Goal: Task Accomplishment & Management: Manage account settings

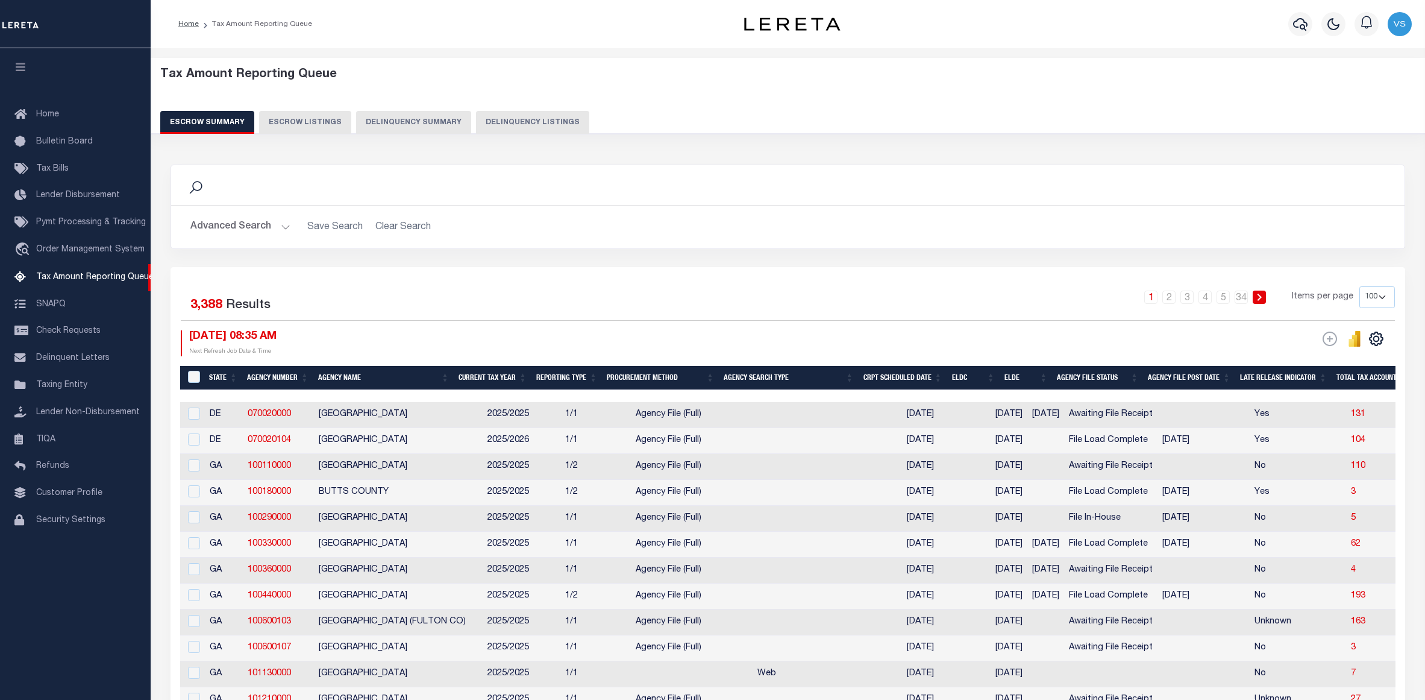
click at [543, 123] on button "Delinquency Listings" at bounding box center [532, 122] width 113 height 23
select select "100"
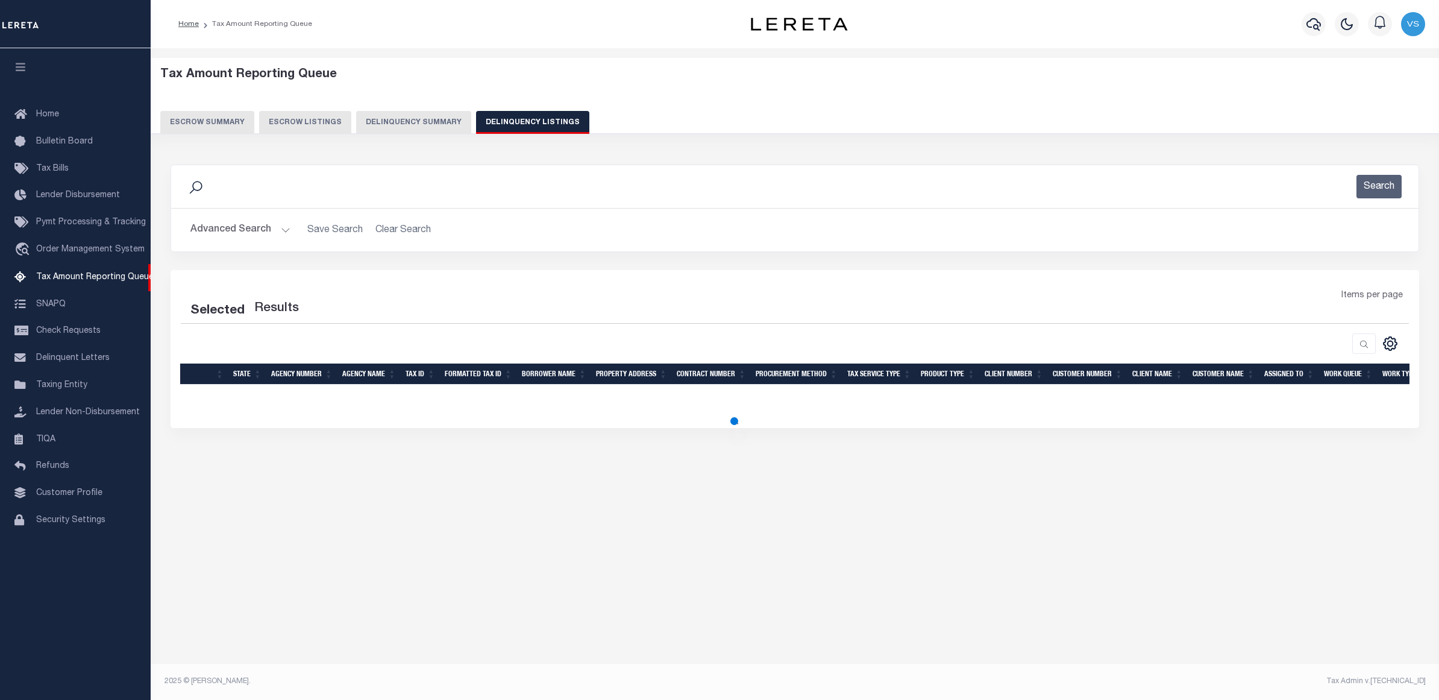
select select "100"
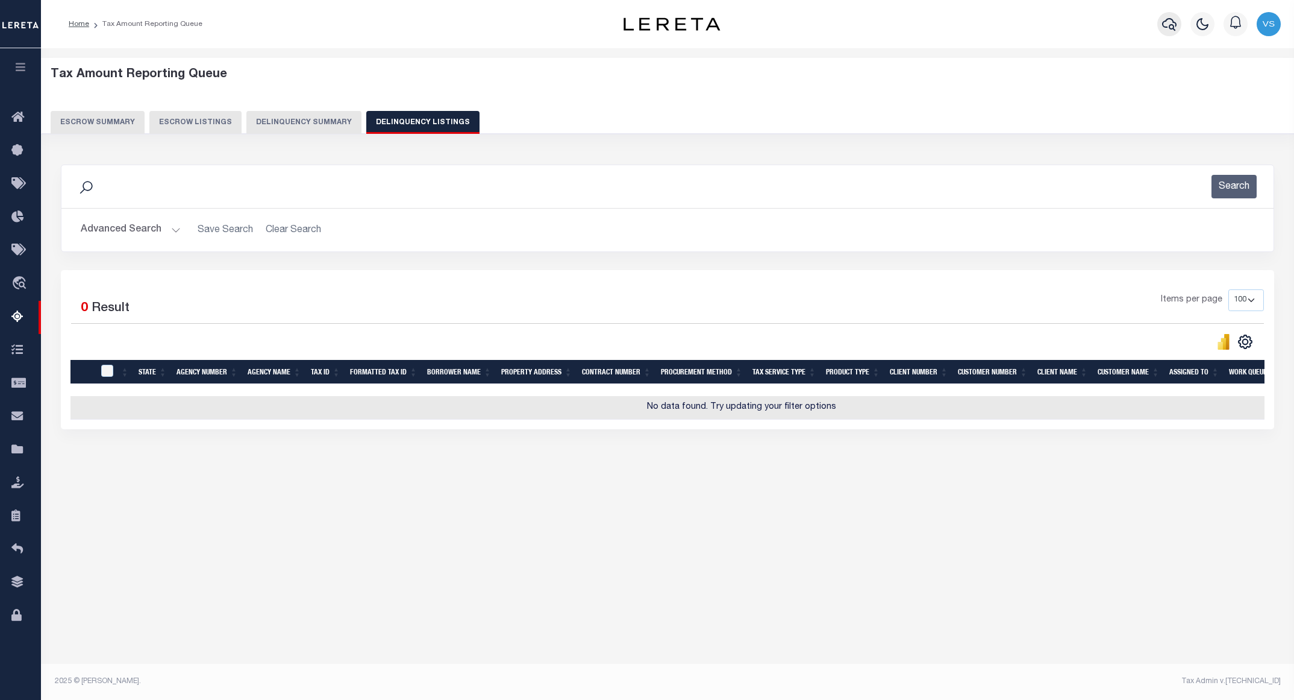
click at [1163, 22] on icon "button" at bounding box center [1169, 24] width 14 height 13
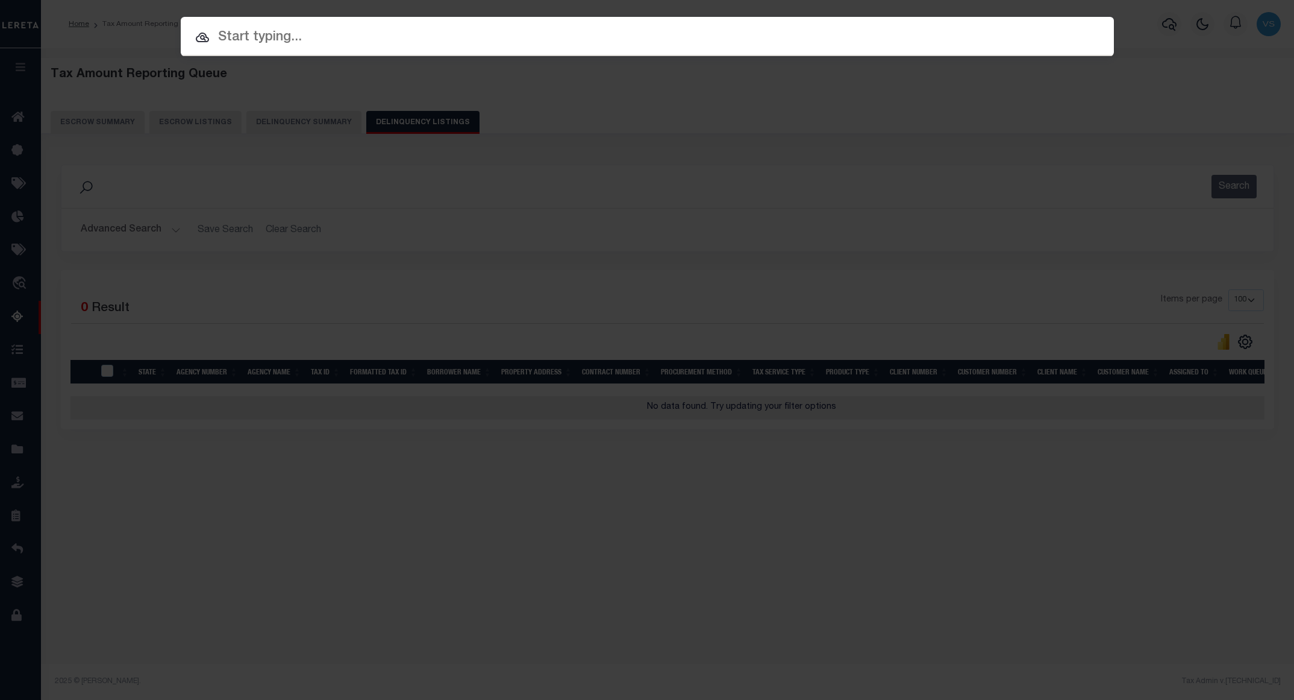
paste input "000011079900000000000"
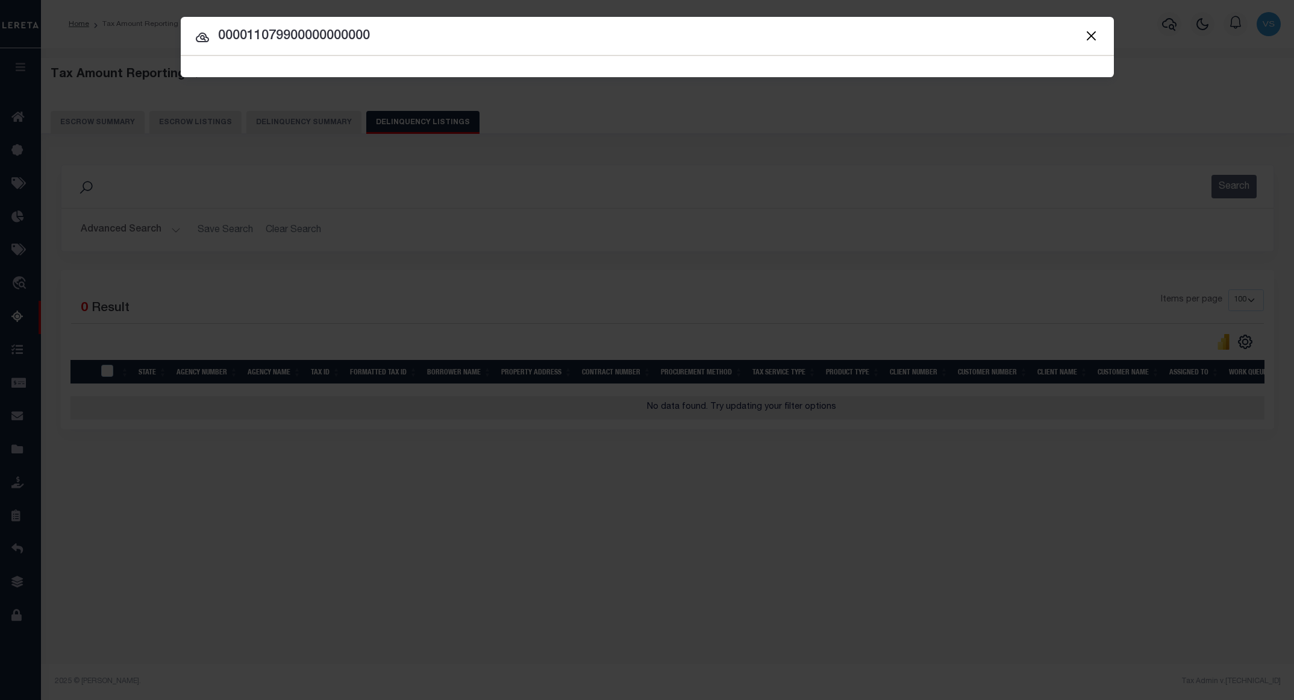
type input "000011079900000000000"
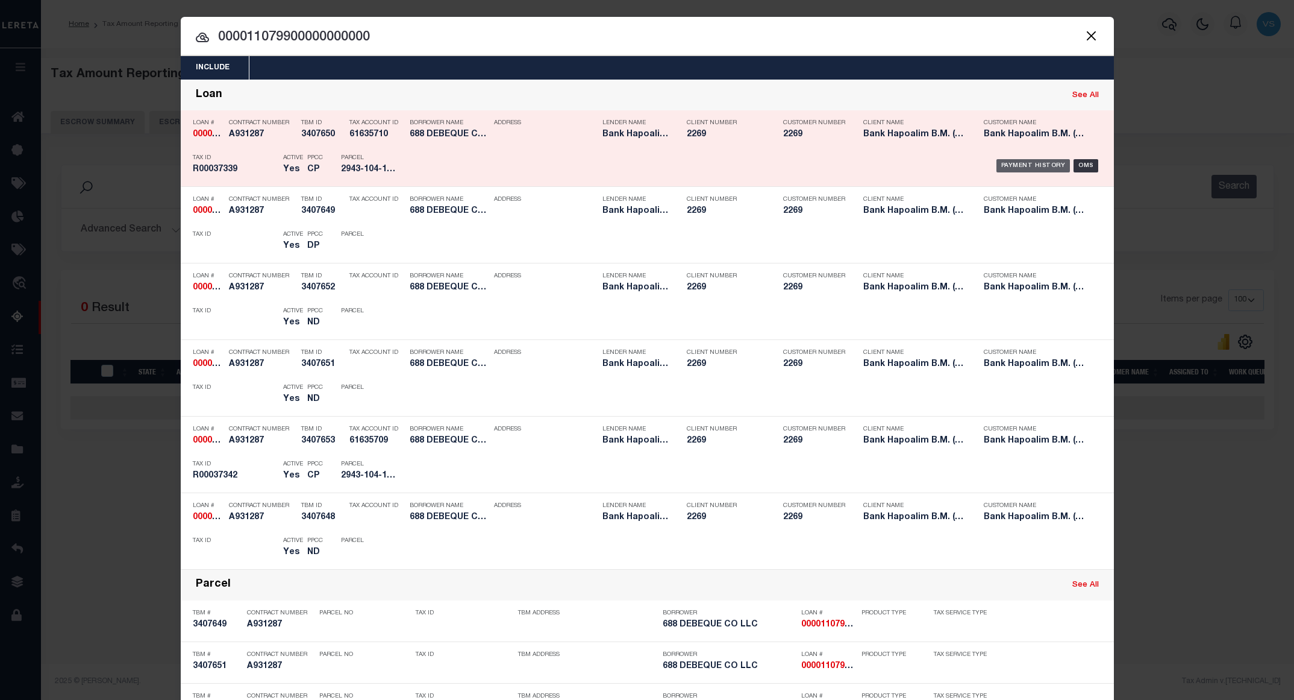
click at [1014, 165] on div "Payment History" at bounding box center [1034, 165] width 74 height 13
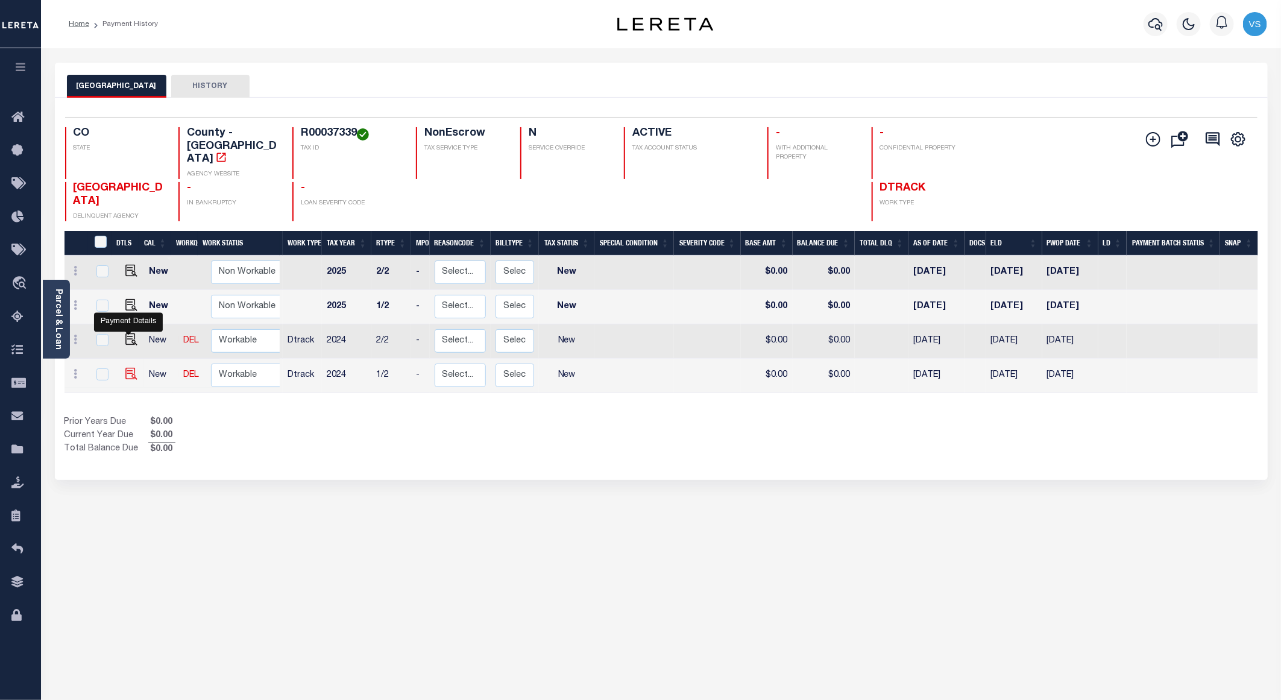
click at [127, 368] on img "" at bounding box center [131, 374] width 12 height 12
checkbox input "true"
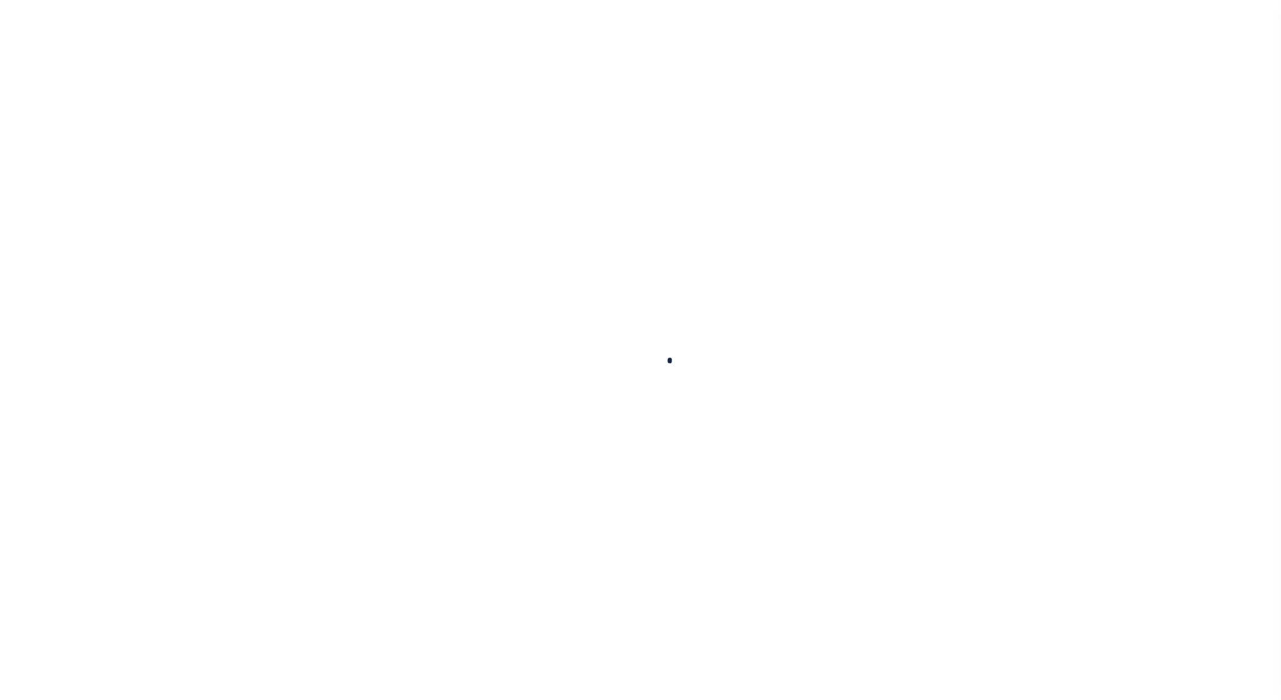
checkbox input "false"
type input "Semi Annual"
type input "[DATE]"
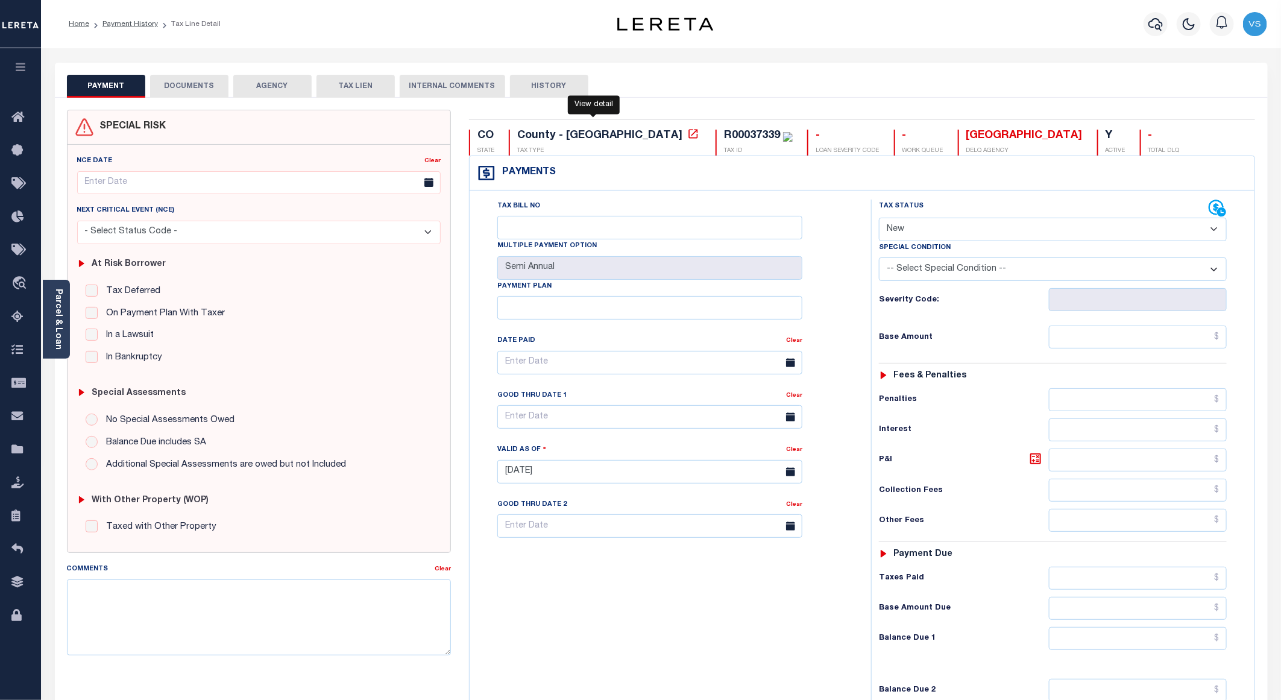
click at [687, 137] on icon at bounding box center [693, 134] width 12 height 12
click at [724, 136] on div "R00037339" at bounding box center [752, 135] width 56 height 11
click at [724, 134] on div "R00037339" at bounding box center [752, 135] width 56 height 11
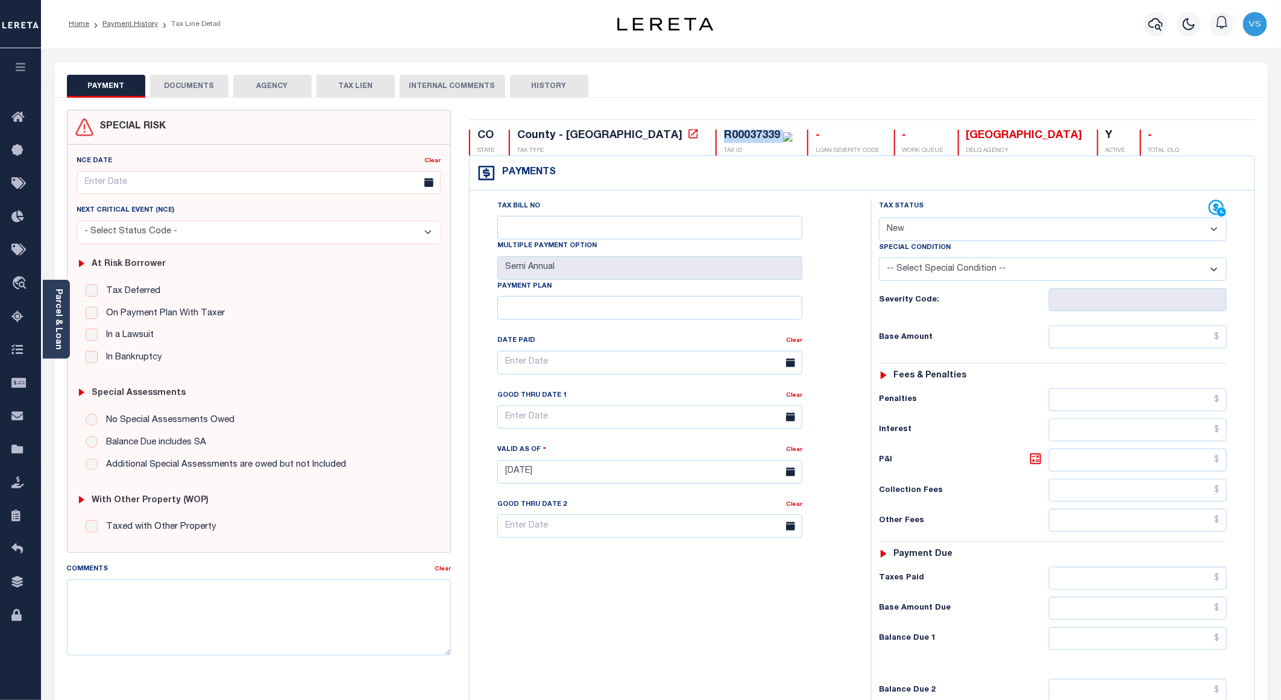
copy div "R00037339"
click at [62, 322] on link "Parcel & Loan" at bounding box center [58, 319] width 8 height 61
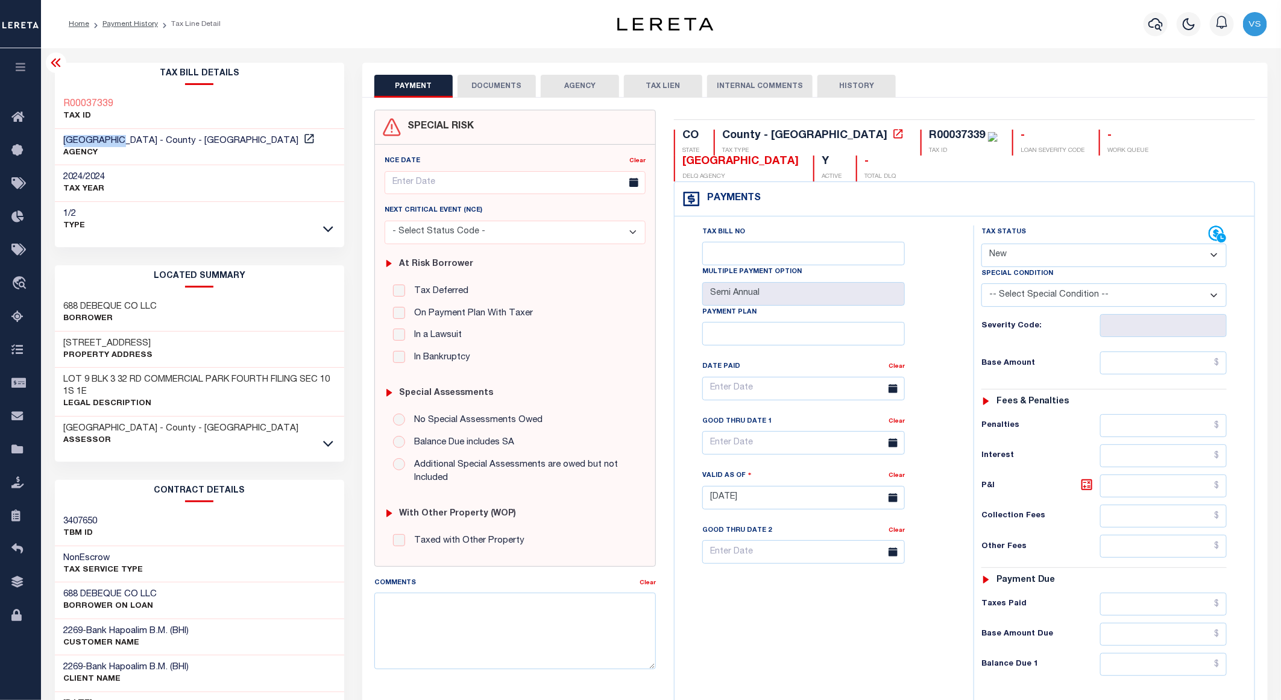
drag, startPoint x: 129, startPoint y: 138, endPoint x: 58, endPoint y: 140, distance: 71.1
click at [58, 140] on div "MESA COUNTY - County - CO AGENCY" at bounding box center [200, 147] width 290 height 37
copy span "[GEOGRAPHIC_DATA]"
drag, startPoint x: 884, startPoint y: 134, endPoint x: 824, endPoint y: 138, distance: 59.8
click at [920, 138] on div "R00037339 TAX ID" at bounding box center [958, 143] width 77 height 26
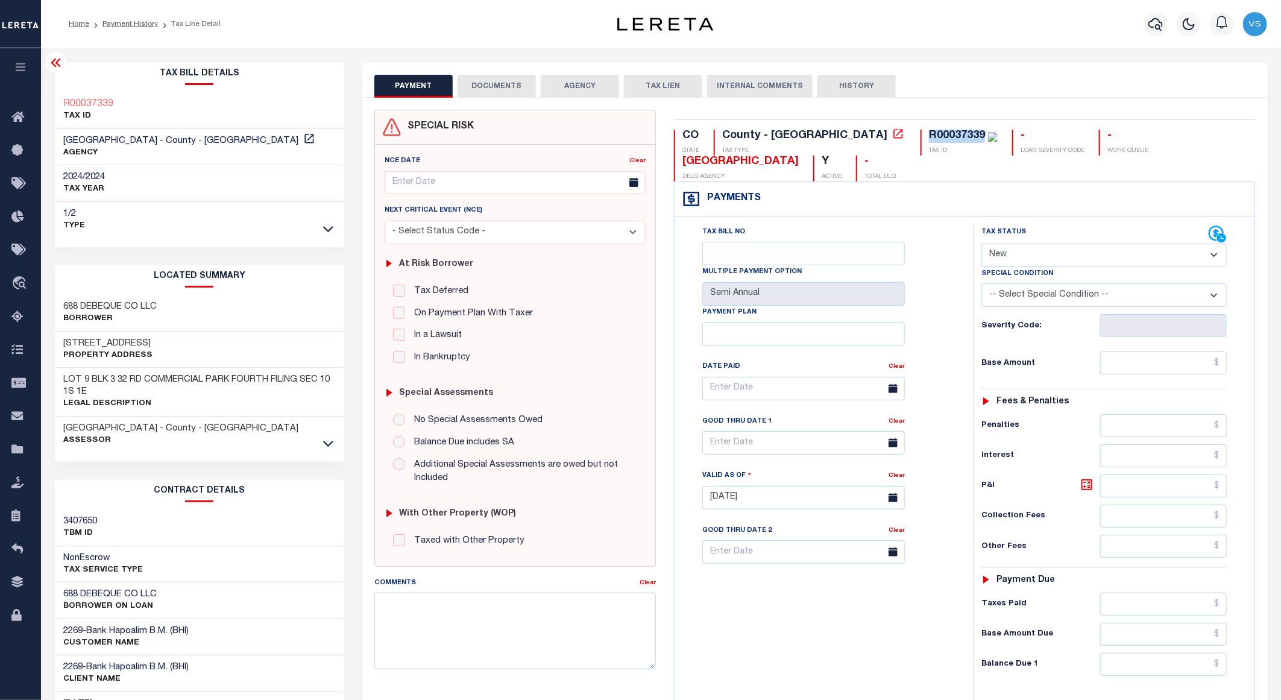
copy div "R00037339"
drag, startPoint x: 1009, startPoint y: 255, endPoint x: 1015, endPoint y: 269, distance: 15.4
click at [1009, 255] on select "- Select Status Code - Open Due/Unpaid Paid Incomplete No Tax Due Internal Refu…" at bounding box center [1103, 255] width 245 height 24
select select "PYD"
click at [982, 245] on select "- Select Status Code - Open Due/Unpaid Paid Incomplete No Tax Due Internal Refu…" at bounding box center [1103, 255] width 245 height 24
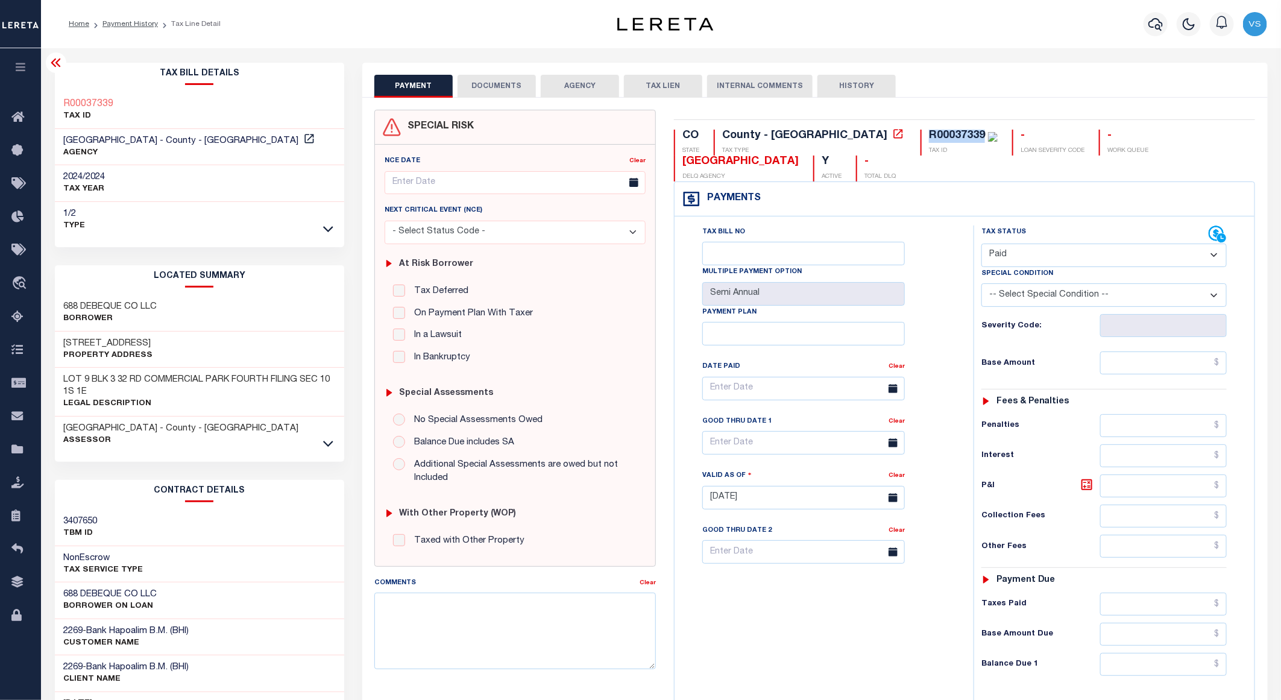
type input "[DATE]"
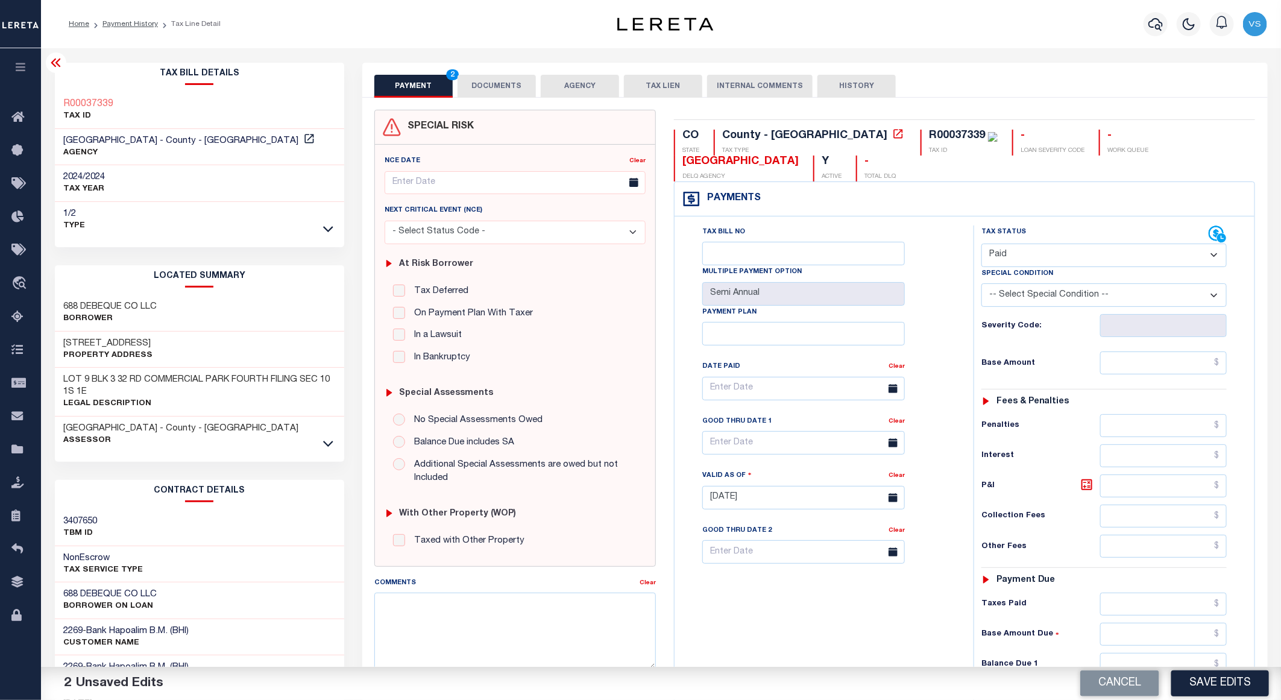
click at [984, 87] on div "PAYMENT 2 DOCUMENTS AGENCY DELINQUENT PAYEE TAX LIEN HISTORY" at bounding box center [814, 86] width 881 height 22
click at [127, 26] on link "Payment History" at bounding box center [129, 23] width 55 height 7
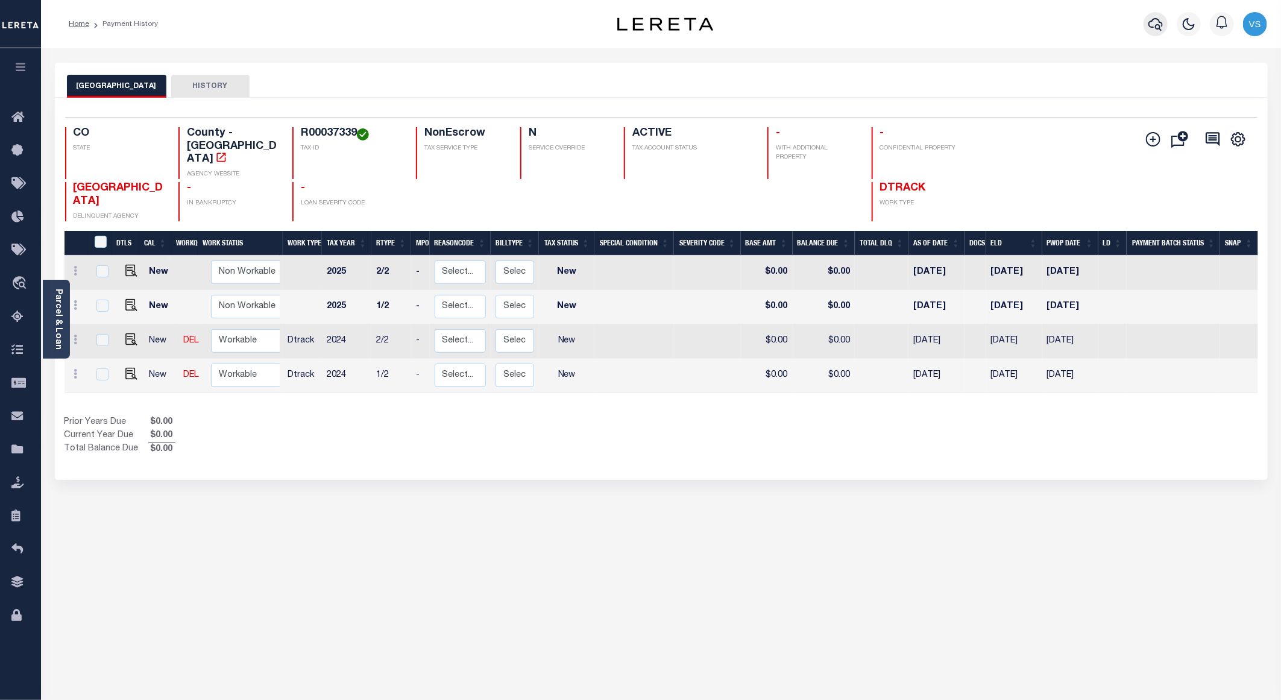
click at [1155, 22] on icon "button" at bounding box center [1155, 24] width 14 height 14
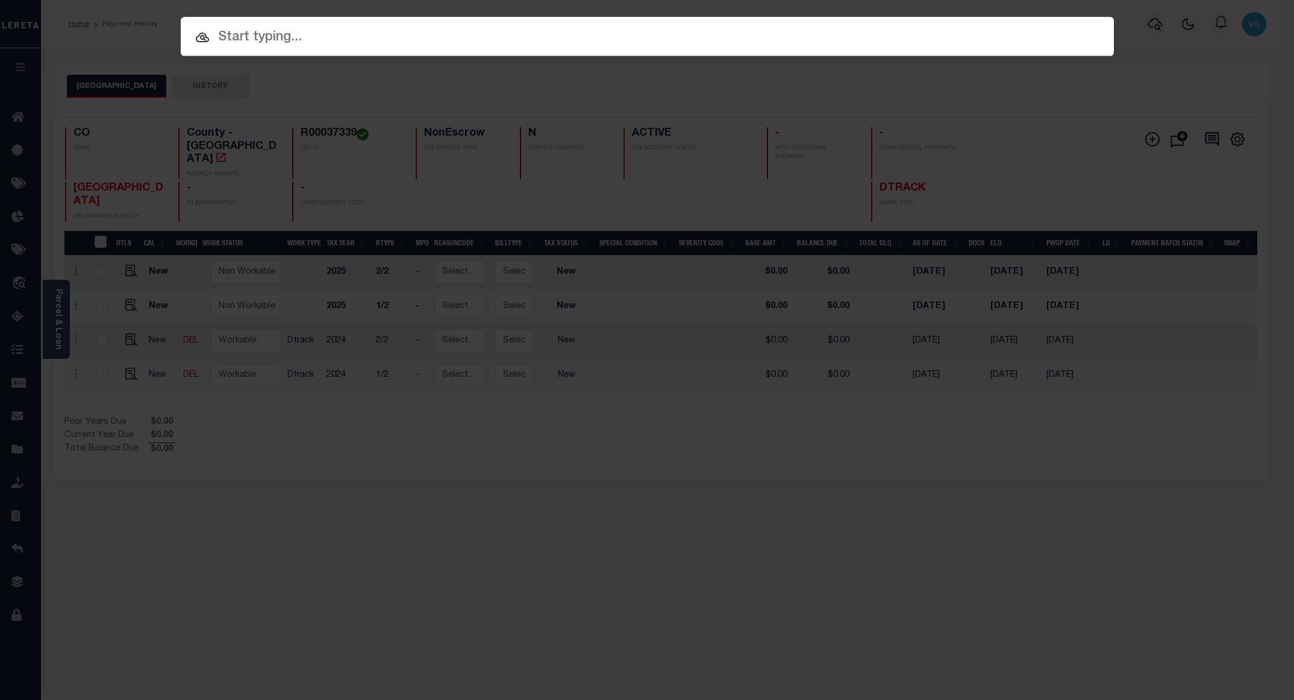
paste input "000011079900000000000"
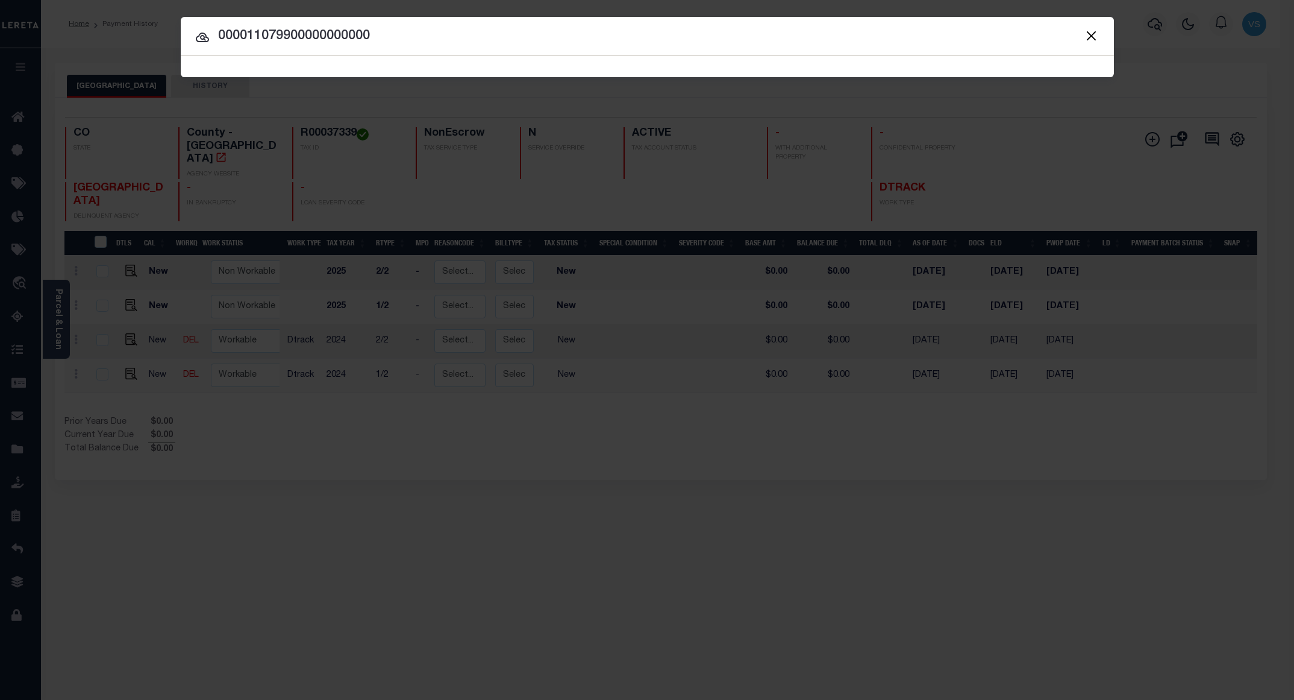
type input "000011079900000000000"
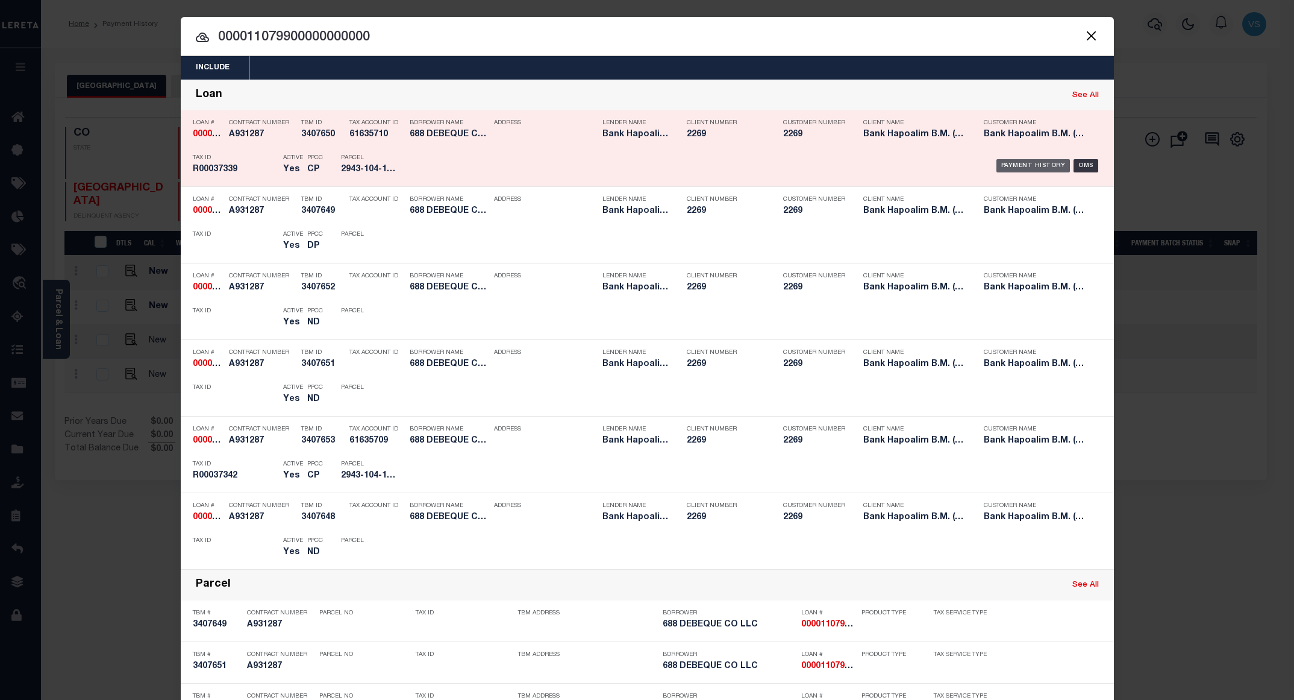
click at [1000, 171] on div "Payment History" at bounding box center [1034, 165] width 74 height 13
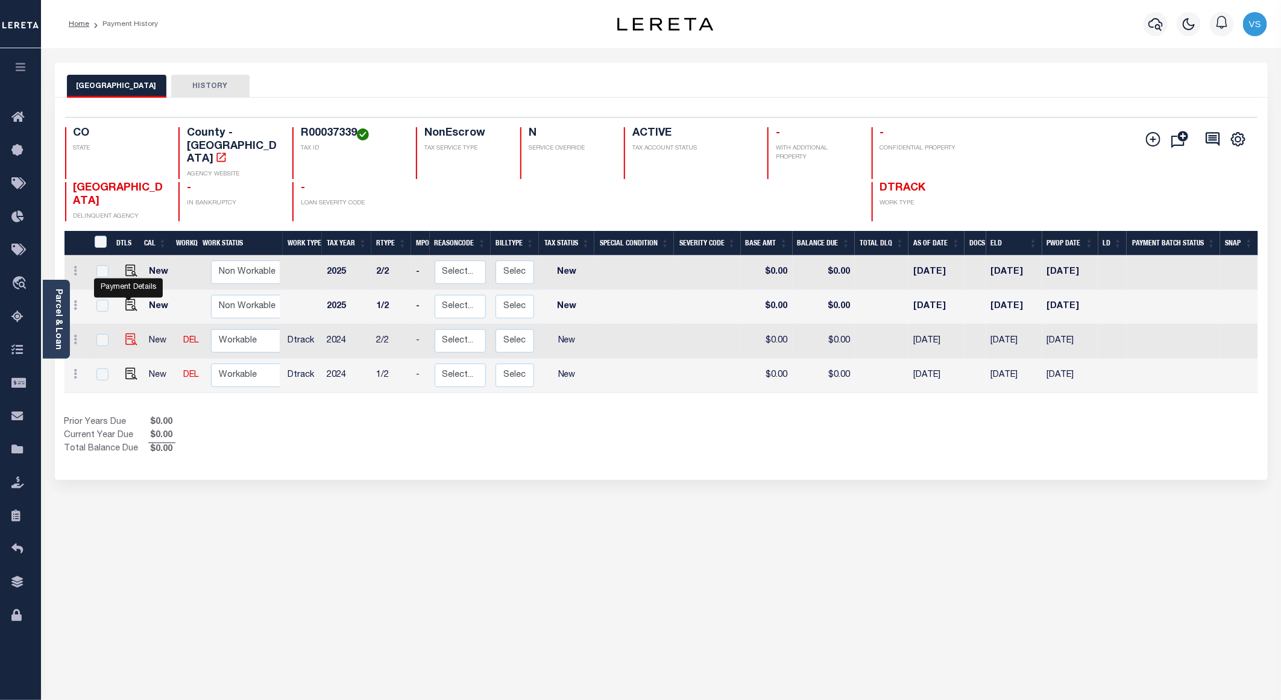
click at [127, 333] on img "" at bounding box center [131, 339] width 12 height 12
checkbox input "true"
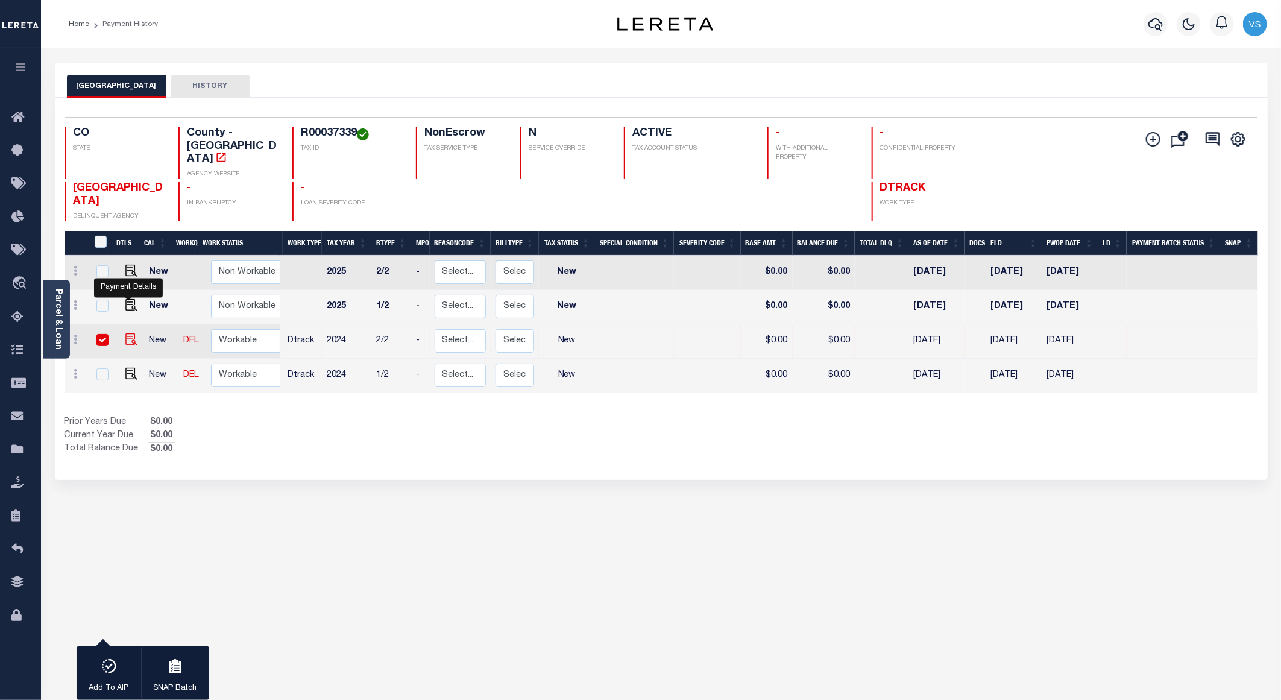
click at [130, 333] on img "" at bounding box center [131, 339] width 12 height 12
checkbox input "false"
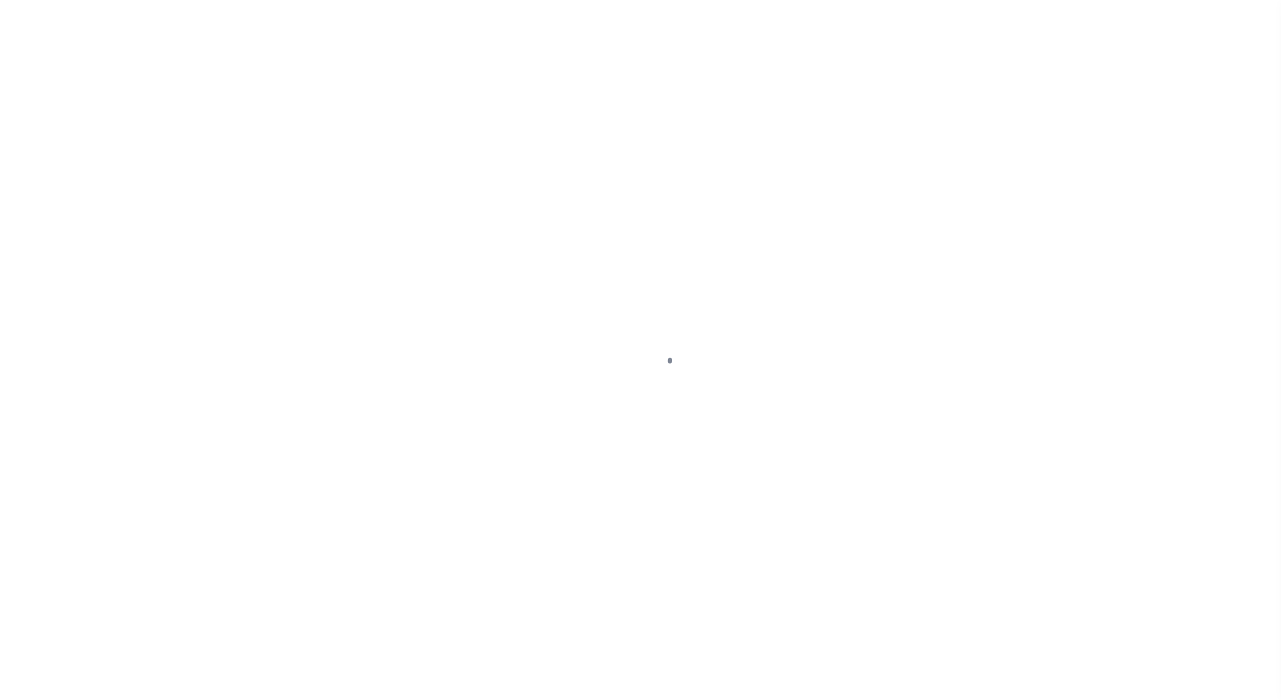
select select "NW2"
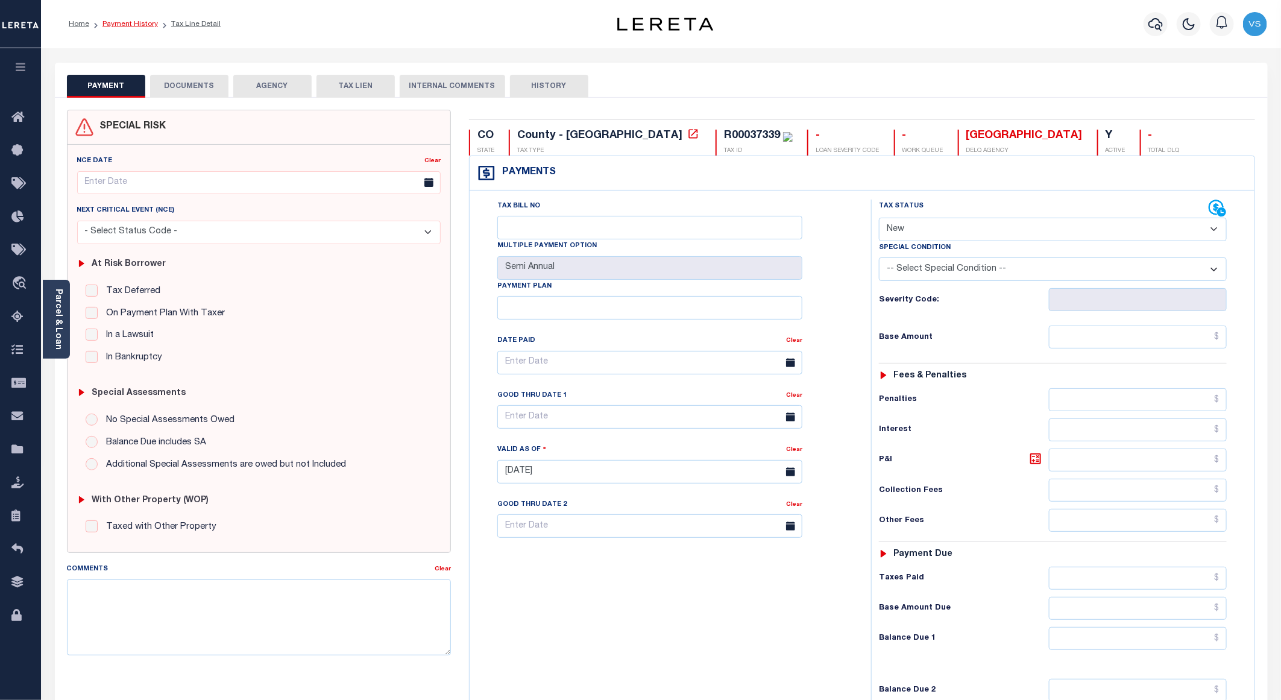
click at [121, 27] on link "Payment History" at bounding box center [129, 23] width 55 height 7
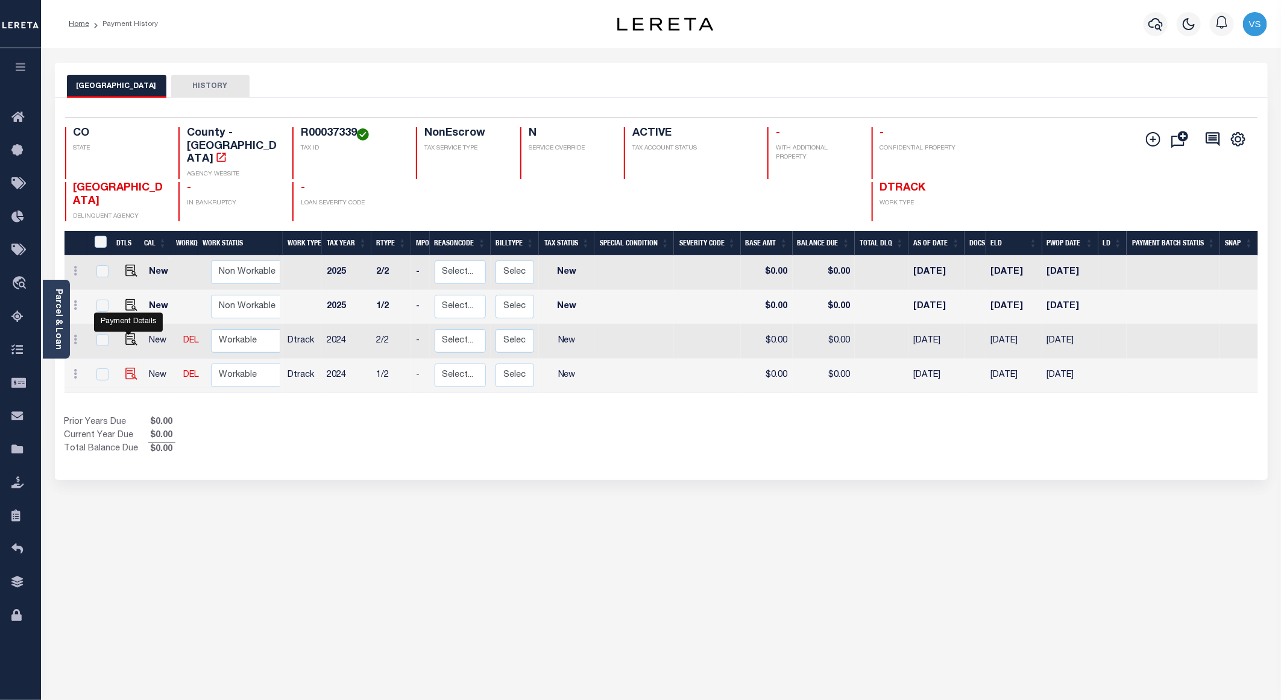
click at [125, 368] on img "" at bounding box center [131, 374] width 12 height 12
checkbox input "true"
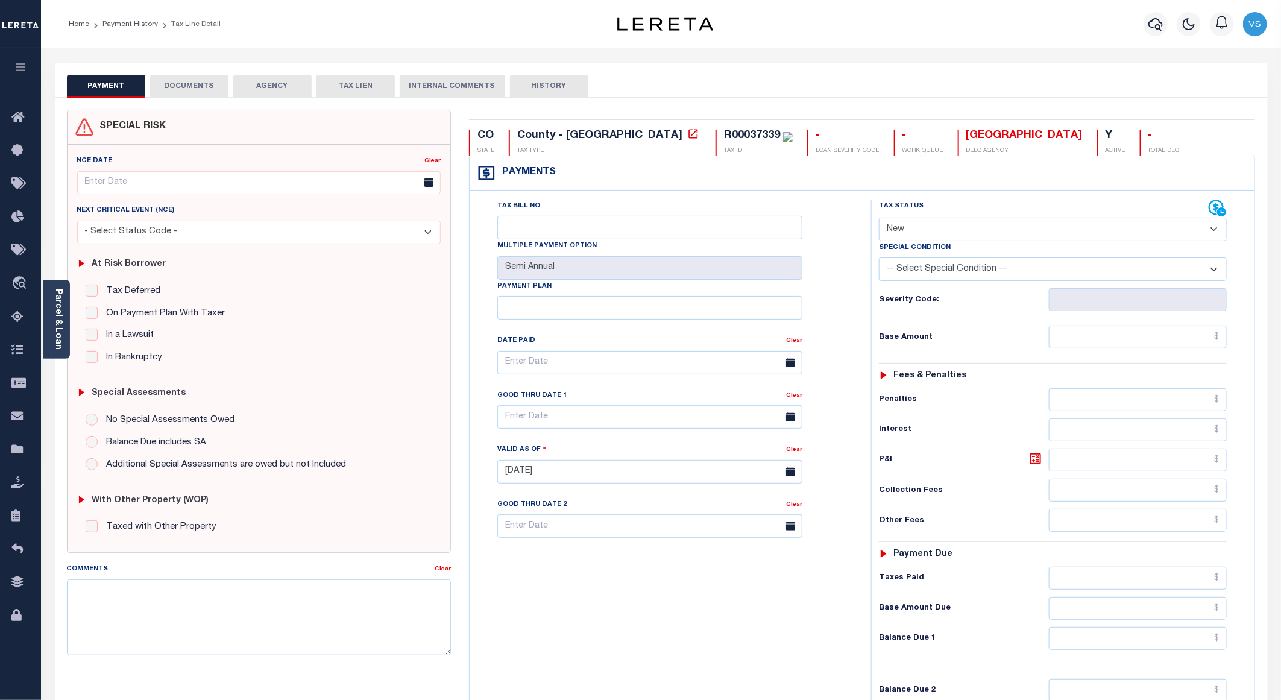
click at [953, 234] on select "- Select Status Code - Open Due/Unpaid Paid Incomplete No Tax Due Internal Refu…" at bounding box center [1053, 230] width 348 height 24
select select "DUE"
click at [879, 219] on select "- Select Status Code - Open Due/Unpaid Paid Incomplete No Tax Due Internal Refu…" at bounding box center [1053, 230] width 348 height 24
type input "[DATE]"
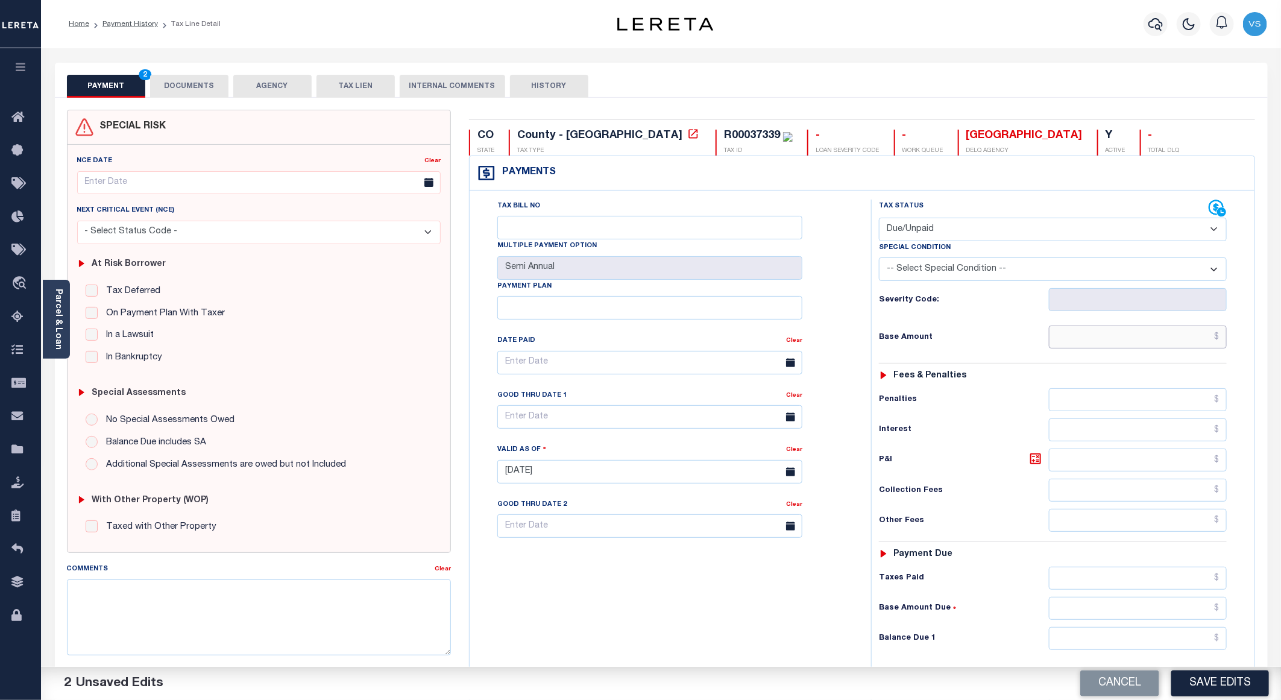
drag, startPoint x: 1139, startPoint y: 331, endPoint x: 1158, endPoint y: 337, distance: 19.6
click at [1139, 331] on input "text" at bounding box center [1138, 336] width 178 height 23
paste input "4,454.44"
type input "$4,454.44"
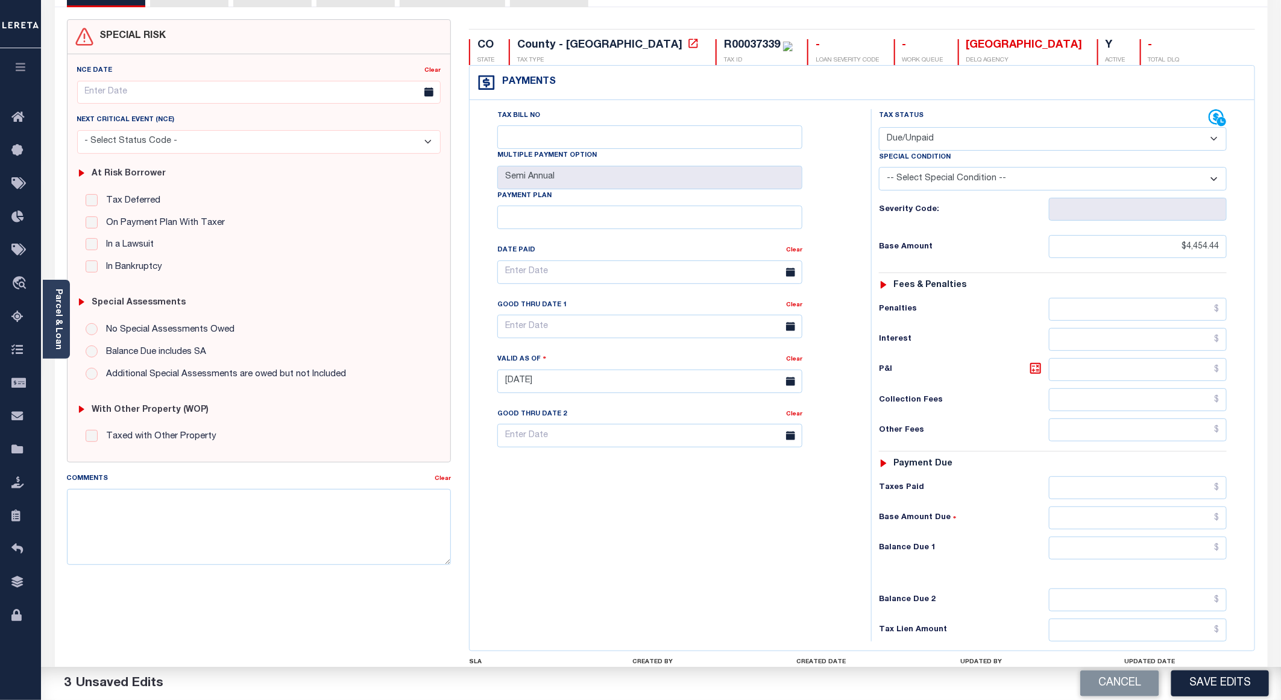
scroll to position [197, 0]
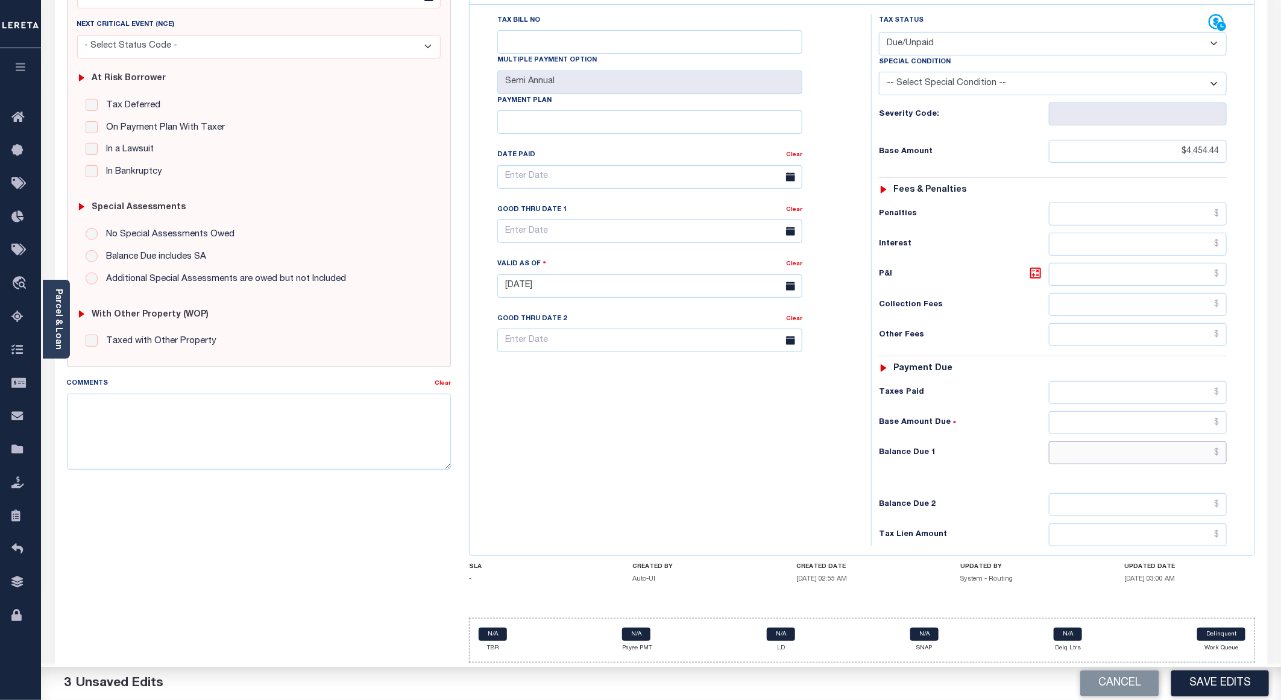
click at [1107, 451] on input "text" at bounding box center [1138, 452] width 178 height 23
paste input "4,782.76"
type input "$4,782.76"
click at [514, 224] on input "text" at bounding box center [649, 231] width 305 height 24
click at [565, 389] on span "30" at bounding box center [564, 401] width 24 height 24
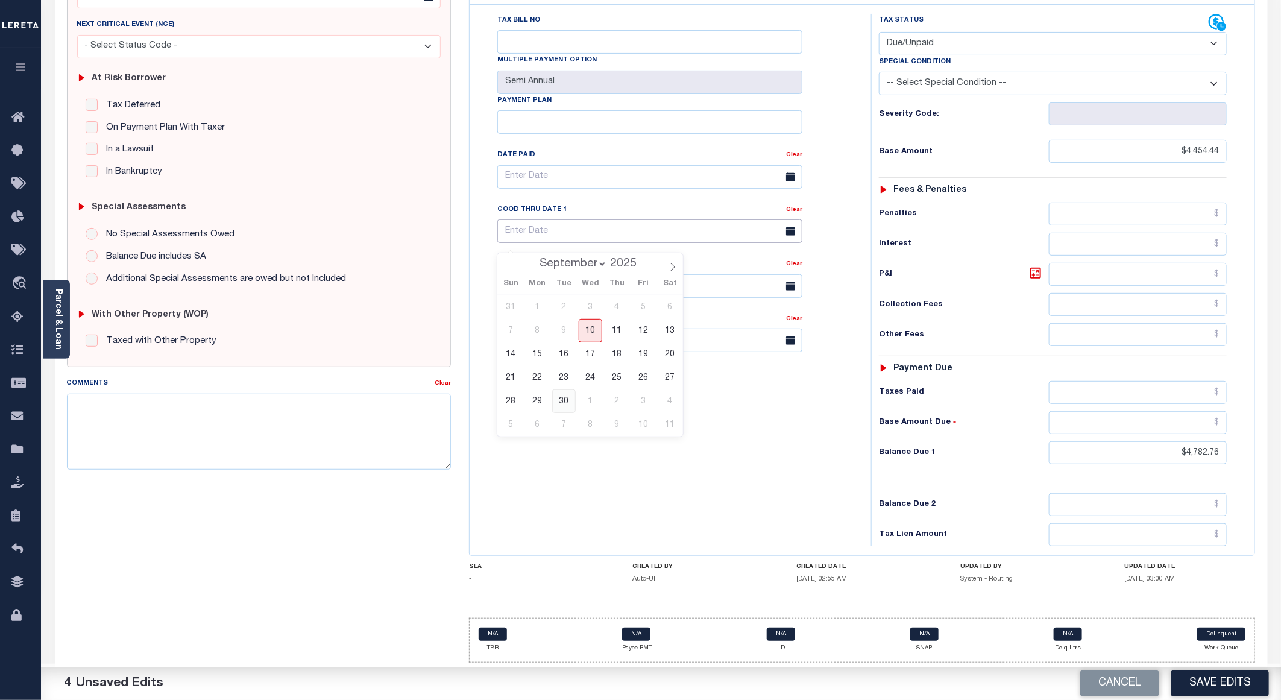
type input "[DATE]"
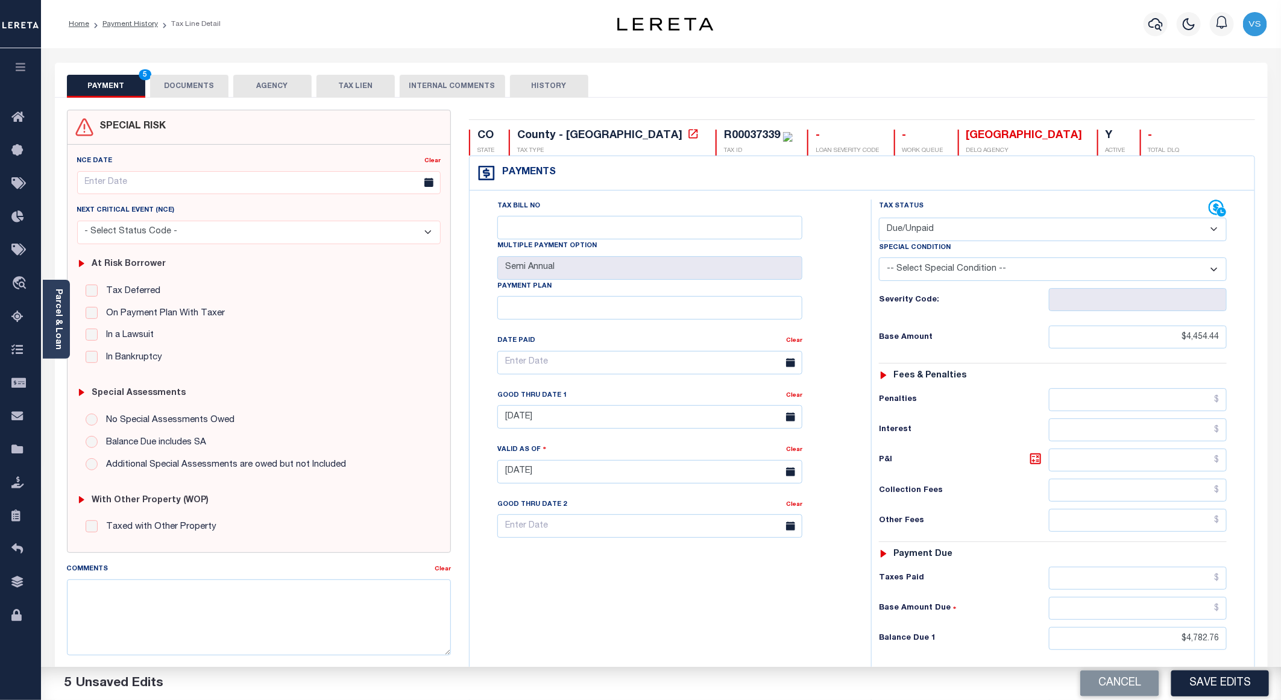
click at [176, 93] on button "DOCUMENTS" at bounding box center [189, 86] width 78 height 23
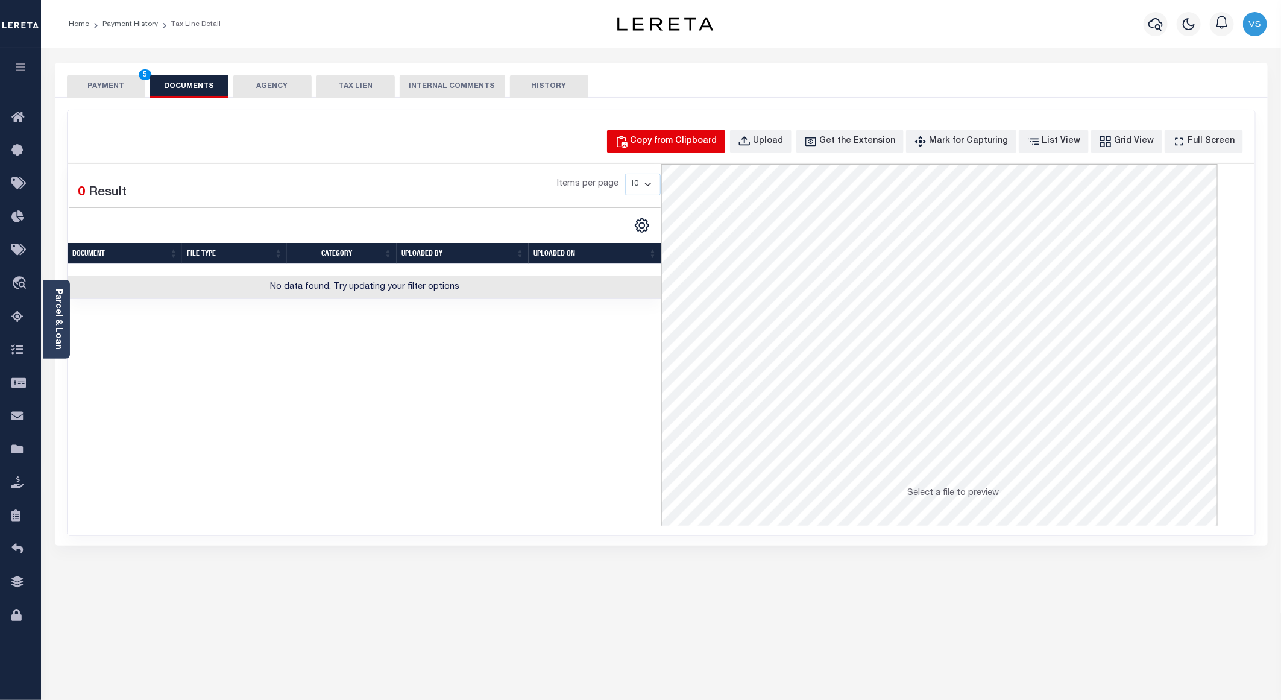
click at [666, 145] on div "Copy from Clipboard" at bounding box center [673, 141] width 87 height 13
select select "POP"
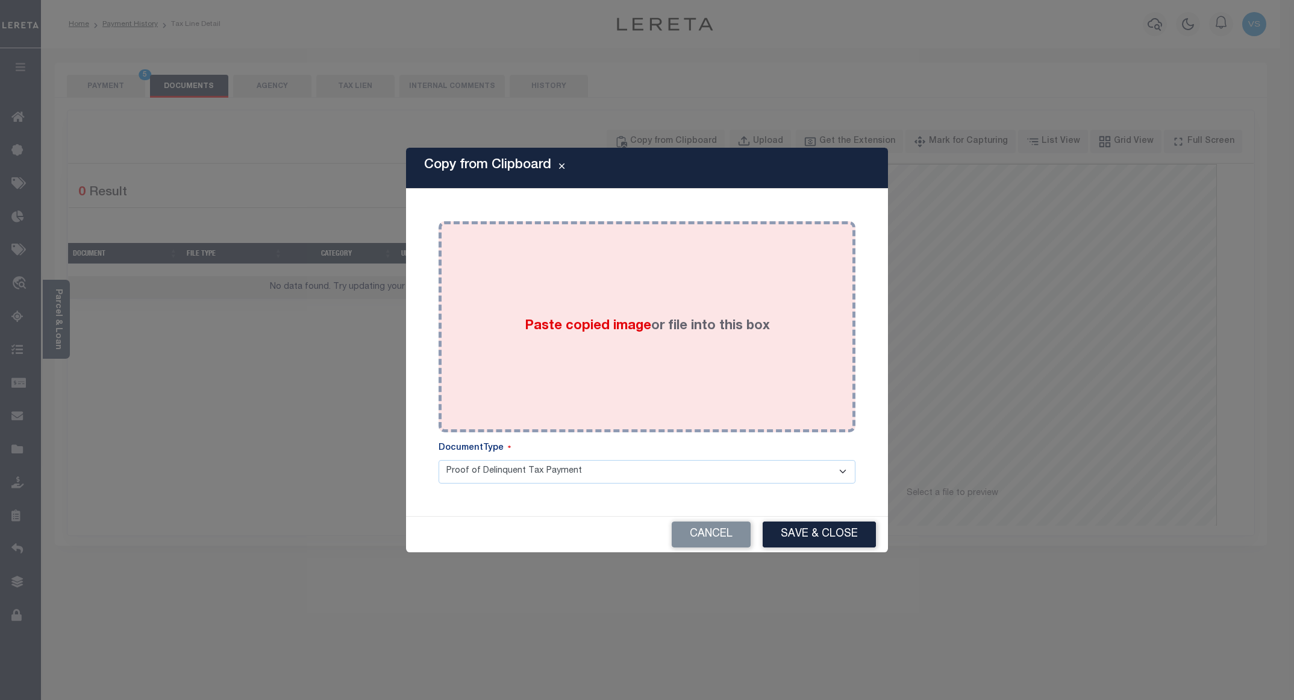
click at [568, 278] on div "Paste copied image or file into this box" at bounding box center [647, 326] width 399 height 193
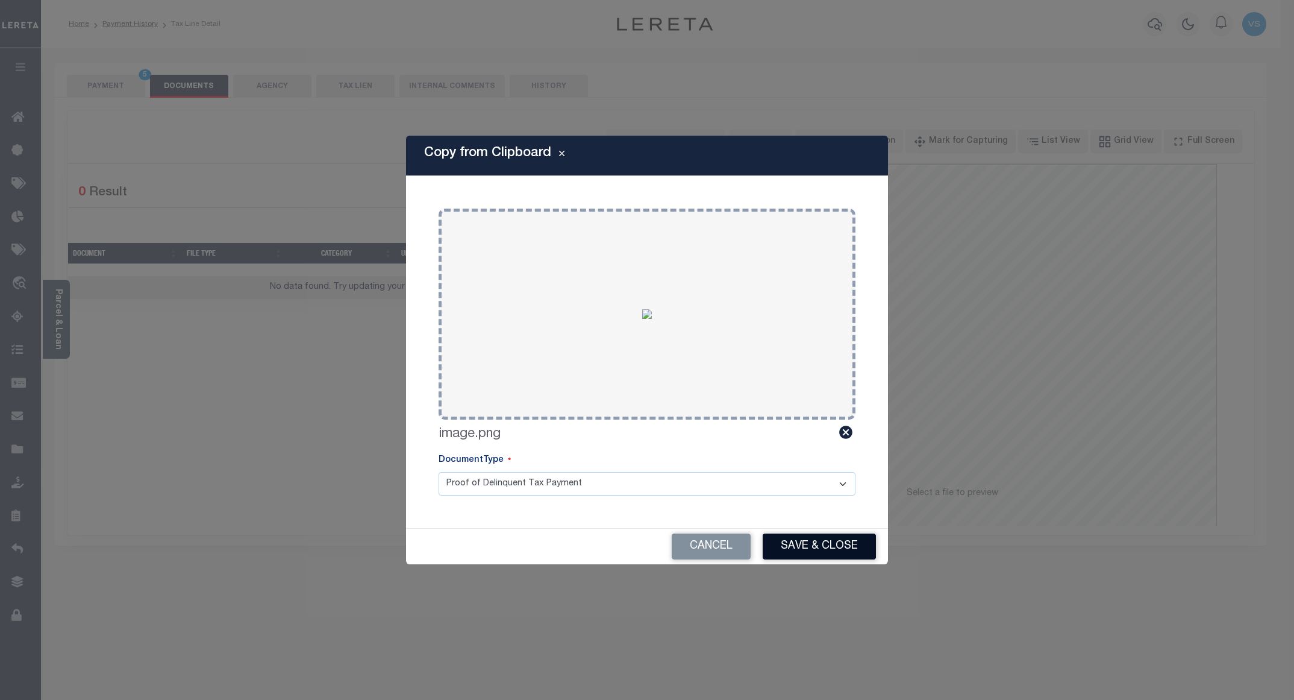
click at [790, 545] on button "Save & Close" at bounding box center [819, 546] width 113 height 26
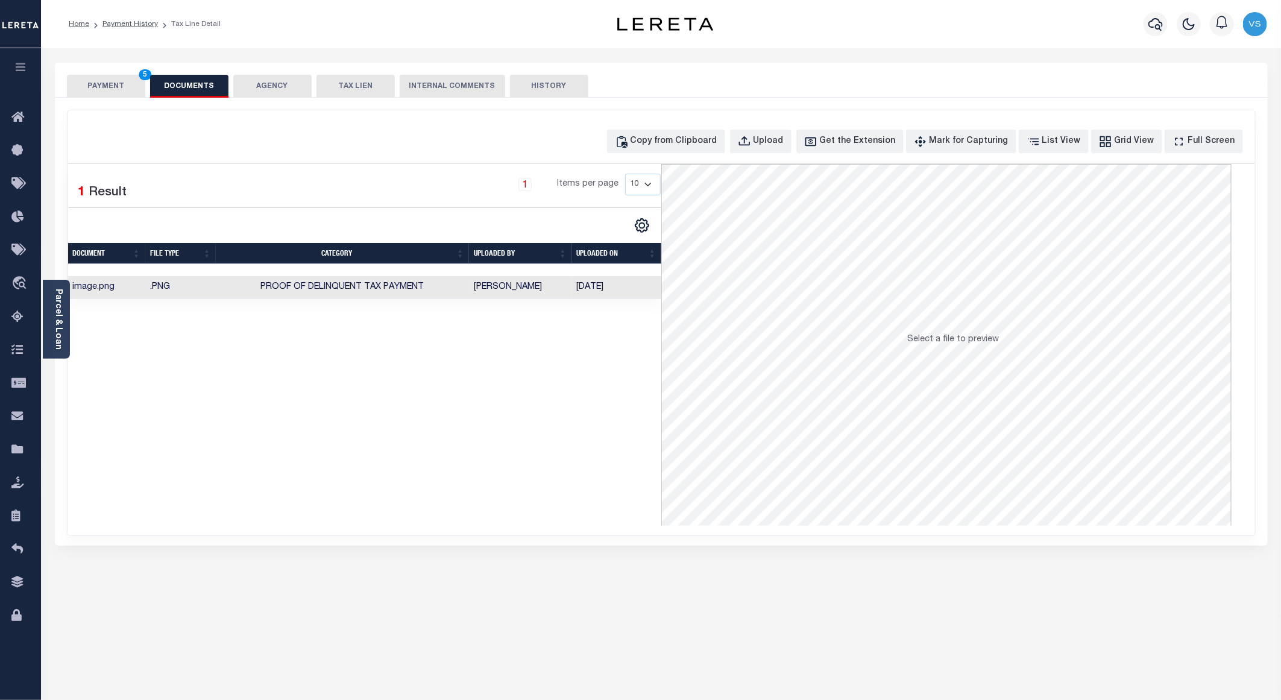
click at [93, 82] on button "PAYMENT 5" at bounding box center [106, 86] width 78 height 23
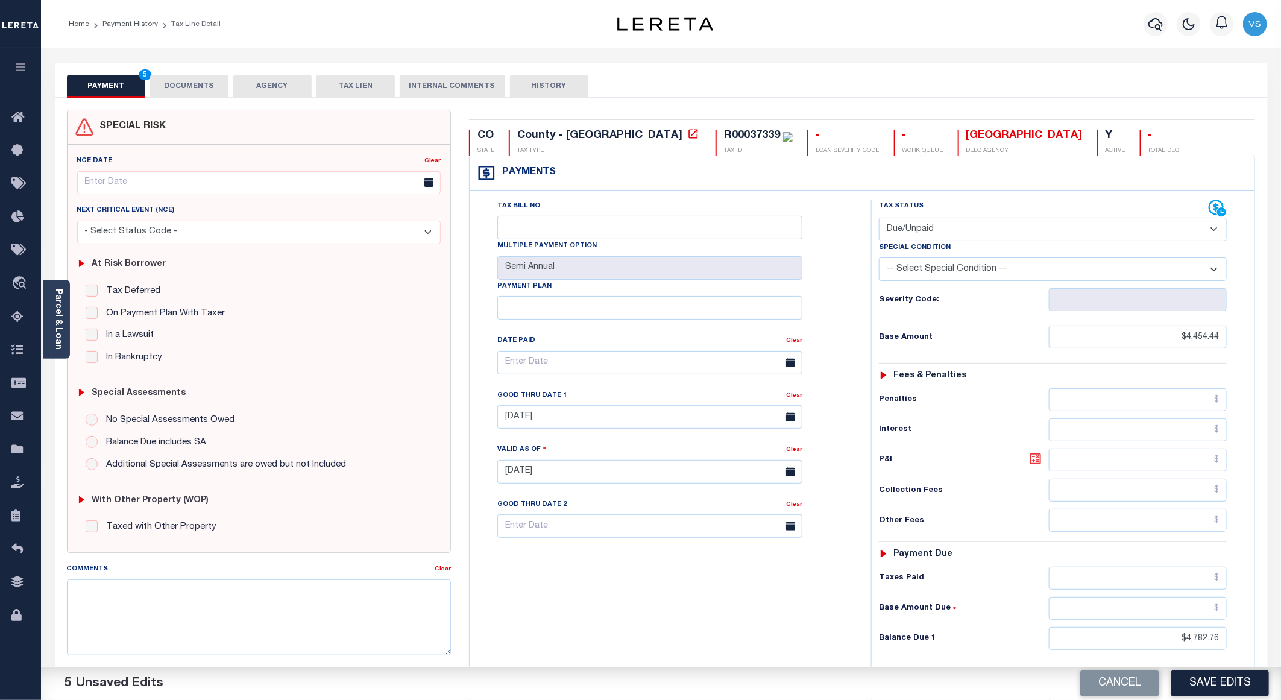
click at [1033, 462] on icon at bounding box center [1035, 458] width 7 height 7
type input "$328.32"
click at [1208, 685] on button "Save Edits" at bounding box center [1220, 683] width 98 height 26
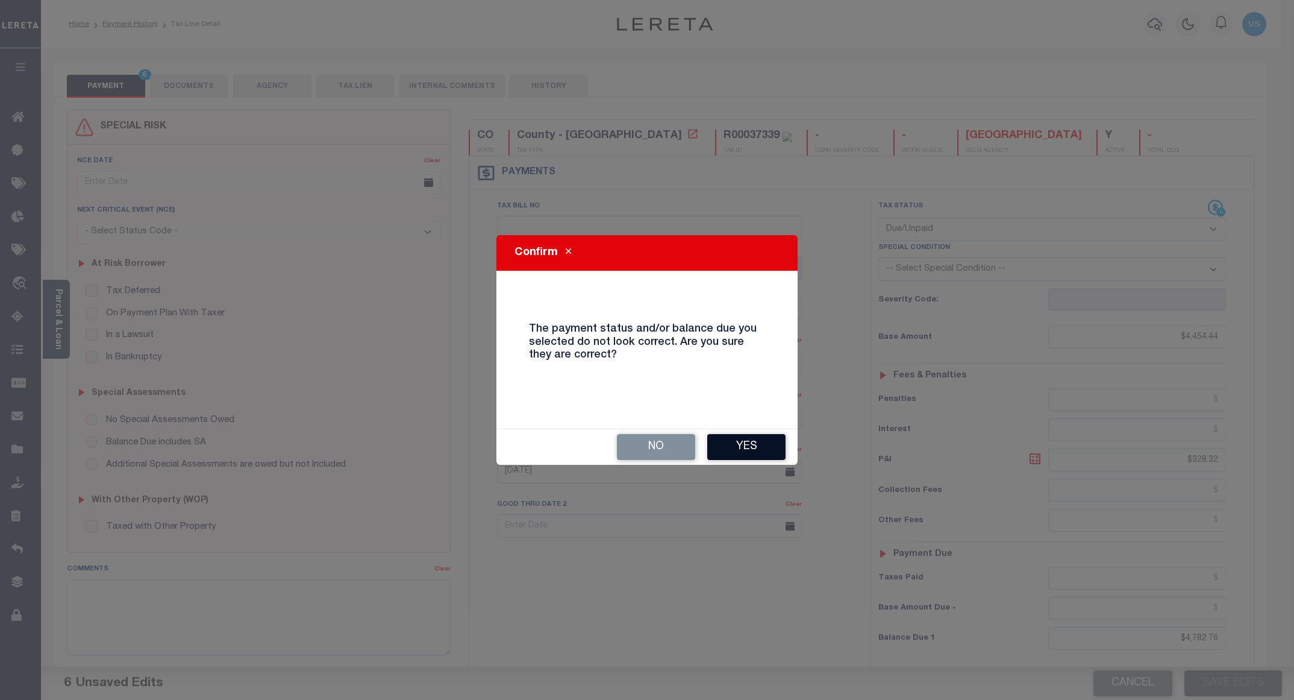
click at [730, 442] on button "Yes" at bounding box center [746, 447] width 78 height 26
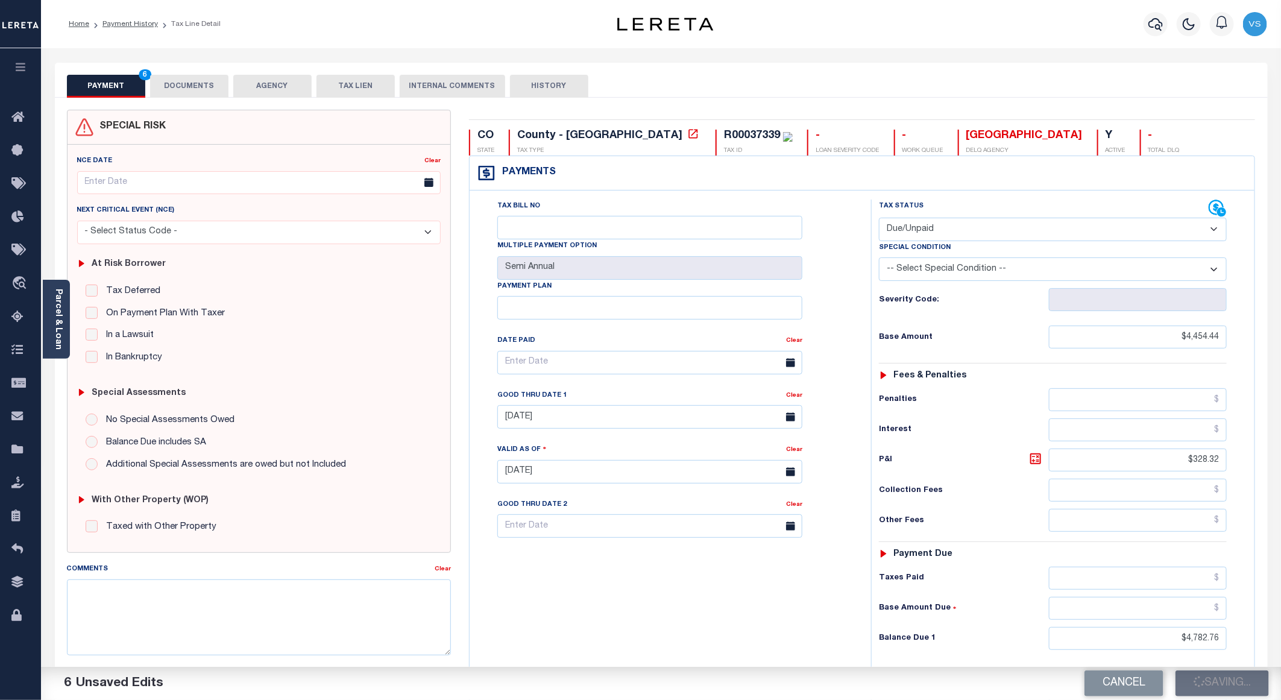
checkbox input "false"
type input "$4,454.44"
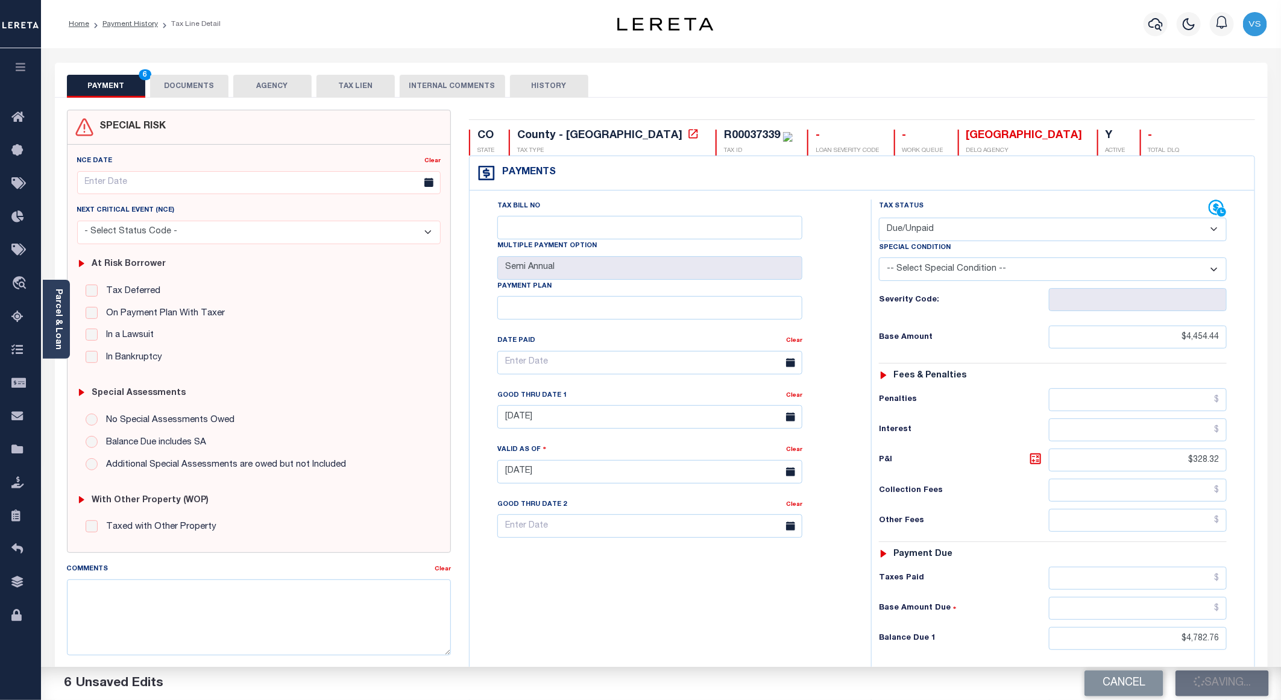
type input "$328.32"
type input "$4,782.76"
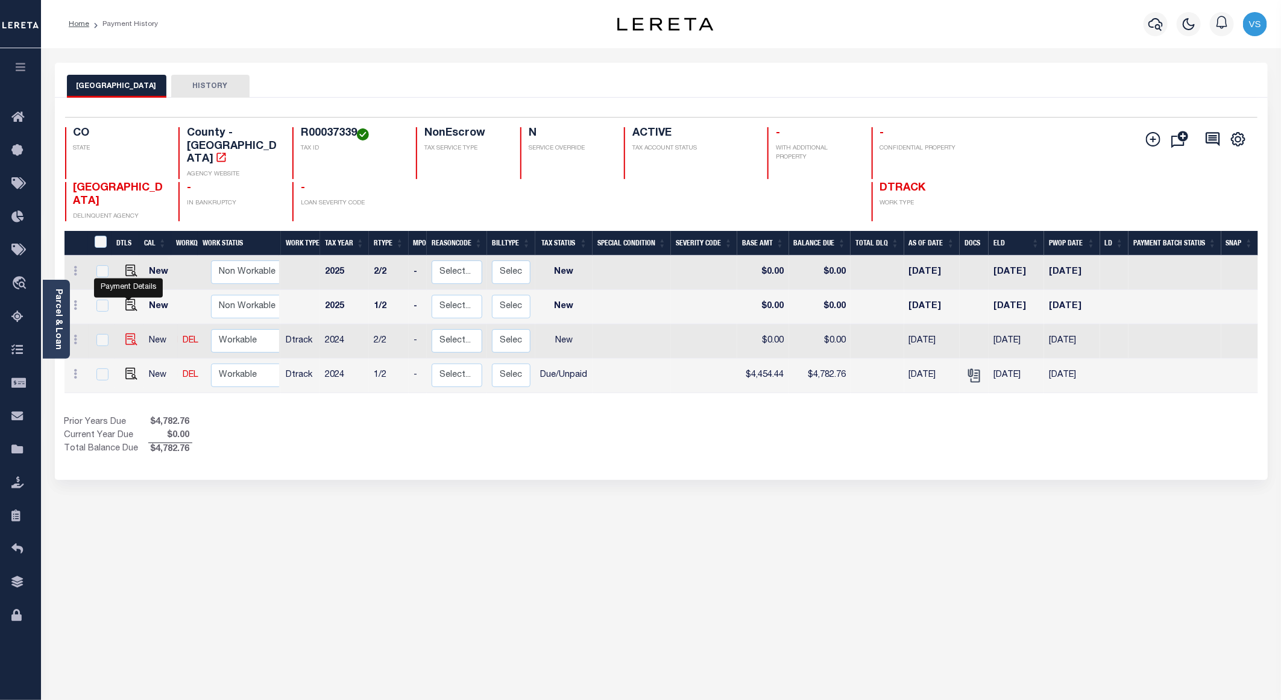
click at [127, 333] on img "" at bounding box center [131, 339] width 12 height 12
checkbox input "true"
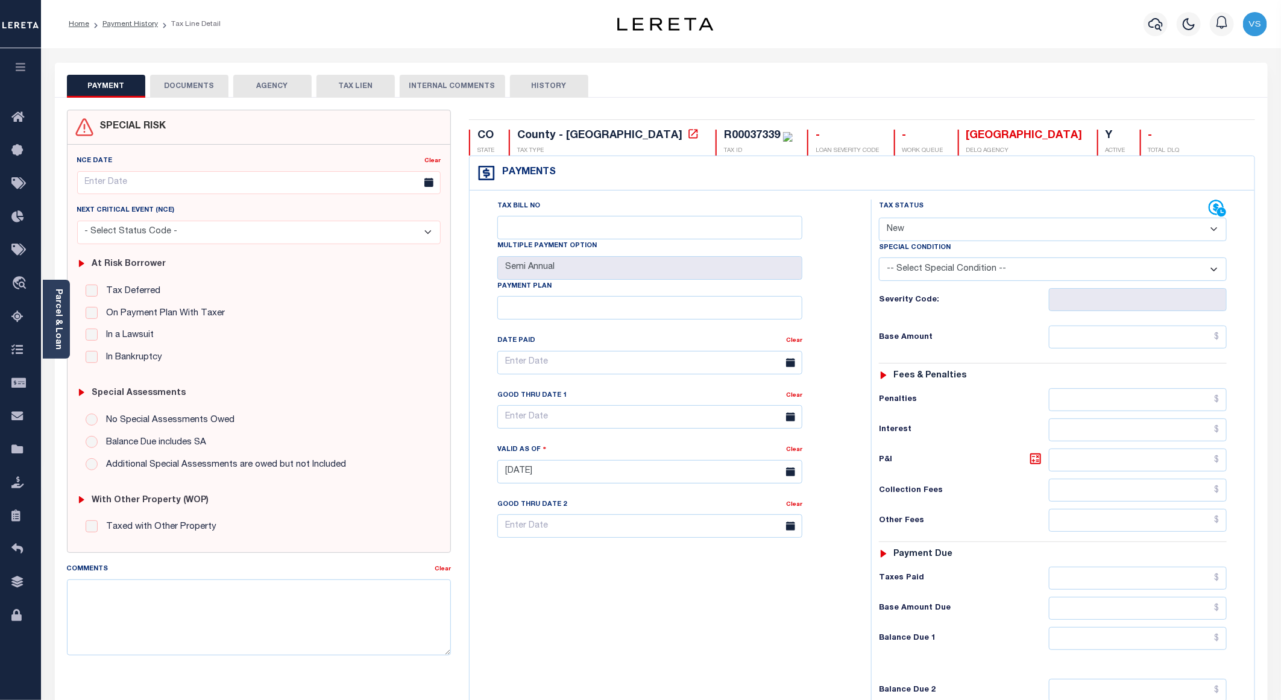
scroll to position [197, 0]
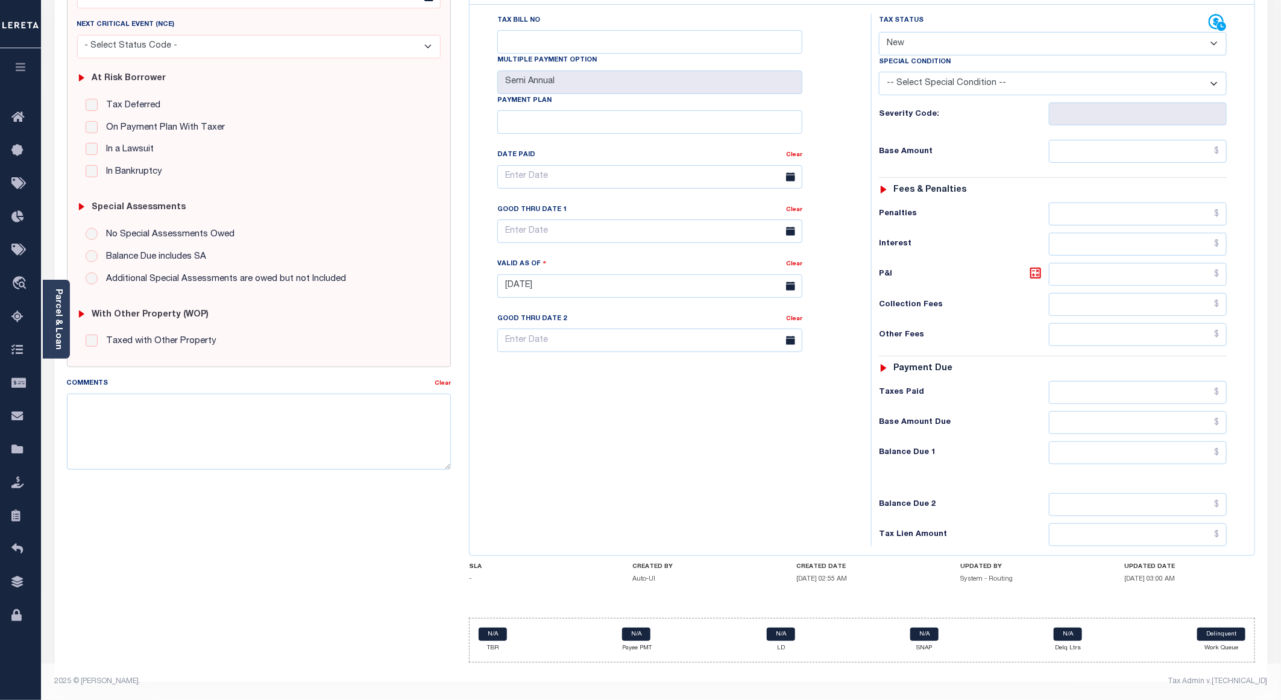
click at [905, 32] on select "- Select Status Code - Open Due/Unpaid Paid Incomplete No Tax Due Internal Refu…" at bounding box center [1053, 44] width 348 height 24
select select "DUE"
click at [879, 32] on select "- Select Status Code - Open Due/Unpaid Paid Incomplete No Tax Due Internal Refu…" at bounding box center [1053, 44] width 348 height 24
type input "[DATE]"
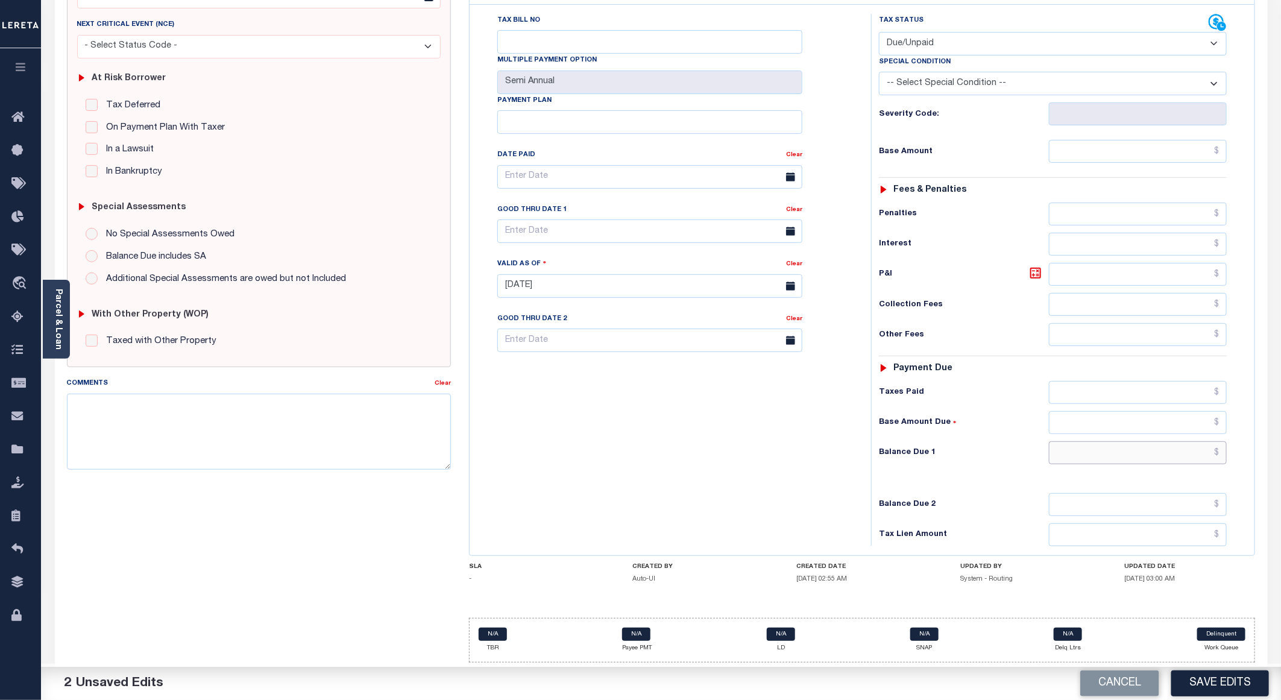
click at [1079, 447] on input "text" at bounding box center [1138, 452] width 178 height 23
paste input "4,604.56"
type input "$4,604.56"
click at [522, 230] on body "Home Payment History Tax Line Detail" at bounding box center [640, 256] width 1281 height 885
click at [559, 391] on span "30" at bounding box center [564, 401] width 24 height 24
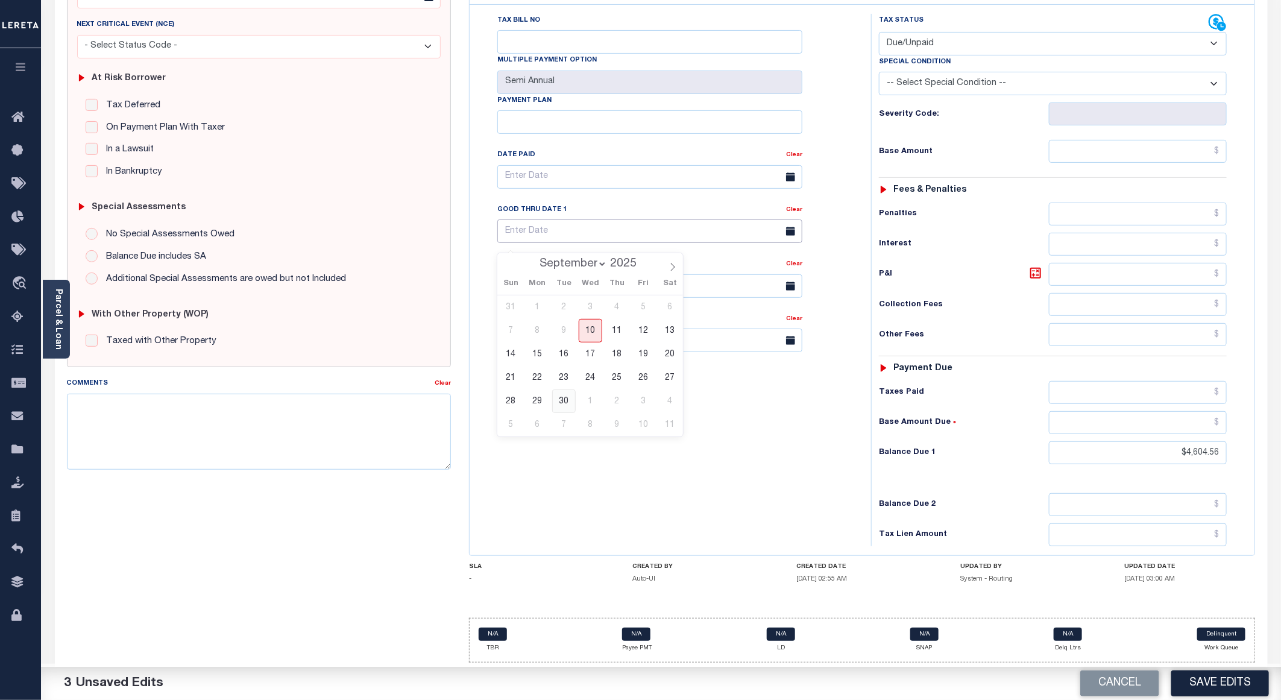
type input "[DATE]"
click at [1186, 141] on input "text" at bounding box center [1138, 151] width 178 height 23
click at [1208, 141] on input "text" at bounding box center [1138, 151] width 178 height 23
paste input "4,454.44"
type input "$4,454.44"
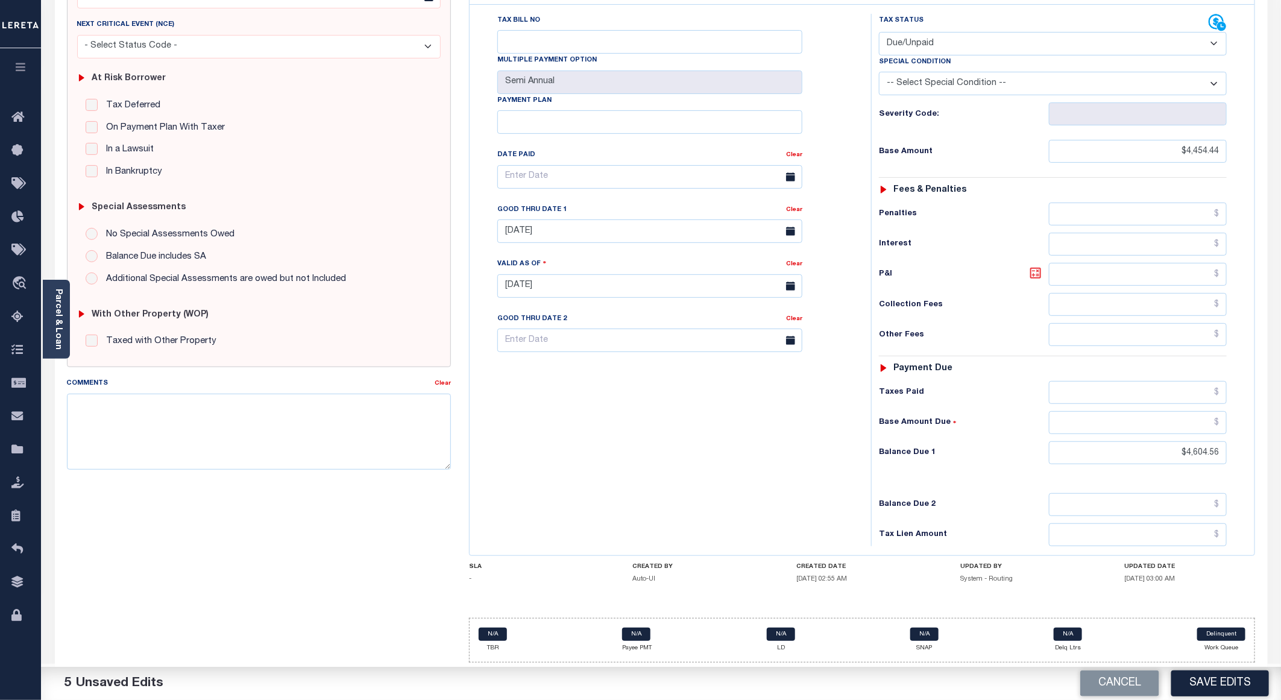
click at [1033, 269] on icon at bounding box center [1035, 272] width 7 height 7
type input "$150.12"
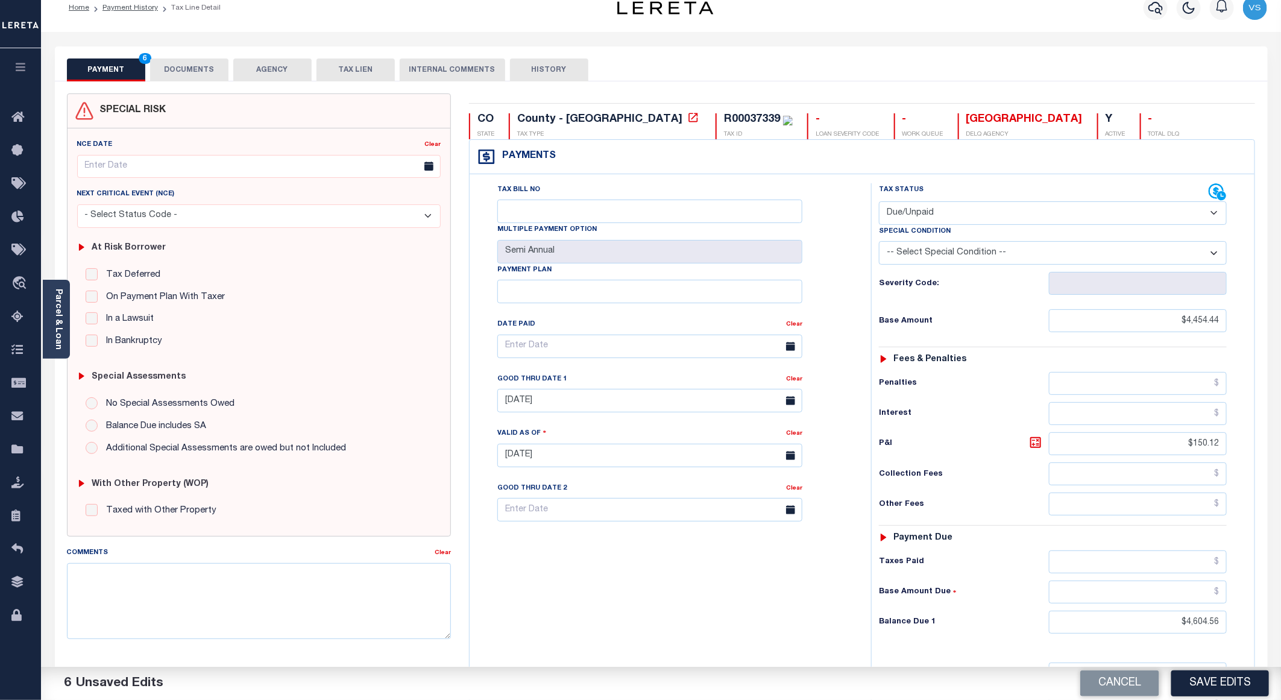
scroll to position [0, 0]
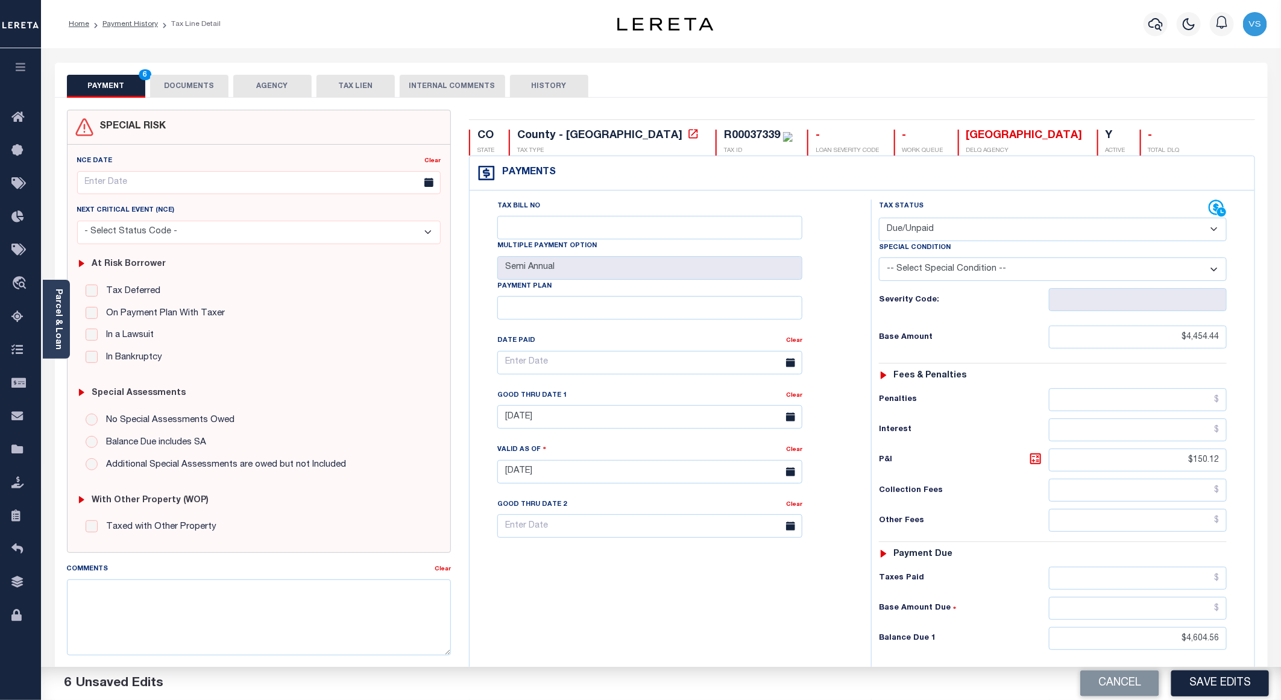
click at [196, 90] on button "DOCUMENTS" at bounding box center [189, 86] width 78 height 23
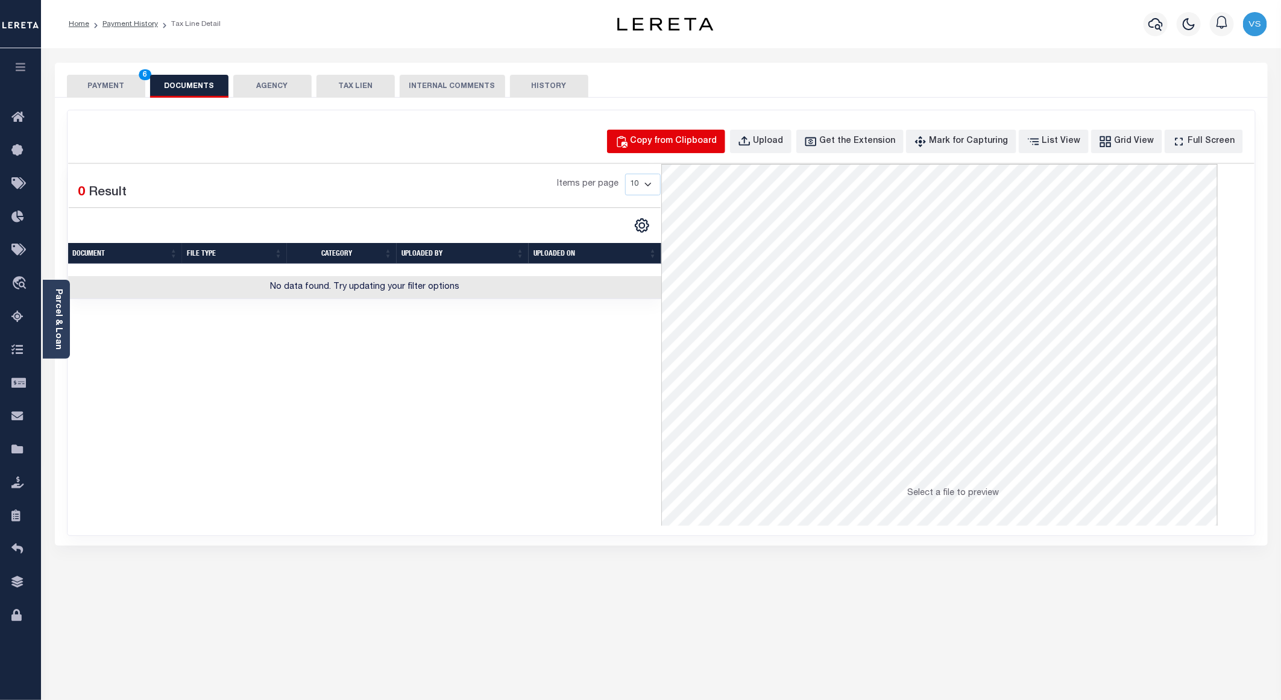
click at [680, 139] on div "Copy from Clipboard" at bounding box center [673, 141] width 87 height 13
select select "POP"
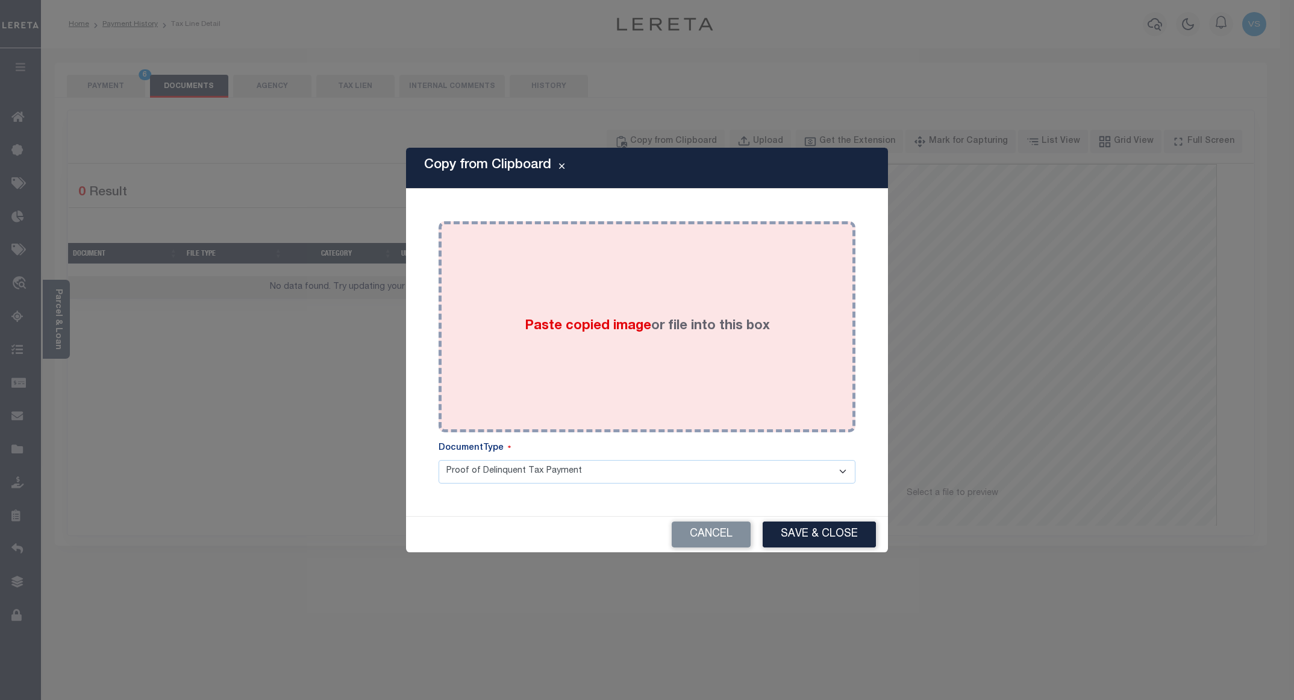
click at [619, 272] on div "Paste copied image or file into this box" at bounding box center [647, 326] width 399 height 193
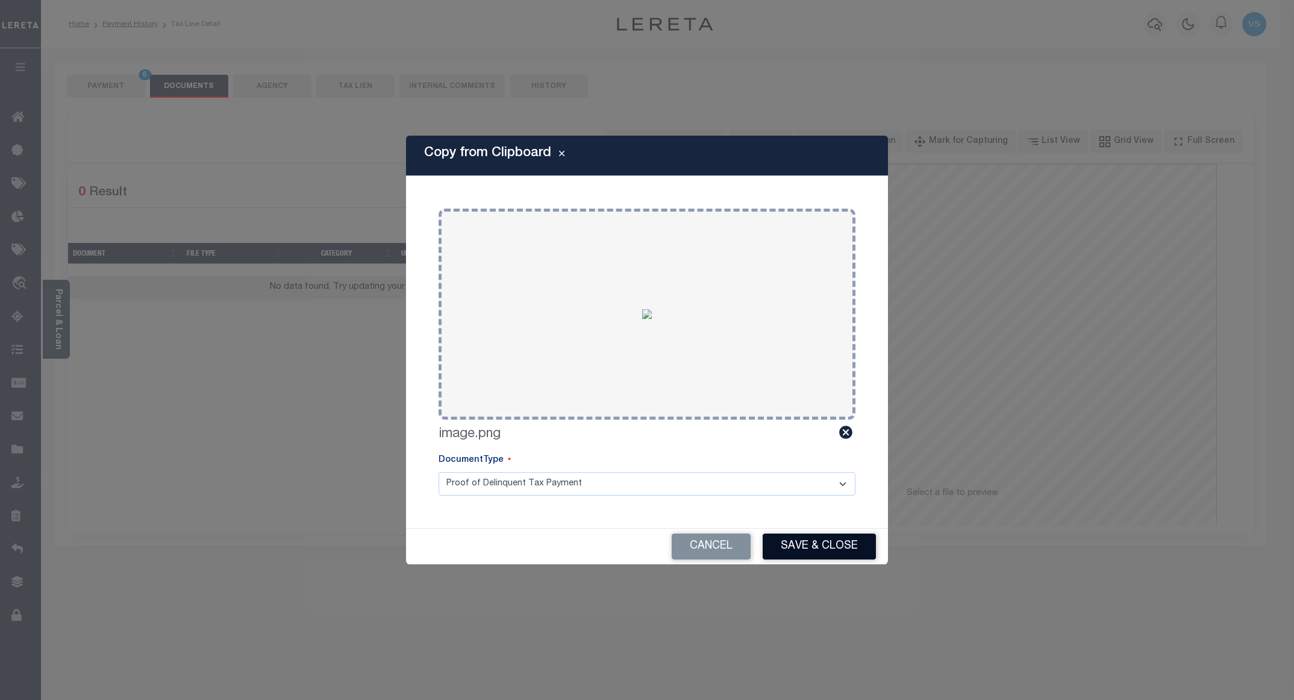
click at [803, 543] on button "Save & Close" at bounding box center [819, 546] width 113 height 26
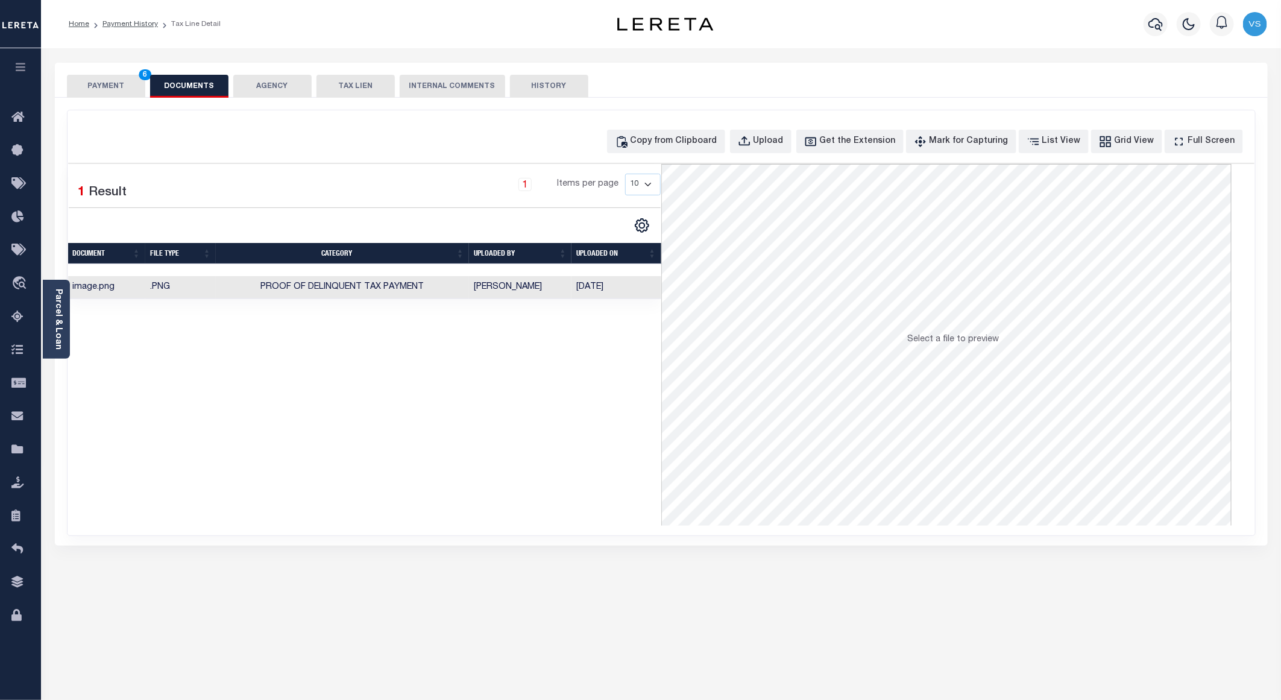
click at [107, 83] on button "PAYMENT 6" at bounding box center [106, 86] width 78 height 23
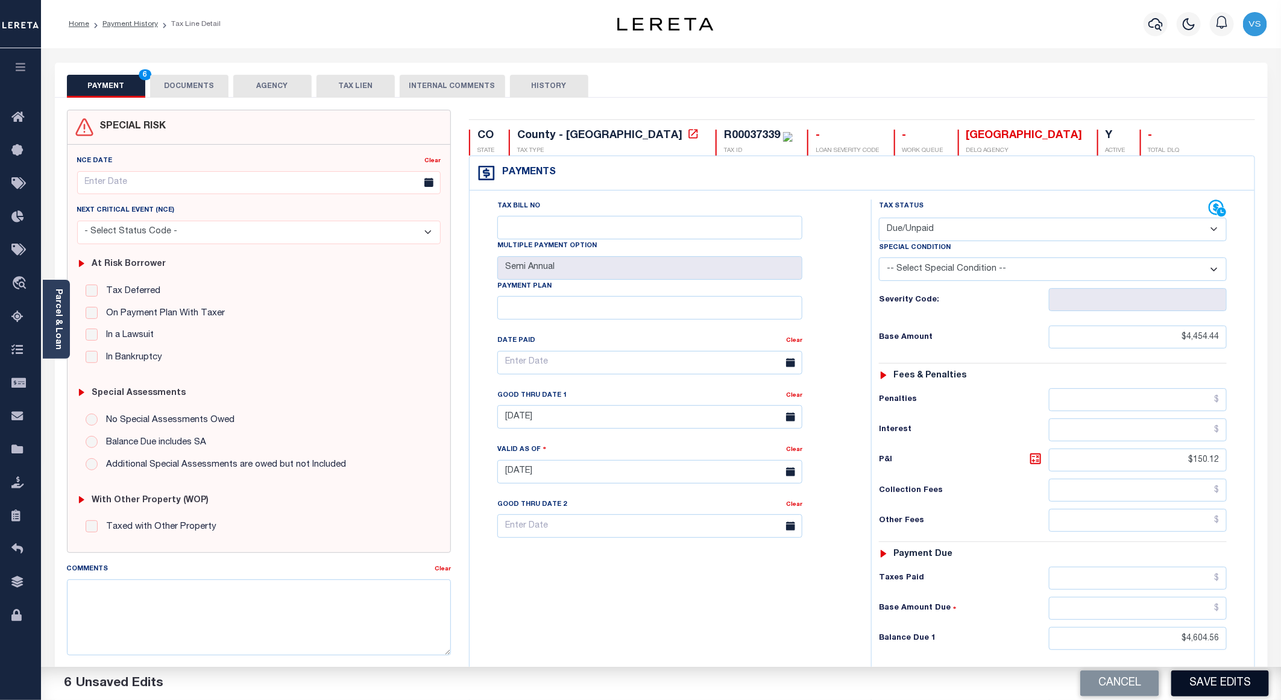
click at [1200, 683] on button "Save Edits" at bounding box center [1220, 683] width 98 height 26
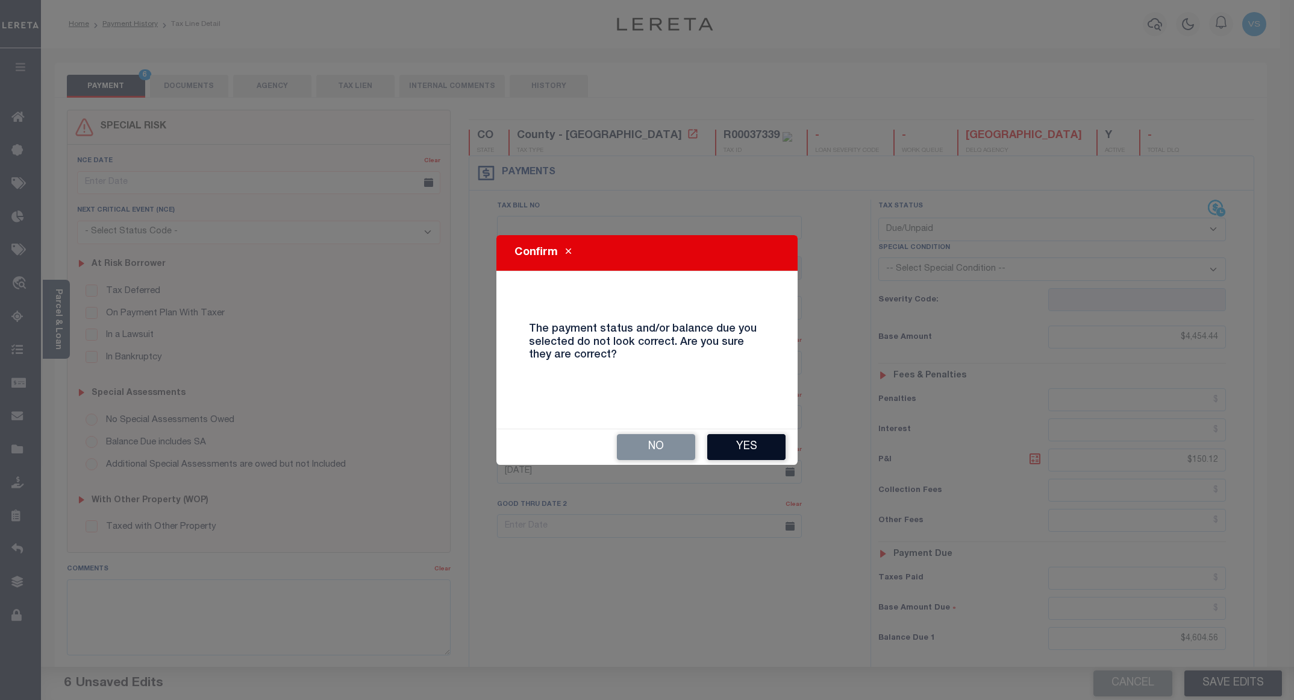
click at [733, 447] on button "Yes" at bounding box center [746, 447] width 78 height 26
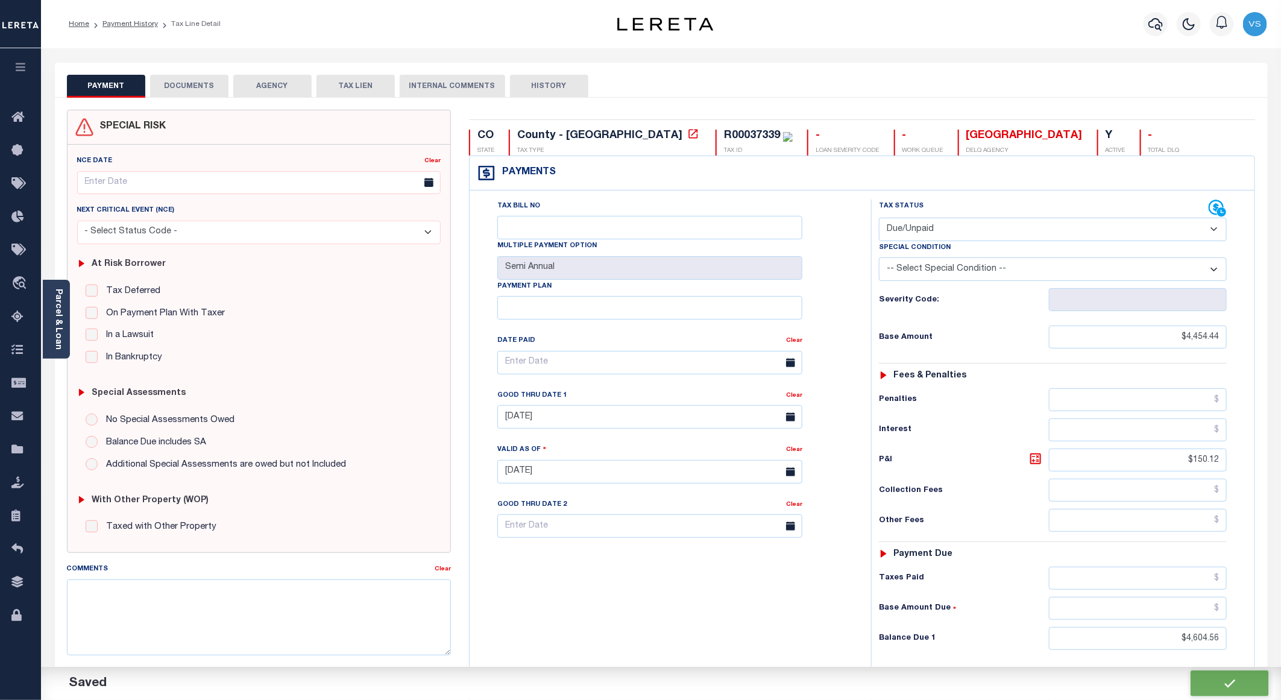
checkbox input "false"
type input "$4,454.44"
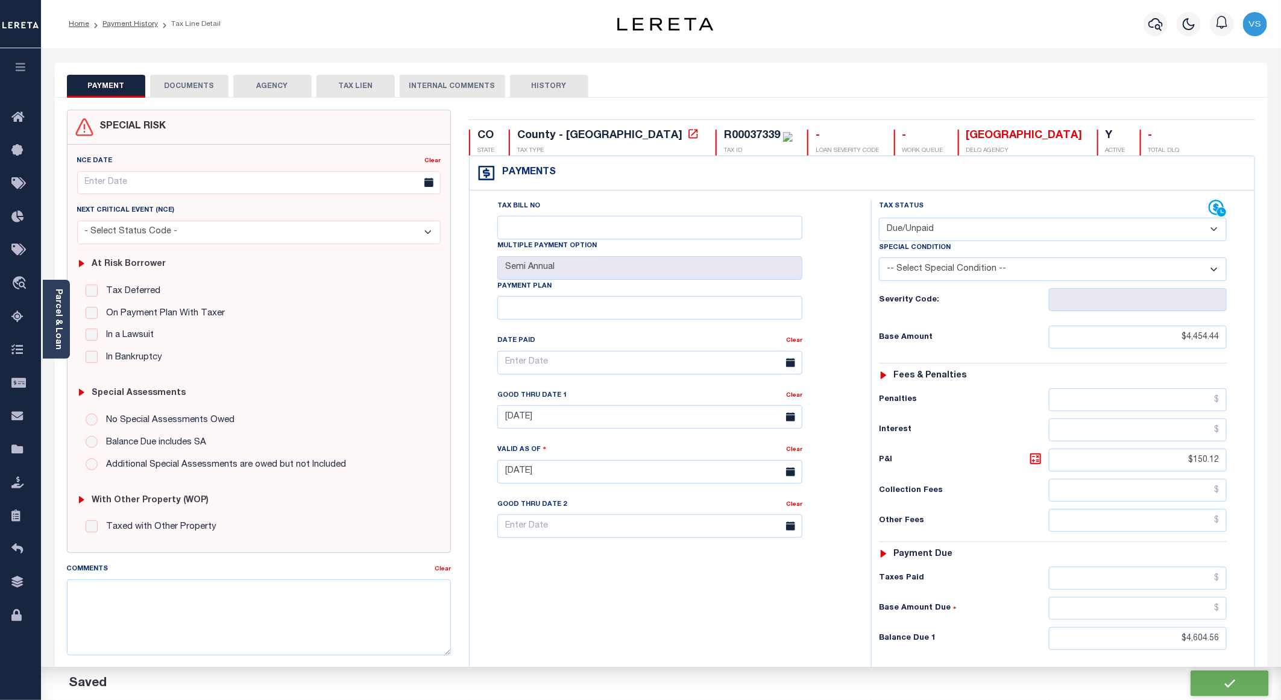
type input "$150.12"
type input "$4,604.56"
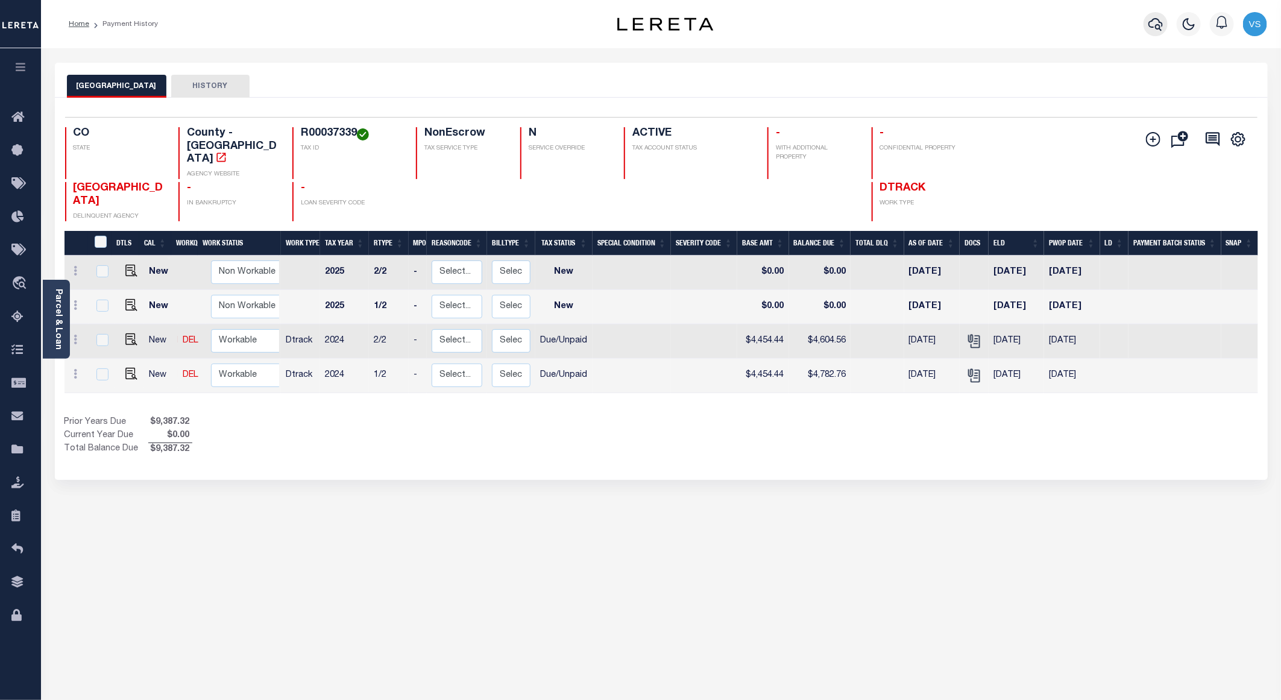
click at [1159, 20] on icon "button" at bounding box center [1155, 24] width 14 height 13
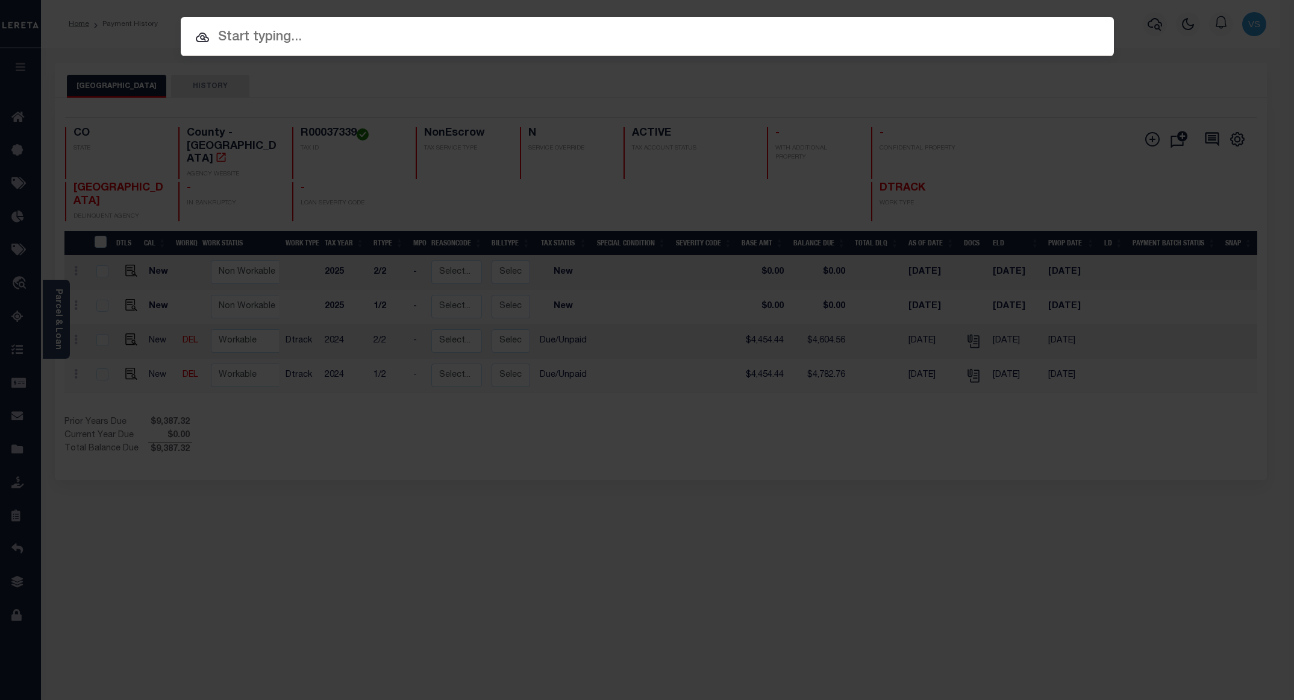
paste input "000011079900000000000"
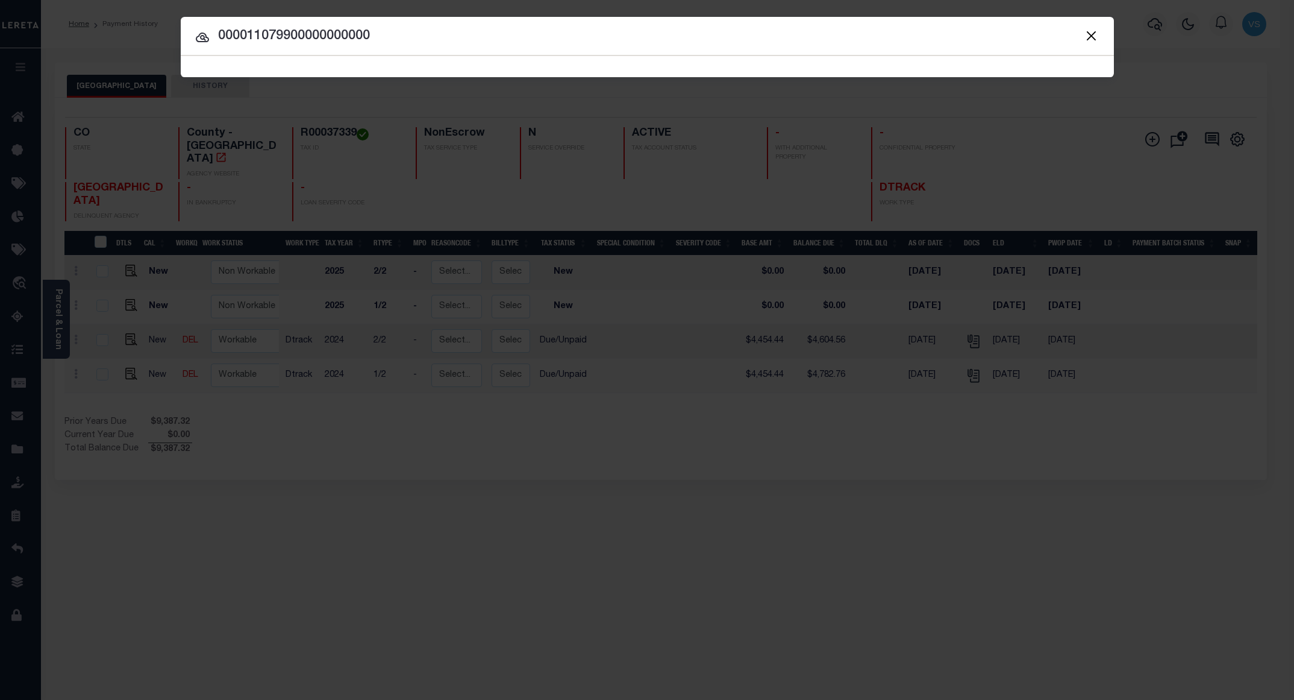
paste input "000011079900000000000"
paste input "text"
type input "000011079900000000000"
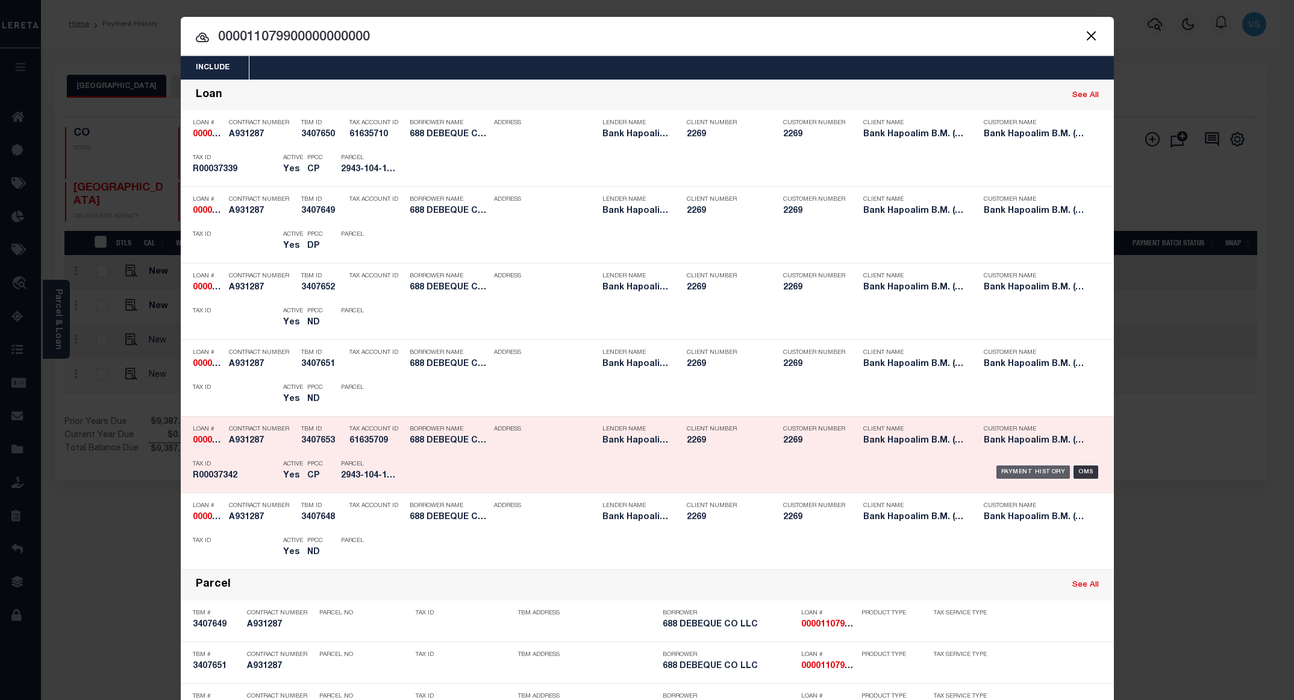
click at [1027, 474] on div "Payment History" at bounding box center [1034, 471] width 74 height 13
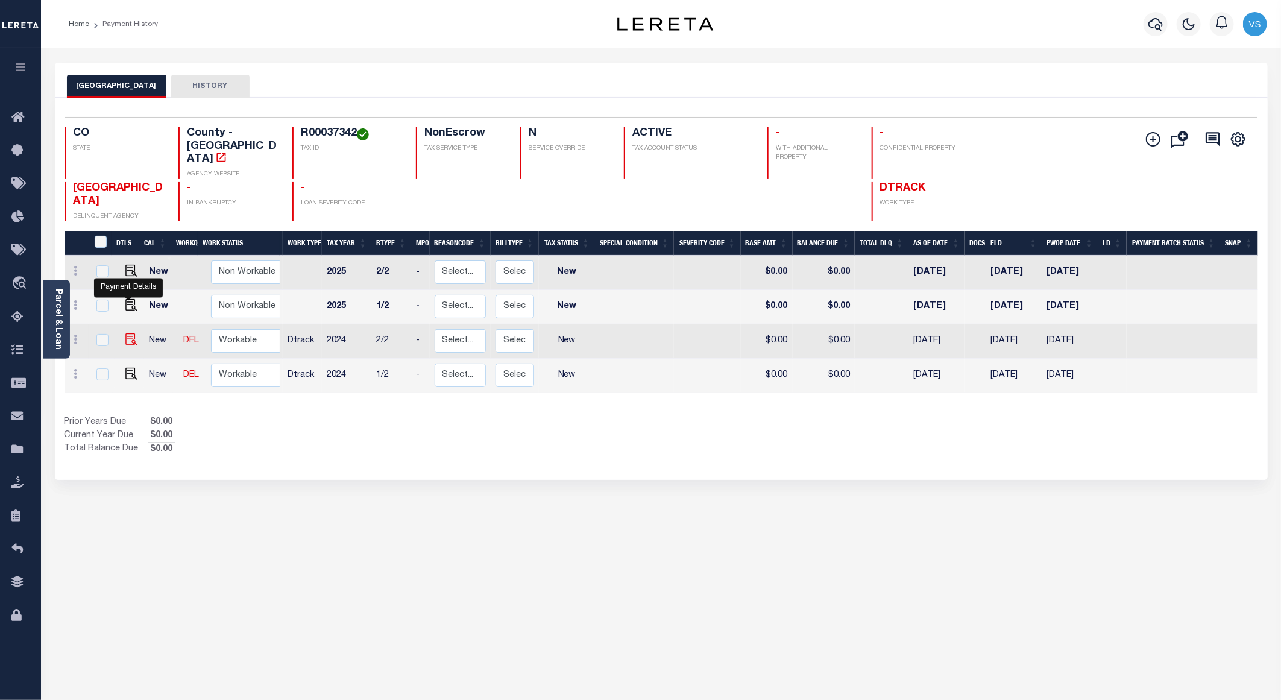
click at [132, 333] on img "" at bounding box center [131, 339] width 12 height 12
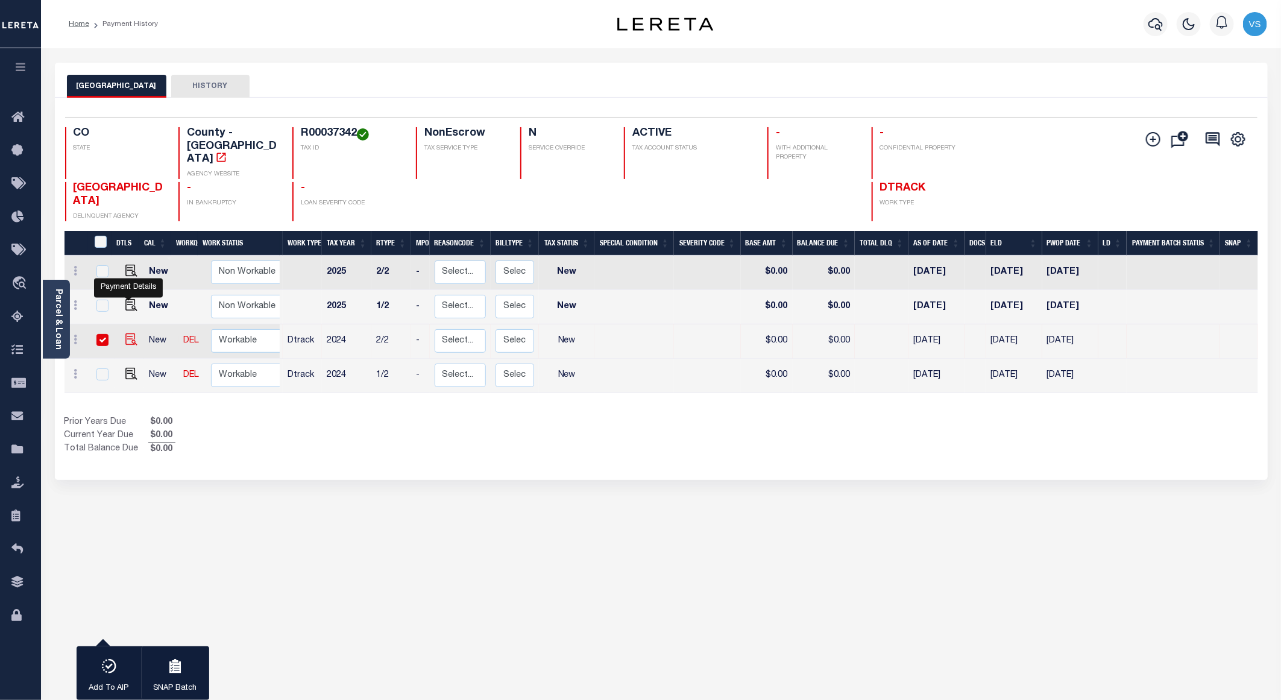
checkbox input "true"
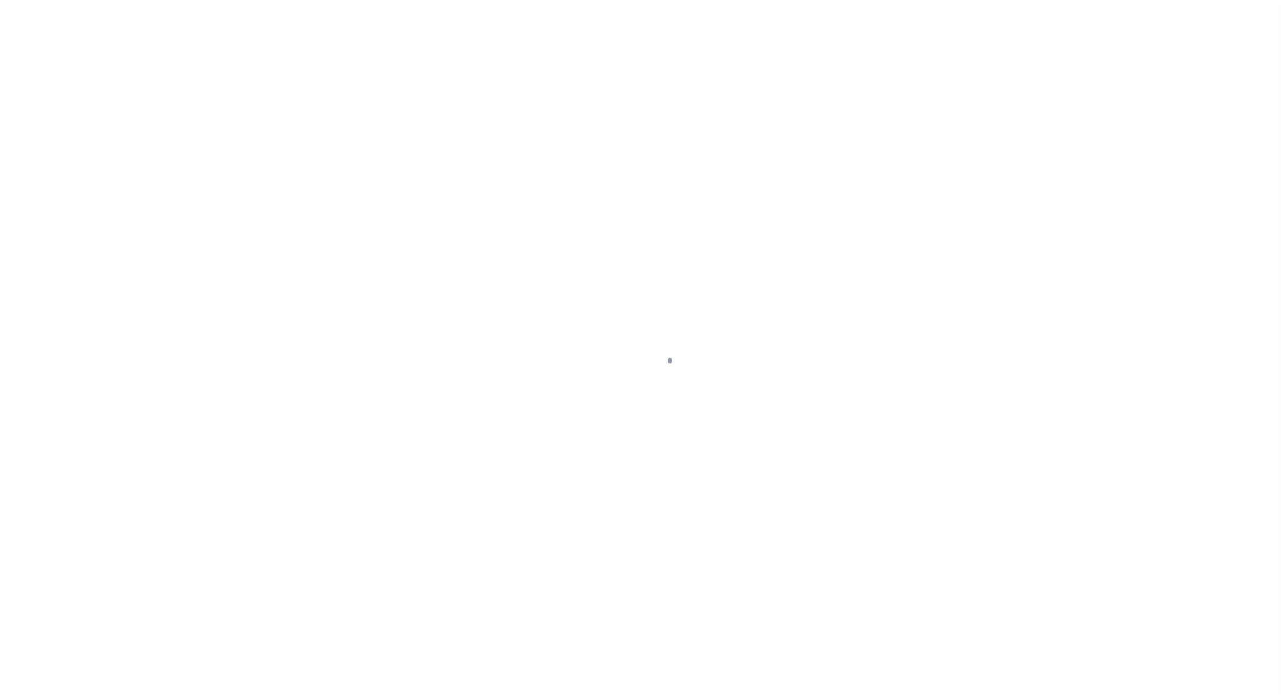
select select "NW2"
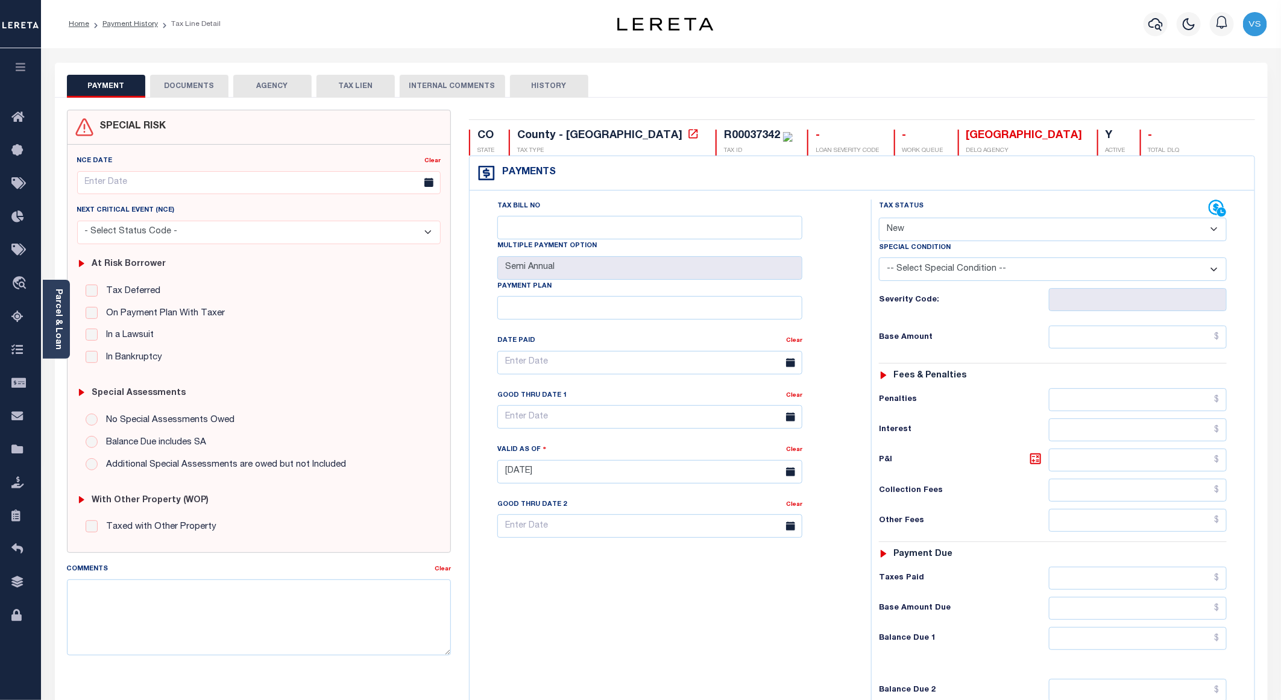
click at [202, 98] on div "SPECIAL RISK NCE Date Clear" at bounding box center [661, 483] width 1213 height 770
click at [201, 90] on button "DOCUMENTS" at bounding box center [189, 86] width 78 height 23
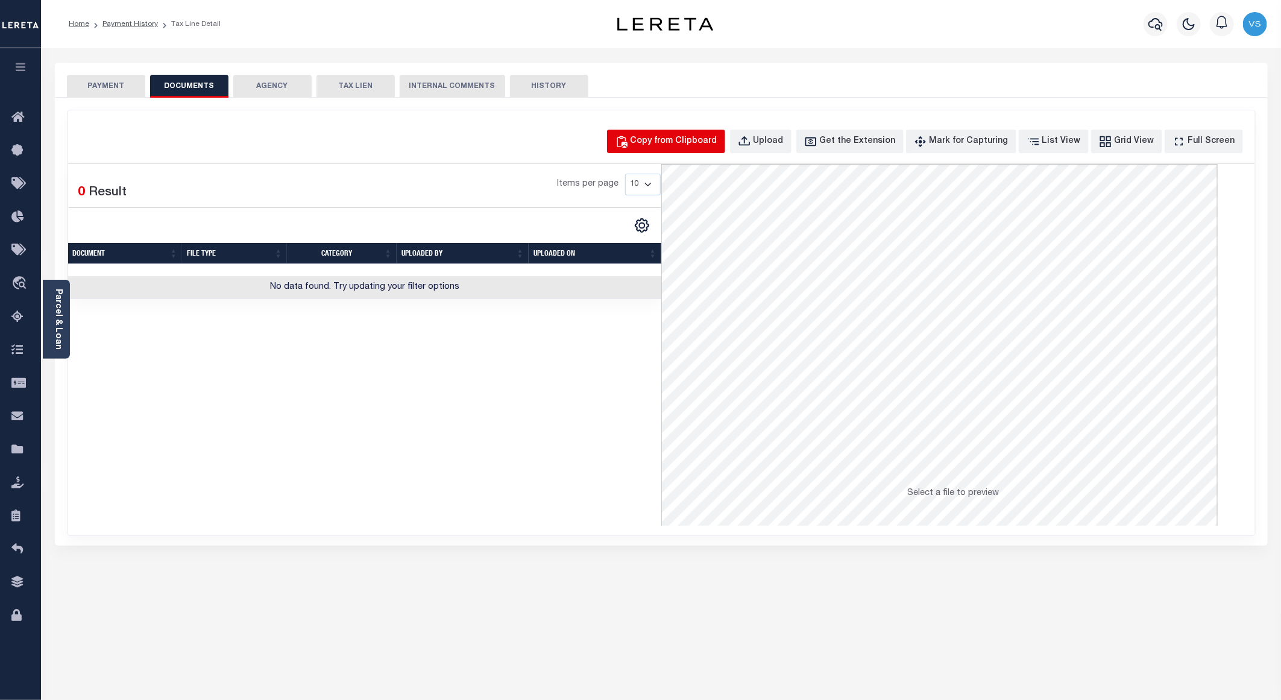
click at [666, 141] on div "Copy from Clipboard" at bounding box center [673, 141] width 87 height 13
select select "POP"
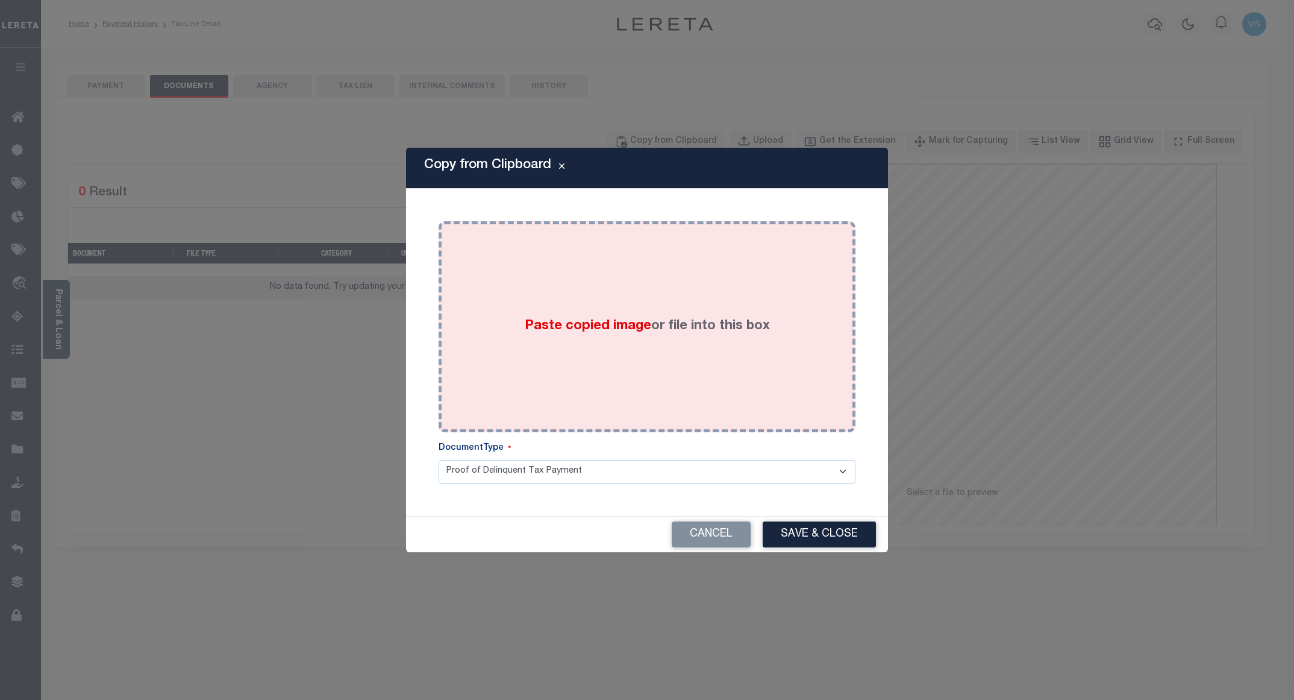
click at [602, 280] on div "Paste copied image or file into this box" at bounding box center [647, 326] width 399 height 193
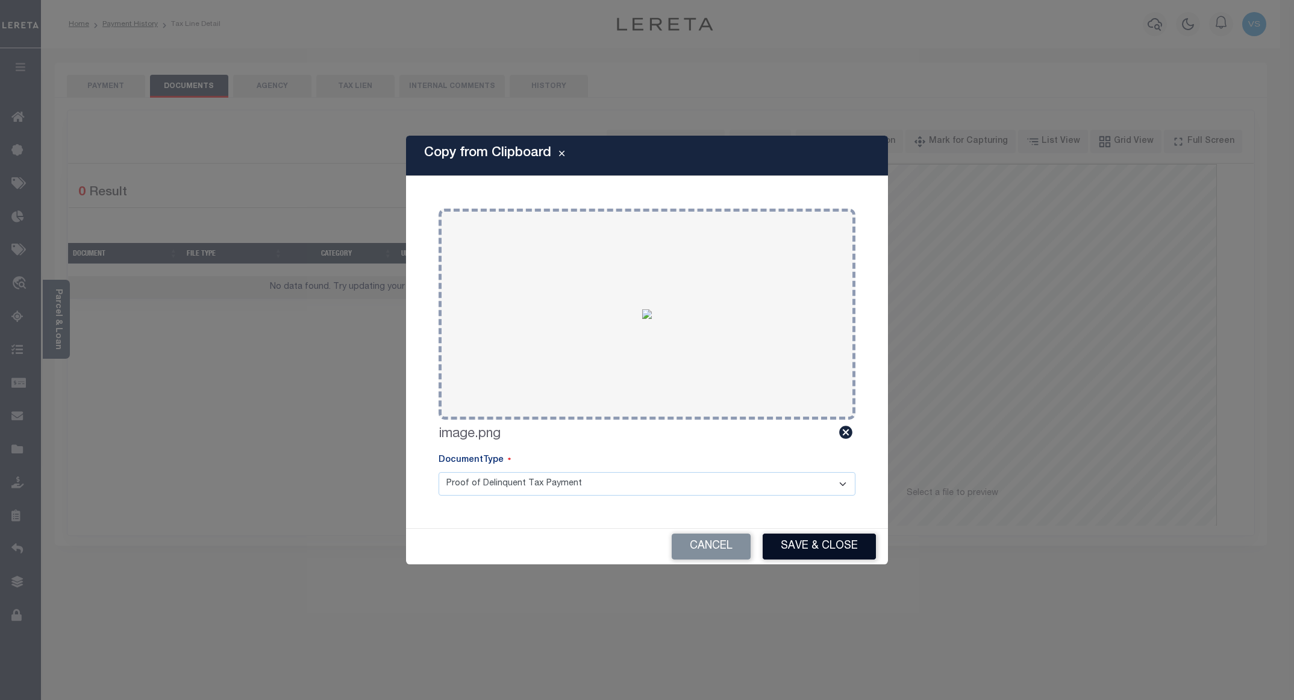
click at [788, 538] on button "Save & Close" at bounding box center [819, 546] width 113 height 26
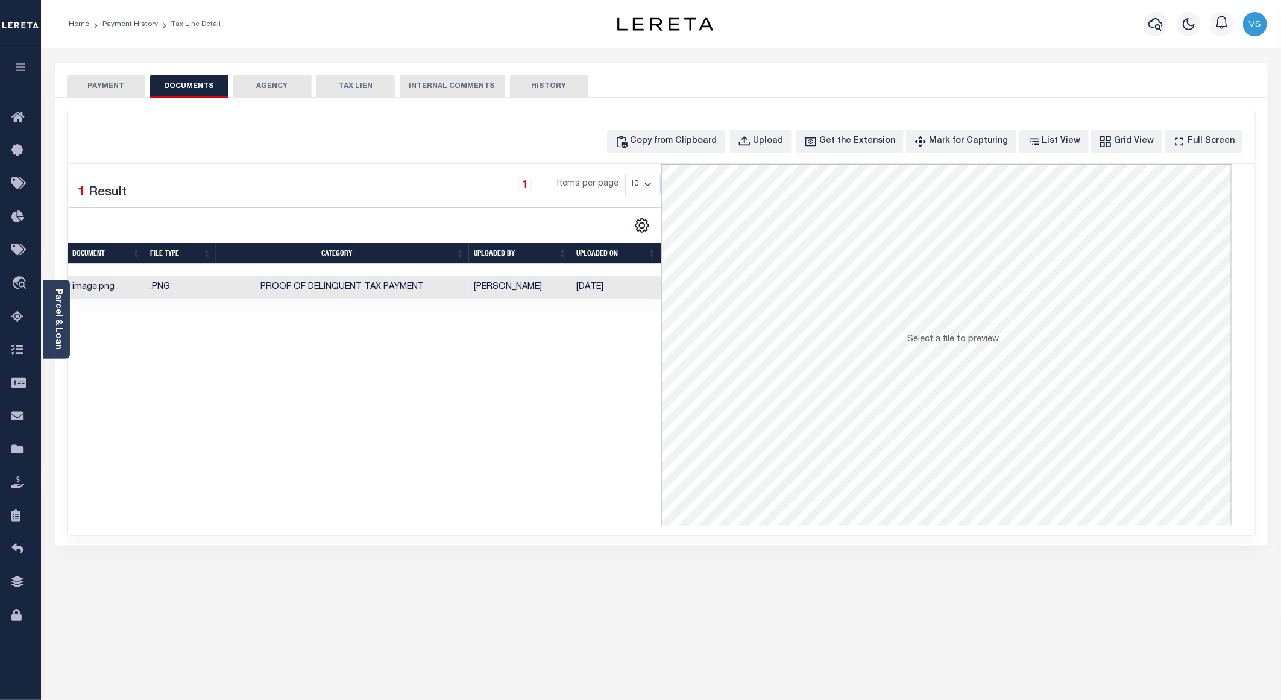
click at [100, 84] on button "PAYMENT" at bounding box center [106, 86] width 78 height 23
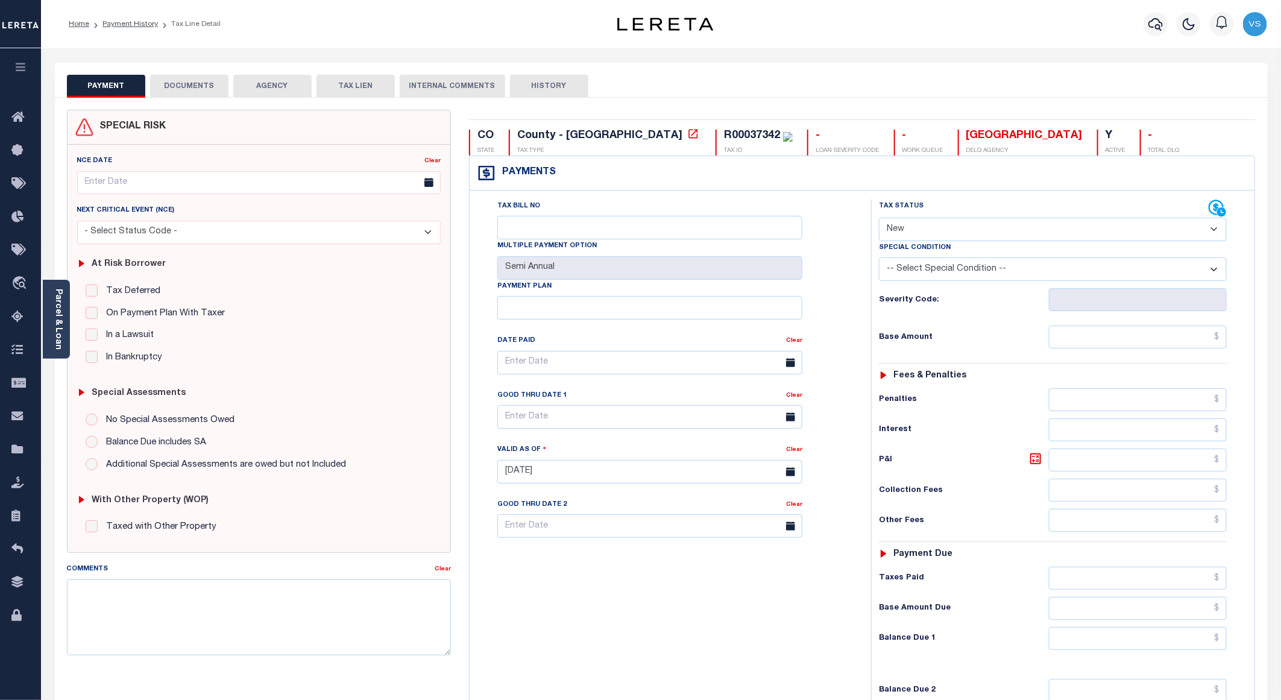
click at [944, 226] on select "- Select Status Code - Open Due/Unpaid Paid Incomplete No Tax Due Internal Refu…" at bounding box center [1053, 230] width 348 height 24
select select "PYD"
click at [879, 219] on select "- Select Status Code - Open Due/Unpaid Paid Incomplete No Tax Due Internal Refu…" at bounding box center [1053, 230] width 348 height 24
type input "09/10/2025"
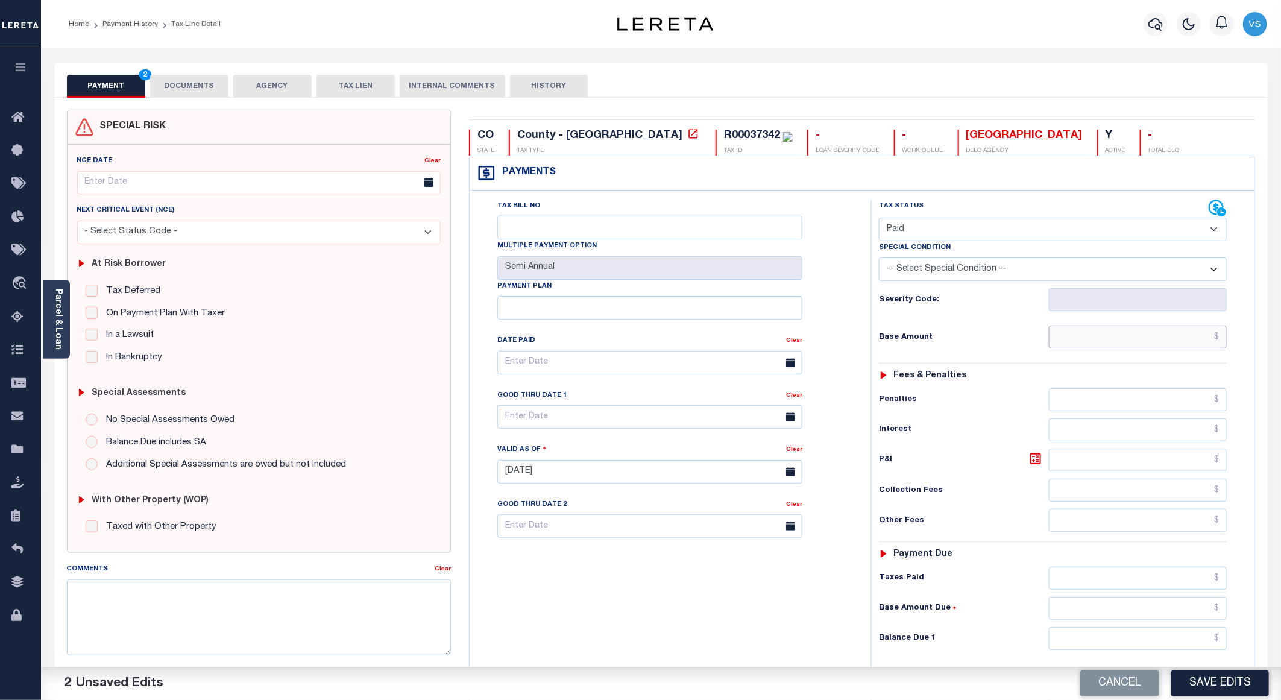
click at [1169, 336] on input "text" at bounding box center [1138, 336] width 178 height 23
paste input "11,129.06"
type input "$11,129.06"
click at [1216, 689] on button "Save Edits" at bounding box center [1220, 683] width 98 height 26
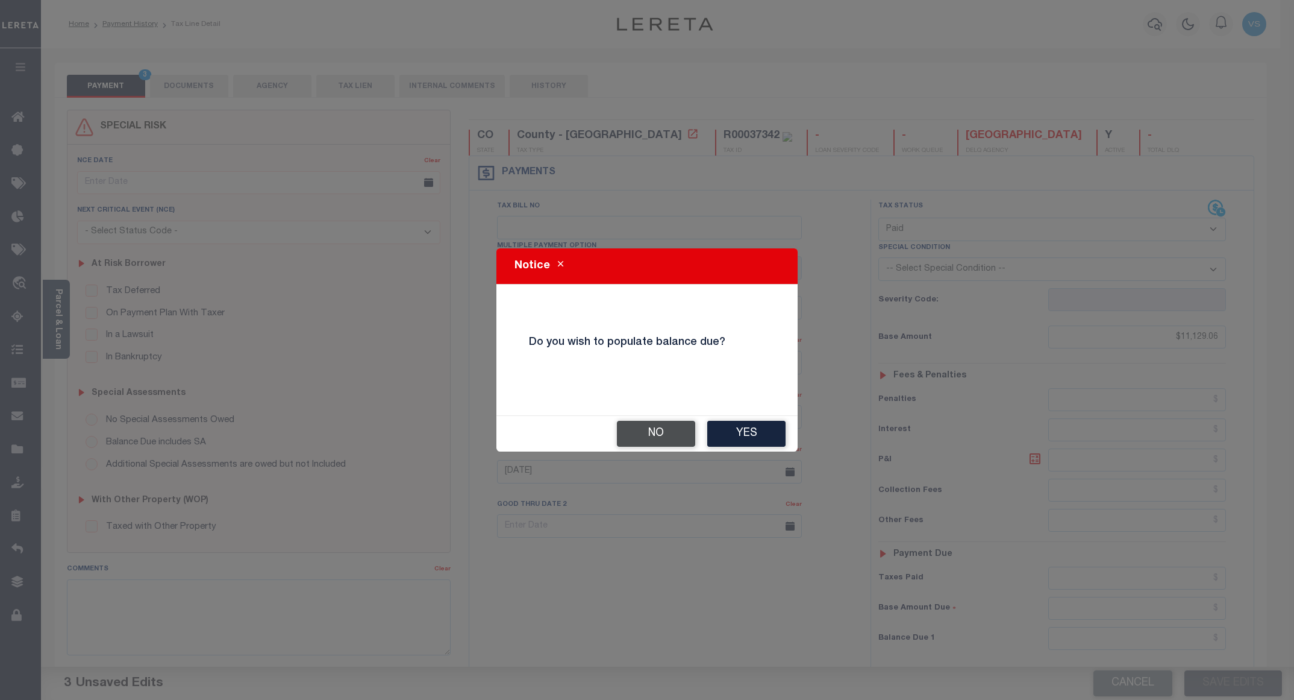
click at [645, 427] on button "No" at bounding box center [656, 434] width 78 height 26
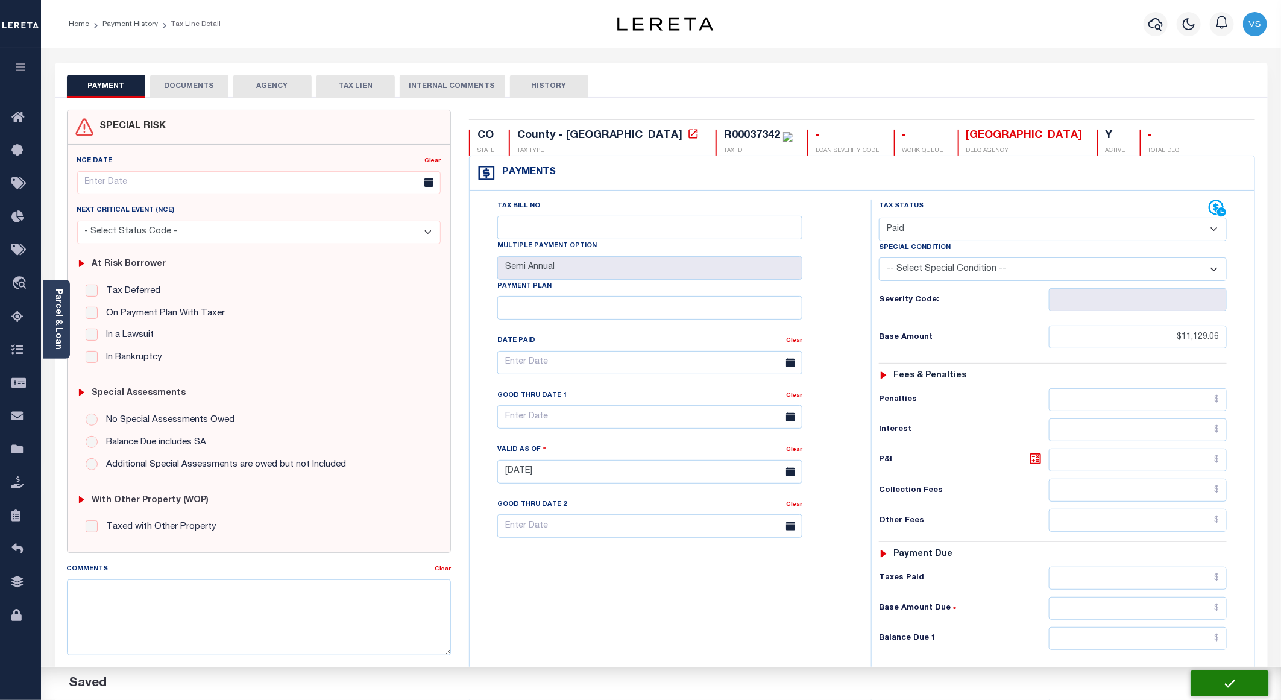
checkbox input "false"
type input "$11,129.06"
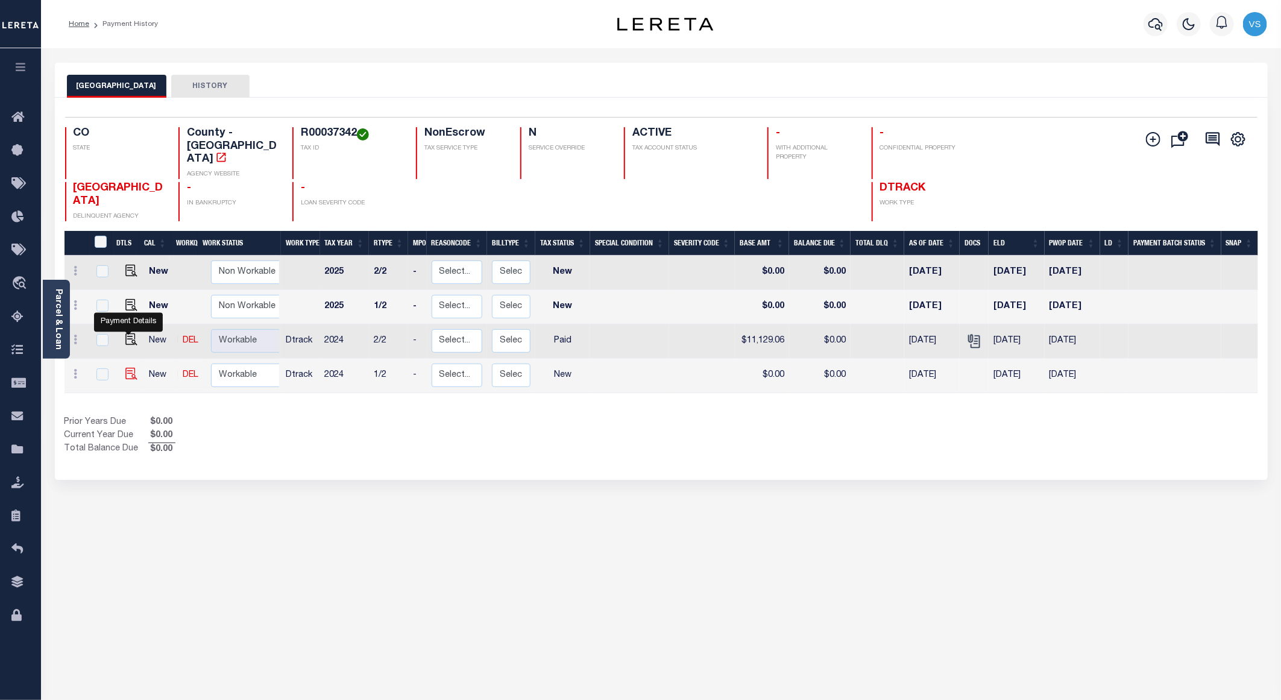
click at [131, 368] on img "" at bounding box center [131, 374] width 12 height 12
checkbox input "true"
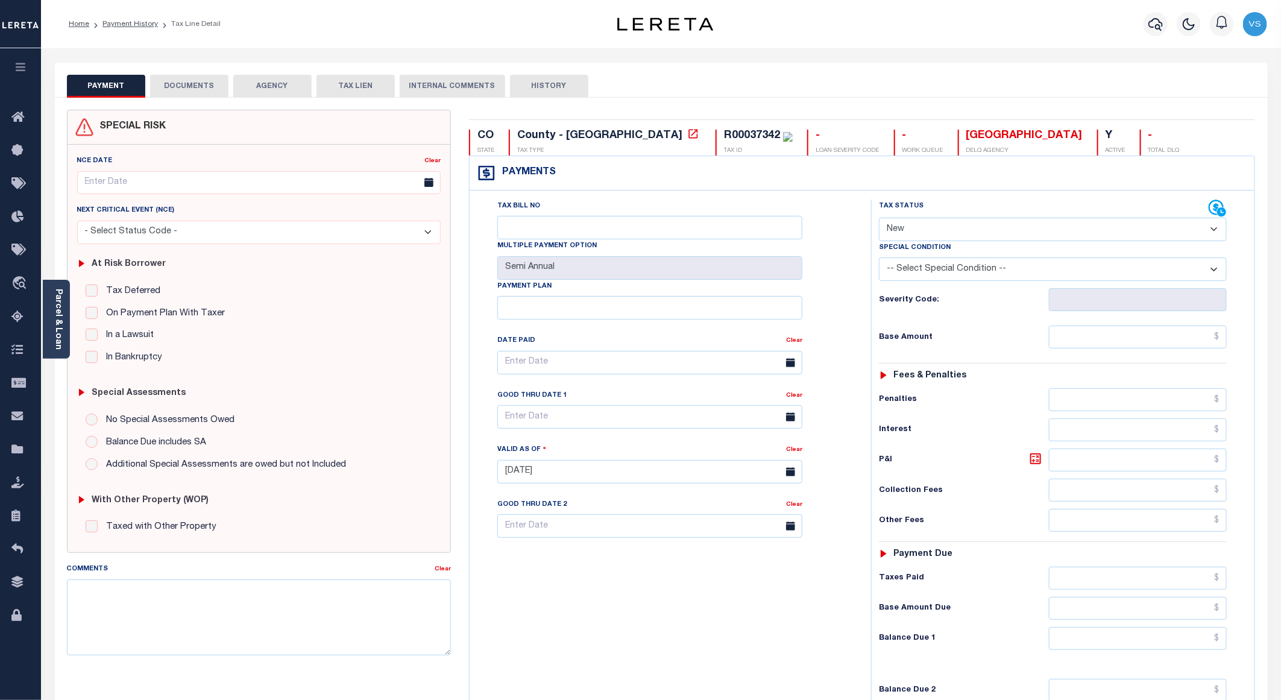
click at [918, 230] on select "- Select Status Code - Open Due/Unpaid Paid Incomplete No Tax Due Internal Refu…" at bounding box center [1053, 230] width 348 height 24
select select "PYD"
click at [879, 219] on select "- Select Status Code - Open Due/Unpaid Paid Incomplete No Tax Due Internal Refu…" at bounding box center [1053, 230] width 348 height 24
type input "[DATE]"
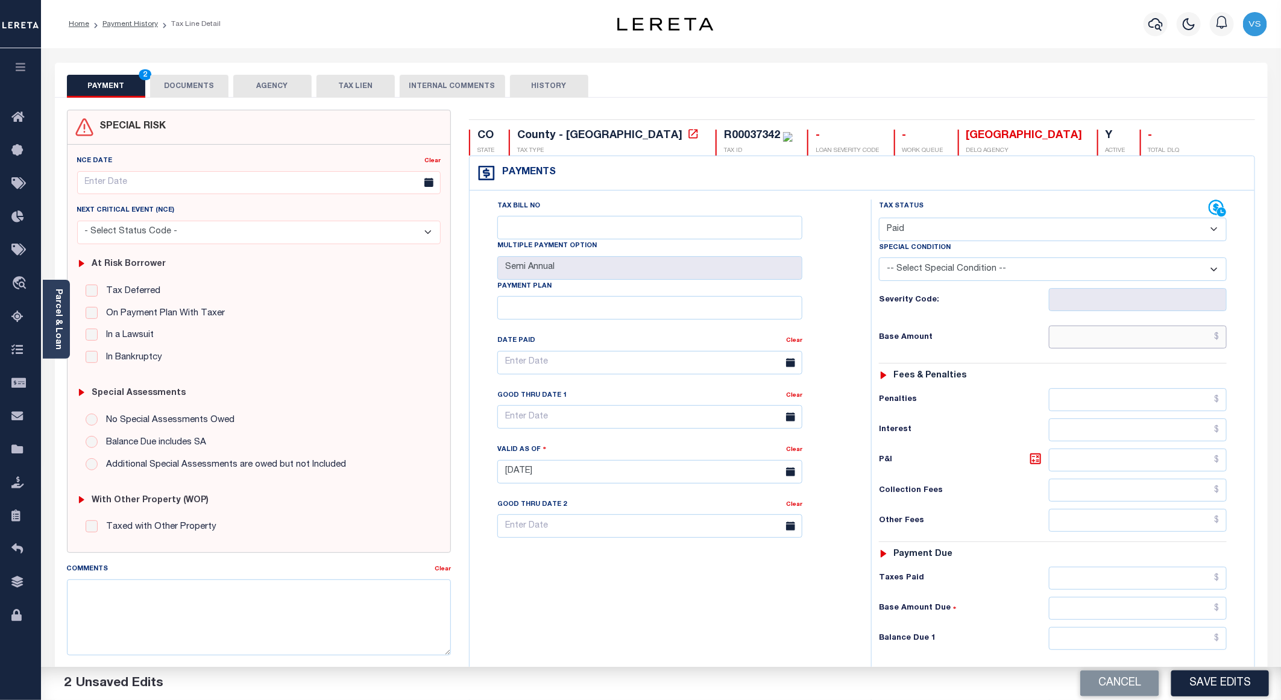
click at [1140, 342] on input "text" at bounding box center [1138, 336] width 178 height 23
paste input "11,129.06"
type input "$11,129.06"
click at [180, 86] on button "DOCUMENTS" at bounding box center [189, 86] width 78 height 23
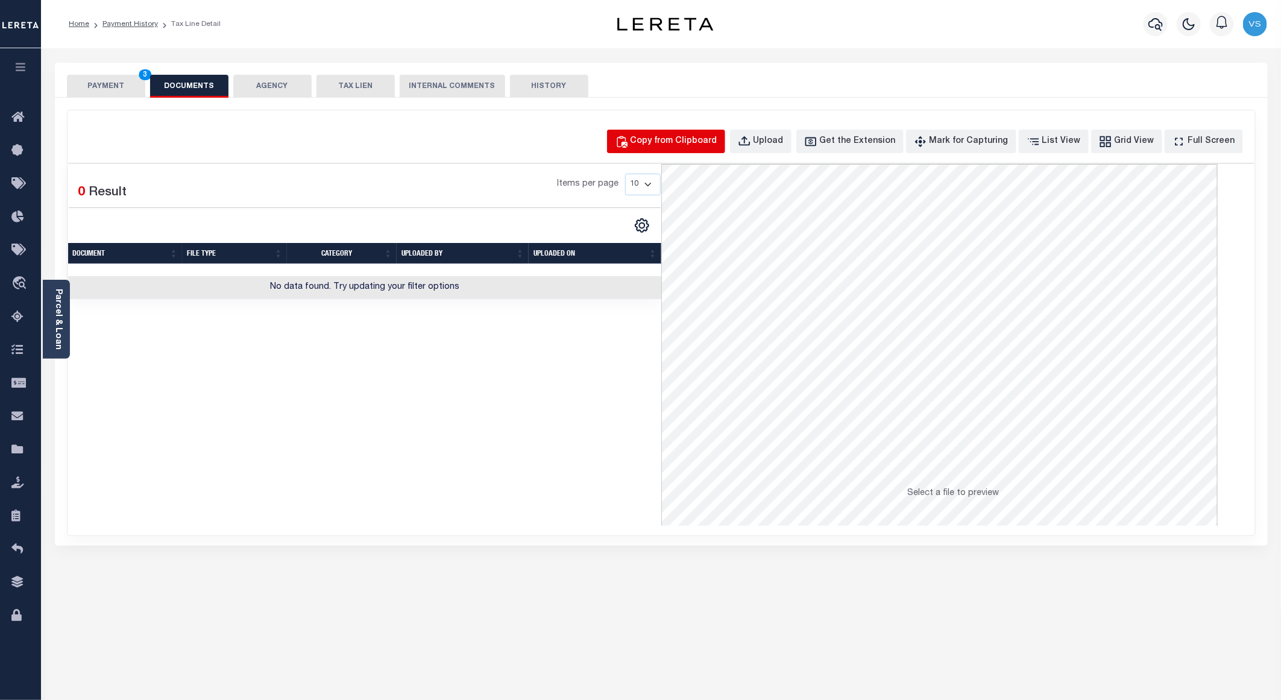
click at [688, 138] on div "Copy from Clipboard" at bounding box center [673, 141] width 87 height 13
select select "POP"
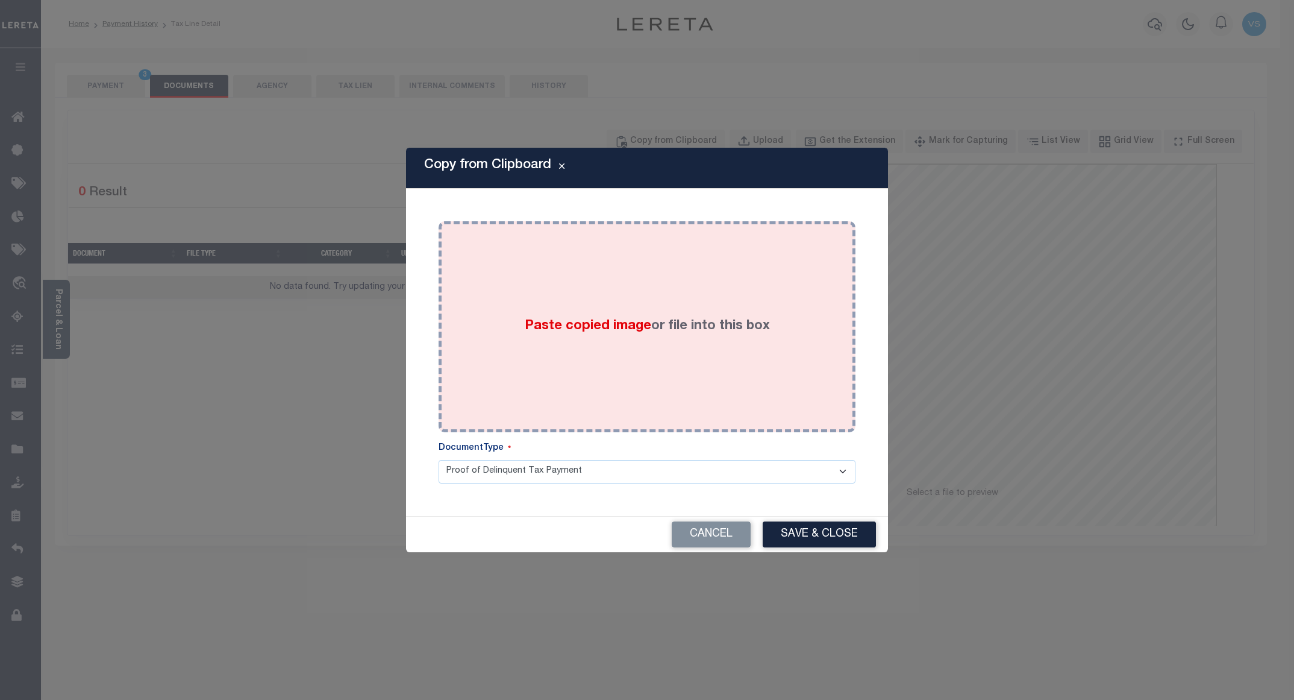
click at [591, 316] on label "Paste copied image or file into this box" at bounding box center [647, 326] width 245 height 20
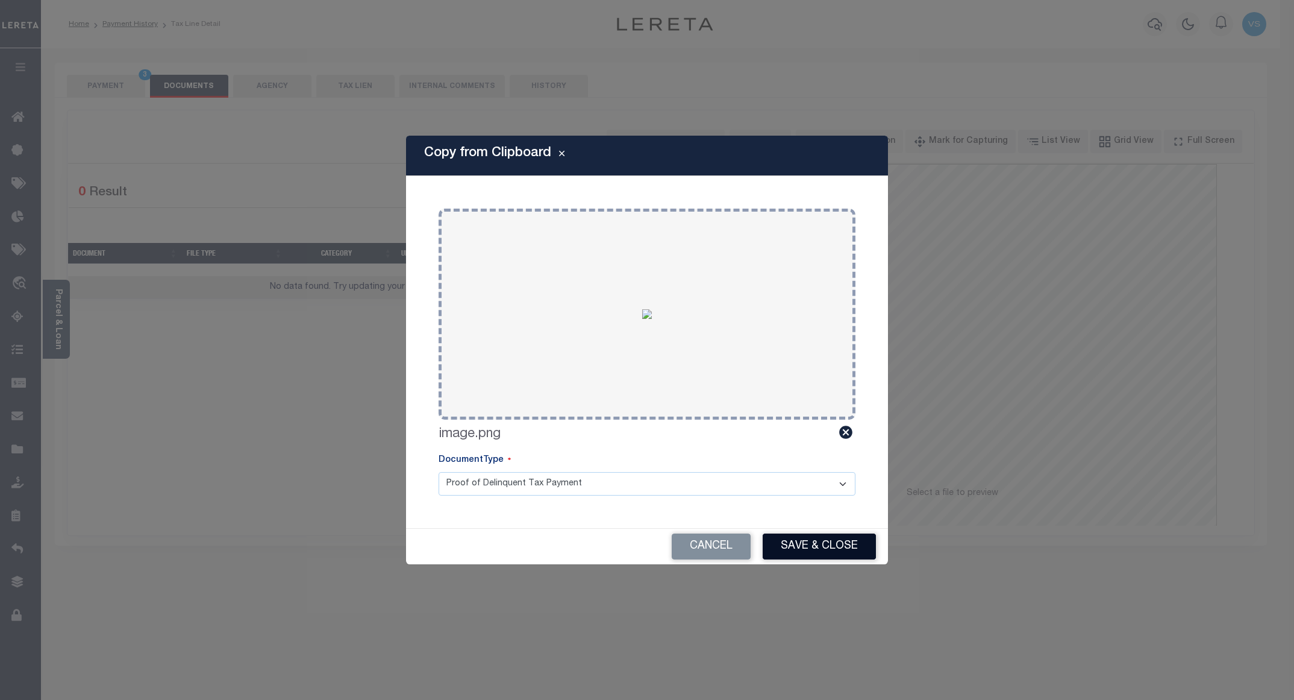
click at [787, 539] on button "Save & Close" at bounding box center [819, 546] width 113 height 26
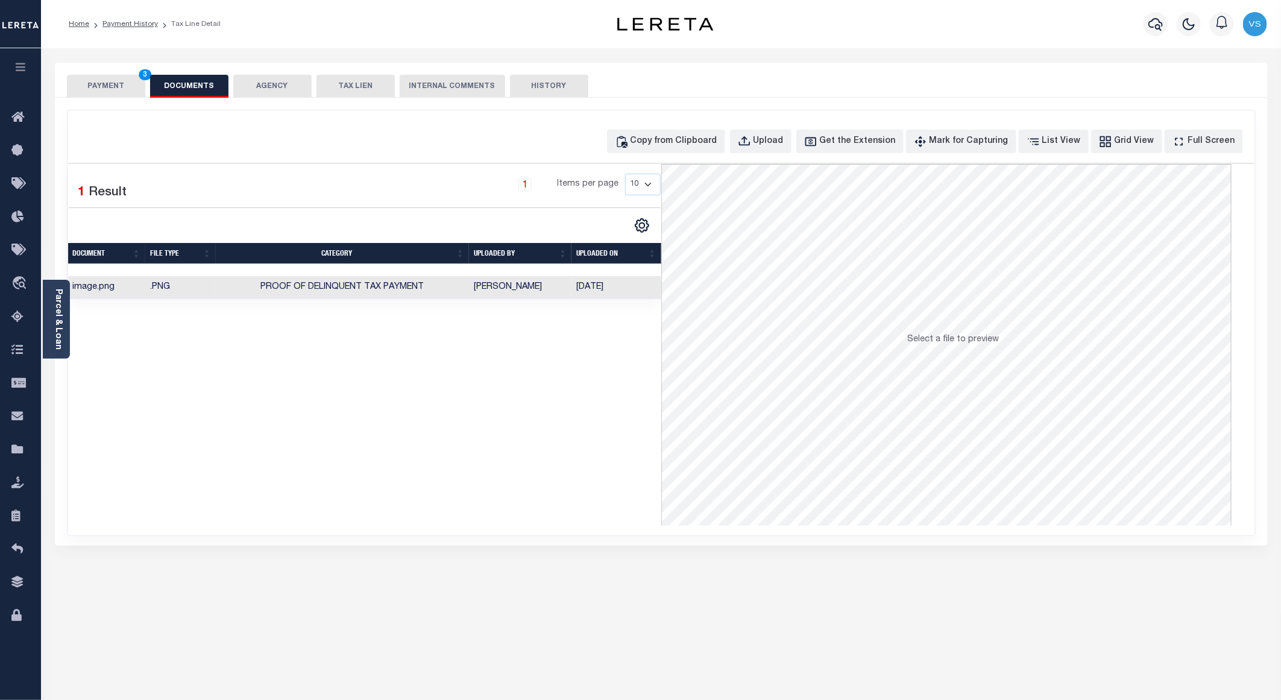
click at [98, 87] on button "PAYMENT 3" at bounding box center [106, 86] width 78 height 23
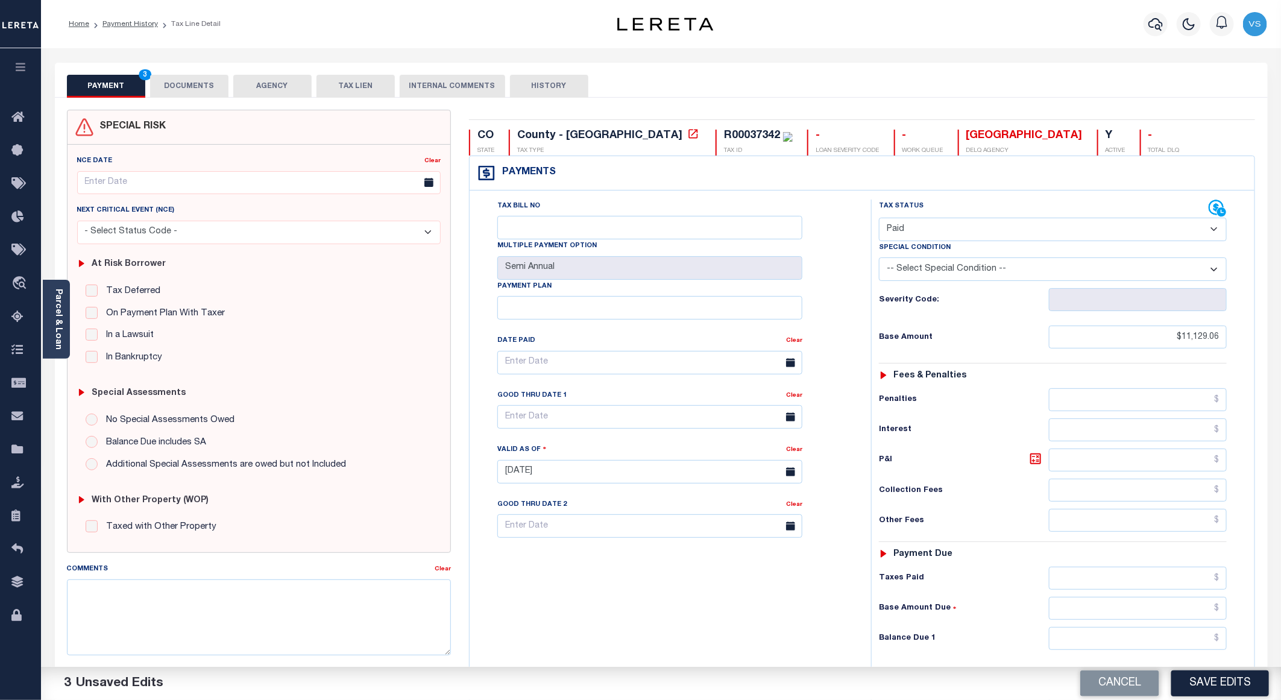
scroll to position [90, 0]
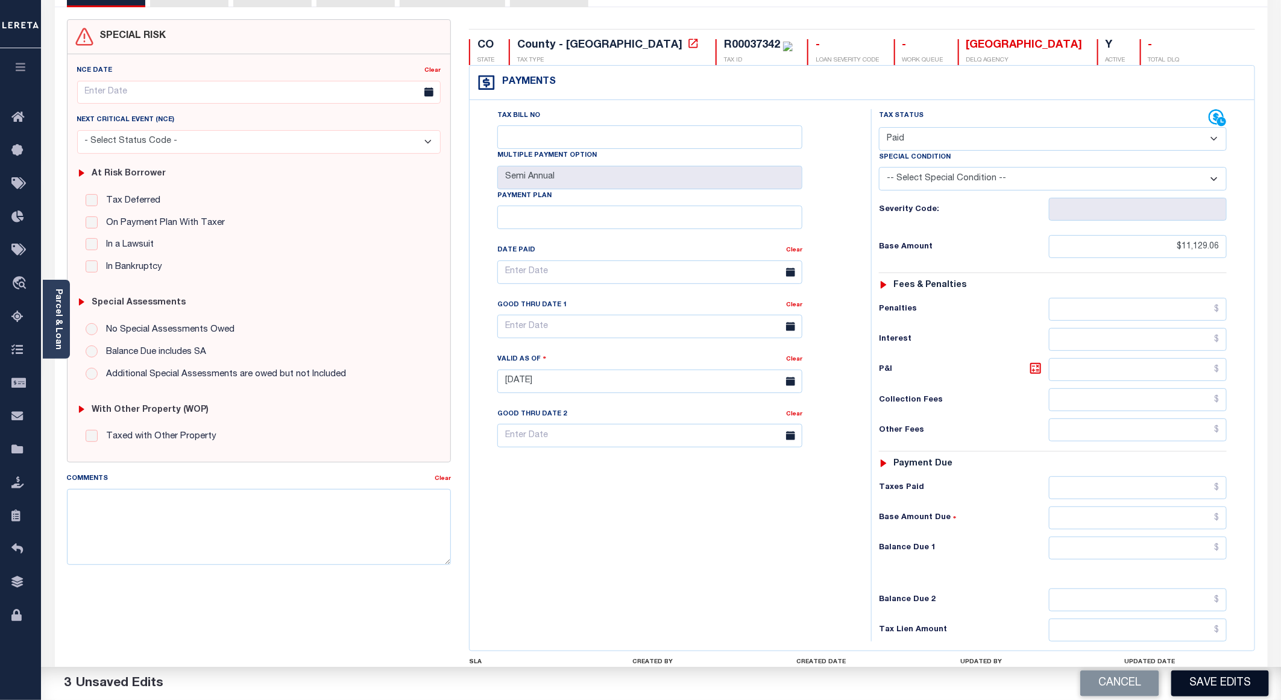
click at [1188, 684] on button "Save Edits" at bounding box center [1220, 683] width 98 height 26
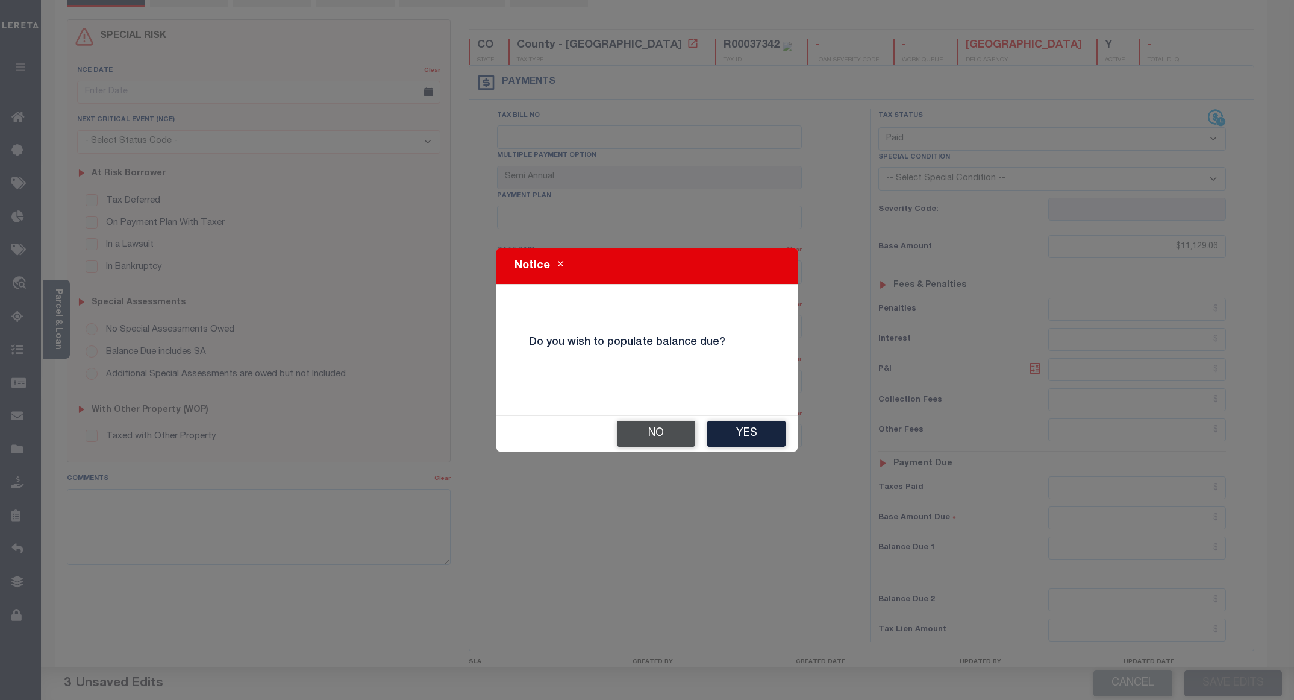
click at [659, 436] on button "No" at bounding box center [656, 434] width 78 height 26
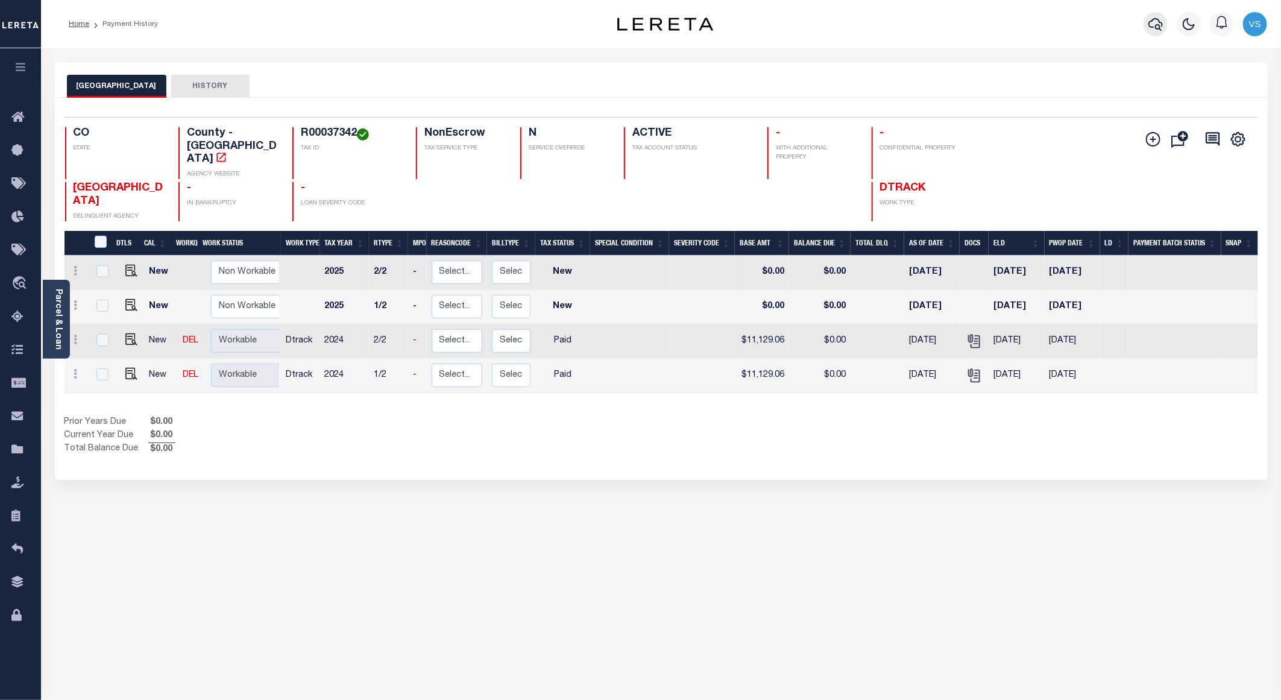
click at [1156, 28] on icon "button" at bounding box center [1155, 24] width 14 height 13
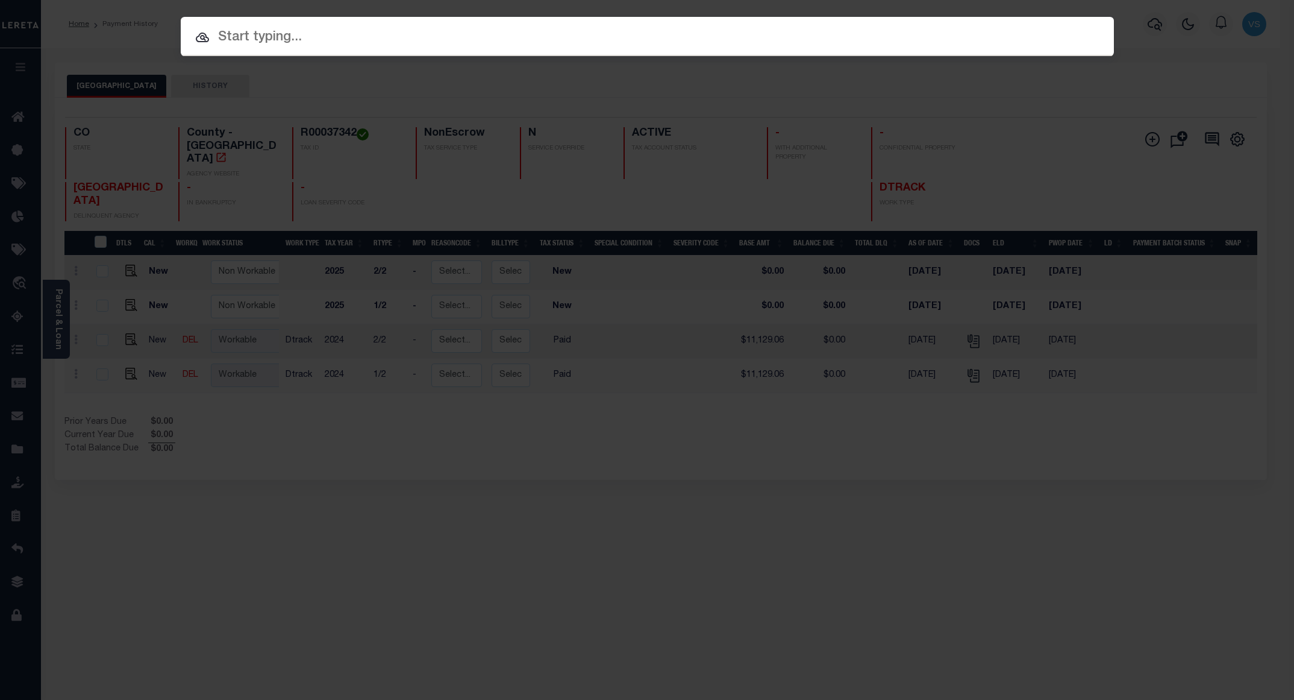
paste input "13035100184203"
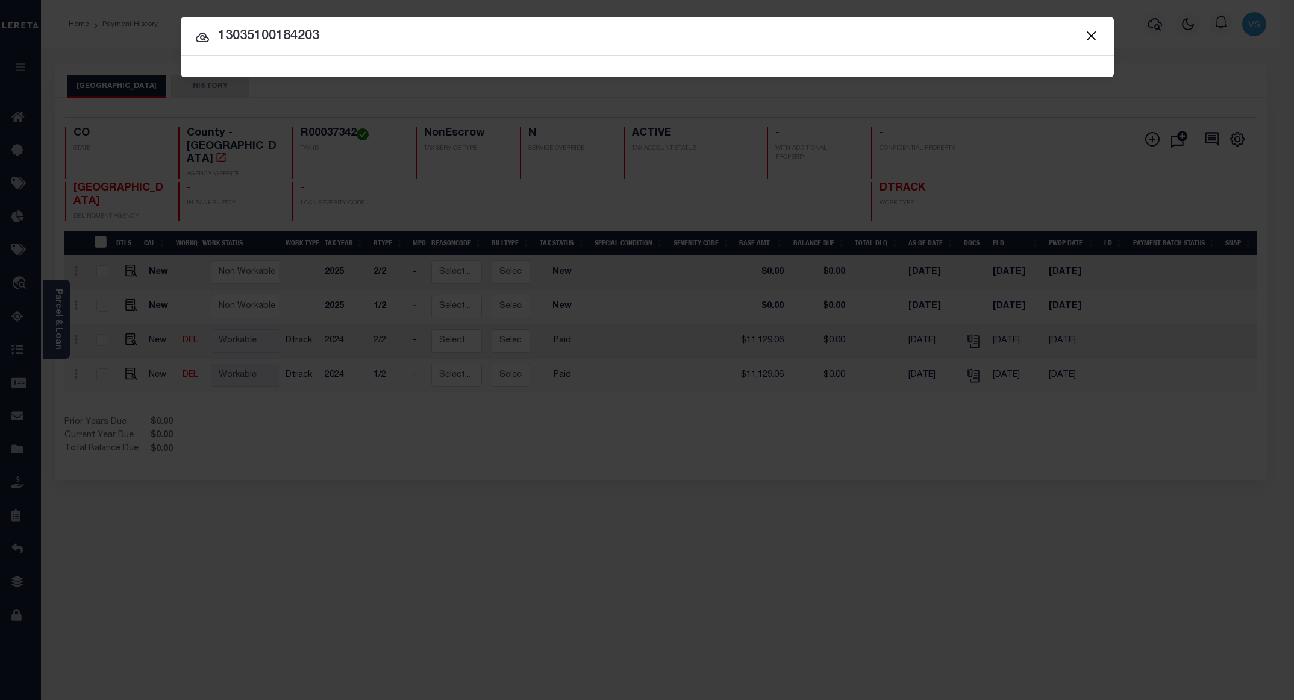
type input "13035100184203"
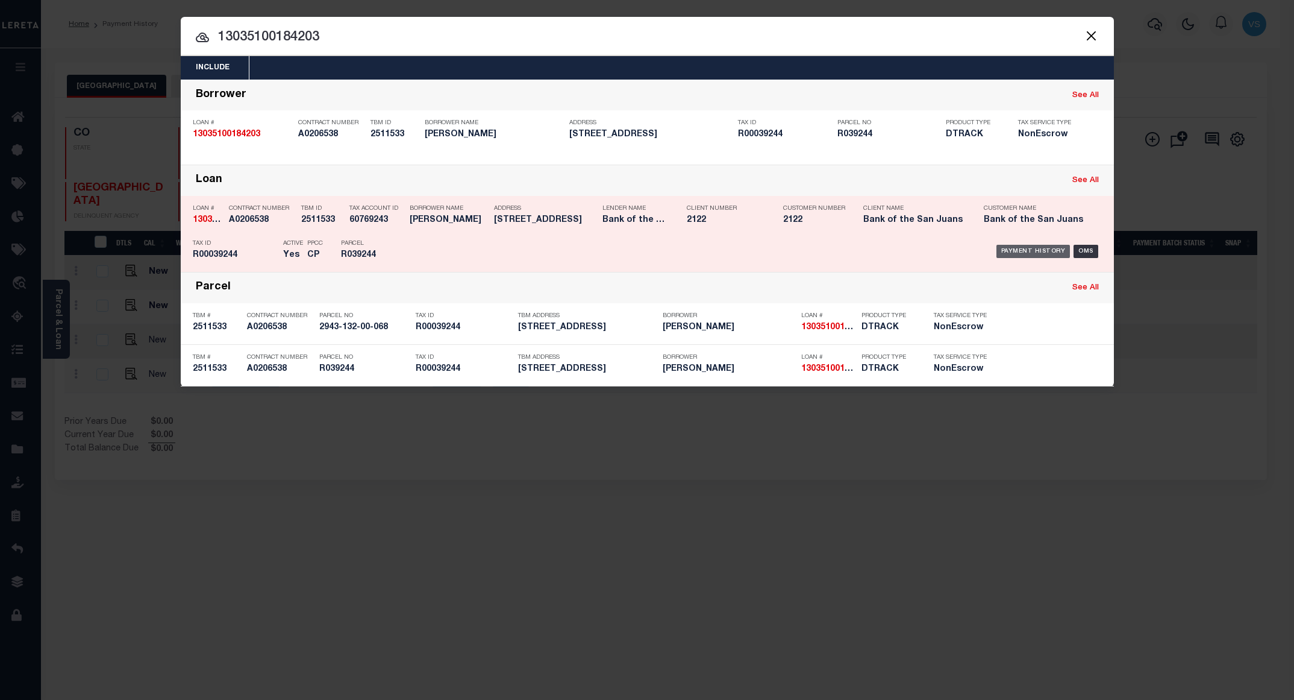
click at [1023, 251] on div "Payment History" at bounding box center [1034, 251] width 74 height 13
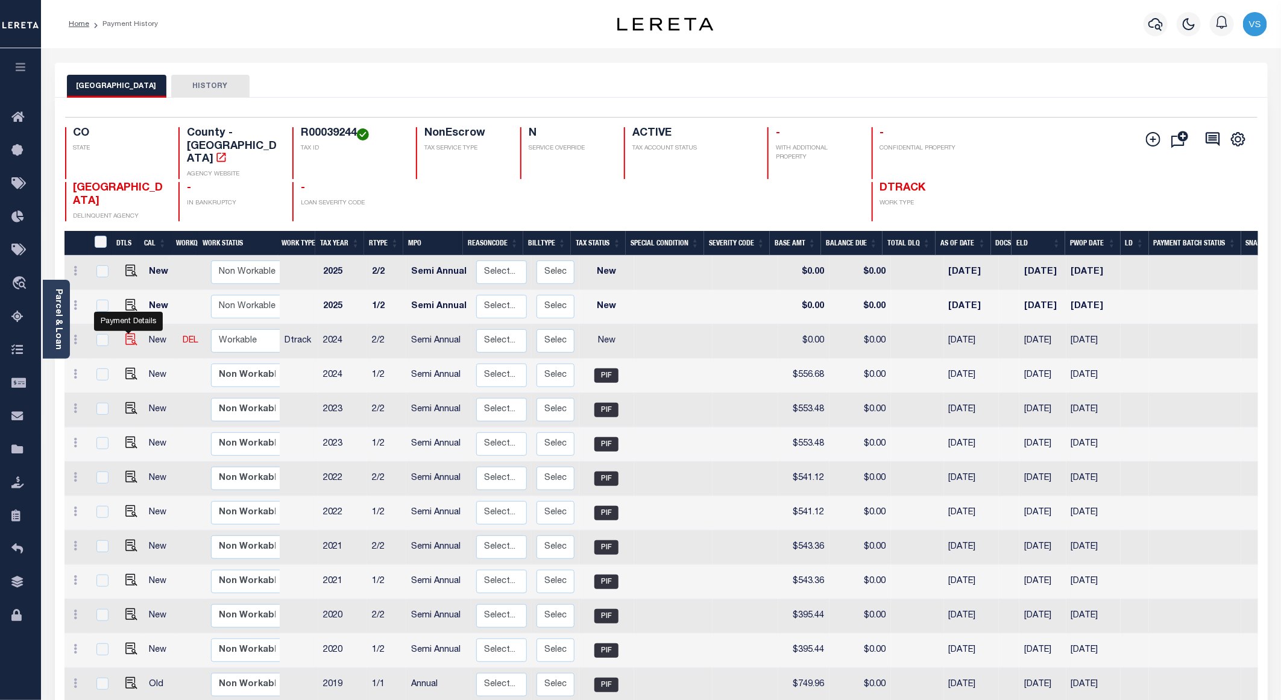
click at [125, 333] on img "" at bounding box center [131, 339] width 12 height 12
checkbox input "true"
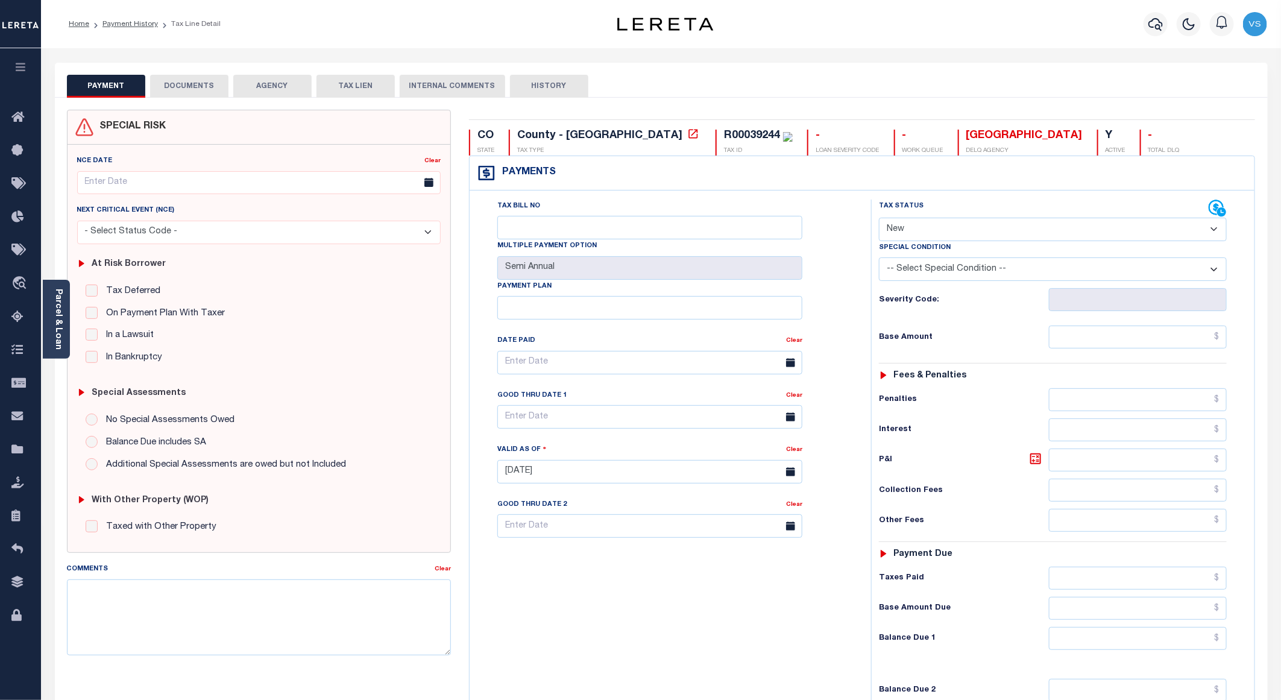
click at [922, 230] on select "- Select Status Code - Open Due/Unpaid Paid Incomplete No Tax Due Internal Refu…" at bounding box center [1053, 230] width 348 height 24
select select "PYD"
click at [879, 219] on select "- Select Status Code - Open Due/Unpaid Paid Incomplete No Tax Due Internal Refu…" at bounding box center [1053, 230] width 348 height 24
type input "[DATE]"
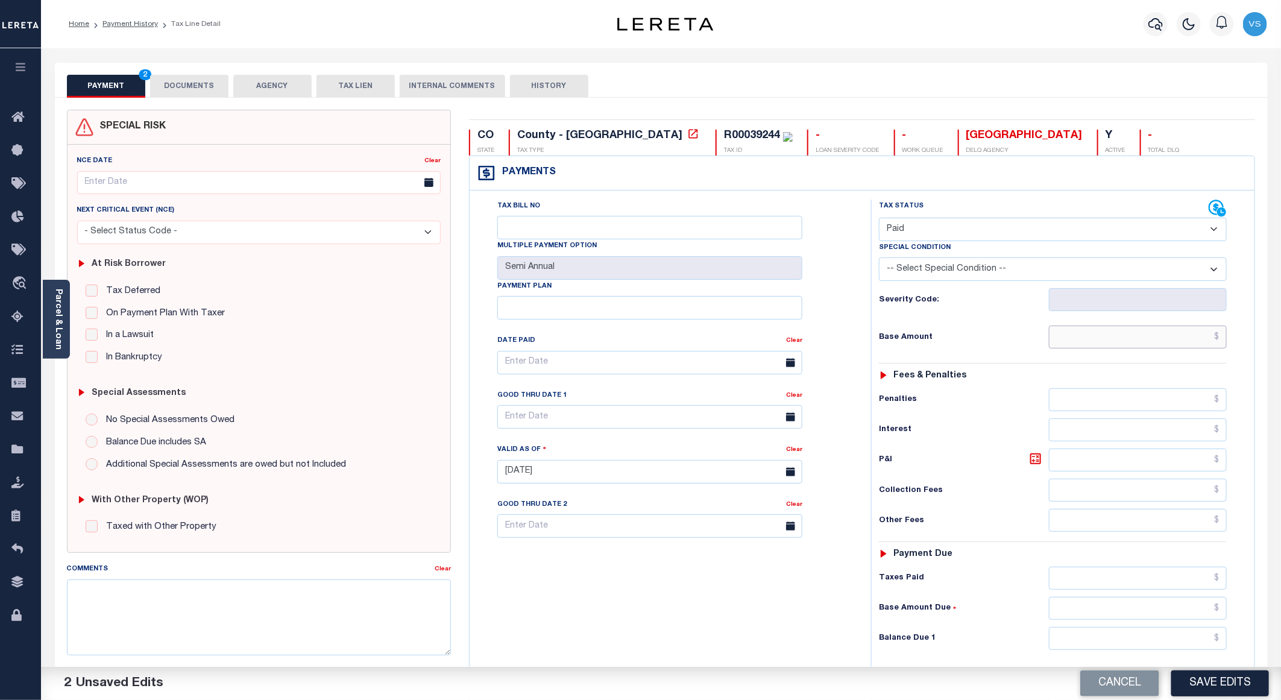
click at [1109, 340] on input "text" at bounding box center [1138, 336] width 178 height 23
paste input "556.68"
type input "$556.68"
click at [184, 89] on button "DOCUMENTS" at bounding box center [189, 86] width 78 height 23
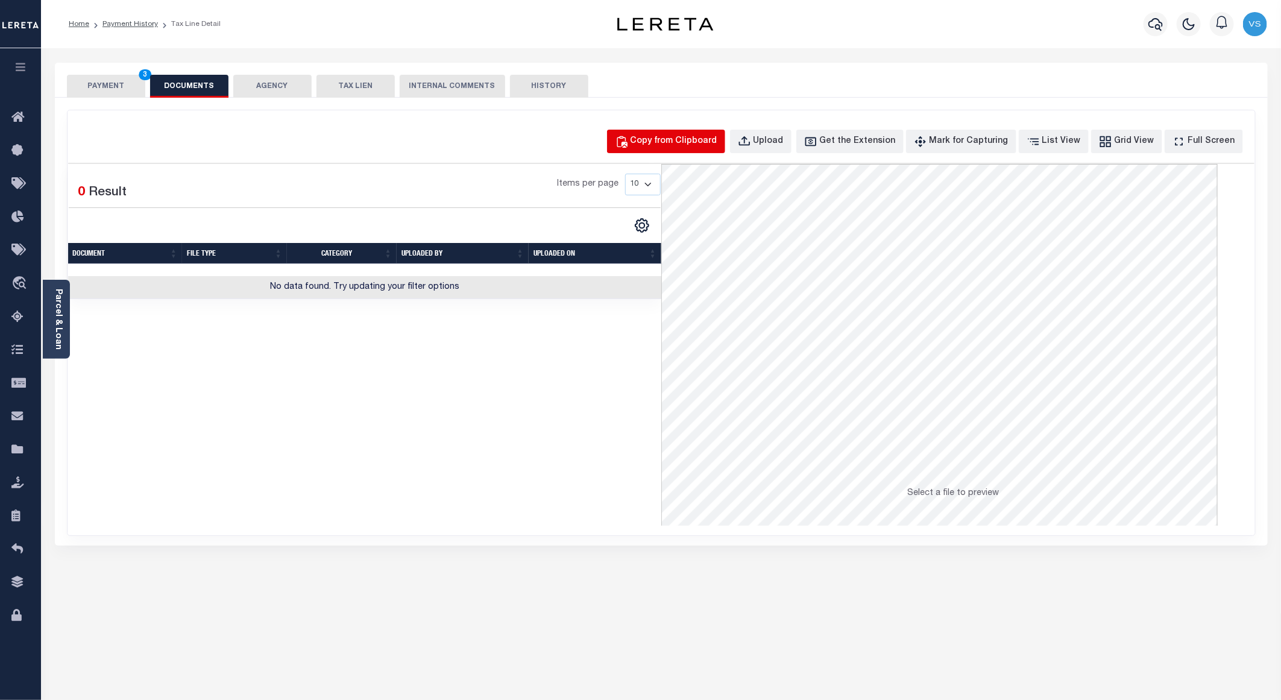
click at [706, 142] on div "Copy from Clipboard" at bounding box center [673, 141] width 87 height 13
select select "POP"
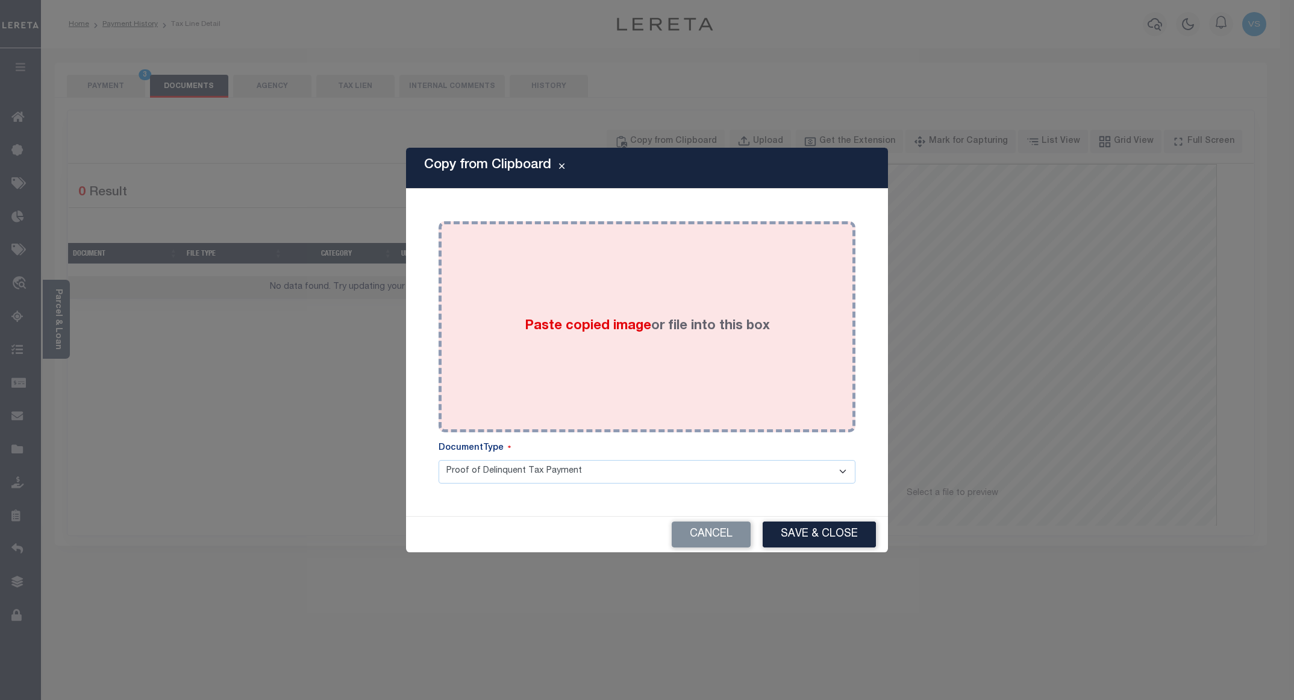
click at [679, 243] on div "Paste copied image or file into this box" at bounding box center [647, 326] width 399 height 193
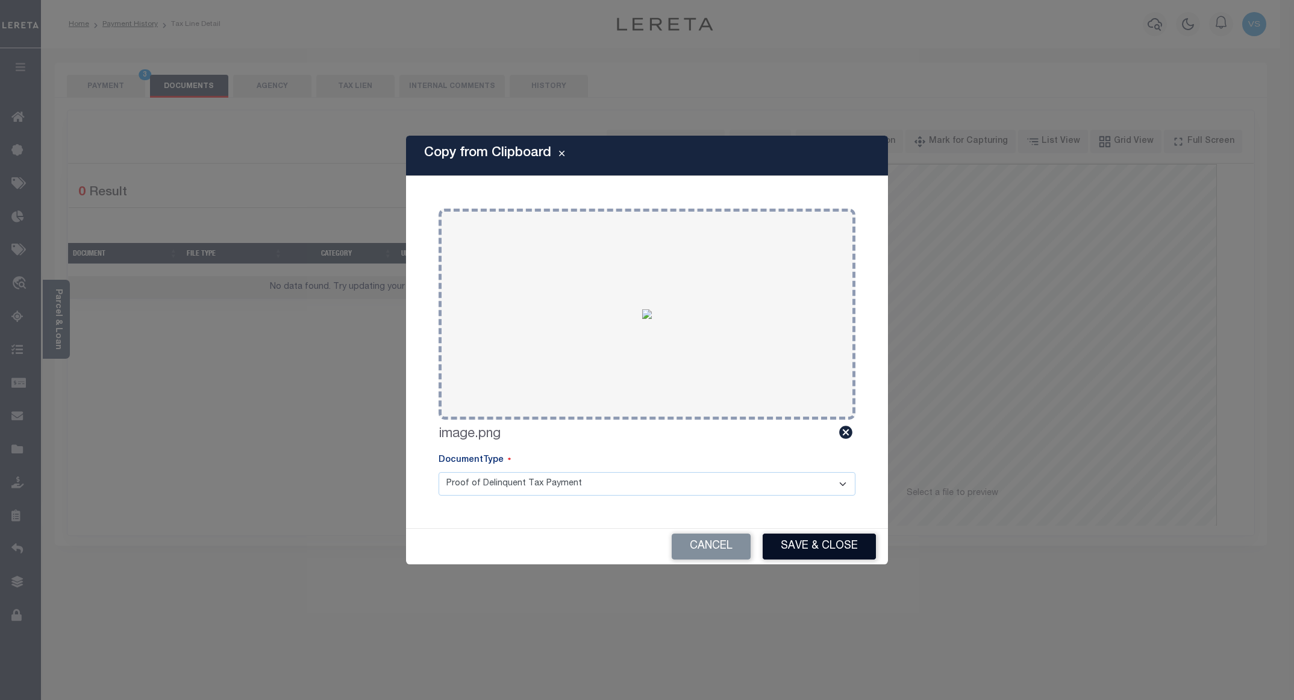
click at [823, 545] on button "Save & Close" at bounding box center [819, 546] width 113 height 26
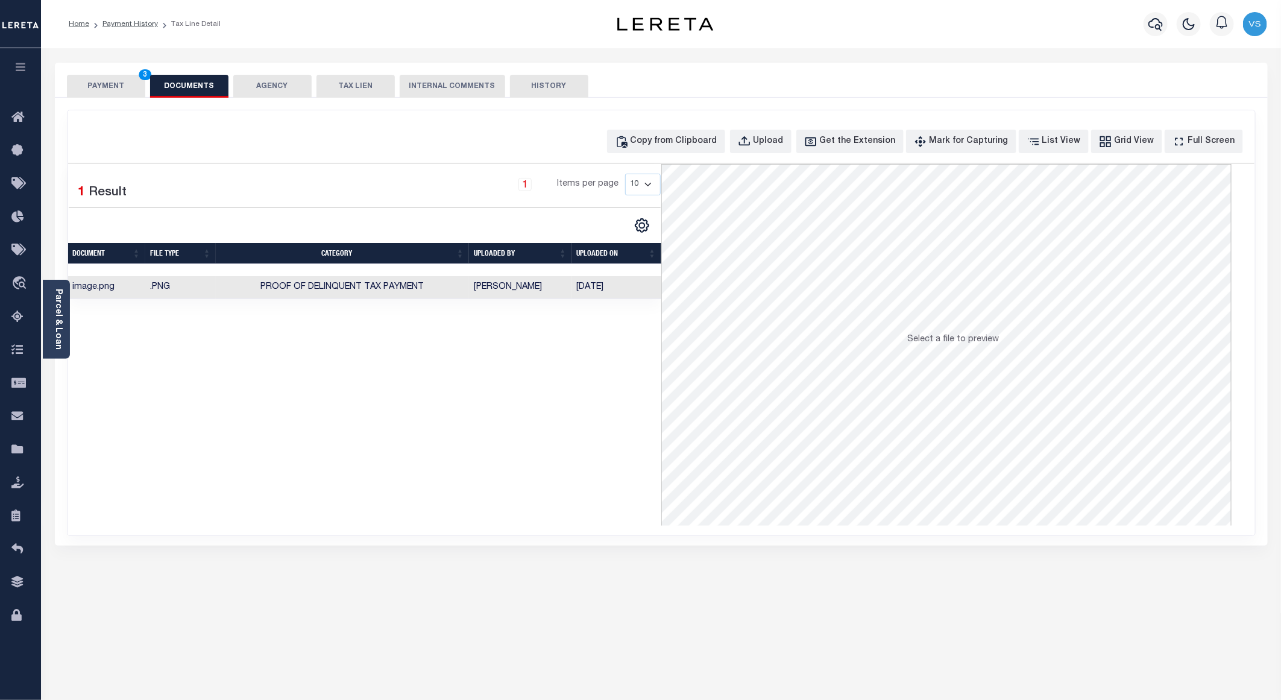
click at [101, 87] on button "PAYMENT 3" at bounding box center [106, 86] width 78 height 23
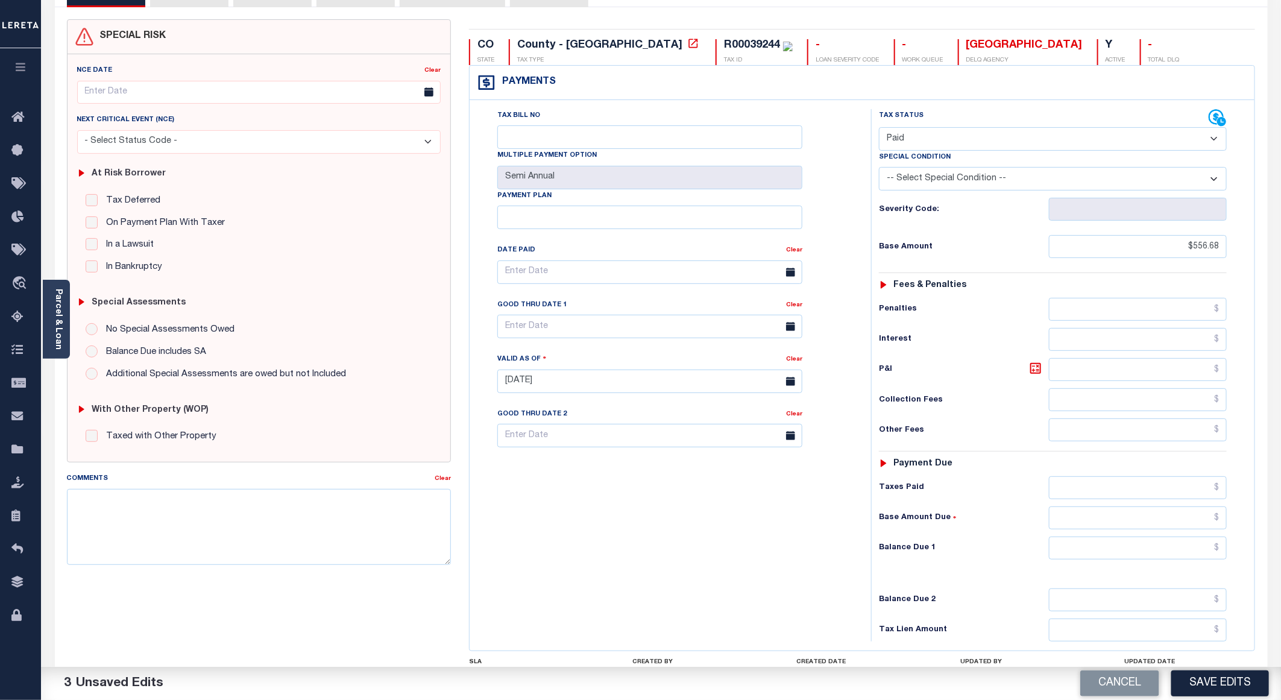
scroll to position [193, 0]
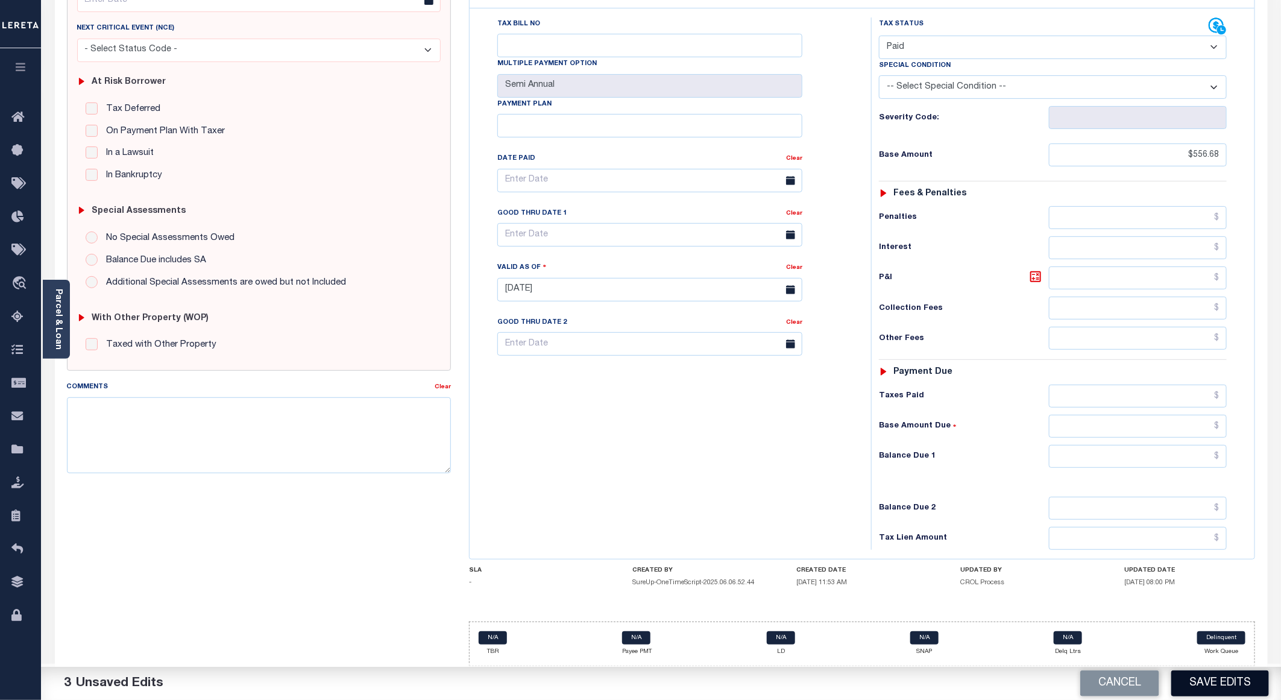
click at [1190, 689] on button "Save Edits" at bounding box center [1220, 683] width 98 height 26
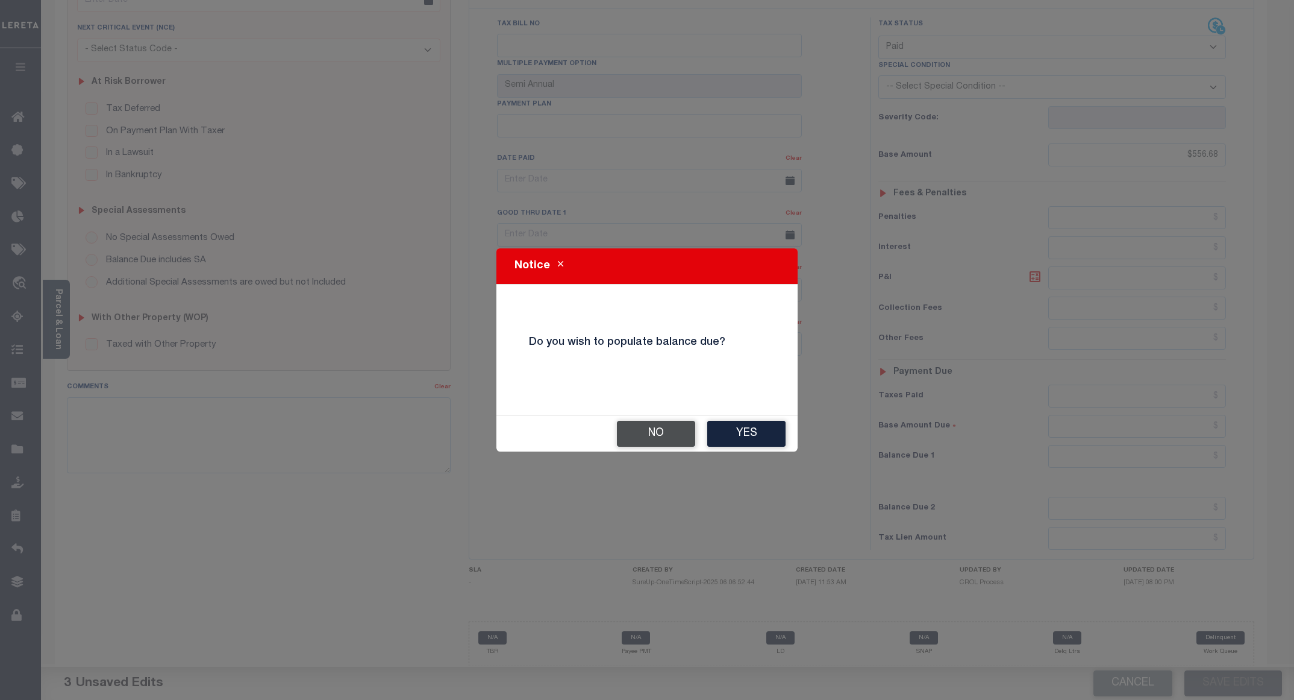
click at [646, 430] on button "No" at bounding box center [656, 434] width 78 height 26
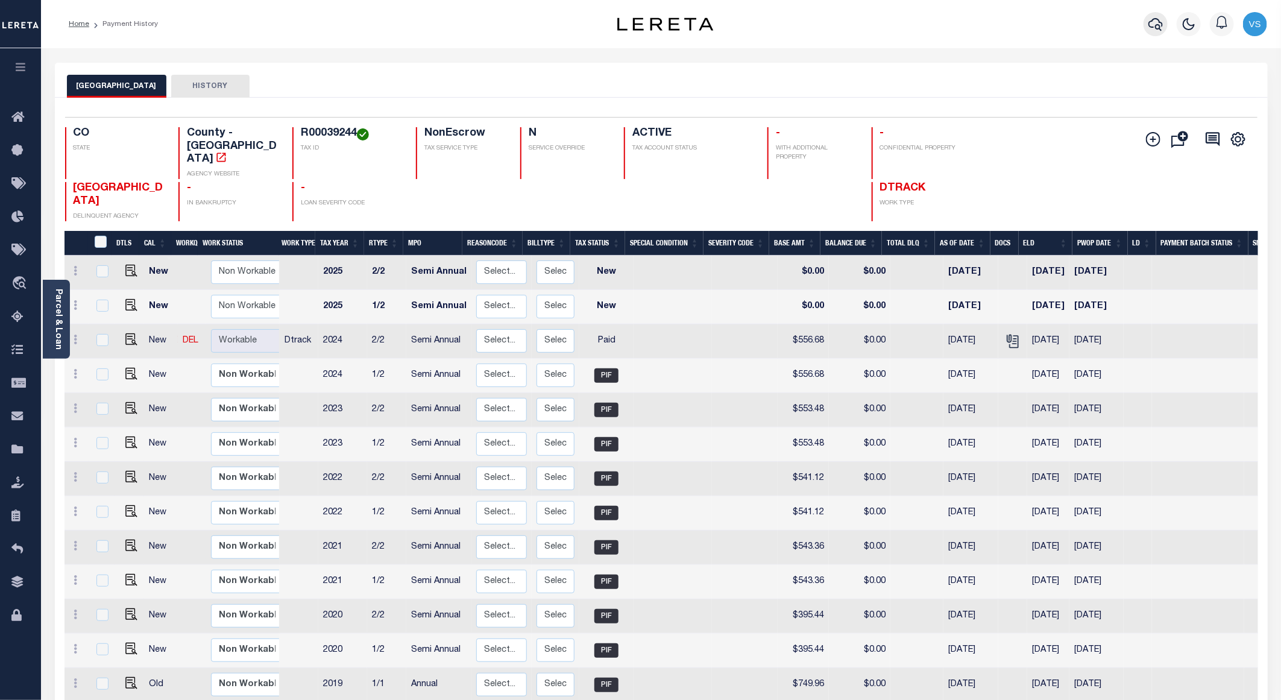
click at [1159, 27] on icon "button" at bounding box center [1155, 24] width 14 height 14
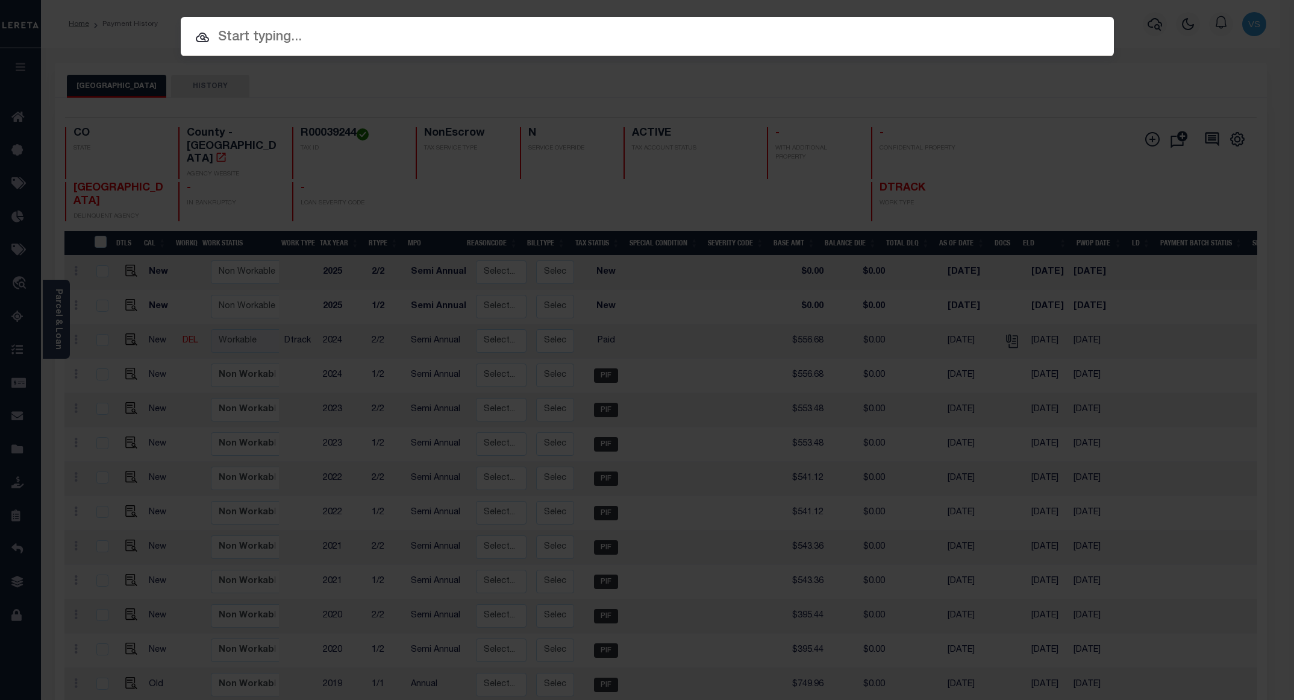
paste input "13035100283201"
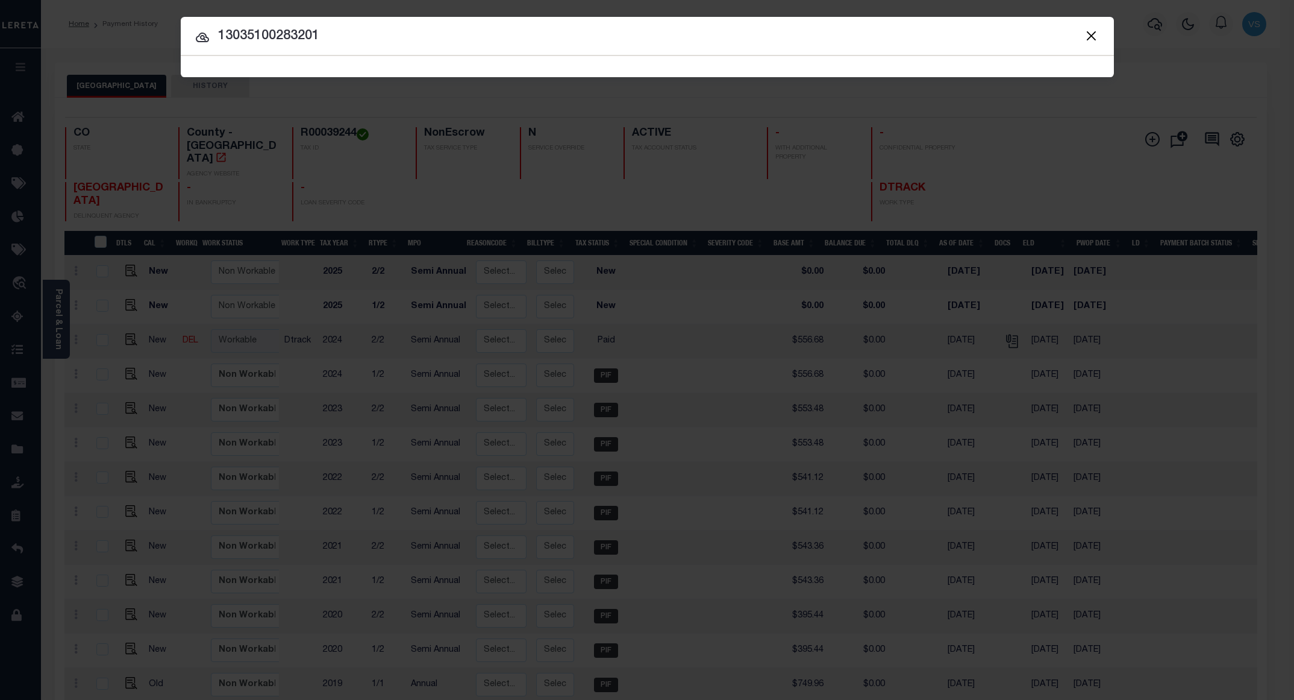
type input "13035100283201"
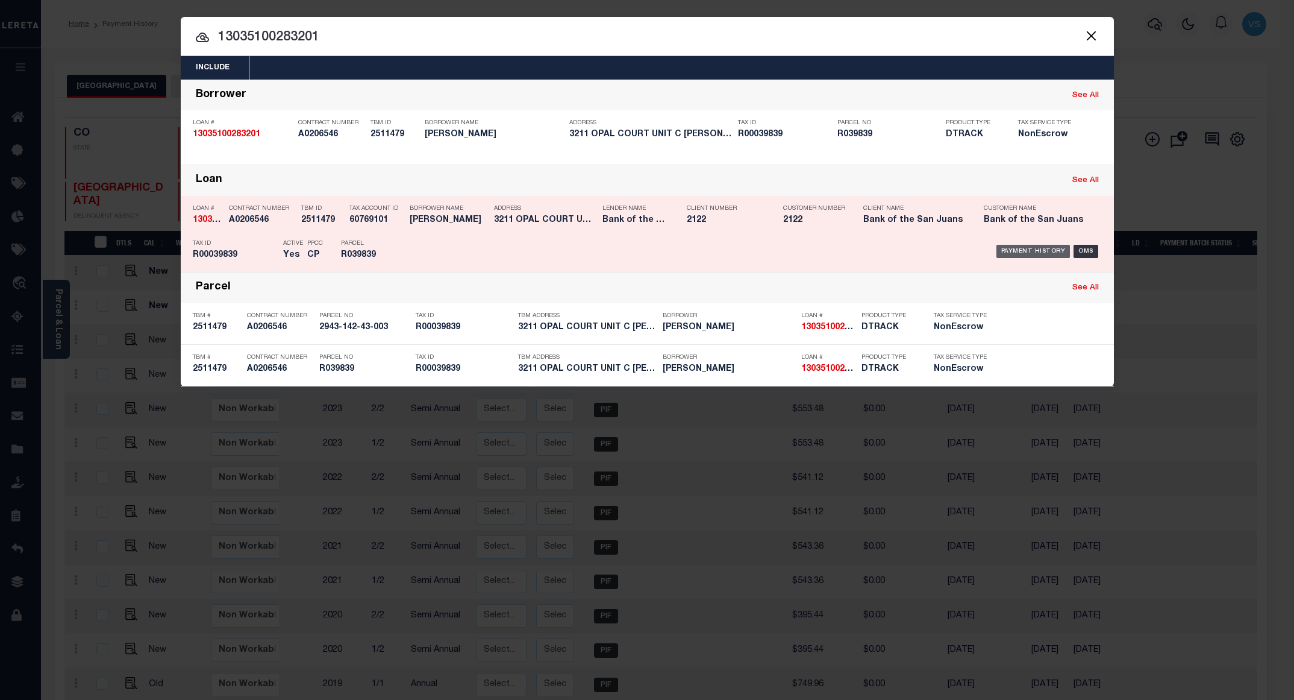
click at [1016, 257] on div "Payment History" at bounding box center [1034, 251] width 74 height 13
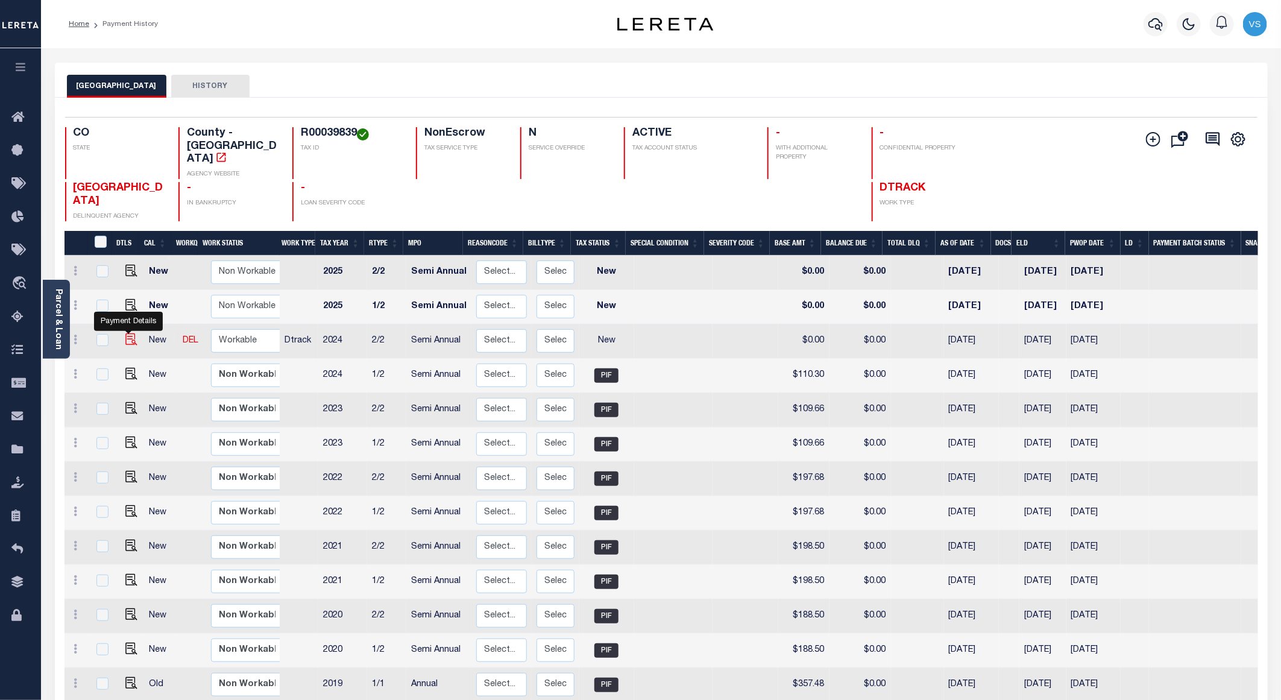
click at [125, 333] on img "" at bounding box center [131, 339] width 12 height 12
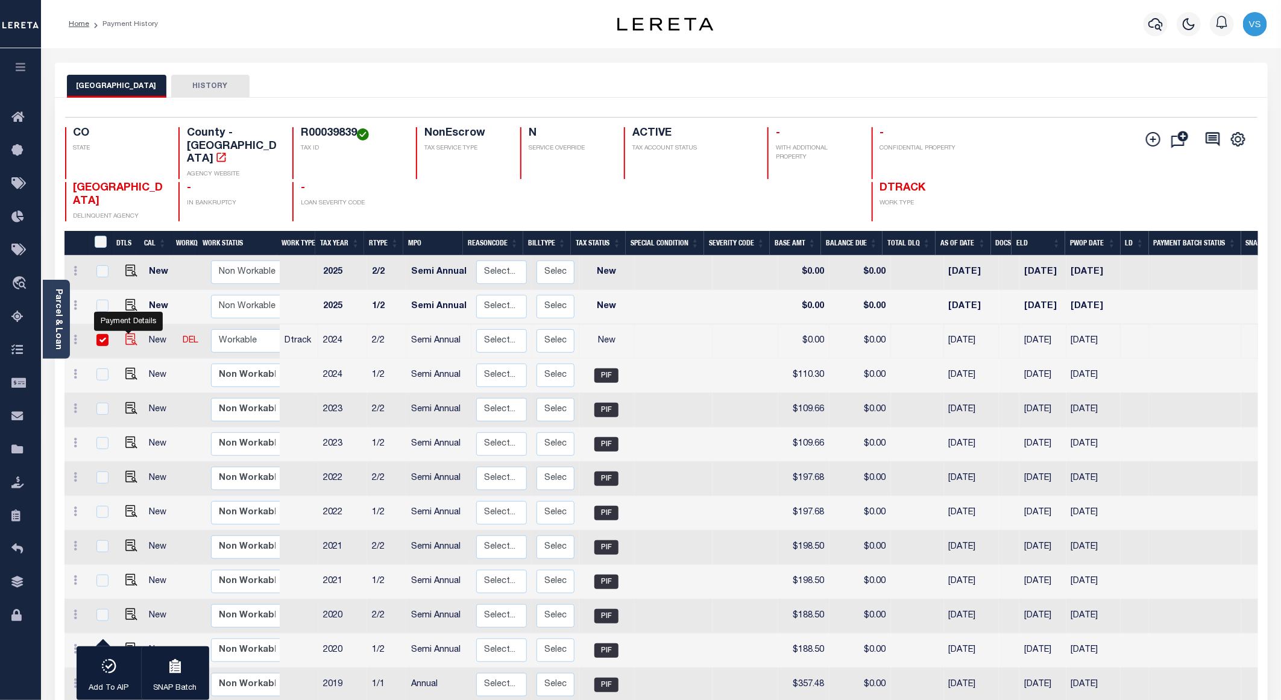
checkbox input "true"
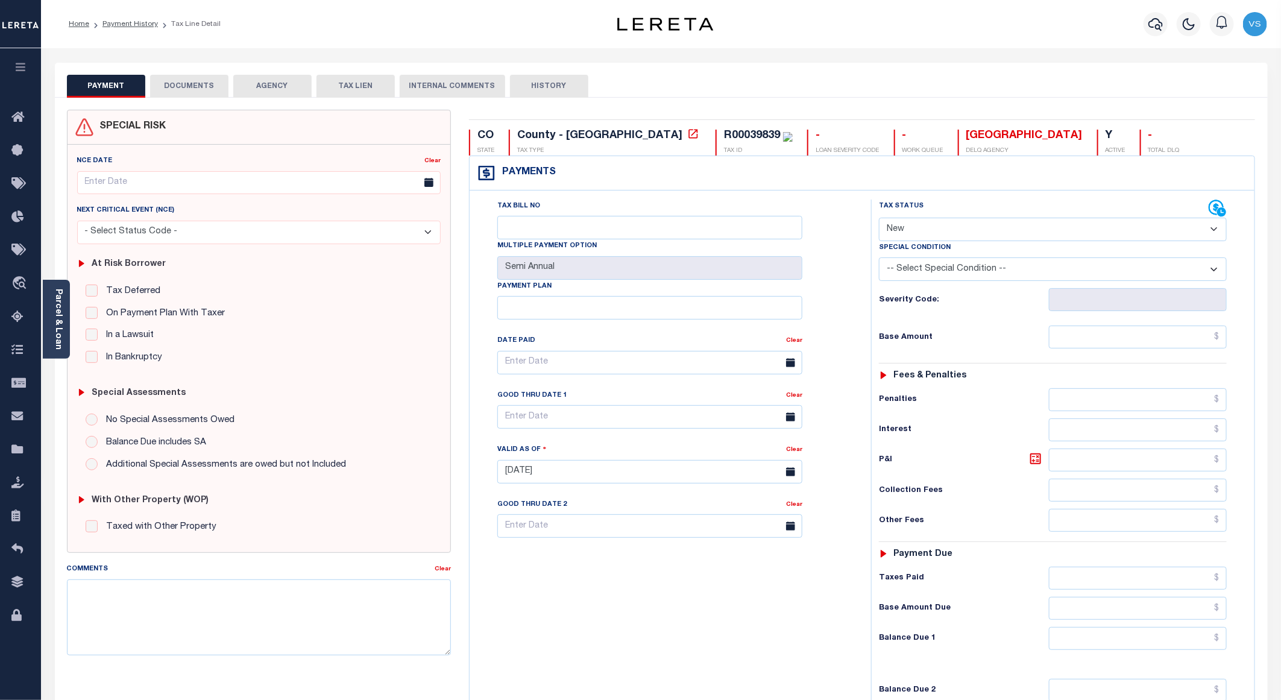
click at [949, 236] on select "- Select Status Code - Open Due/Unpaid Paid Incomplete No Tax Due Internal Refu…" at bounding box center [1053, 230] width 348 height 24
select select "PYD"
click at [879, 219] on select "- Select Status Code - Open Due/Unpaid Paid Incomplete No Tax Due Internal Refu…" at bounding box center [1053, 230] width 348 height 24
type input "[DATE]"
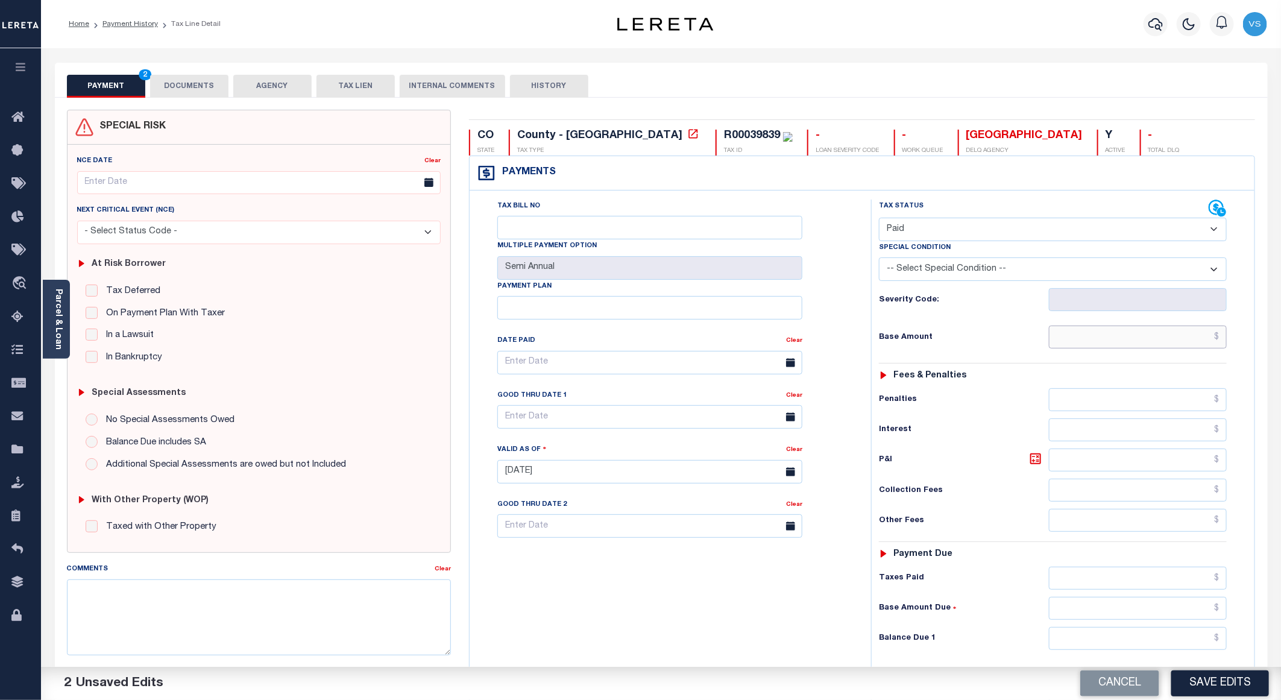
click at [1137, 348] on input "text" at bounding box center [1138, 336] width 178 height 23
paste input "110.3"
type input "$110.30"
click at [192, 86] on button "DOCUMENTS" at bounding box center [189, 86] width 78 height 23
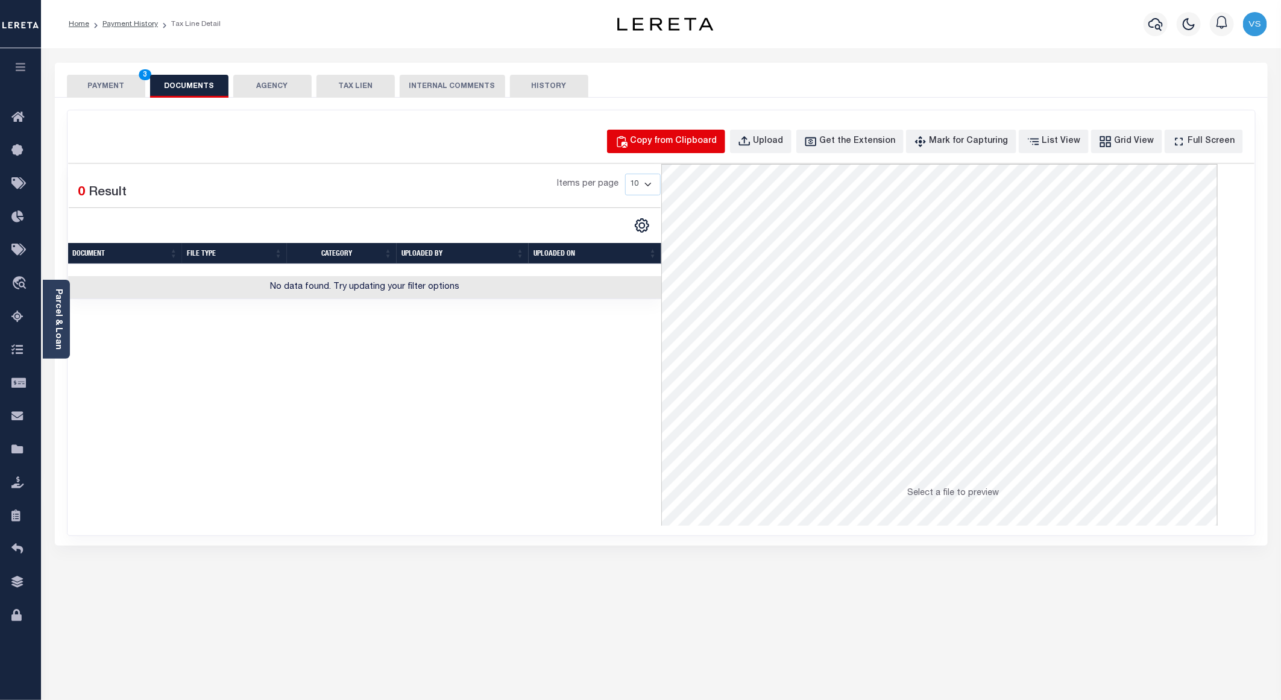
click at [659, 152] on button "Copy from Clipboard" at bounding box center [666, 142] width 118 height 24
select select "POP"
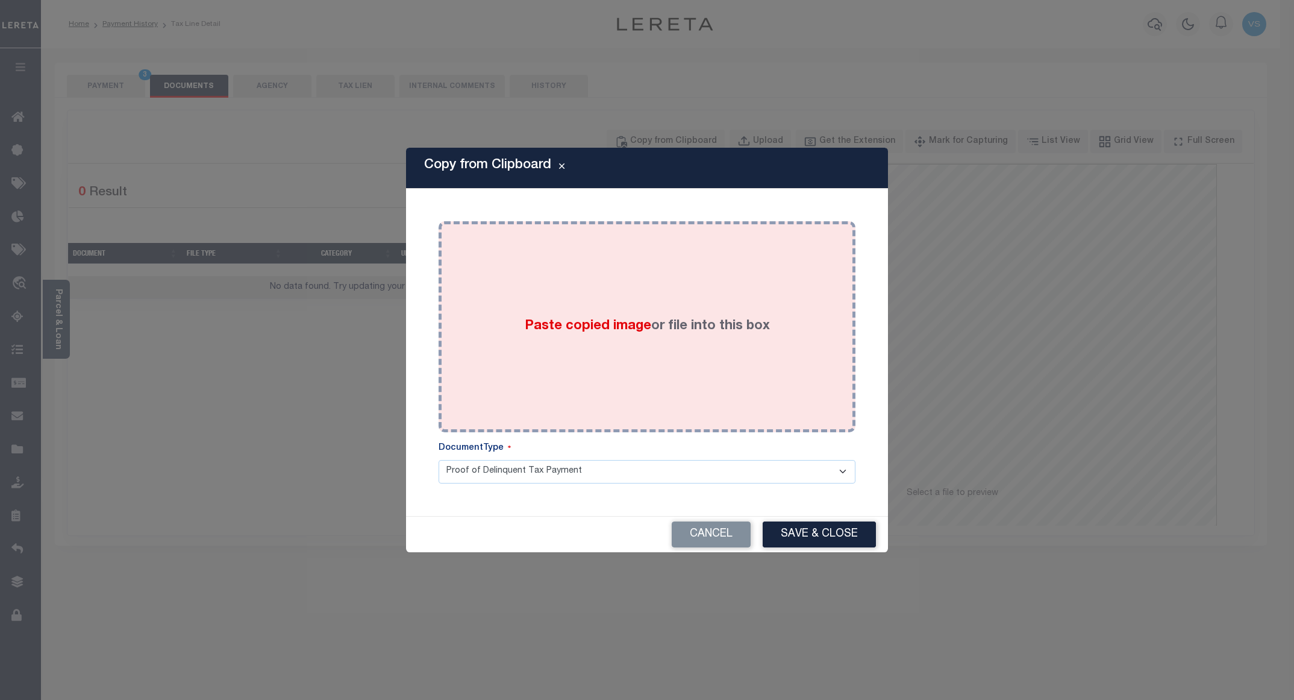
click at [682, 286] on div "Paste copied image or file into this box" at bounding box center [647, 326] width 399 height 193
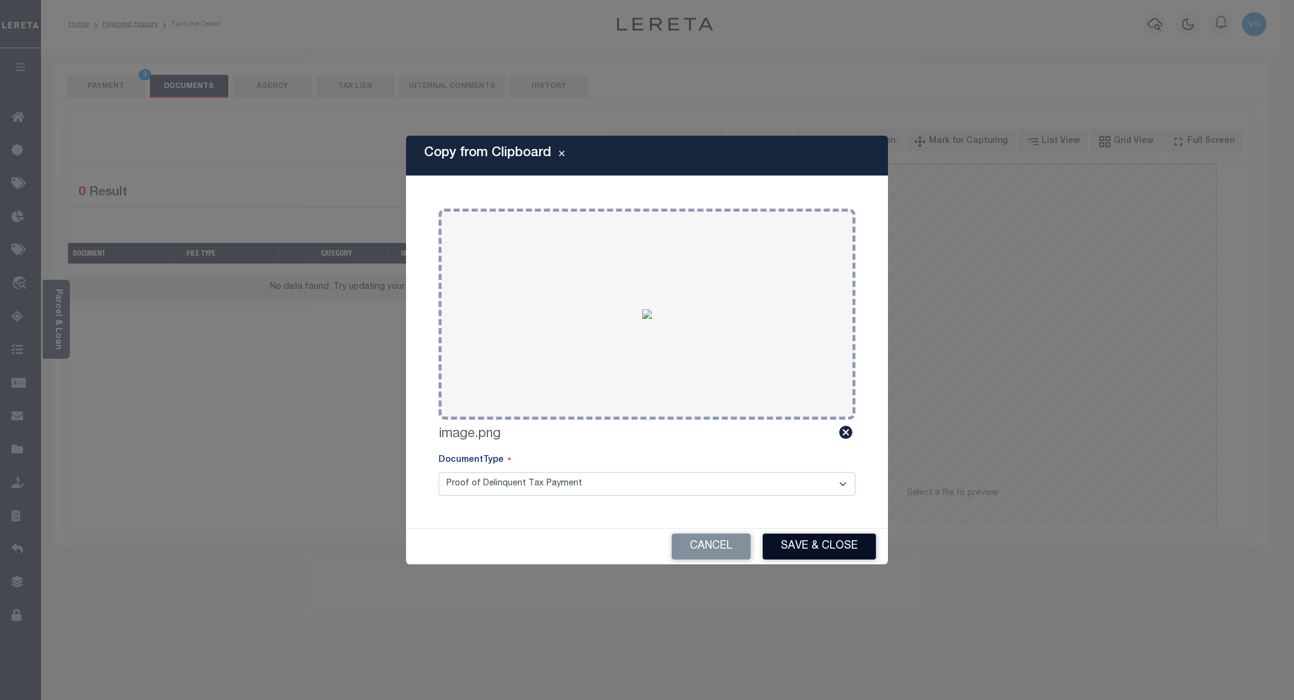
click at [788, 539] on button "Save & Close" at bounding box center [819, 546] width 113 height 26
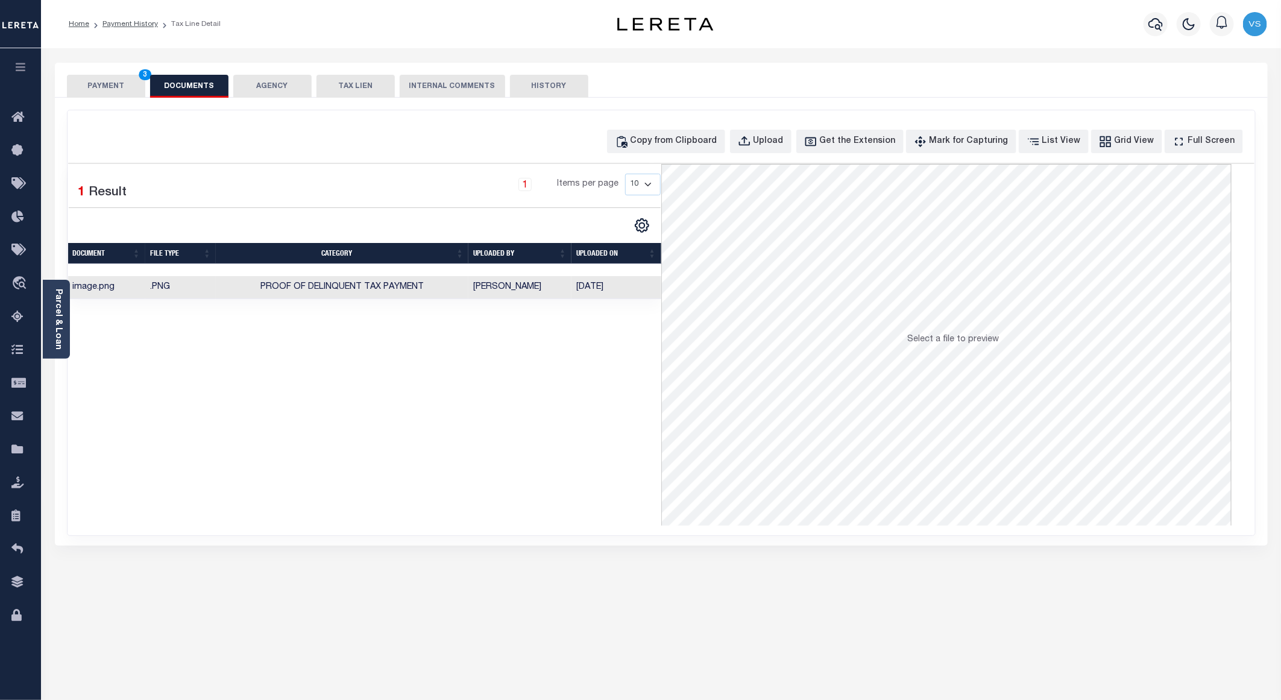
click at [98, 83] on button "PAYMENT 3" at bounding box center [106, 86] width 78 height 23
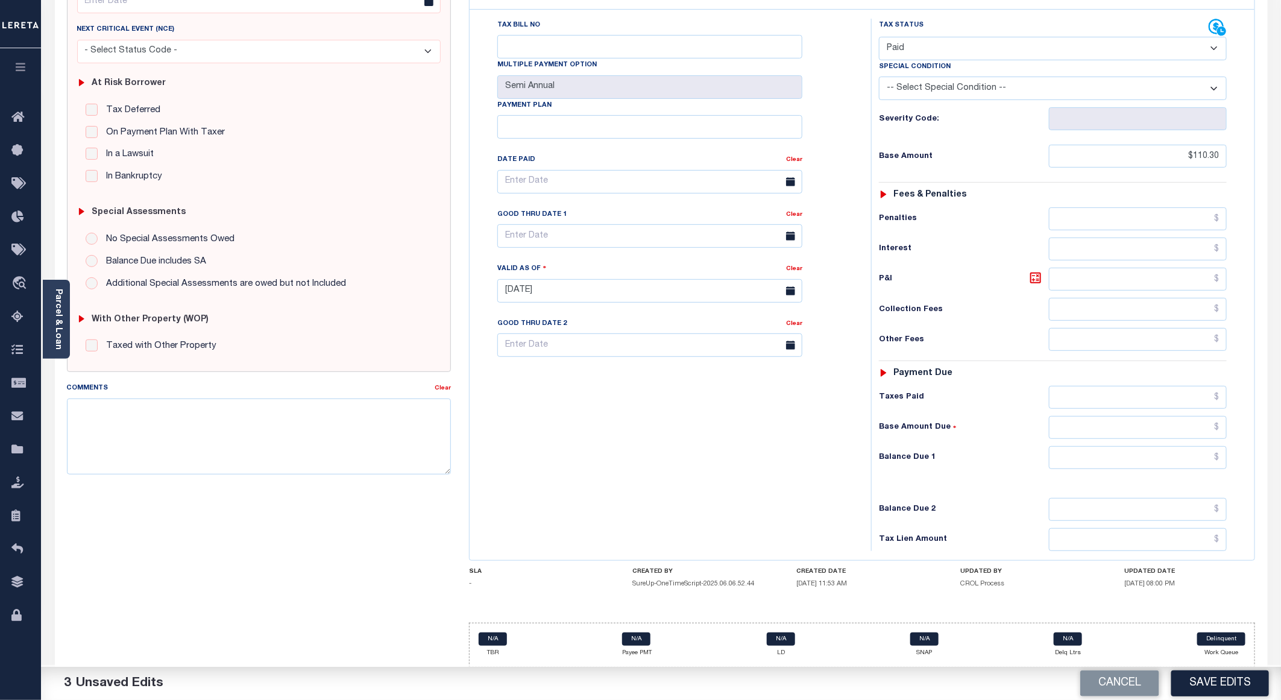
scroll to position [193, 0]
click at [1190, 678] on button "Save Edits" at bounding box center [1220, 683] width 98 height 26
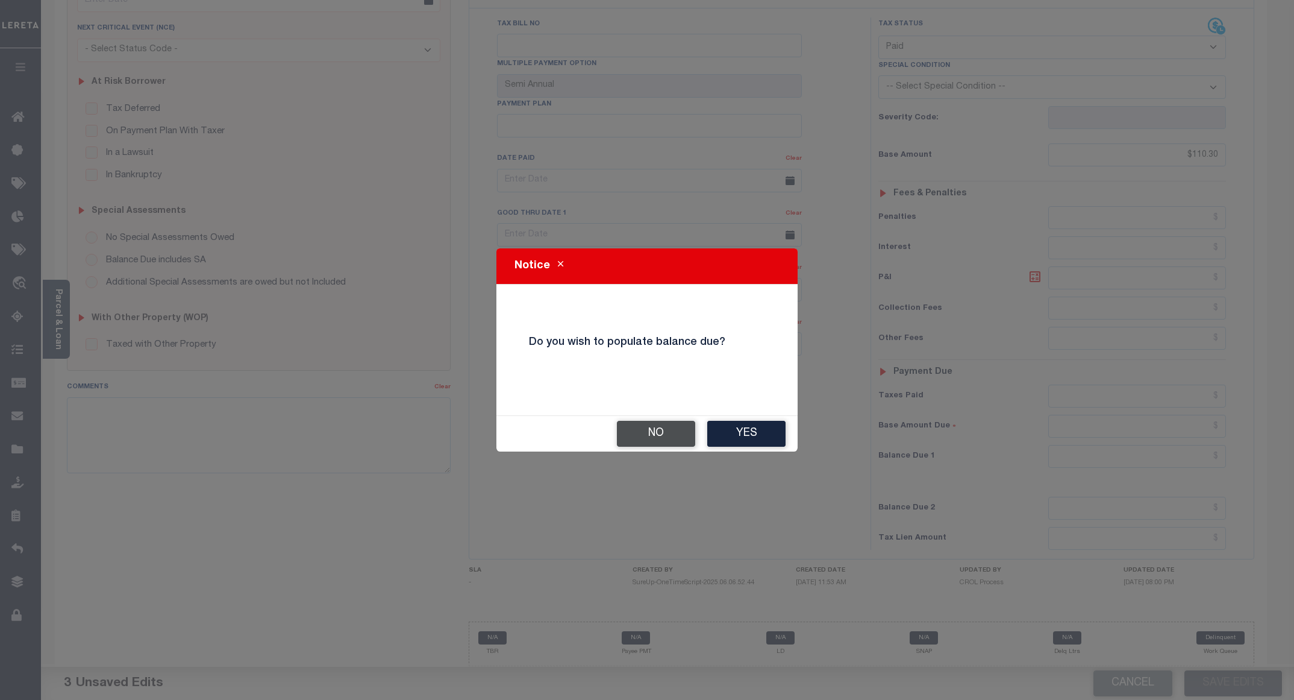
click at [662, 435] on button "No" at bounding box center [656, 434] width 78 height 26
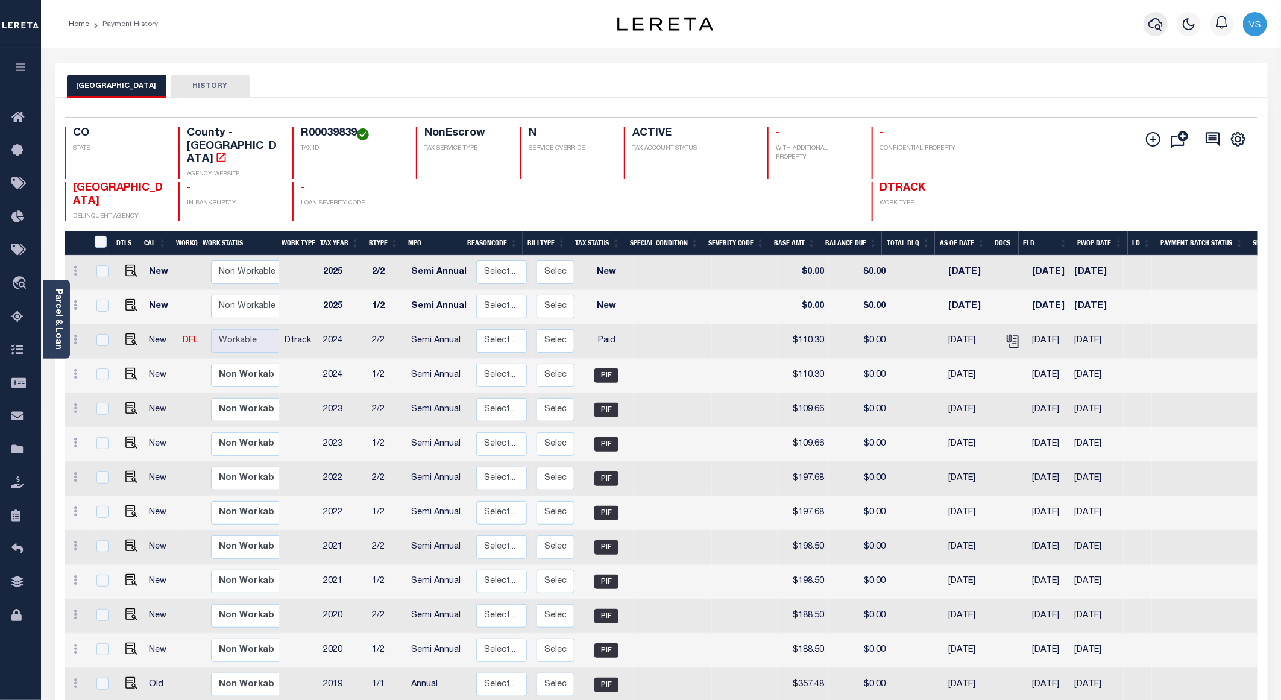
click at [1155, 24] on icon "button" at bounding box center [1155, 24] width 14 height 14
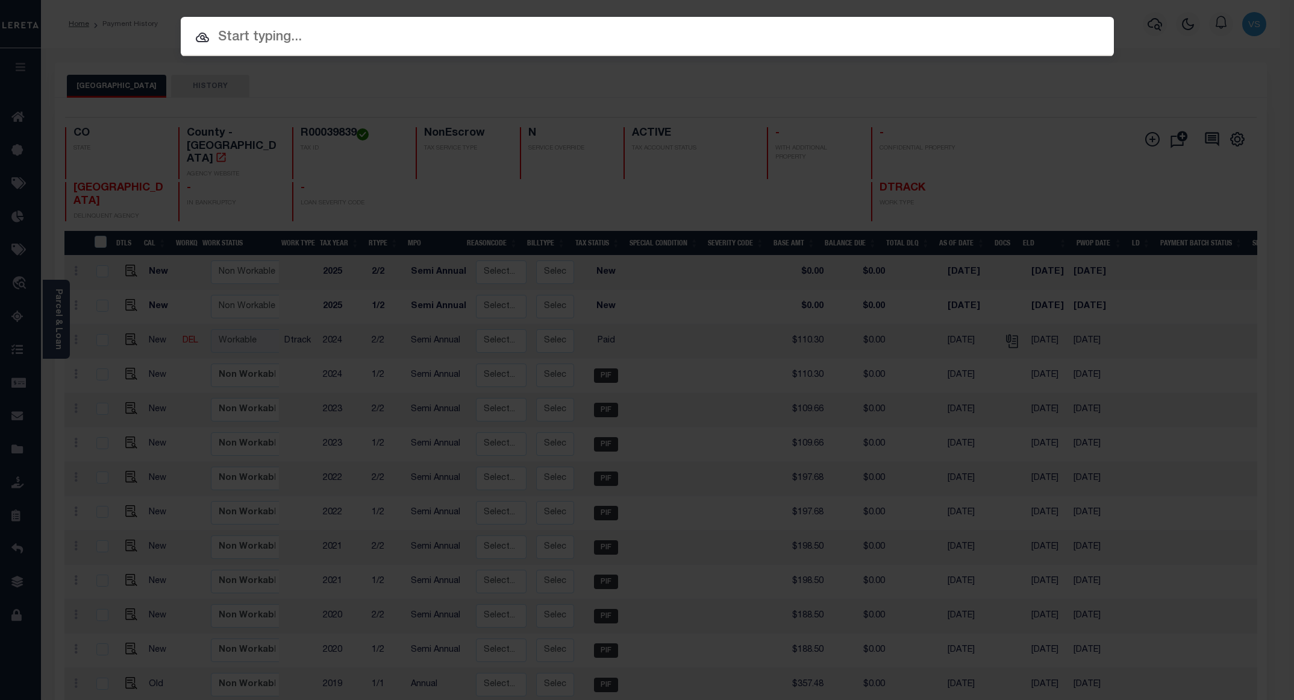
paste input "4303170001287"
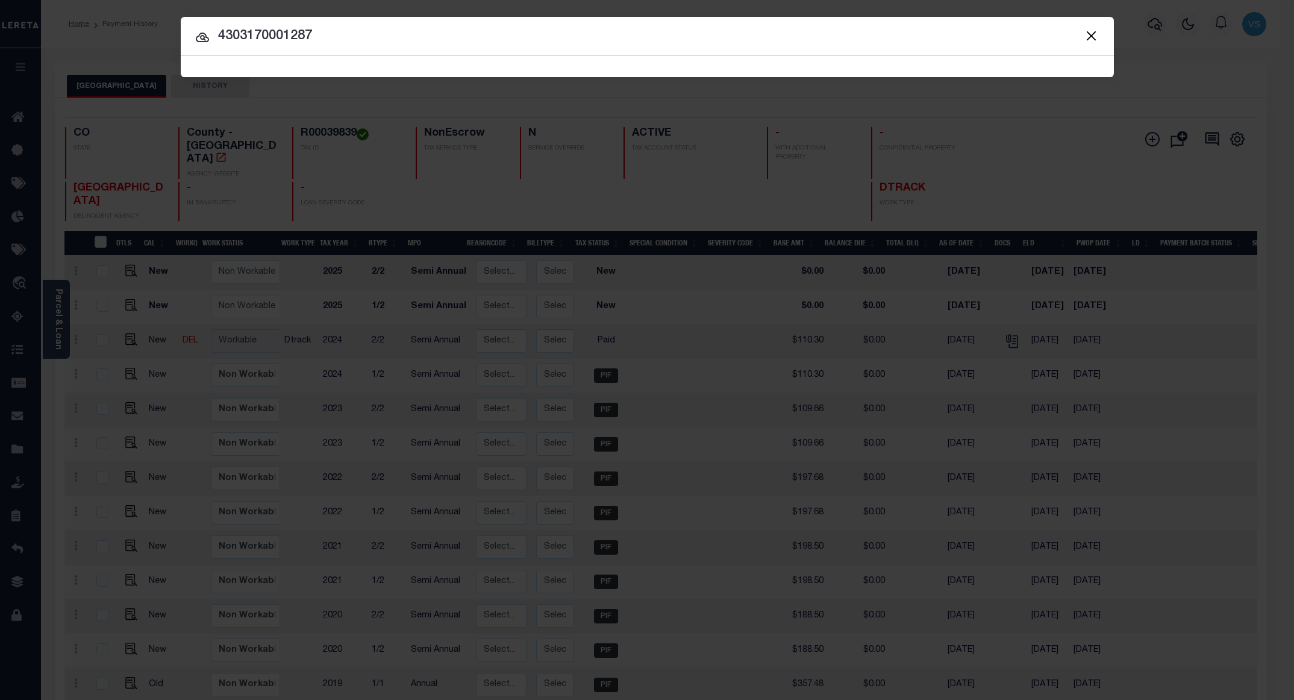
type input "4303170001287"
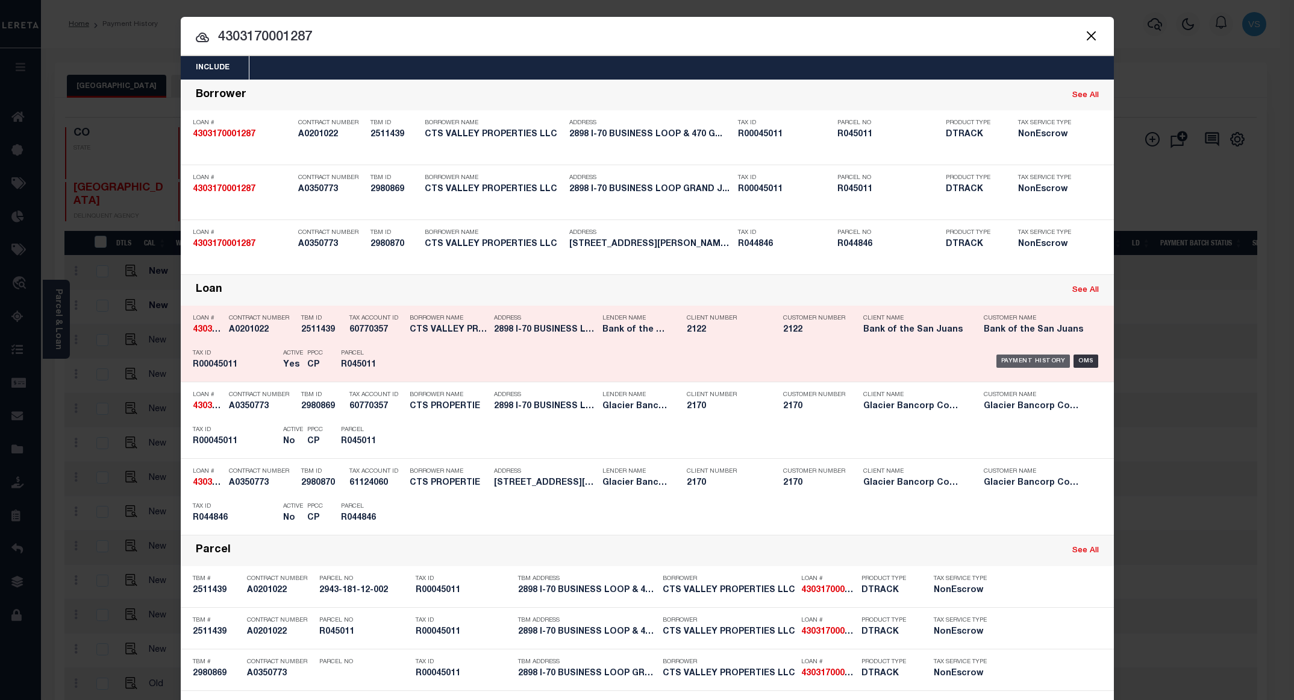
click at [1018, 358] on div "Payment History" at bounding box center [1034, 360] width 74 height 13
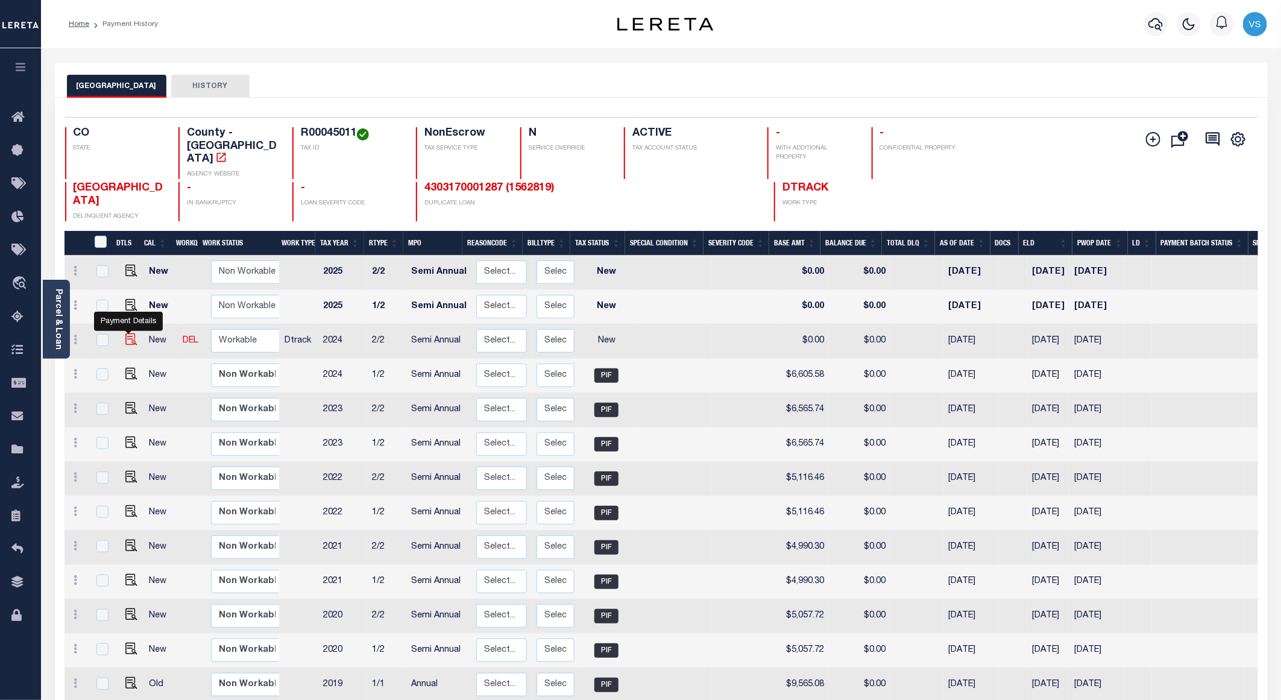
click at [127, 333] on img "" at bounding box center [131, 339] width 12 height 12
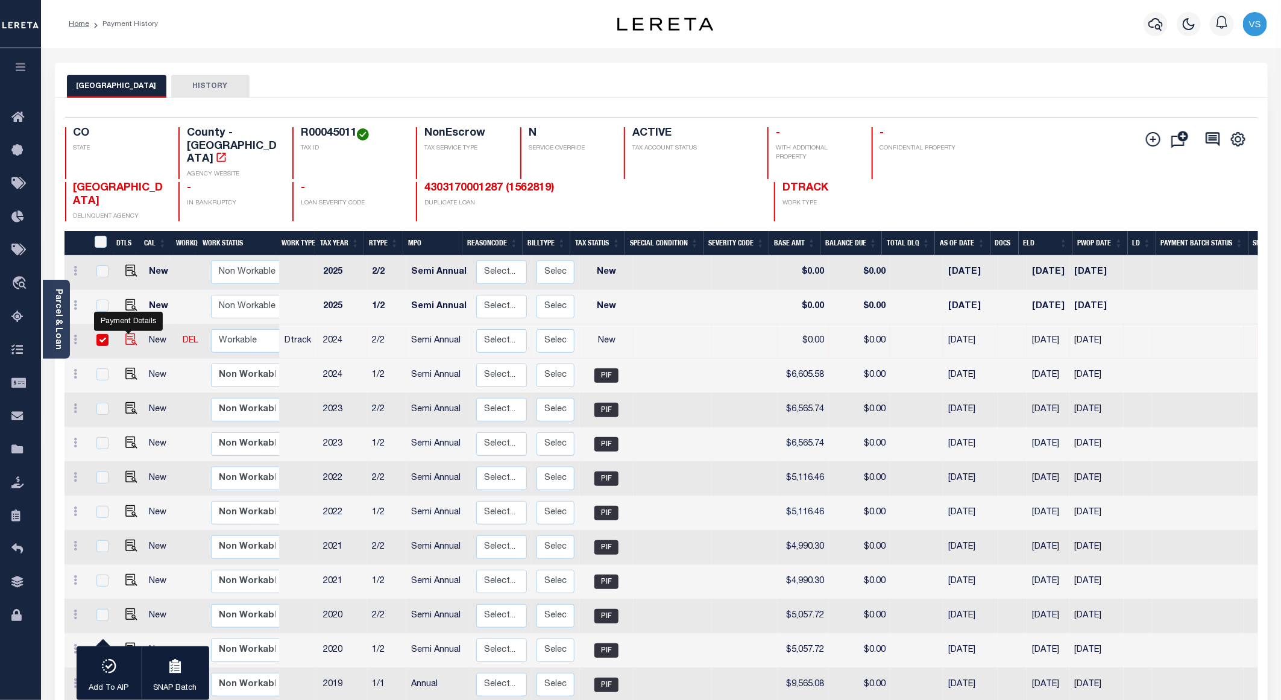
checkbox input "true"
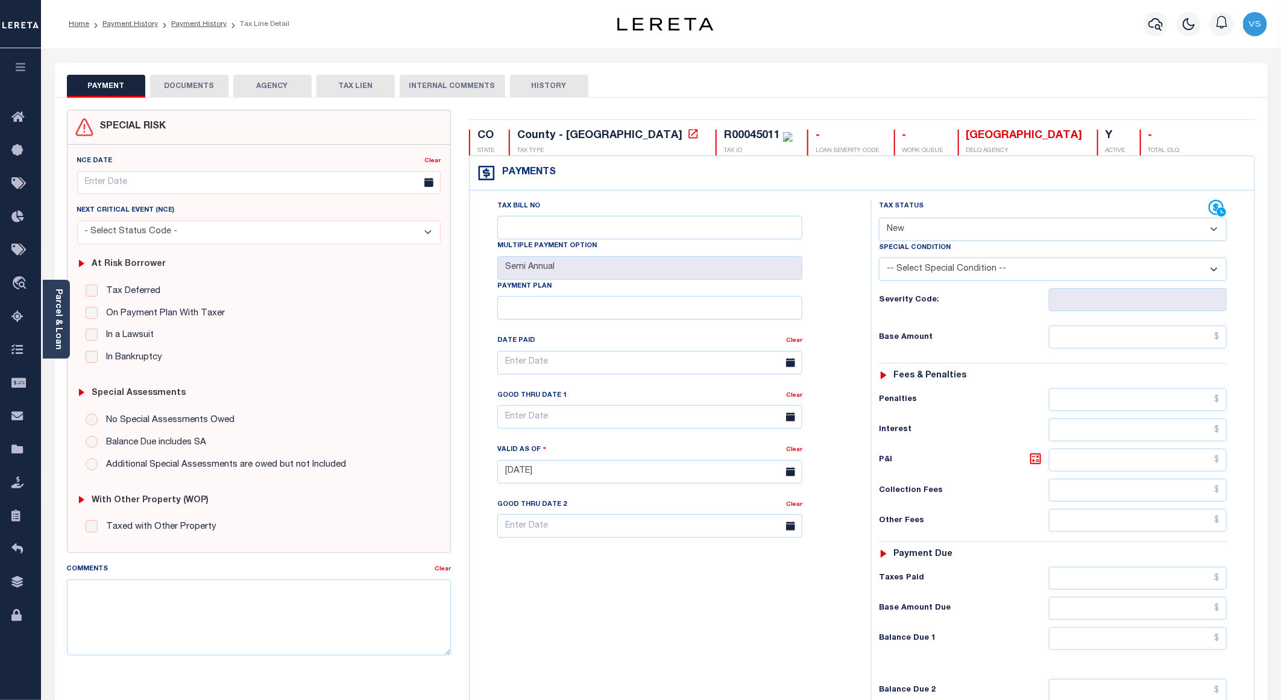
click at [921, 231] on select "- Select Status Code - Open Due/Unpaid Paid Incomplete No Tax Due Internal Refu…" at bounding box center [1053, 230] width 348 height 24
select select "PYD"
click at [879, 219] on select "- Select Status Code - Open Due/Unpaid Paid Incomplete No Tax Due Internal Refu…" at bounding box center [1053, 230] width 348 height 24
type input "[DATE]"
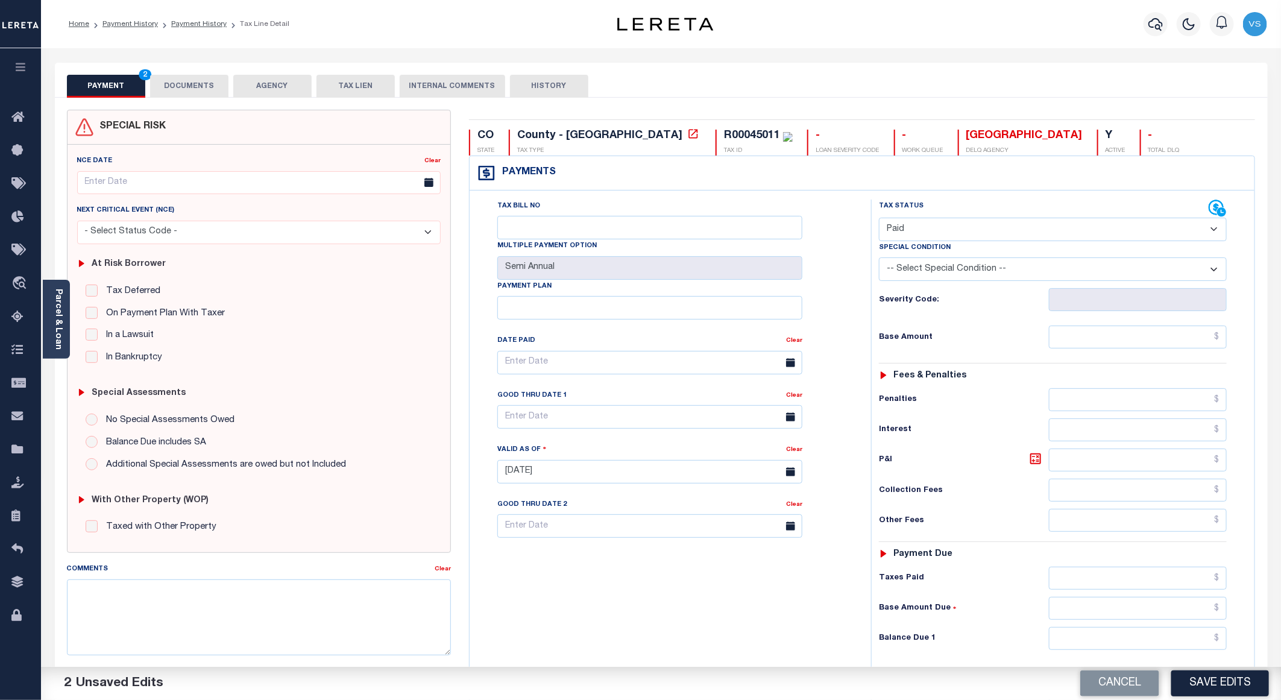
click at [1100, 355] on div "Tax Status Status - Select Status Code -" at bounding box center [1056, 465] width 371 height 532
click at [1137, 344] on input "text" at bounding box center [1138, 336] width 178 height 23
paste input "6,605.58"
type input "$6,605.58"
click at [179, 85] on button "DOCUMENTS" at bounding box center [189, 86] width 78 height 23
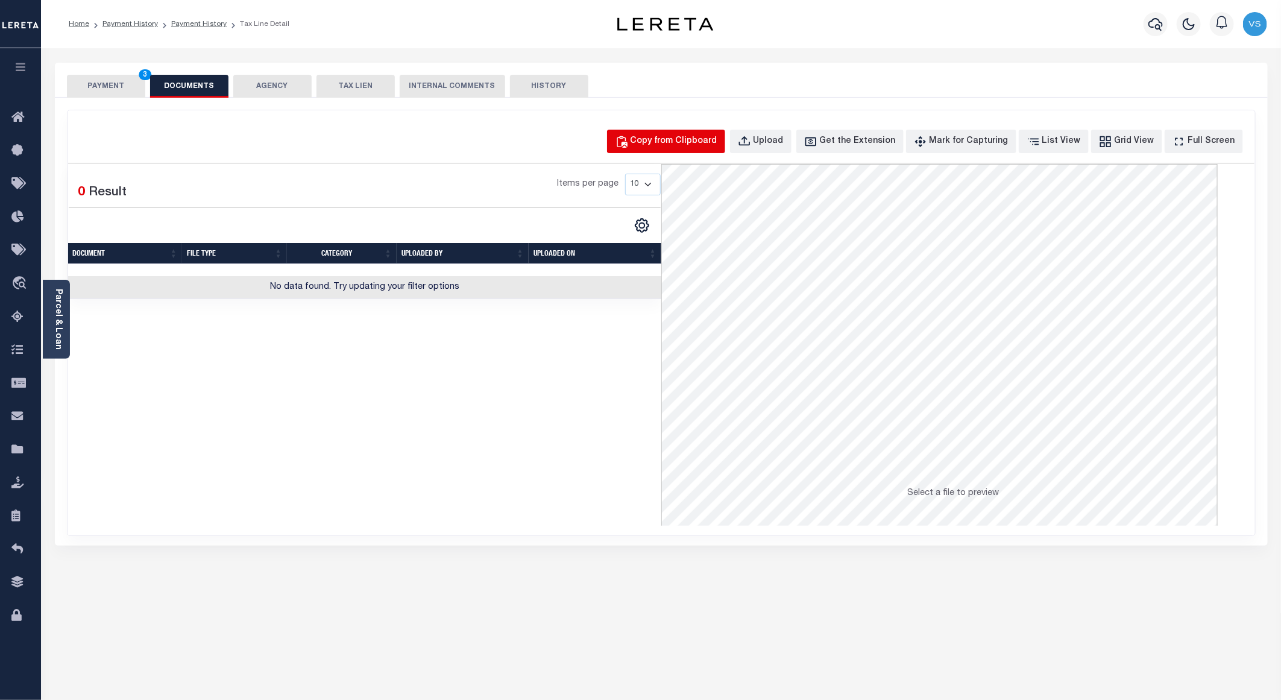
click at [667, 147] on div "Copy from Clipboard" at bounding box center [673, 141] width 87 height 13
select select "POP"
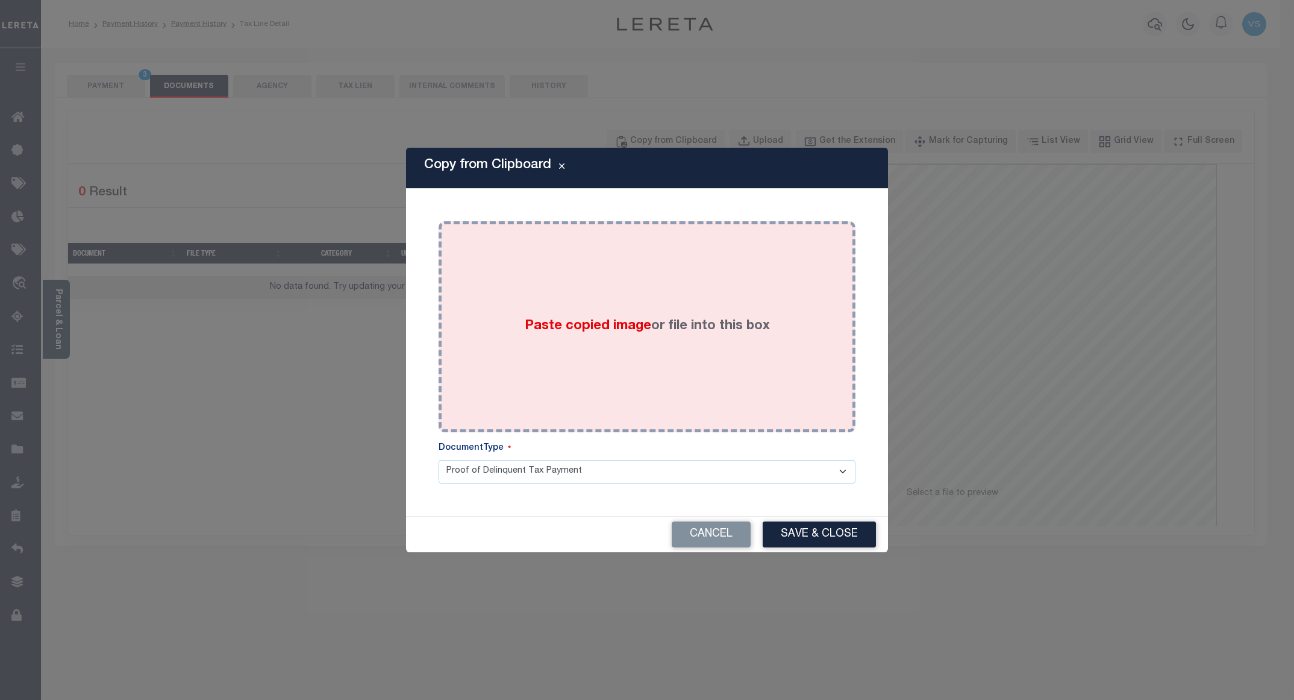
click at [621, 293] on div "Paste copied image or file into this box" at bounding box center [647, 326] width 399 height 193
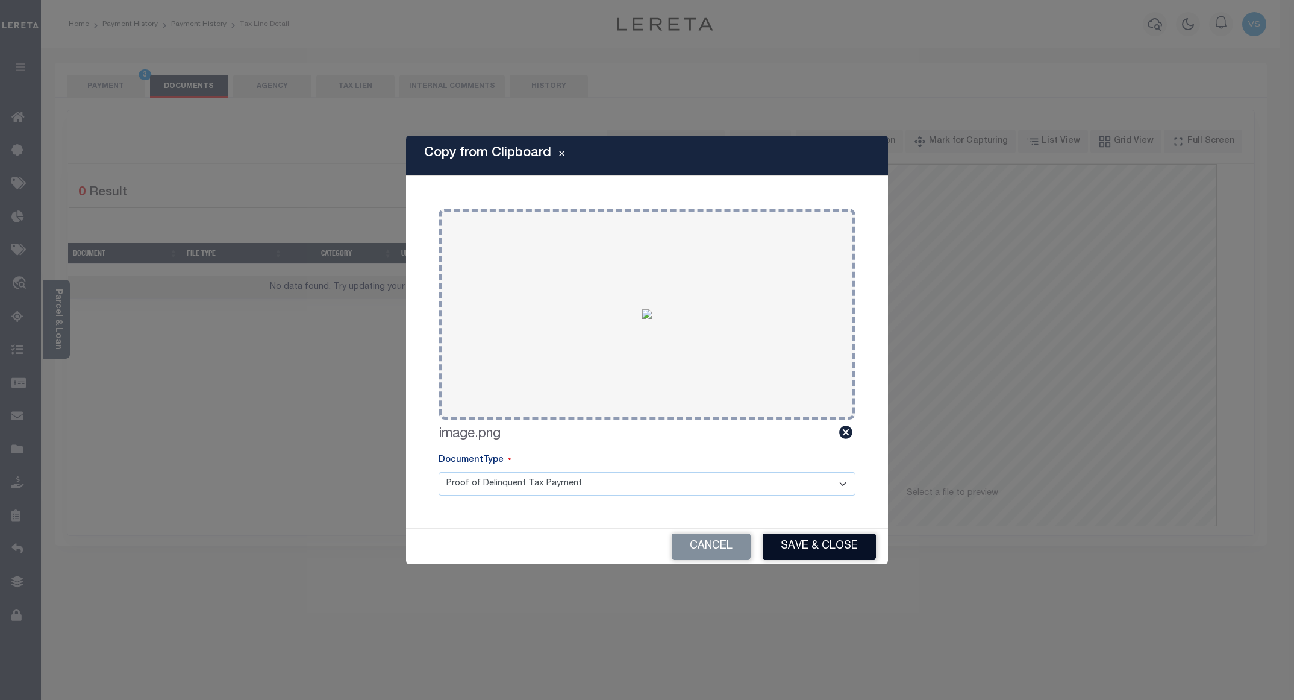
click at [786, 543] on button "Save & Close" at bounding box center [819, 546] width 113 height 26
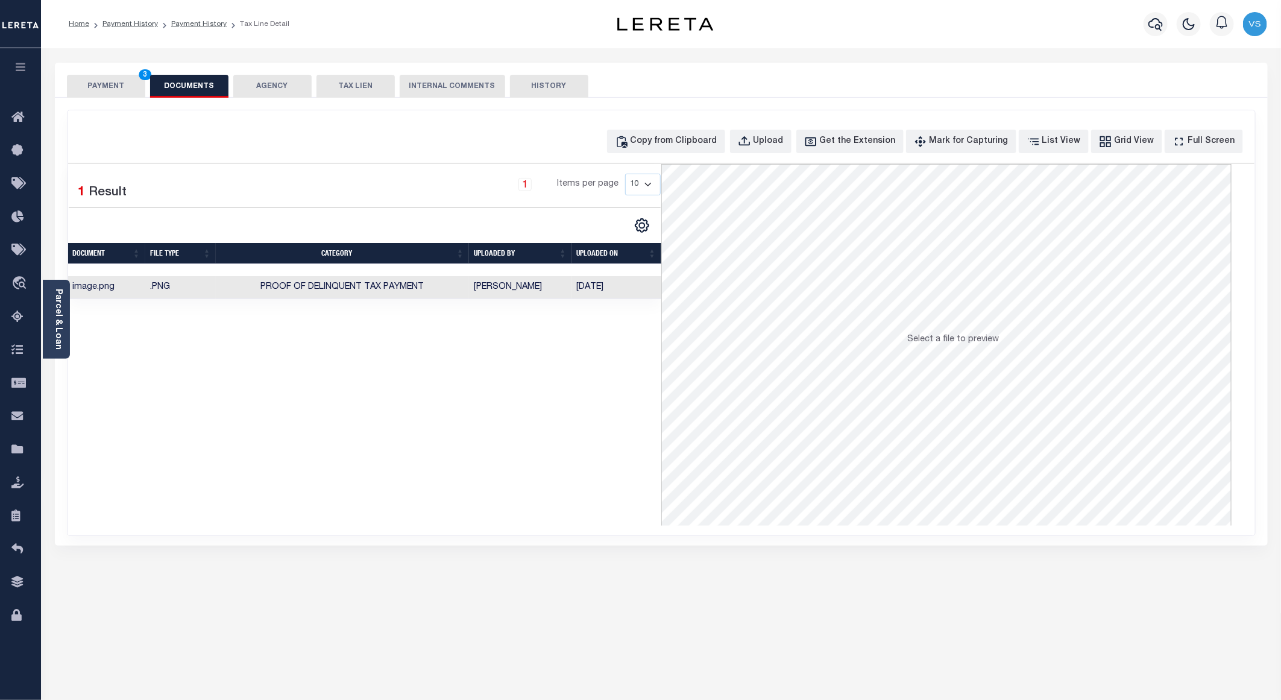
click at [99, 89] on button "PAYMENT 3" at bounding box center [106, 86] width 78 height 23
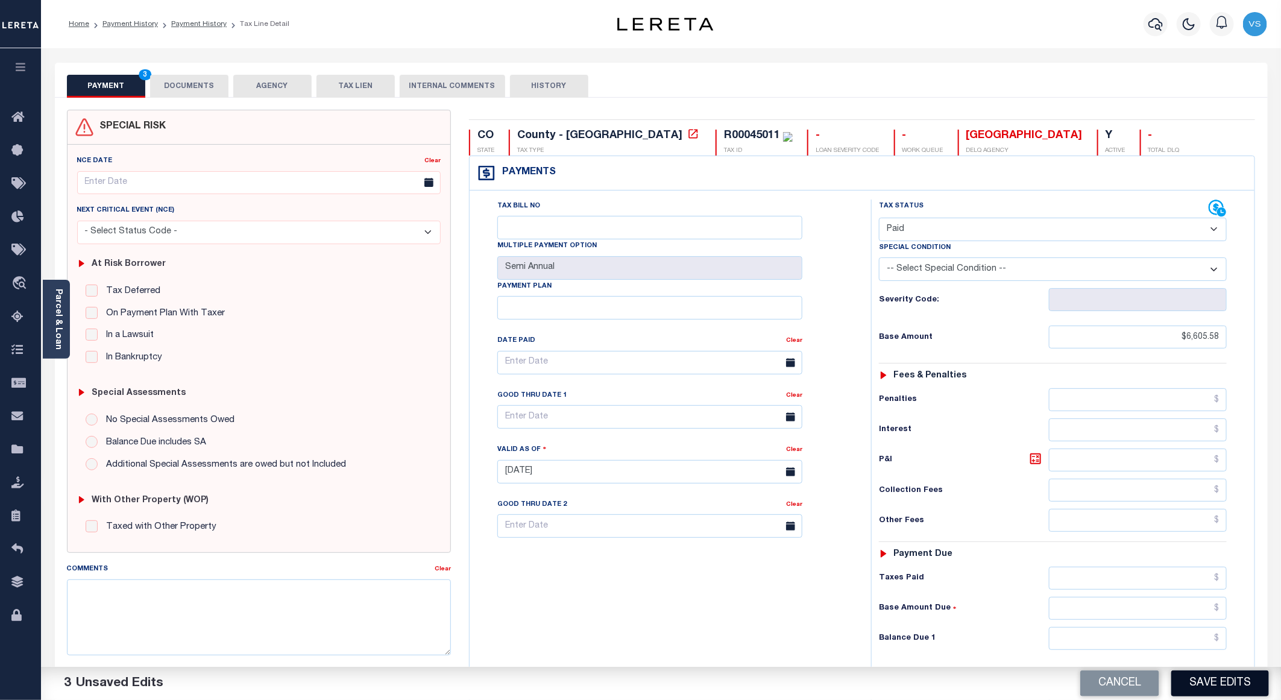
click at [1202, 675] on button "Save Edits" at bounding box center [1220, 683] width 98 height 26
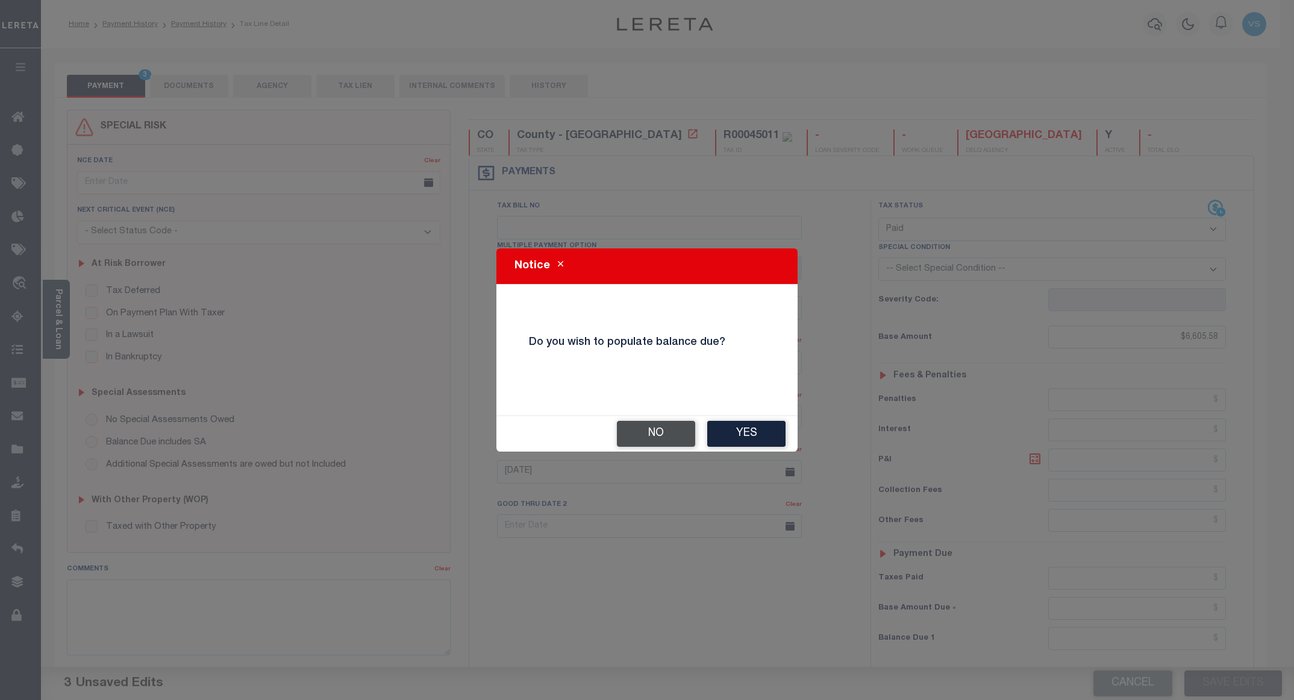
click at [649, 438] on button "No" at bounding box center [656, 434] width 78 height 26
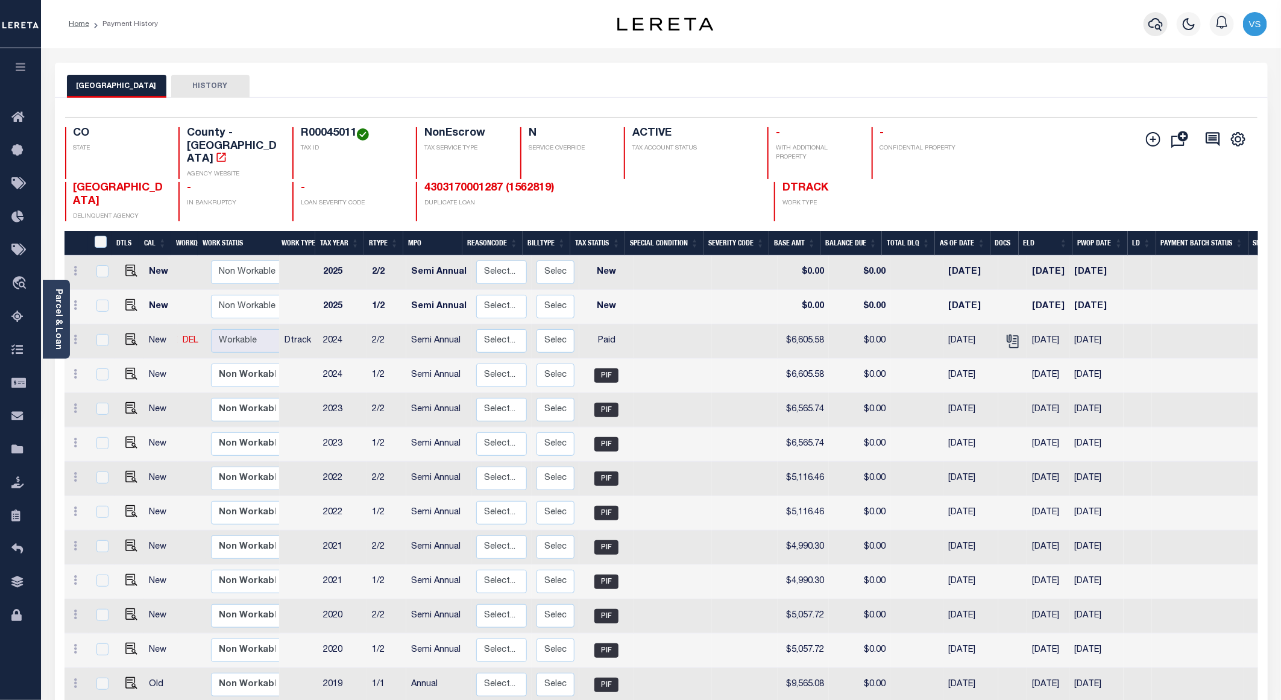
click at [1155, 25] on icon "button" at bounding box center [1155, 24] width 14 height 14
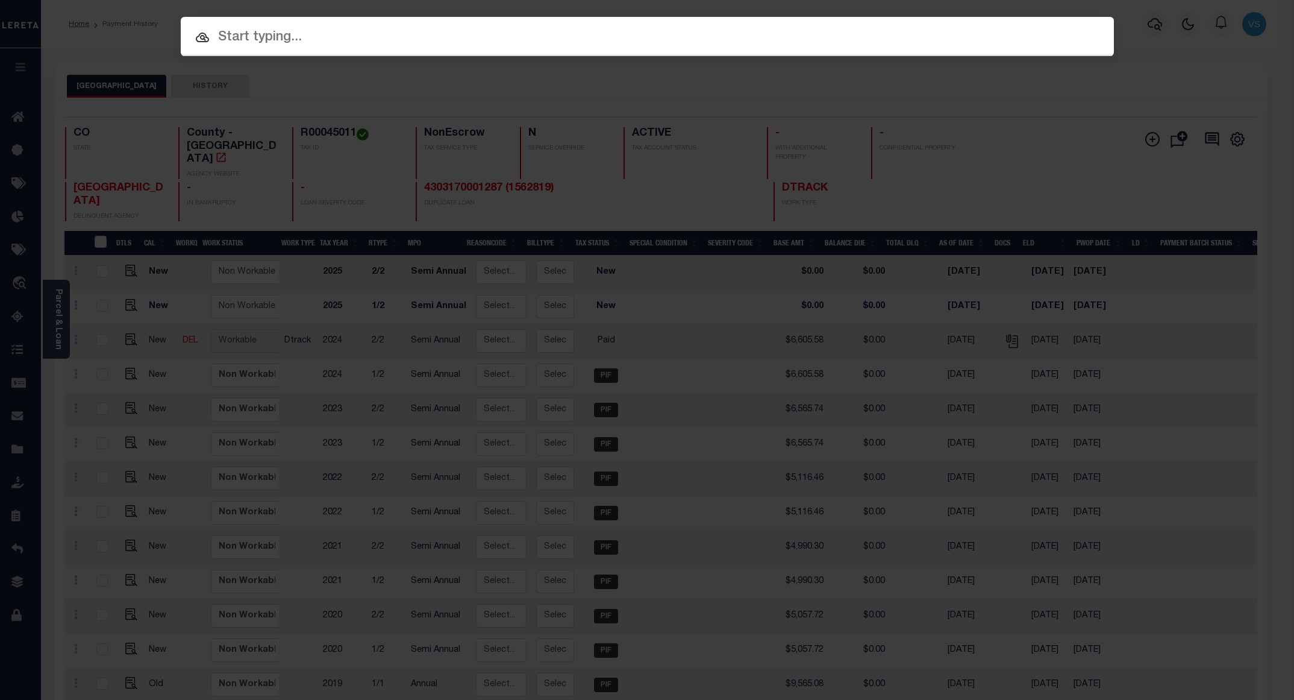
paste input "13035100187501"
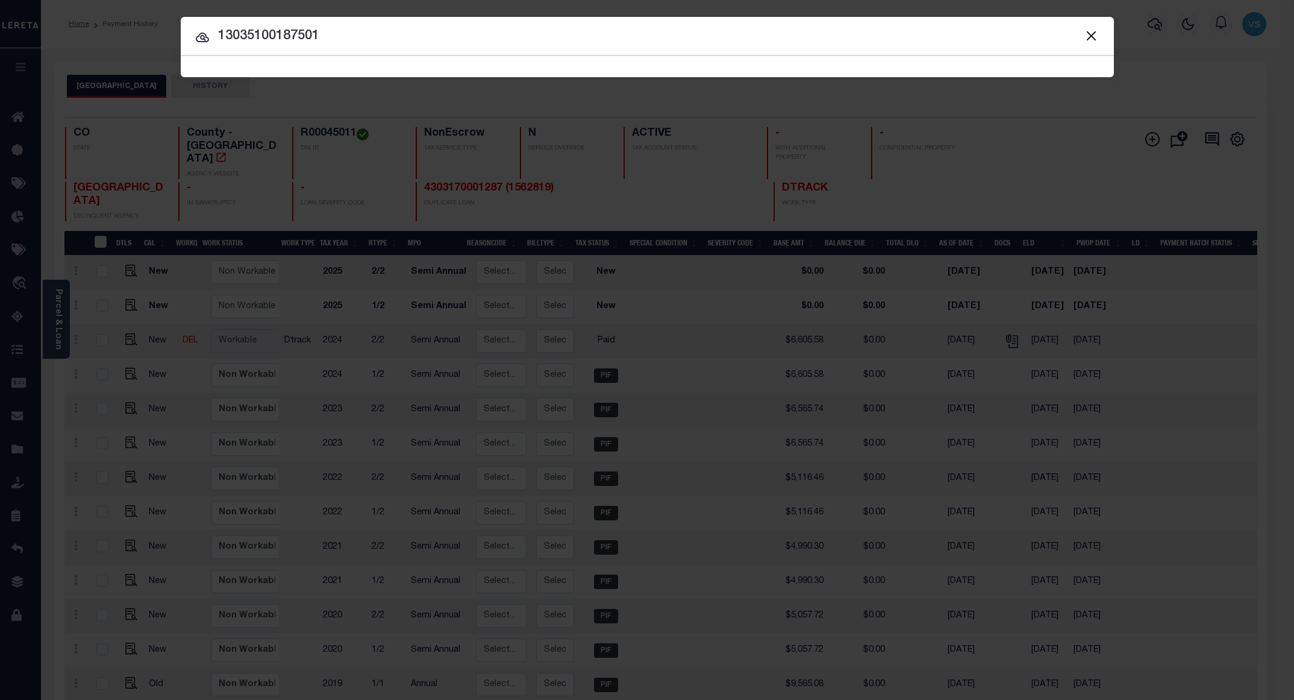
type input "13035100187501"
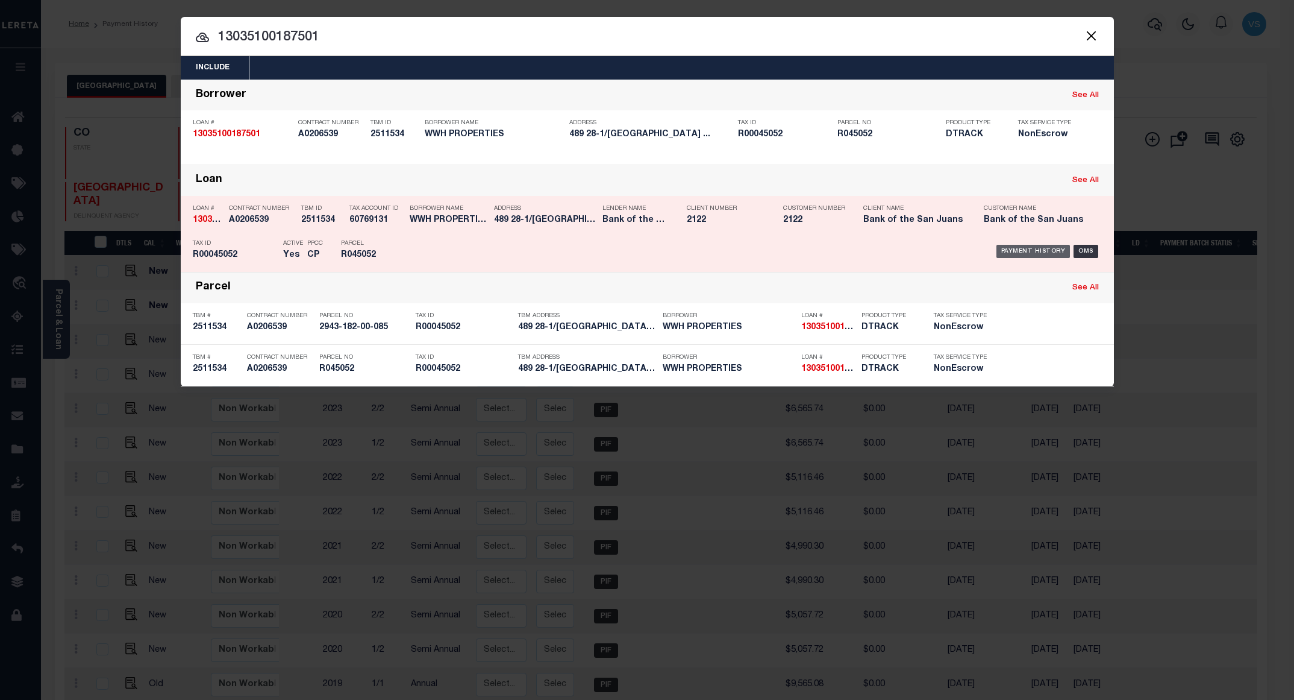
click at [1018, 254] on div "Payment History" at bounding box center [1034, 251] width 74 height 13
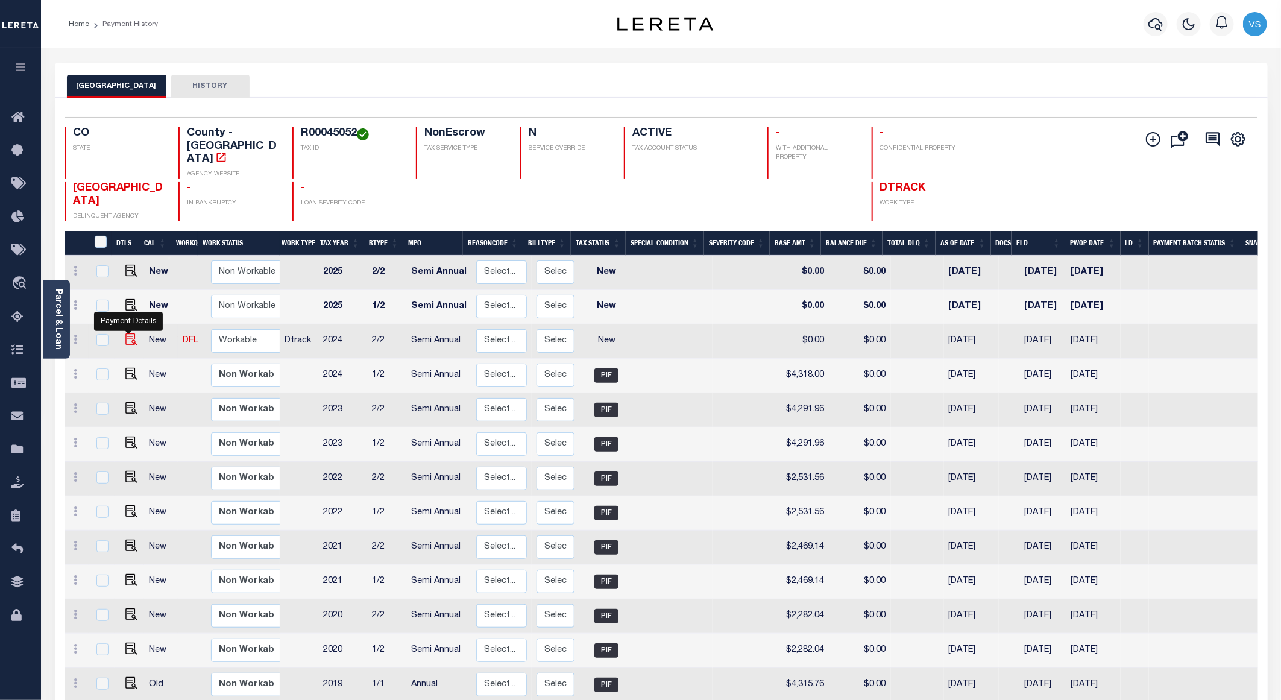
click at [128, 333] on img "" at bounding box center [131, 339] width 12 height 12
checkbox input "true"
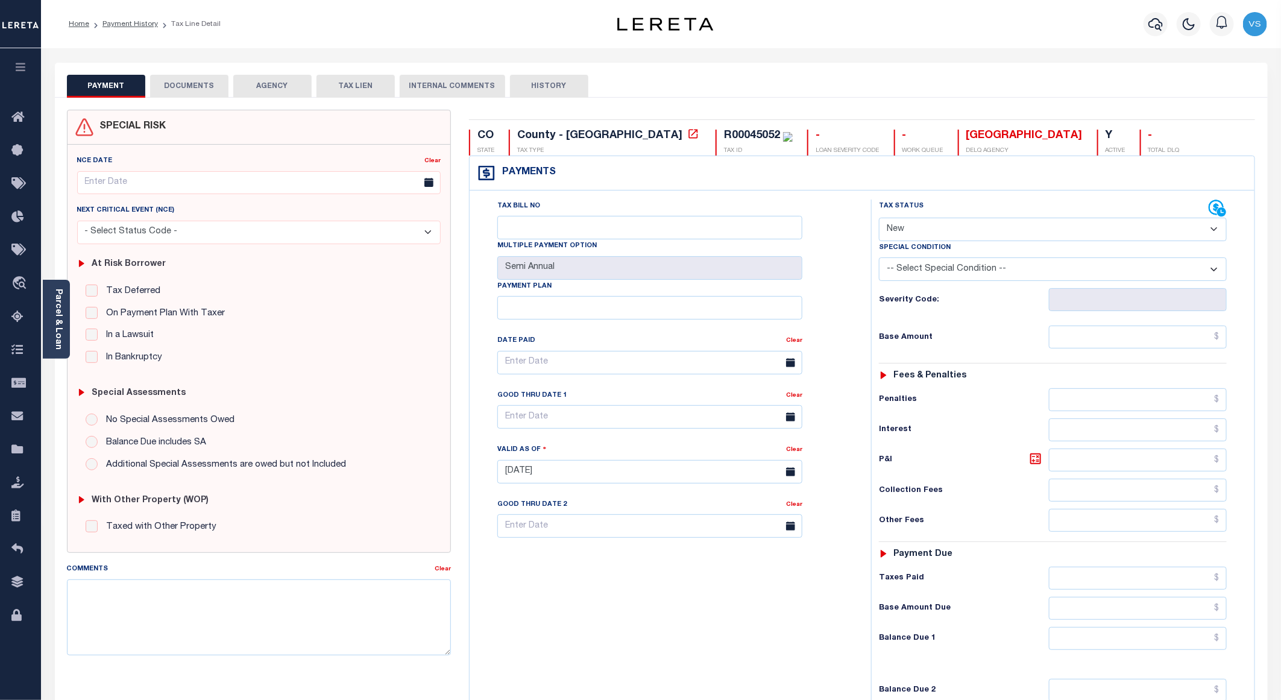
click at [935, 228] on select "- Select Status Code - Open Due/Unpaid Paid Incomplete No Tax Due Internal Refu…" at bounding box center [1053, 230] width 348 height 24
select select "PYD"
click at [879, 219] on select "- Select Status Code - Open Due/Unpaid Paid Incomplete No Tax Due Internal Refu…" at bounding box center [1053, 230] width 348 height 24
type input "[DATE]"
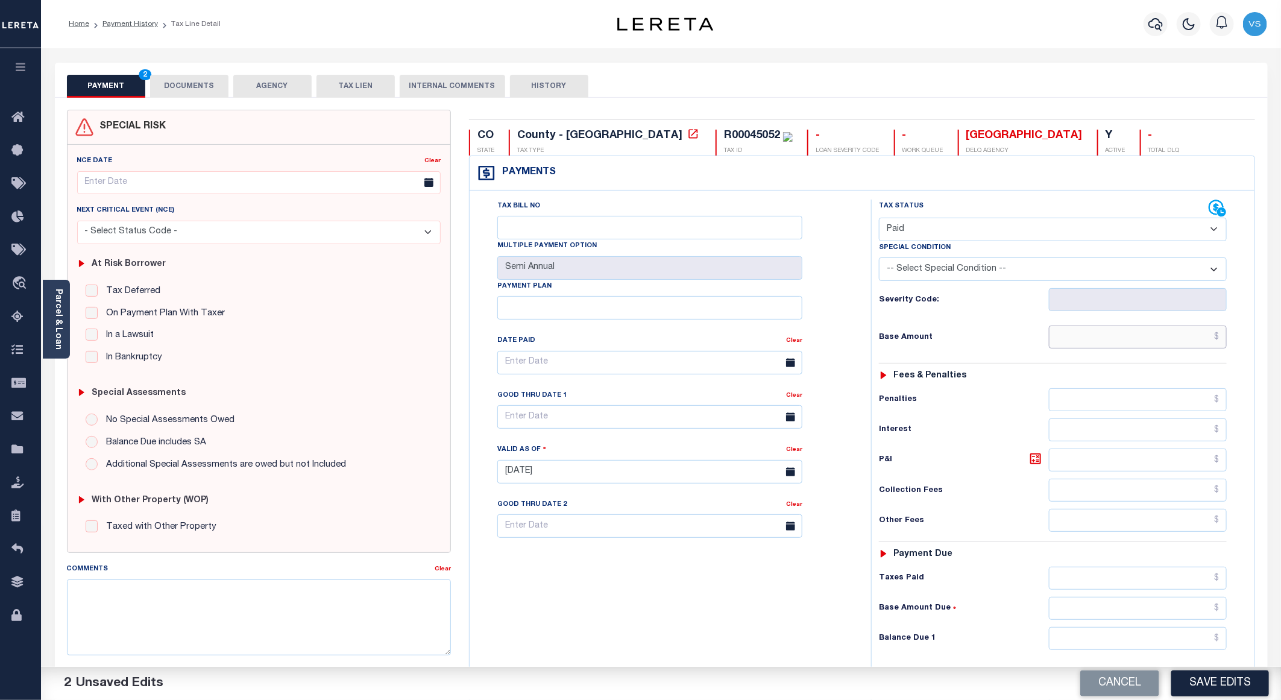
click at [1125, 340] on input "text" at bounding box center [1138, 336] width 178 height 23
paste input "4,318"
type input "$4,318.00"
click at [190, 84] on button "DOCUMENTS" at bounding box center [189, 86] width 78 height 23
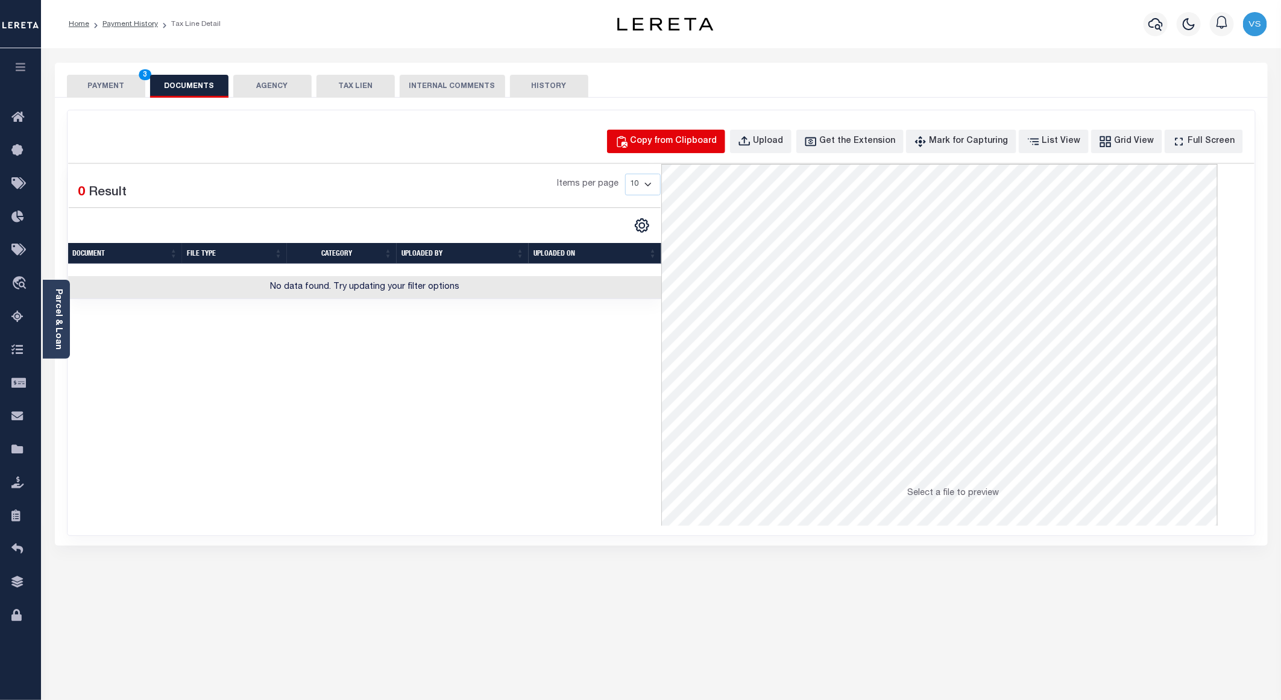
click at [692, 139] on div "Copy from Clipboard" at bounding box center [673, 141] width 87 height 13
select select "POP"
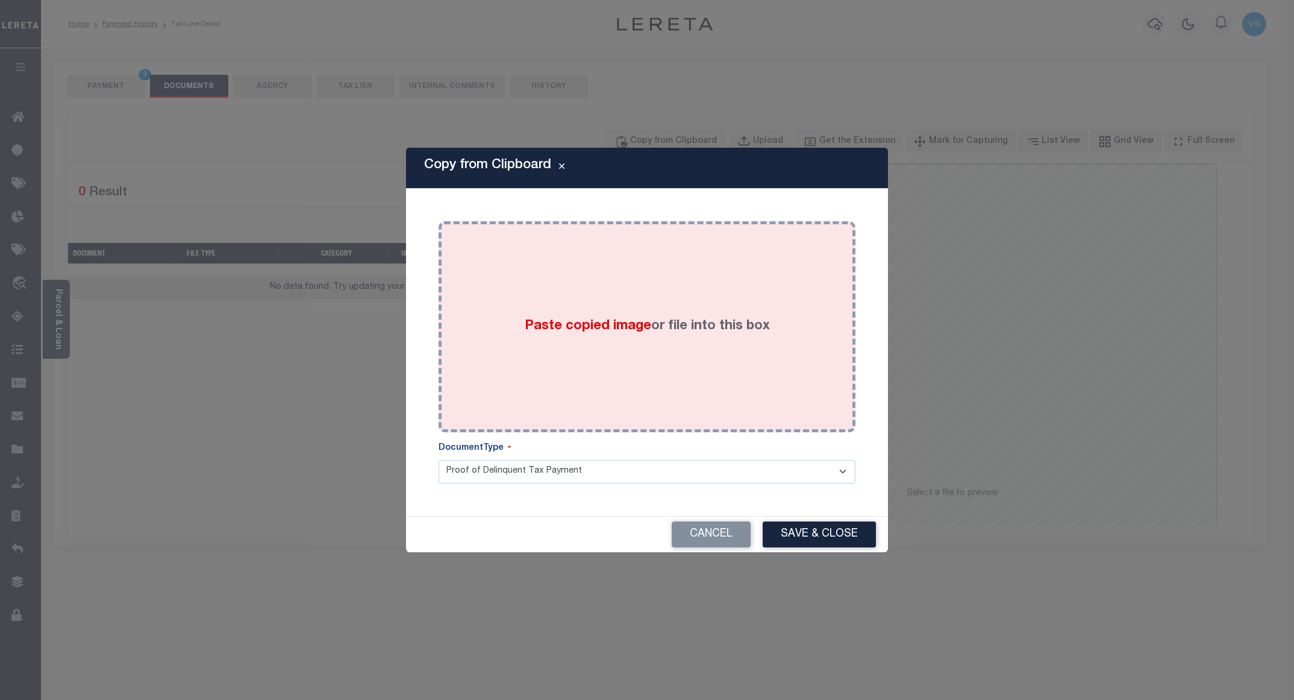
click at [657, 288] on div "Paste copied image or file into this box" at bounding box center [647, 326] width 399 height 193
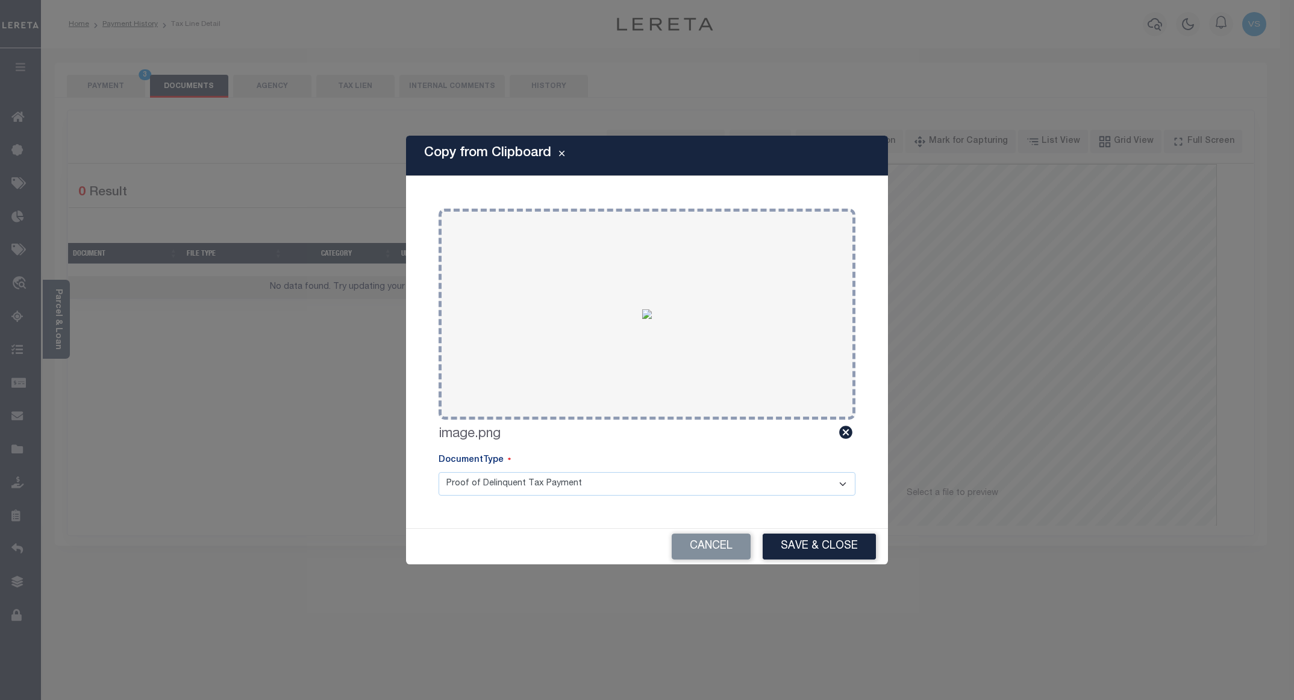
drag, startPoint x: 783, startPoint y: 539, endPoint x: 785, endPoint y: 548, distance: 8.5
click at [785, 548] on button "Save & Close" at bounding box center [819, 546] width 113 height 26
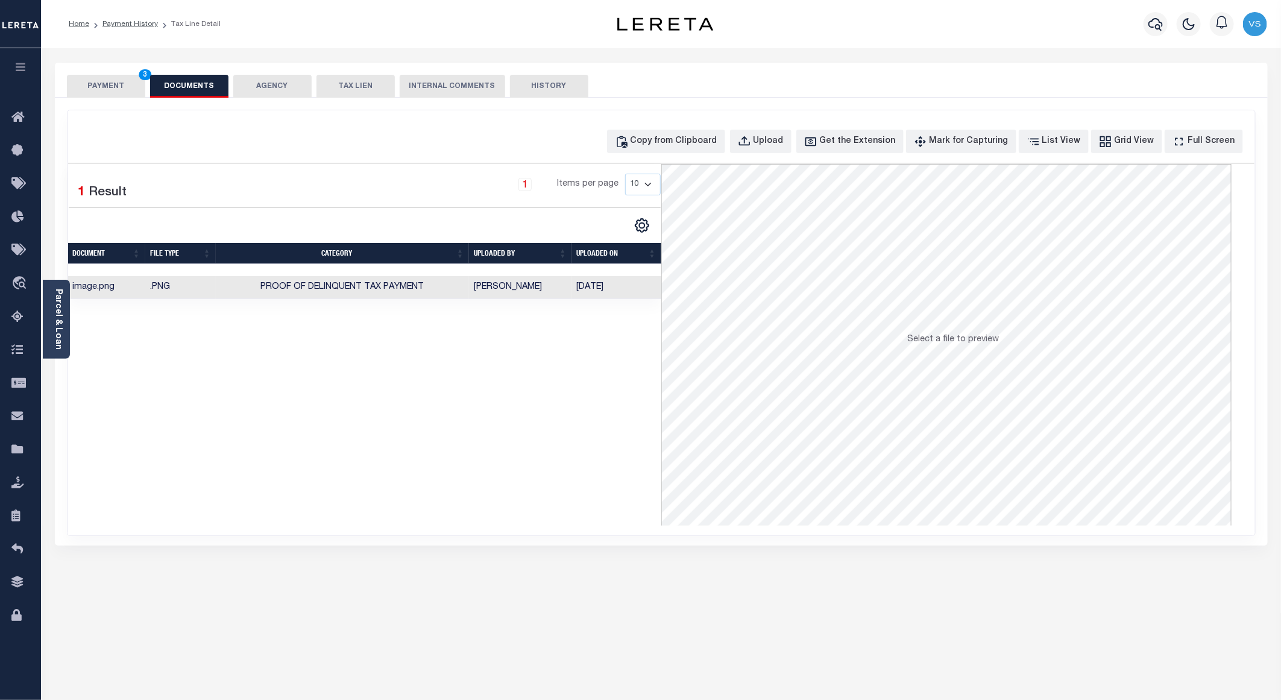
click at [101, 84] on button "PAYMENT 3" at bounding box center [106, 86] width 78 height 23
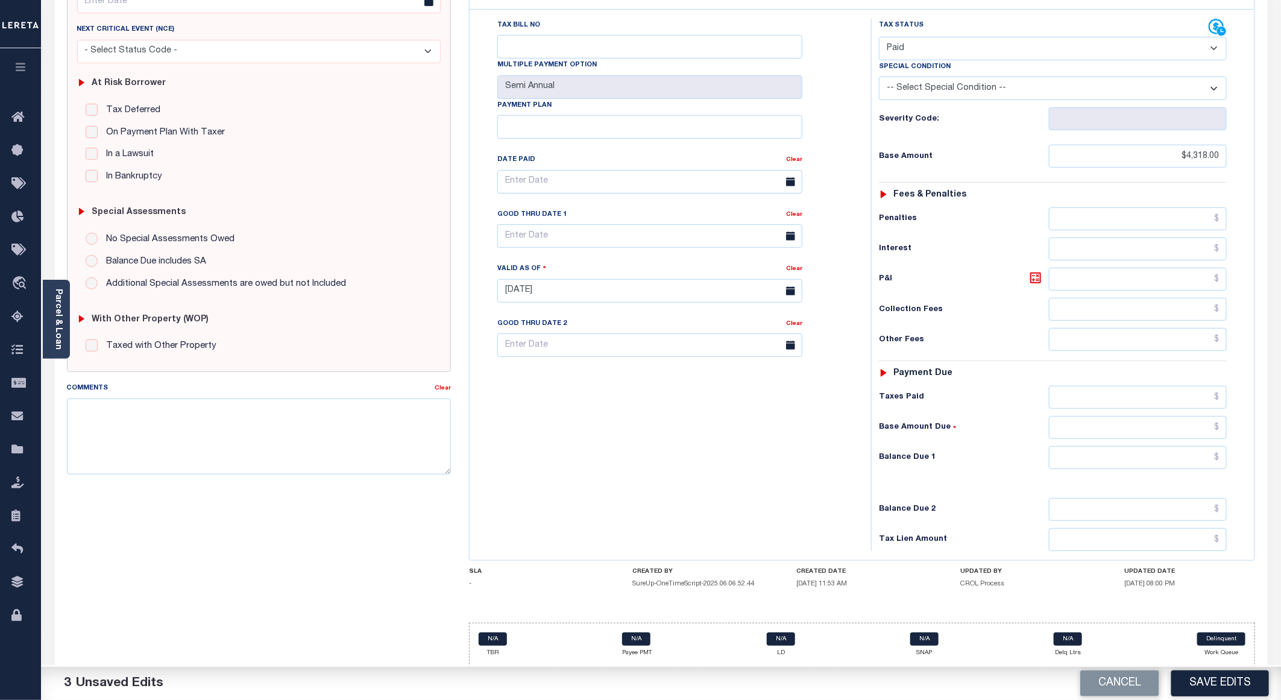
scroll to position [193, 0]
click at [1194, 677] on button "Save Edits" at bounding box center [1220, 683] width 98 height 26
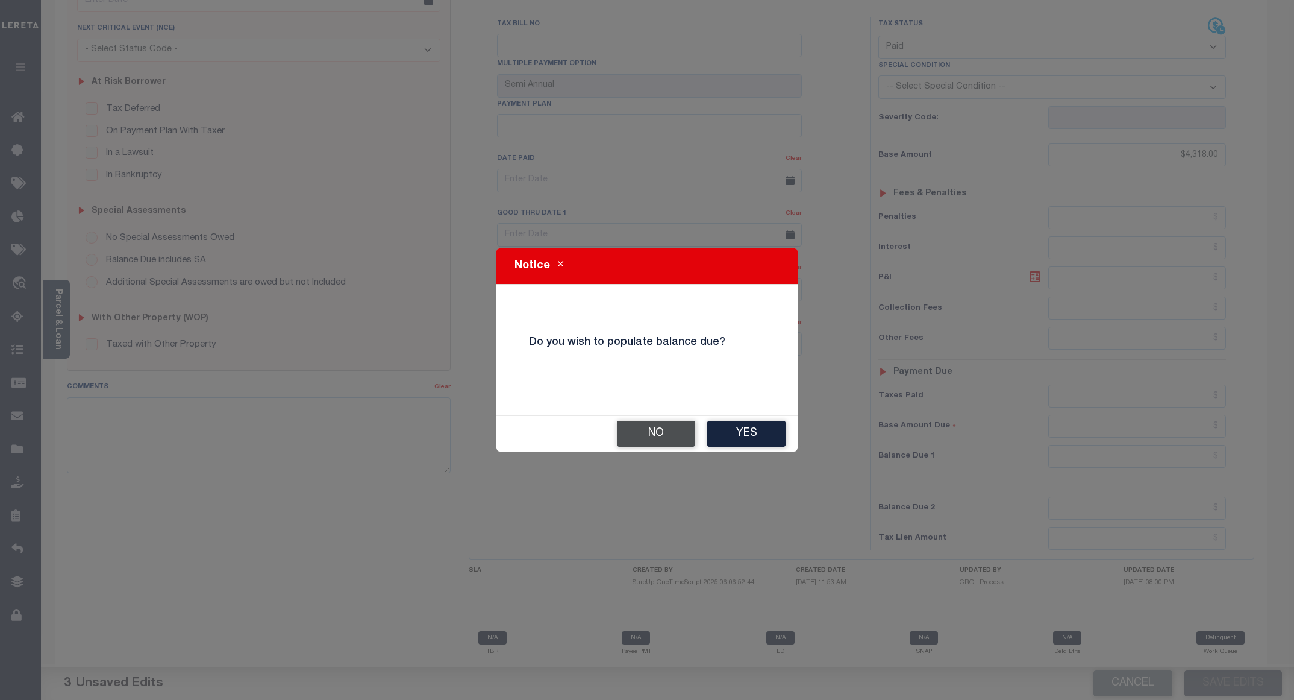
click at [627, 431] on button "No" at bounding box center [656, 434] width 78 height 26
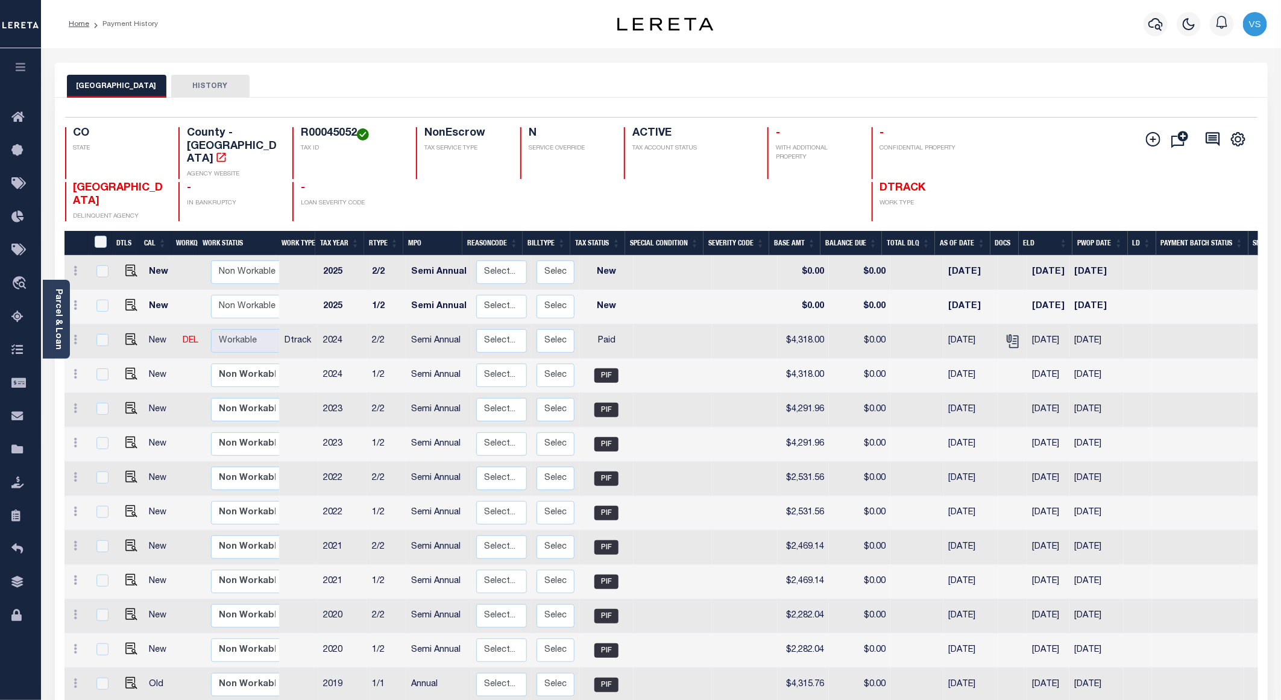
drag, startPoint x: 1149, startPoint y: 29, endPoint x: 1029, endPoint y: 58, distance: 122.9
click at [1150, 29] on icon "button" at bounding box center [1155, 24] width 14 height 14
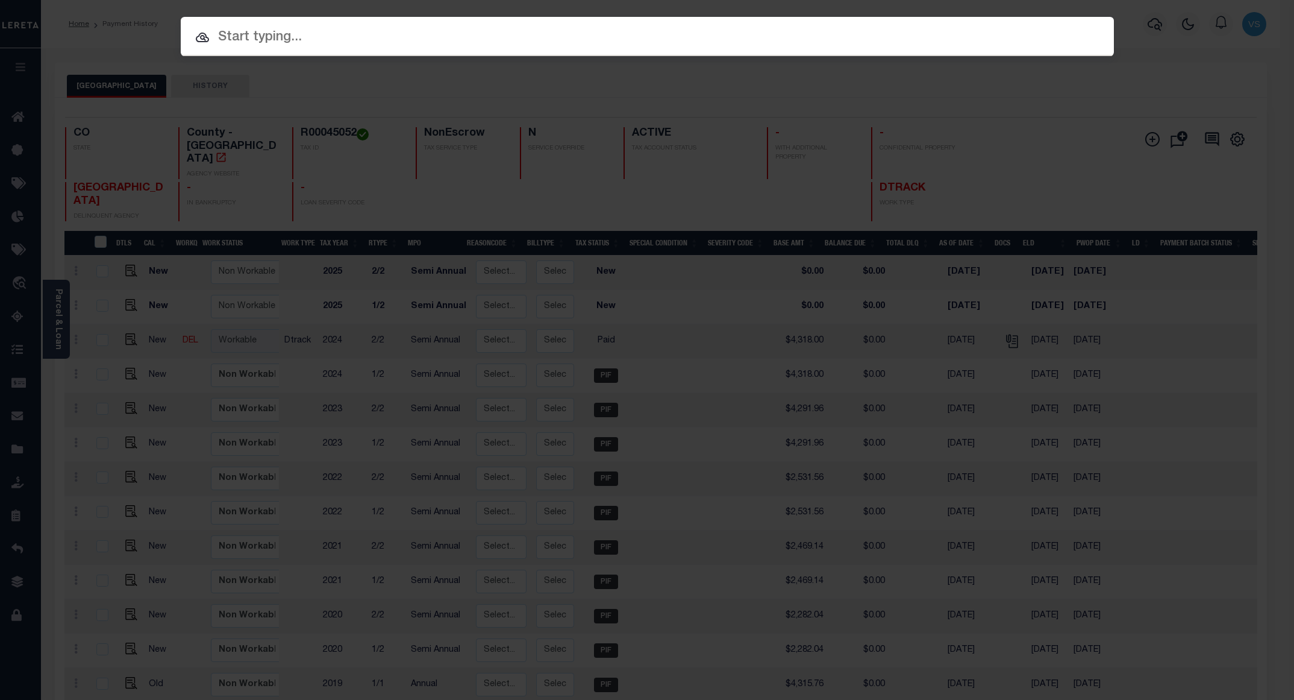
paste input "4302210007903"
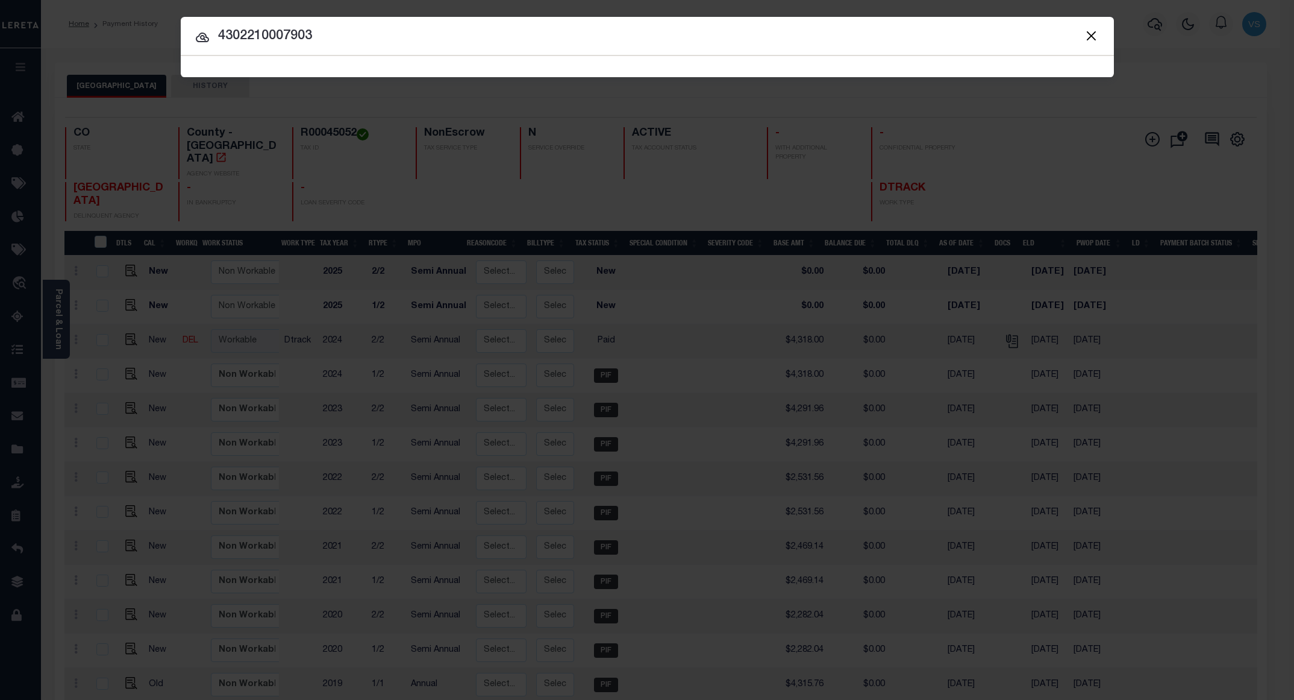
type input "4302210007903"
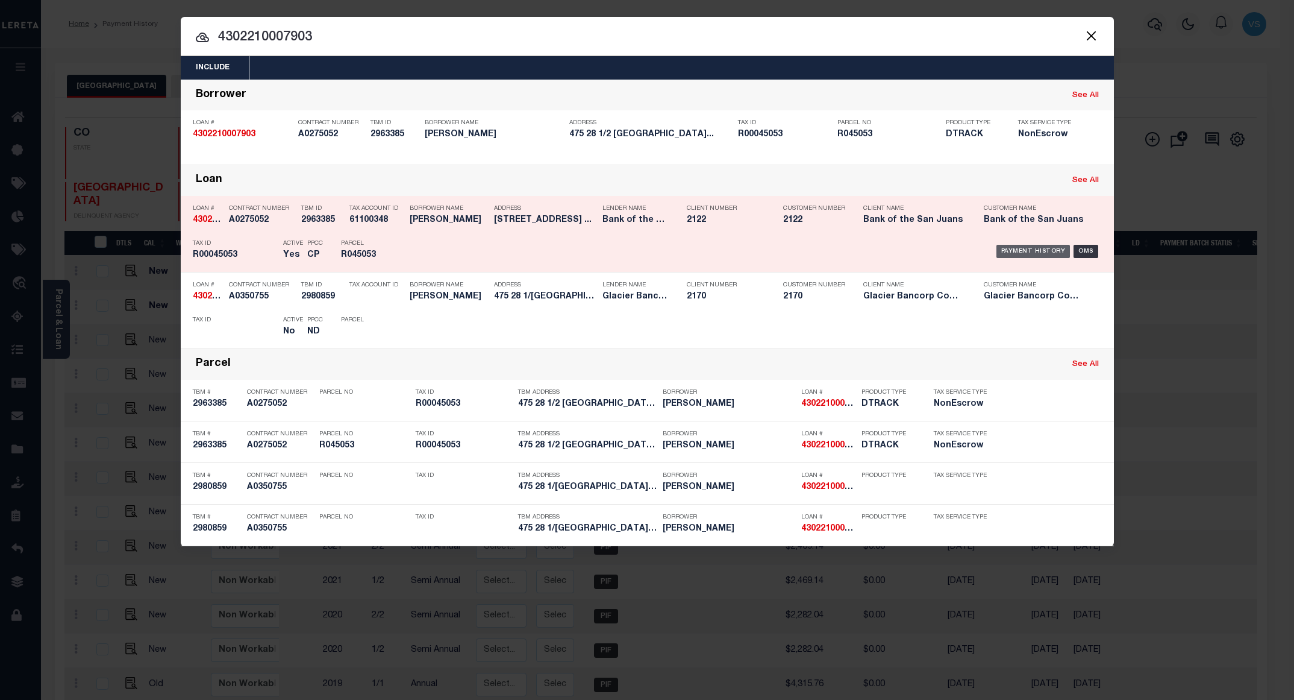
click at [1027, 253] on div "Payment History" at bounding box center [1034, 251] width 74 height 13
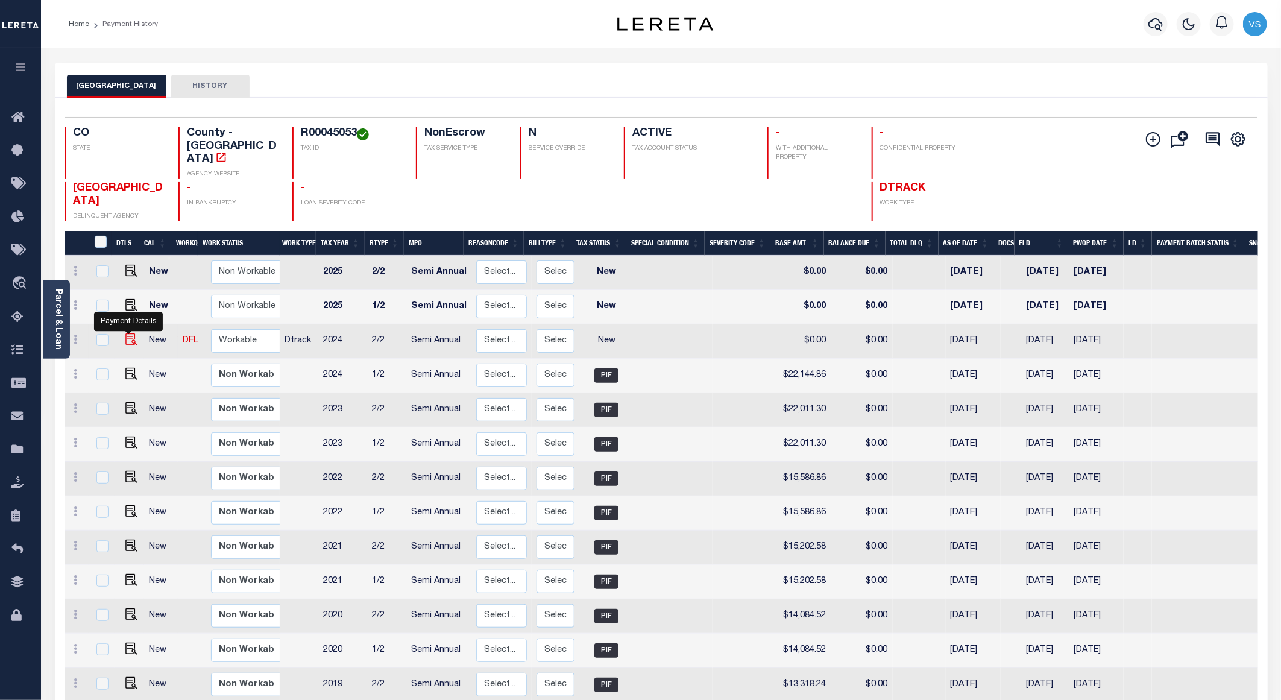
click at [125, 333] on img "" at bounding box center [131, 339] width 12 height 12
checkbox input "true"
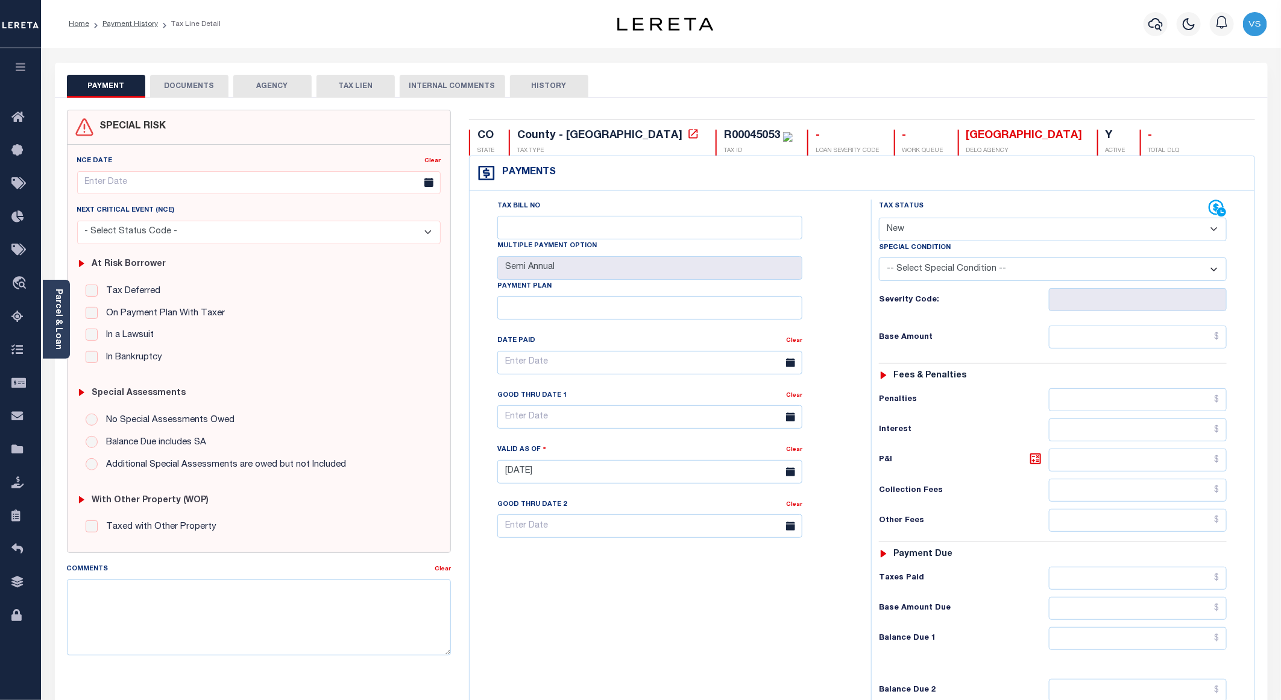
click at [908, 228] on select "- Select Status Code - Open Due/Unpaid Paid Incomplete No Tax Due Internal Refu…" at bounding box center [1053, 230] width 348 height 24
select select "PYD"
click at [879, 219] on select "- Select Status Code - Open Due/Unpaid Paid Incomplete No Tax Due Internal Refu…" at bounding box center [1053, 230] width 348 height 24
type input "[DATE]"
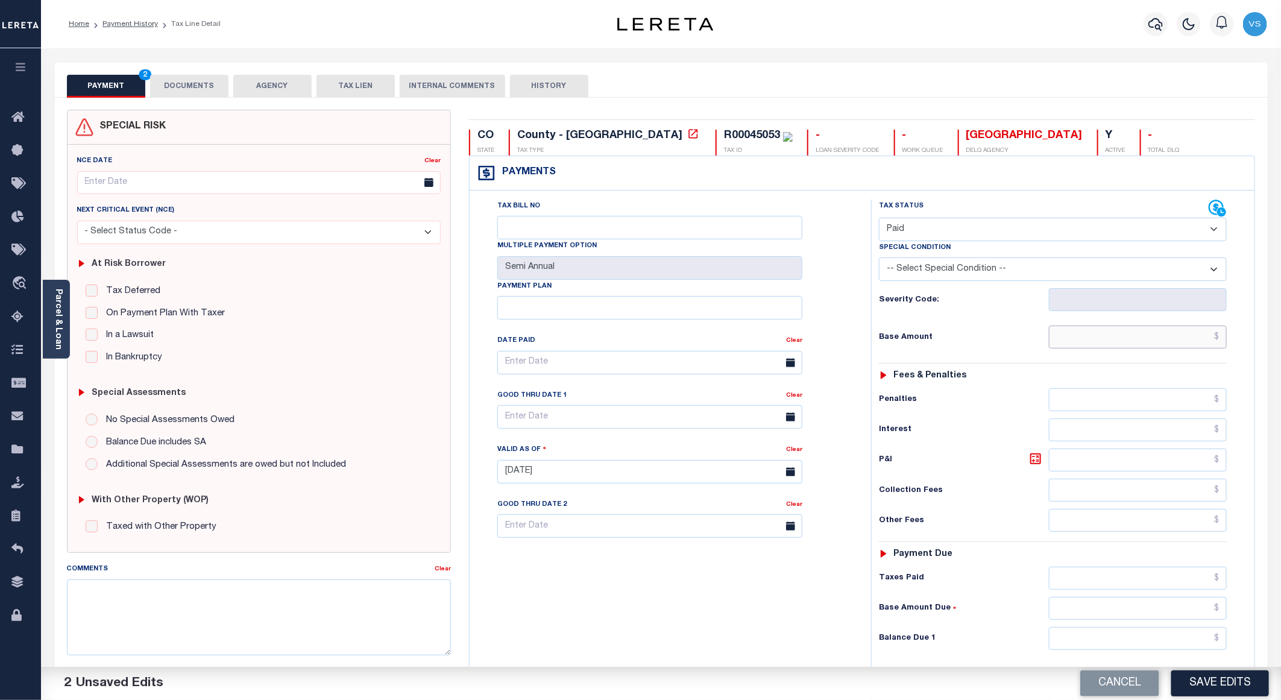
click at [1134, 331] on input "text" at bounding box center [1138, 336] width 178 height 23
paste input "22,144.86"
type input "$22,144.86"
click at [178, 85] on button "DOCUMENTS" at bounding box center [189, 86] width 78 height 23
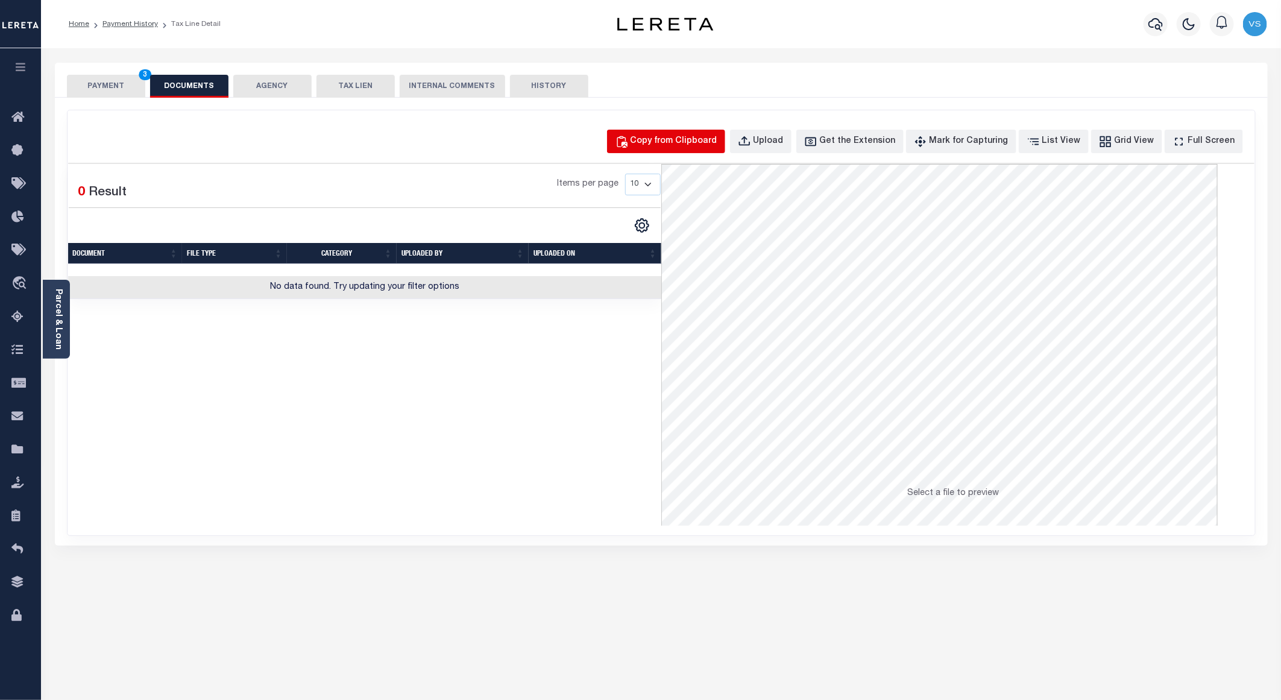
click at [680, 138] on div "Copy from Clipboard" at bounding box center [673, 141] width 87 height 13
select select "POP"
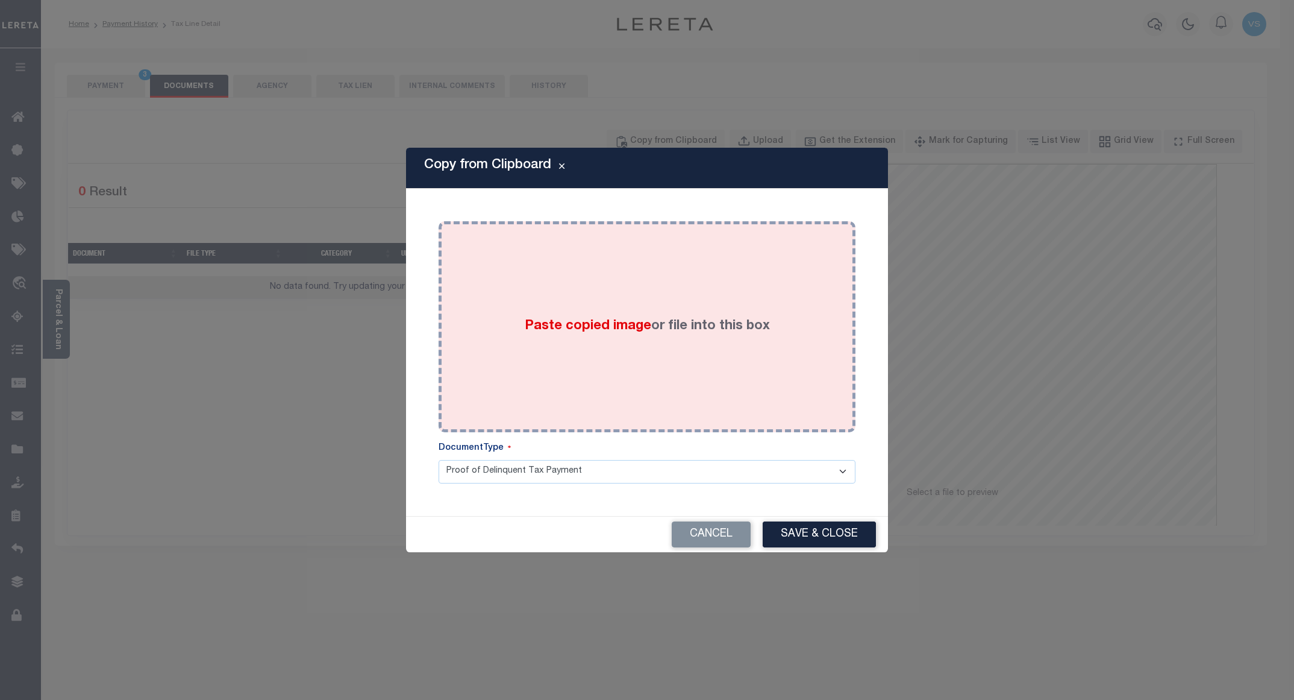
click at [589, 385] on div "Paste copied image or file into this box" at bounding box center [647, 326] width 399 height 193
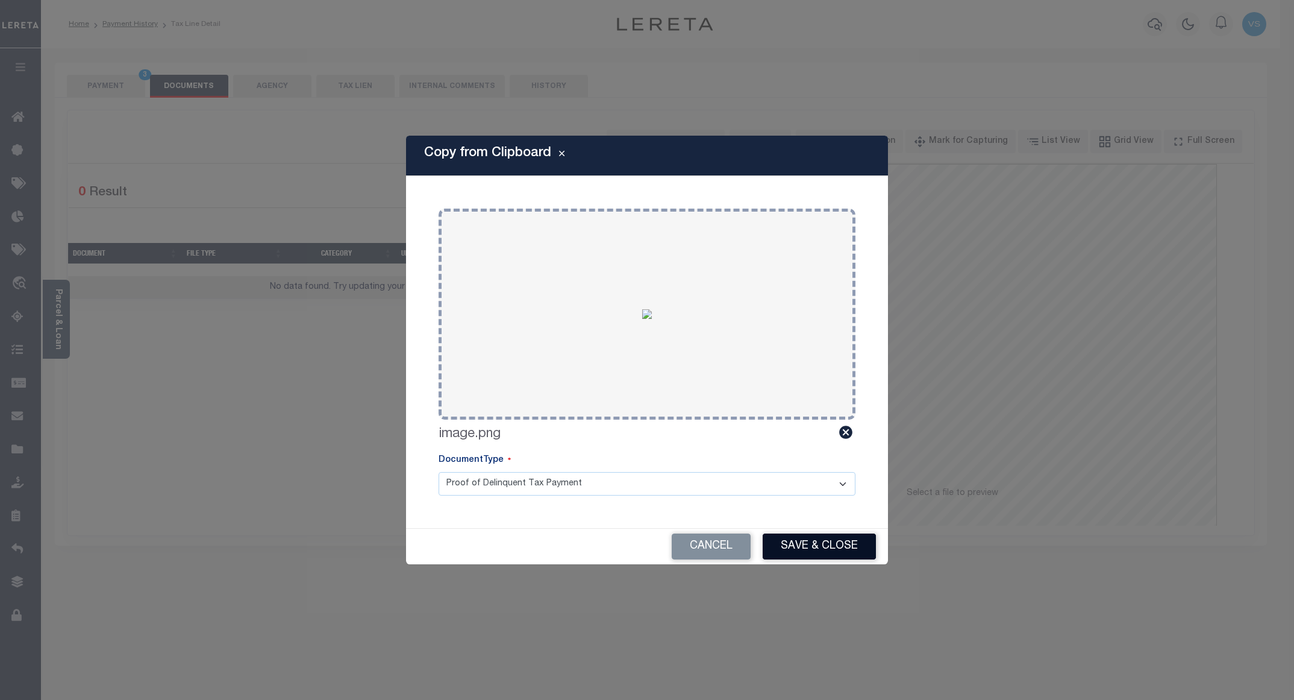
click at [794, 546] on button "Save & Close" at bounding box center [819, 546] width 113 height 26
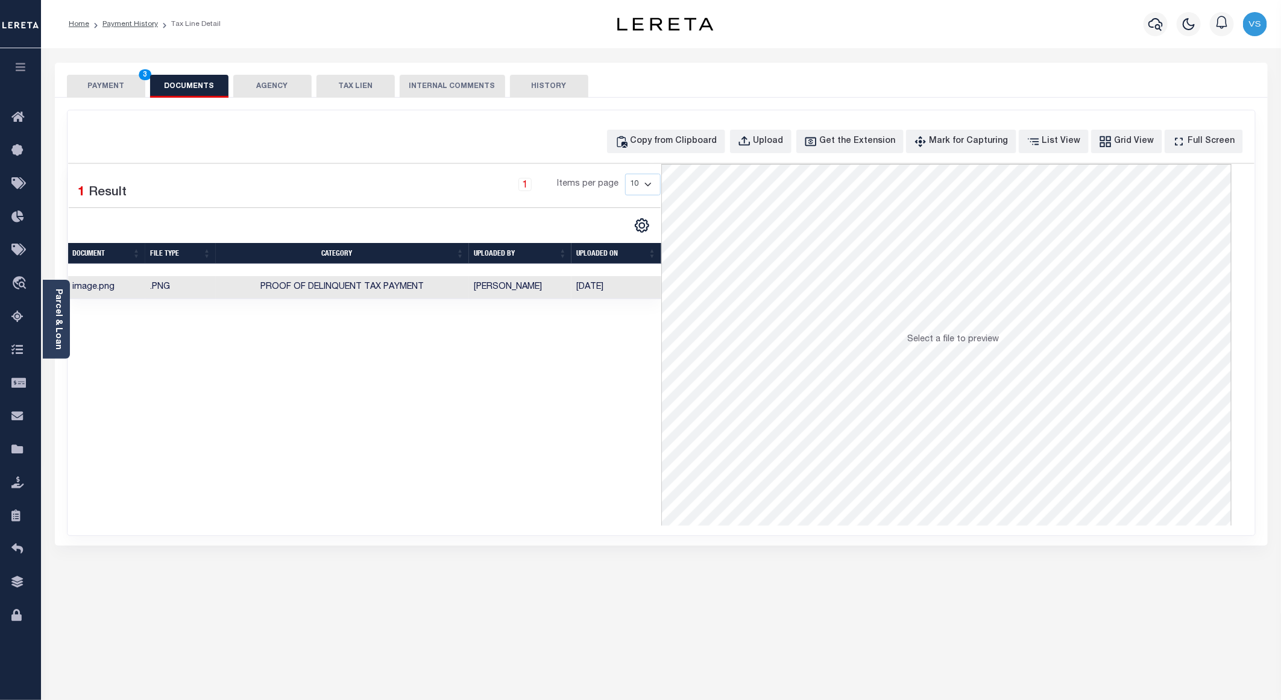
click at [109, 86] on button "PAYMENT 3" at bounding box center [106, 86] width 78 height 23
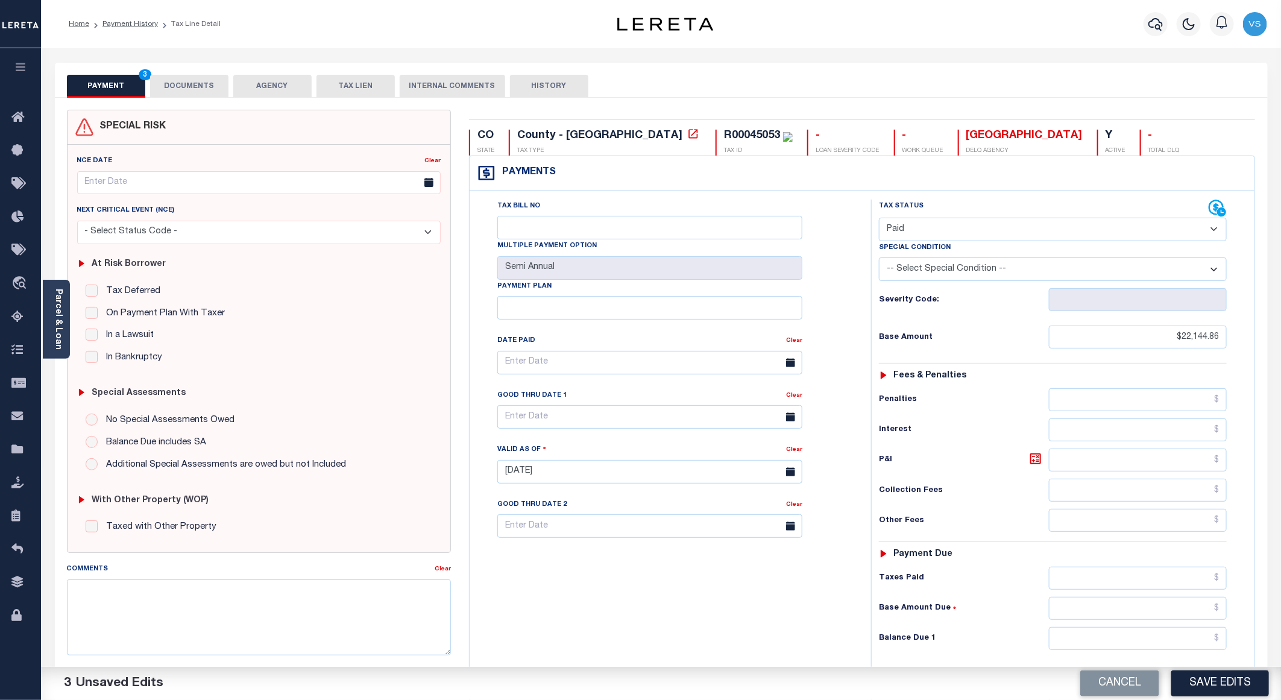
scroll to position [181, 0]
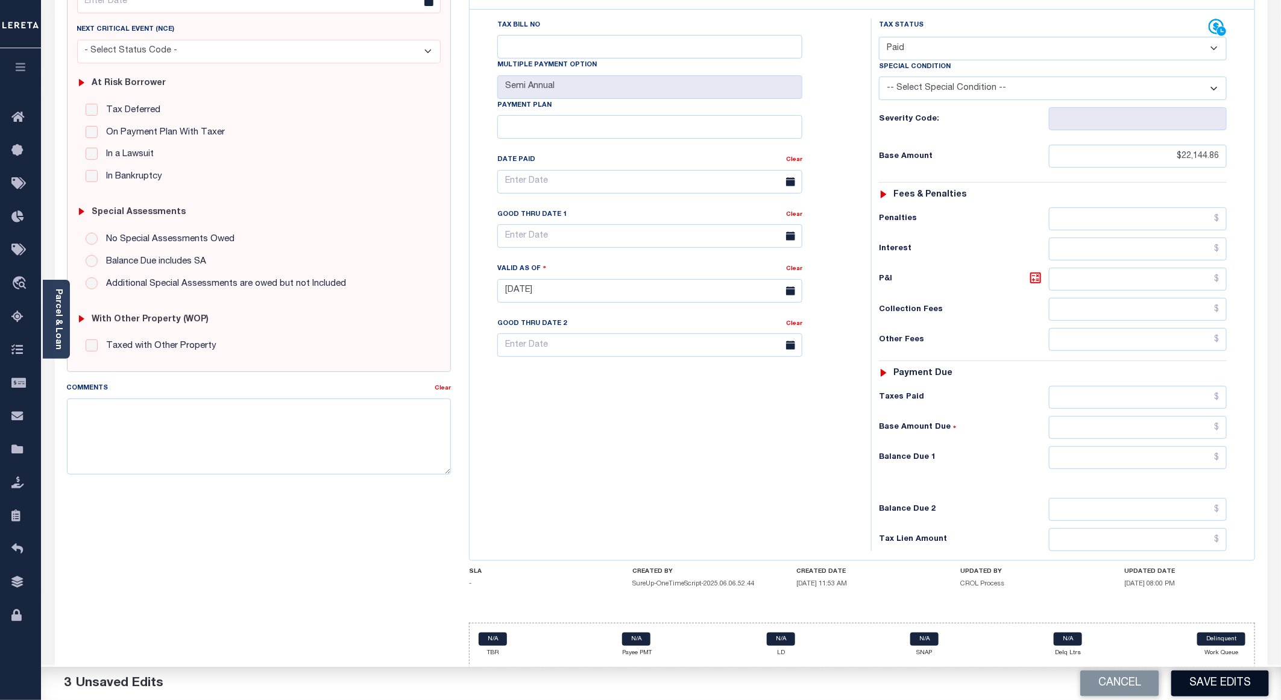
click at [1199, 674] on button "Save Edits" at bounding box center [1220, 683] width 98 height 26
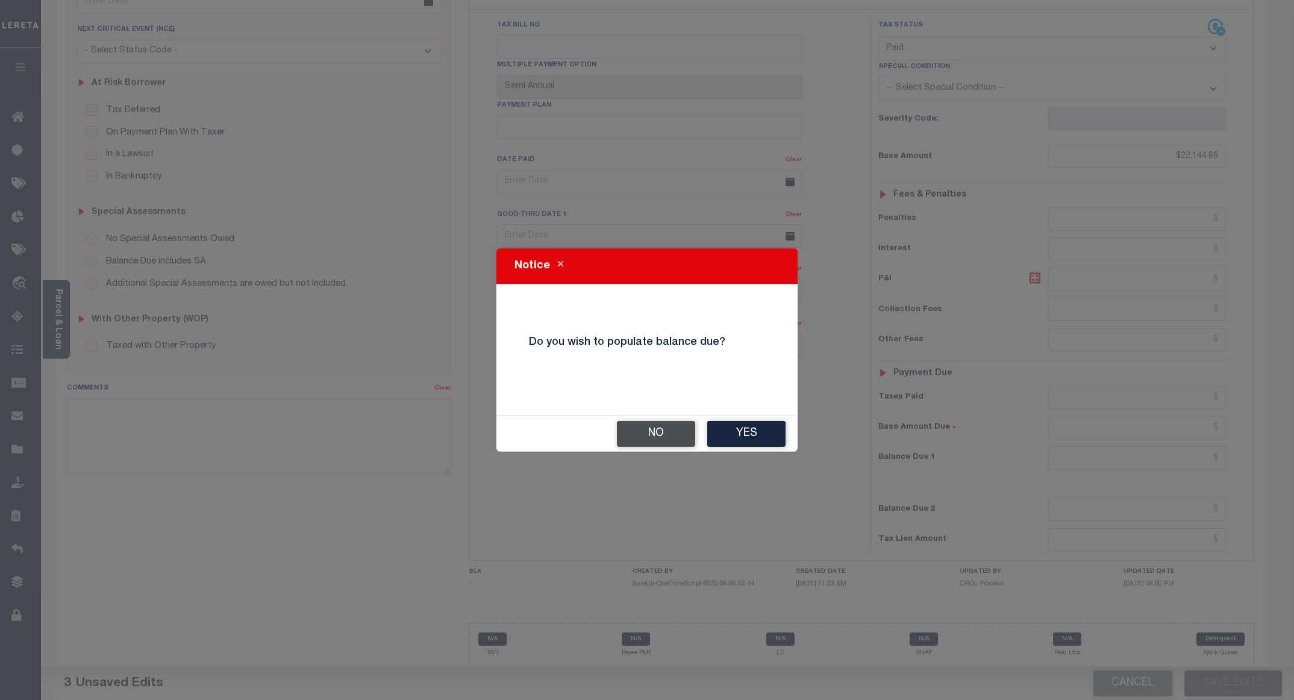
click at [662, 433] on button "No" at bounding box center [656, 434] width 78 height 26
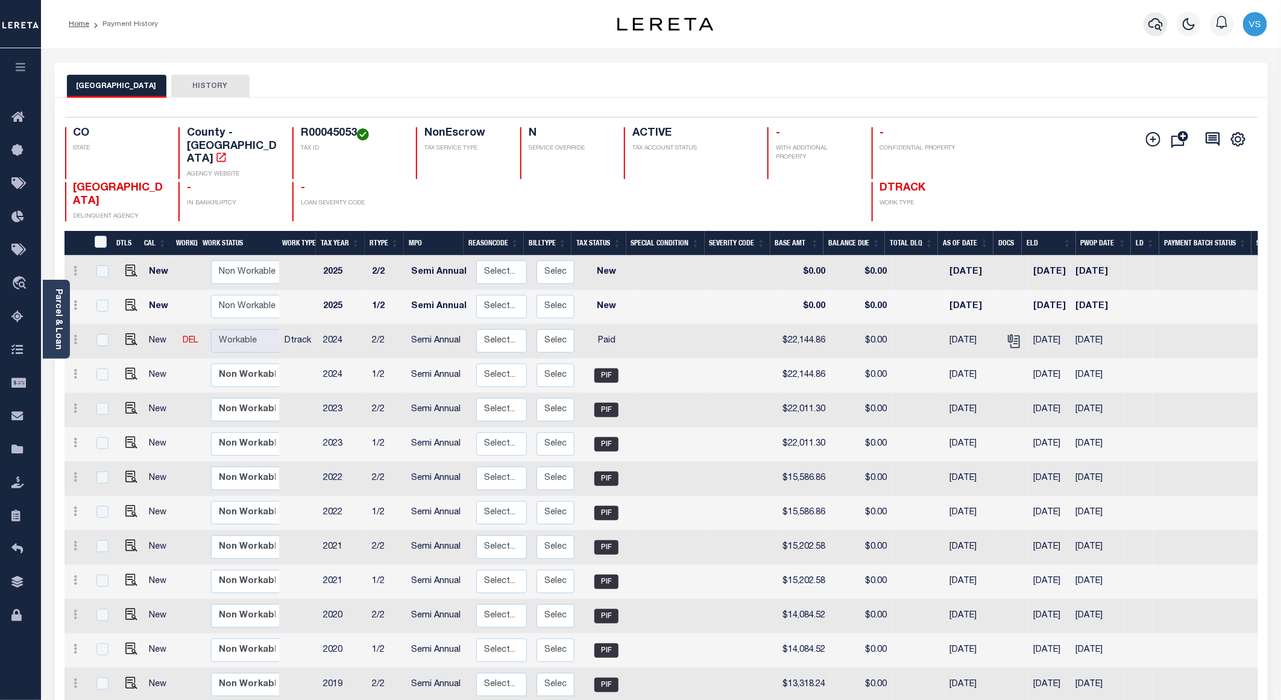
click at [1154, 28] on icon "button" at bounding box center [1155, 24] width 14 height 14
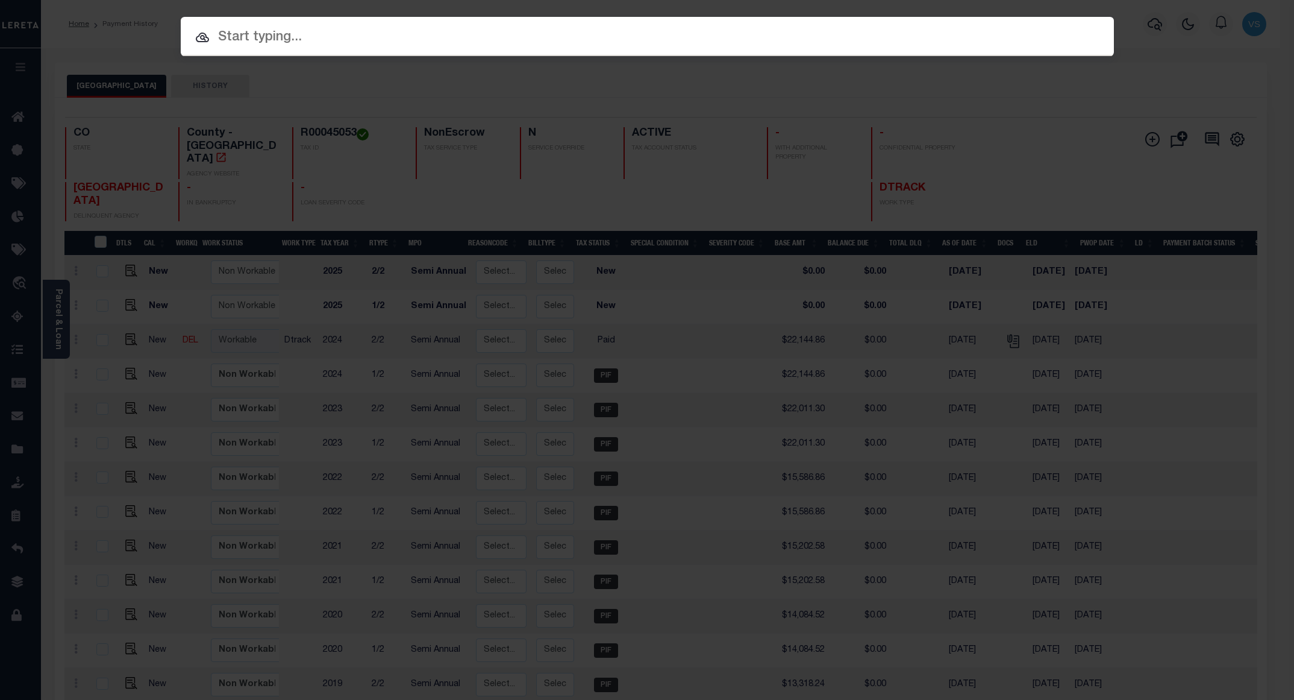
paste input "13015600259910"
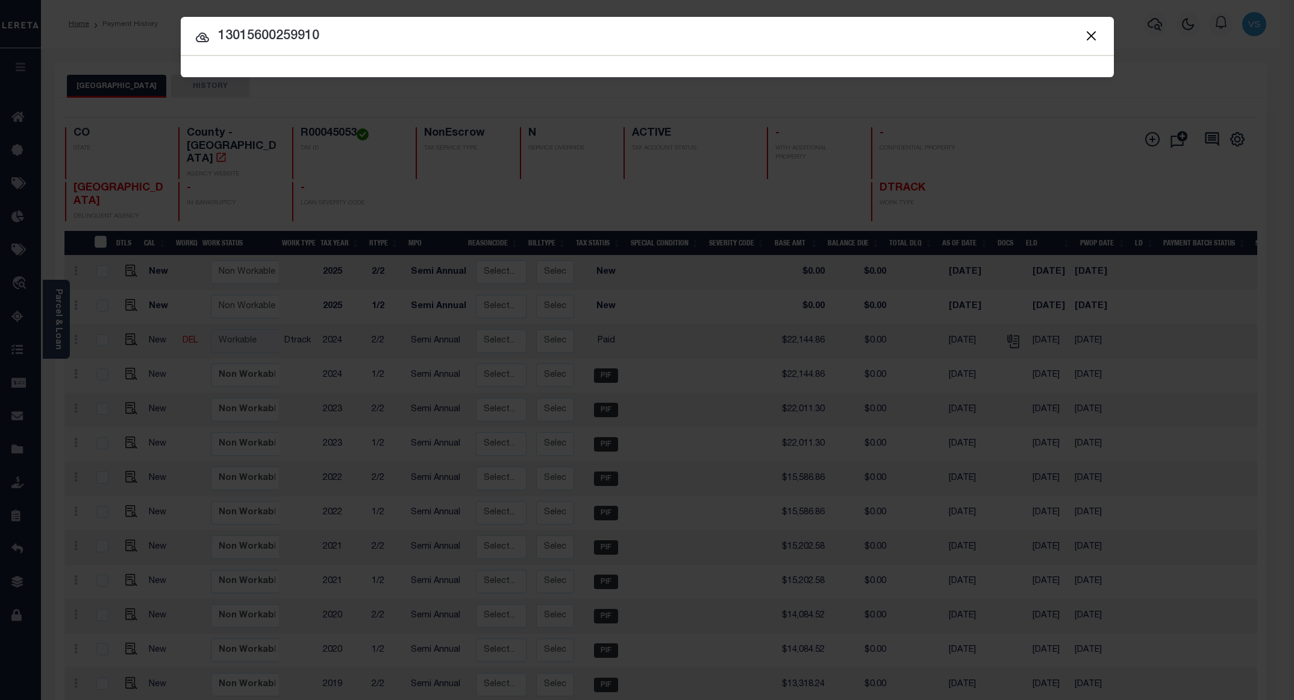
type input "13015600259910"
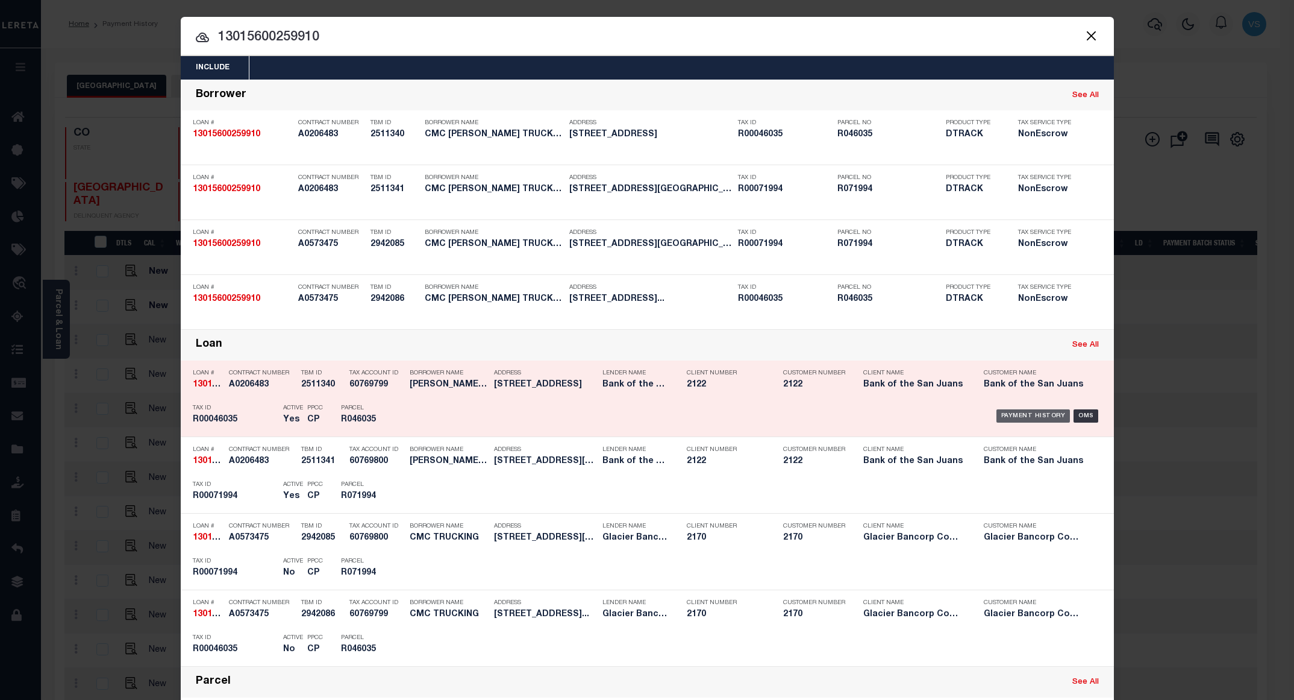
click at [1020, 416] on div "Payment History" at bounding box center [1034, 415] width 74 height 13
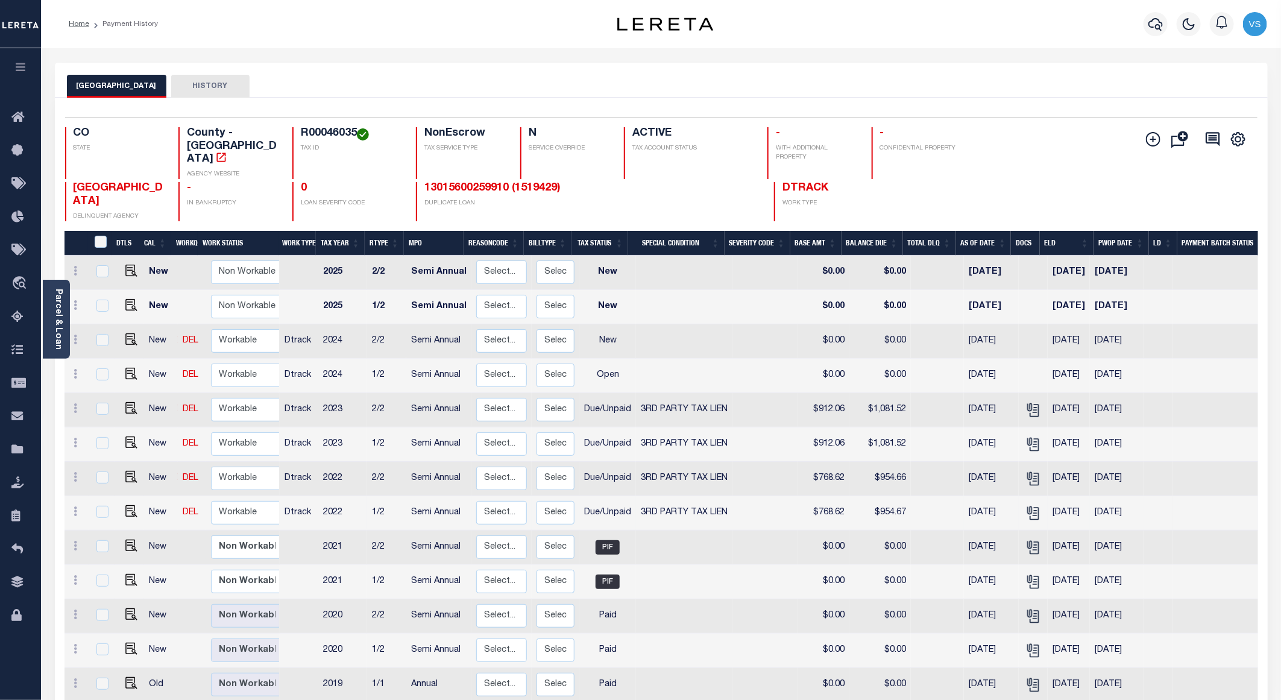
click at [828, 496] on td "$768.62" at bounding box center [823, 513] width 51 height 34
checkbox input "true"
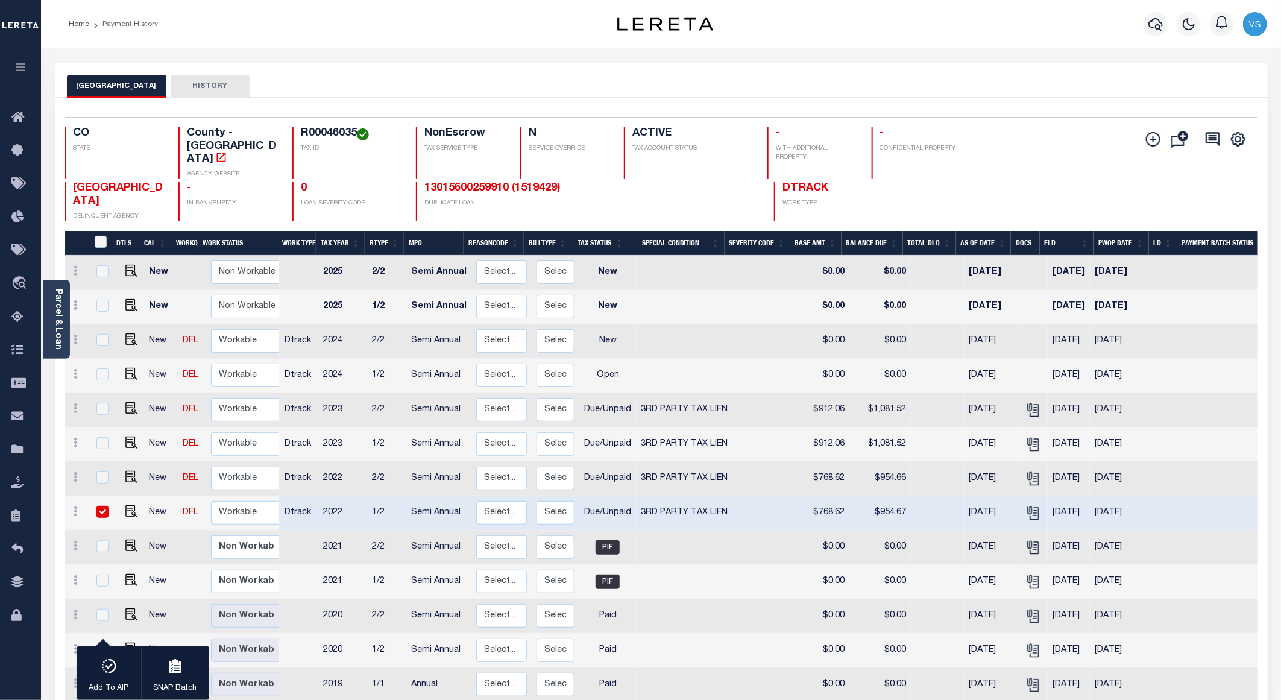
click at [828, 496] on td "$768.62" at bounding box center [823, 513] width 51 height 34
checkbox input "false"
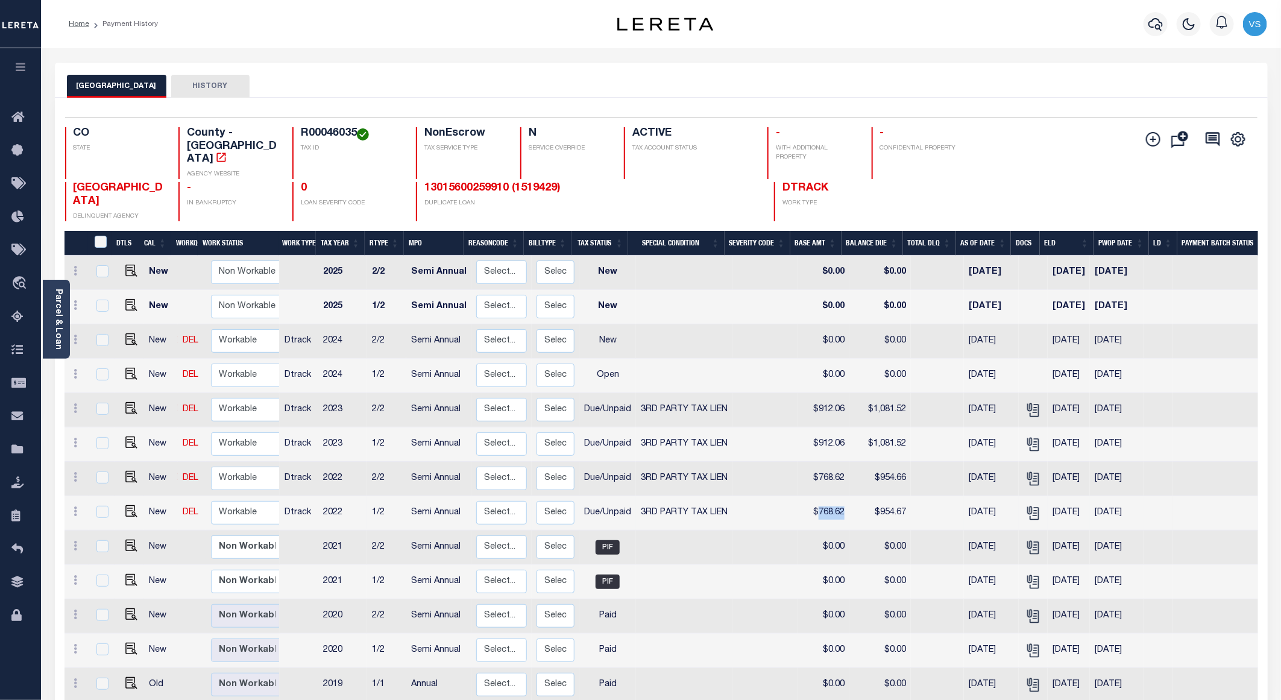
copy td "768.62"
click at [129, 505] on img "" at bounding box center [131, 511] width 12 height 12
checkbox input "true"
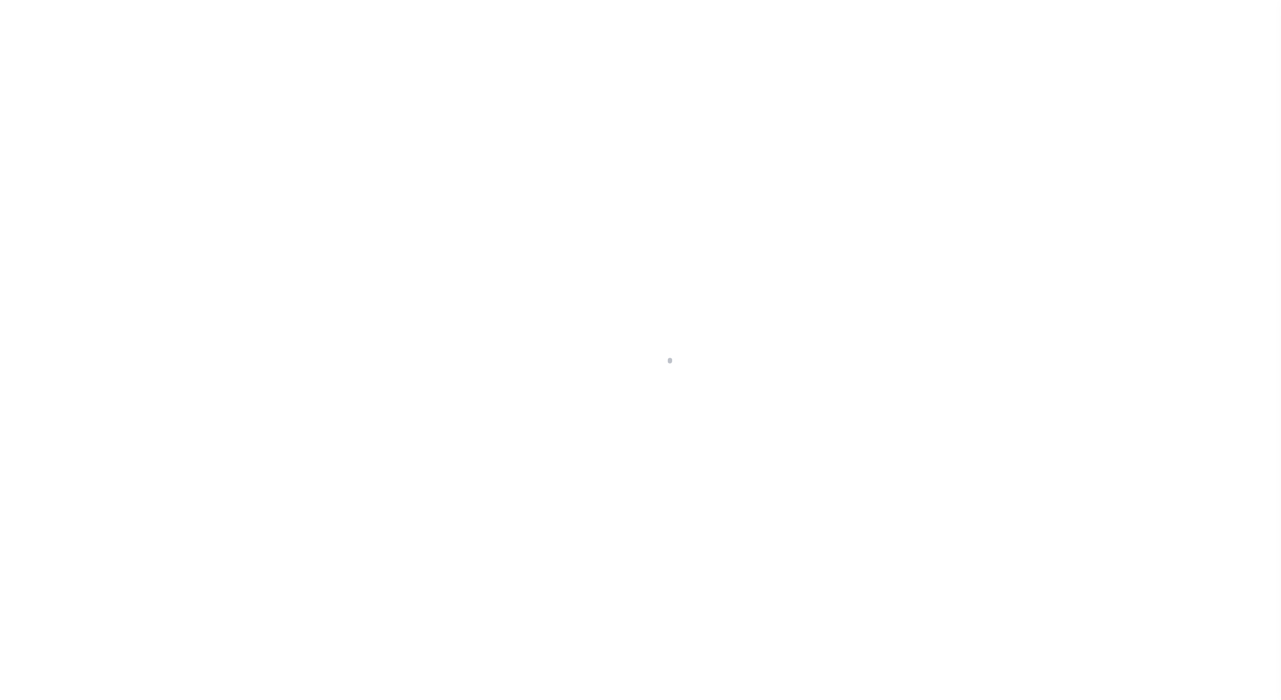
select select "DUE"
select select "20"
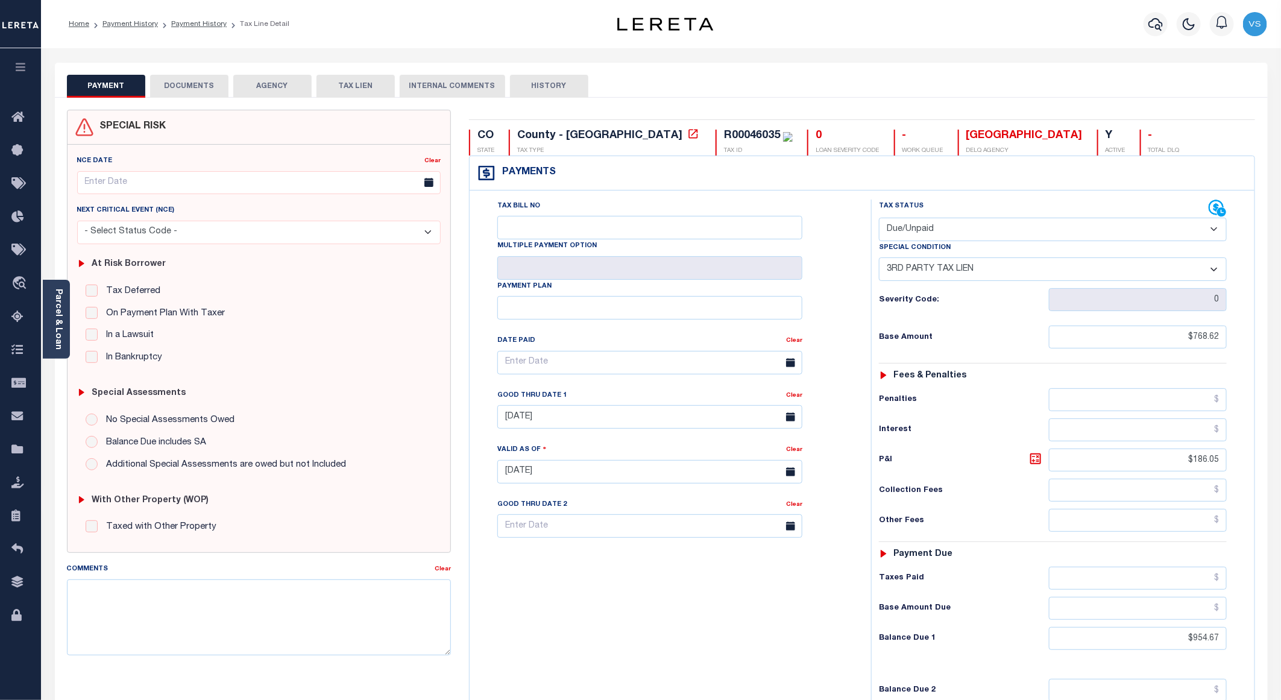
scroll to position [199, 0]
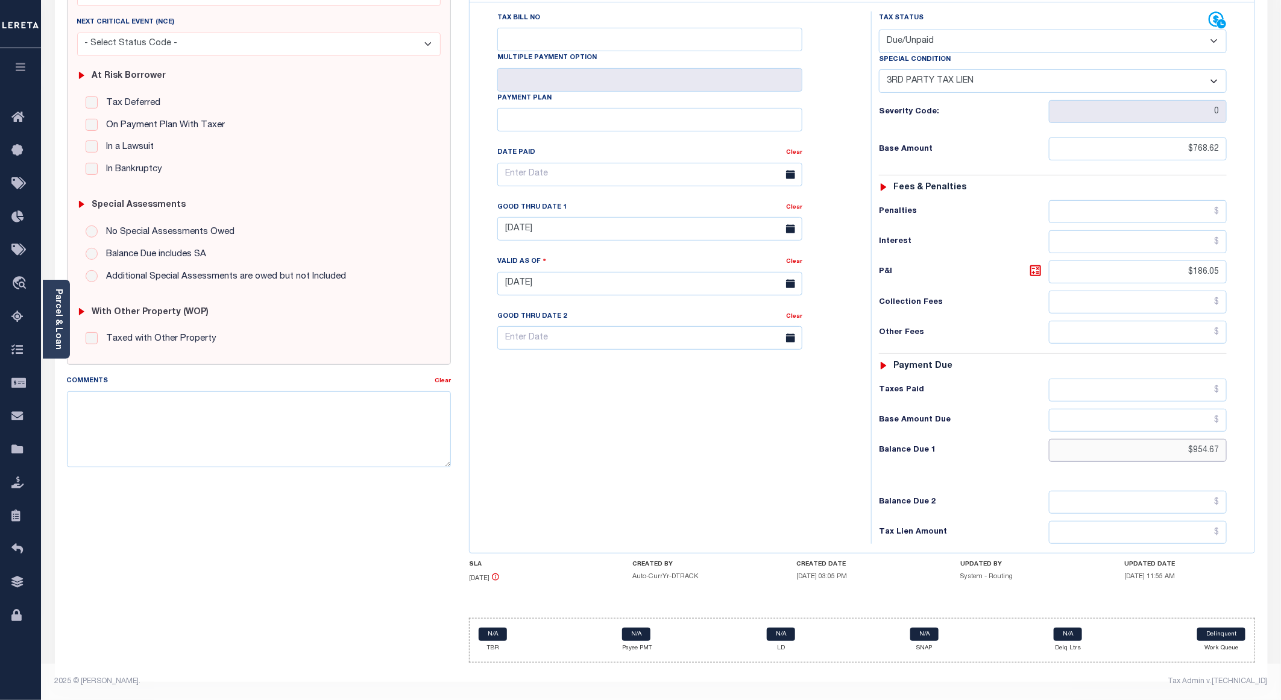
drag, startPoint x: 1219, startPoint y: 450, endPoint x: 1141, endPoint y: 450, distance: 77.1
click at [1141, 450] on input "$954.67" at bounding box center [1138, 450] width 178 height 23
paste input "1,002.71"
type input "$1,002.71"
type input "[DATE]"
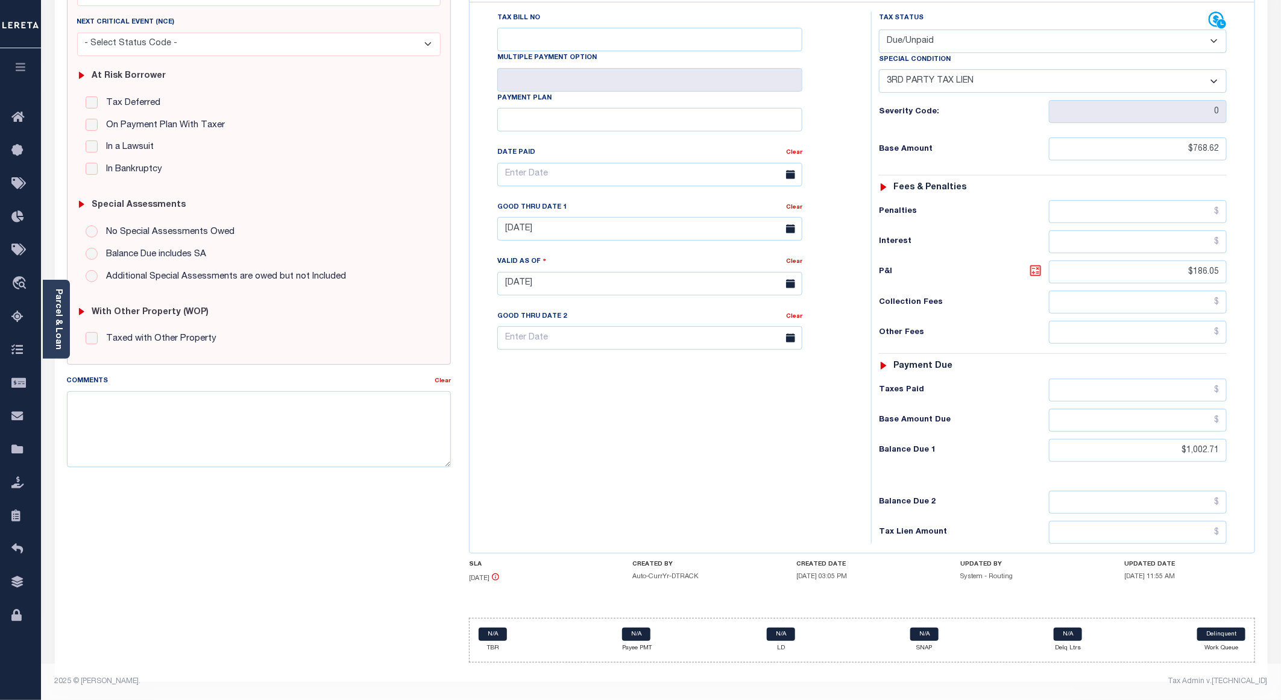
click at [1037, 271] on icon at bounding box center [1035, 270] width 11 height 11
type input "$234.09"
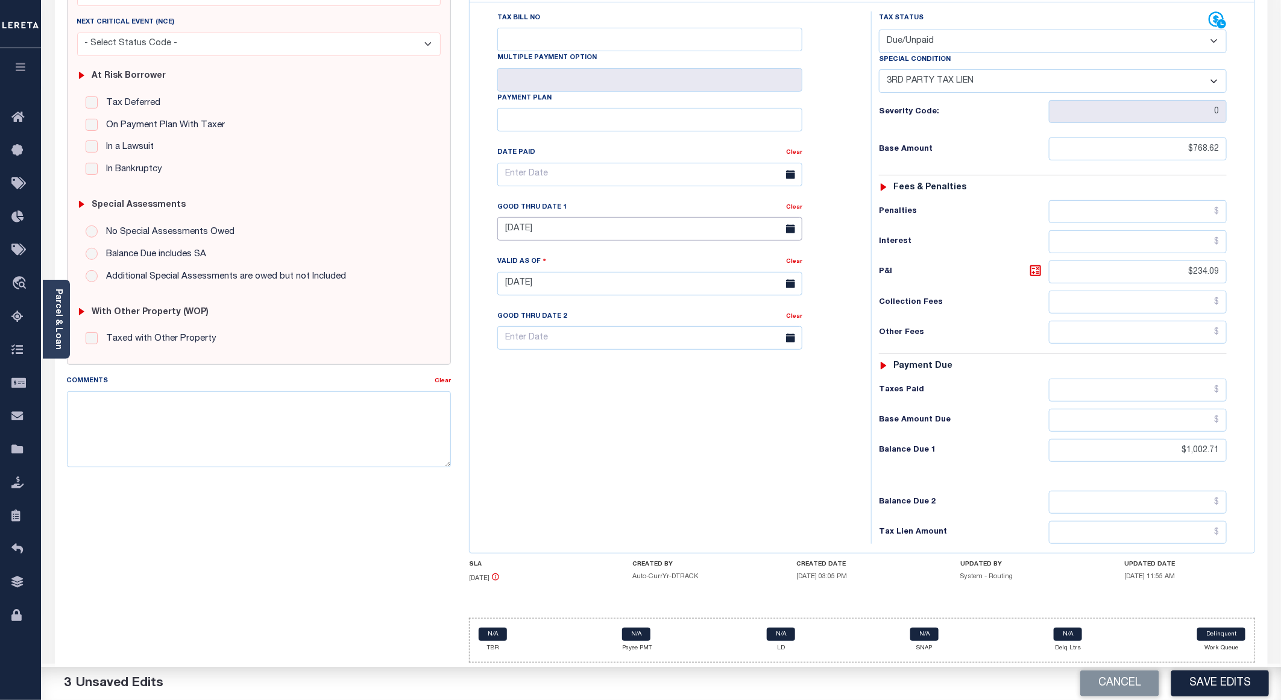
click at [551, 230] on input "04/30/2025" at bounding box center [649, 229] width 305 height 24
click at [565, 387] on span "30" at bounding box center [564, 399] width 24 height 24
type input "09/30/2025"
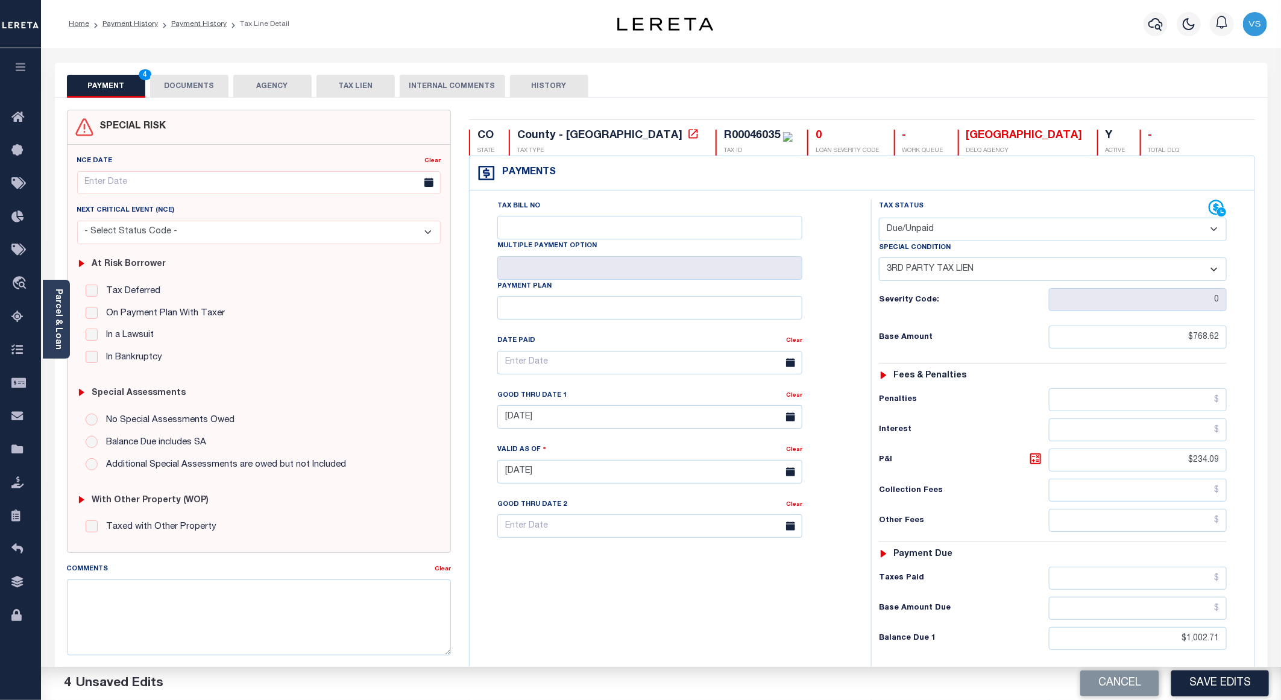
click at [172, 78] on button "DOCUMENTS" at bounding box center [189, 86] width 78 height 23
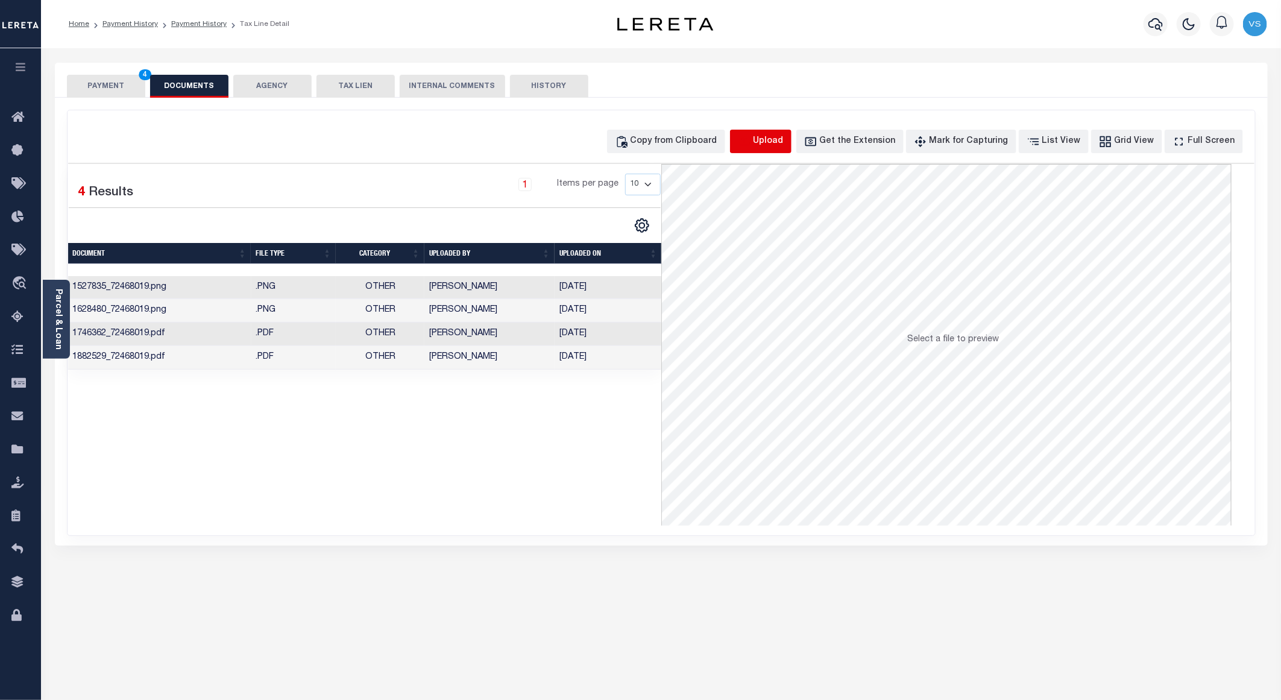
click at [751, 141] on icon "button" at bounding box center [744, 141] width 13 height 13
select select "POP"
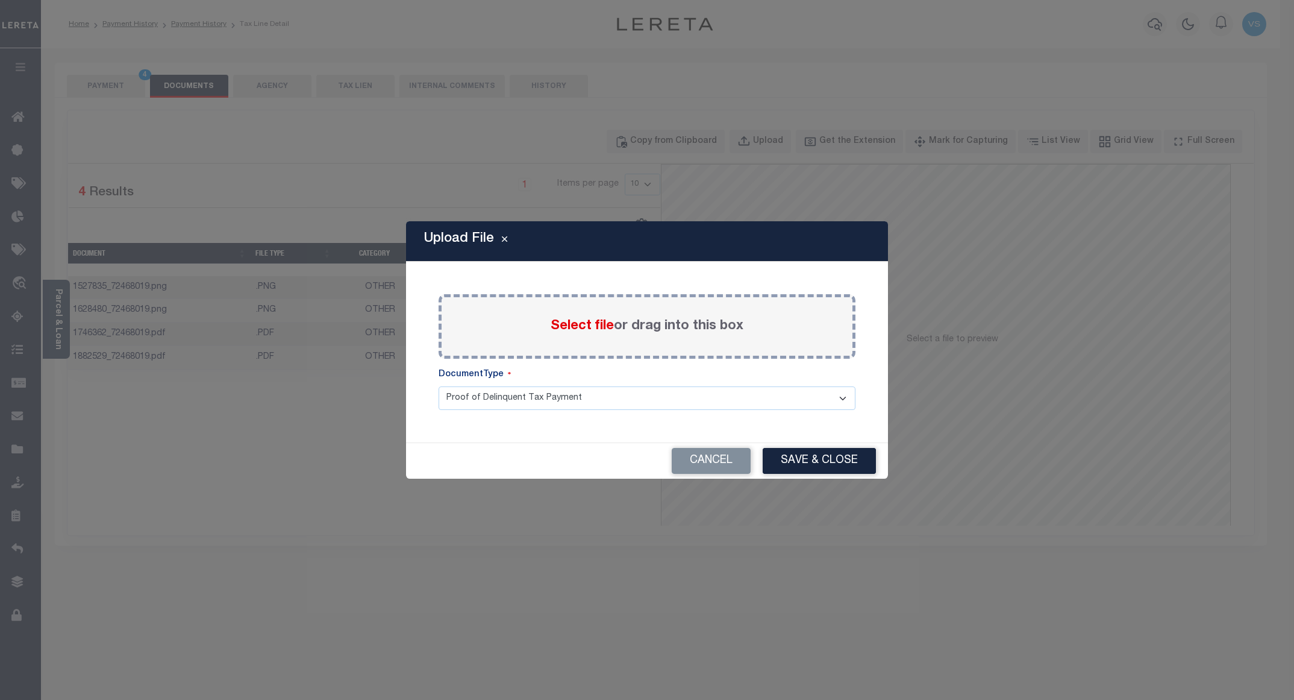
click at [564, 319] on span "Select file" at bounding box center [582, 325] width 63 height 13
click at [0, 0] on input "Select file or drag into this box" at bounding box center [0, 0] width 0 height 0
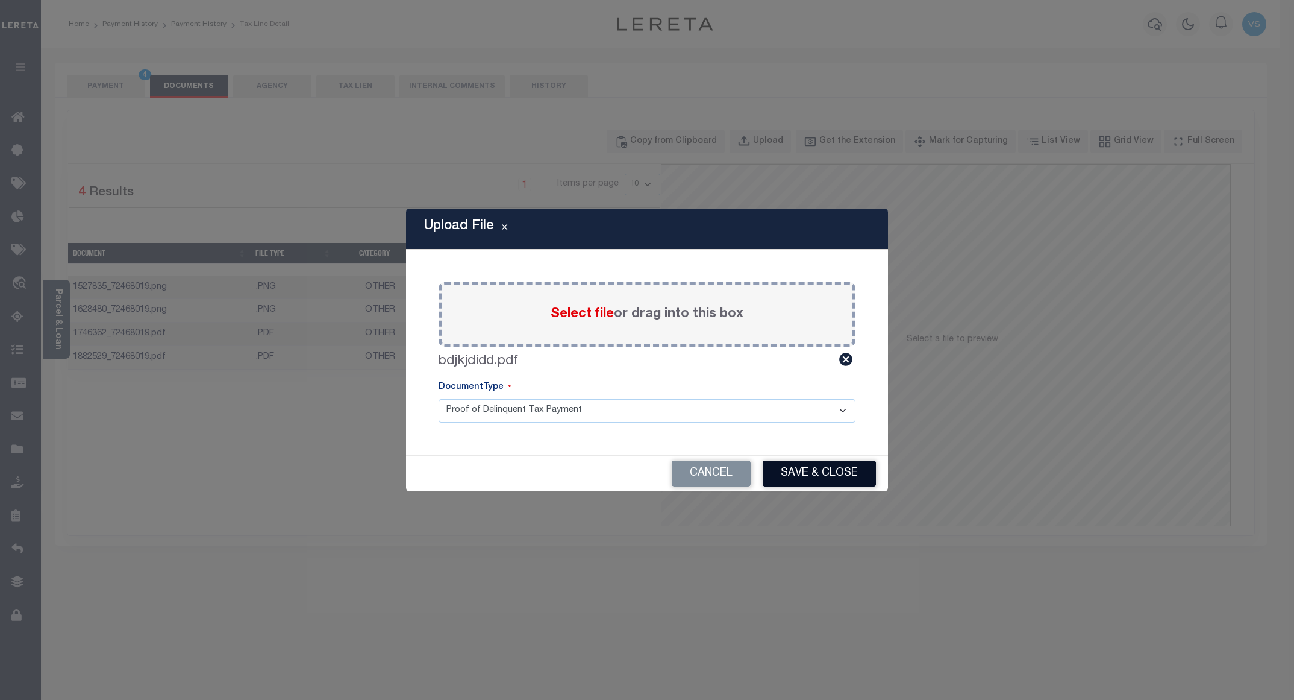
click at [791, 469] on button "Save & Close" at bounding box center [819, 473] width 113 height 26
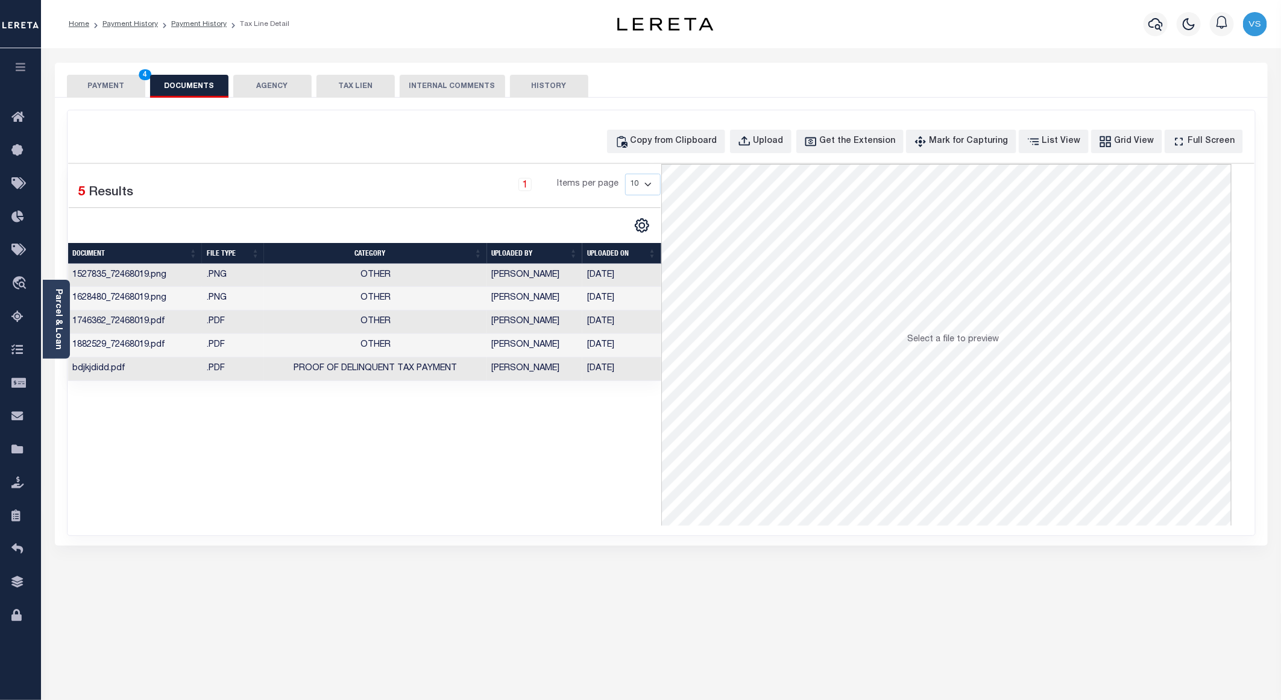
click at [110, 85] on button "PAYMENT 4" at bounding box center [106, 86] width 78 height 23
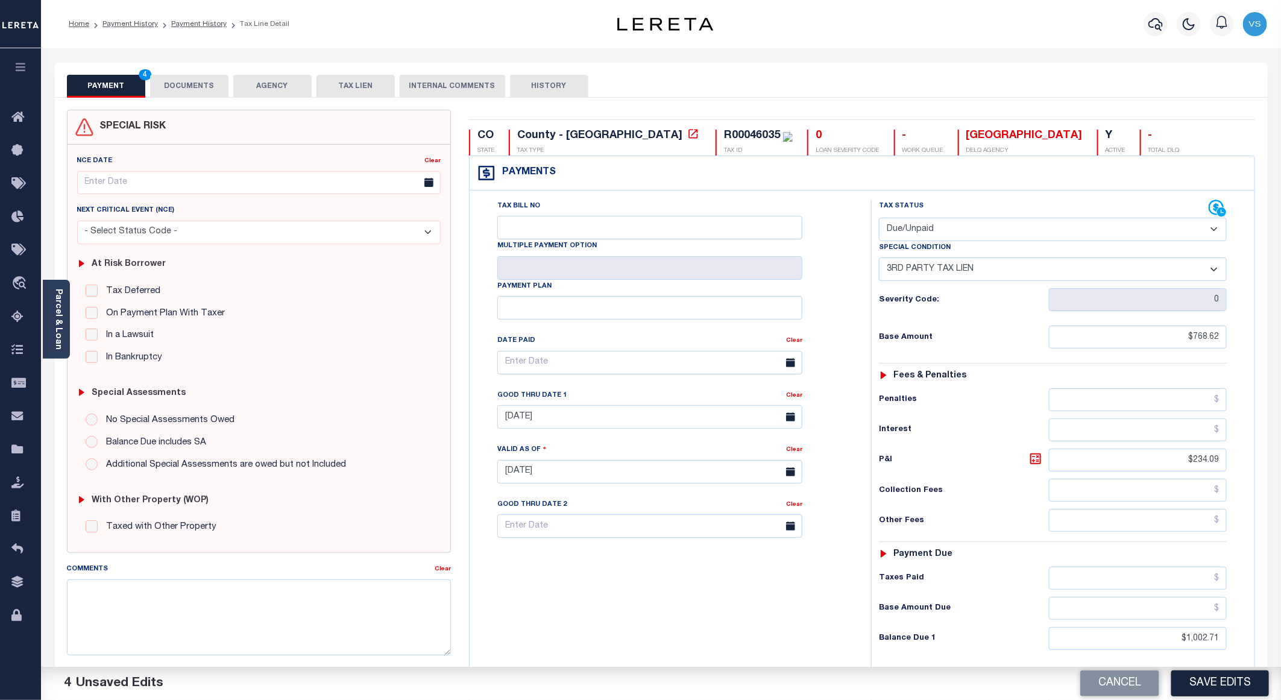
click at [193, 86] on button "DOCUMENTS" at bounding box center [189, 86] width 78 height 23
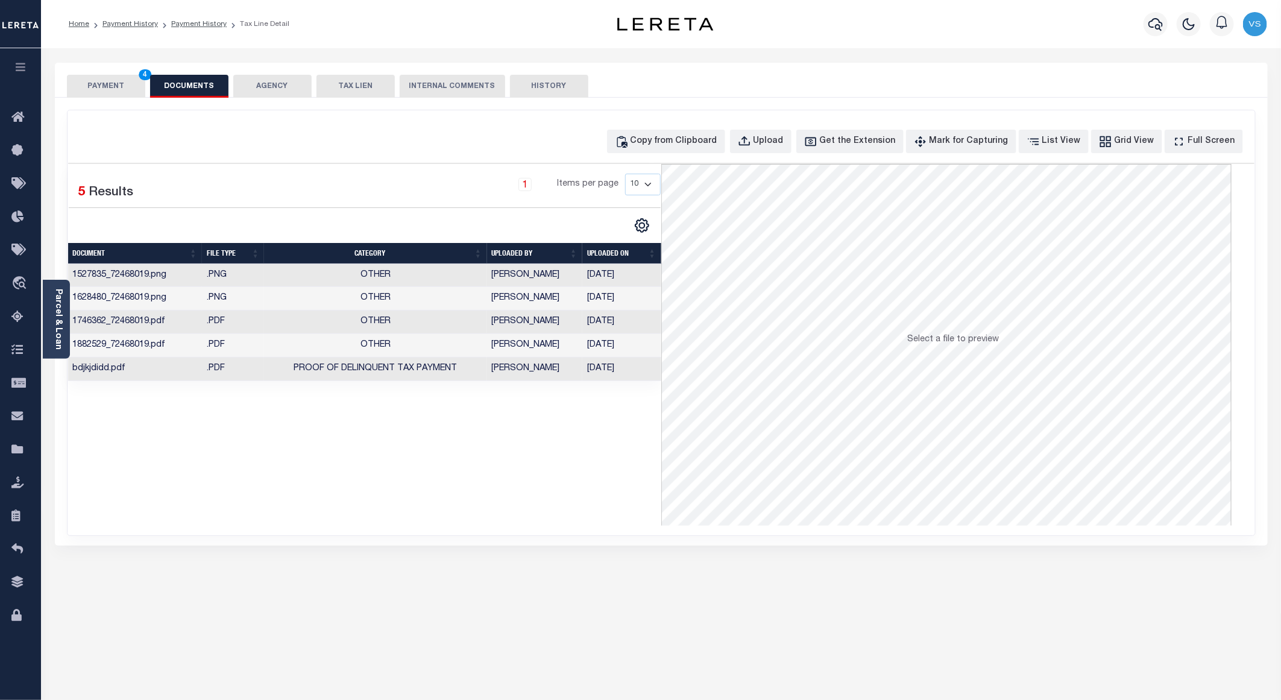
click at [94, 84] on button "PAYMENT 4" at bounding box center [106, 86] width 78 height 23
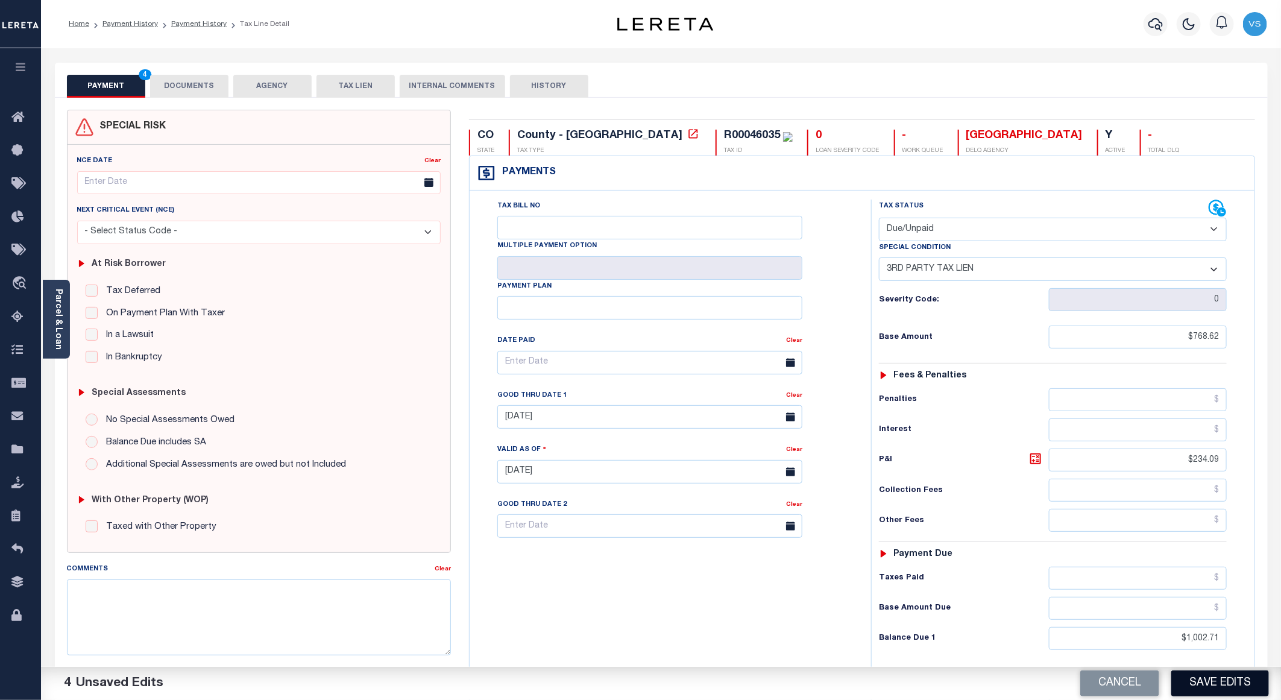
click at [1208, 680] on button "Save Edits" at bounding box center [1220, 683] width 98 height 26
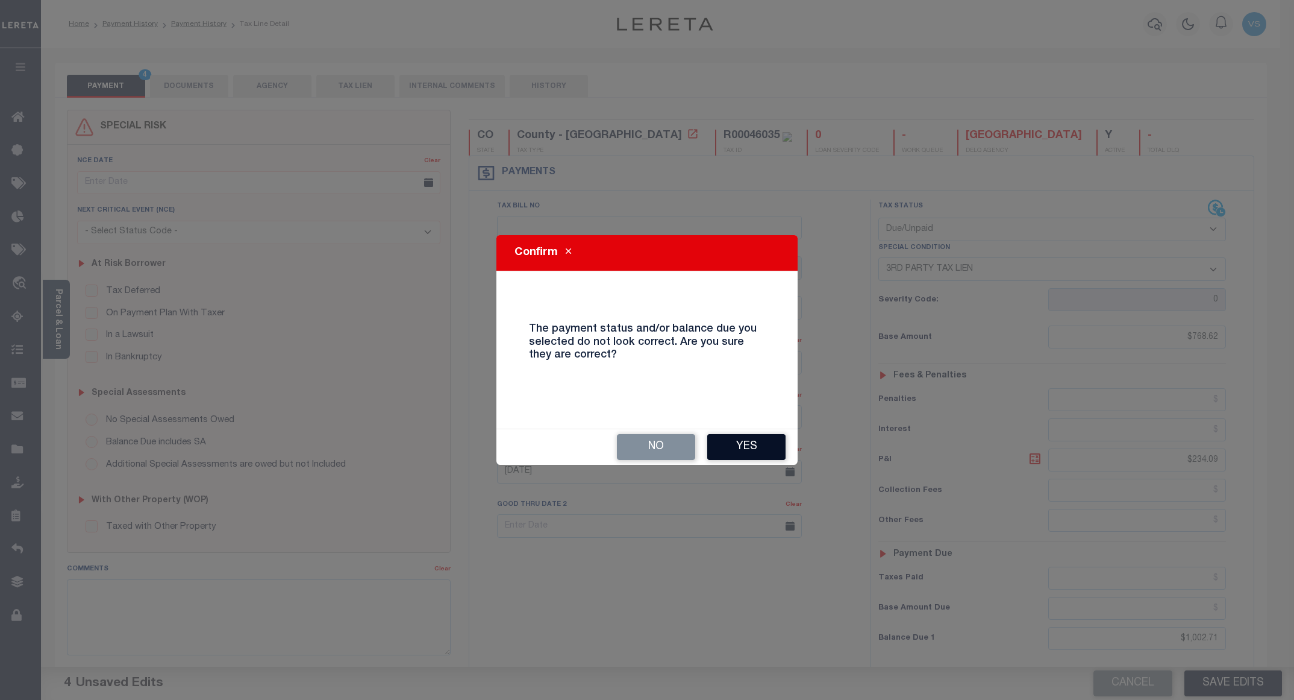
click at [731, 445] on button "Yes" at bounding box center [746, 447] width 78 height 26
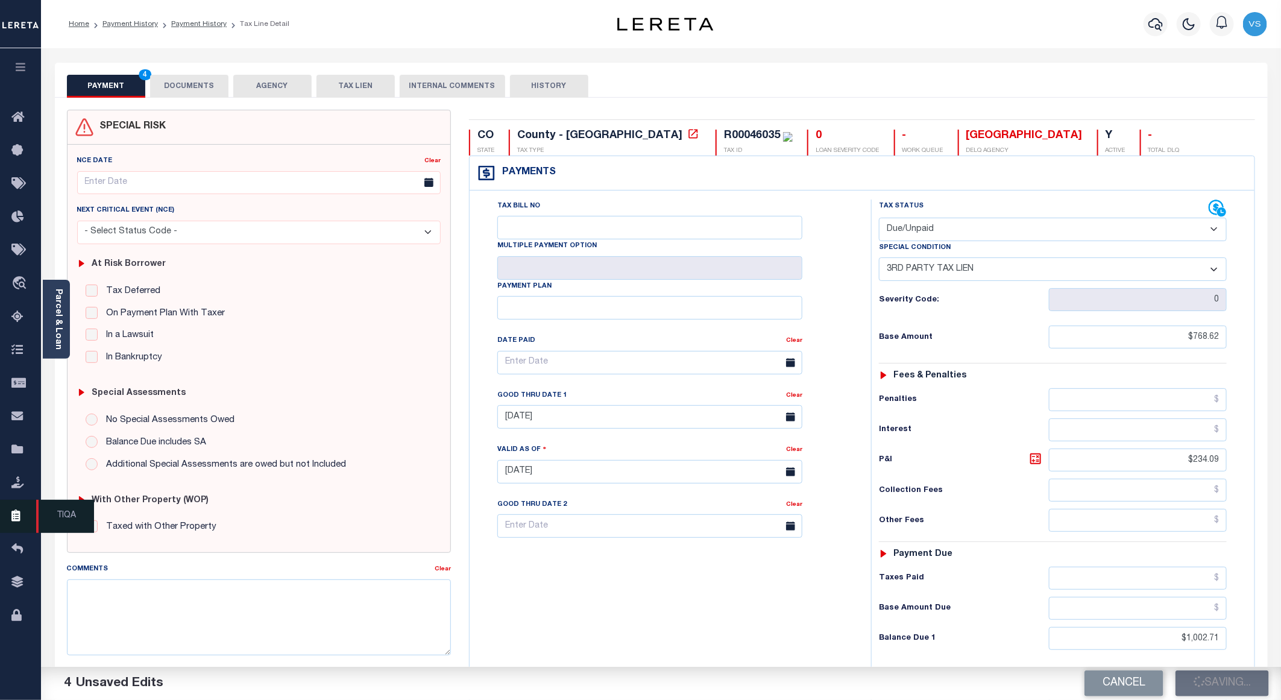
checkbox input "false"
type input "$768.62"
type input "$234.09"
type input "$1,002.71"
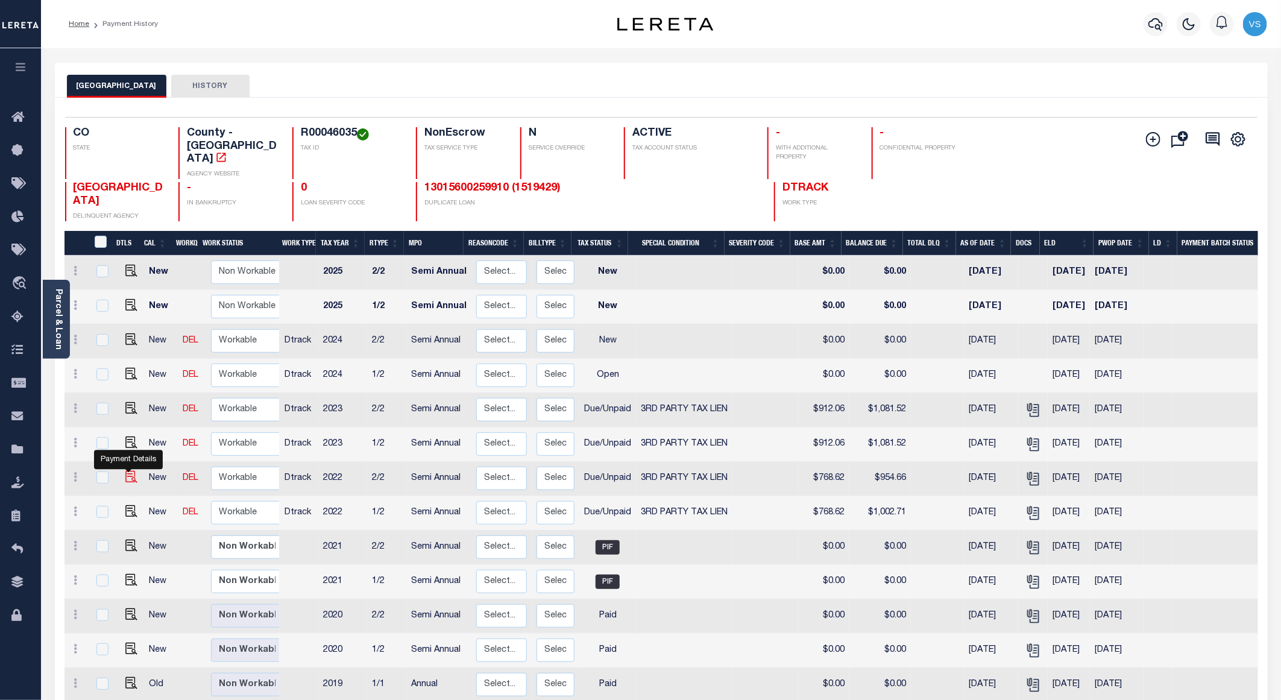
click at [127, 471] on img "" at bounding box center [131, 477] width 12 height 12
checkbox input "true"
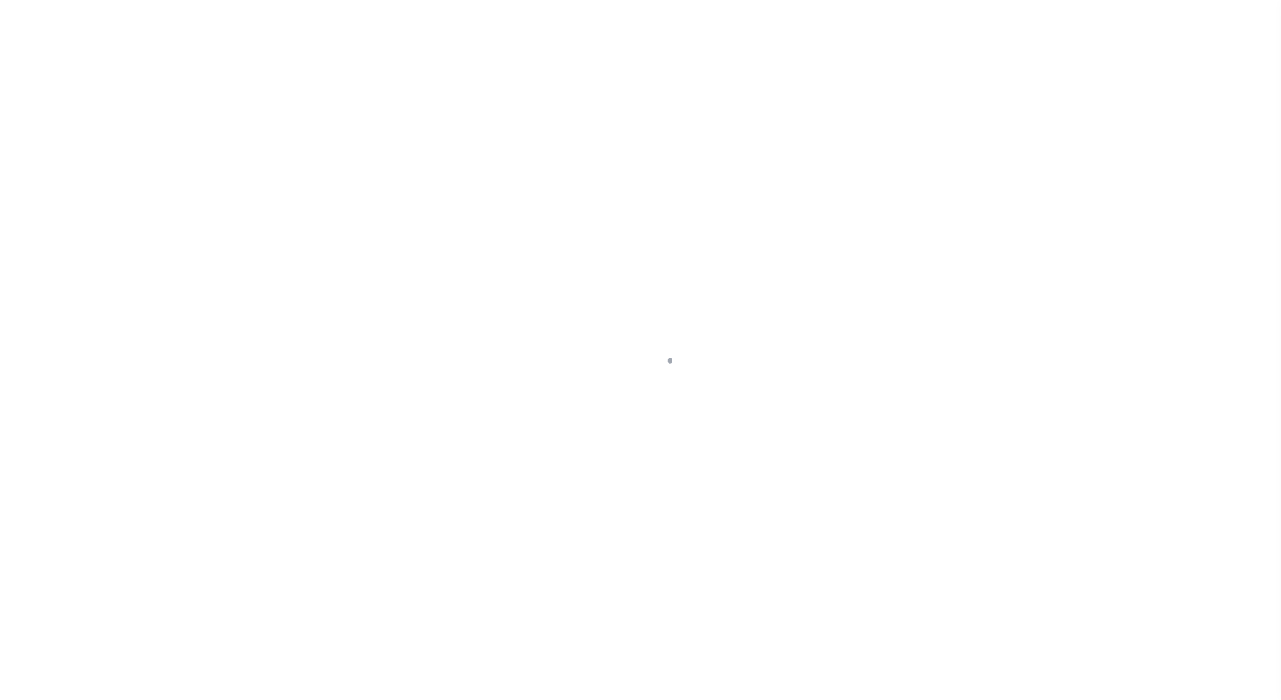
select select "DUE"
select select "20"
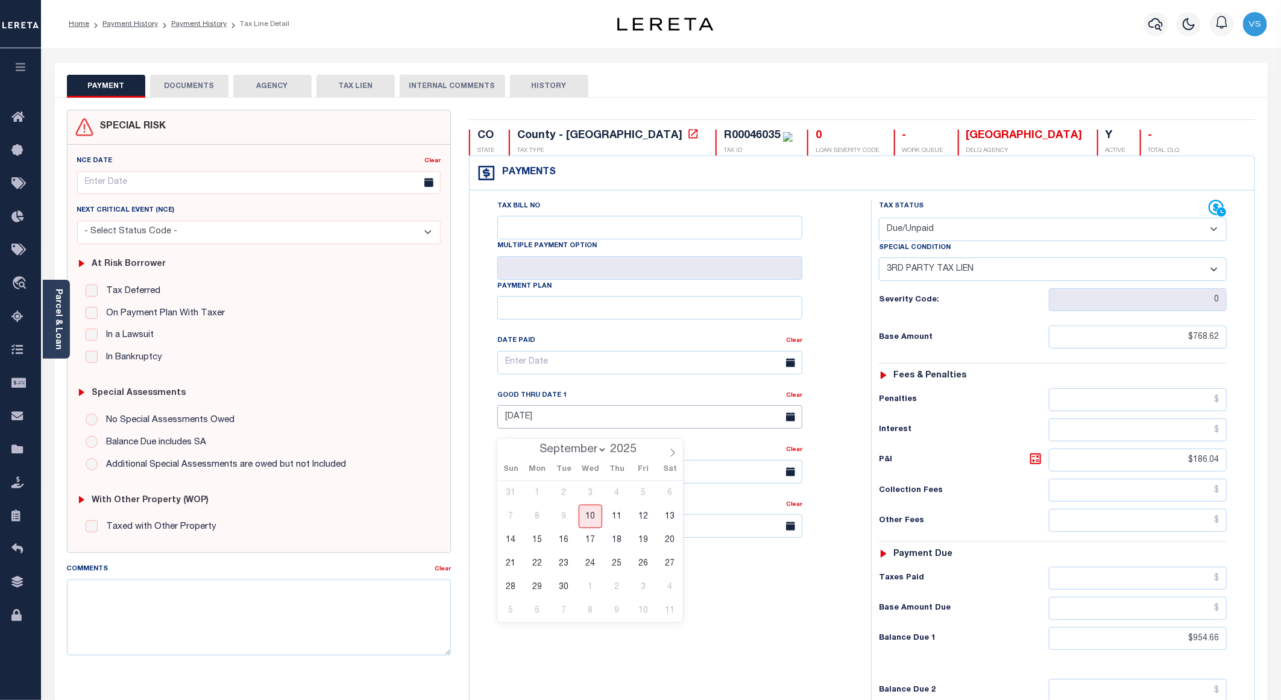
click at [541, 420] on input "04/30/2025" at bounding box center [649, 417] width 305 height 24
click at [563, 588] on span "30" at bounding box center [564, 587] width 24 height 24
type input "09/30/2025"
type input "[DATE]"
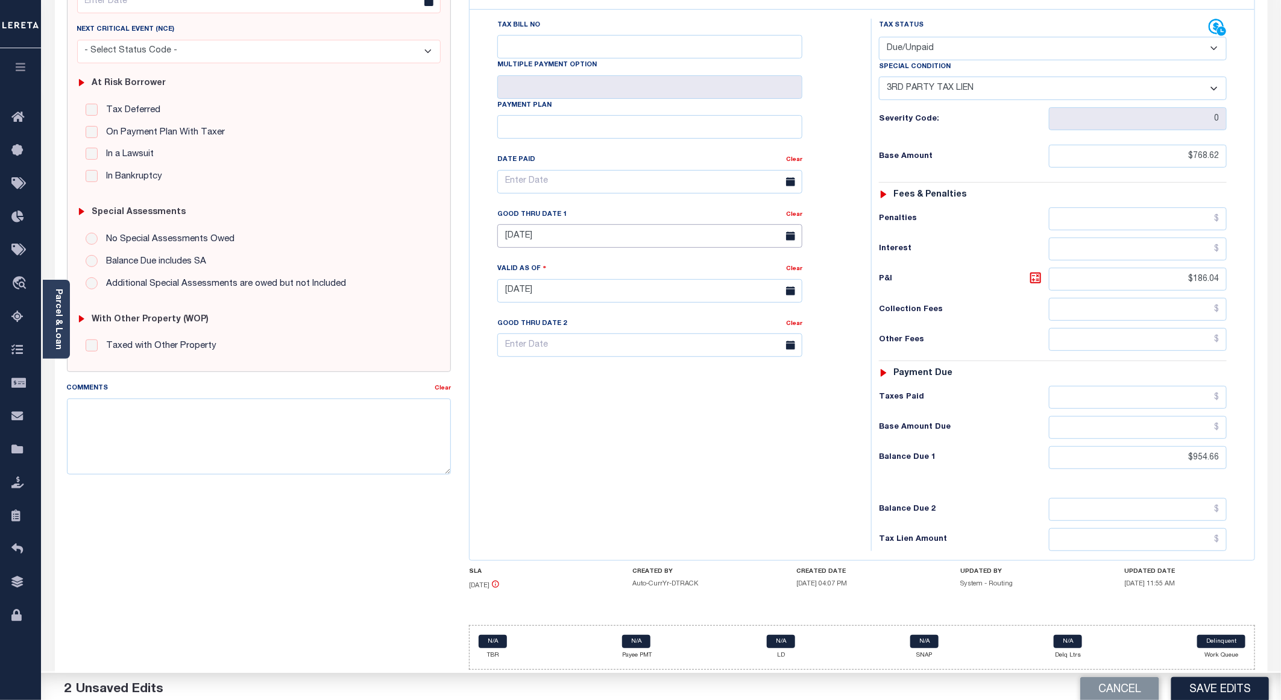
scroll to position [199, 0]
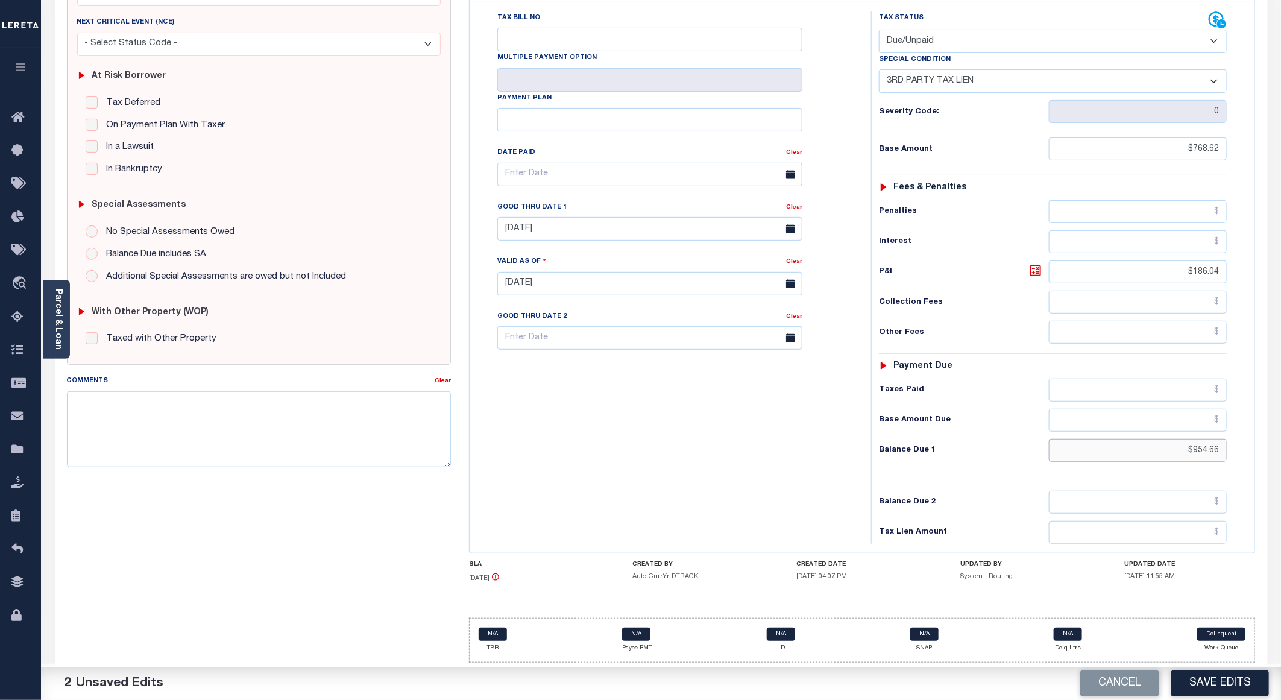
drag, startPoint x: 1219, startPoint y: 453, endPoint x: 1149, endPoint y: 454, distance: 69.9
click at [1149, 454] on input "$954.66" at bounding box center [1138, 450] width 178 height 23
paste input "1,002.71"
type input "$1,002.70"
click at [1038, 268] on icon at bounding box center [1035, 270] width 14 height 14
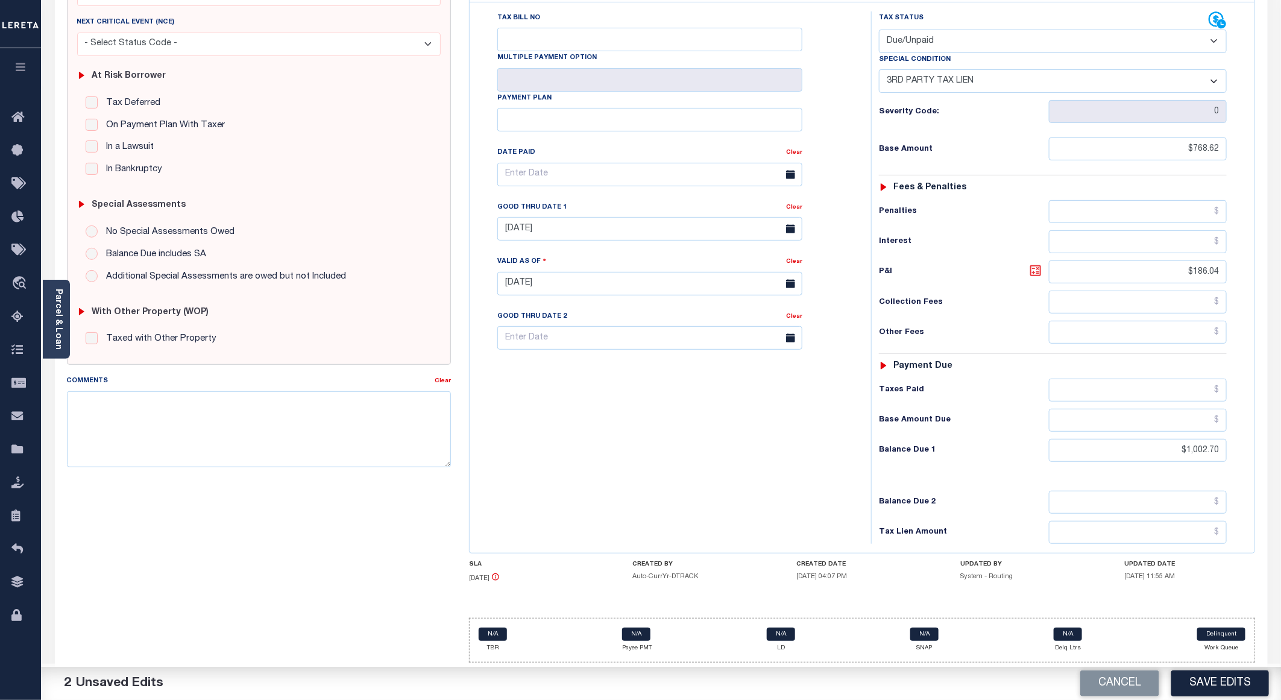
type input "$234.08"
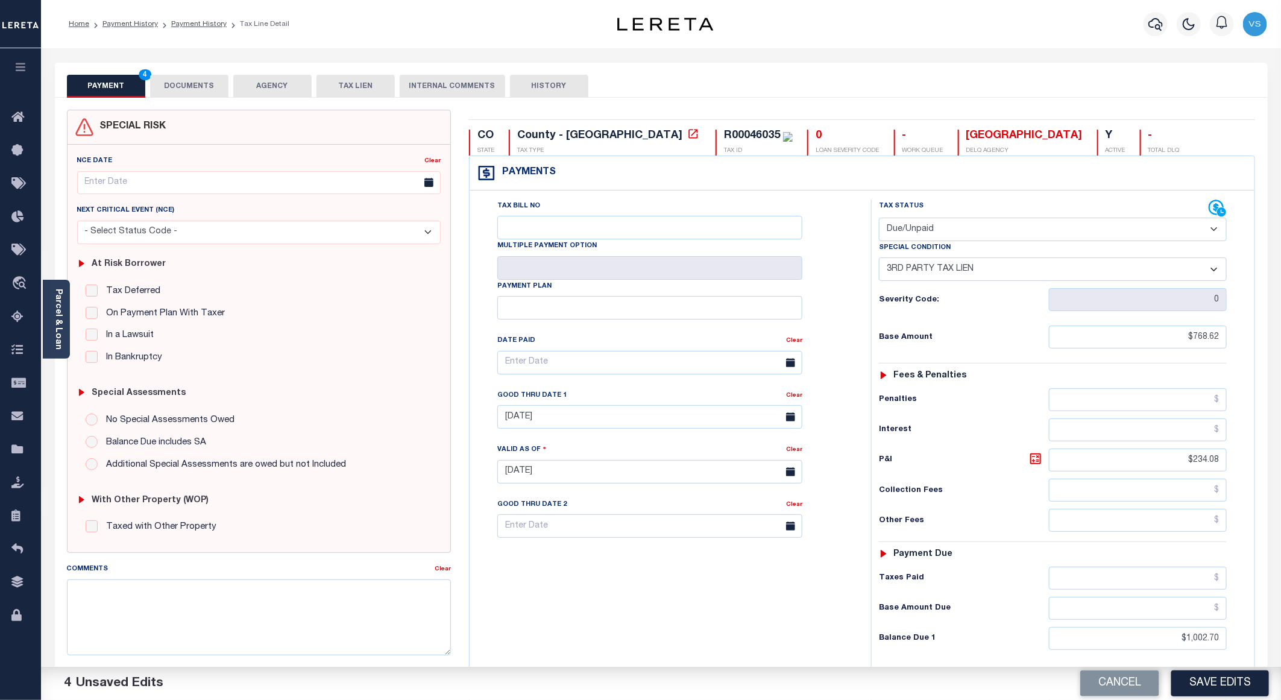
click at [201, 89] on button "DOCUMENTS" at bounding box center [189, 86] width 78 height 23
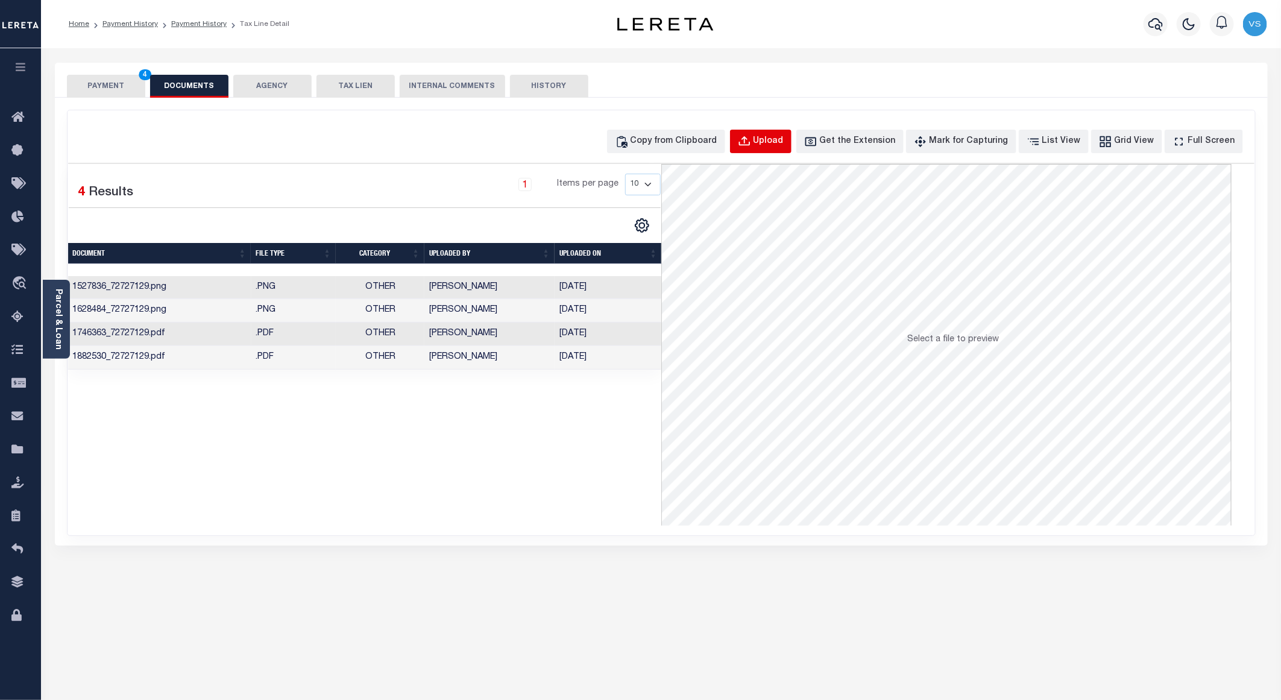
click at [782, 141] on div "Upload" at bounding box center [768, 141] width 30 height 13
select select "POP"
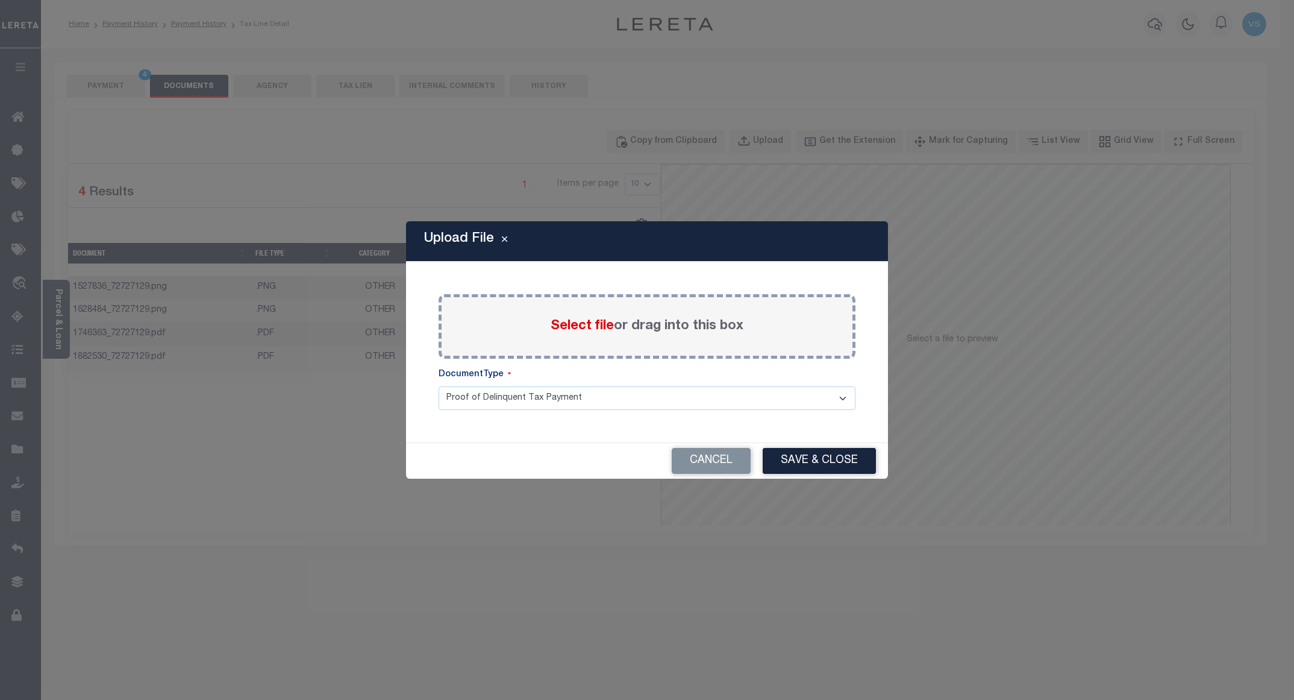
click at [568, 324] on span "Select file" at bounding box center [582, 325] width 63 height 13
click at [0, 0] on input "Select file or drag into this box" at bounding box center [0, 0] width 0 height 0
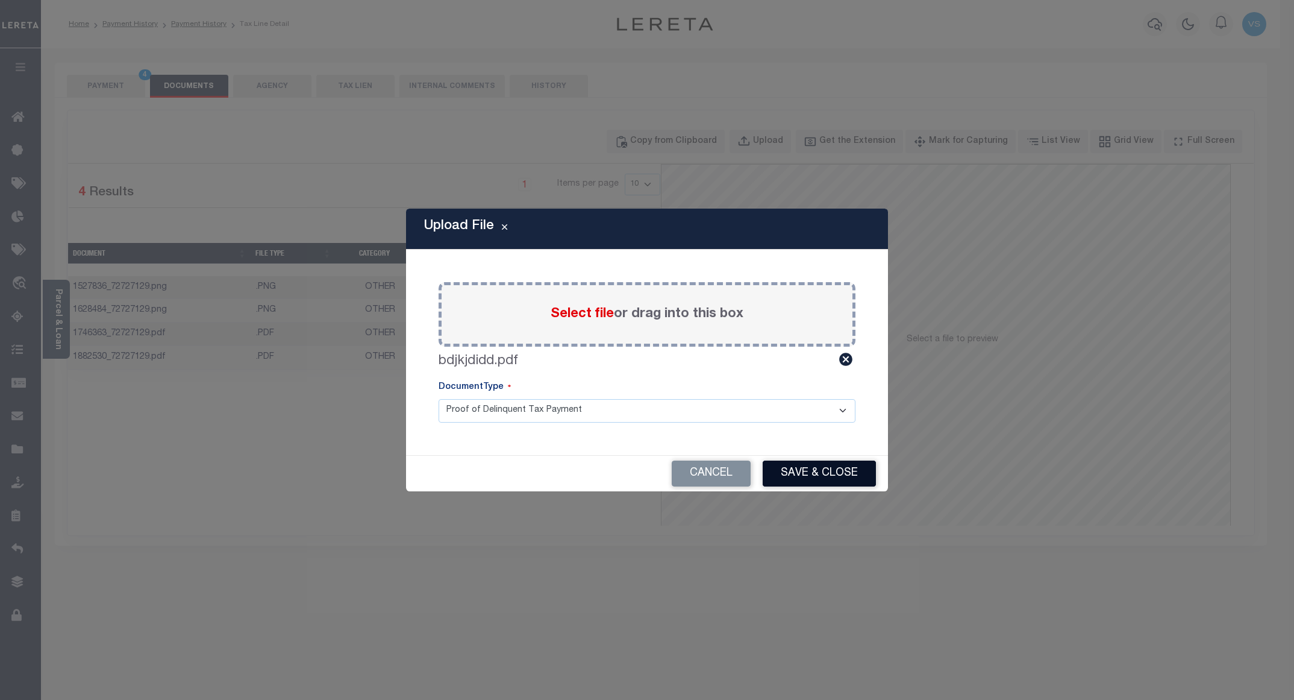
click at [802, 474] on button "Save & Close" at bounding box center [819, 473] width 113 height 26
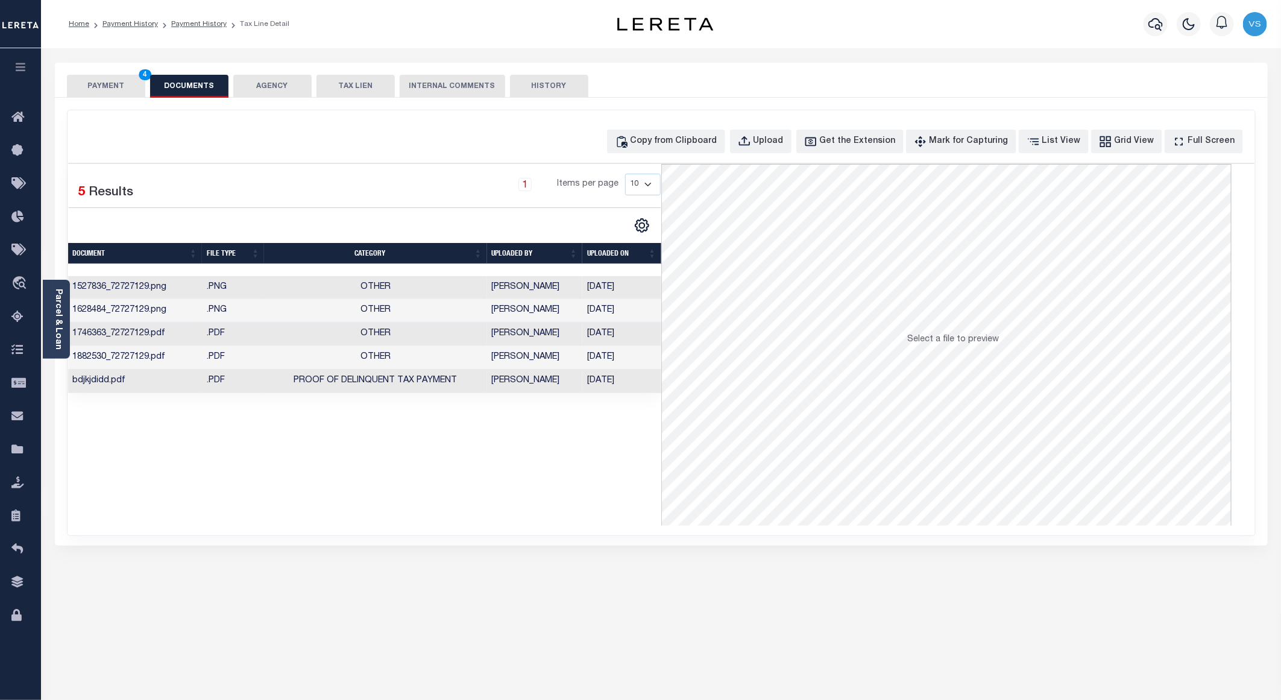
click at [116, 89] on button "PAYMENT 4" at bounding box center [106, 86] width 78 height 23
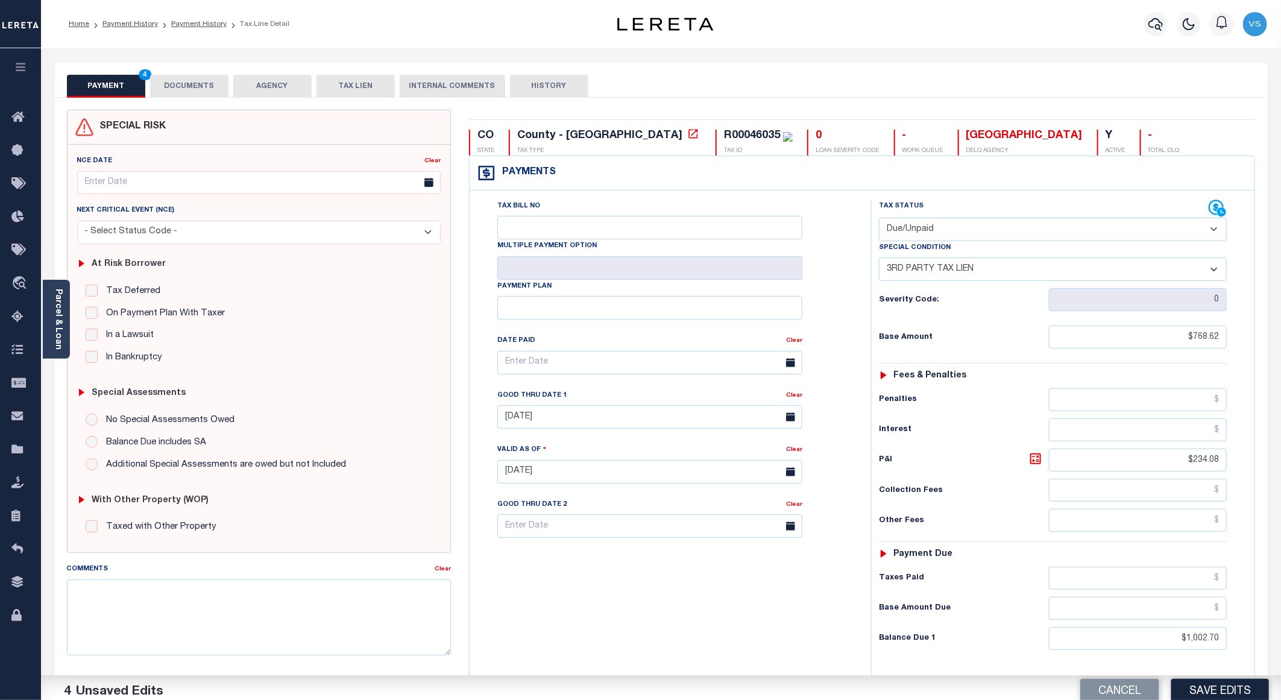
scroll to position [181, 0]
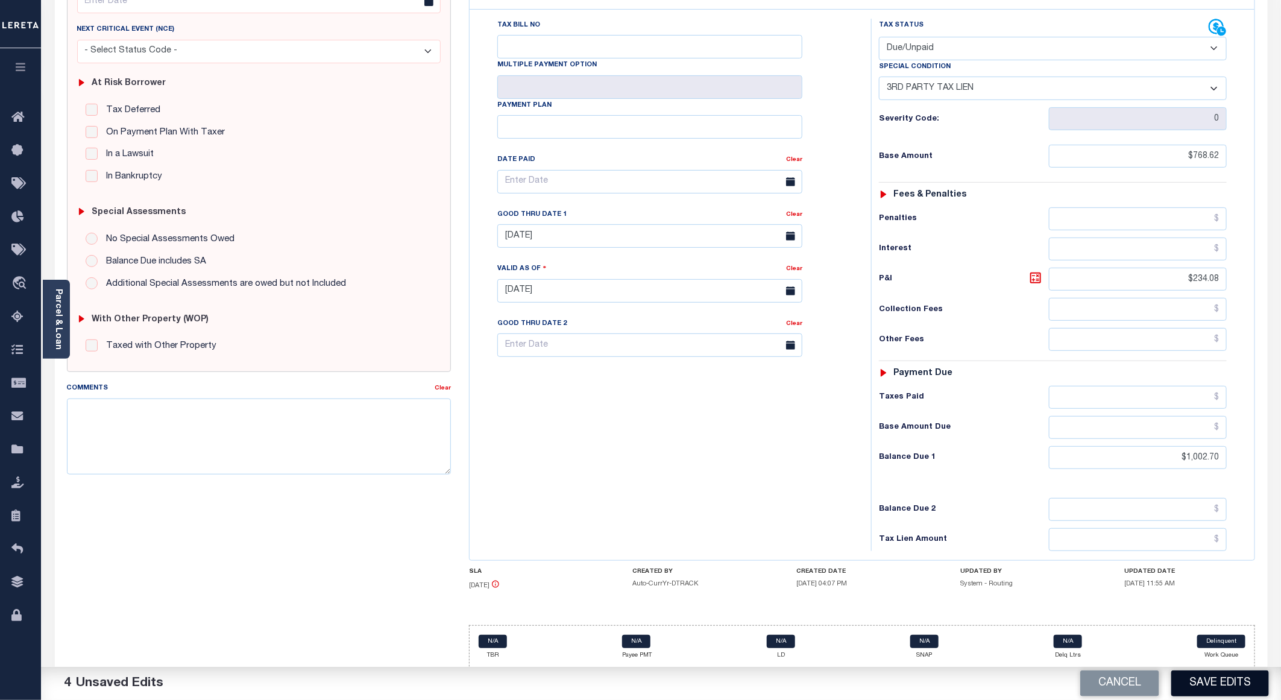
click at [1203, 678] on button "Save Edits" at bounding box center [1220, 683] width 98 height 26
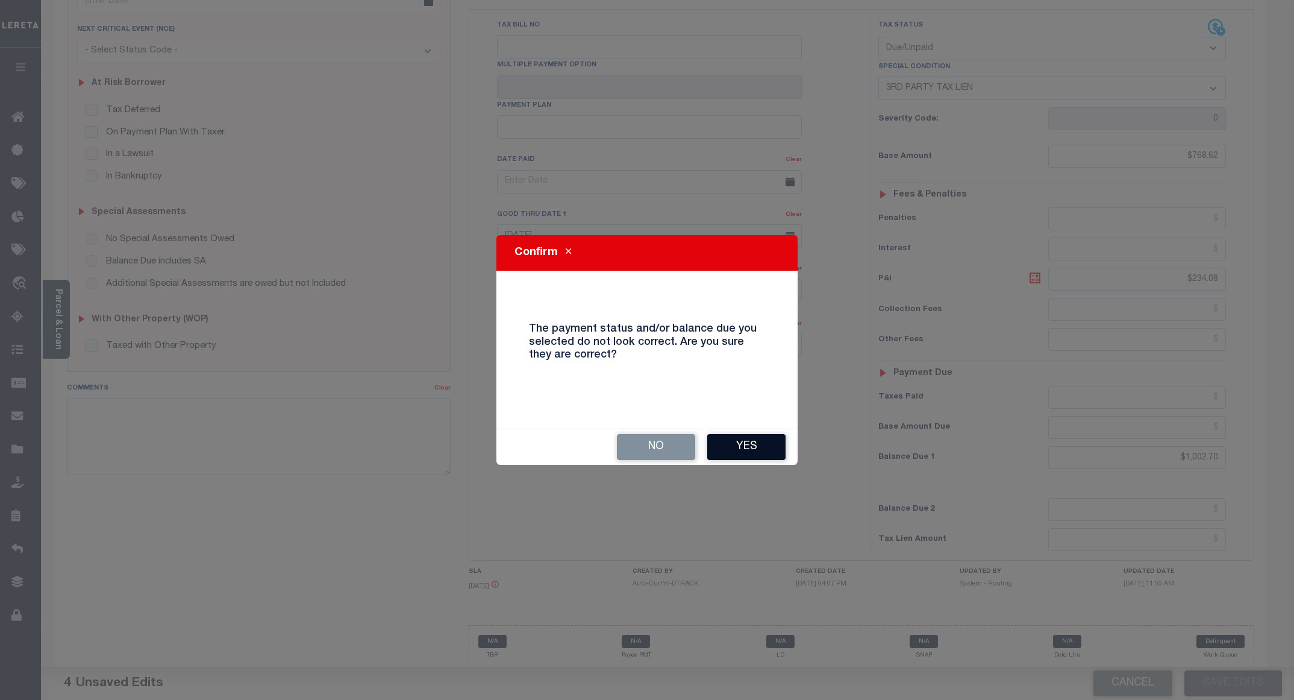
click at [756, 450] on button "Yes" at bounding box center [746, 447] width 78 height 26
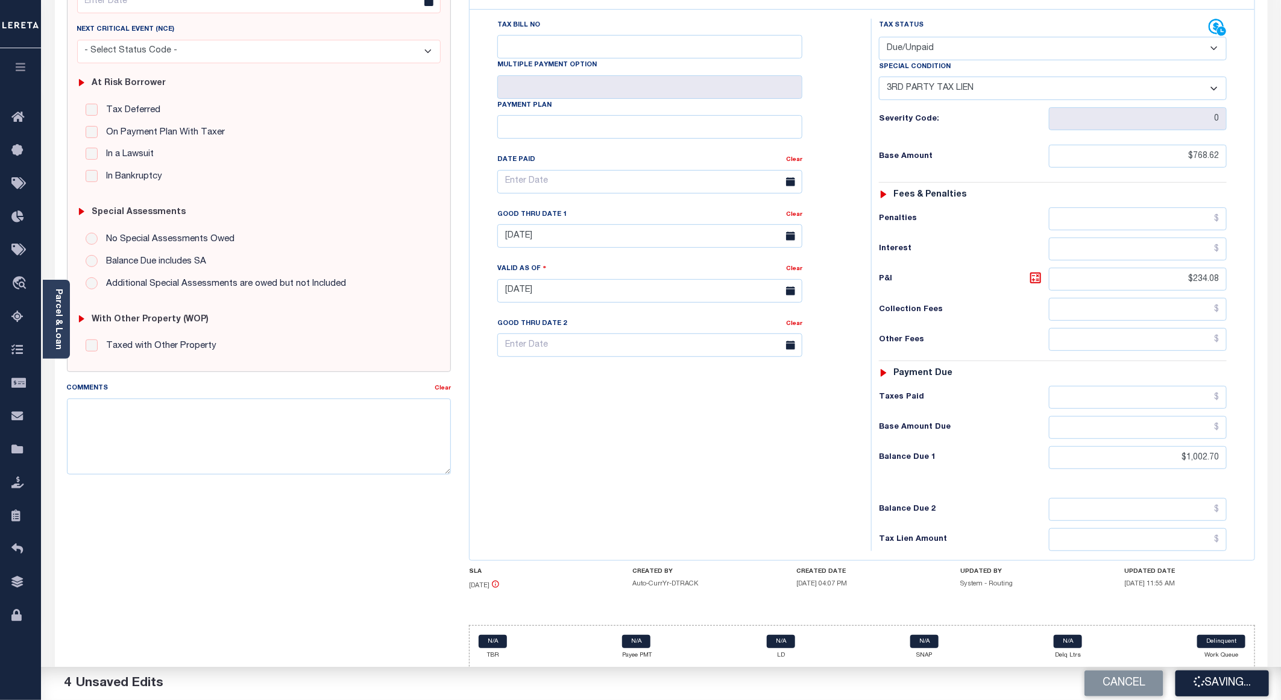
checkbox input "false"
type input "$768.62"
type input "$234.08"
type input "$1,002.7"
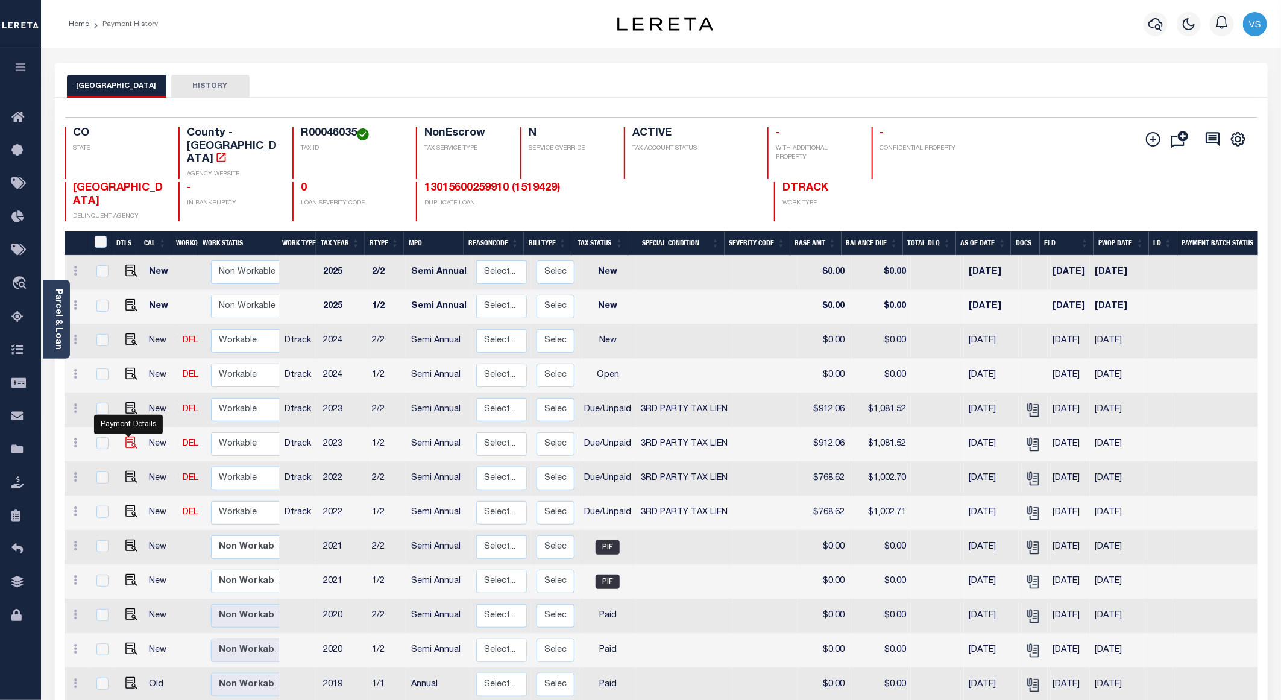
click at [125, 436] on img "" at bounding box center [131, 442] width 12 height 12
checkbox input "true"
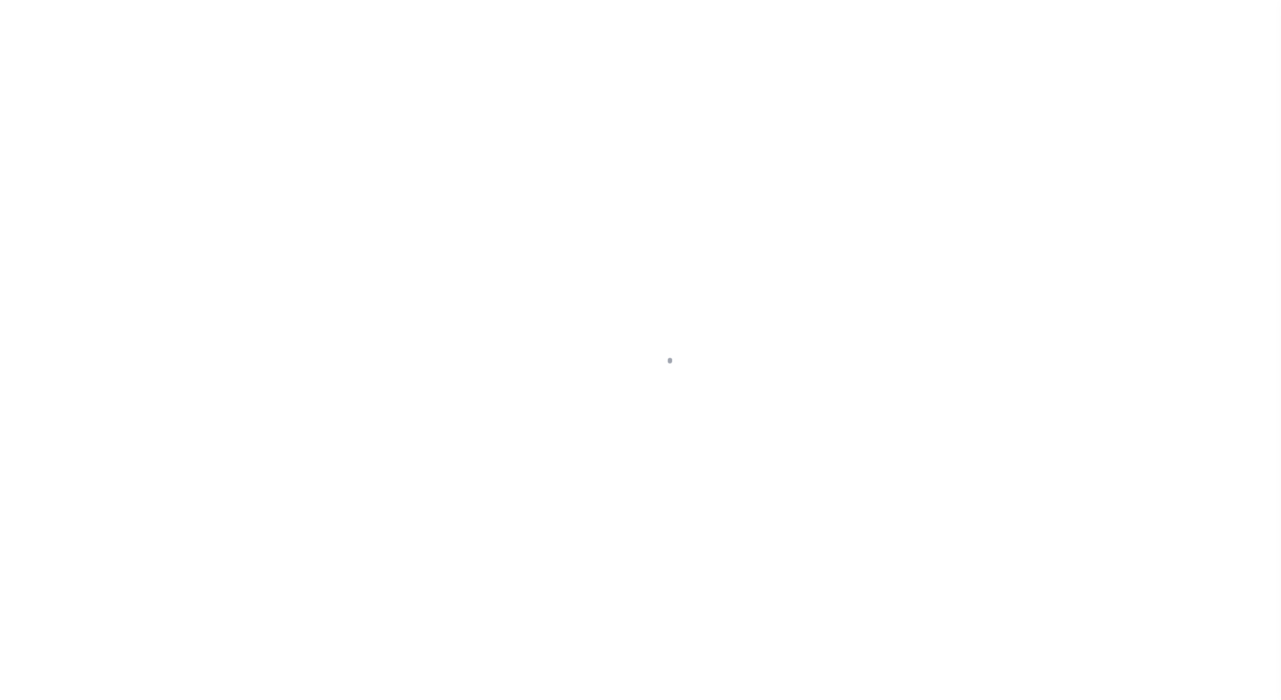
select select "DUE"
select select "20"
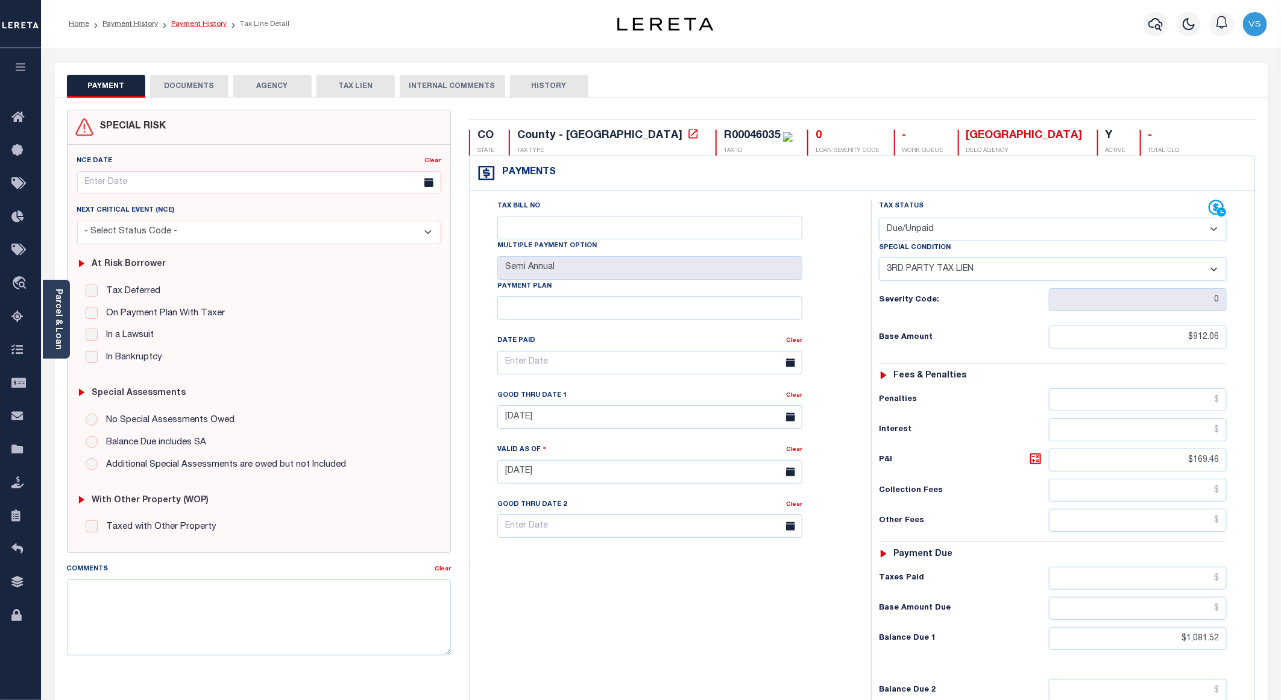
click at [184, 22] on link "Payment History" at bounding box center [198, 23] width 55 height 7
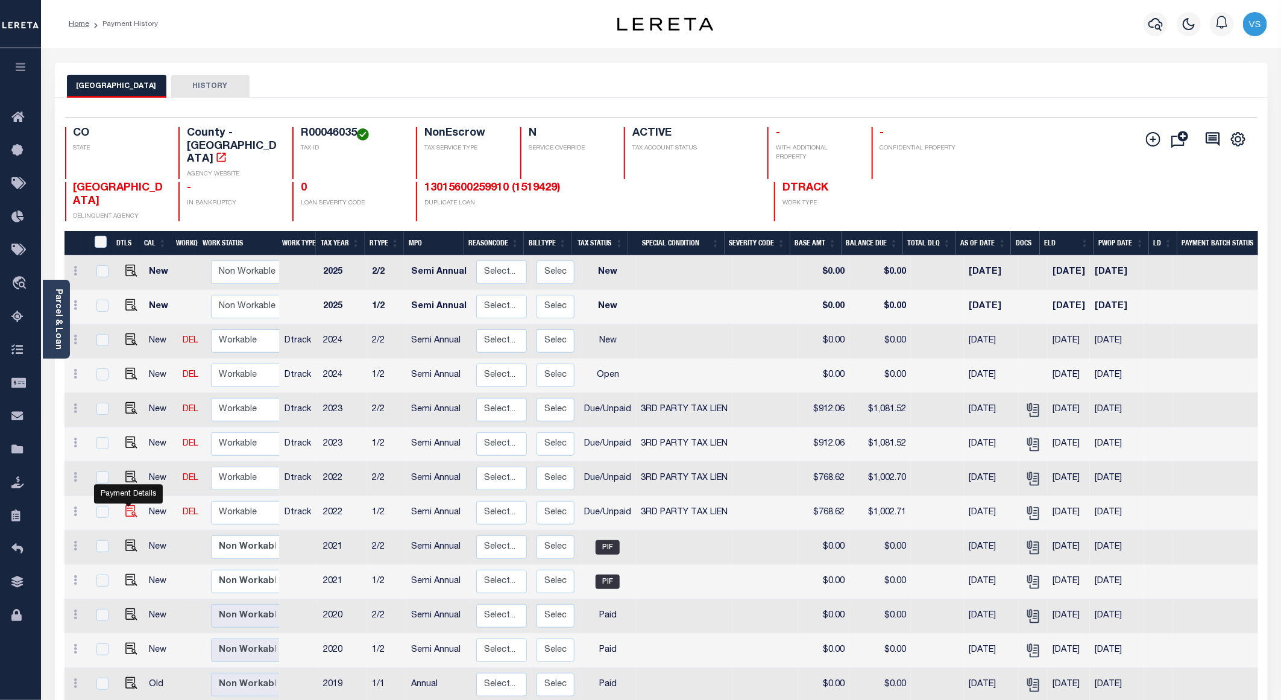
click at [131, 505] on img "" at bounding box center [131, 511] width 12 height 12
checkbox input "true"
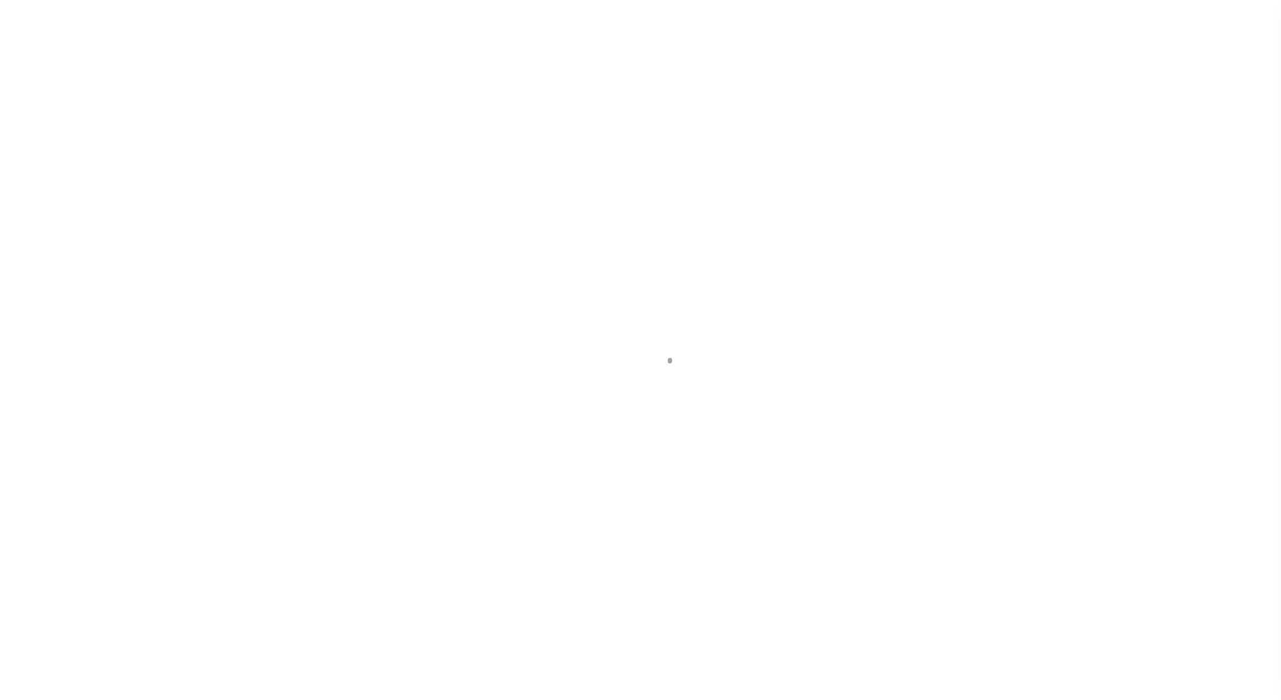
select select "DUE"
select select "20"
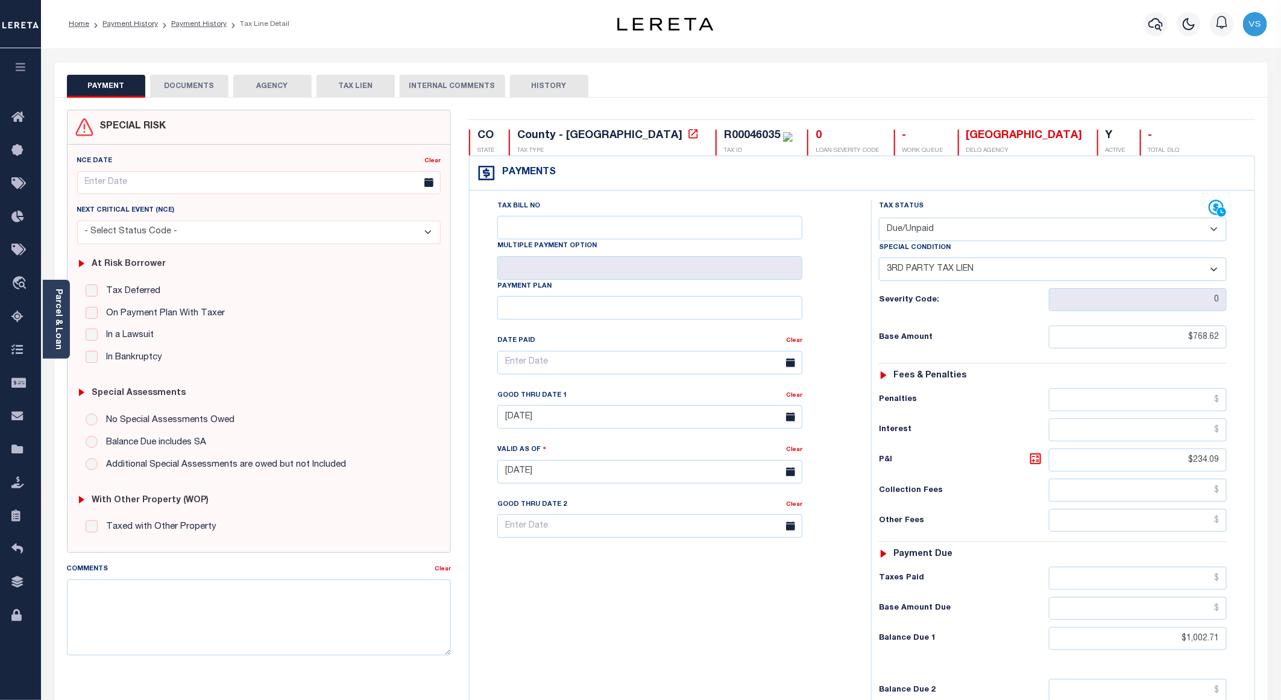
click at [181, 86] on button "DOCUMENTS" at bounding box center [189, 86] width 78 height 23
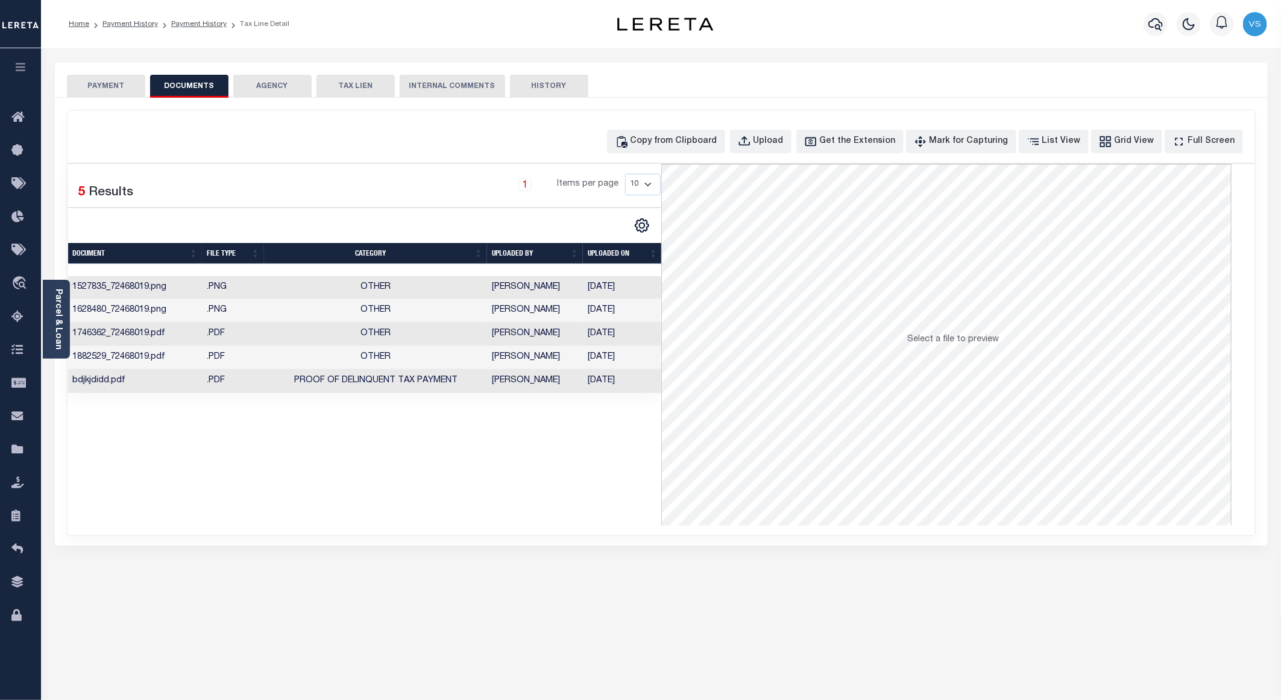
click at [274, 286] on td "Other" at bounding box center [375, 288] width 223 height 24
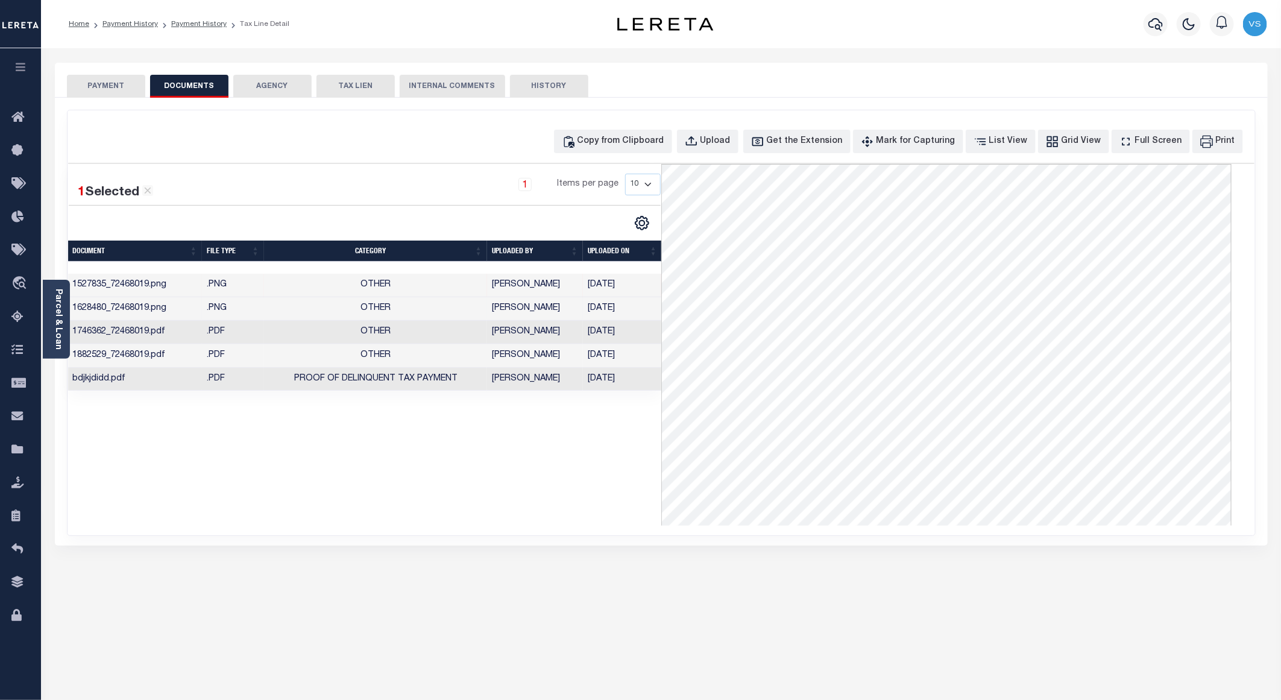
click at [221, 304] on td ".PNG" at bounding box center [233, 309] width 62 height 24
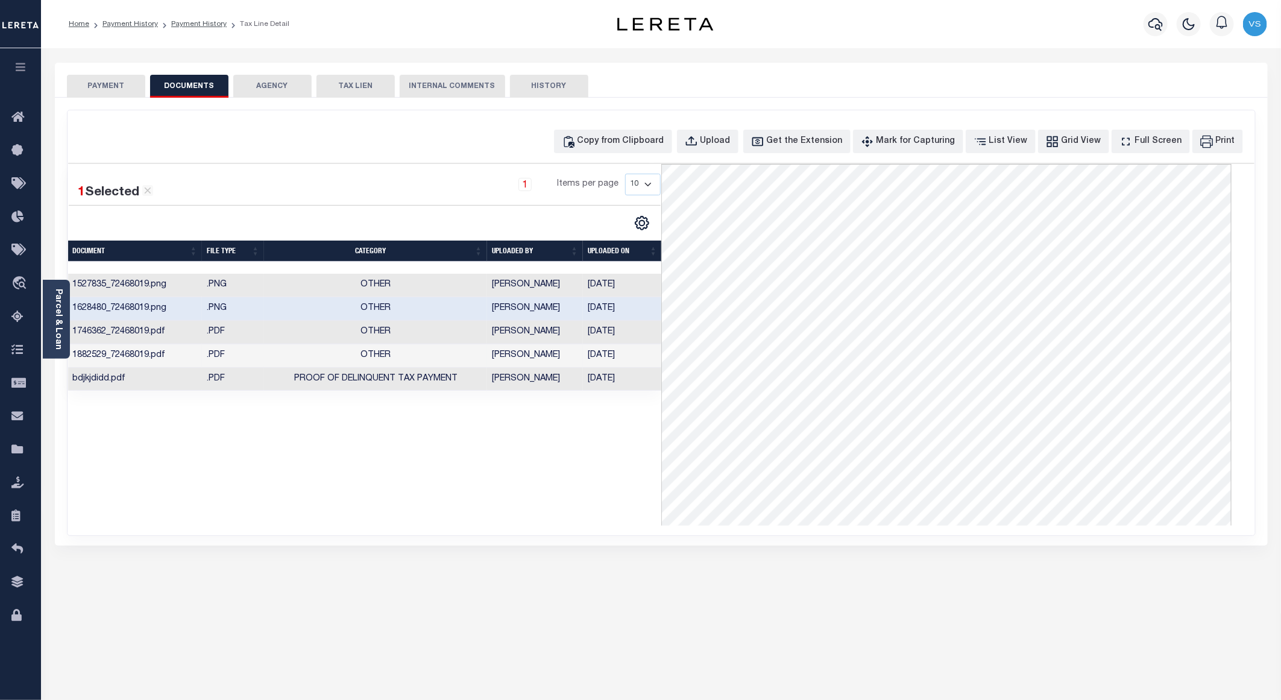
click at [252, 359] on td ".PDF" at bounding box center [233, 356] width 62 height 24
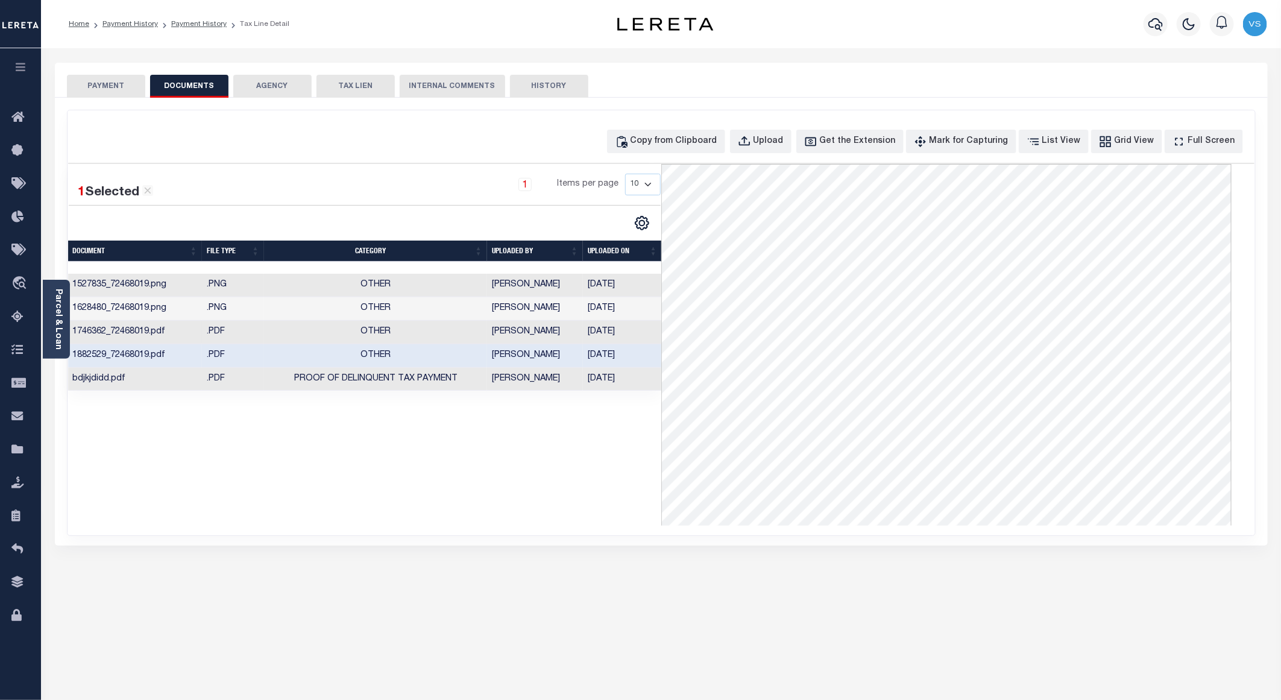
click at [252, 334] on td ".PDF" at bounding box center [233, 333] width 62 height 24
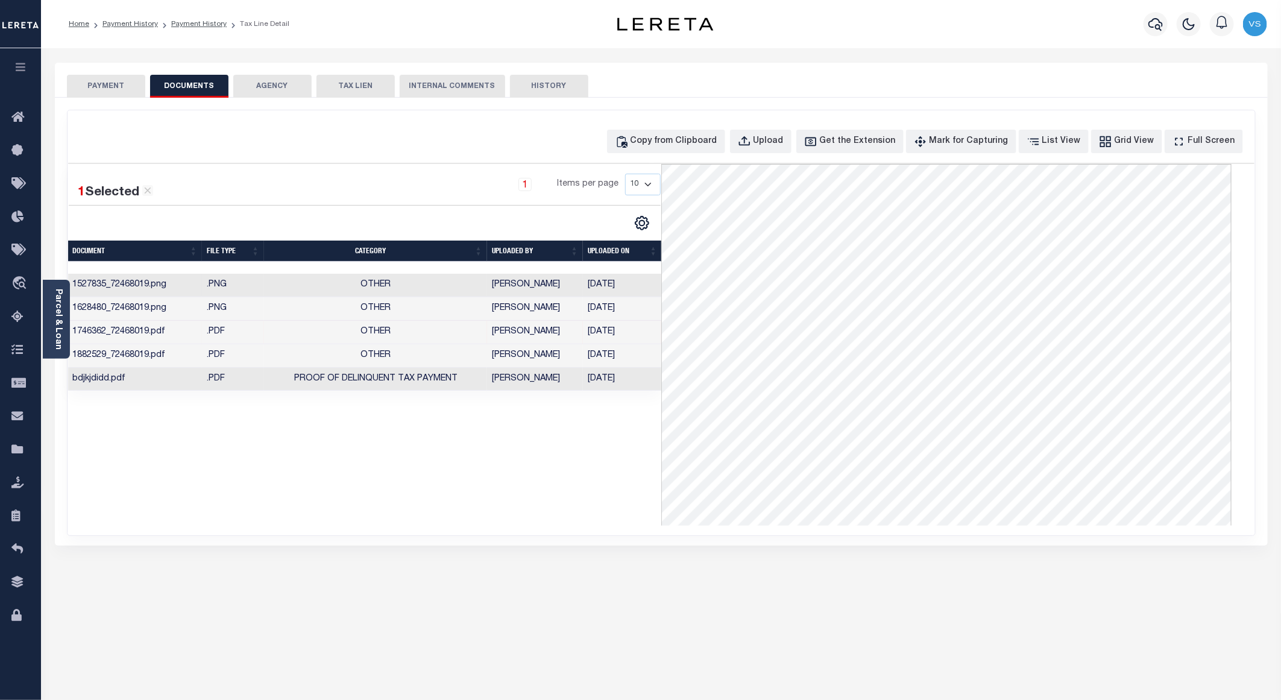
click at [237, 291] on td ".PNG" at bounding box center [233, 286] width 62 height 24
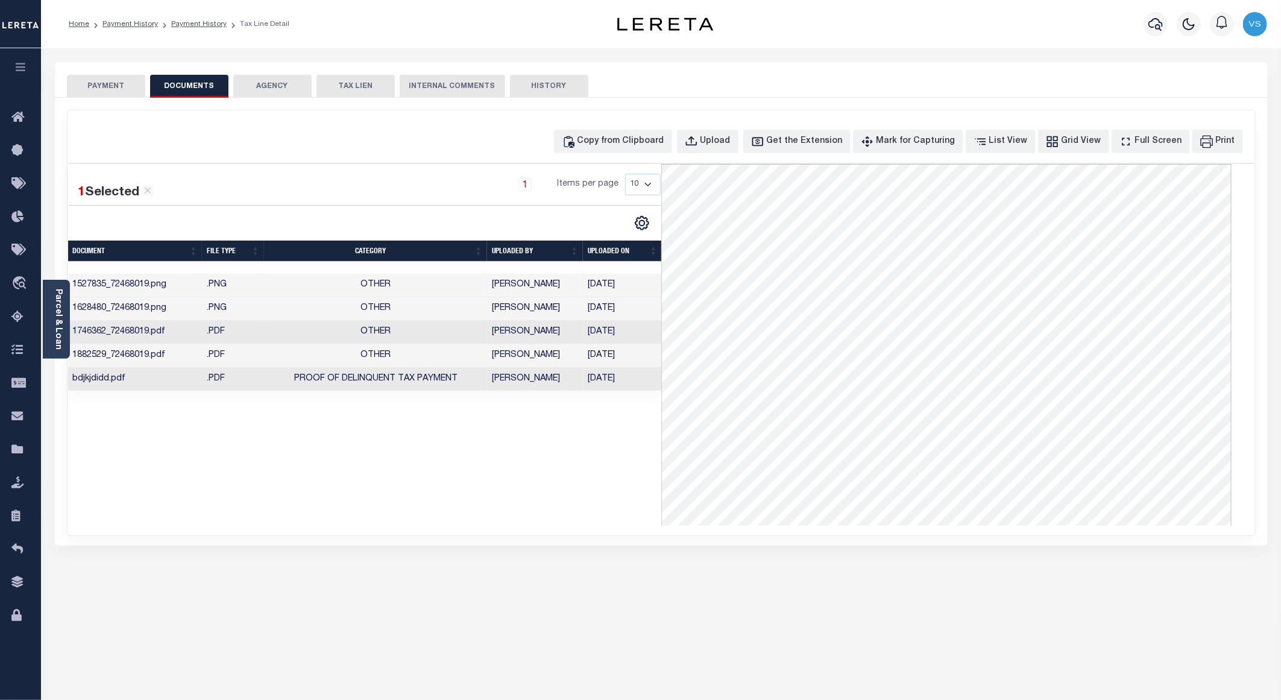
click at [96, 87] on button "PAYMENT" at bounding box center [106, 86] width 78 height 23
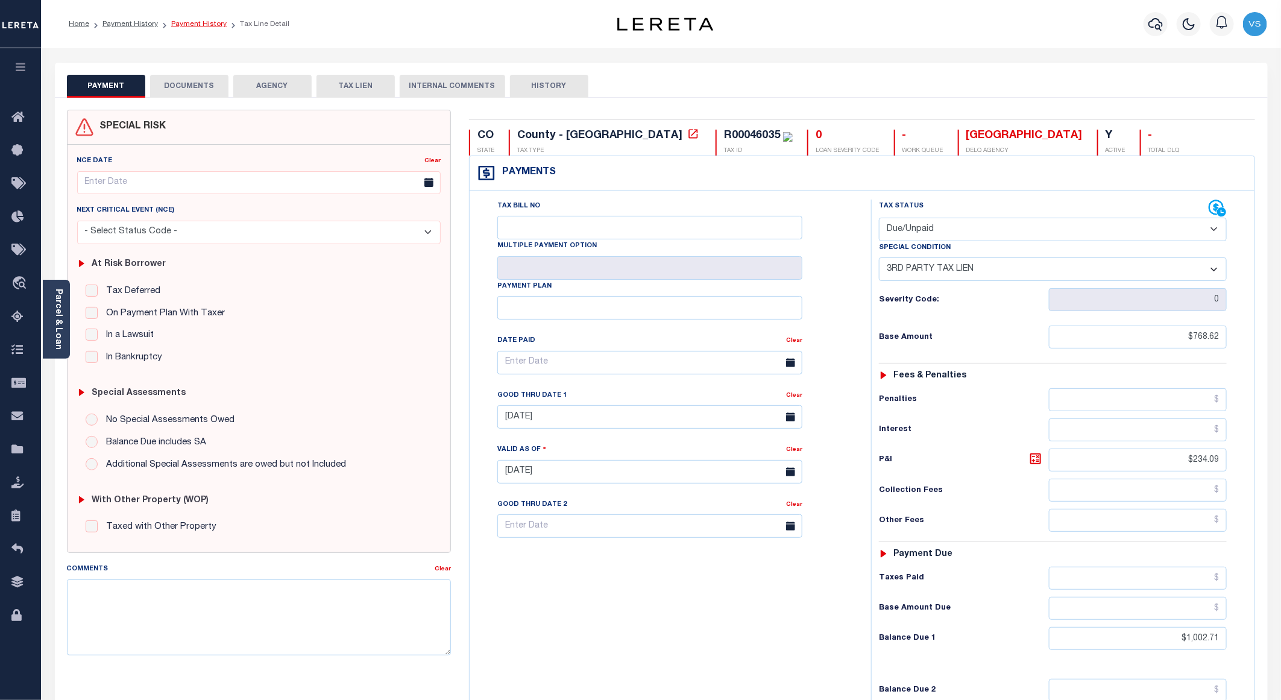
click at [180, 24] on link "Payment History" at bounding box center [198, 23] width 55 height 7
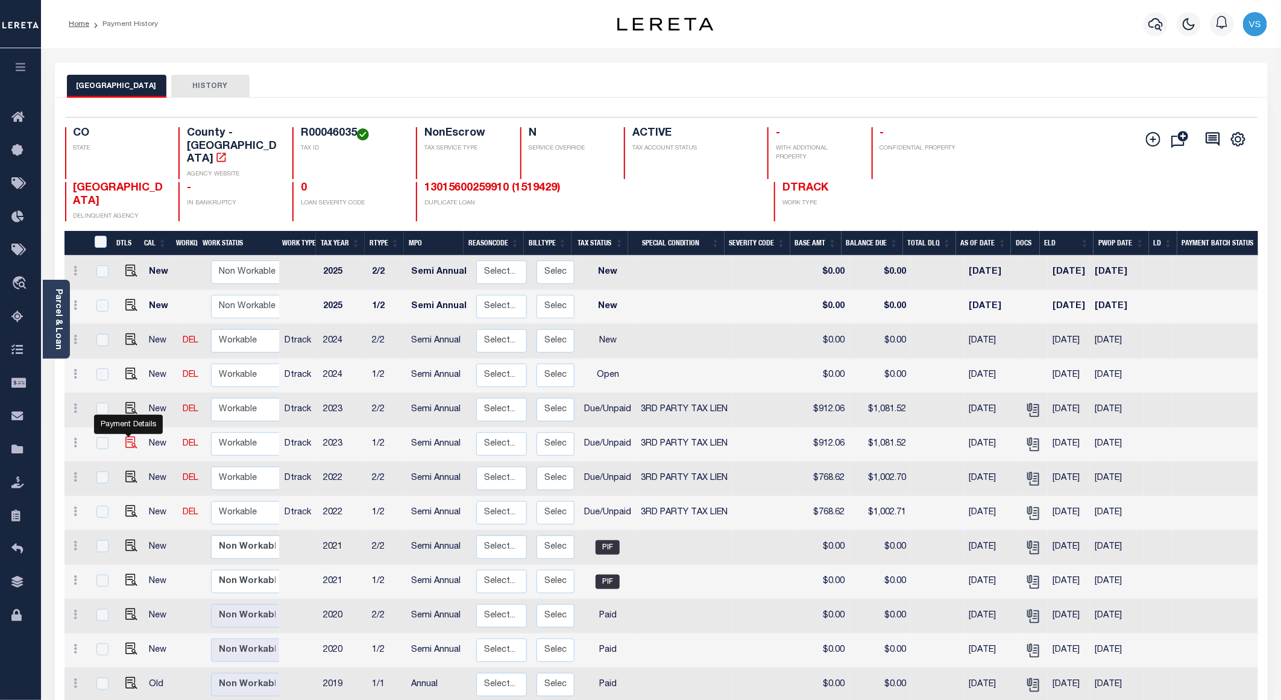
click at [127, 436] on img "" at bounding box center [131, 442] width 12 height 12
checkbox input "true"
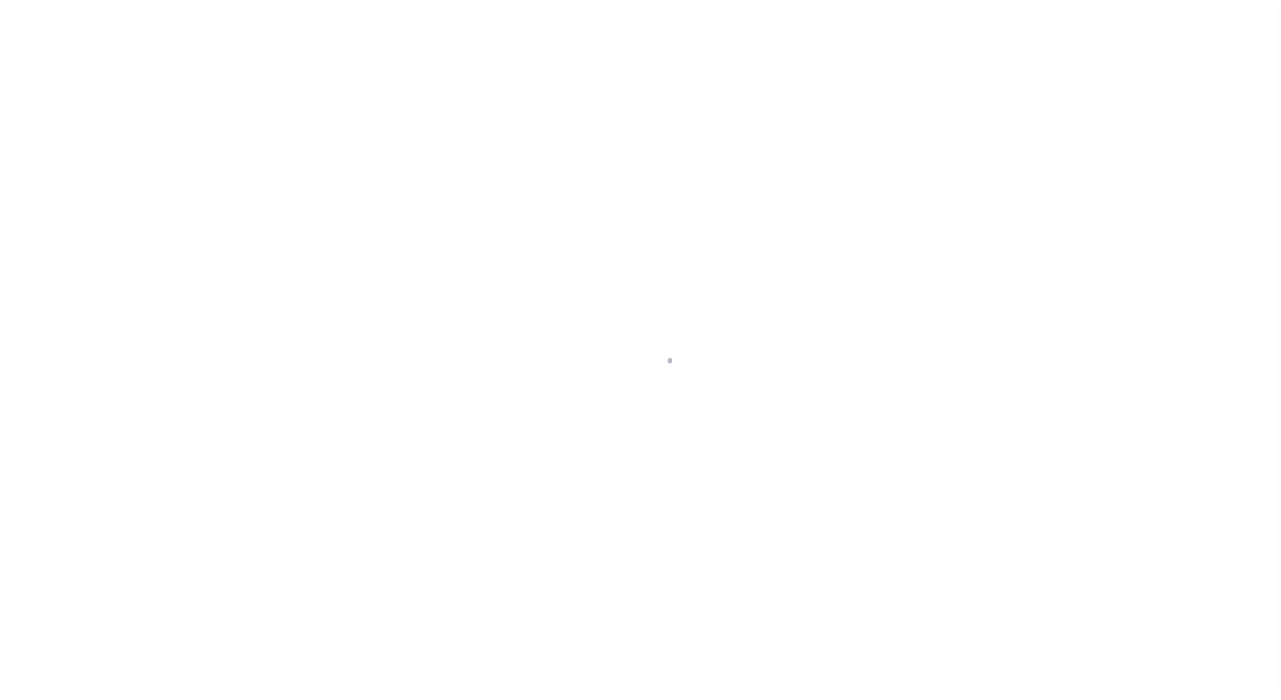
select select "DUE"
select select "20"
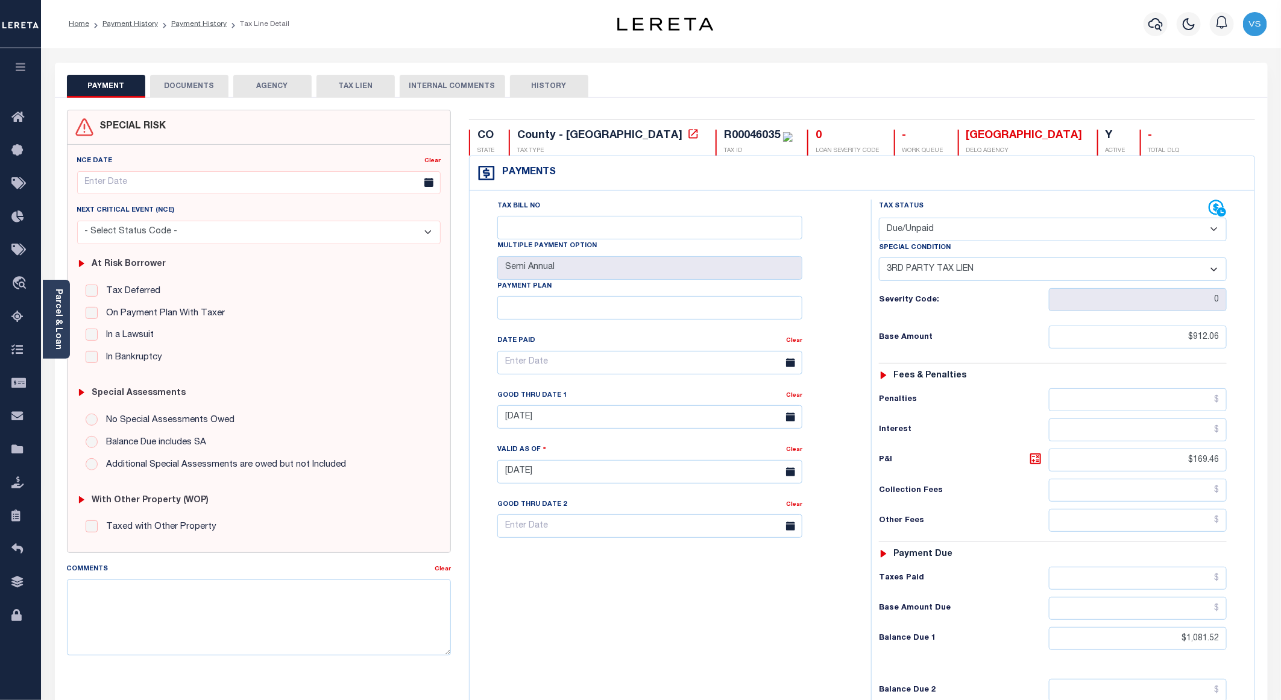
click at [172, 84] on button "DOCUMENTS" at bounding box center [189, 86] width 78 height 23
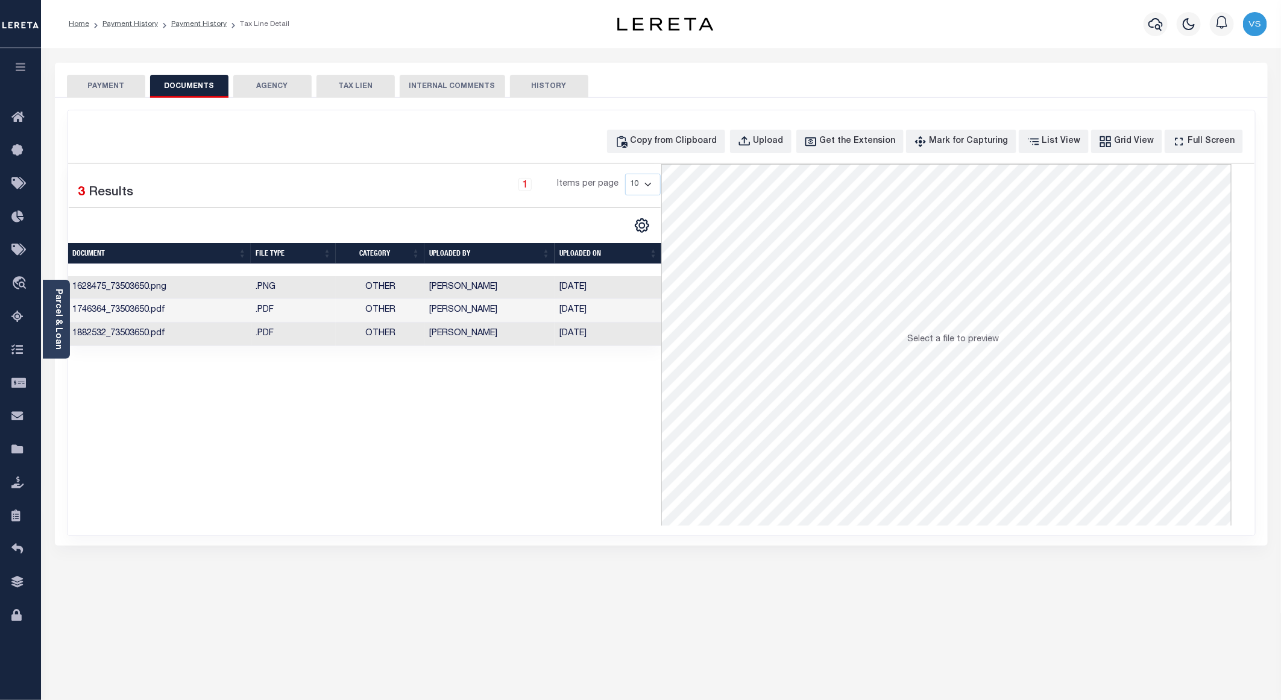
click at [208, 291] on td "1628475_73503650.png" at bounding box center [159, 288] width 183 height 24
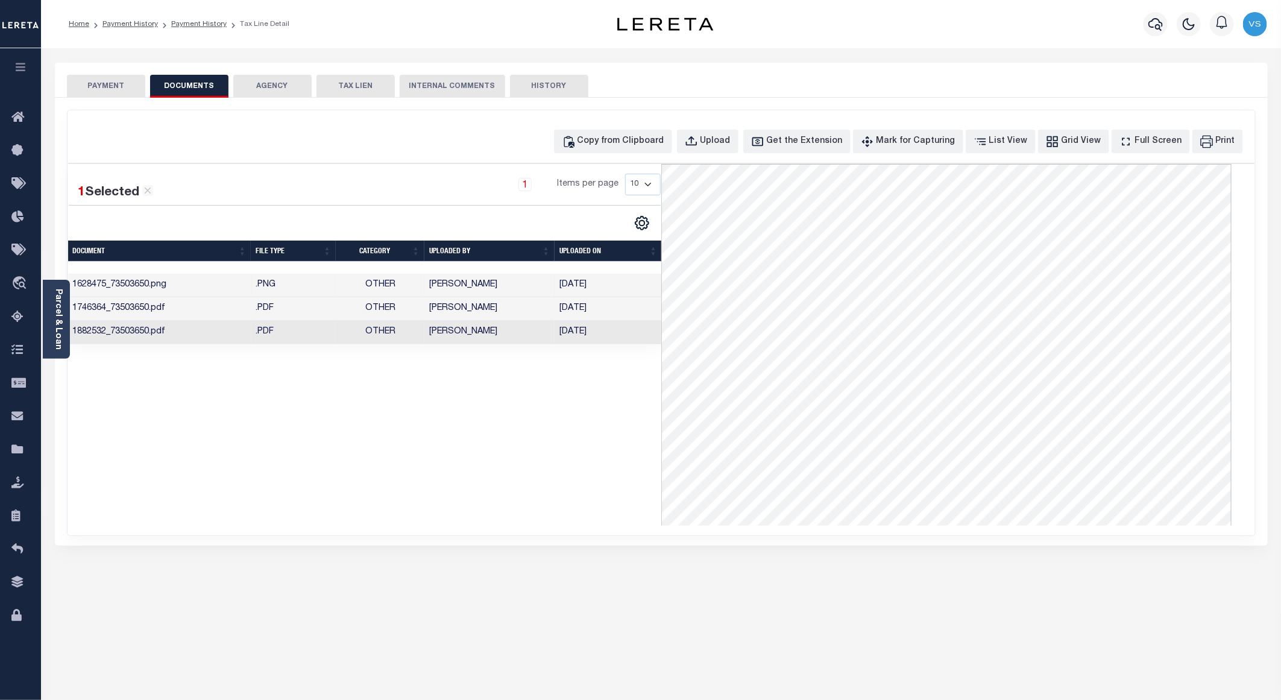
click at [189, 311] on td "1746364_73503650.pdf" at bounding box center [159, 309] width 183 height 24
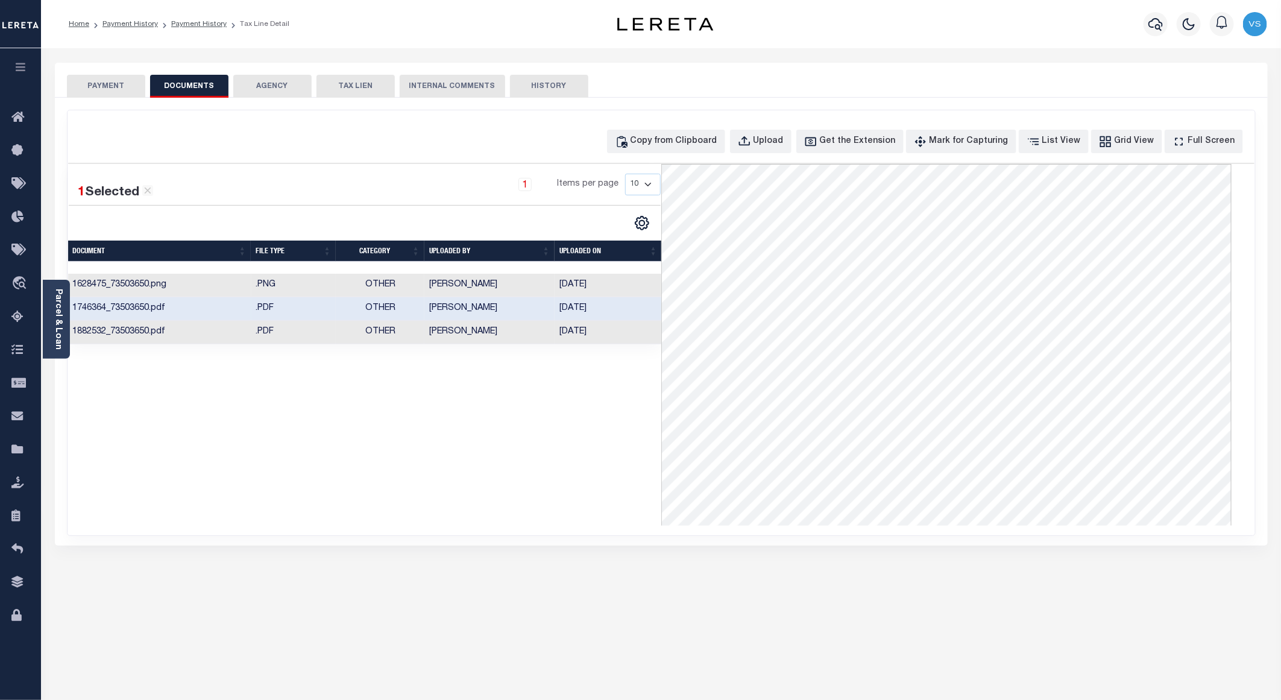
click at [181, 336] on td "1882532_73503650.pdf" at bounding box center [159, 333] width 183 height 24
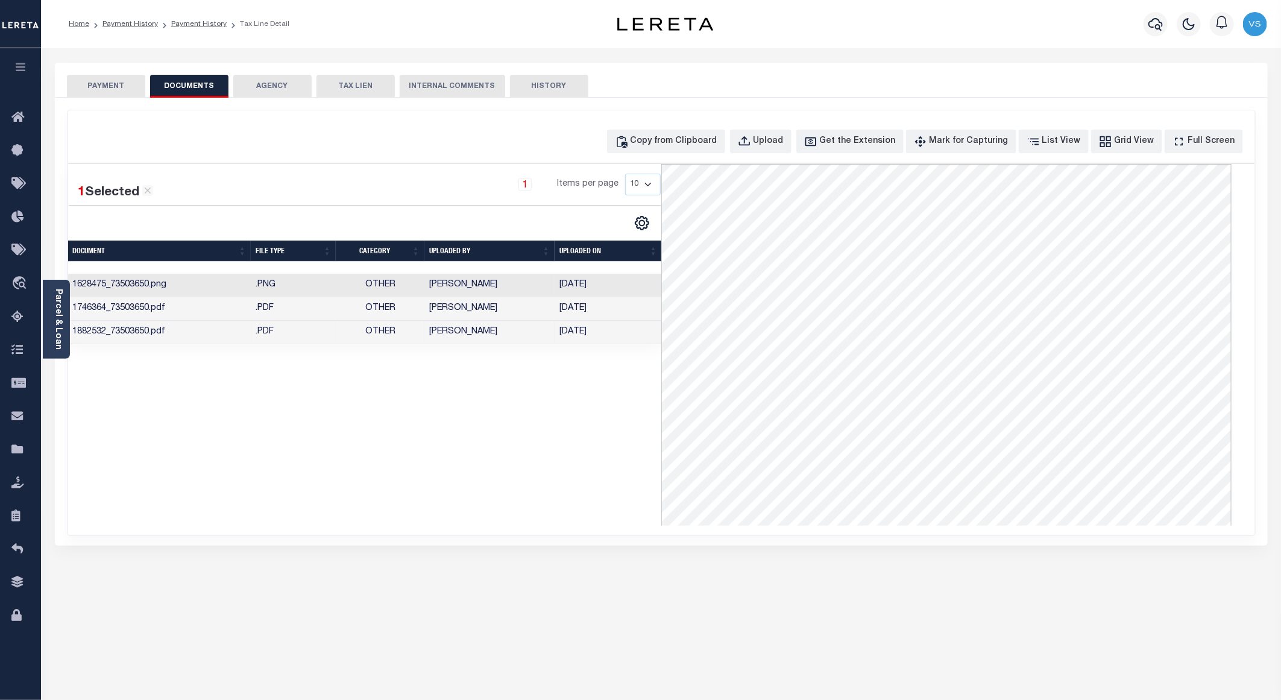
click at [190, 284] on td "1628475_73503650.png" at bounding box center [159, 286] width 183 height 24
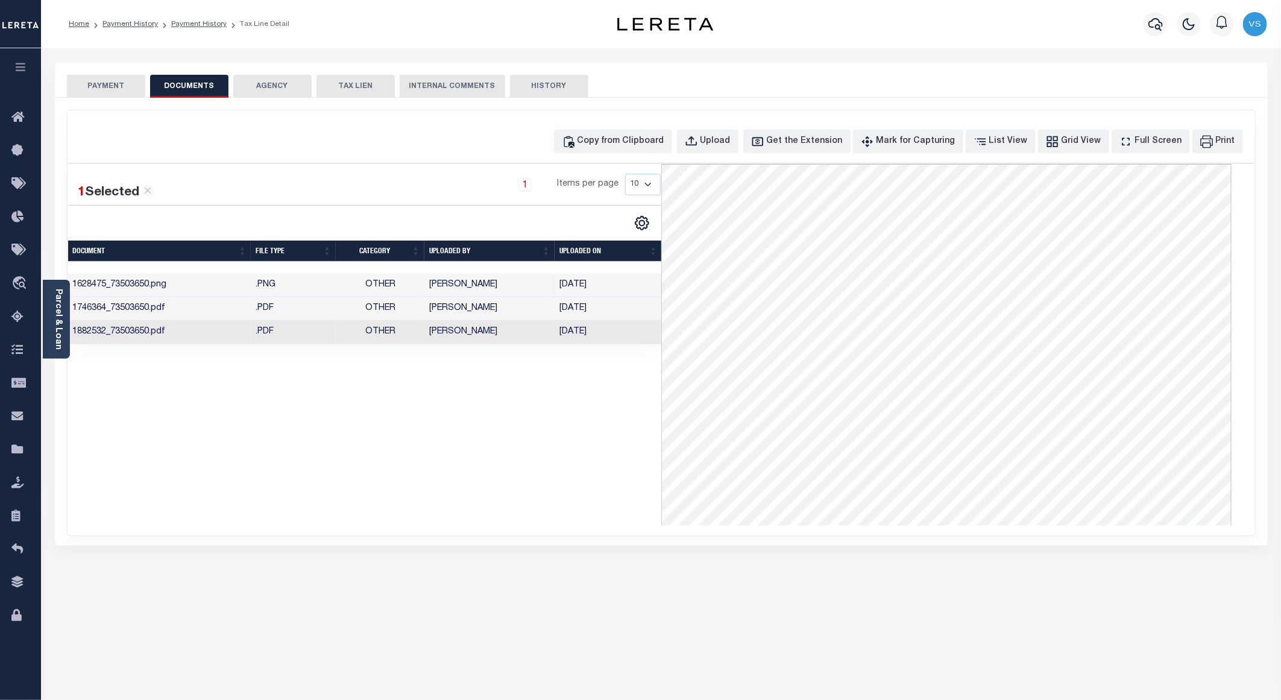
click at [112, 87] on button "PAYMENT" at bounding box center [106, 86] width 78 height 23
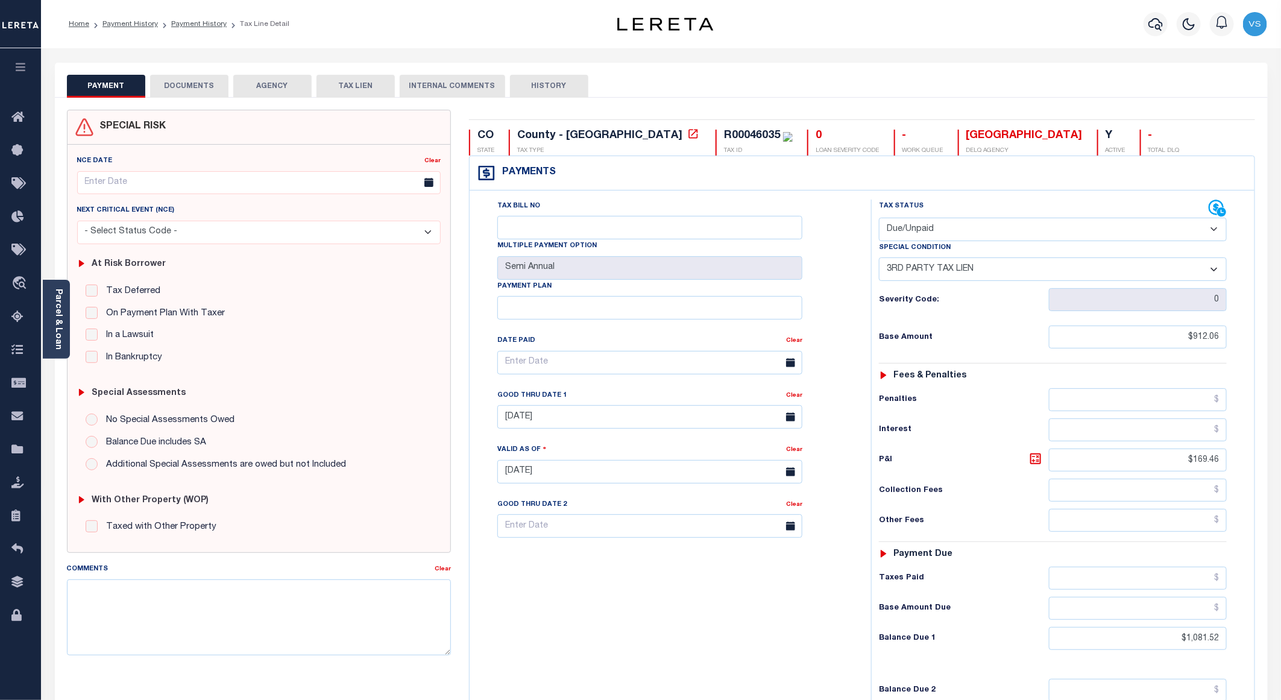
scroll to position [195, 0]
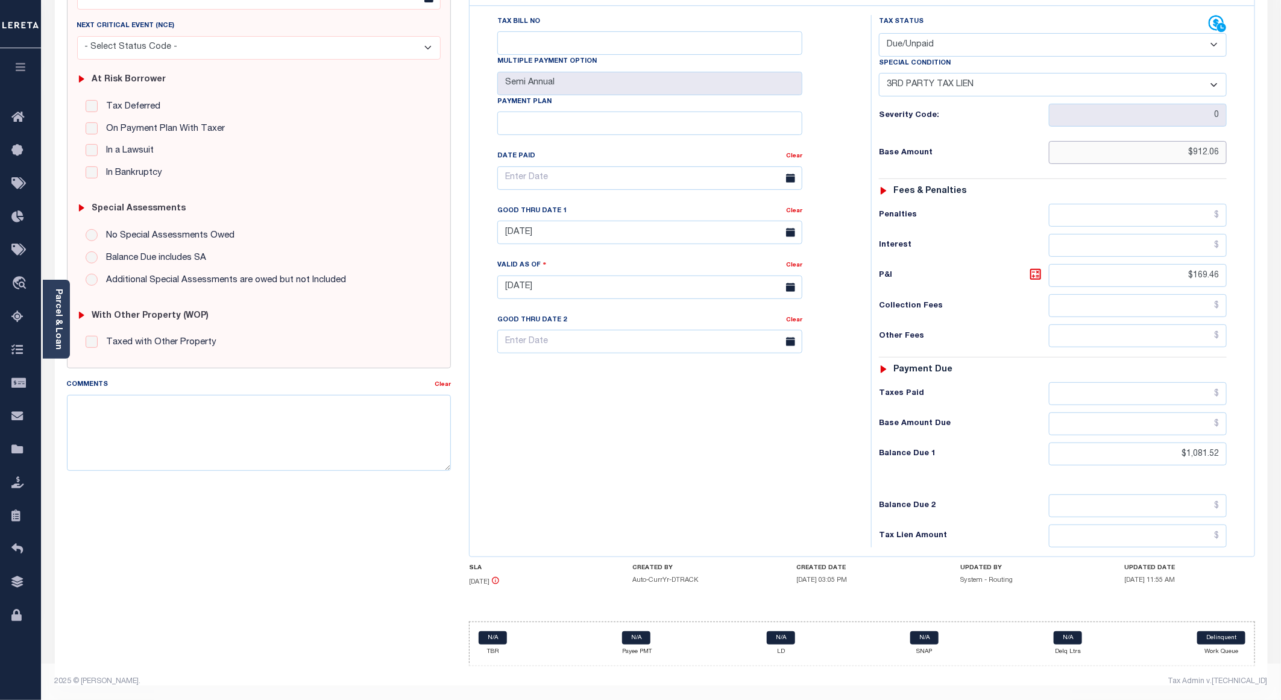
drag, startPoint x: 1221, startPoint y: 149, endPoint x: 1172, endPoint y: 151, distance: 48.8
click at [1172, 151] on input "$912.06" at bounding box center [1138, 152] width 178 height 23
paste input "991.28"
type input "$991.29"
type input "[DATE]"
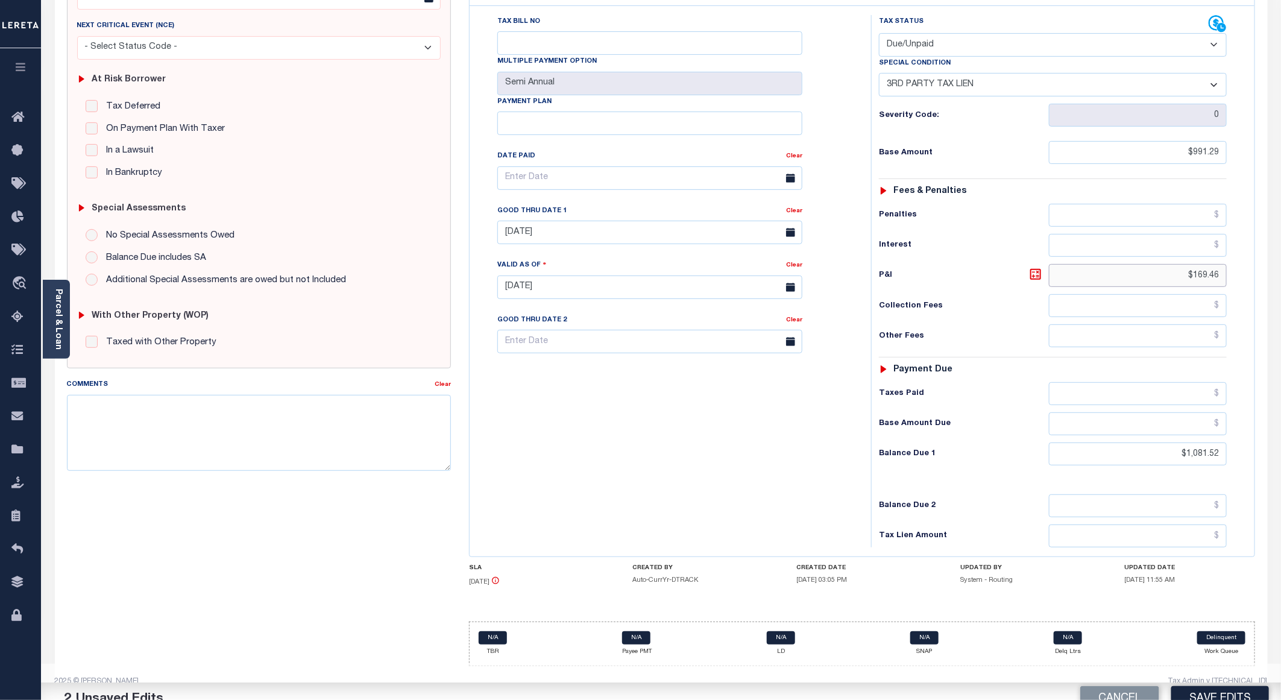
drag, startPoint x: 1221, startPoint y: 271, endPoint x: 1186, endPoint y: 268, distance: 35.1
click at [1186, 268] on input "$169.46" at bounding box center [1138, 275] width 178 height 23
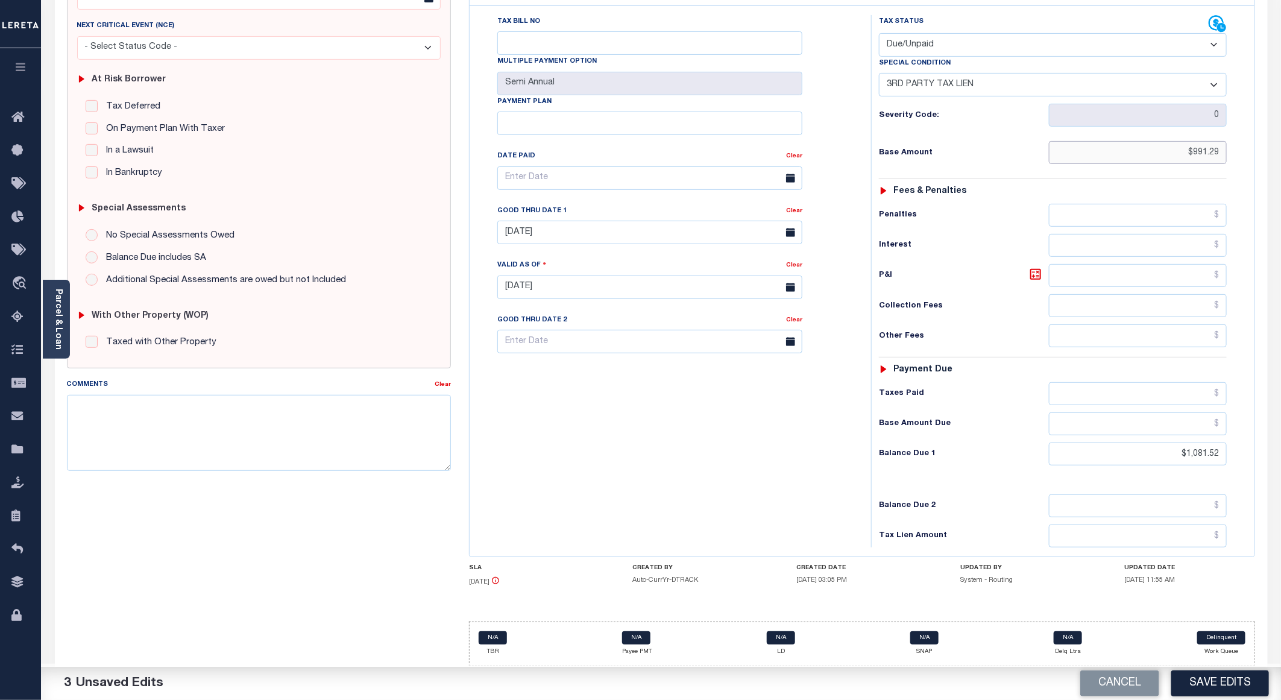
click at [1204, 141] on input "$991.29" at bounding box center [1138, 152] width 178 height 23
drag, startPoint x: 1221, startPoint y: 456, endPoint x: 1172, endPoint y: 456, distance: 48.8
click at [1172, 456] on input "$1,081.52" at bounding box center [1138, 453] width 178 height 23
paste input "1,143.49"
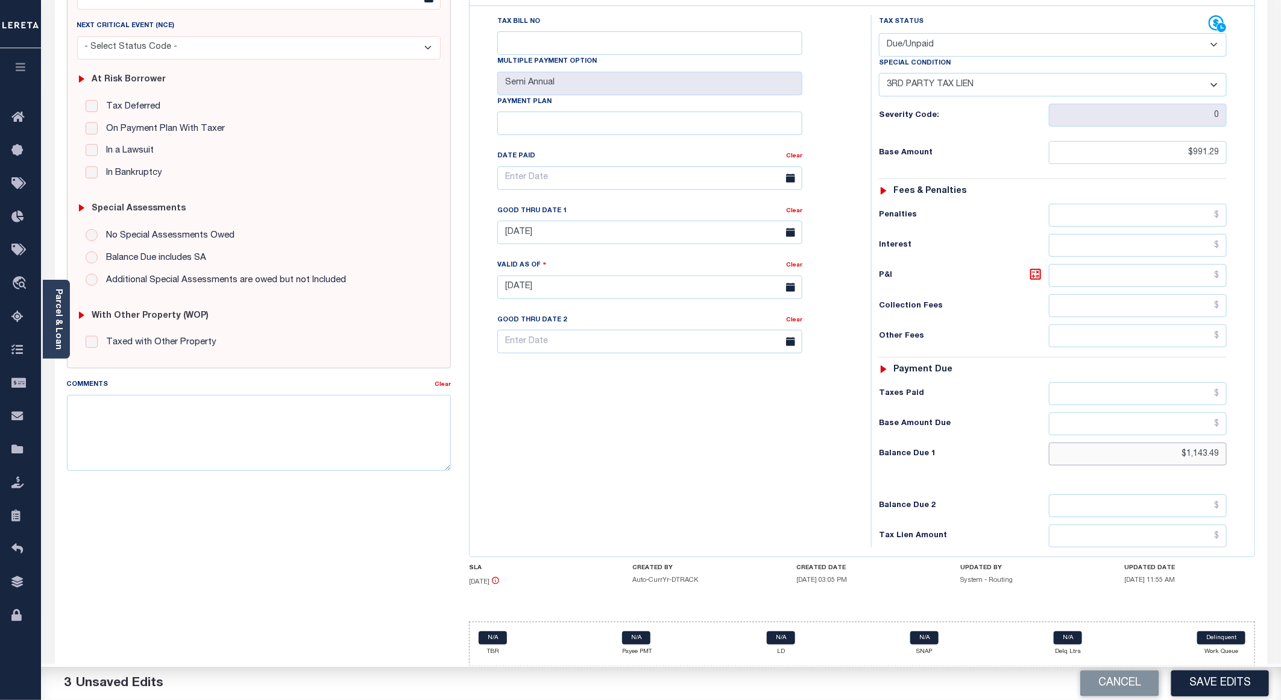
type input "$1,143.49"
click at [559, 231] on input "04/30/2025" at bounding box center [649, 233] width 305 height 24
click at [562, 394] on span "30" at bounding box center [564, 403] width 24 height 24
type input "[DATE]"
click at [1034, 272] on icon at bounding box center [1035, 274] width 7 height 7
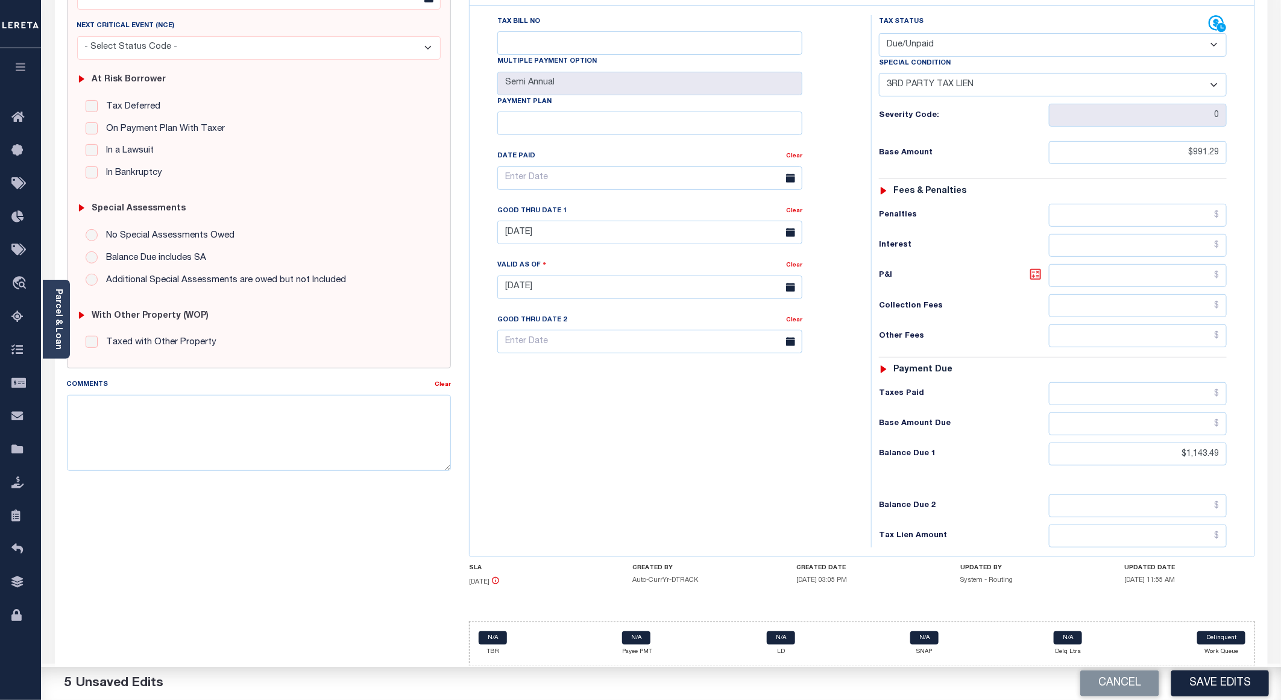
type input "$152.20"
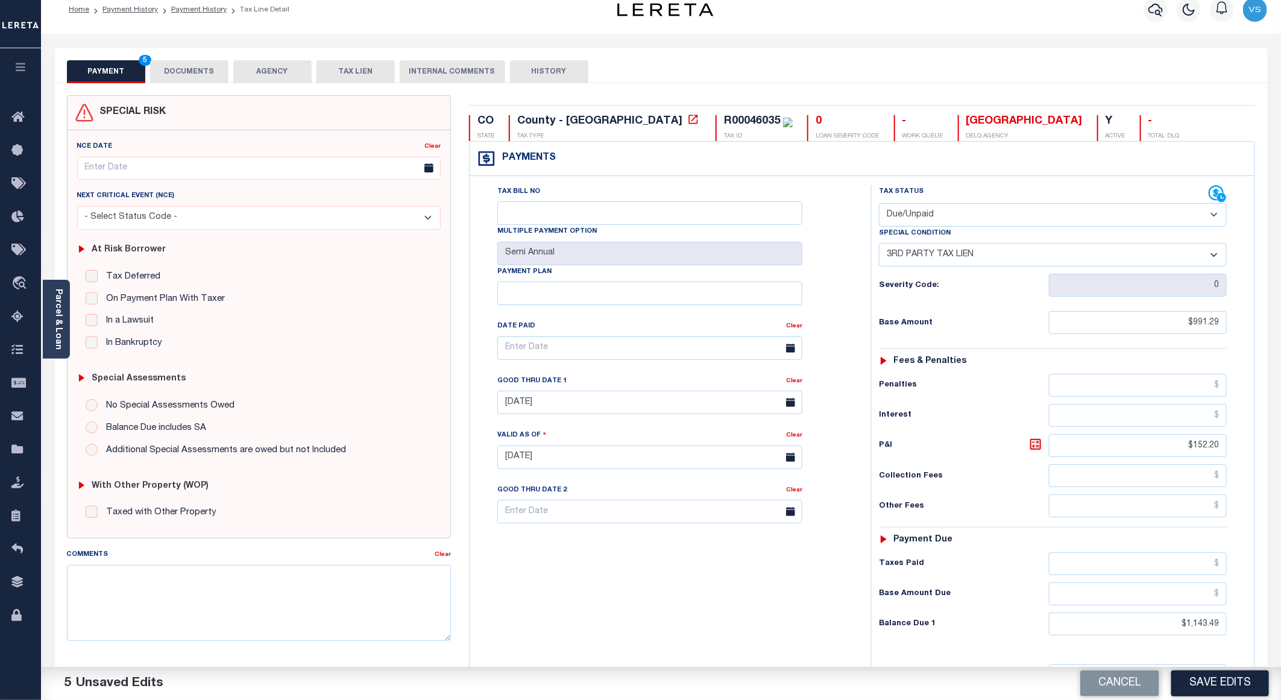
scroll to position [0, 0]
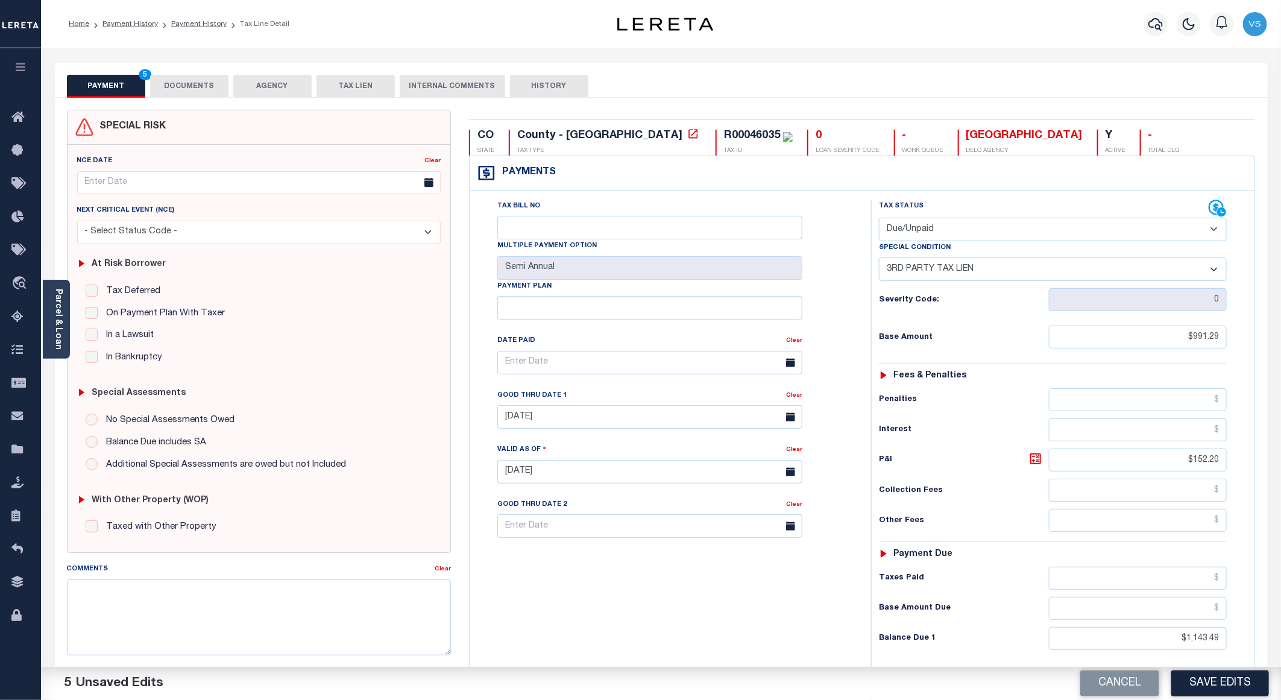
click at [188, 89] on button "DOCUMENTS" at bounding box center [189, 86] width 78 height 23
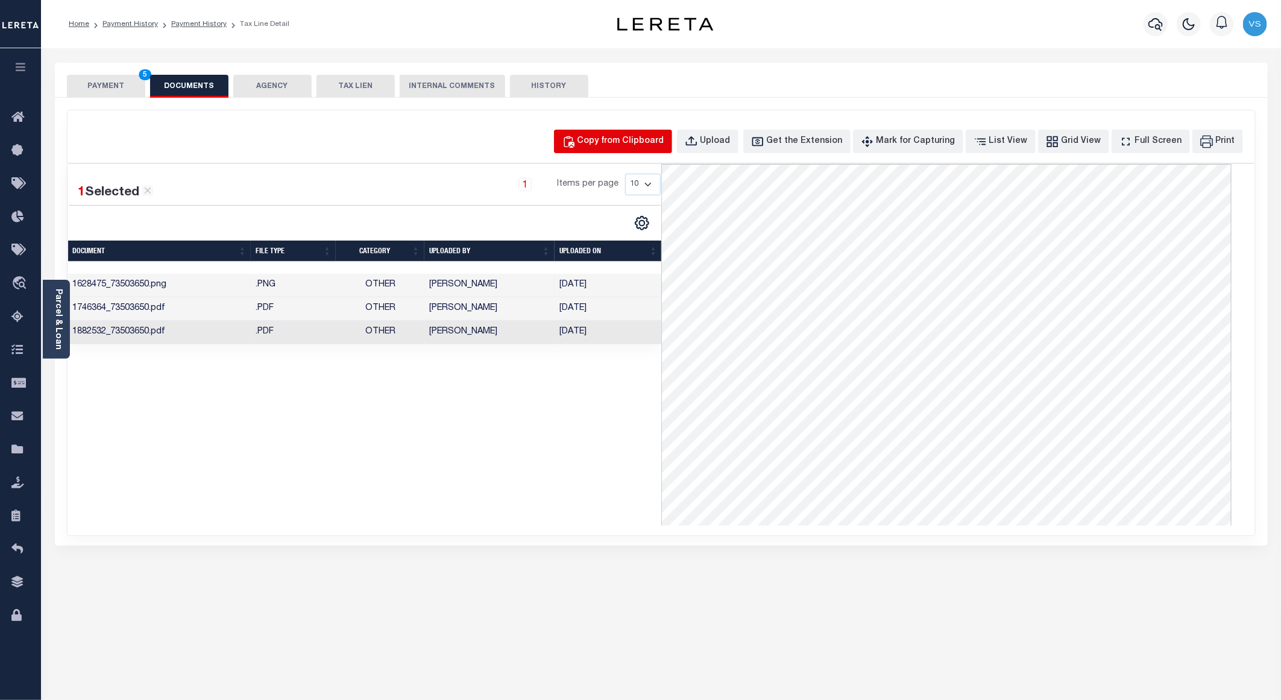
click at [646, 141] on div "Copy from Clipboard" at bounding box center [620, 141] width 87 height 13
select select "POP"
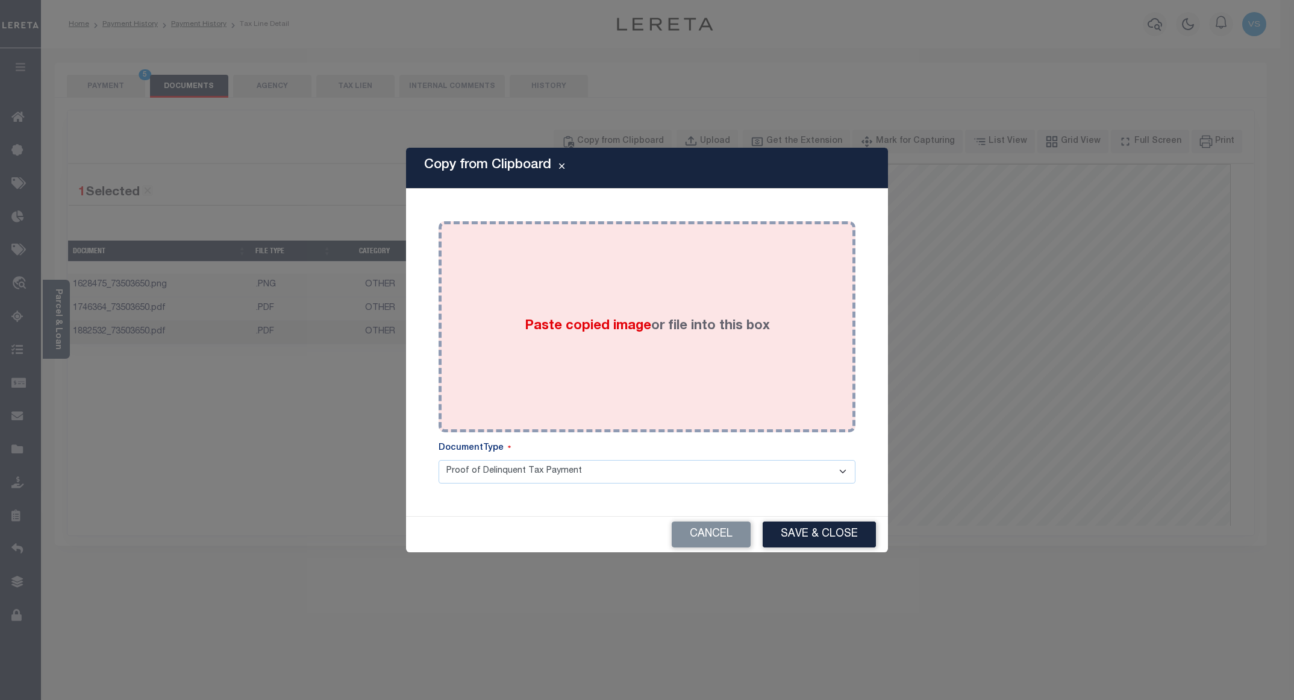
click at [612, 292] on div "Paste copied image or file into this box" at bounding box center [647, 326] width 399 height 193
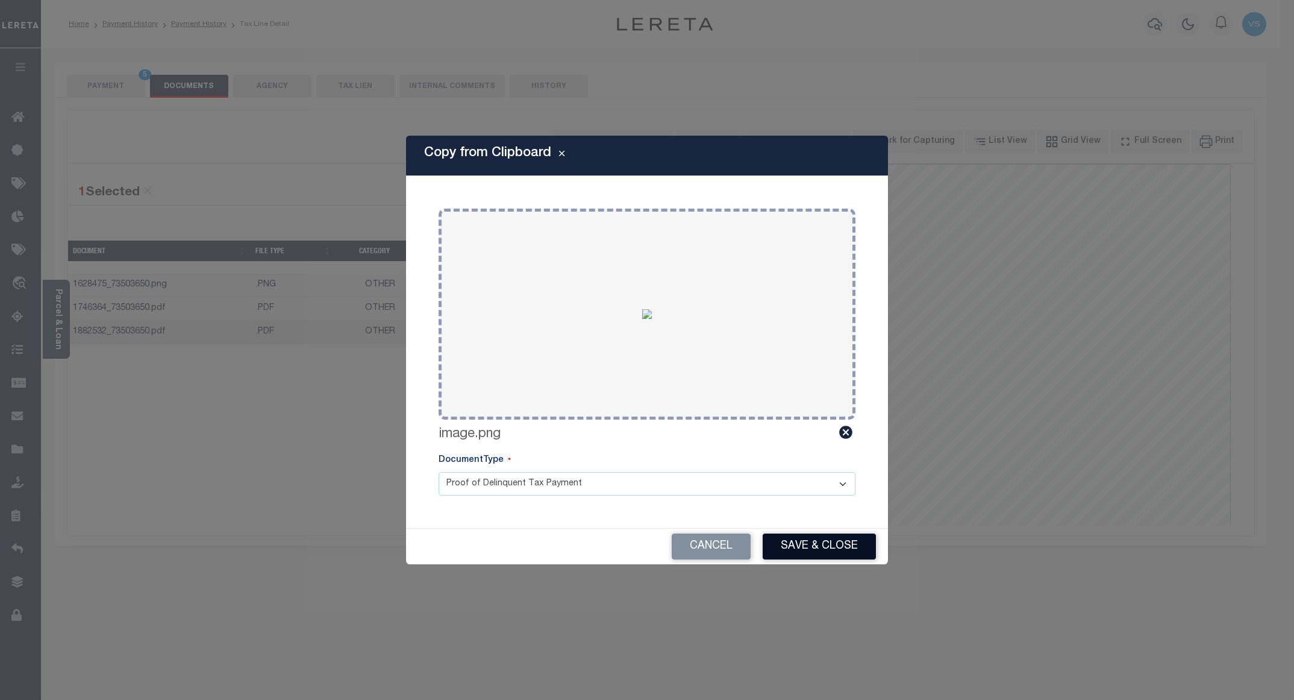
click at [834, 541] on button "Save & Close" at bounding box center [819, 546] width 113 height 26
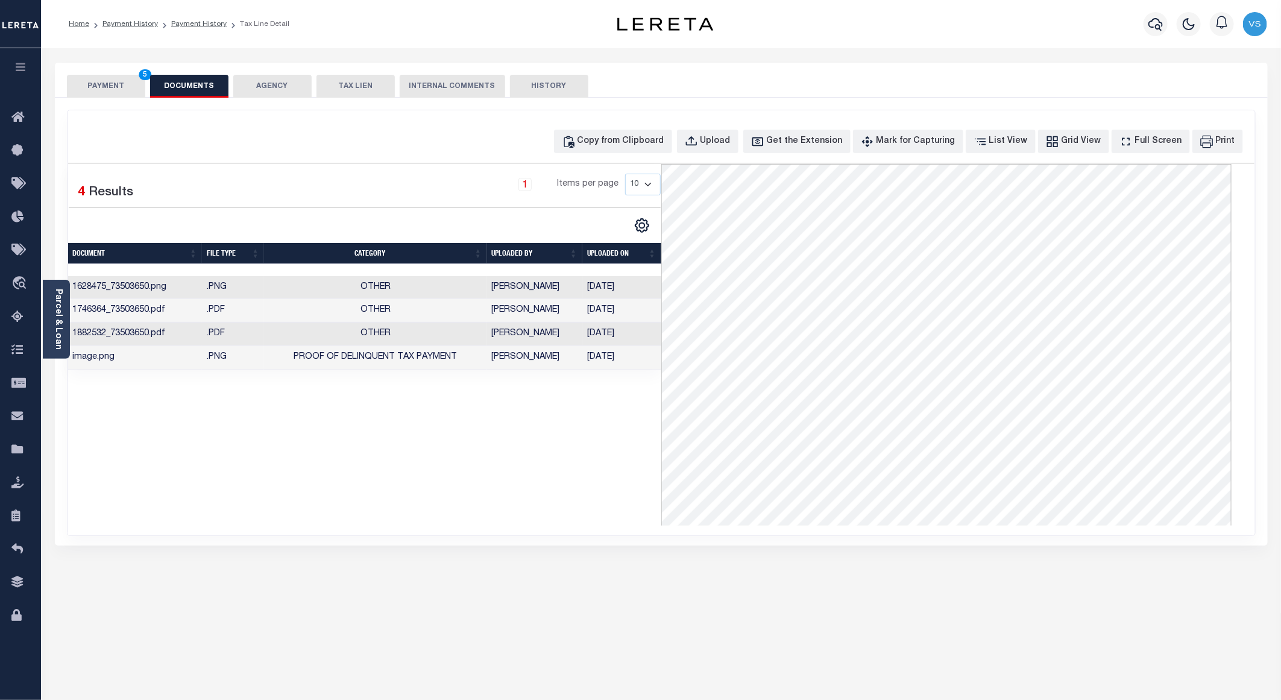
click at [112, 86] on button "PAYMENT 5" at bounding box center [106, 86] width 78 height 23
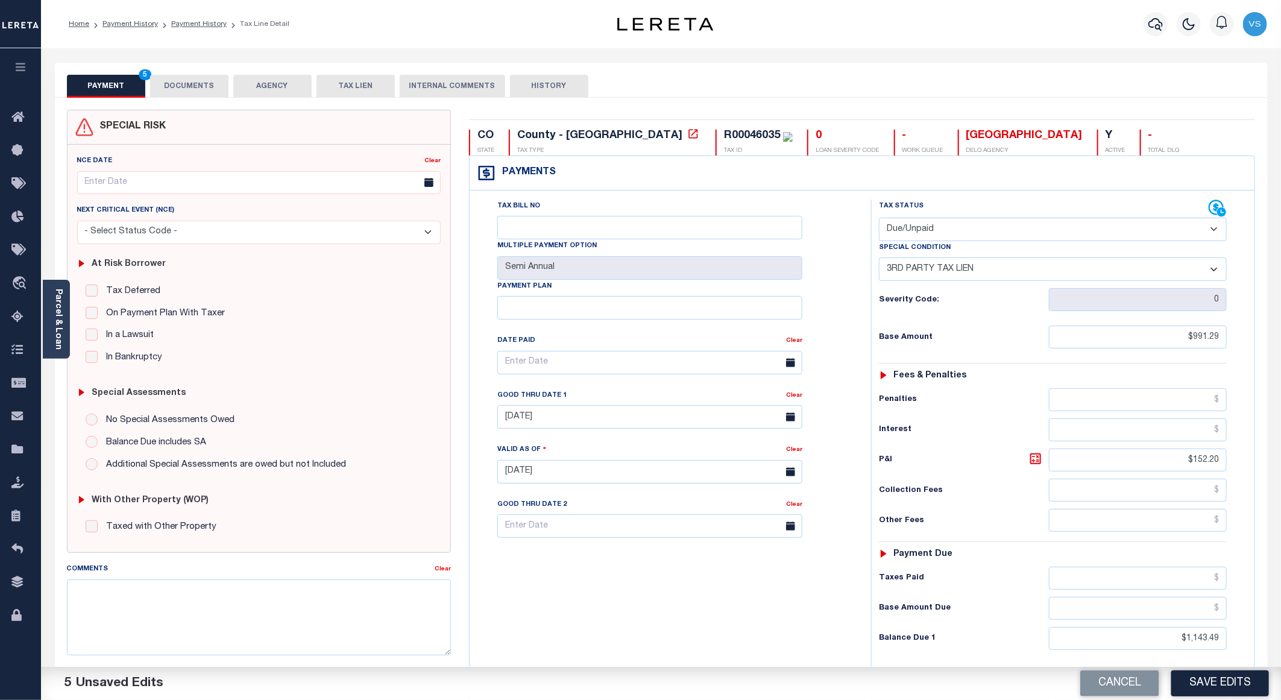
scroll to position [90, 0]
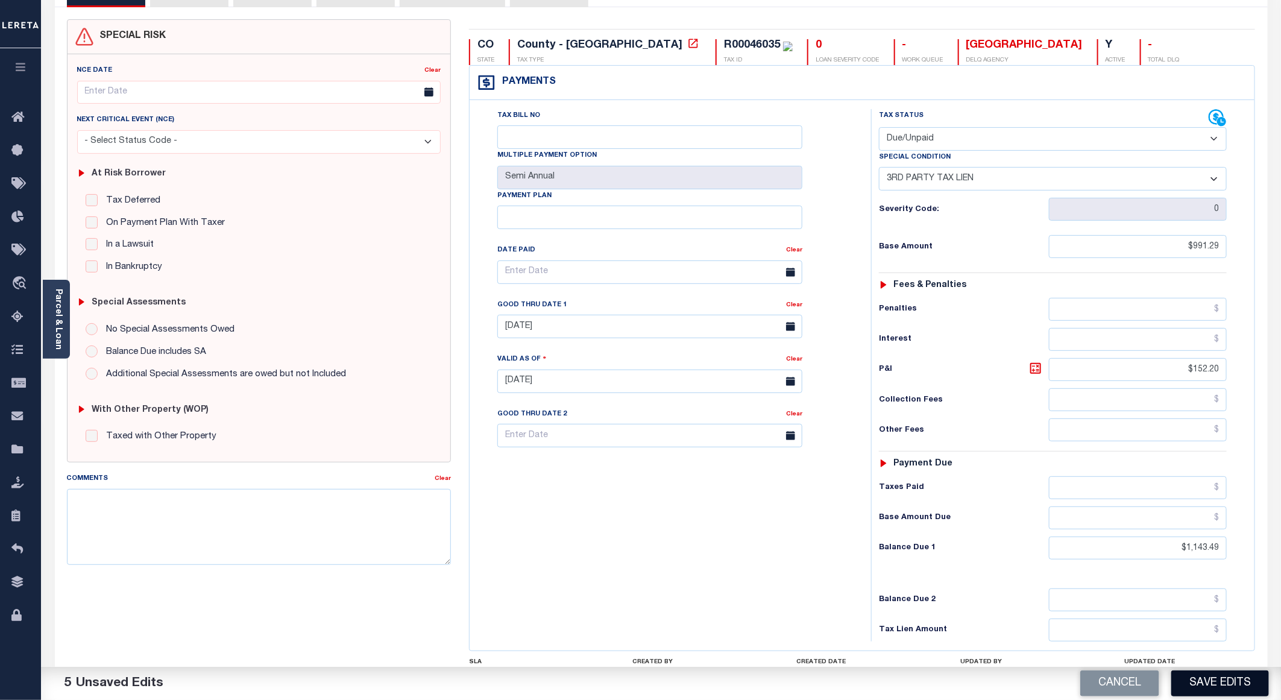
click at [1214, 682] on button "Save Edits" at bounding box center [1220, 683] width 98 height 26
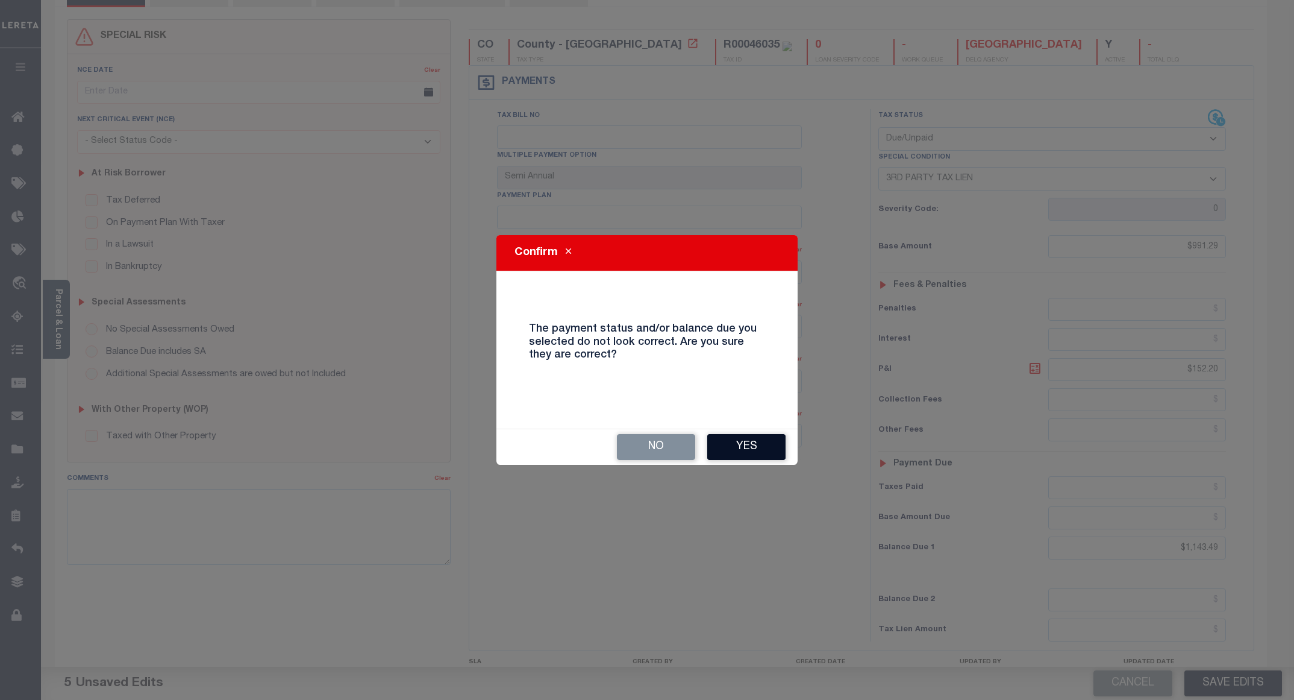
click at [735, 447] on button "Yes" at bounding box center [746, 447] width 78 height 26
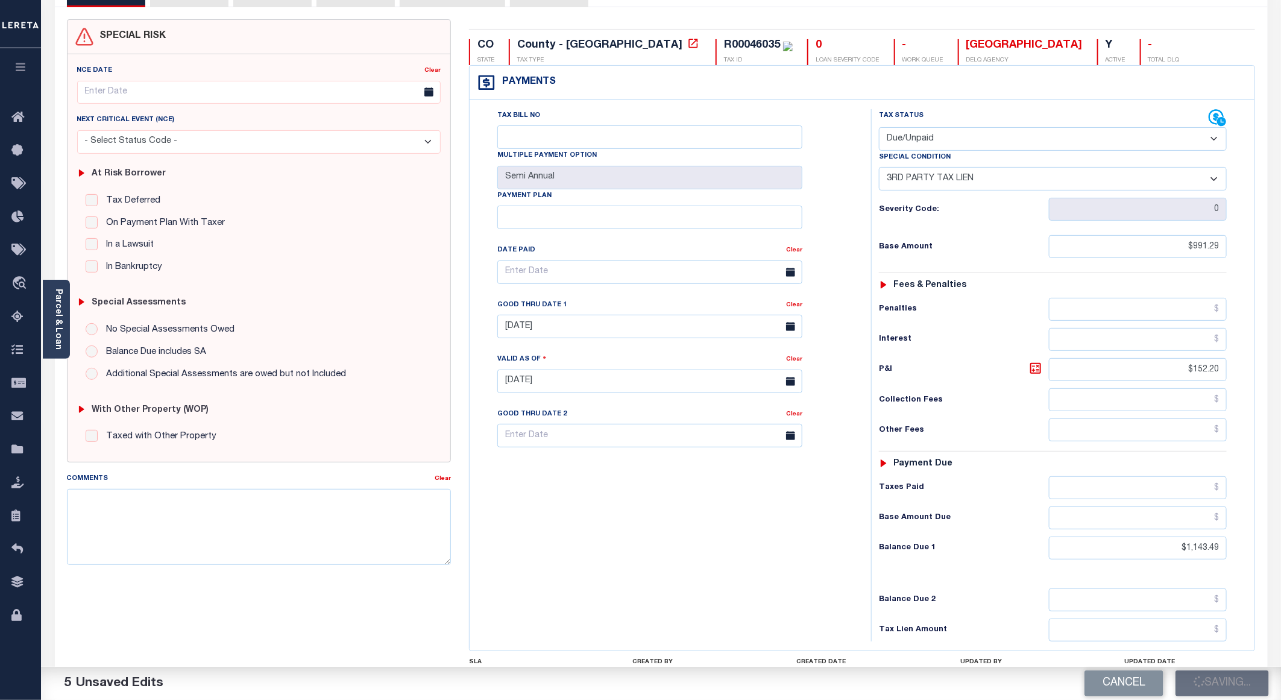
checkbox input "false"
type input "$991.29"
type input "$152.2"
type input "$1,143.49"
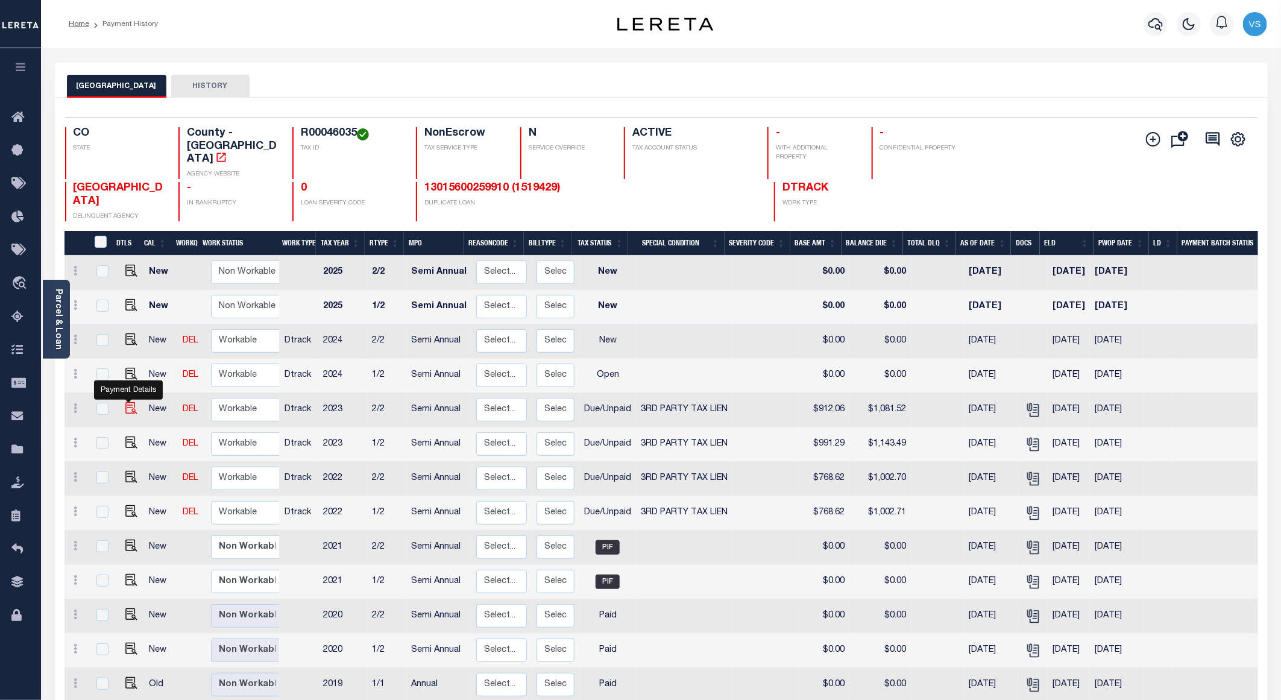
click at [129, 402] on img "" at bounding box center [131, 408] width 12 height 12
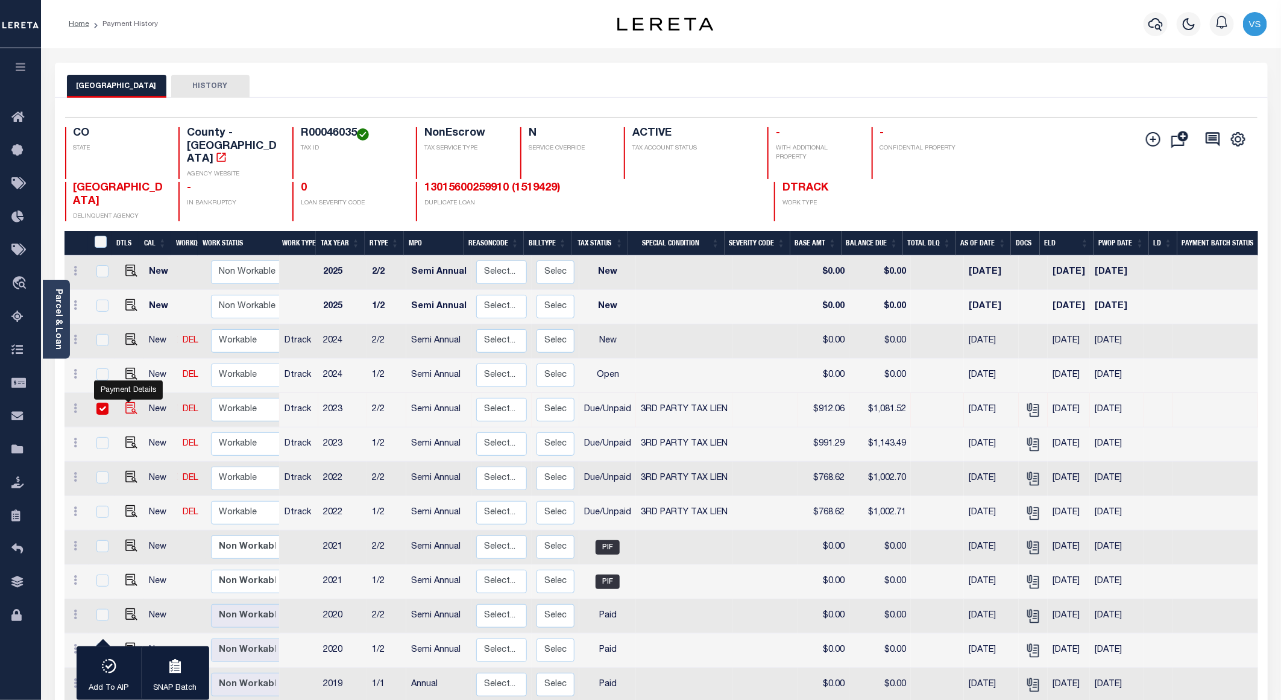
checkbox input "true"
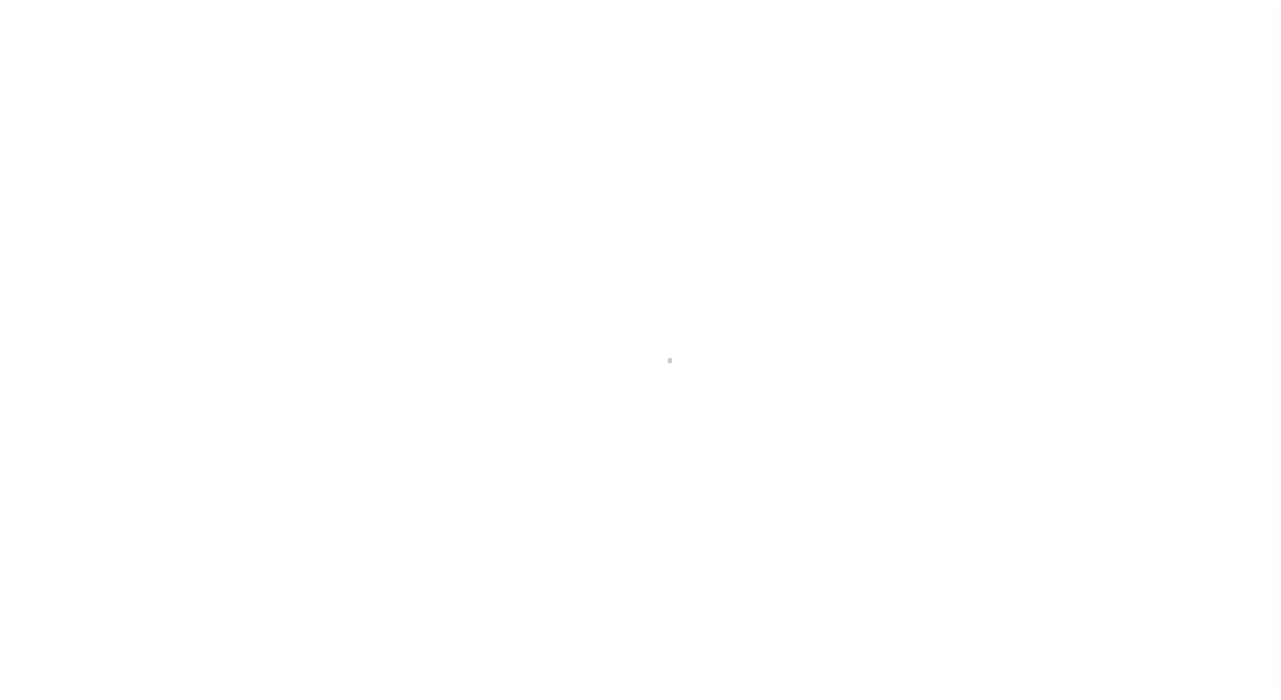
select select "DUE"
select select "20"
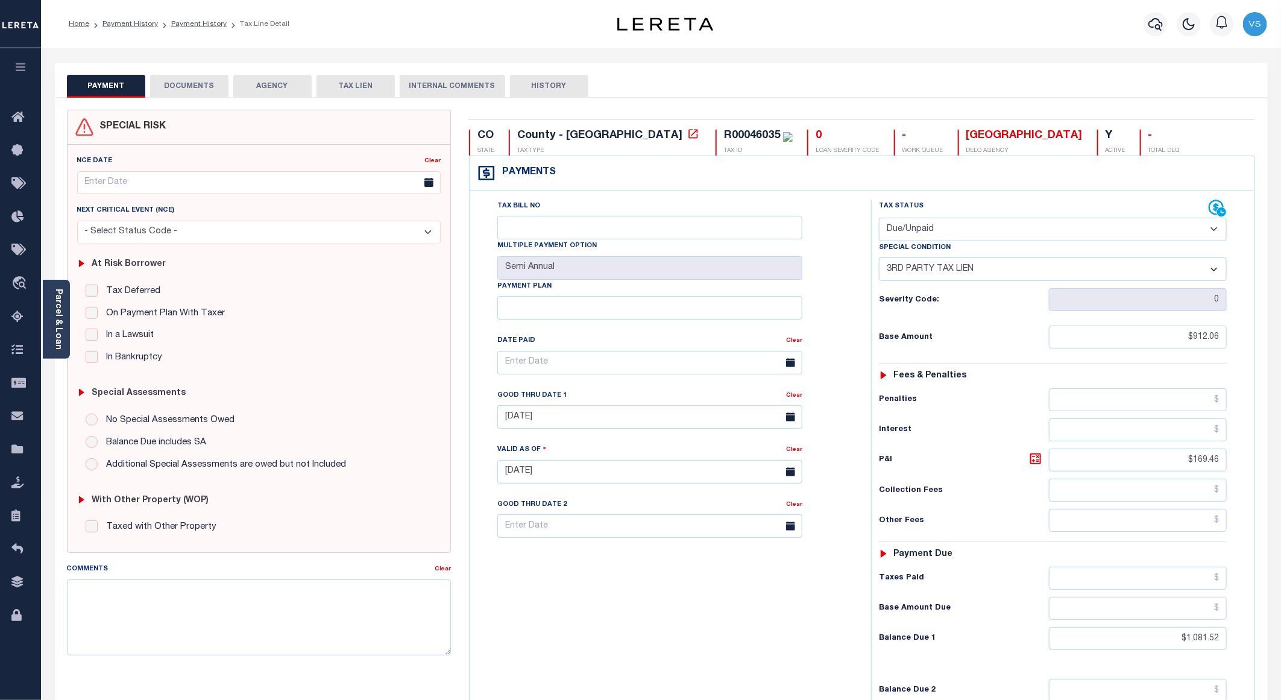
scroll to position [199, 0]
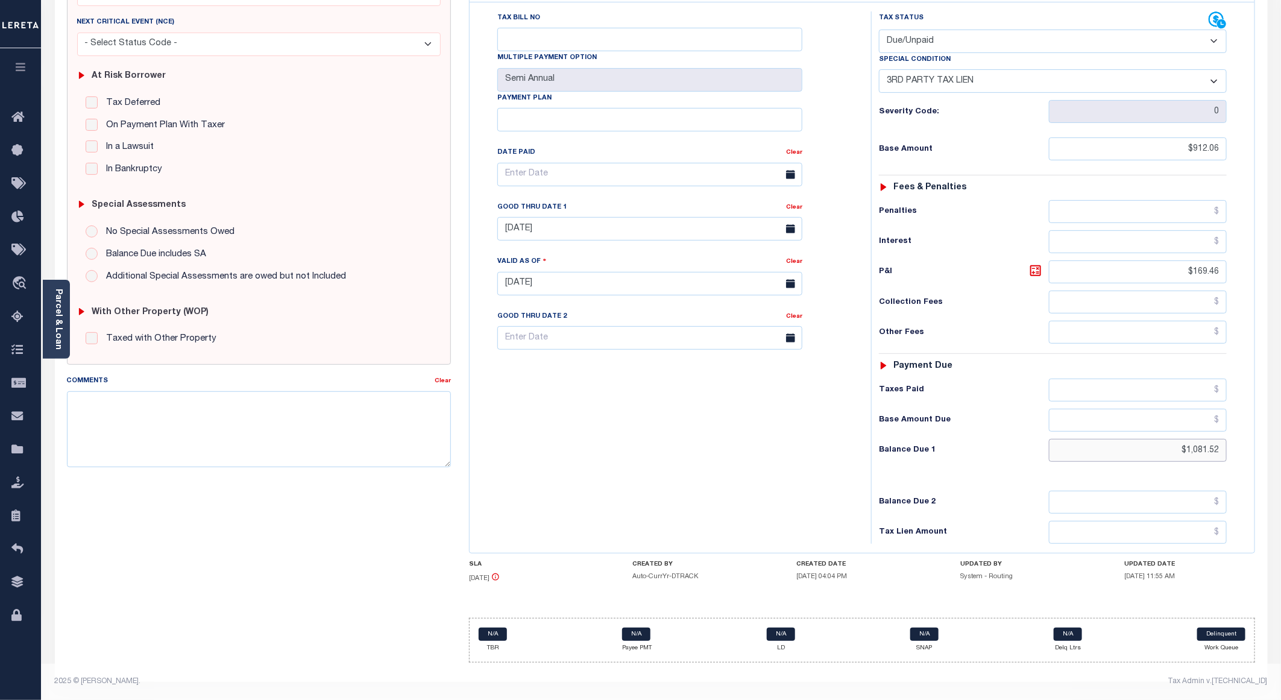
drag, startPoint x: 1225, startPoint y: 454, endPoint x: 1150, endPoint y: 454, distance: 74.1
click at [1150, 454] on input "$1,081.52" at bounding box center [1138, 450] width 178 height 23
paste input "1,143.47"
type input "$1,143.47"
type input "[DATE]"
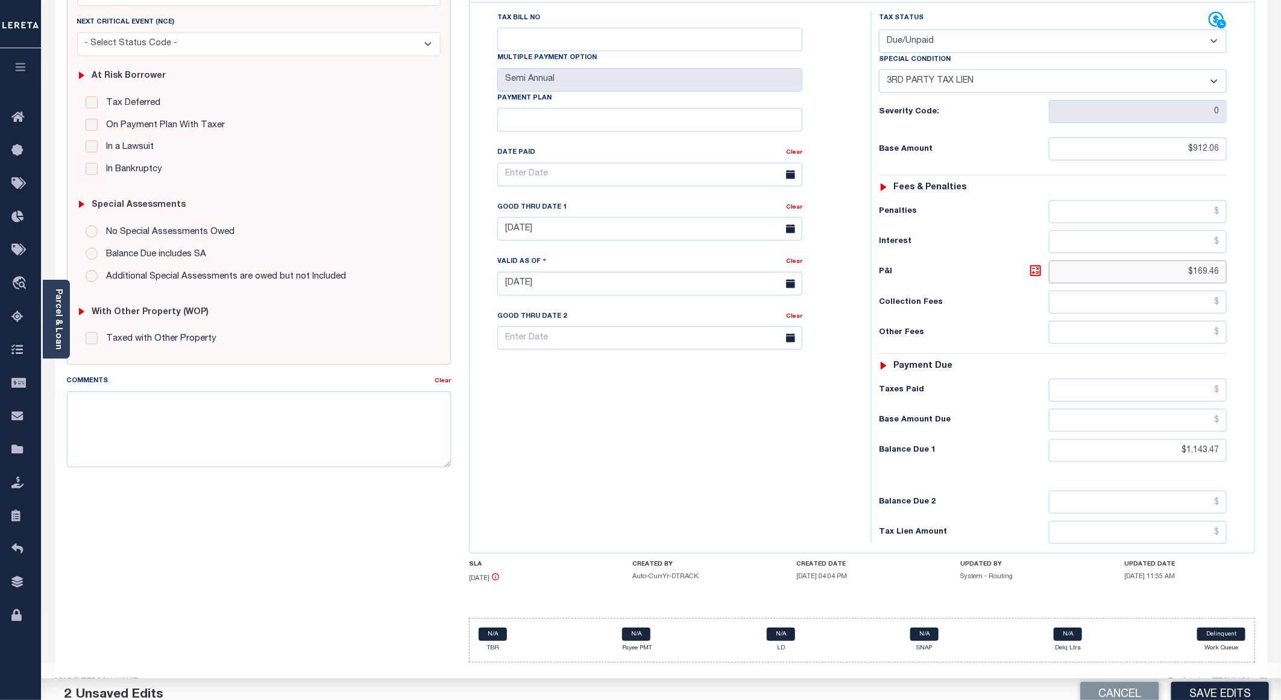
drag, startPoint x: 1219, startPoint y: 266, endPoint x: 1175, endPoint y: 266, distance: 44.0
click at [1175, 266] on input "$169.46" at bounding box center [1138, 271] width 178 height 23
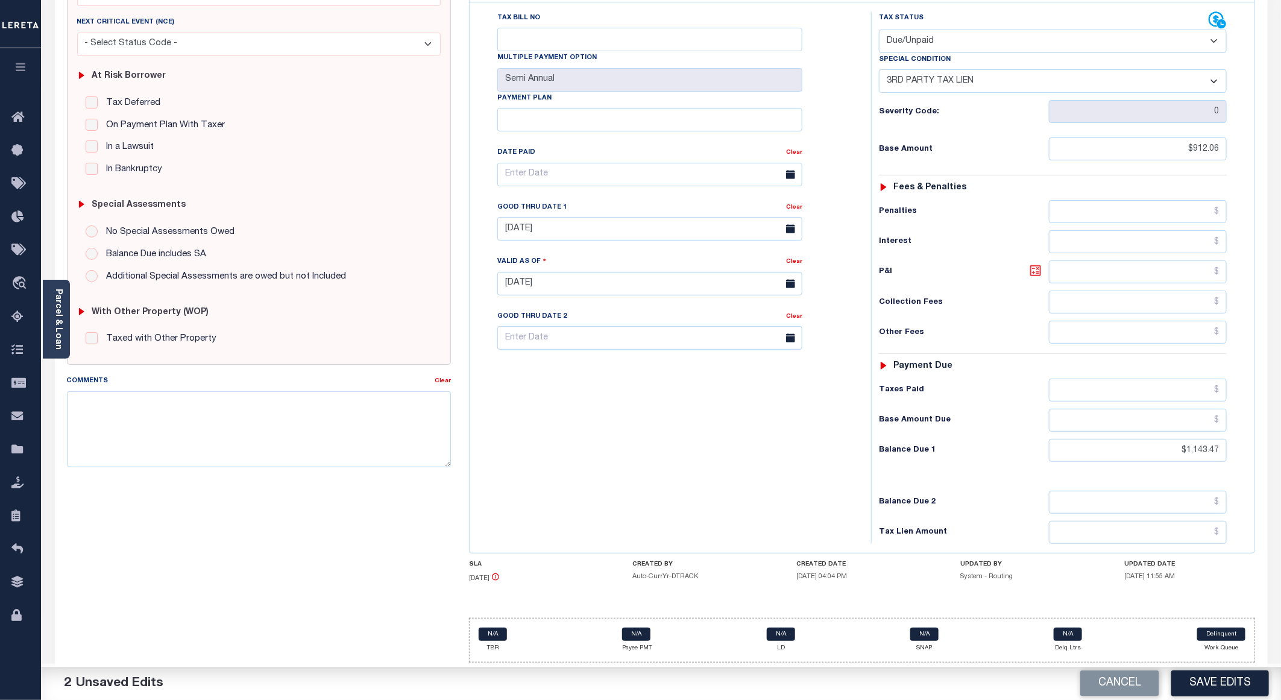
click at [1033, 267] on icon at bounding box center [1035, 270] width 7 height 7
type input "$231.41"
drag, startPoint x: 1219, startPoint y: 143, endPoint x: 1150, endPoint y: 166, distance: 72.6
click at [1132, 147] on input "$912.06" at bounding box center [1138, 148] width 178 height 23
click at [1179, 140] on input "text" at bounding box center [1138, 148] width 178 height 23
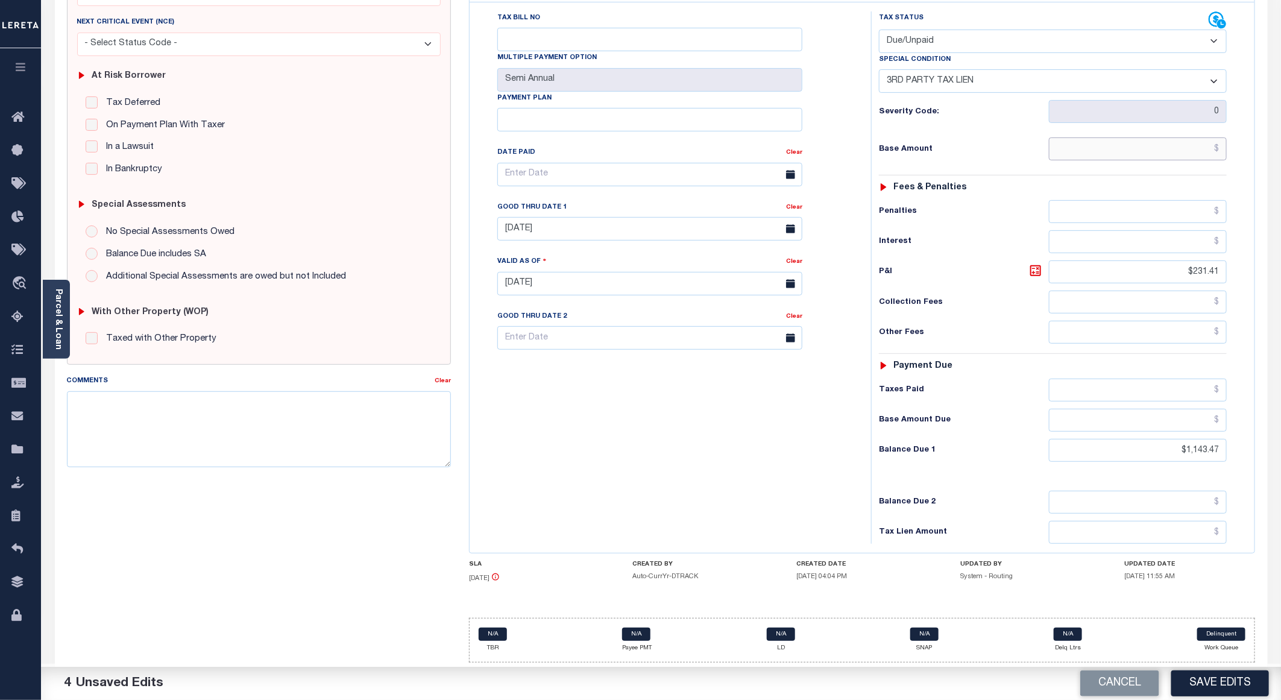
click at [1201, 140] on input "text" at bounding box center [1138, 148] width 178 height 23
paste input "991.28"
type input "$991.28"
click at [1034, 264] on icon at bounding box center [1035, 270] width 14 height 14
type input "$152.19"
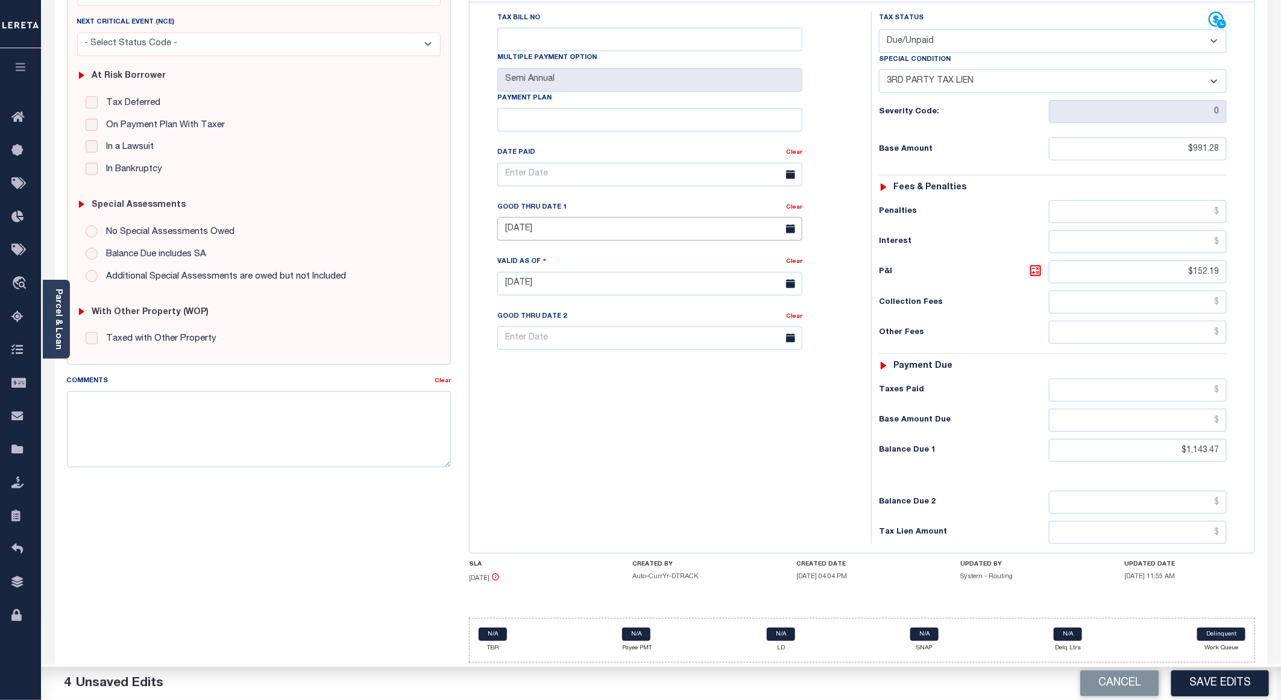
click at [528, 223] on input "04/30/2025" at bounding box center [649, 229] width 305 height 24
click at [566, 391] on span "30" at bounding box center [564, 399] width 24 height 24
type input "[DATE]"
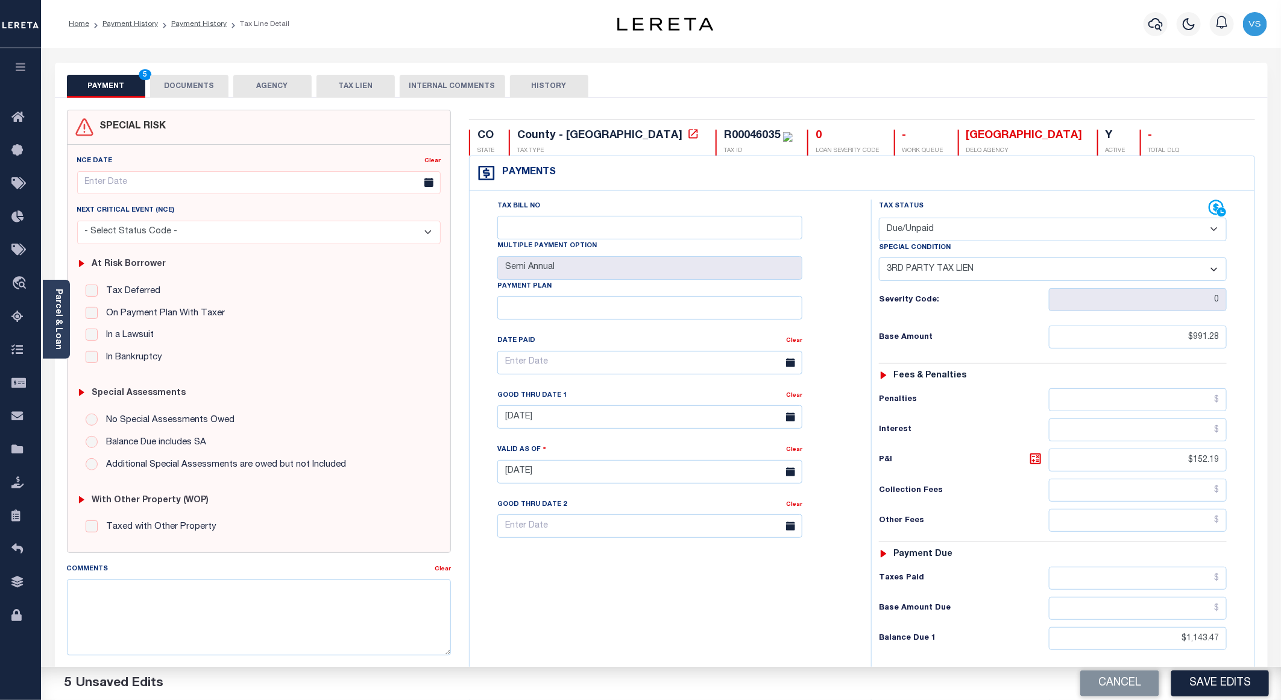
click at [174, 83] on button "DOCUMENTS" at bounding box center [189, 86] width 78 height 23
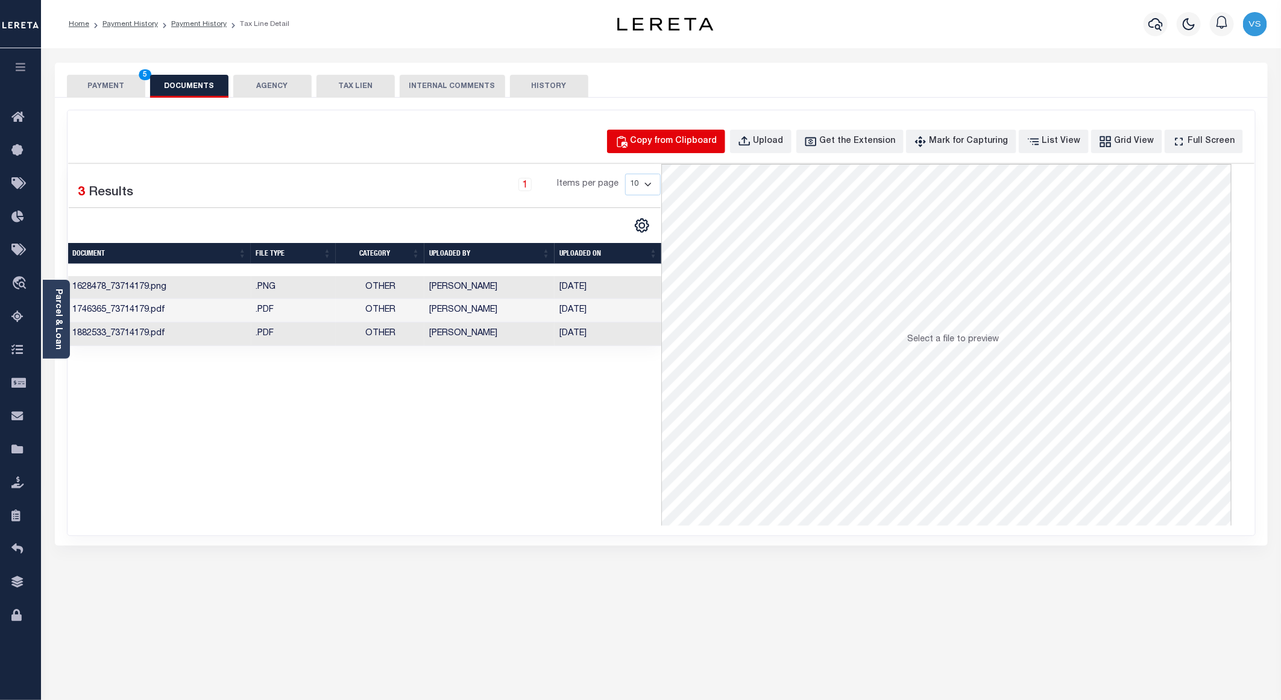
click at [662, 143] on div "Copy from Clipboard" at bounding box center [673, 141] width 87 height 13
select select "POP"
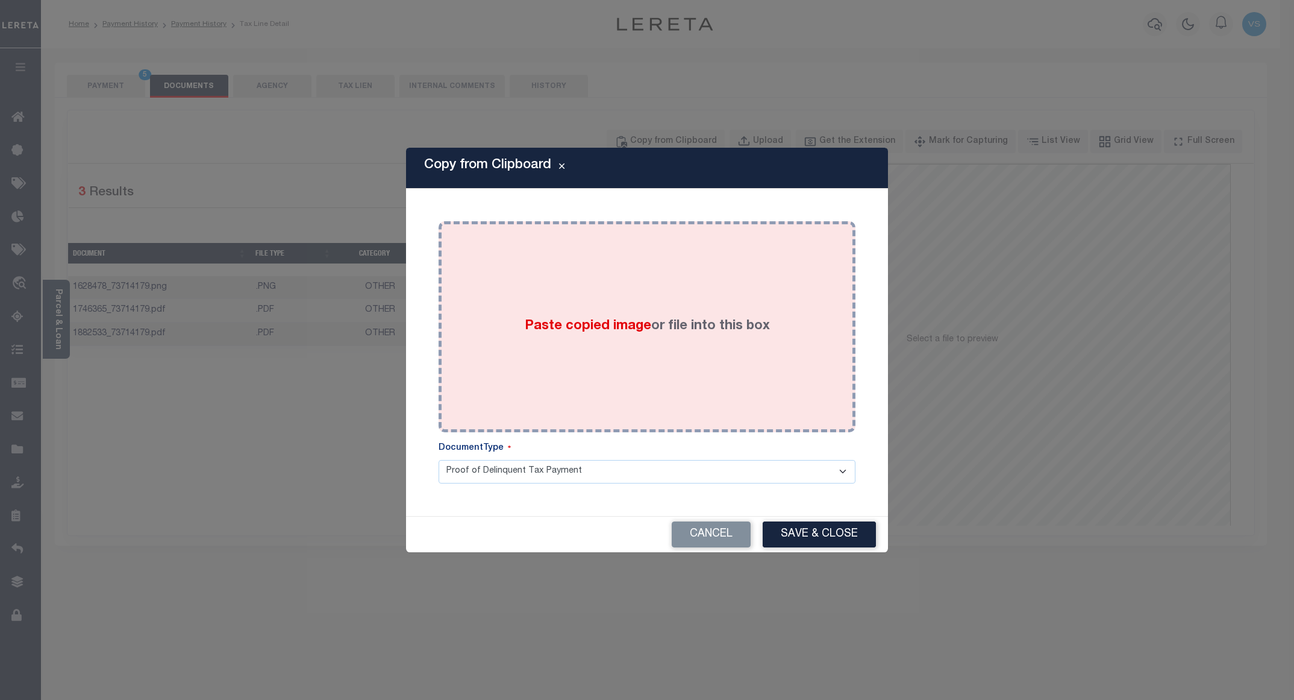
click at [554, 233] on div "Paste copied image or file into this box" at bounding box center [647, 326] width 399 height 193
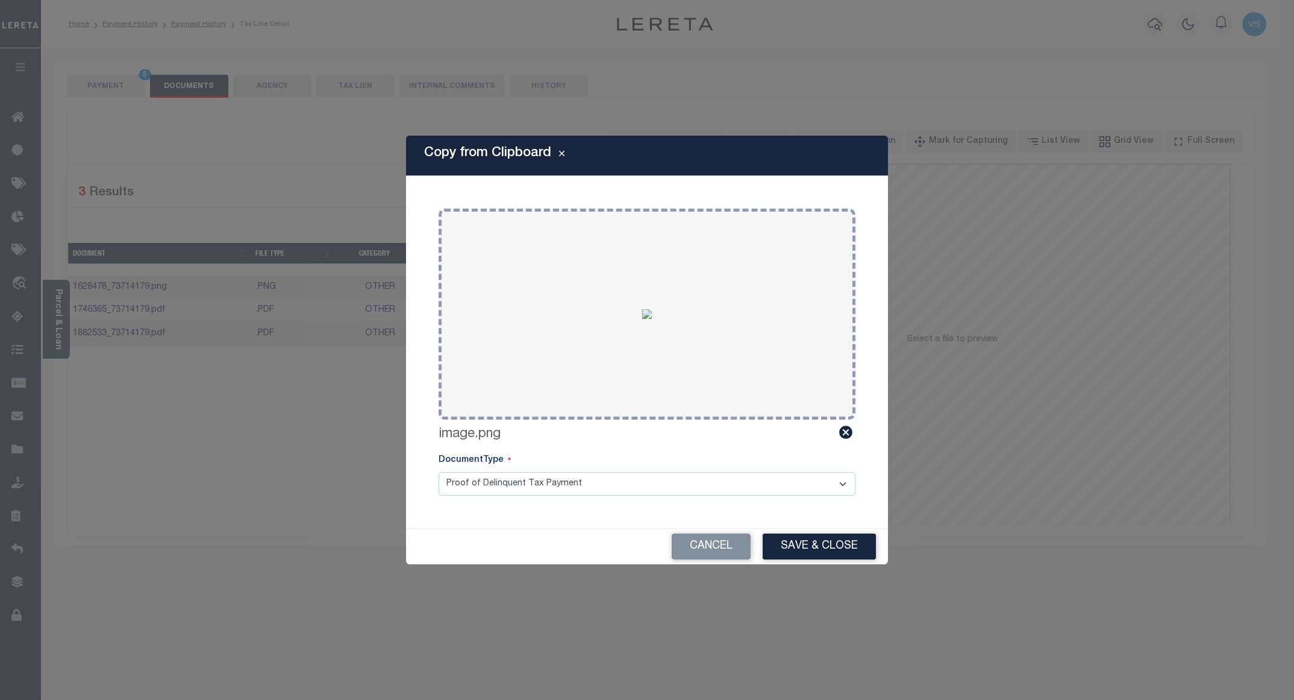
click at [780, 532] on div "Cancel Save & Close" at bounding box center [647, 547] width 482 height 36
click at [782, 544] on button "Save & Close" at bounding box center [819, 546] width 113 height 26
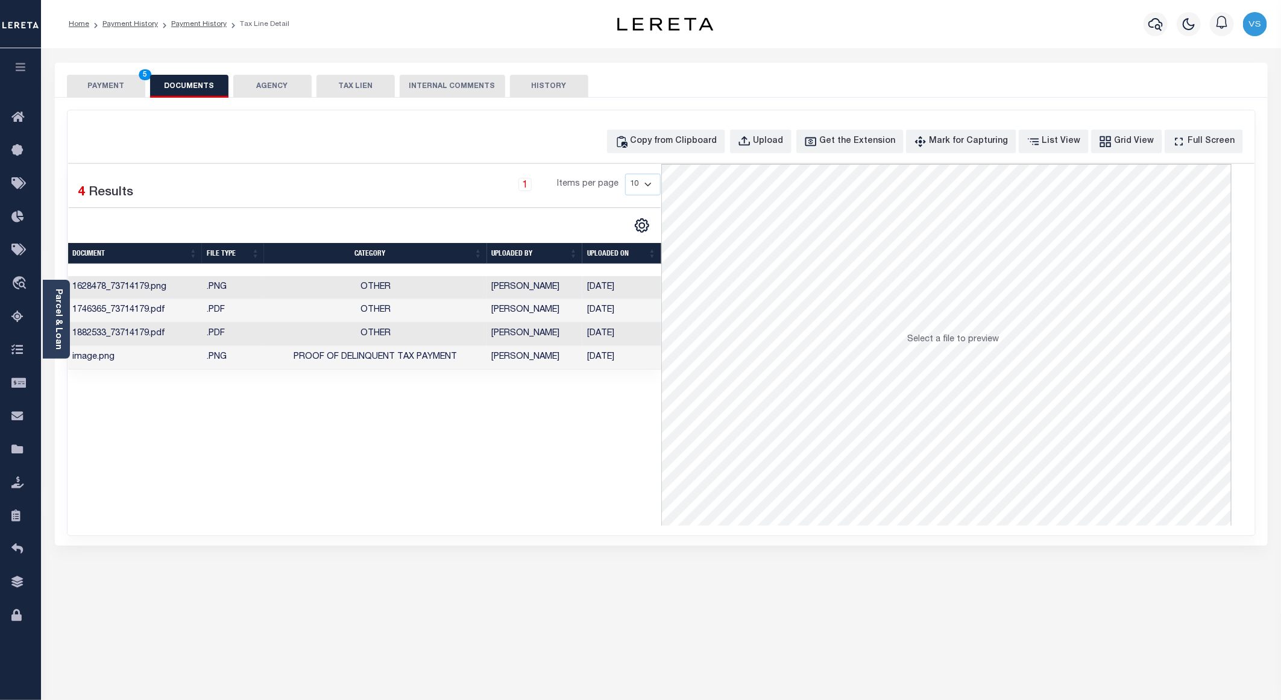
click at [95, 91] on button "PAYMENT 5" at bounding box center [106, 86] width 78 height 23
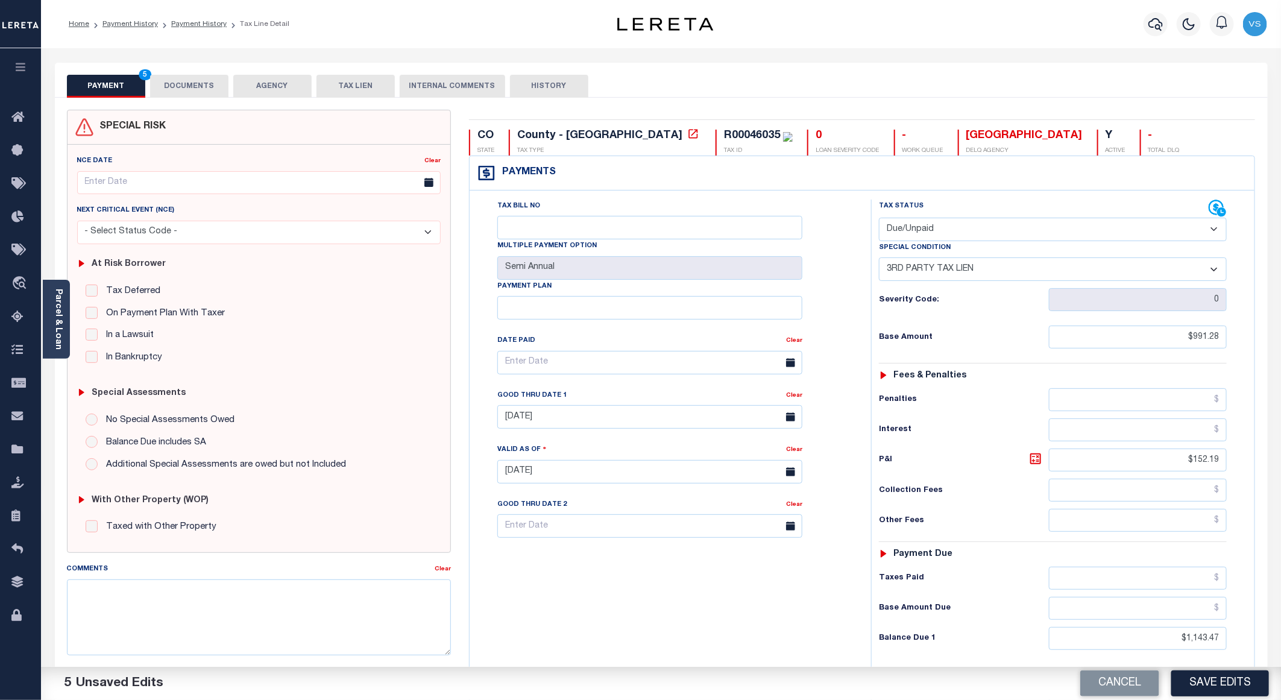
scroll to position [181, 0]
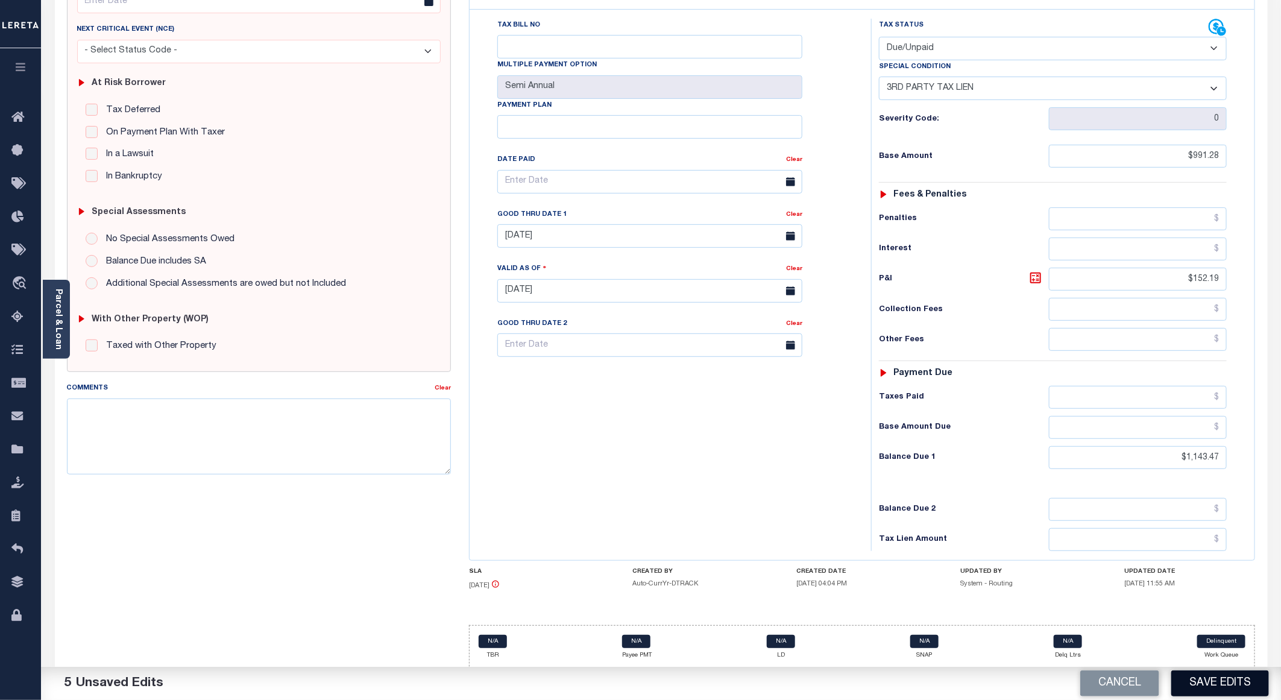
click at [1200, 678] on button "Save Edits" at bounding box center [1220, 683] width 98 height 26
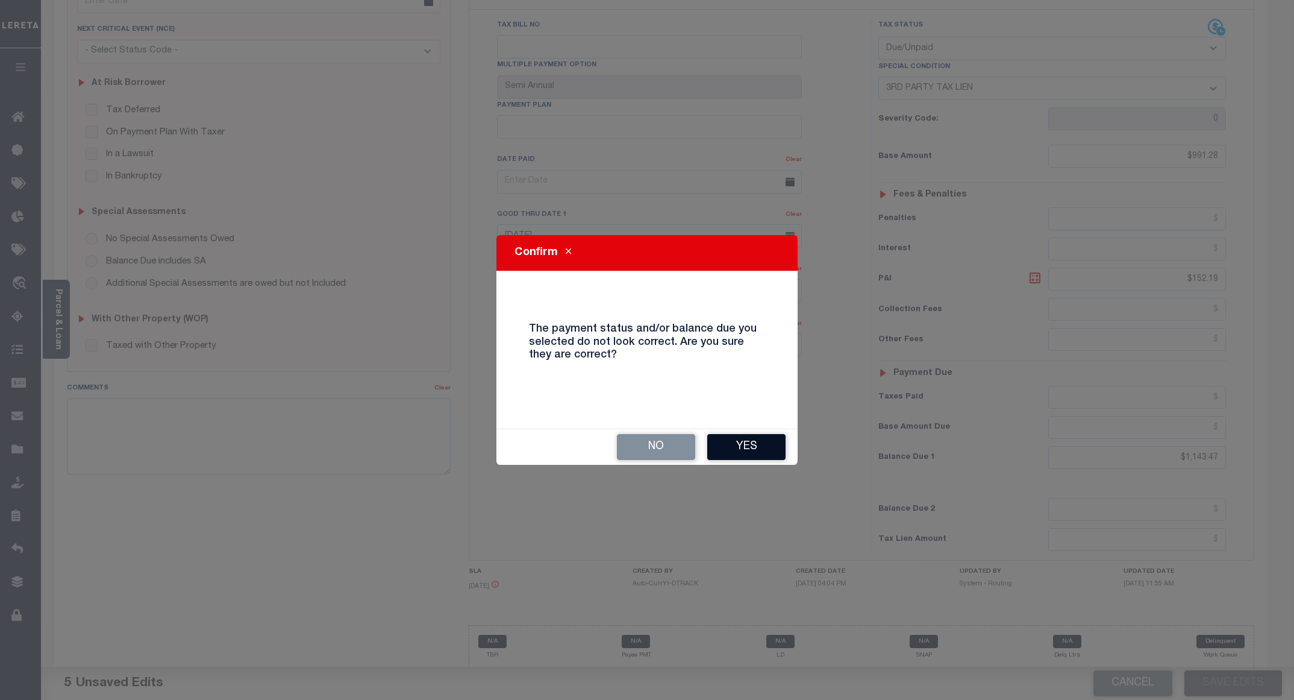
click at [748, 445] on button "Yes" at bounding box center [746, 447] width 78 height 26
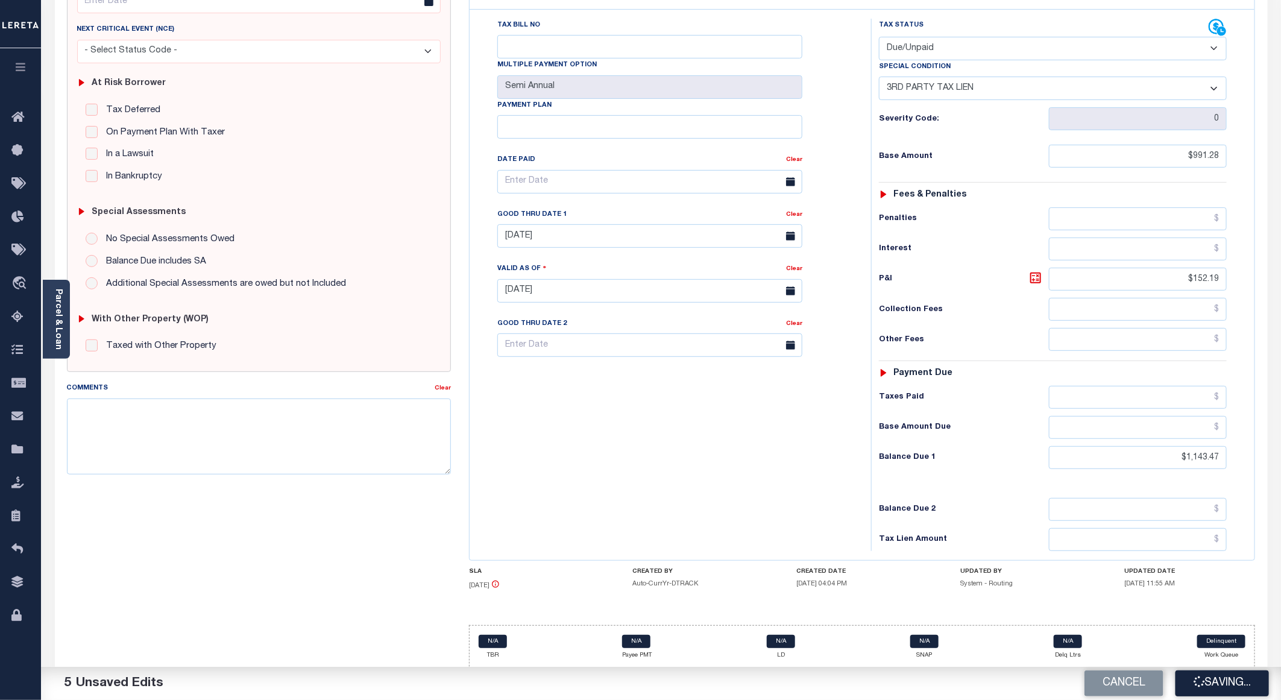
checkbox input "false"
type input "$991.28"
type input "$152.19"
type input "$1,143.47"
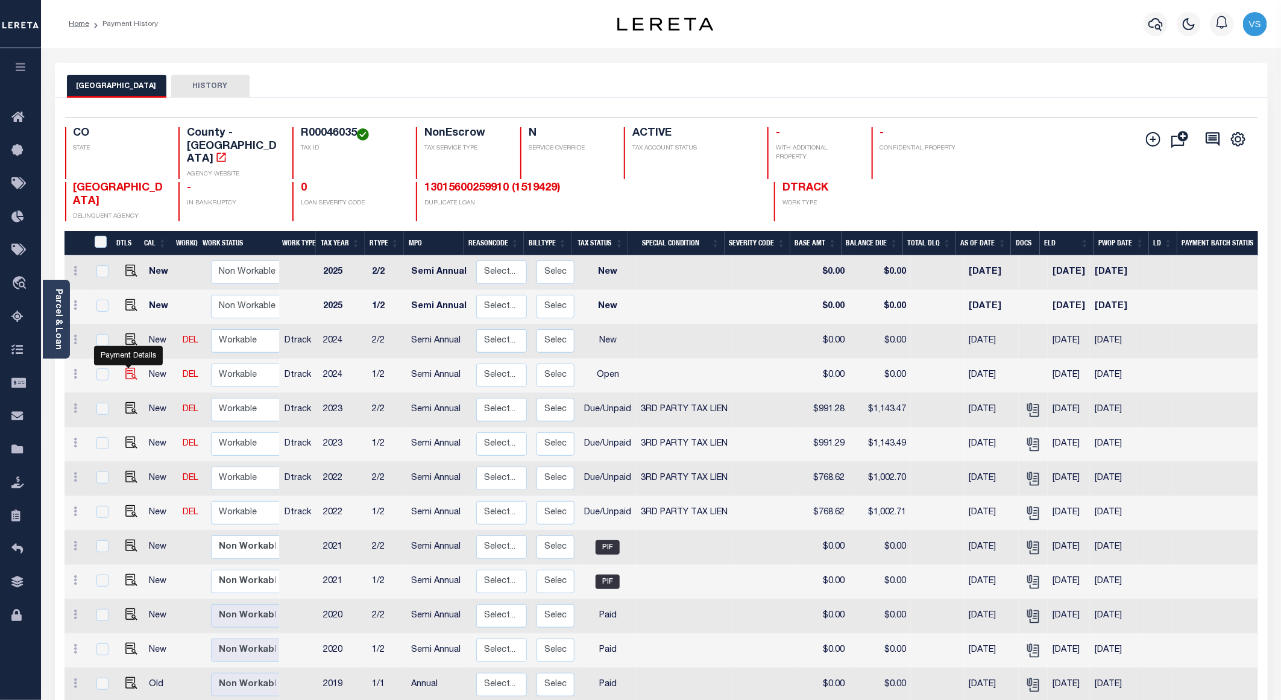
click at [125, 368] on img "" at bounding box center [131, 374] width 12 height 12
checkbox input "true"
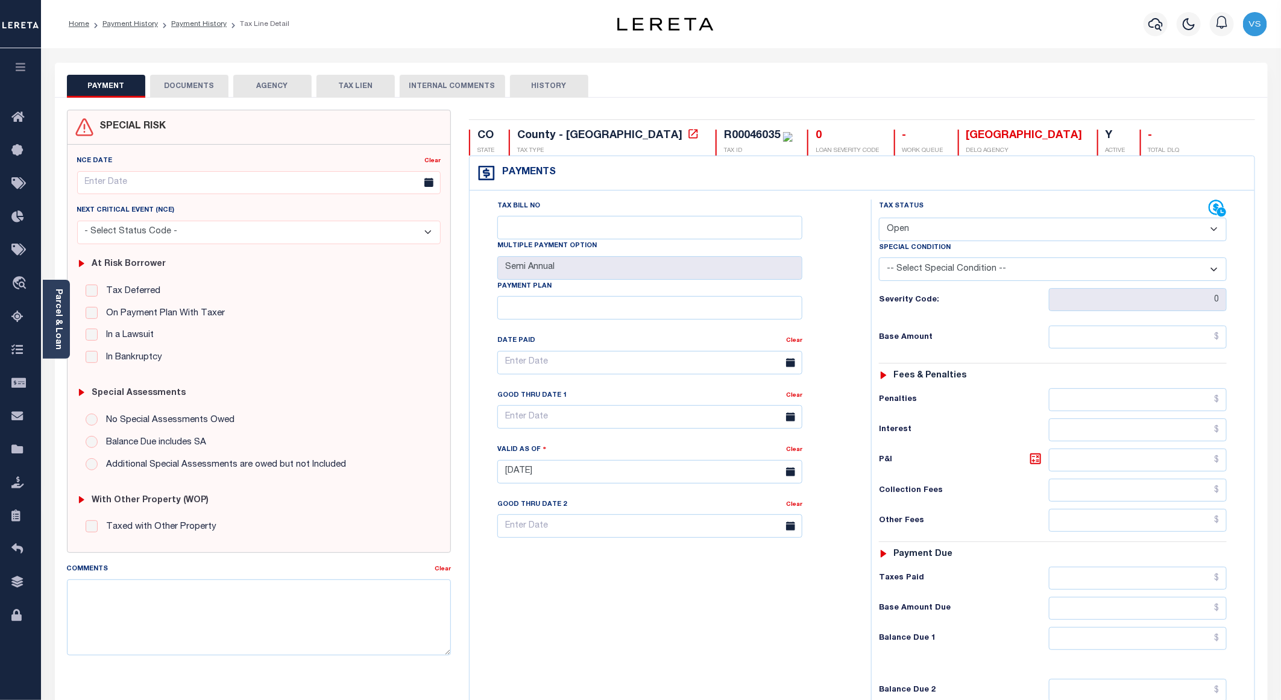
click at [996, 230] on select "- Select Status Code - Open Due/Unpaid Paid Incomplete No Tax Due Internal Refu…" at bounding box center [1053, 230] width 348 height 24
select select "DUE"
click at [879, 219] on select "- Select Status Code - Open Due/Unpaid Paid Incomplete No Tax Due Internal Refu…" at bounding box center [1053, 230] width 348 height 24
type input "[DATE]"
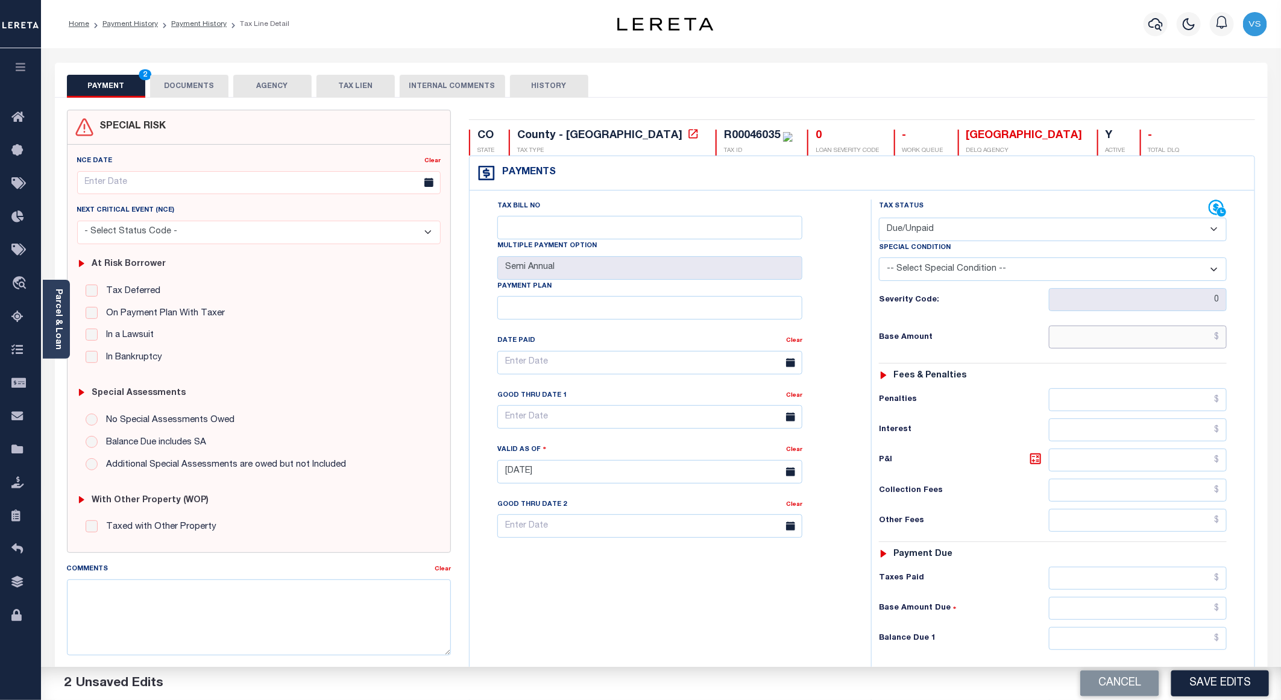
click at [1167, 339] on input "text" at bounding box center [1138, 336] width 178 height 23
paste input "917.58"
type input "$917.58"
click at [1212, 344] on input "$917.58" at bounding box center [1138, 336] width 178 height 23
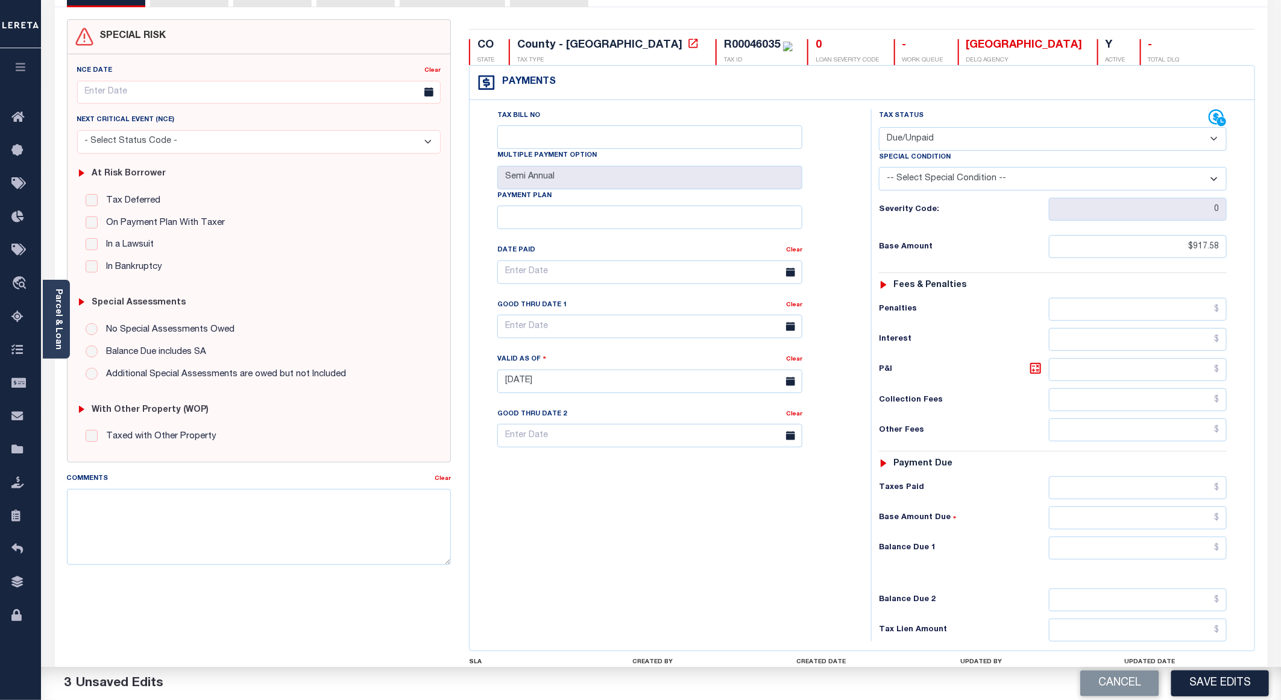
scroll to position [197, 0]
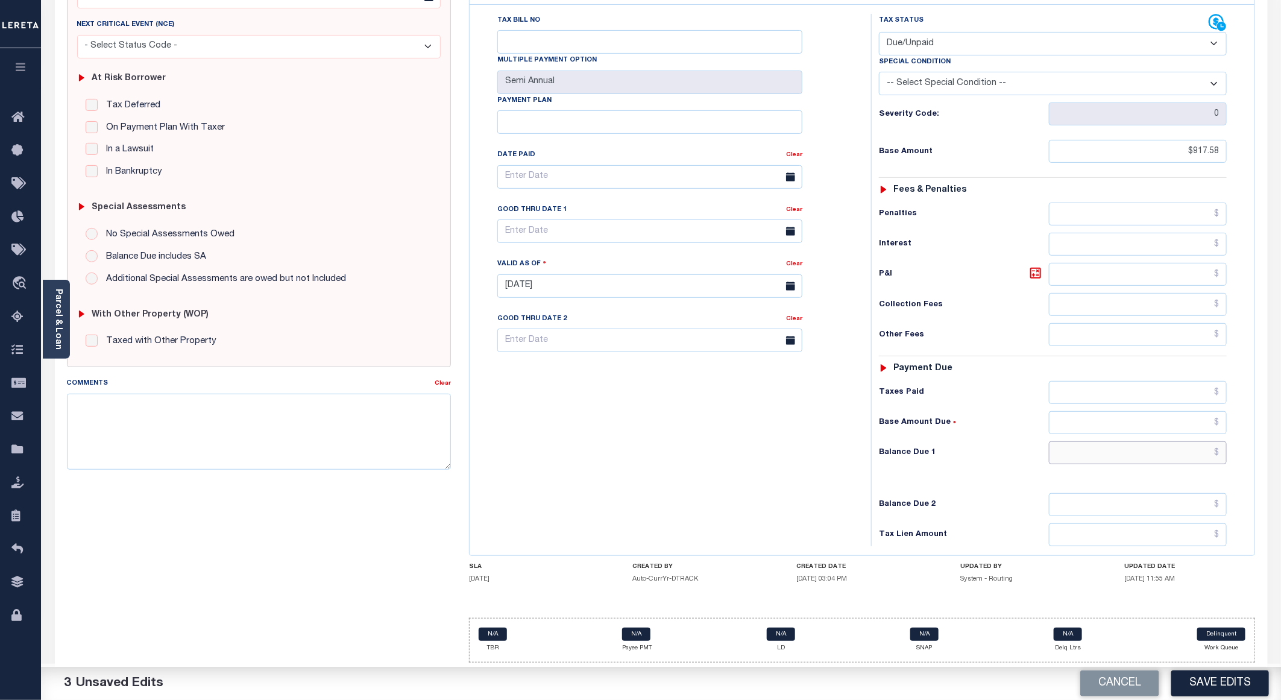
click at [1090, 448] on input "text" at bounding box center [1138, 452] width 178 height 23
click at [1206, 456] on input "text" at bounding box center [1138, 452] width 178 height 23
paste input "980.71"
type input "$980.71"
click at [1034, 269] on icon at bounding box center [1035, 273] width 14 height 14
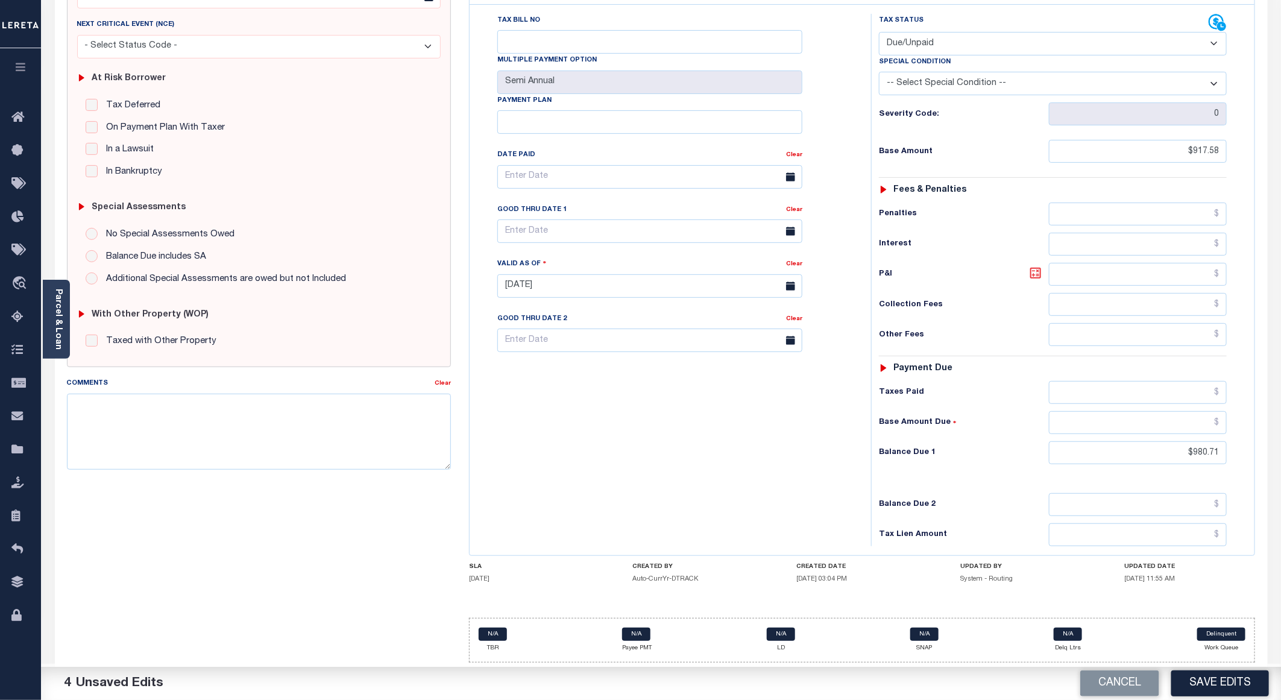
type input "$63.13"
click at [527, 226] on input "text" at bounding box center [649, 231] width 305 height 24
click at [561, 391] on span "30" at bounding box center [564, 401] width 24 height 24
type input "[DATE]"
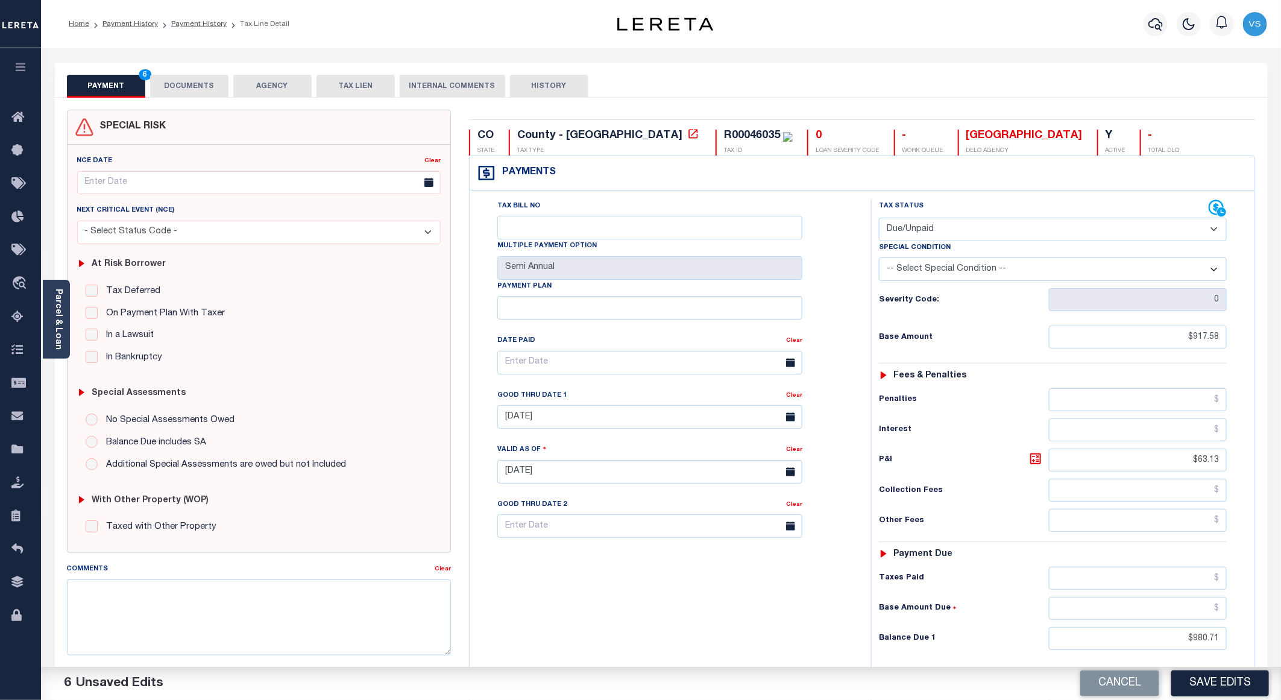
click at [184, 89] on button "DOCUMENTS" at bounding box center [189, 86] width 78 height 23
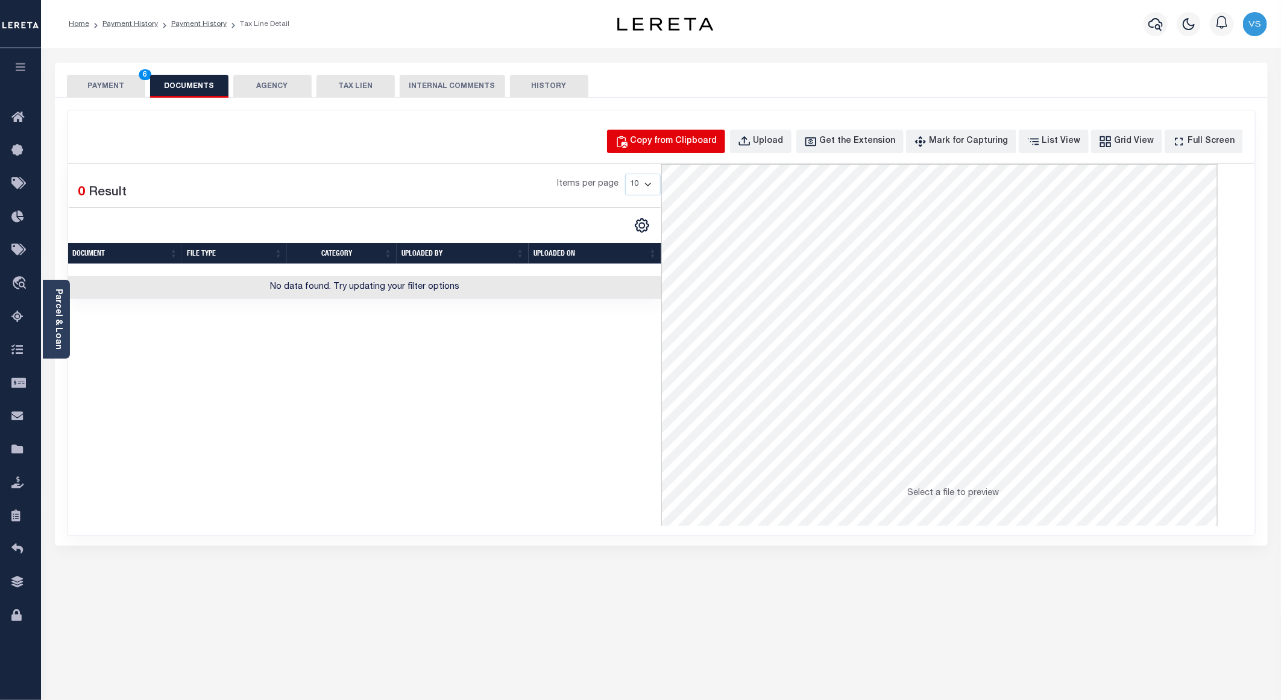
click at [686, 138] on div "Copy from Clipboard" at bounding box center [673, 141] width 87 height 13
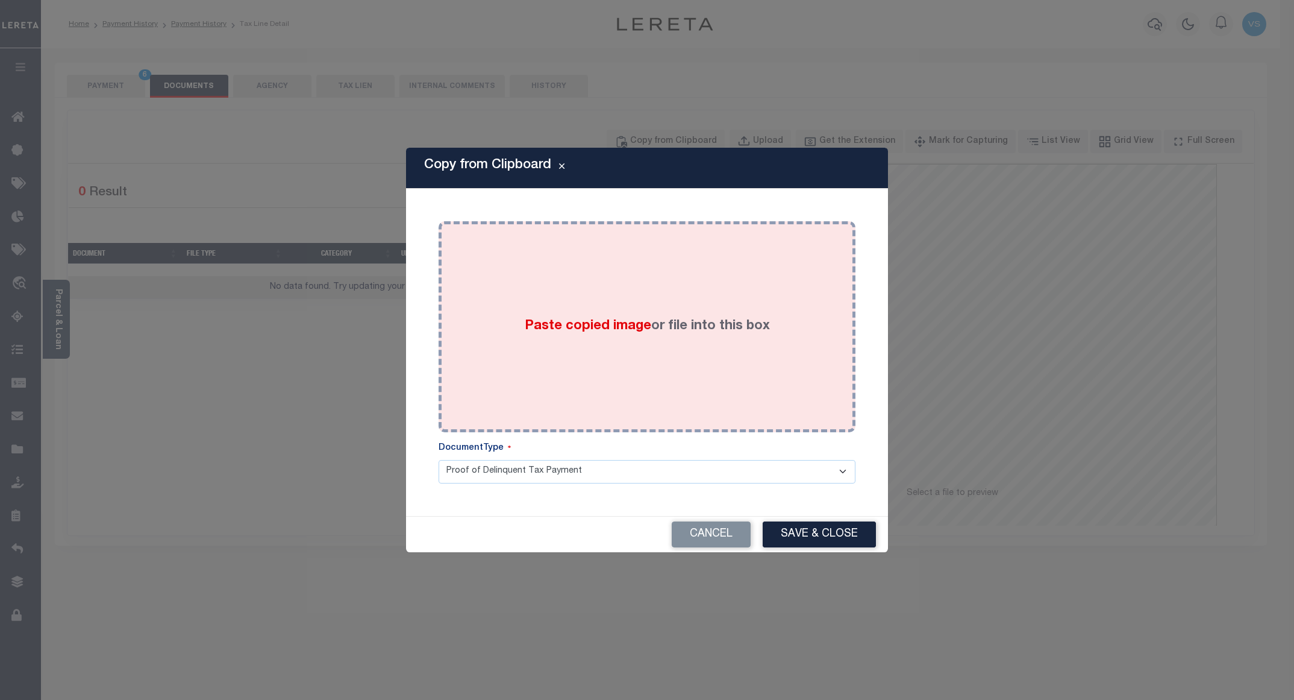
click at [651, 320] on label "Paste copied image or file into this box" at bounding box center [647, 326] width 245 height 20
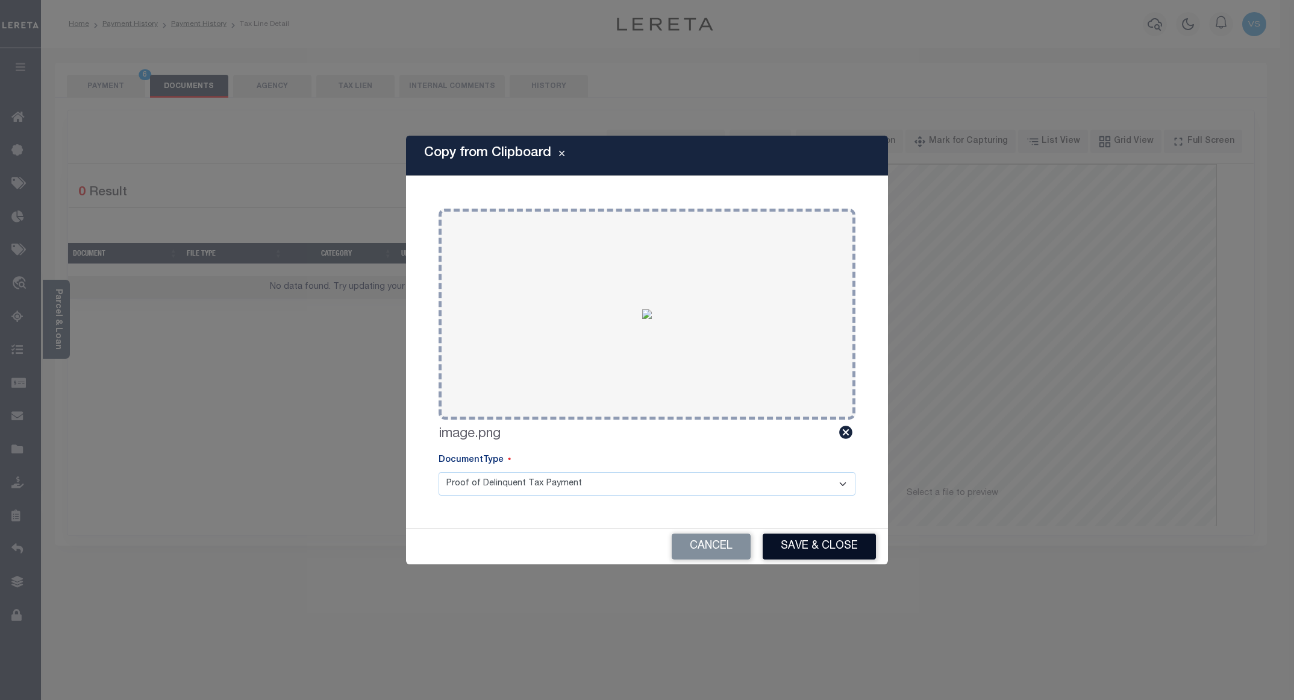
click at [803, 546] on button "Save & Close" at bounding box center [819, 546] width 113 height 26
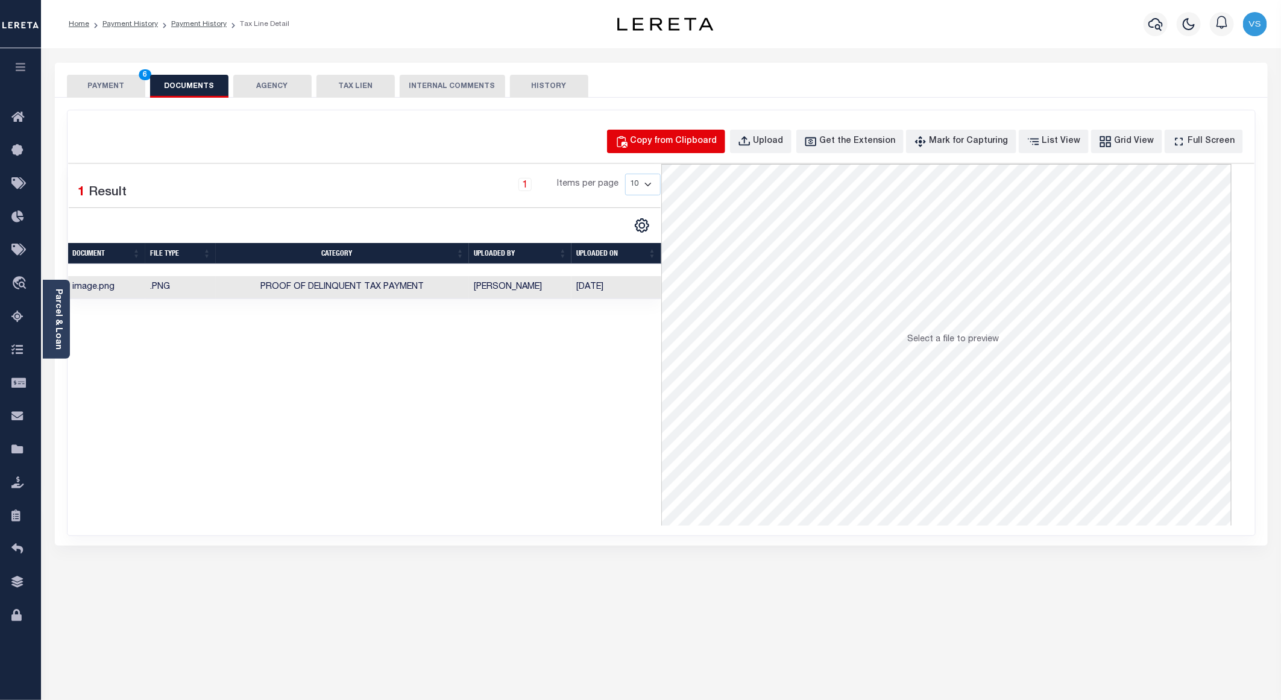
click at [707, 147] on div "Copy from Clipboard" at bounding box center [673, 141] width 87 height 13
select select "POP"
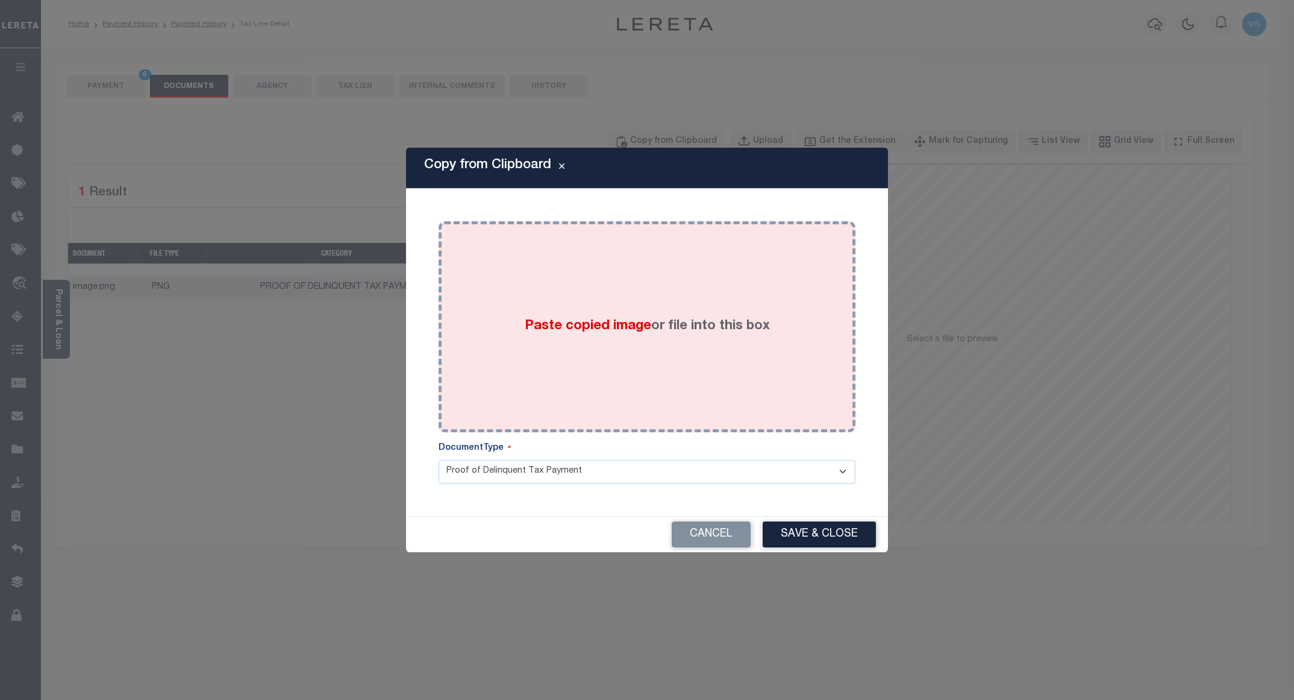
click at [736, 371] on div "Paste copied image or file into this box" at bounding box center [647, 326] width 399 height 193
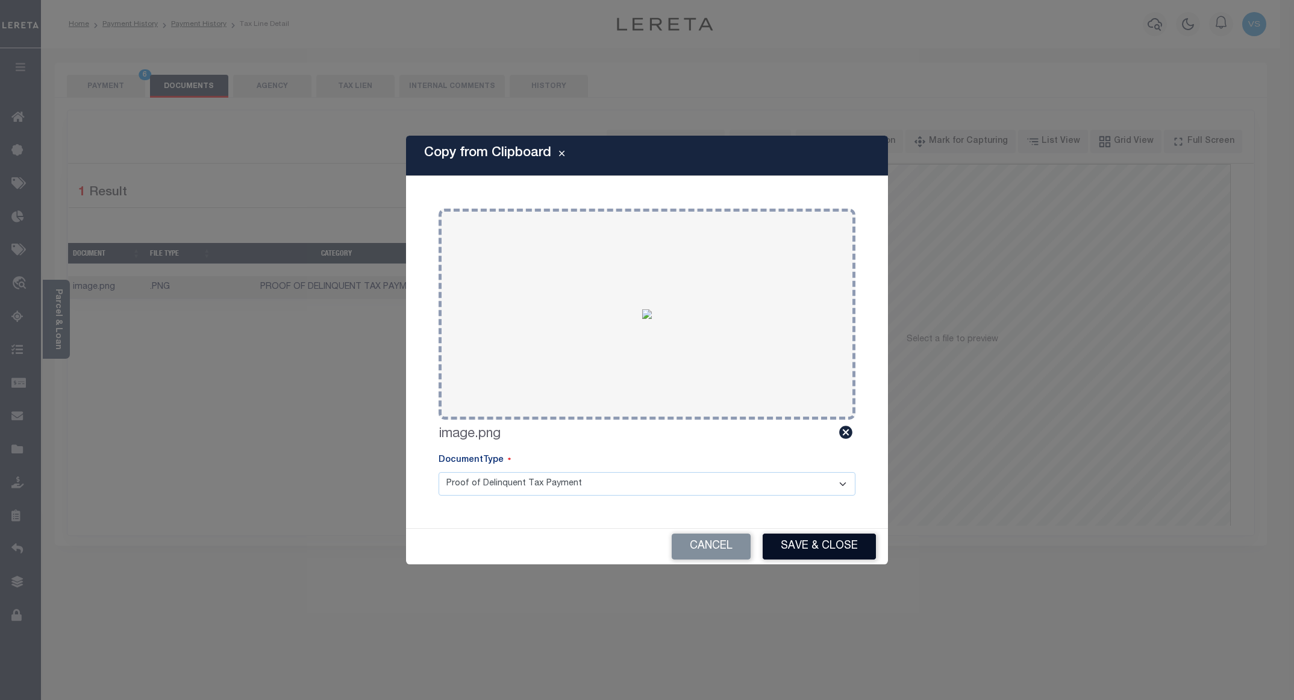
click at [800, 542] on button "Save & Close" at bounding box center [819, 546] width 113 height 26
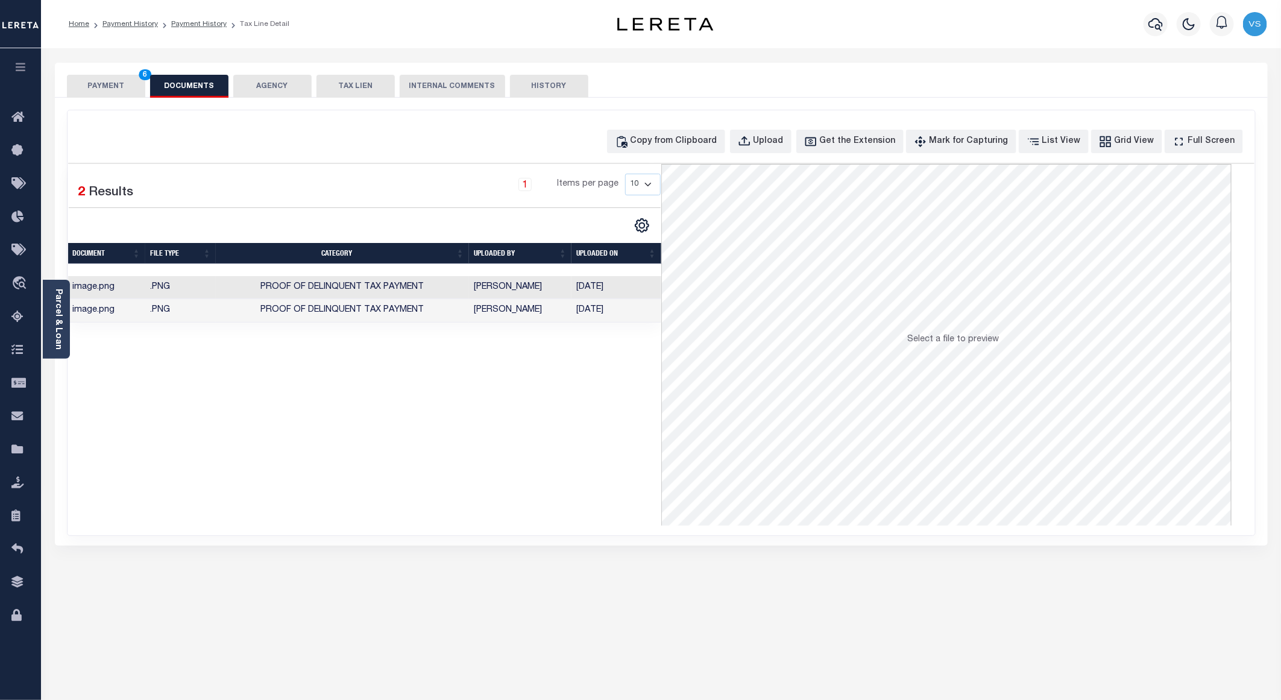
click at [94, 83] on button "PAYMENT 6" at bounding box center [106, 86] width 78 height 23
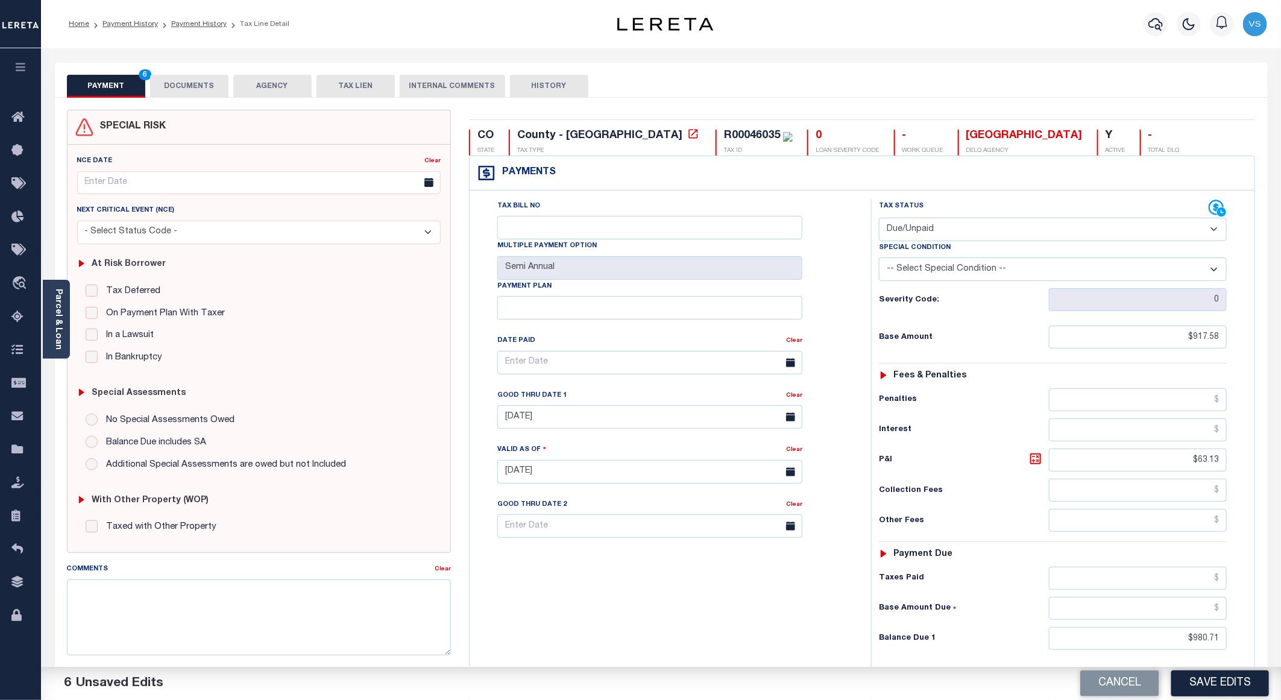
scroll to position [181, 0]
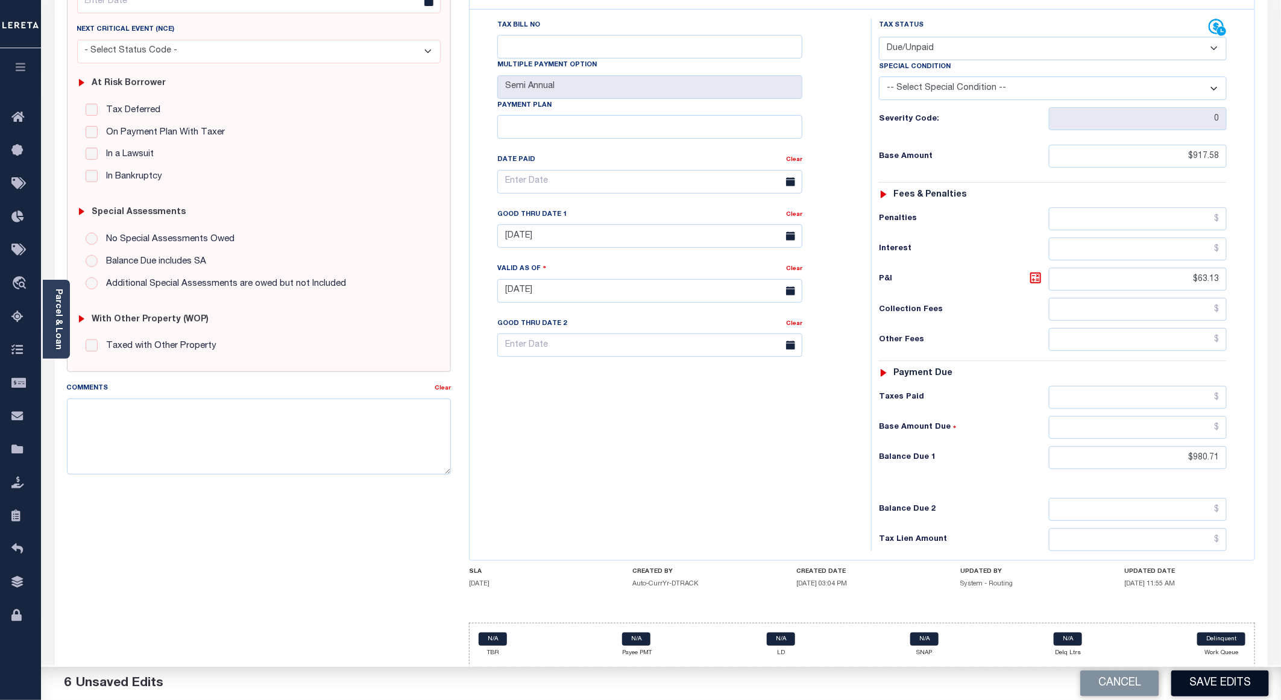
click at [1197, 676] on button "Save Edits" at bounding box center [1220, 683] width 98 height 26
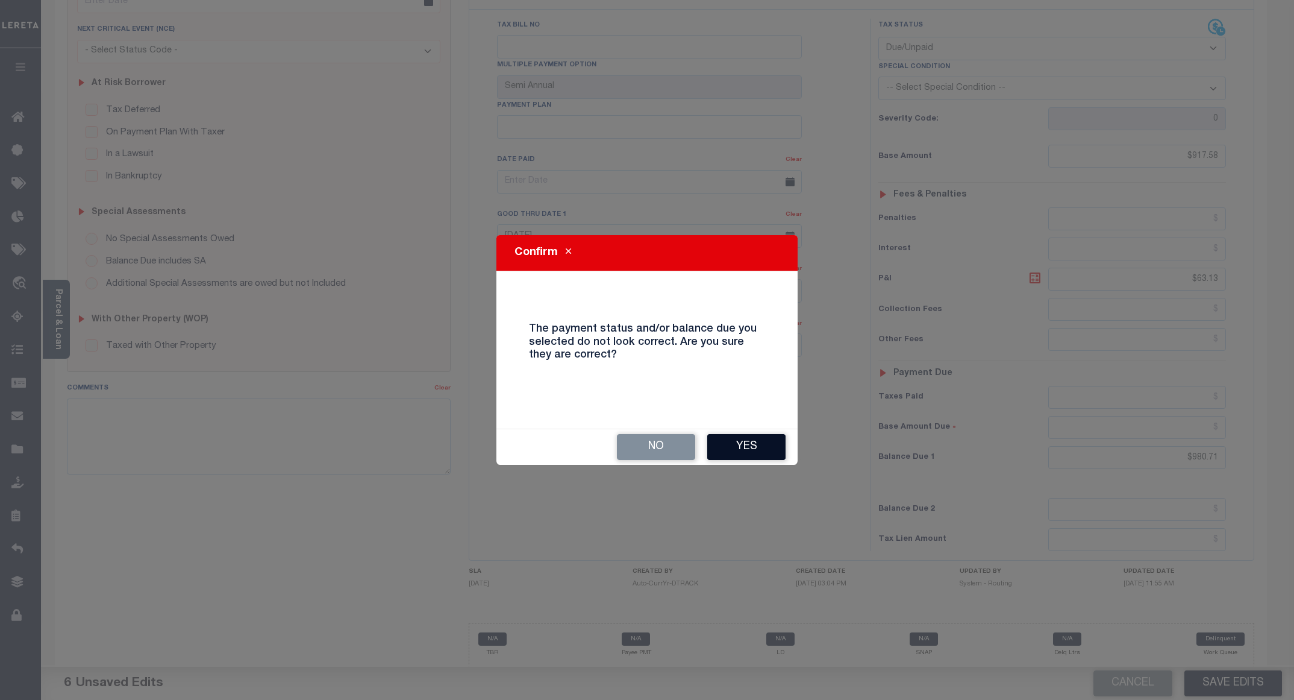
click at [736, 443] on button "Yes" at bounding box center [746, 447] width 78 height 26
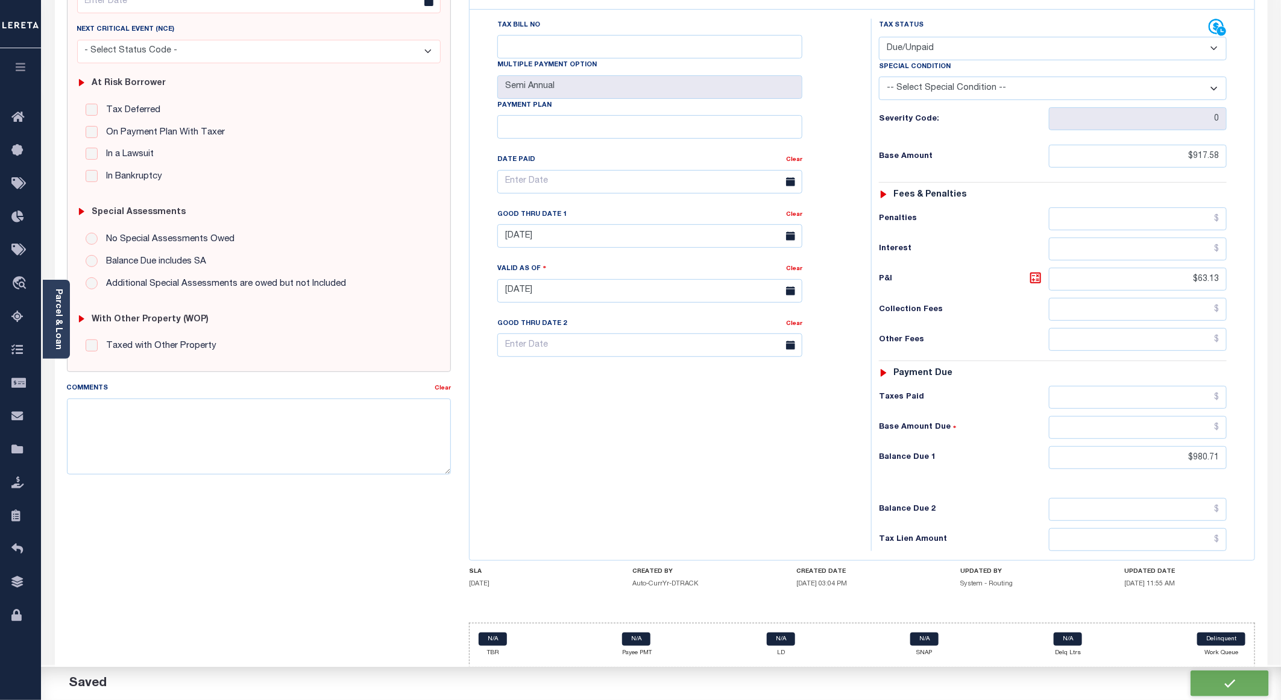
checkbox input "false"
type input "$917.58"
type input "$63.13"
type input "$980.71"
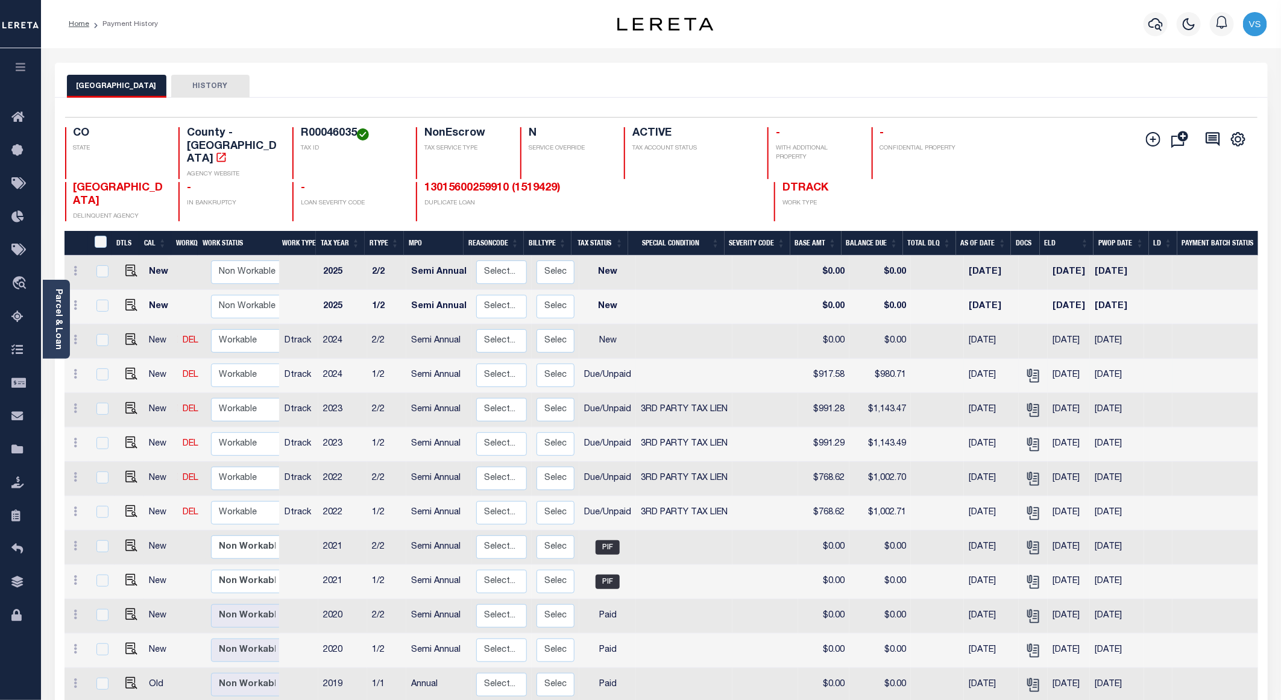
click at [827, 359] on td "$917.58" at bounding box center [823, 376] width 51 height 34
checkbox input "true"
click at [825, 359] on td "$917.58" at bounding box center [823, 376] width 51 height 34
checkbox input "false"
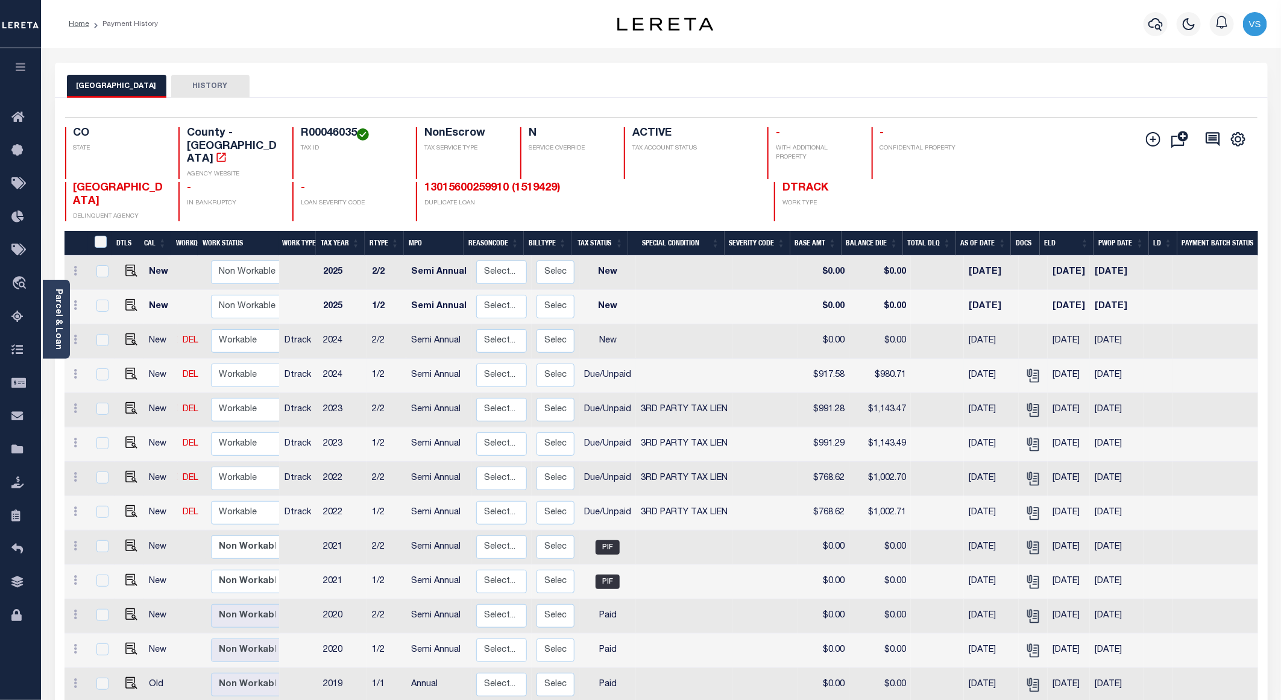
checkbox input "false"
click at [825, 359] on td "$917.58" at bounding box center [823, 376] width 51 height 34
checkbox input "true"
click at [825, 359] on td "$917.58" at bounding box center [823, 376] width 51 height 34
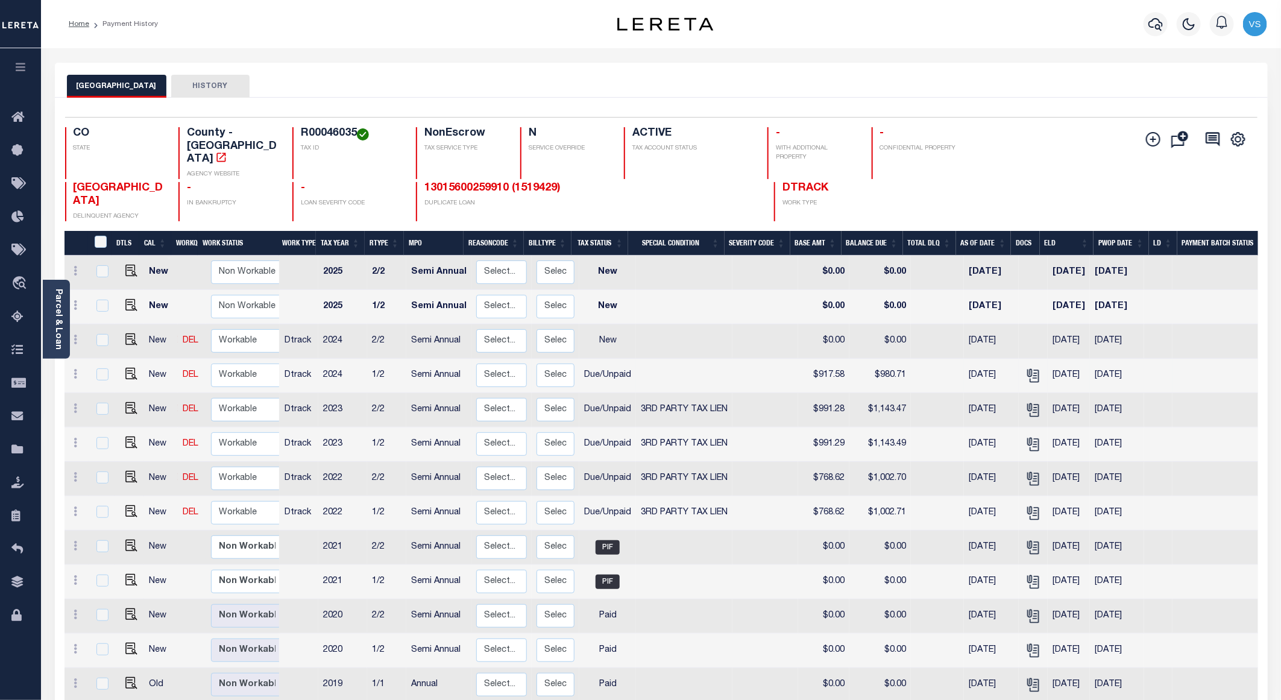
checkbox input "false"
copy td "917.58"
click at [125, 333] on img "" at bounding box center [131, 339] width 12 height 12
checkbox input "true"
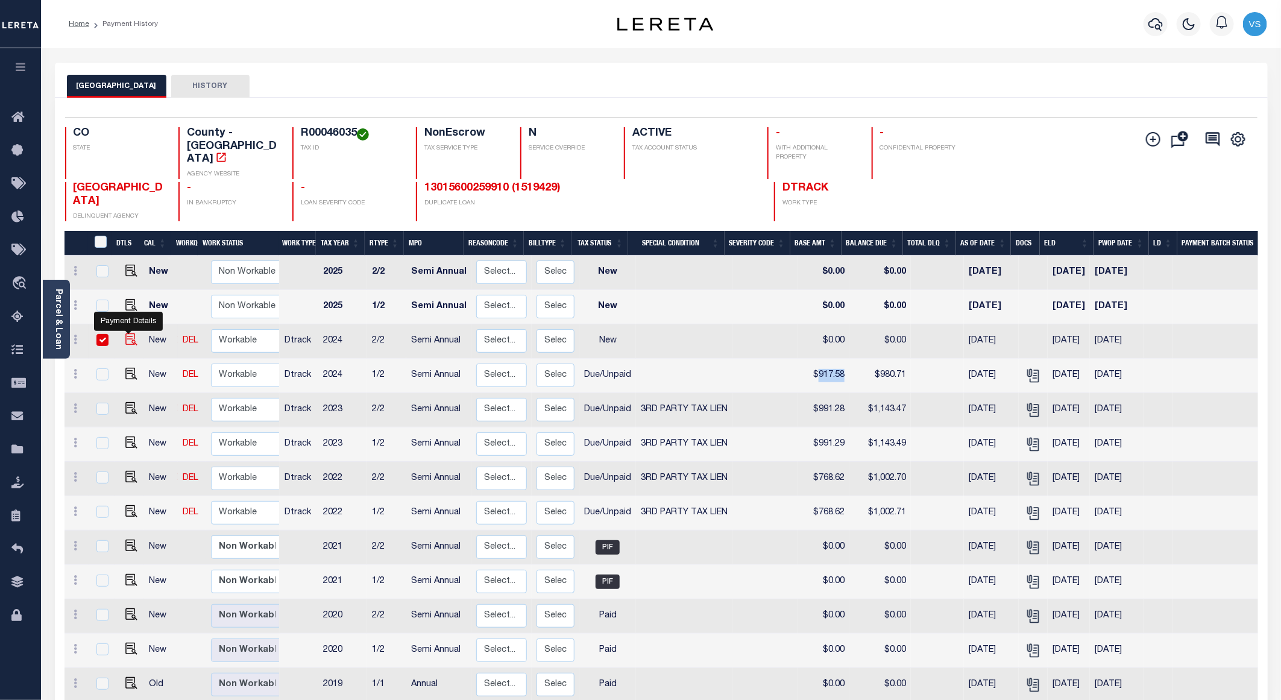
checkbox input "true"
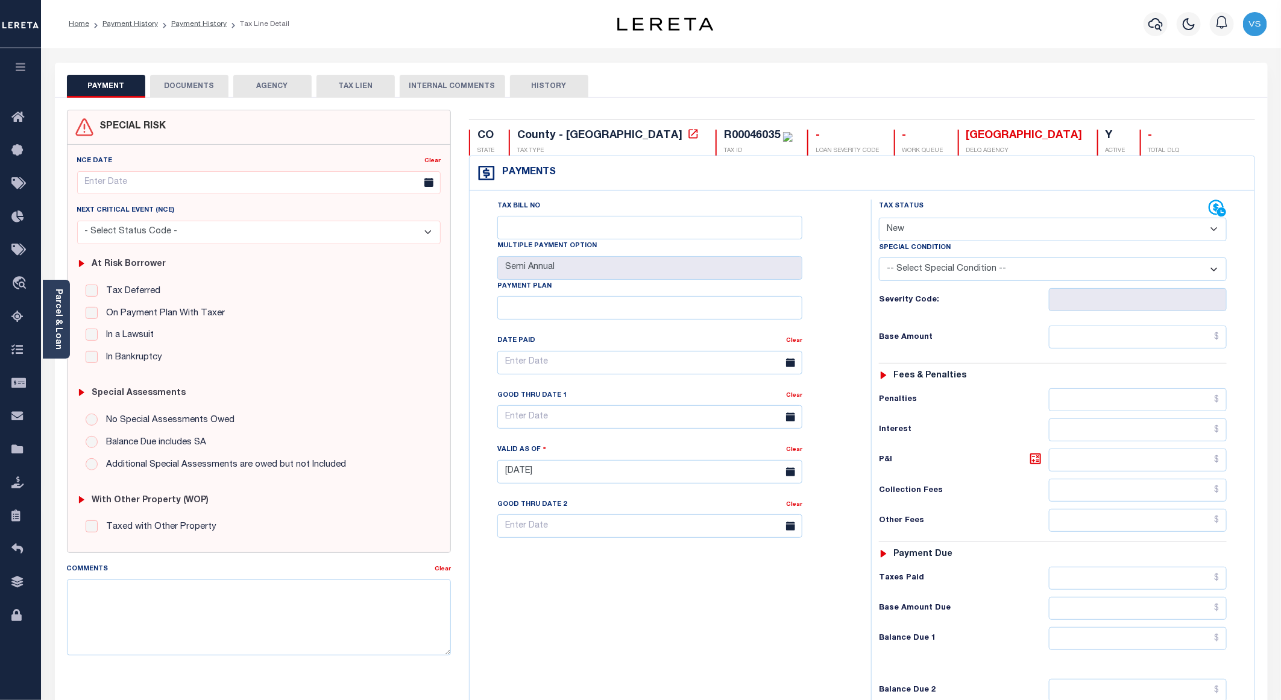
click at [958, 231] on select "- Select Status Code - Open Due/Unpaid Paid Incomplete No Tax Due Internal Refu…" at bounding box center [1053, 230] width 348 height 24
select select "DUE"
click at [879, 219] on select "- Select Status Code - Open Due/Unpaid Paid Incomplete No Tax Due Internal Refu…" at bounding box center [1053, 230] width 348 height 24
type input "[DATE]"
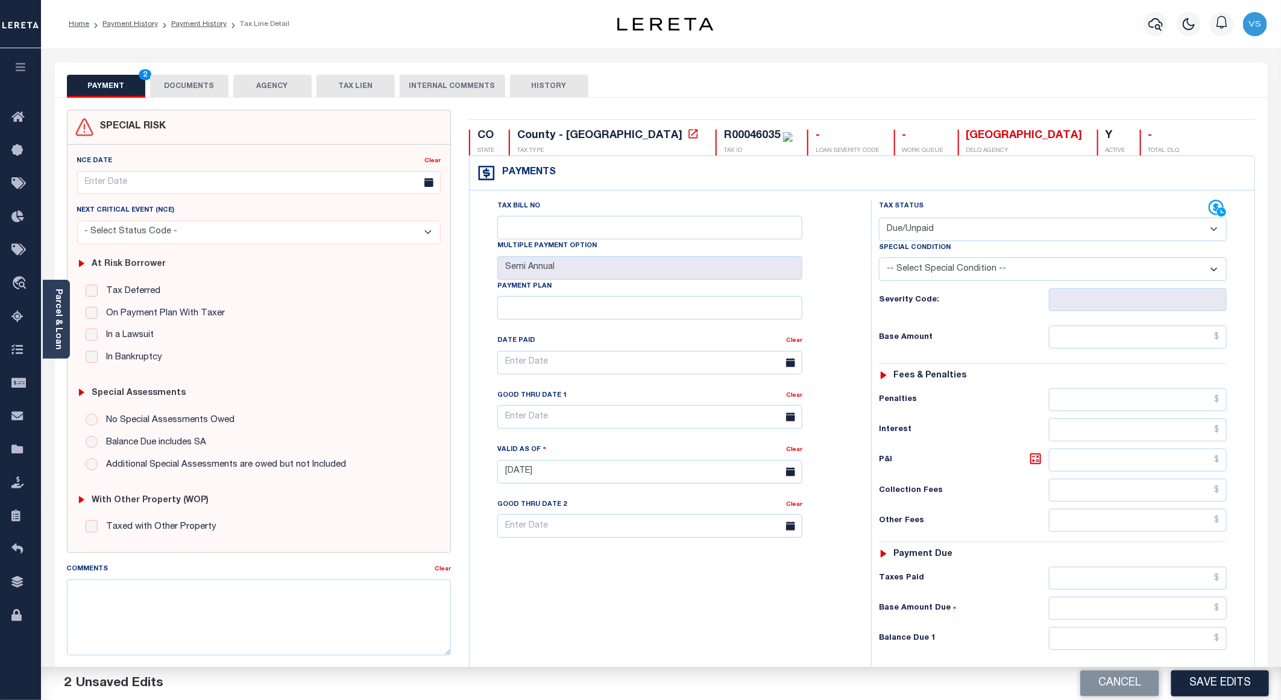
scroll to position [197, 0]
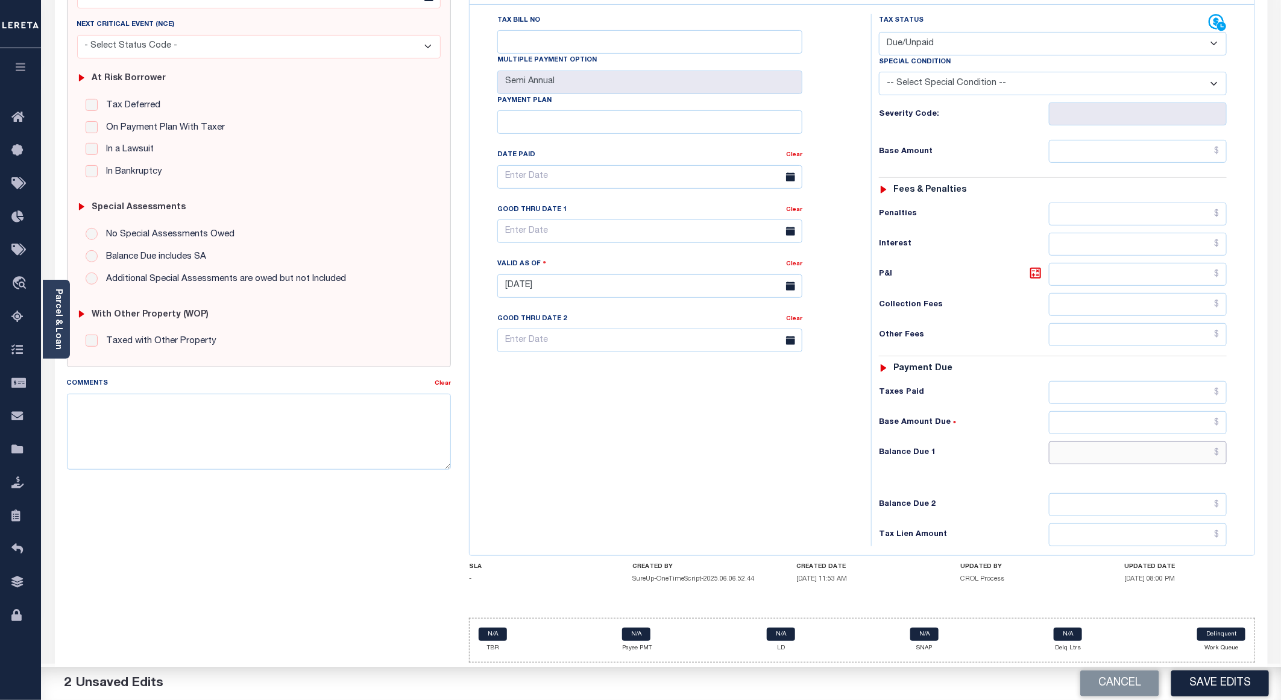
click at [1131, 451] on input "text" at bounding box center [1138, 452] width 178 height 23
paste input "980.7"
type input "$980.70"
click at [525, 228] on input "text" at bounding box center [649, 231] width 305 height 24
click at [560, 398] on span "30" at bounding box center [564, 401] width 24 height 24
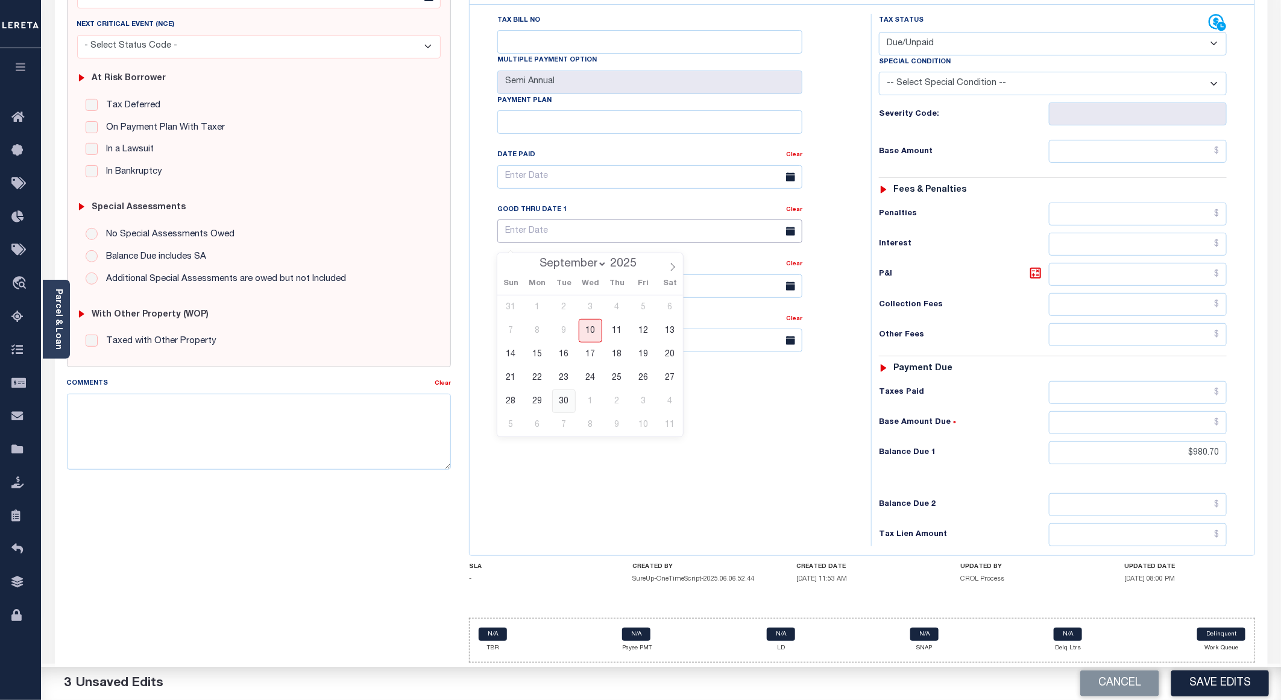
type input "09/30/2025"
click at [1070, 143] on input "text" at bounding box center [1138, 151] width 178 height 23
type input "$917.58"
click at [1038, 273] on icon at bounding box center [1035, 273] width 11 height 11
type input "$63.12"
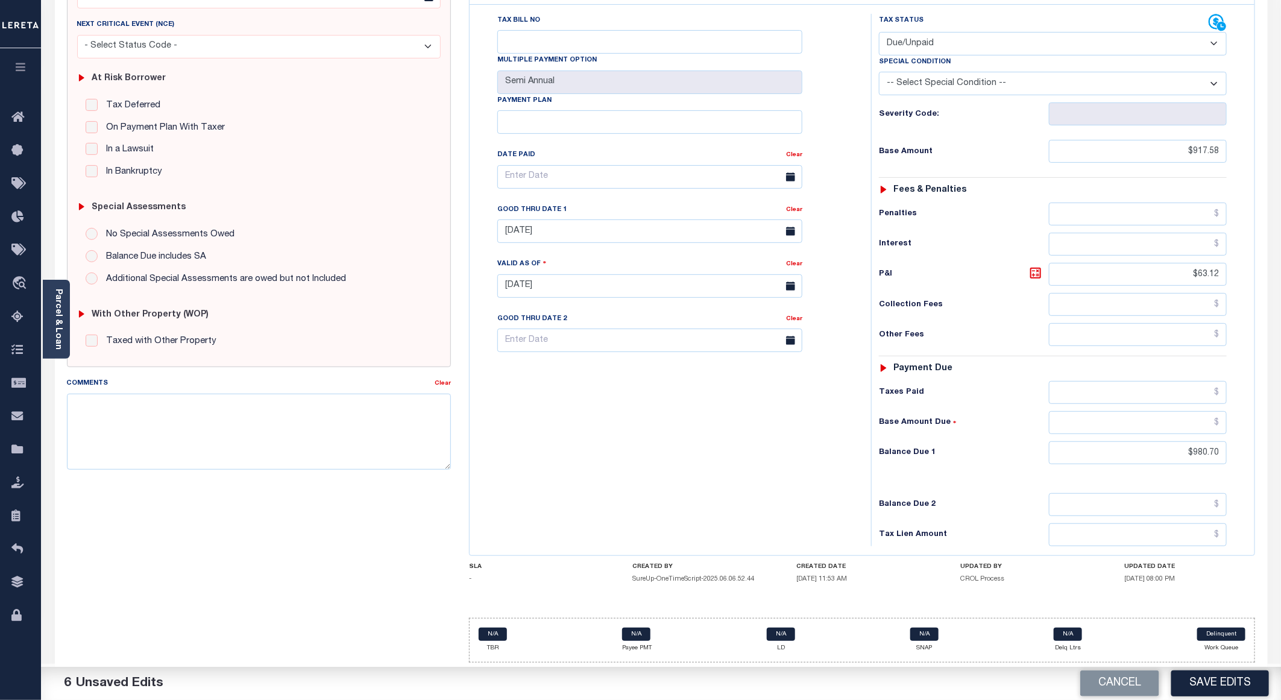
scroll to position [0, 0]
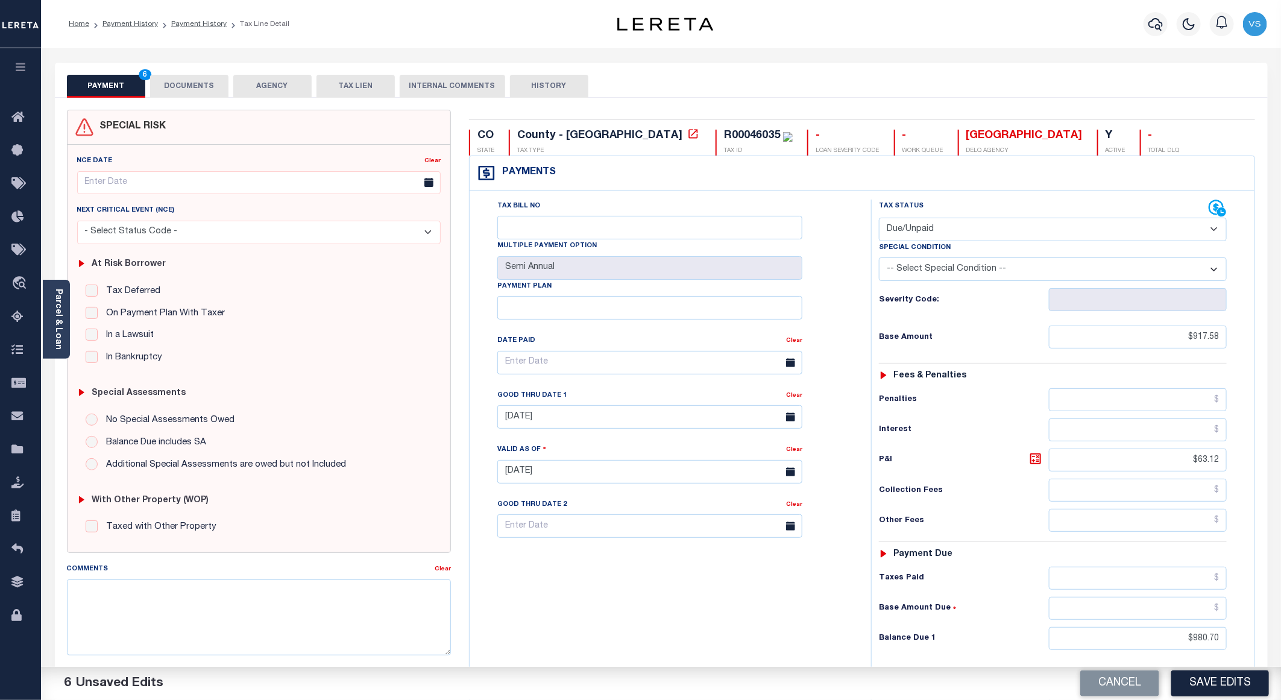
click at [174, 89] on button "DOCUMENTS" at bounding box center [189, 86] width 78 height 23
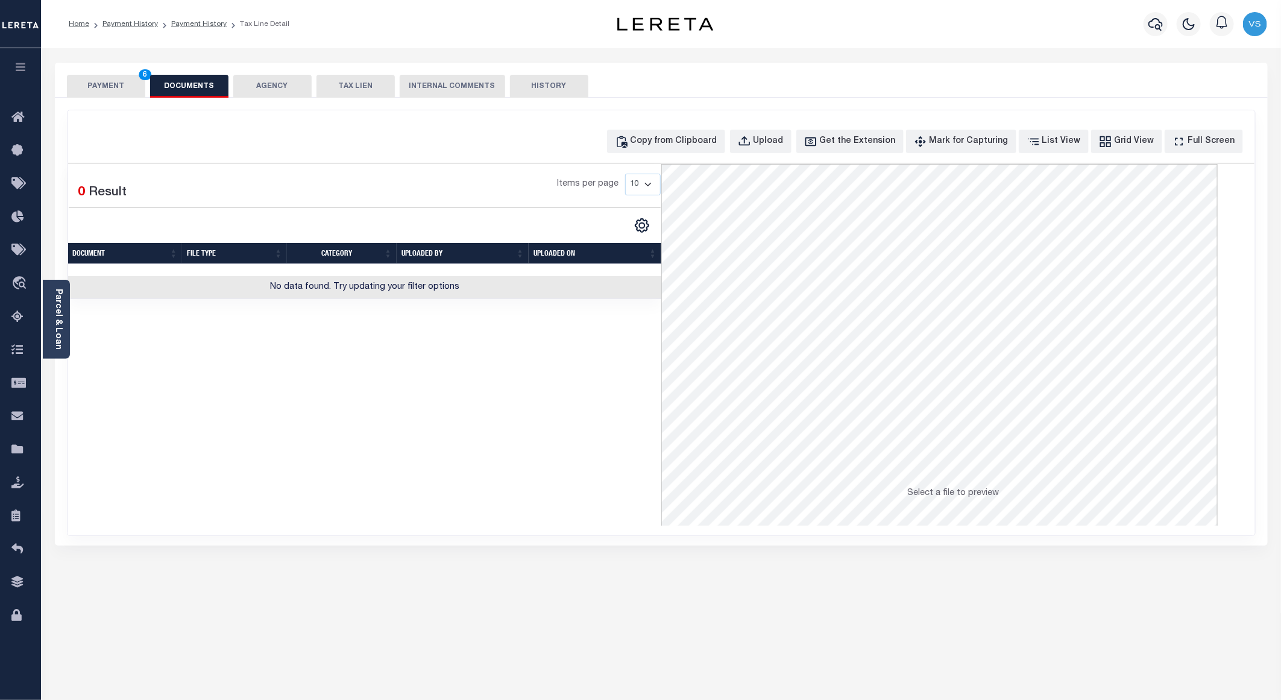
drag, startPoint x: 115, startPoint y: 81, endPoint x: 124, endPoint y: 99, distance: 20.2
click at [115, 82] on button "PAYMENT 6" at bounding box center [106, 86] width 78 height 23
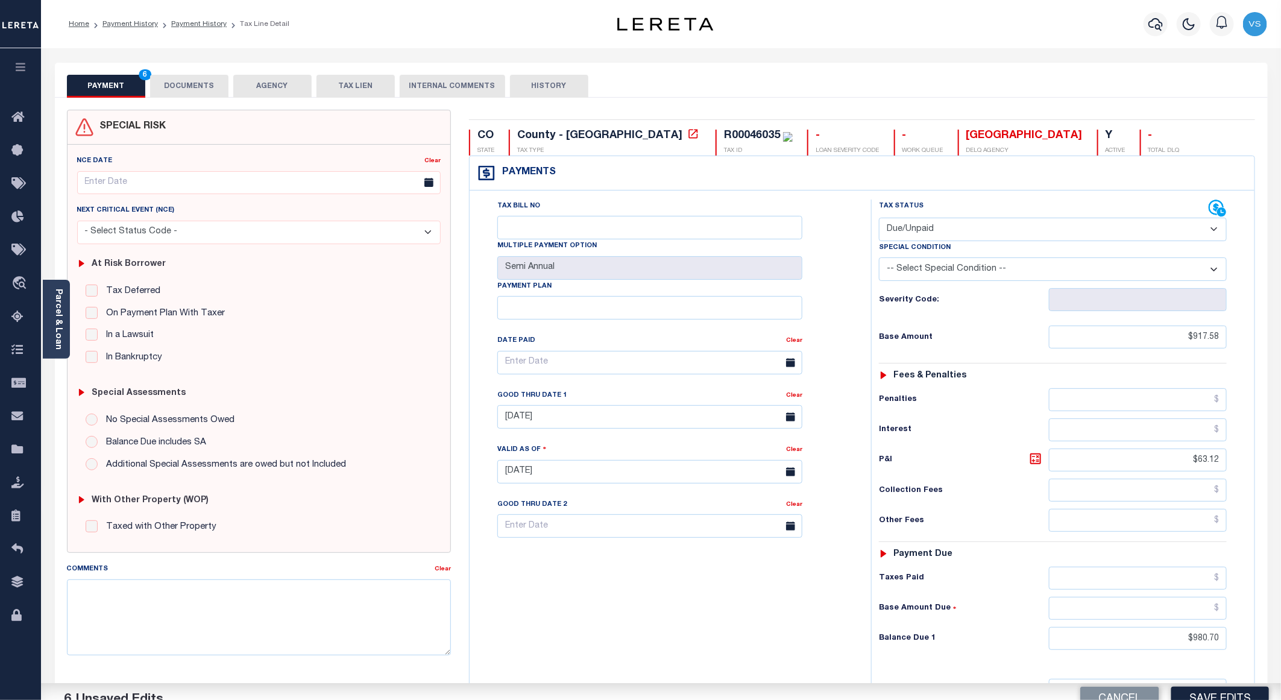
scroll to position [193, 0]
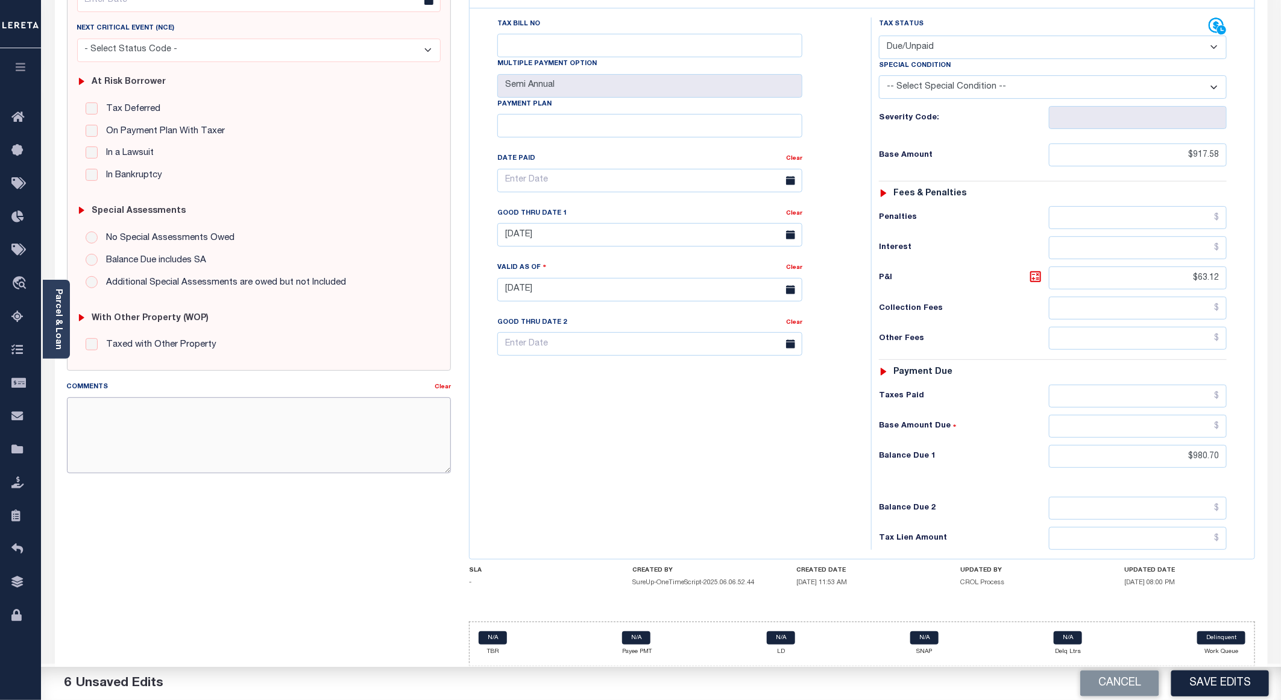
drag, startPoint x: 265, startPoint y: 418, endPoint x: 289, endPoint y: 416, distance: 24.8
click at [265, 418] on textarea "Comments" at bounding box center [259, 435] width 384 height 76
drag, startPoint x: 71, startPoint y: 411, endPoint x: 180, endPoint y: 438, distance: 111.7
click at [80, 411] on textarea "Please see the attached 2024 1/2 - VS" at bounding box center [259, 435] width 384 height 76
type textarea "9/10/25 - Please see the attached 2024 1/2 - VS"
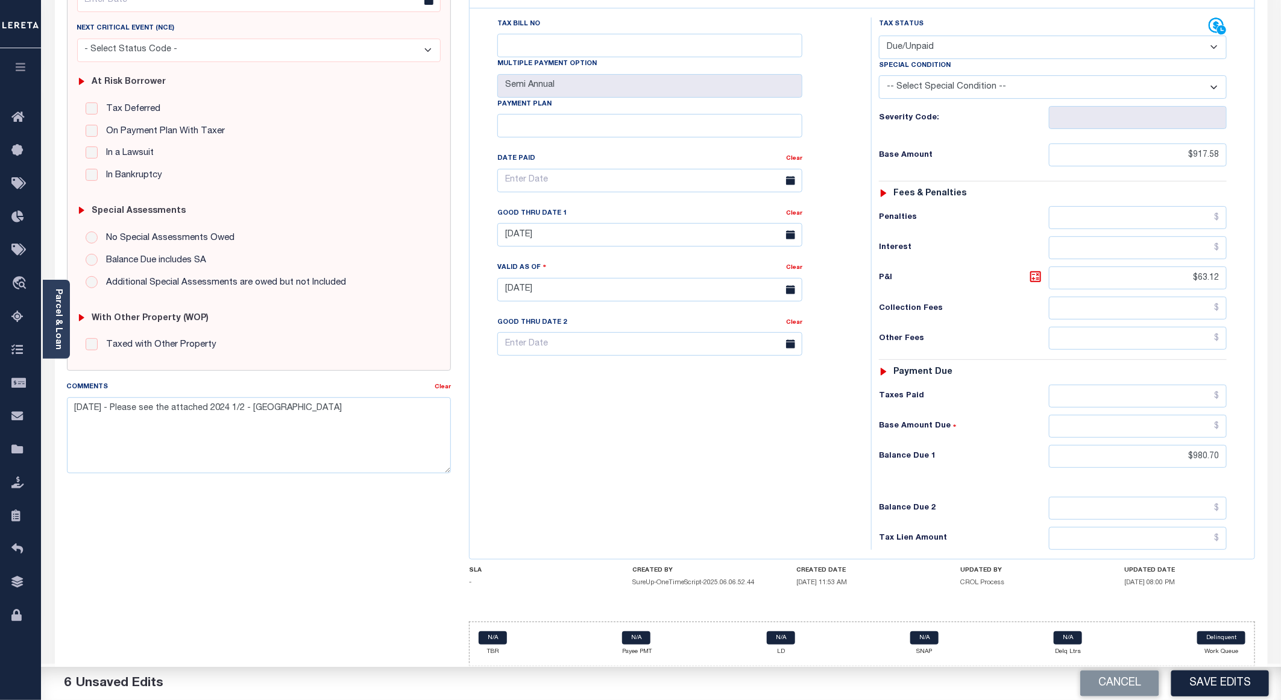
click at [1188, 678] on button "Save Edits" at bounding box center [1220, 683] width 98 height 26
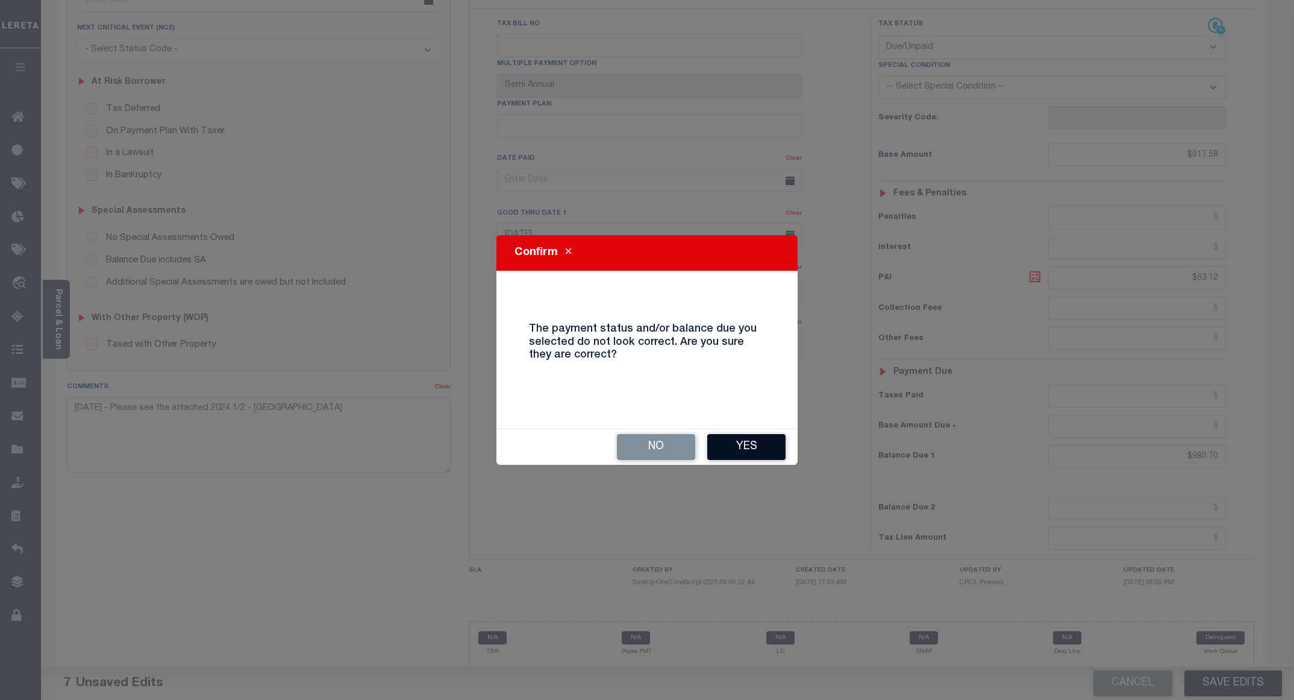
click at [733, 447] on button "Yes" at bounding box center [746, 447] width 78 height 26
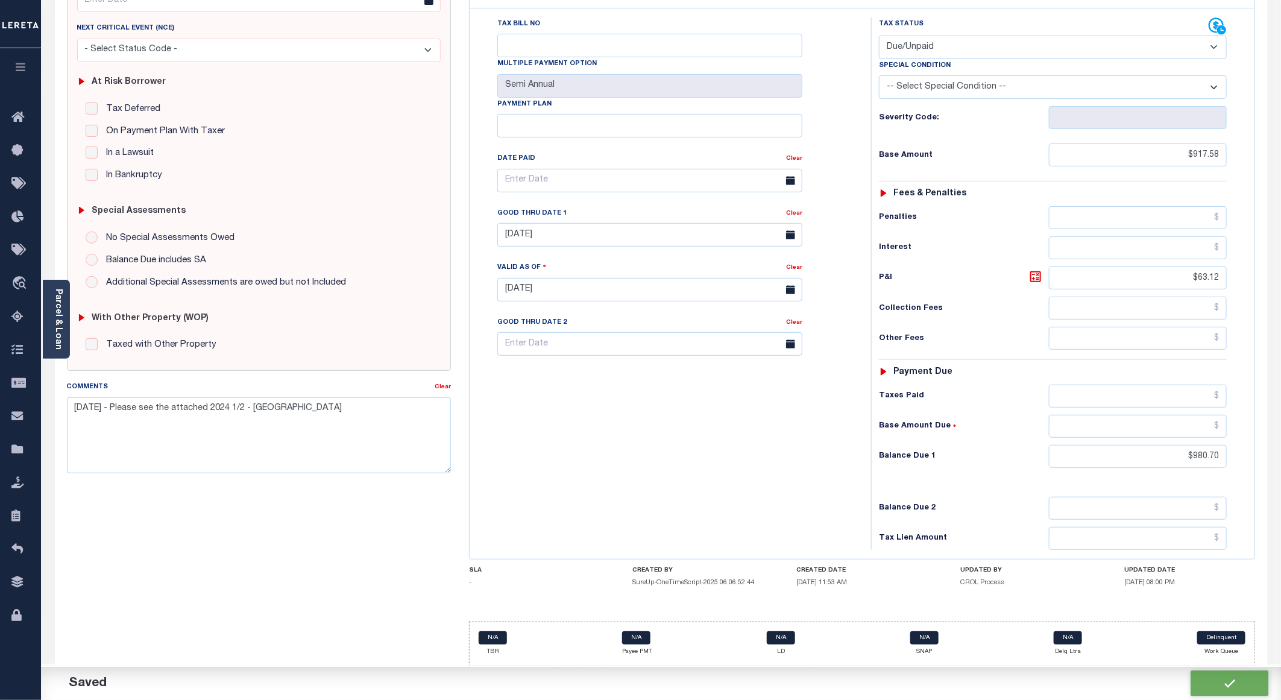
checkbox input "false"
type input "$917.58"
type input "$63.12"
type input "$980.7"
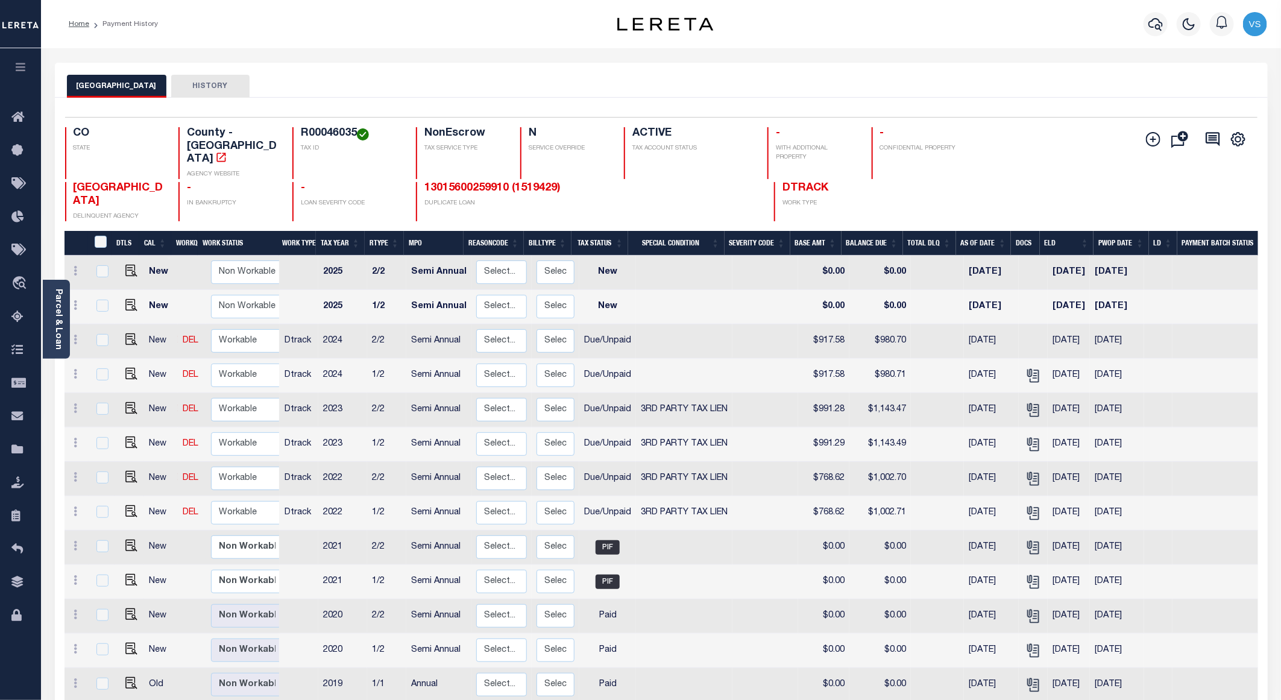
click at [487, 67] on div "MESA COUNTY HISTORY" at bounding box center [661, 80] width 1213 height 35
click at [1154, 24] on icon "button" at bounding box center [1155, 24] width 14 height 14
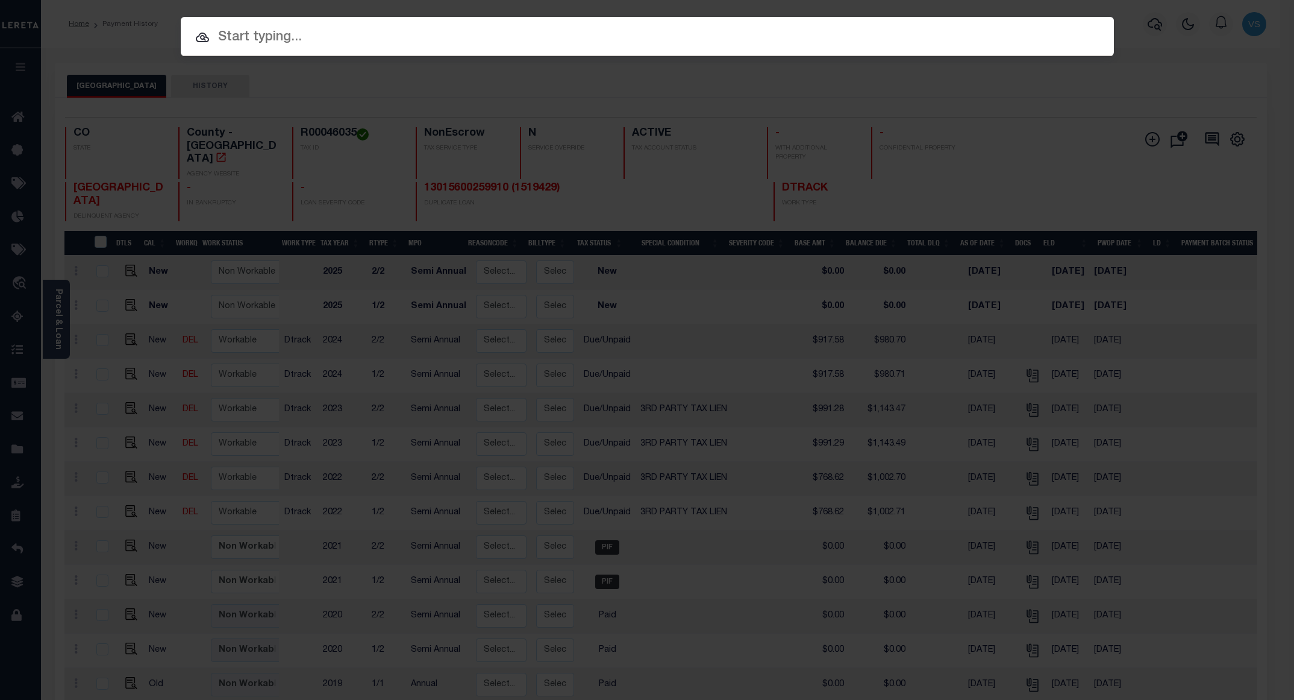
paste input "335100368001"
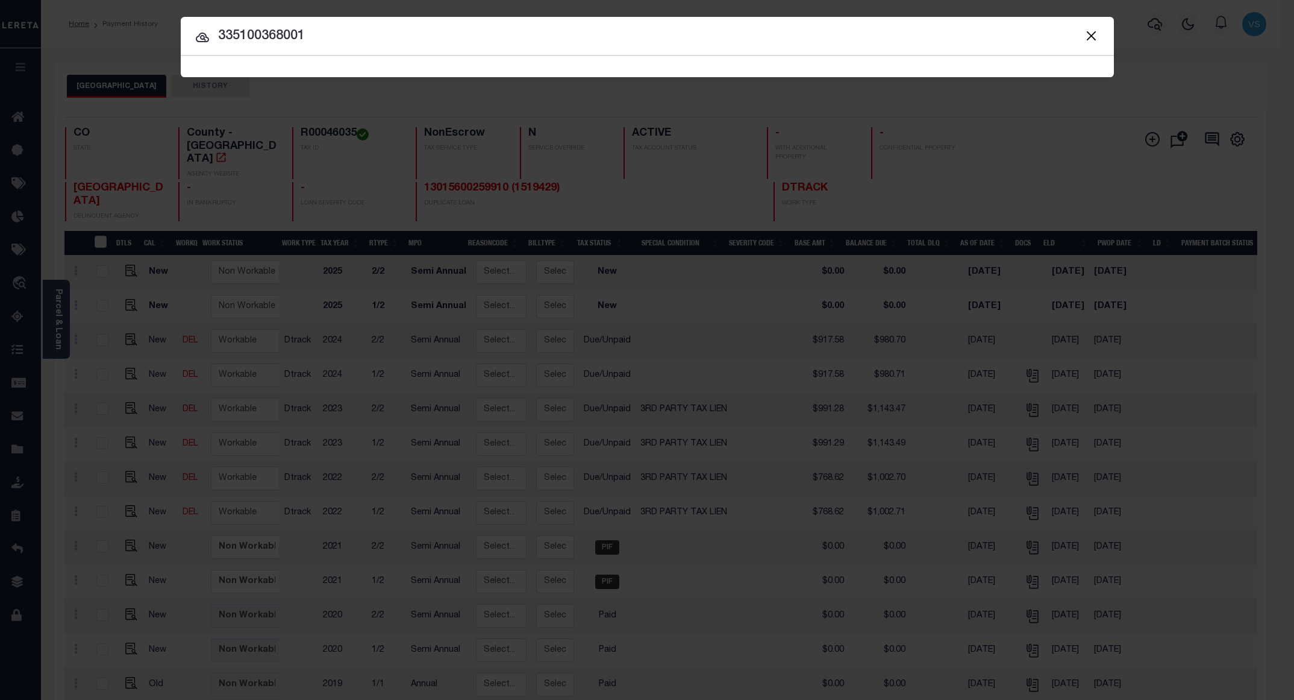
type input "335100368001"
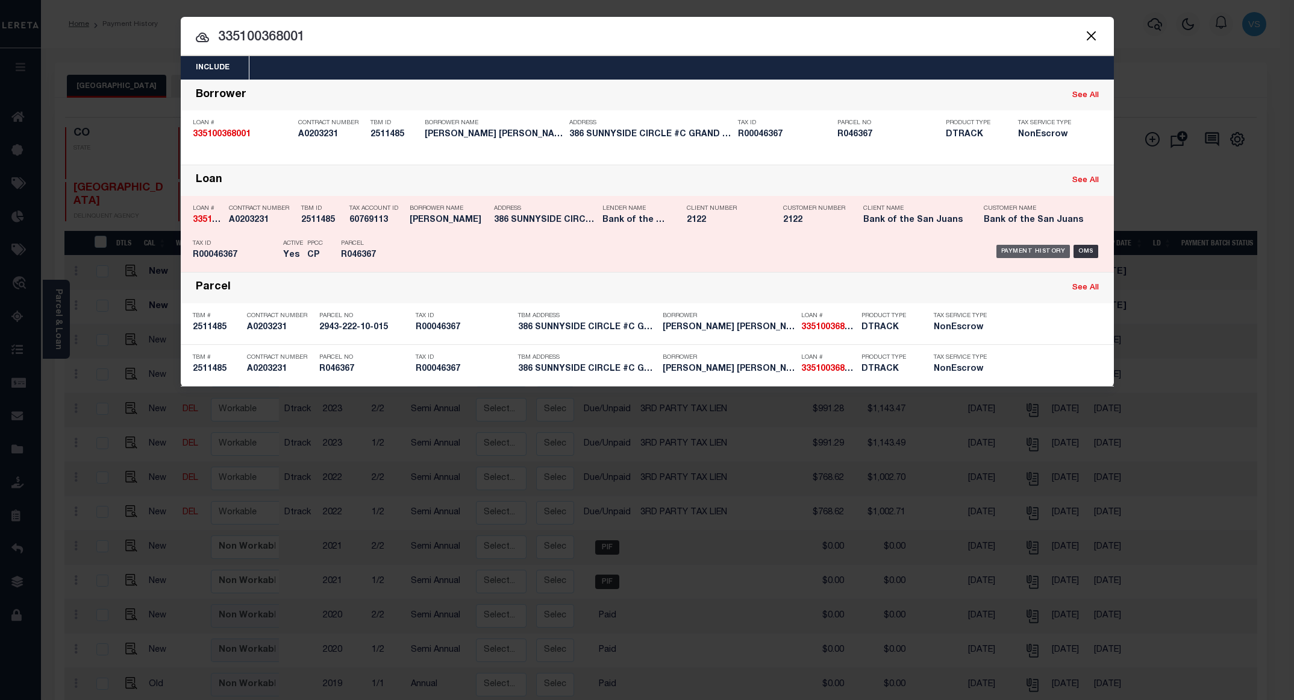
click at [1032, 251] on div "Payment History" at bounding box center [1034, 251] width 74 height 13
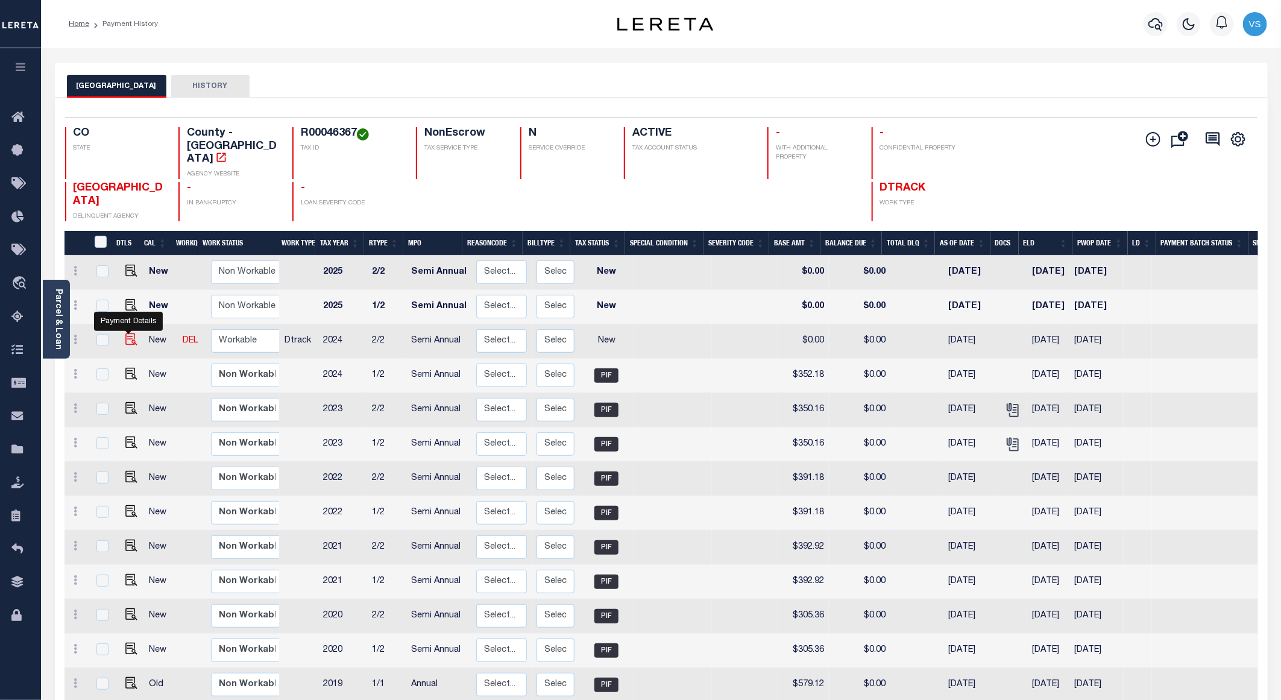
click at [125, 333] on img "" at bounding box center [131, 339] width 12 height 12
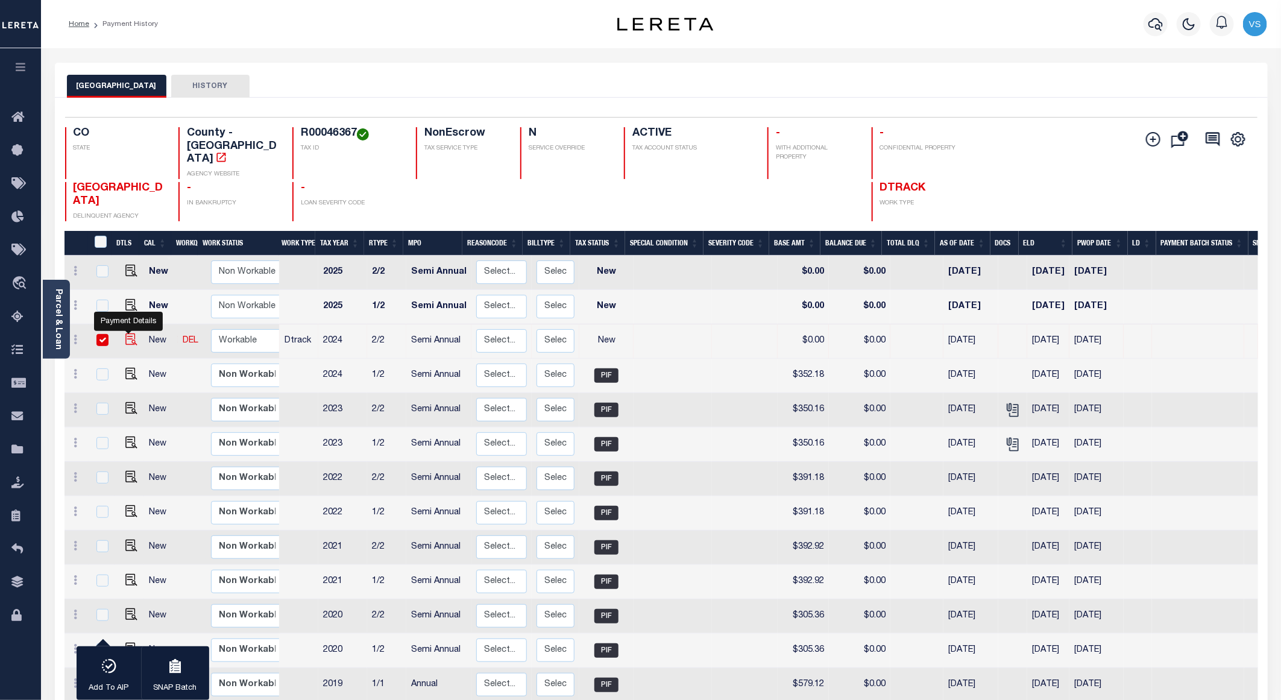
checkbox input "true"
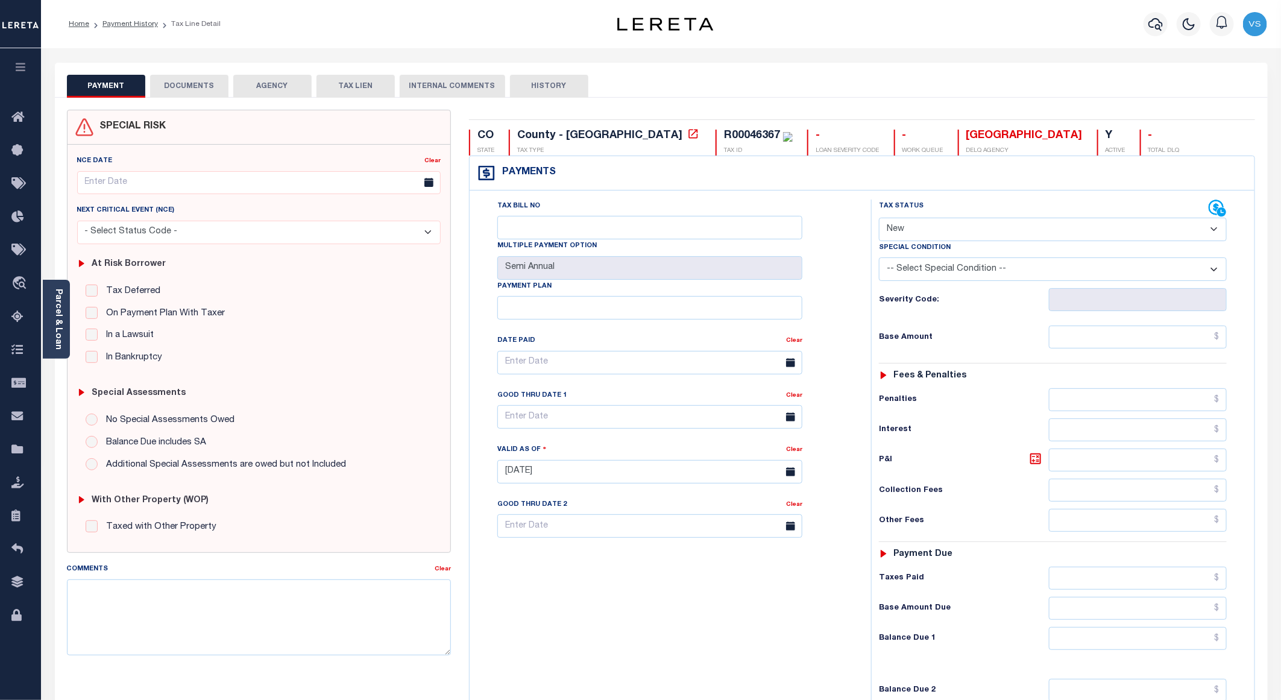
click at [915, 230] on select "- Select Status Code - Open Due/Unpaid Paid Incomplete No Tax Due Internal Refu…" at bounding box center [1053, 230] width 348 height 24
select select "PYD"
click at [879, 219] on select "- Select Status Code - Open Due/Unpaid Paid Incomplete No Tax Due Internal Refu…" at bounding box center [1053, 230] width 348 height 24
type input "[DATE]"
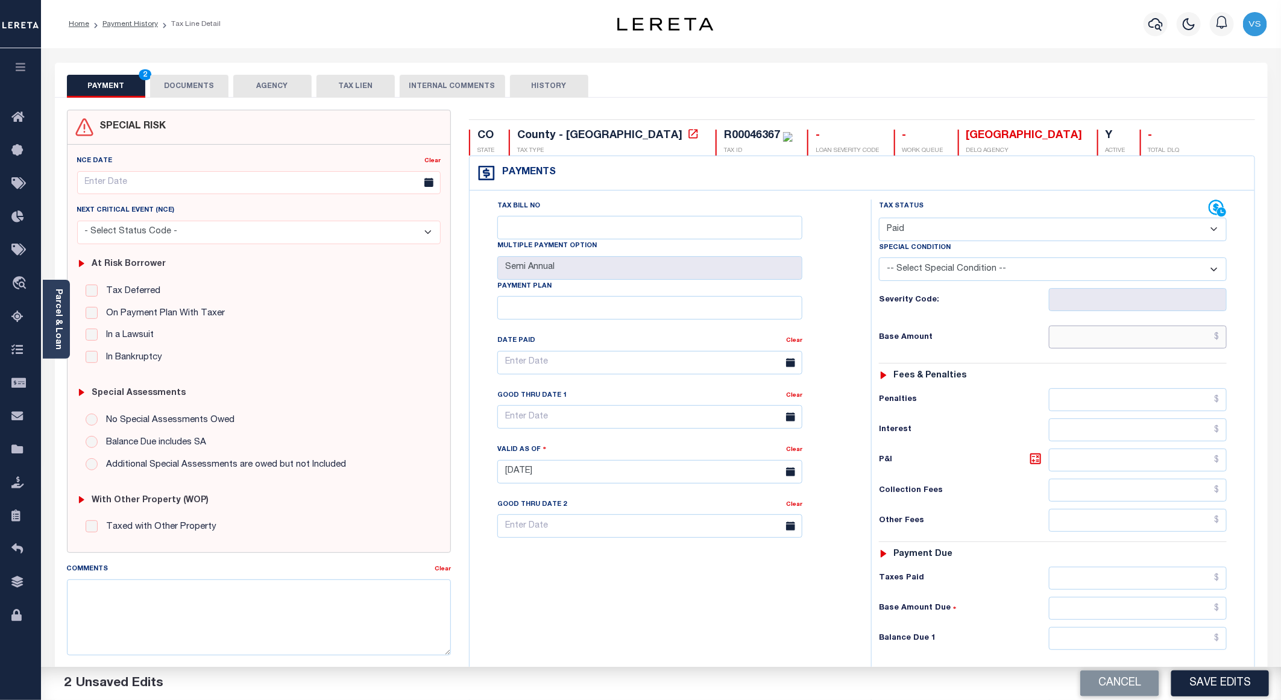
click at [1090, 344] on input "text" at bounding box center [1138, 336] width 178 height 23
paste input "352.18"
type input "$352.18"
click at [187, 87] on button "DOCUMENTS" at bounding box center [189, 86] width 78 height 23
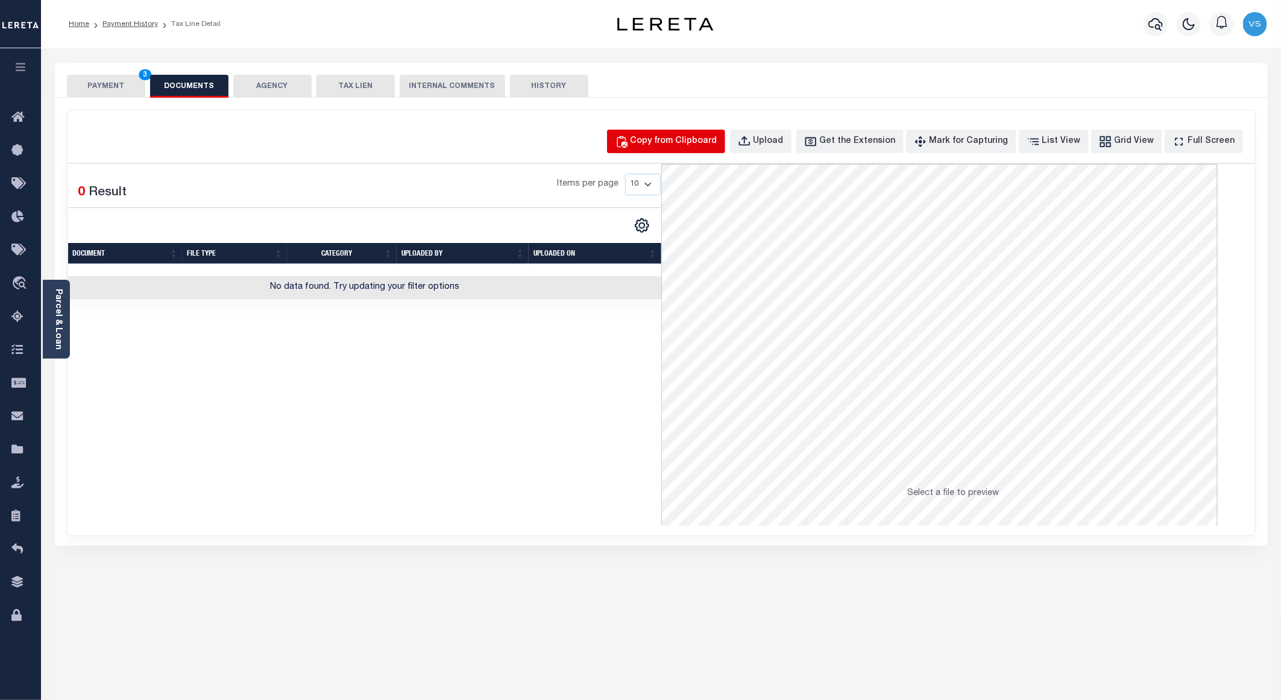
click at [689, 145] on div "Copy from Clipboard" at bounding box center [673, 141] width 87 height 13
select select "POP"
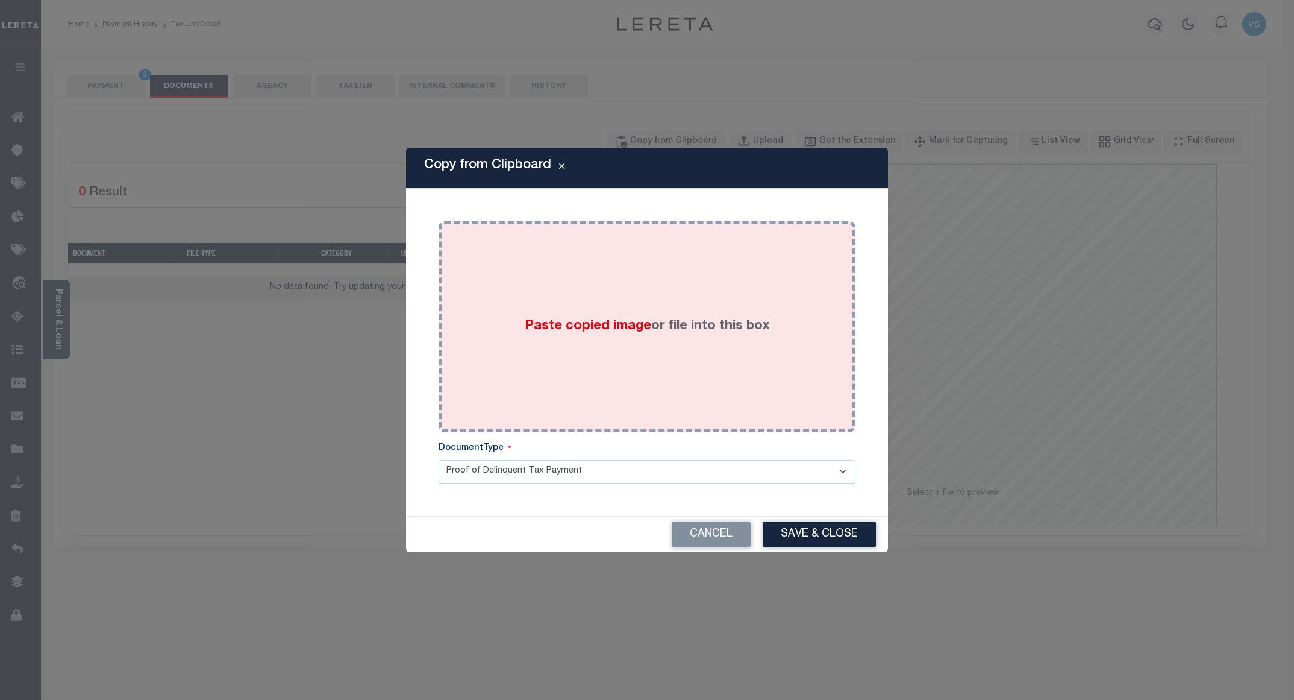
click at [454, 342] on div "Paste copied image or file into this box" at bounding box center [647, 326] width 399 height 193
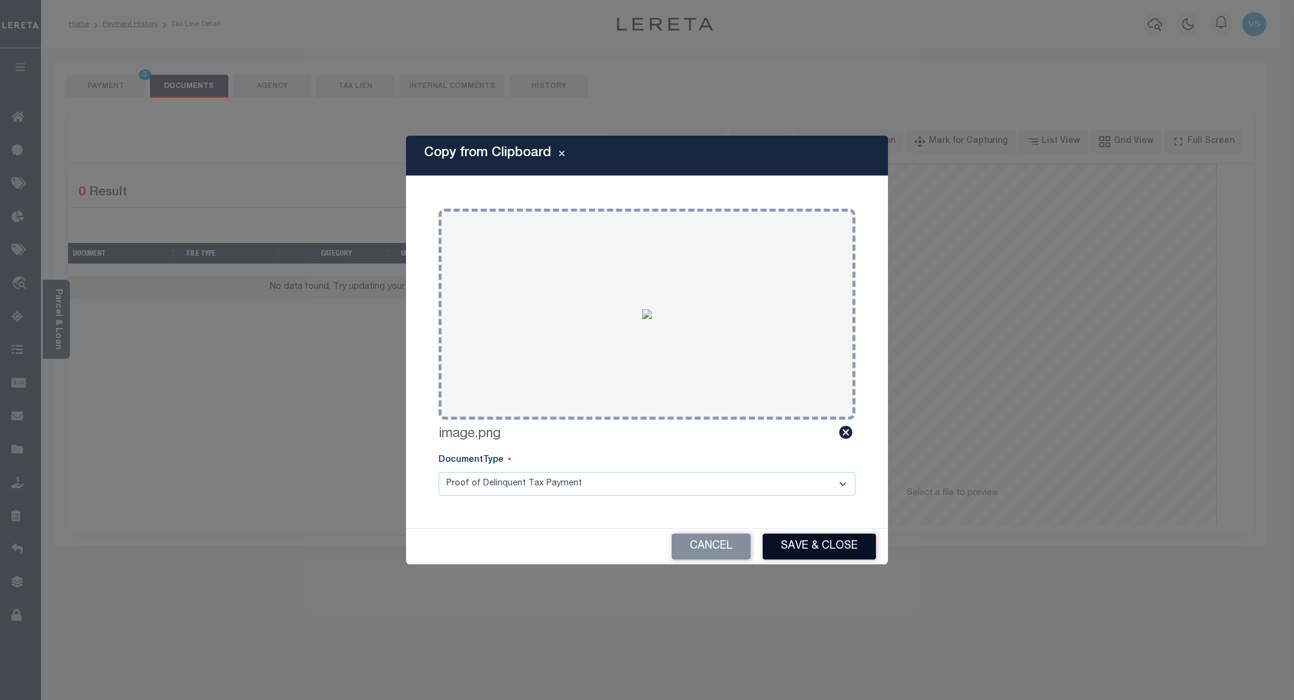
click at [802, 550] on button "Save & Close" at bounding box center [819, 546] width 113 height 26
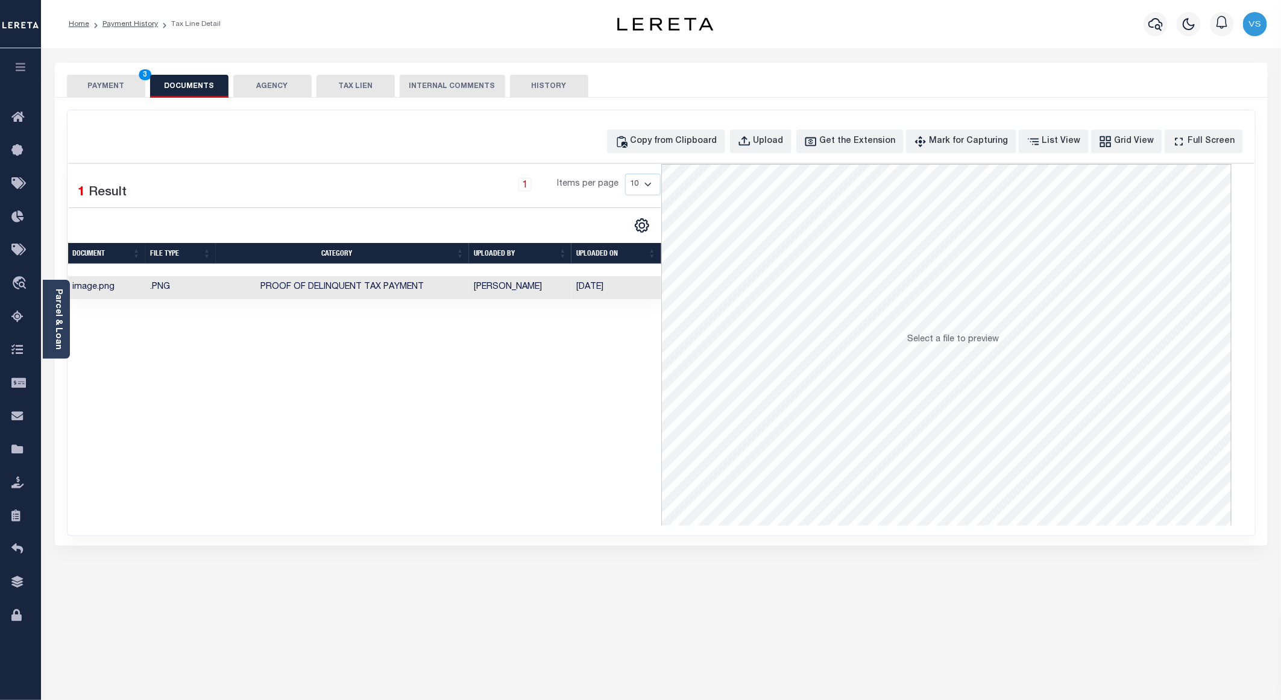
click at [118, 81] on button "PAYMENT 3" at bounding box center [106, 86] width 78 height 23
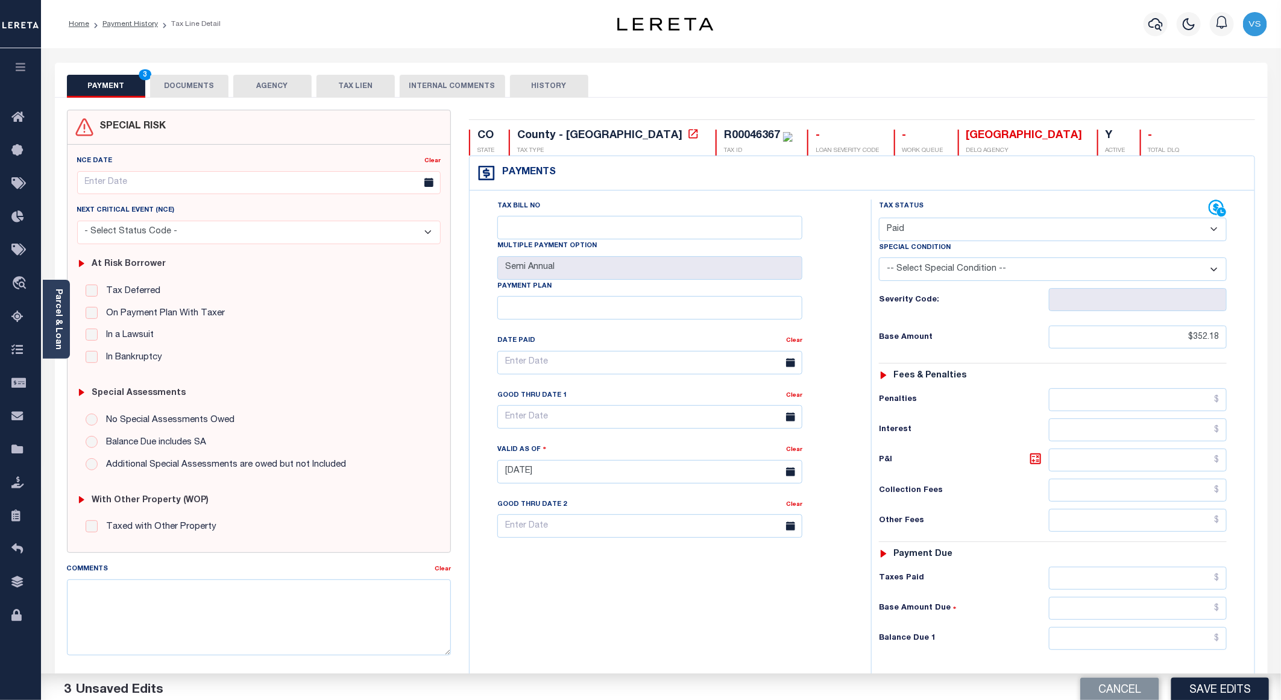
scroll to position [181, 0]
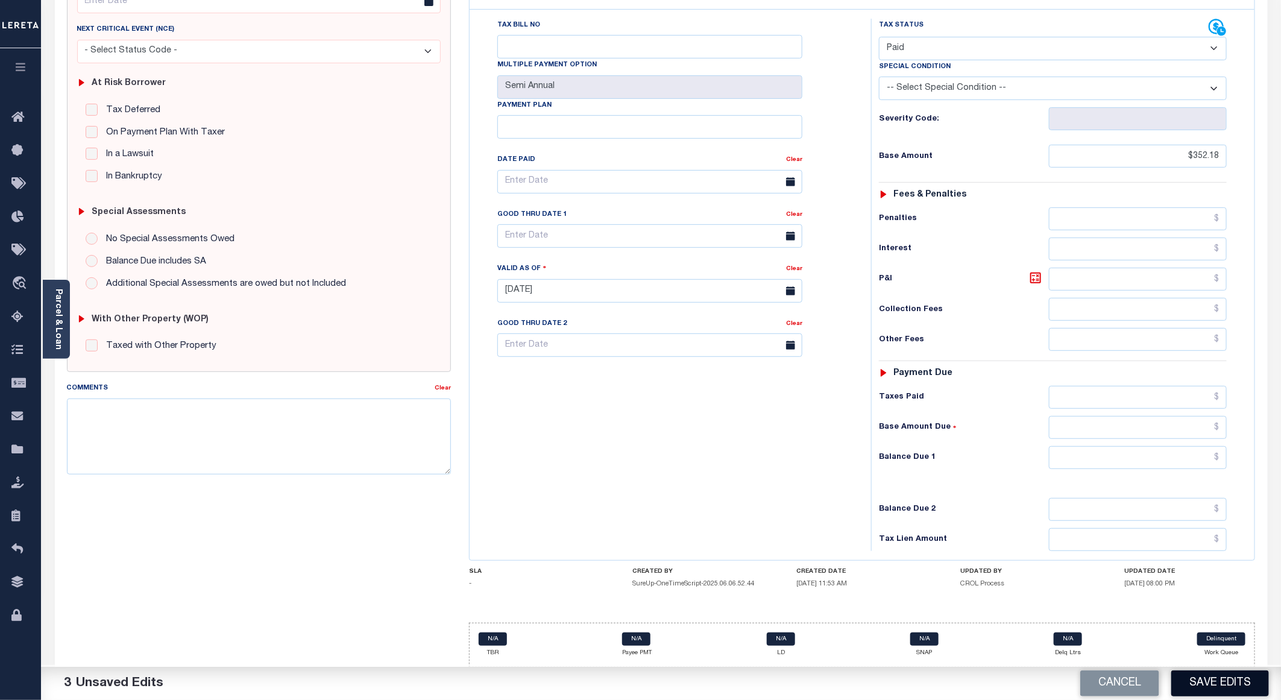
click at [1206, 686] on button "Save Edits" at bounding box center [1220, 683] width 98 height 26
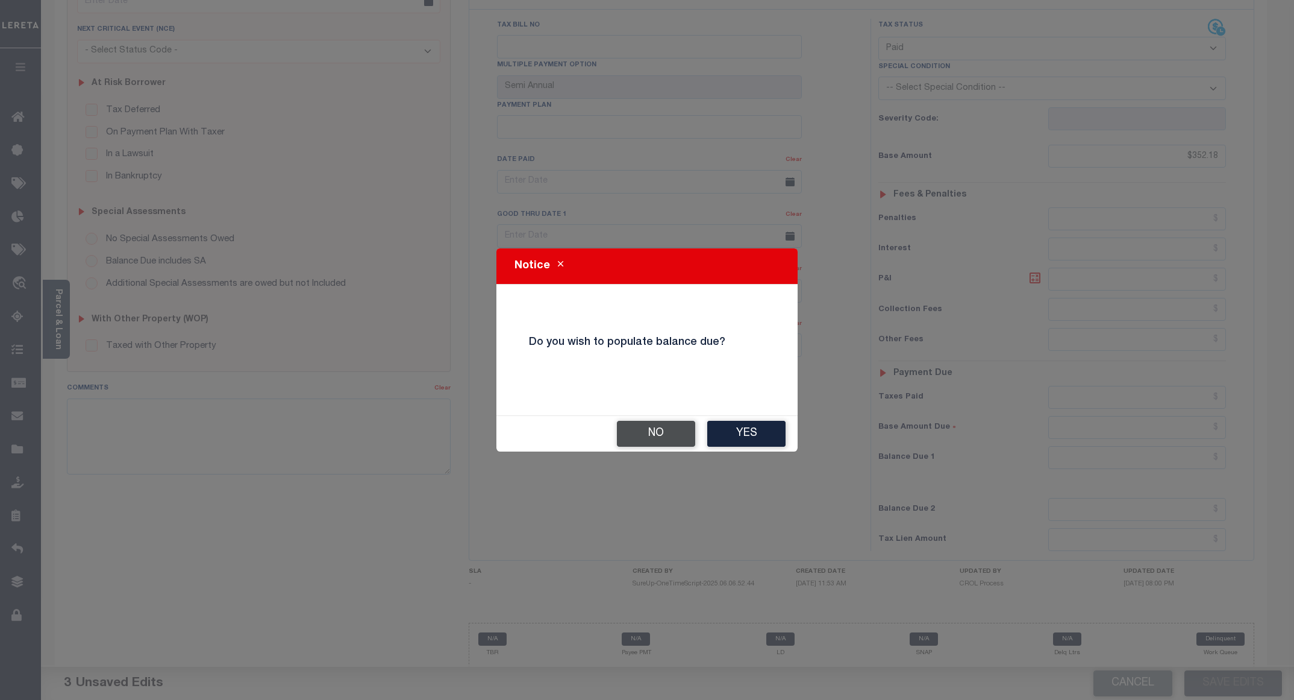
click at [644, 439] on button "No" at bounding box center [656, 434] width 78 height 26
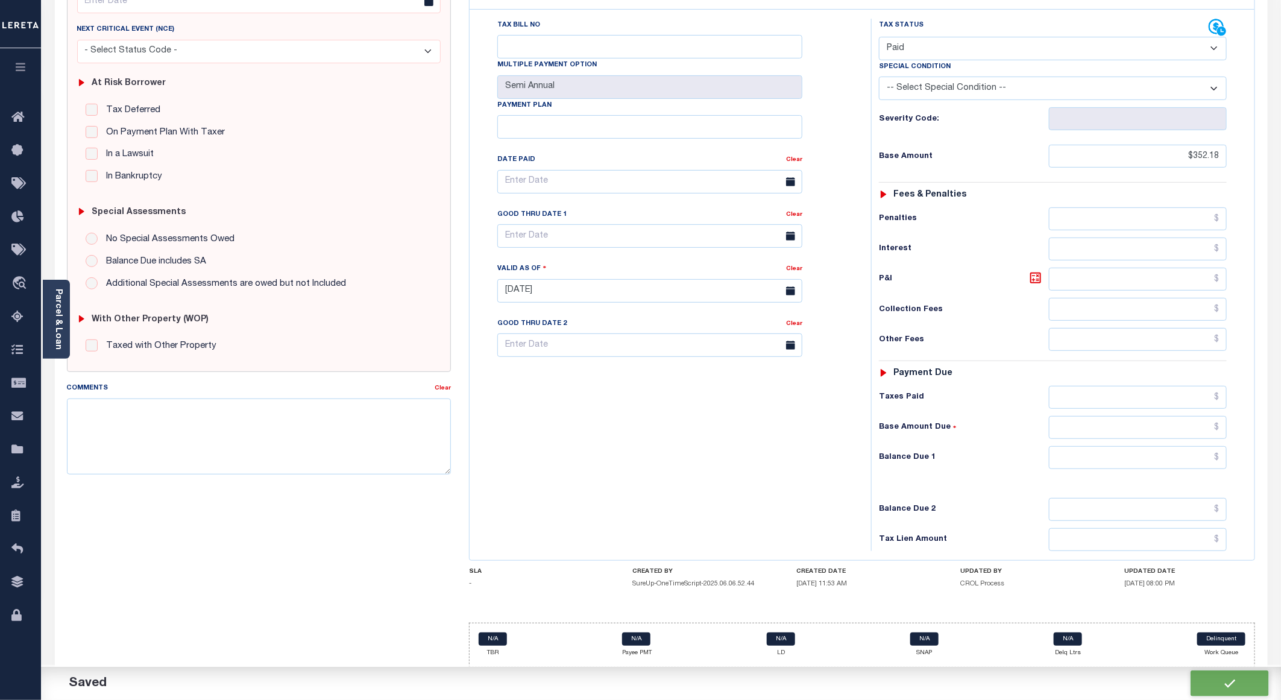
checkbox input "false"
type input "$352.18"
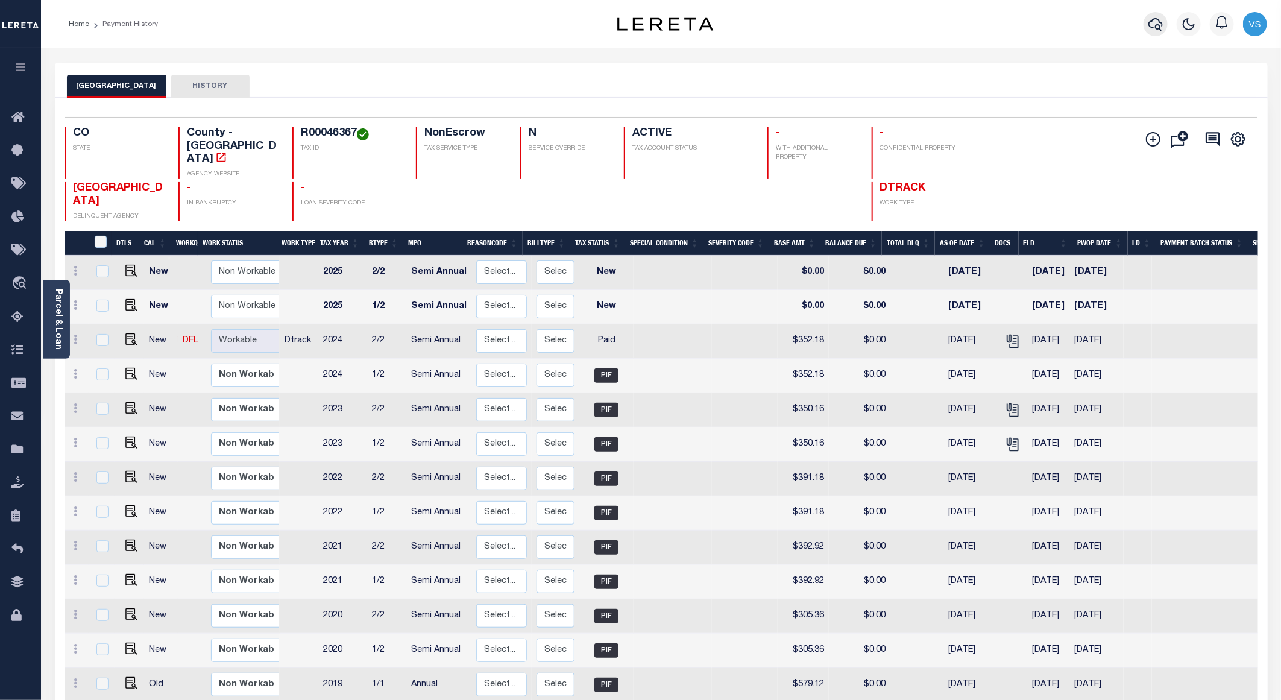
click at [1150, 26] on icon "button" at bounding box center [1155, 24] width 14 height 14
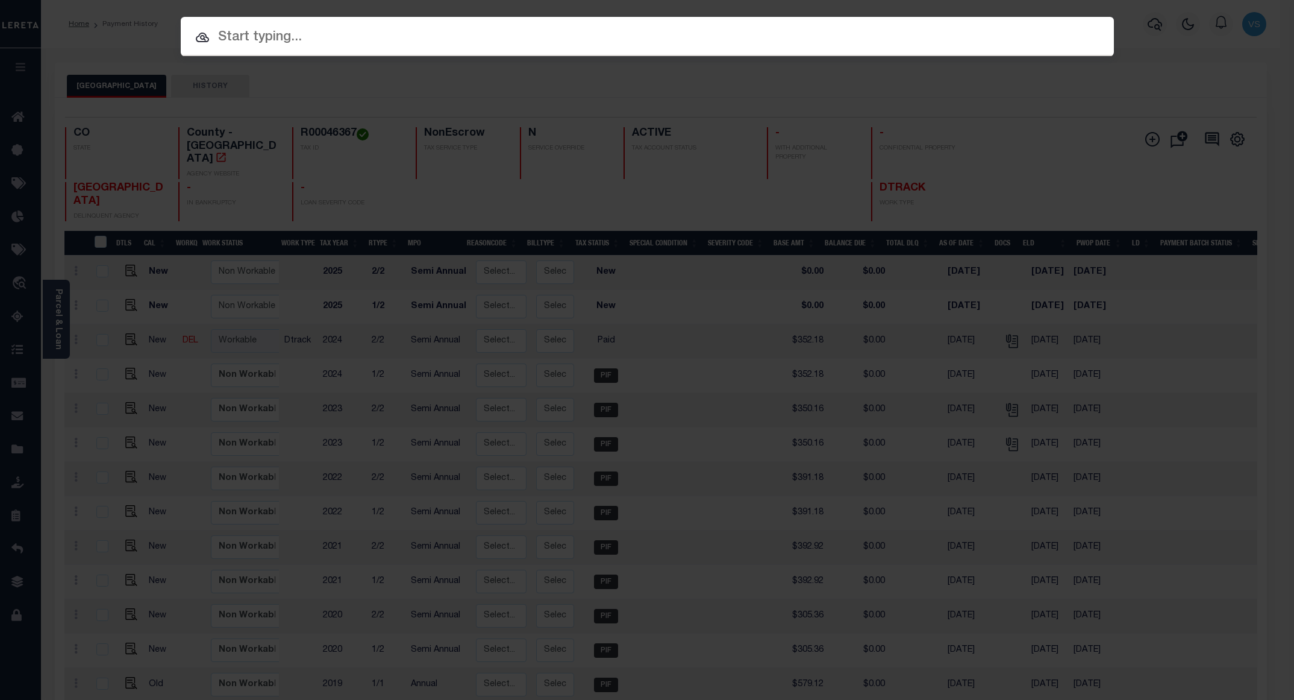
paste input "2191331"
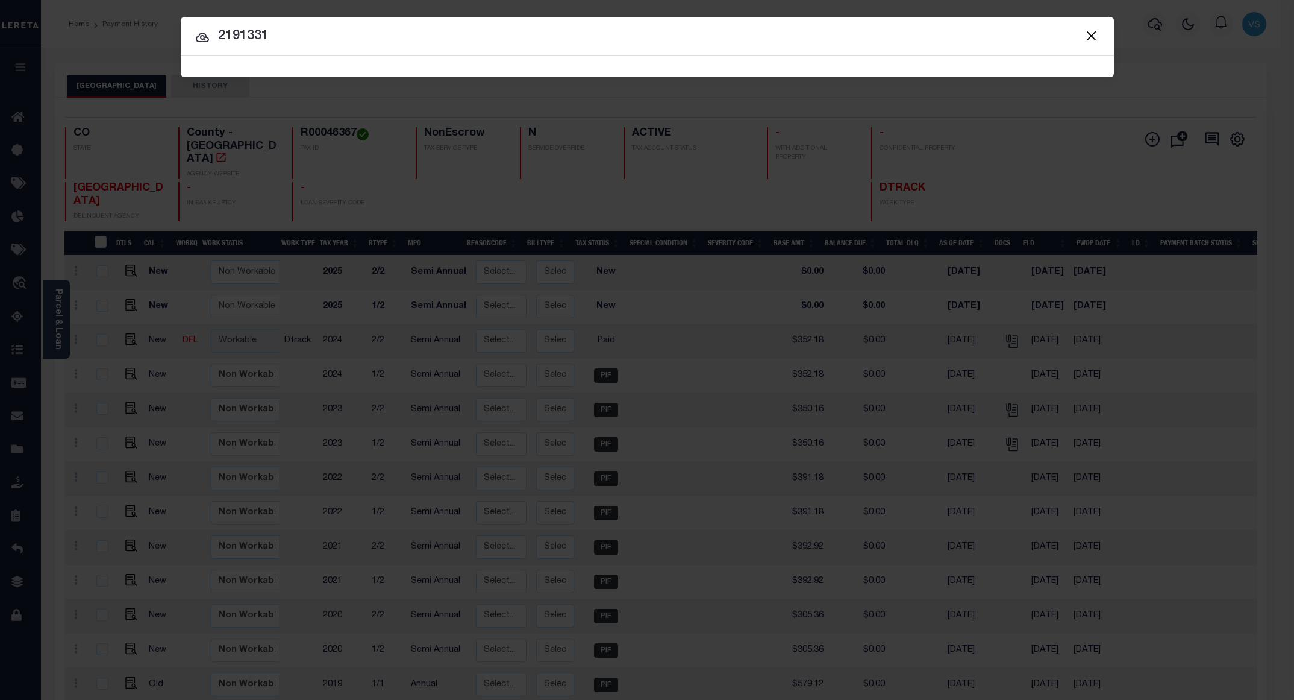
type input "2191331"
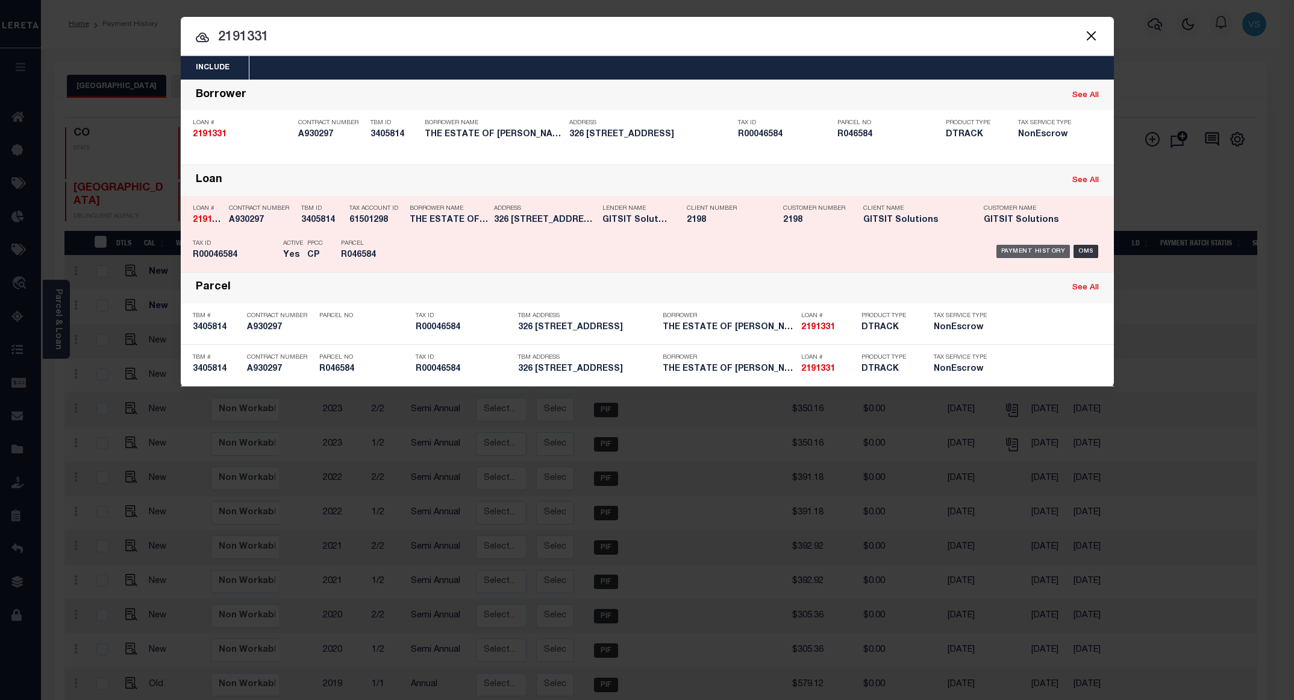
click at [1034, 255] on div "Payment History" at bounding box center [1034, 251] width 74 height 13
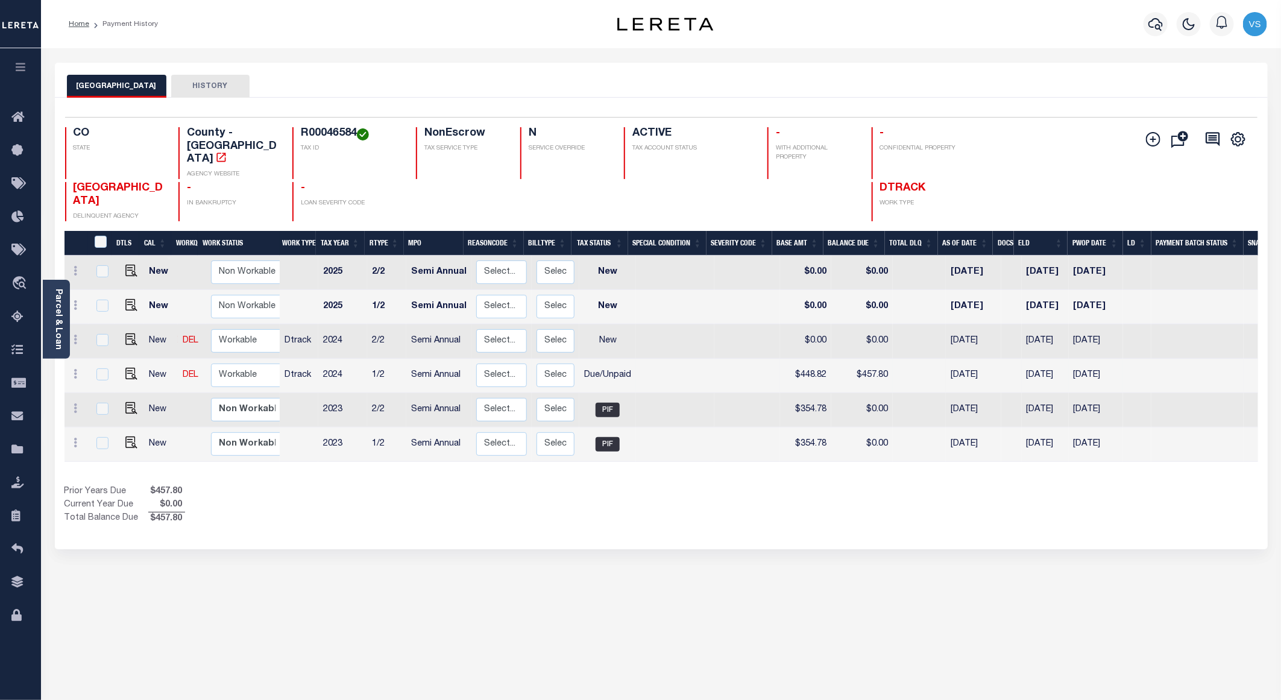
click at [798, 359] on td "$448.82" at bounding box center [805, 376] width 51 height 34
checkbox input "true"
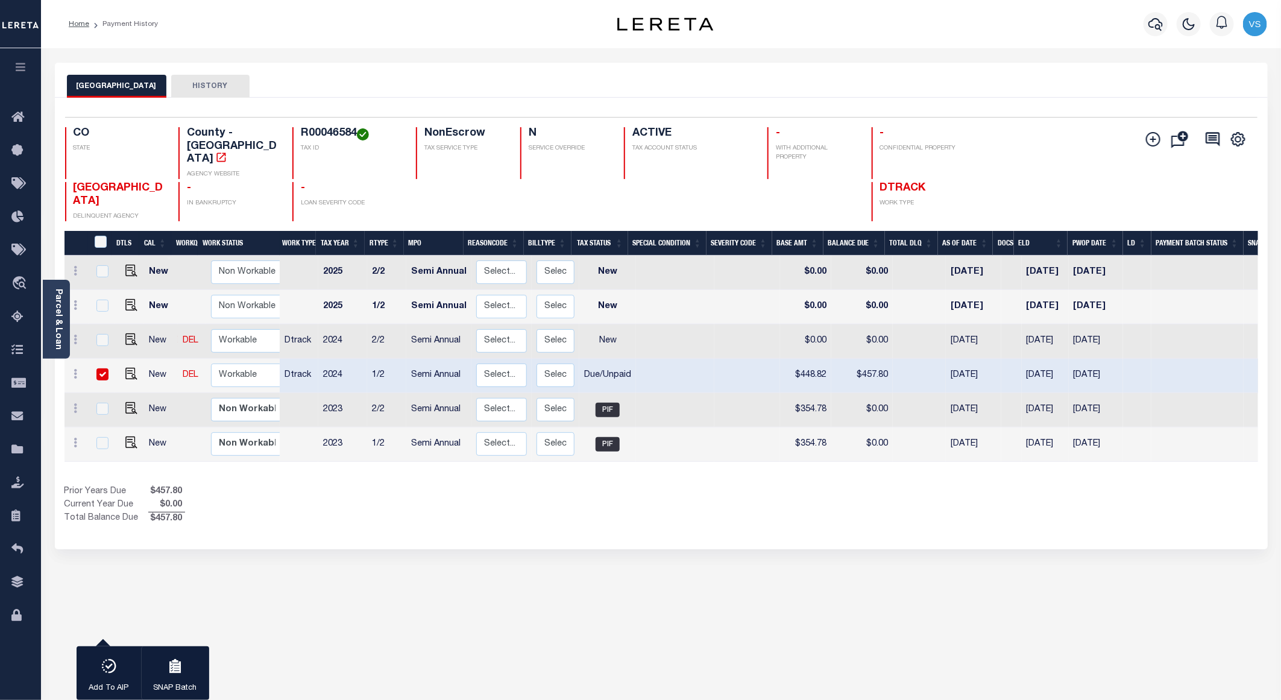
click at [798, 359] on td "$448.82" at bounding box center [805, 376] width 51 height 34
checkbox input "false"
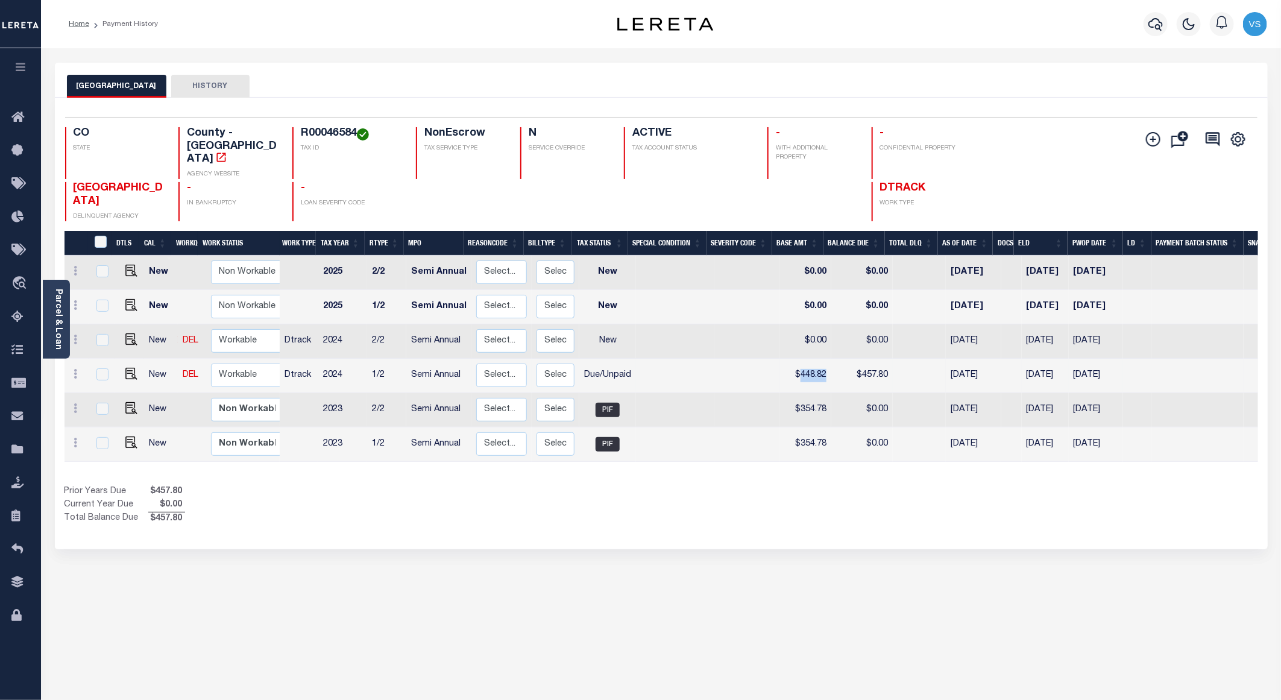
copy td "448.82"
click at [132, 368] on img "" at bounding box center [131, 374] width 12 height 12
checkbox input "true"
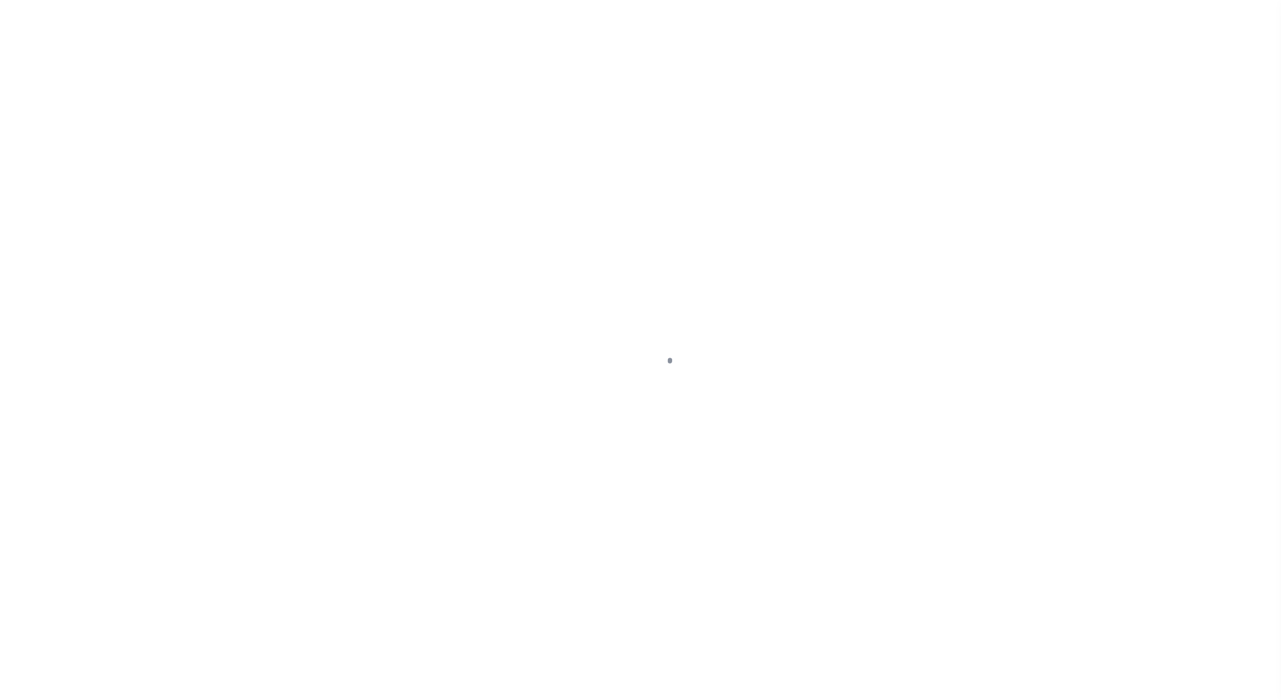
select select "DUE"
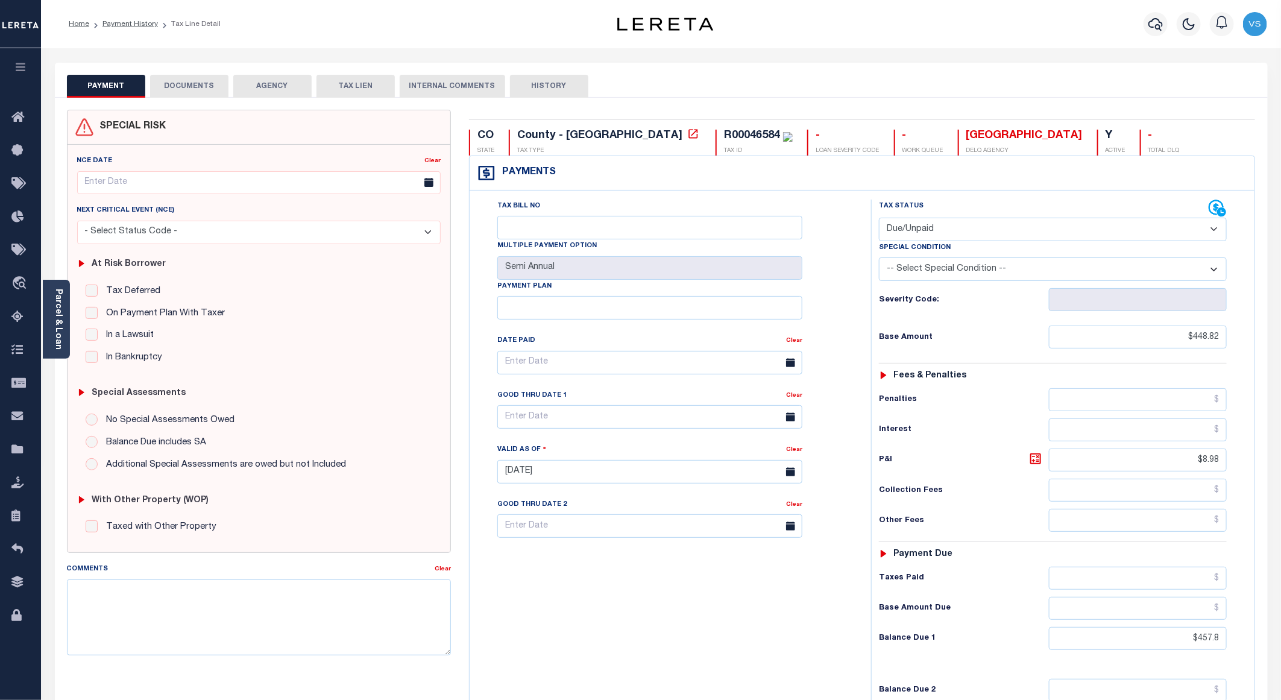
scroll to position [199, 0]
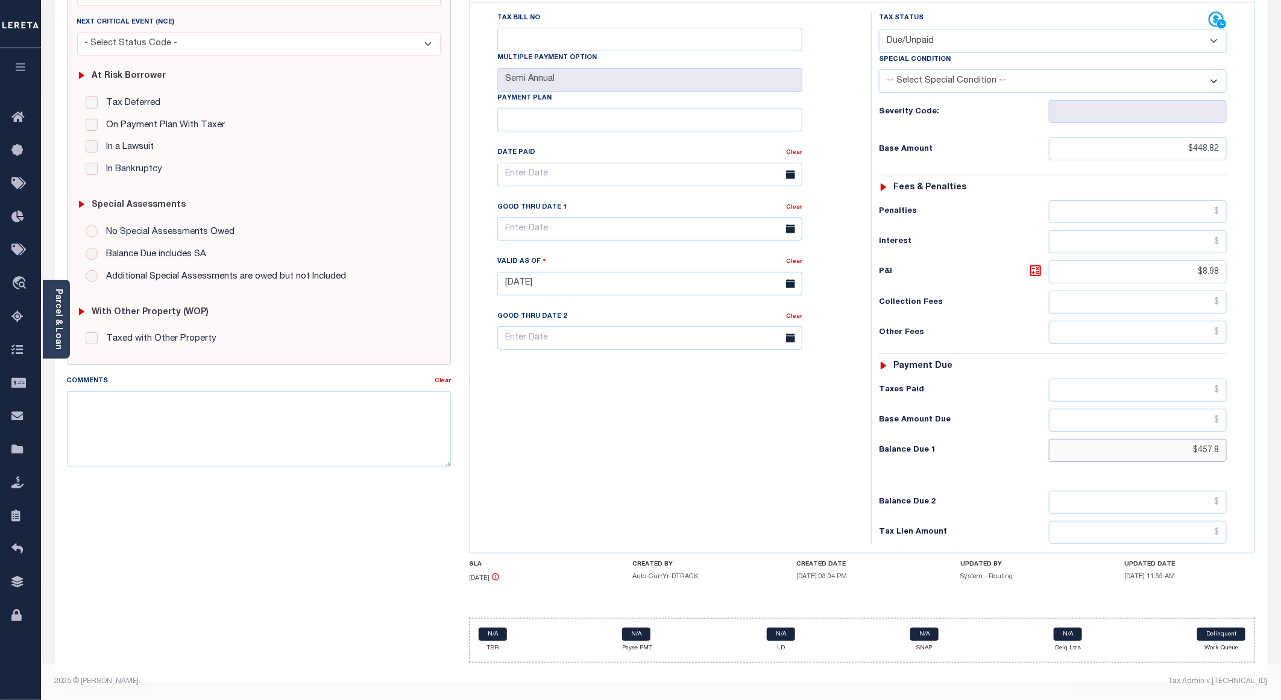
drag, startPoint x: 1224, startPoint y: 447, endPoint x: 1144, endPoint y: 453, distance: 79.8
click at [1144, 453] on input "$457.8" at bounding box center [1138, 450] width 178 height 23
type input "[DATE]"
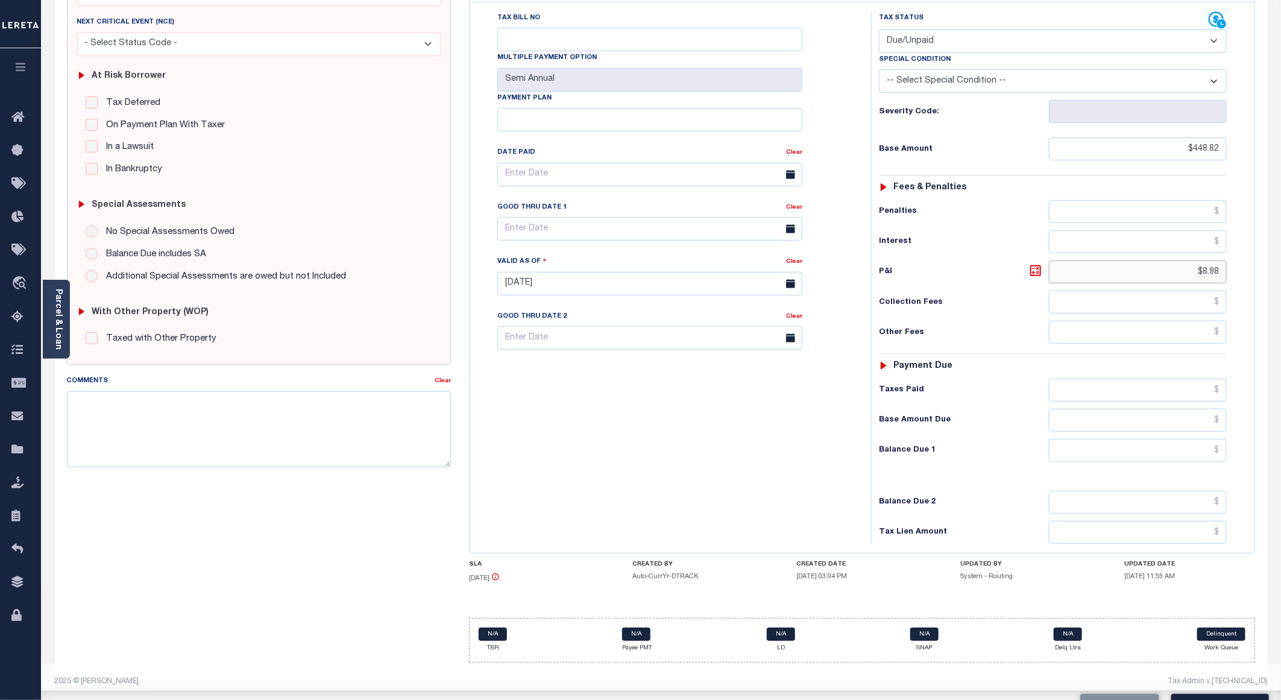
drag, startPoint x: 1222, startPoint y: 266, endPoint x: 1158, endPoint y: 266, distance: 64.5
click at [1158, 266] on input "$8.98" at bounding box center [1138, 271] width 178 height 23
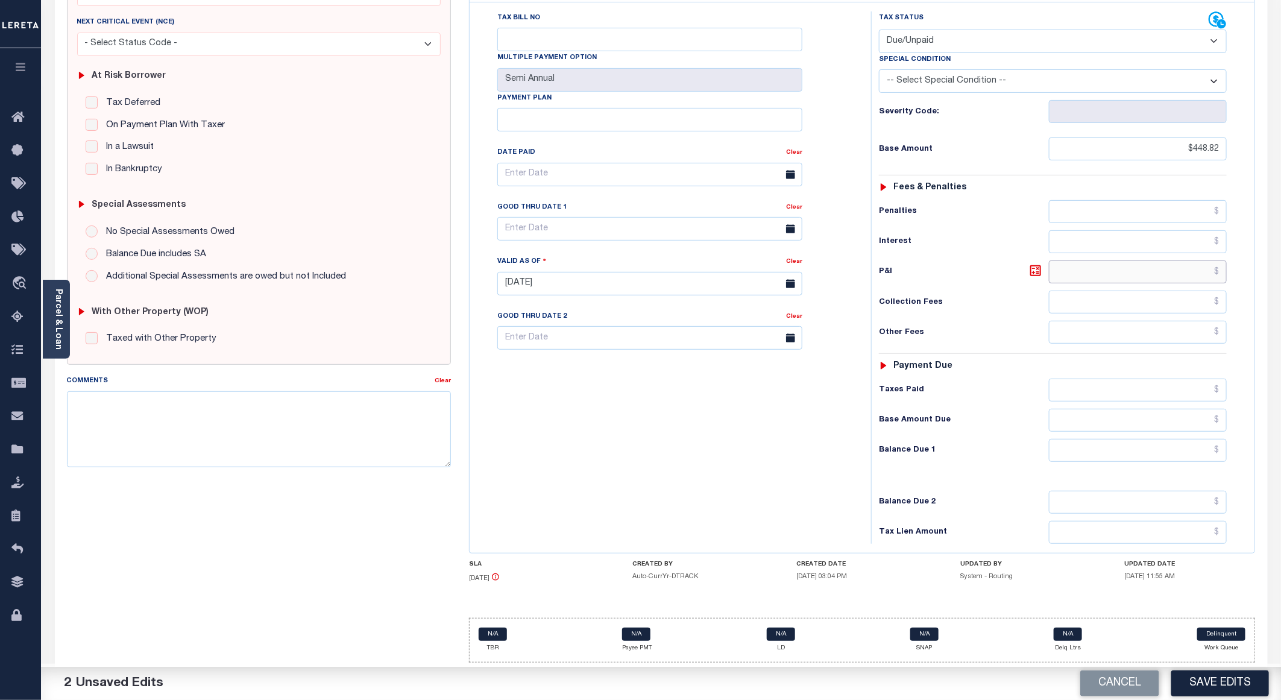
scroll to position [18, 0]
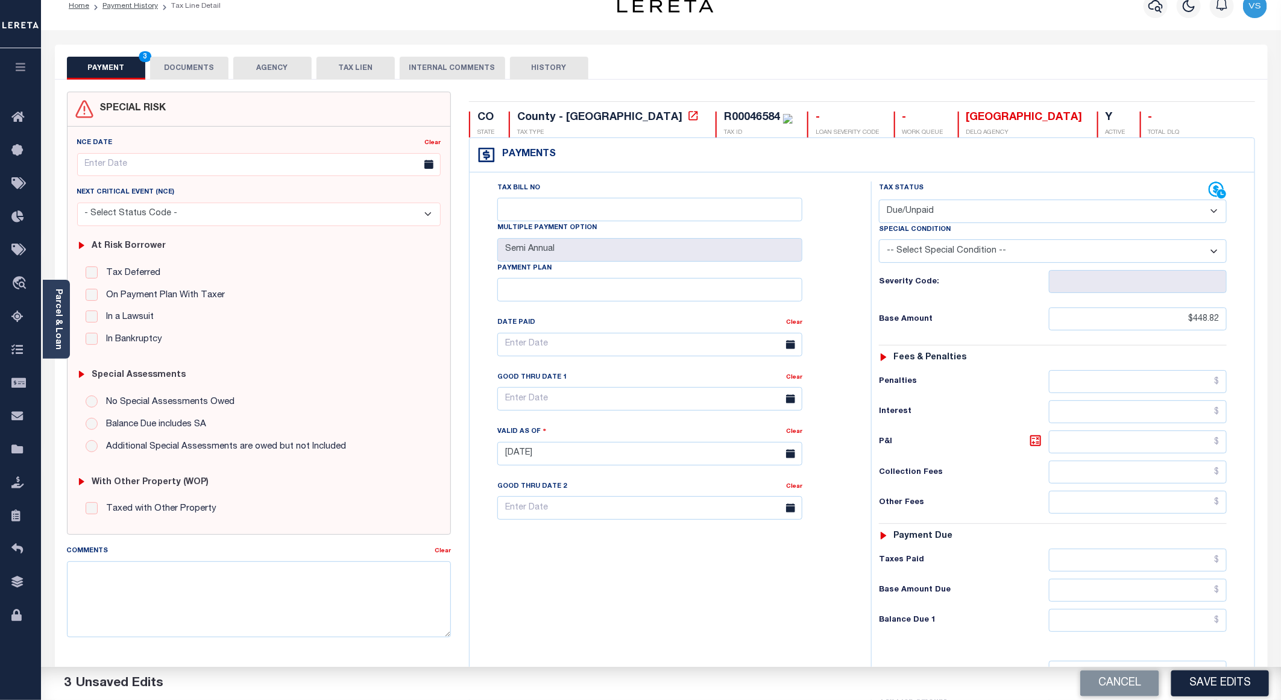
click at [928, 209] on select "- Select Status Code - Open Due/Unpaid Paid Incomplete No Tax Due Internal Refu…" at bounding box center [1053, 211] width 348 height 24
select select "PYD"
click at [879, 201] on select "- Select Status Code - Open Due/Unpaid Paid Incomplete No Tax Due Internal Refu…" at bounding box center [1053, 211] width 348 height 24
drag, startPoint x: 185, startPoint y: 63, endPoint x: 387, endPoint y: 125, distance: 211.6
click at [185, 64] on button "DOCUMENTS" at bounding box center [189, 68] width 78 height 23
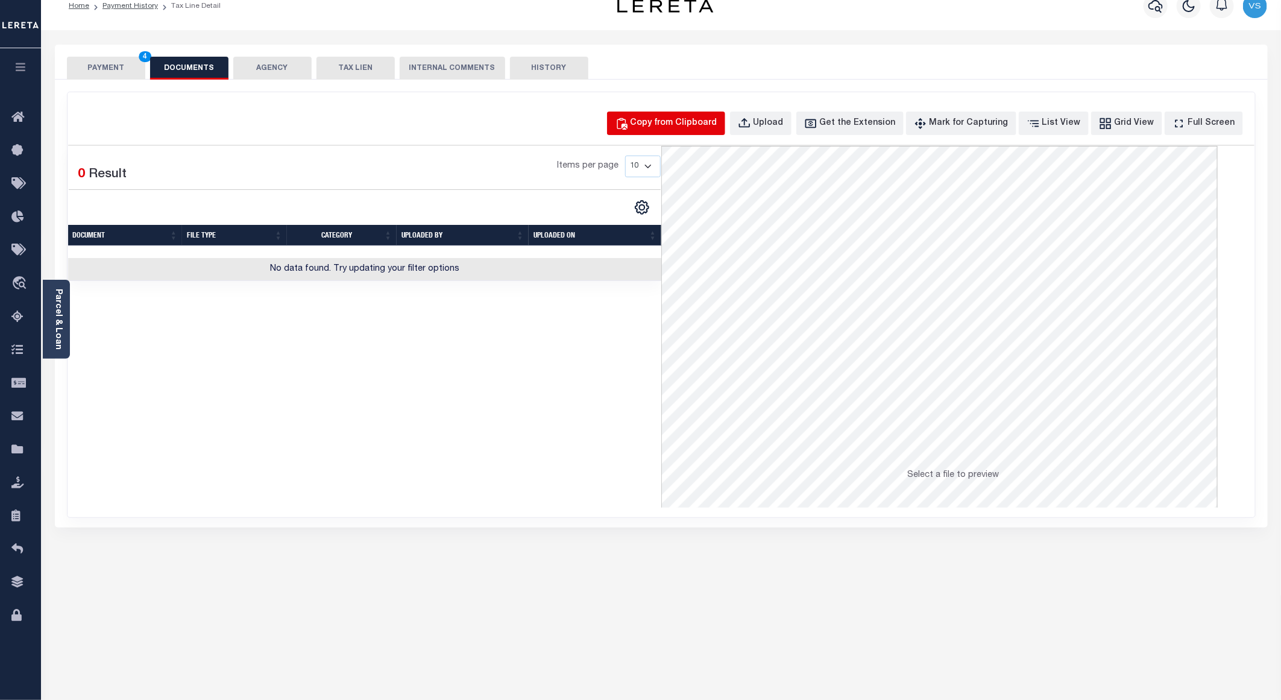
click at [683, 119] on div "Copy from Clipboard" at bounding box center [673, 123] width 87 height 13
select select "POP"
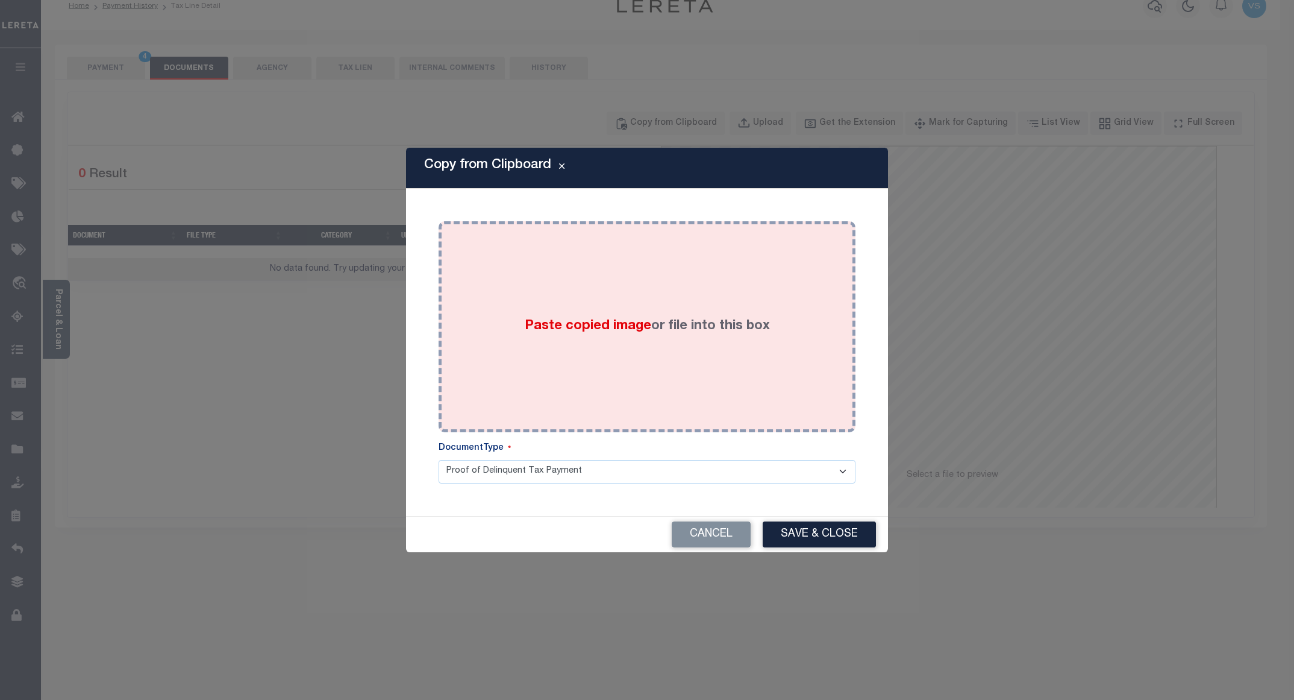
click at [691, 279] on div "Paste copied image or file into this box" at bounding box center [647, 326] width 399 height 193
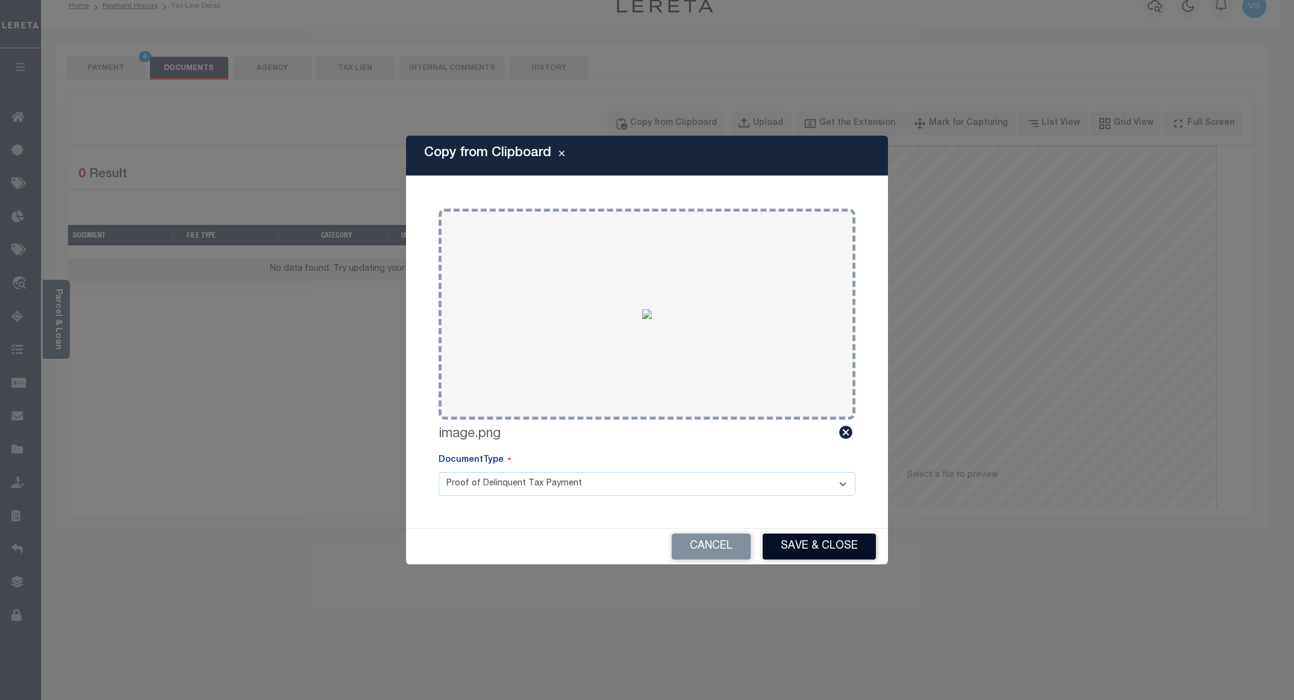
click at [798, 546] on button "Save & Close" at bounding box center [819, 546] width 113 height 26
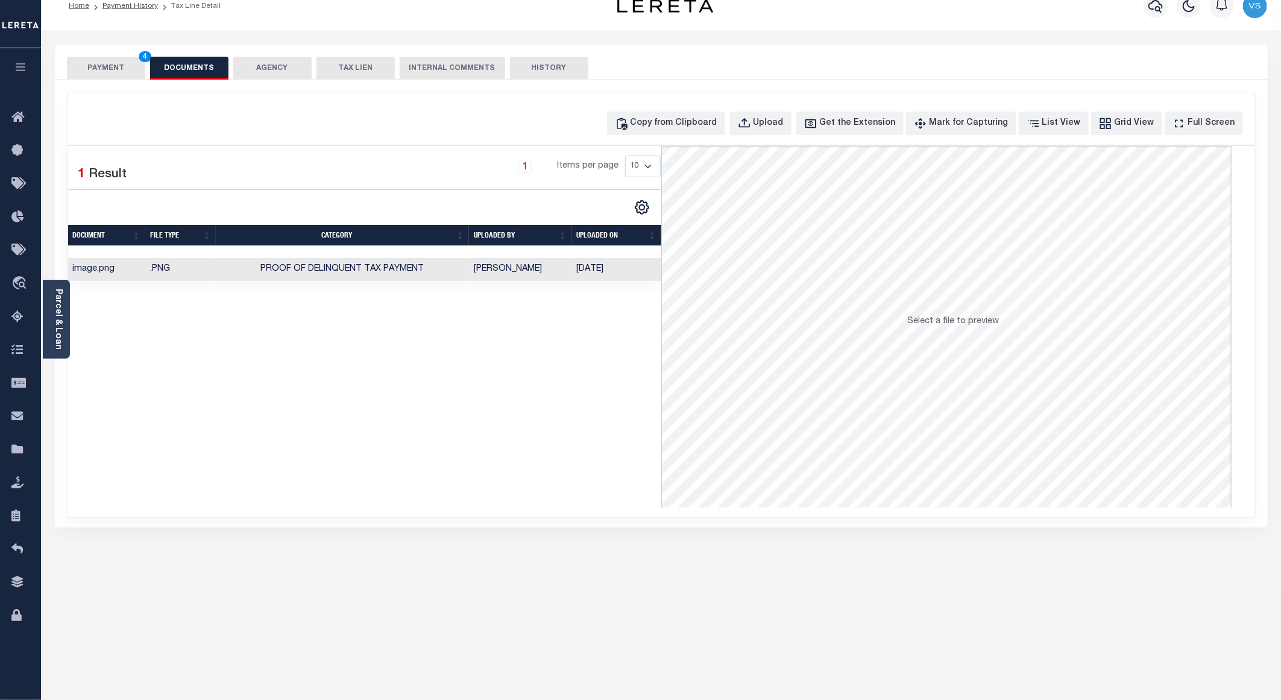
click at [87, 63] on button "PAYMENT 4" at bounding box center [106, 68] width 78 height 23
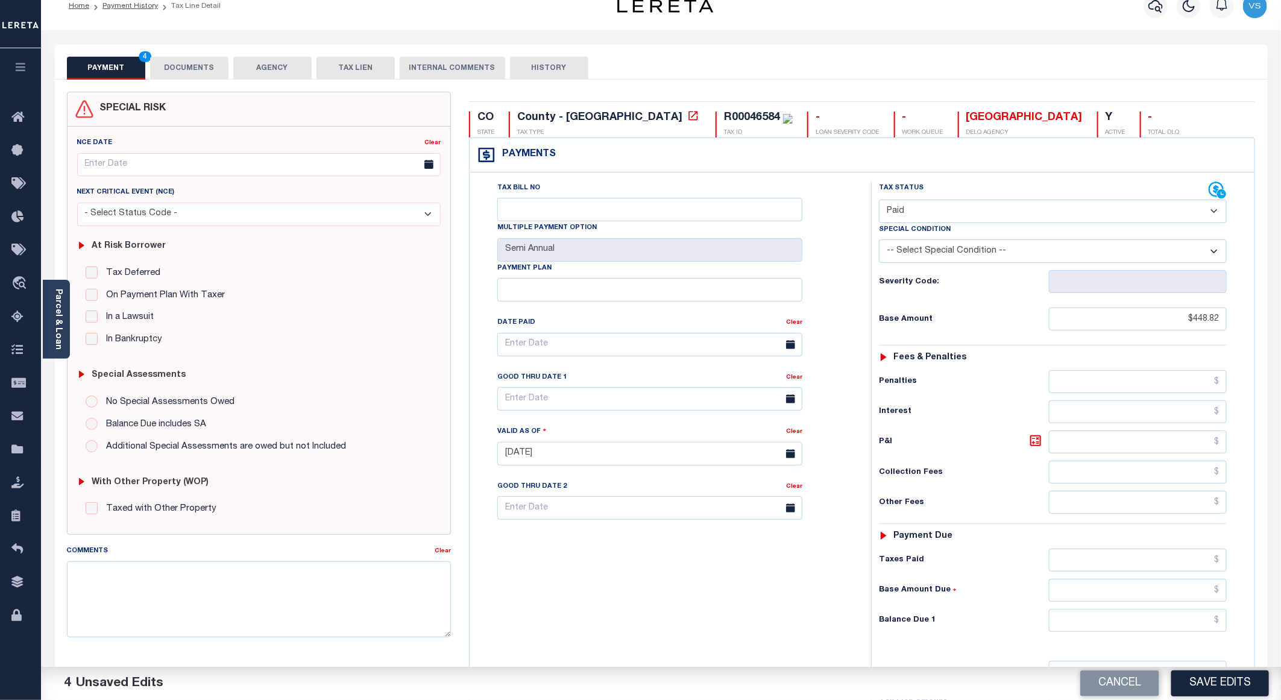
scroll to position [195, 0]
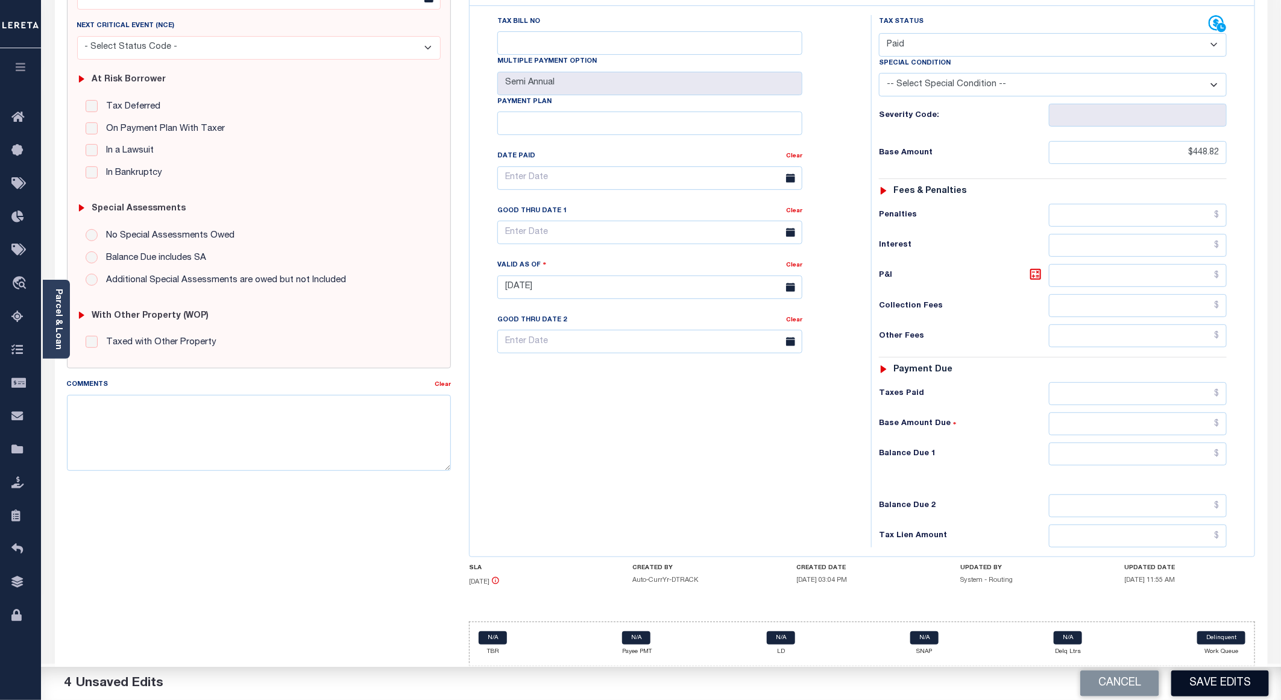
click at [1197, 677] on button "Save Edits" at bounding box center [1220, 683] width 98 height 26
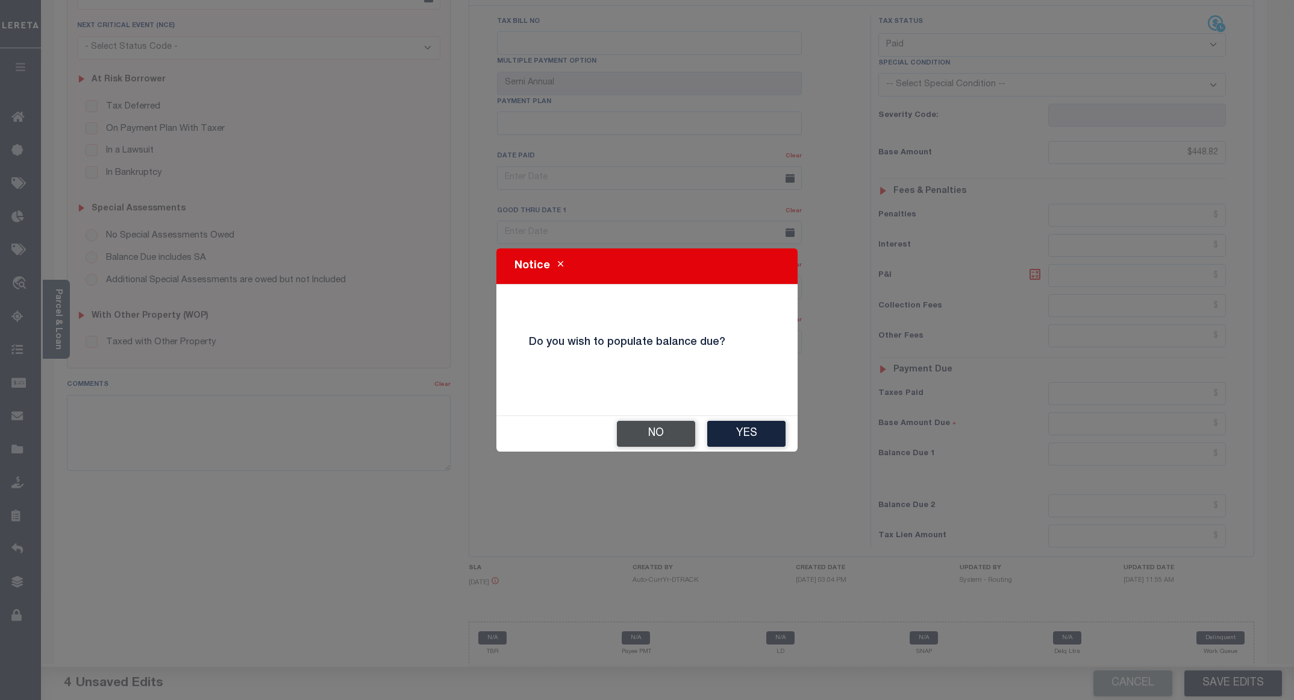
click at [651, 435] on button "No" at bounding box center [656, 434] width 78 height 26
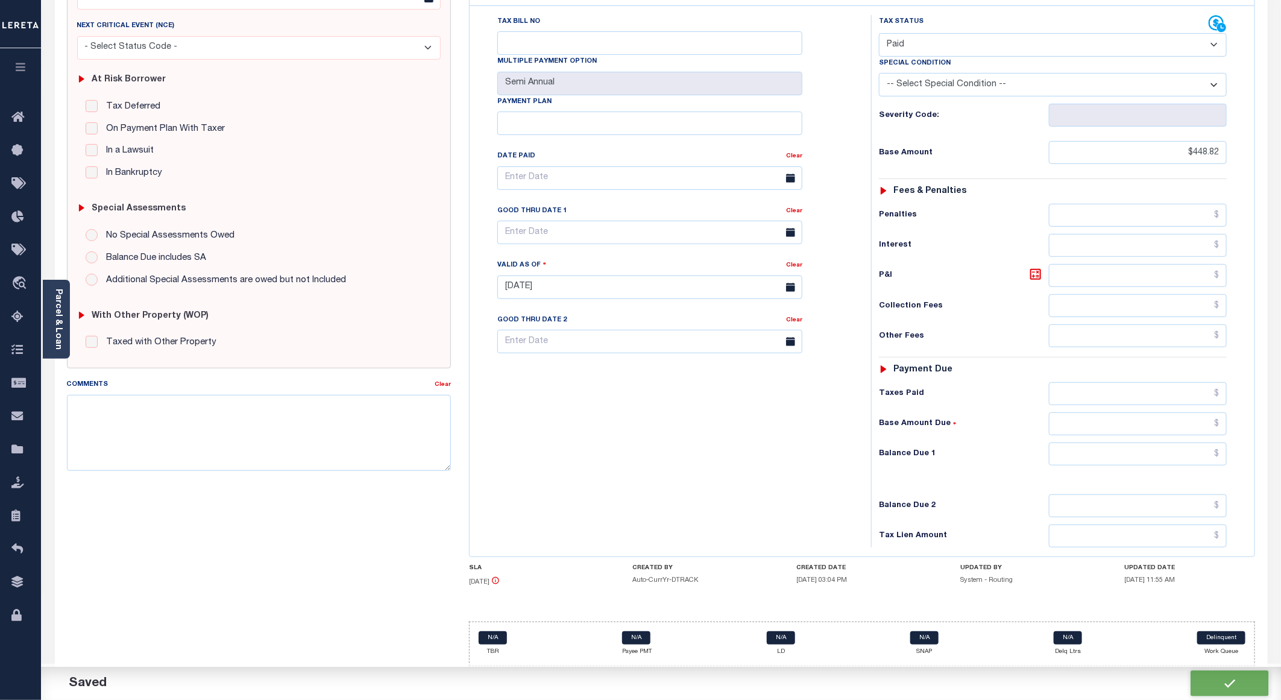
checkbox input "false"
type input "$448.82"
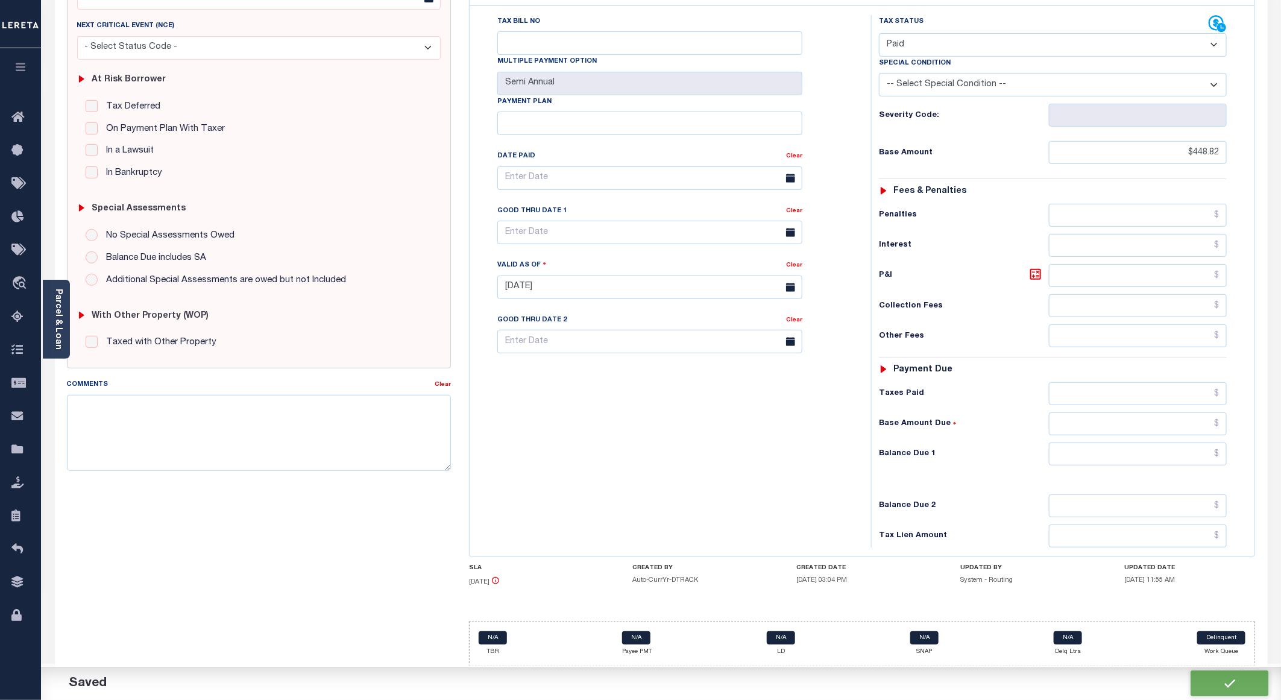
scroll to position [193, 0]
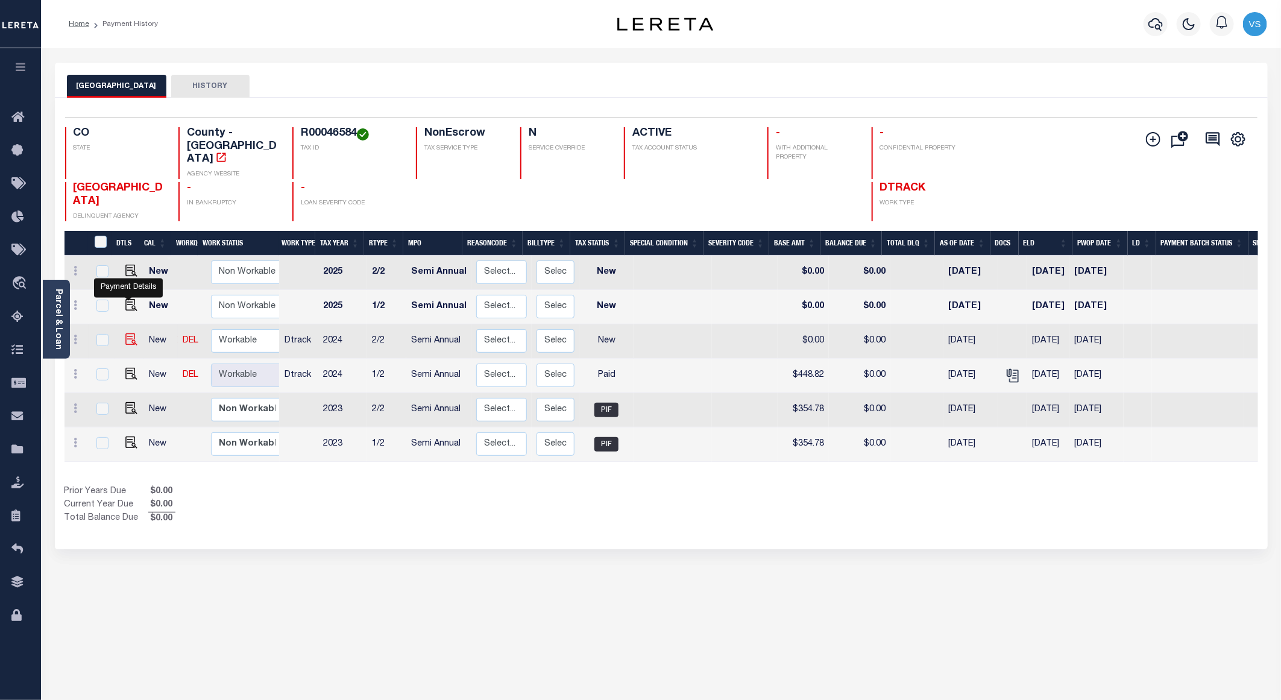
click at [128, 333] on img "" at bounding box center [131, 339] width 12 height 12
checkbox input "true"
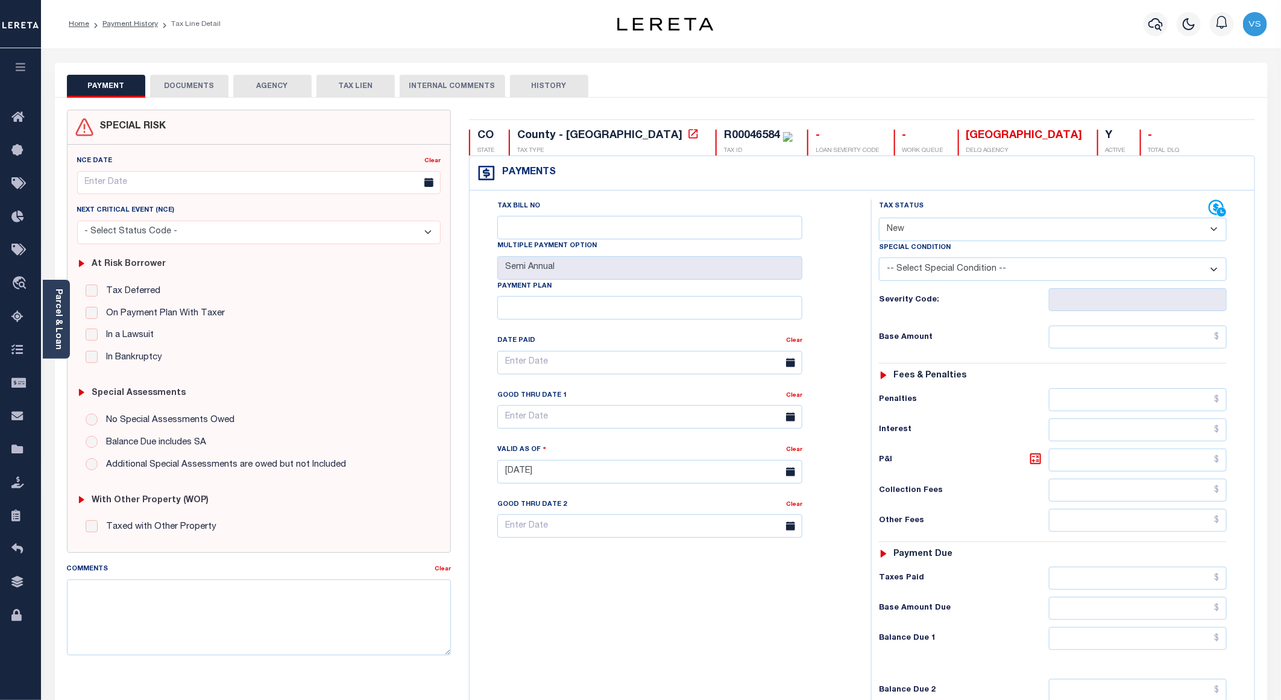
drag, startPoint x: 900, startPoint y: 227, endPoint x: 917, endPoint y: 245, distance: 24.3
click at [901, 227] on select "- Select Status Code - Open Due/Unpaid Paid Incomplete No Tax Due Internal Refu…" at bounding box center [1053, 230] width 348 height 24
select select "PYD"
click at [879, 219] on select "- Select Status Code - Open Due/Unpaid Paid Incomplete No Tax Due Internal Refu…" at bounding box center [1053, 230] width 348 height 24
type input "[DATE]"
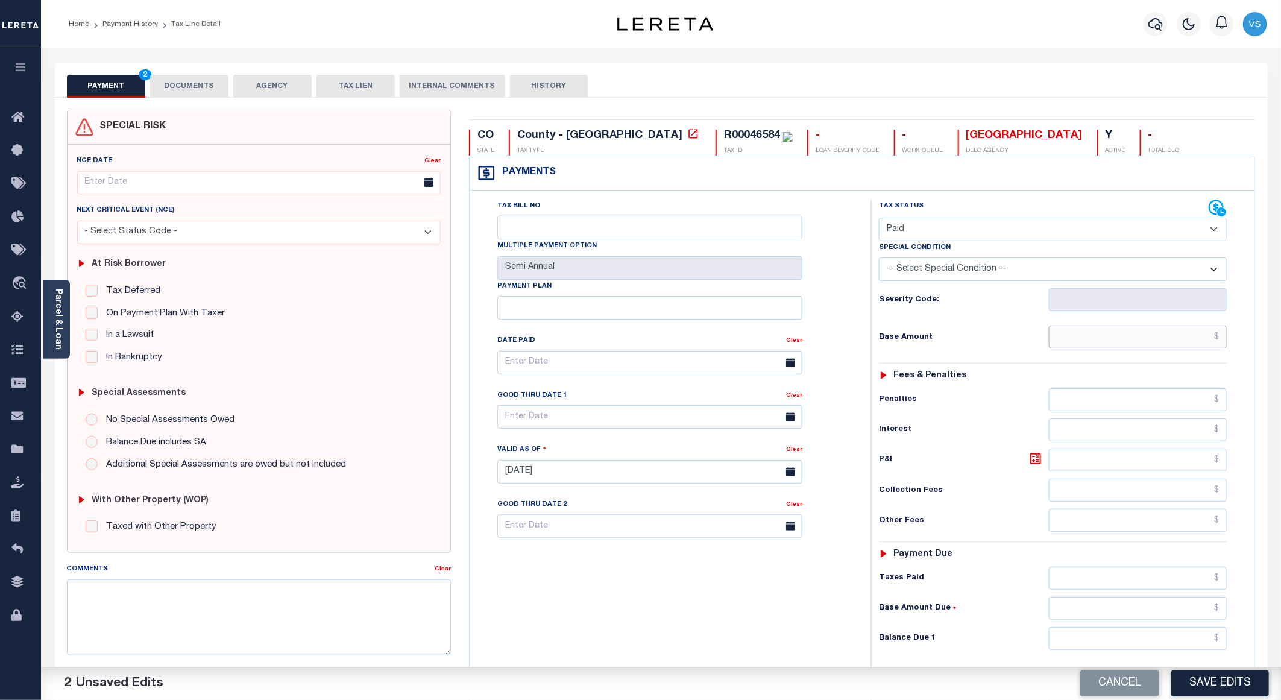
drag, startPoint x: 1183, startPoint y: 344, endPoint x: 1212, endPoint y: 337, distance: 29.8
click at [1184, 344] on input "text" at bounding box center [1138, 336] width 178 height 23
paste input "448.81"
type input "$448.82"
click at [187, 78] on button "DOCUMENTS" at bounding box center [189, 86] width 78 height 23
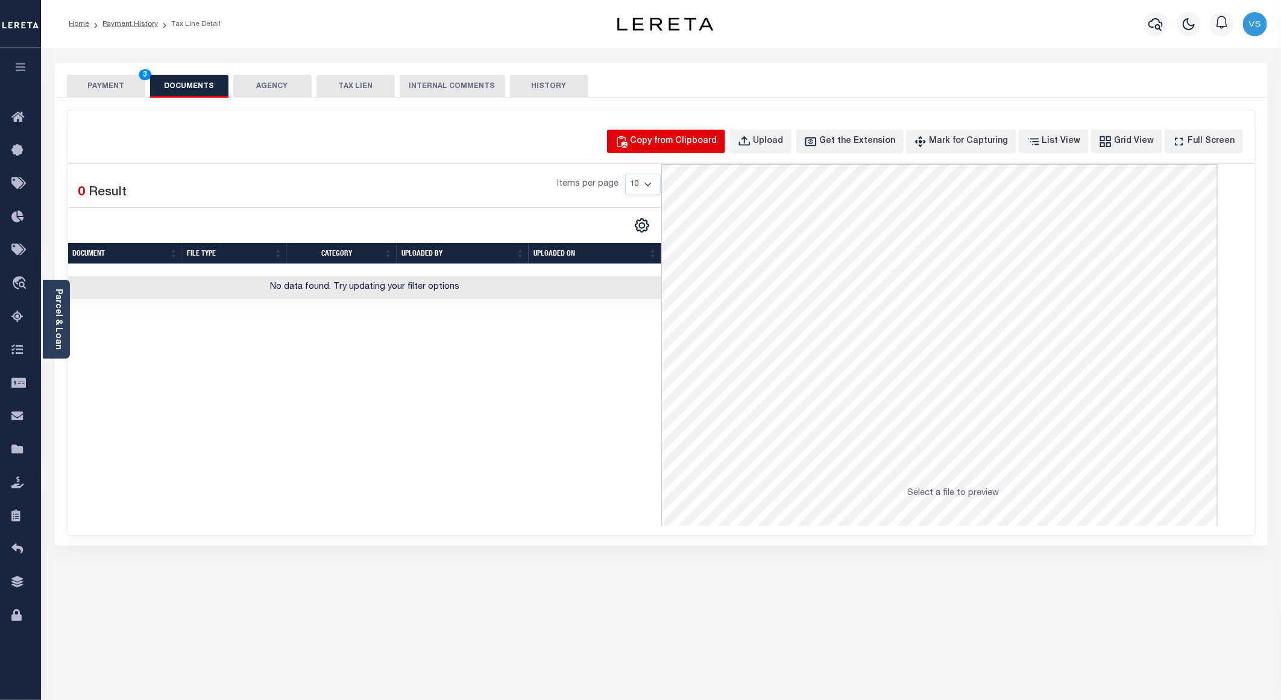
click at [678, 143] on div "Copy from Clipboard" at bounding box center [673, 141] width 87 height 13
select select "POP"
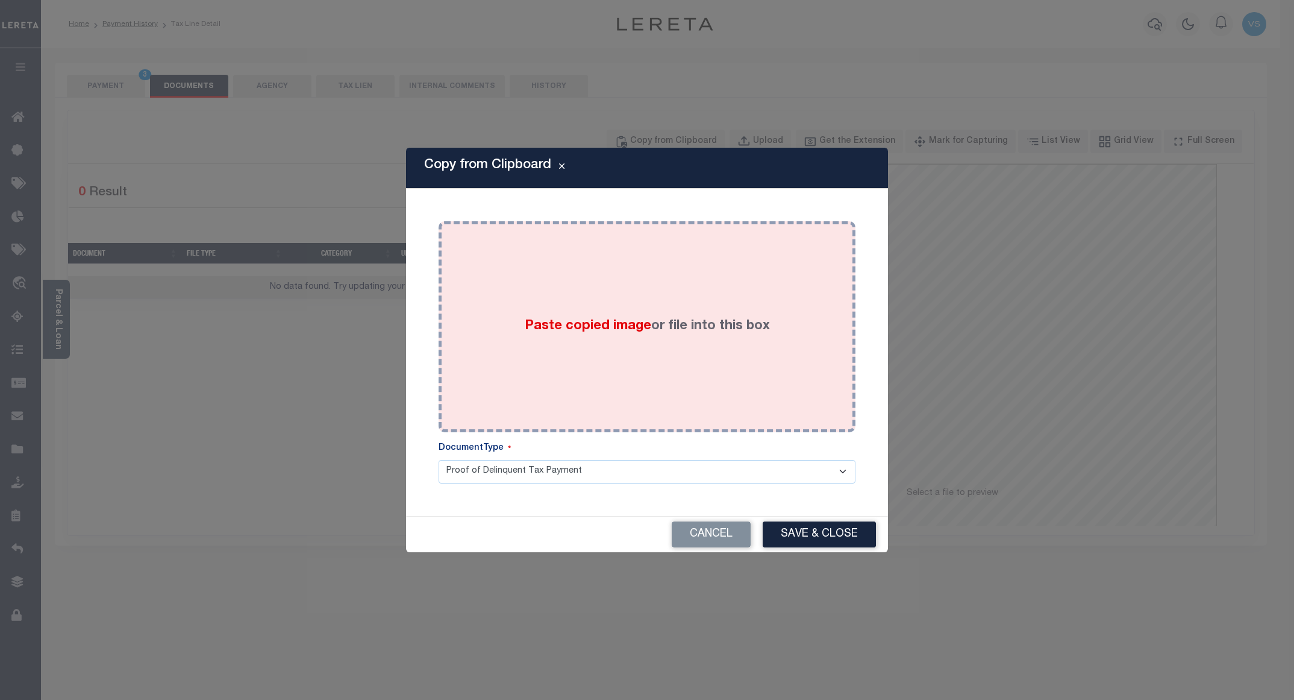
click at [673, 264] on div "Paste copied image or file into this box" at bounding box center [647, 326] width 399 height 193
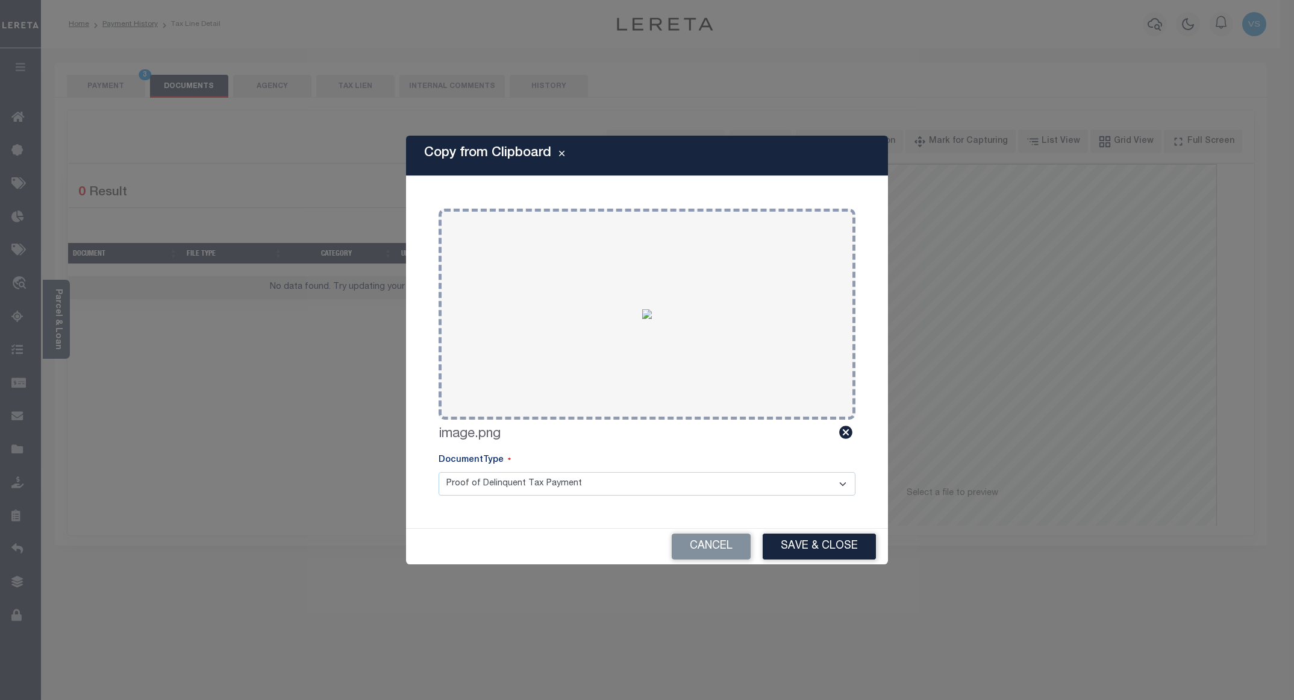
click at [789, 542] on button "Save & Close" at bounding box center [819, 546] width 113 height 26
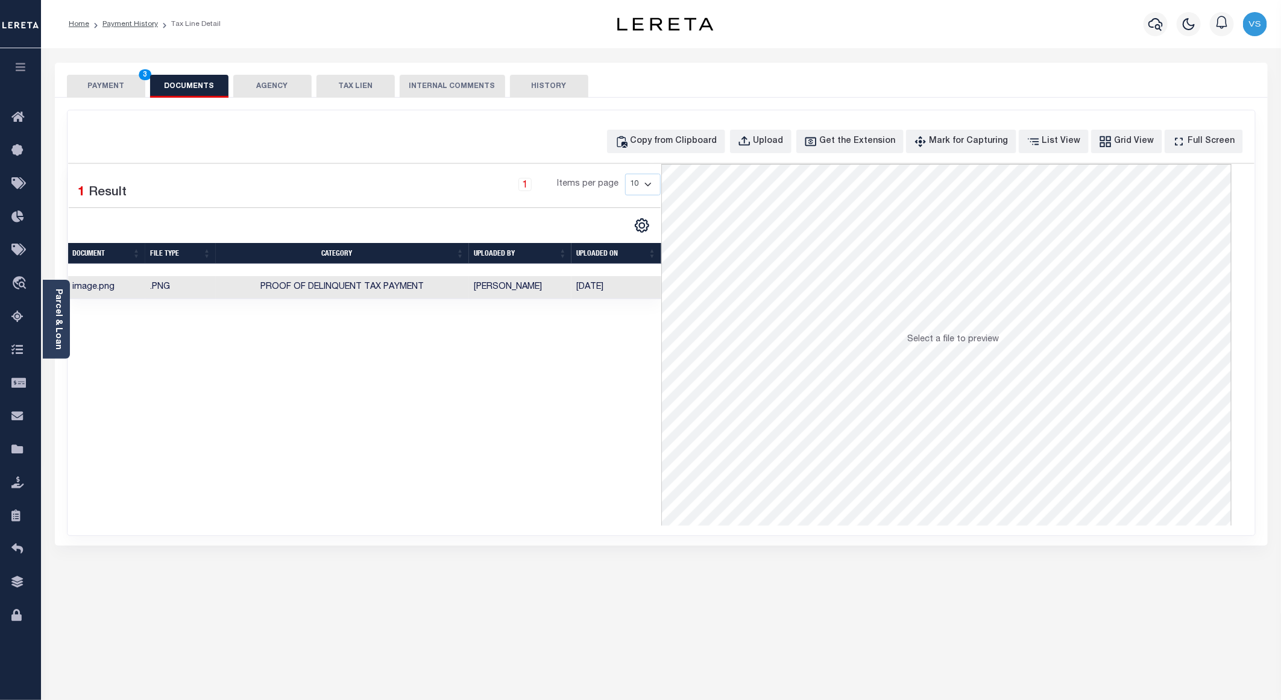
click at [120, 89] on button "PAYMENT 3" at bounding box center [106, 86] width 78 height 23
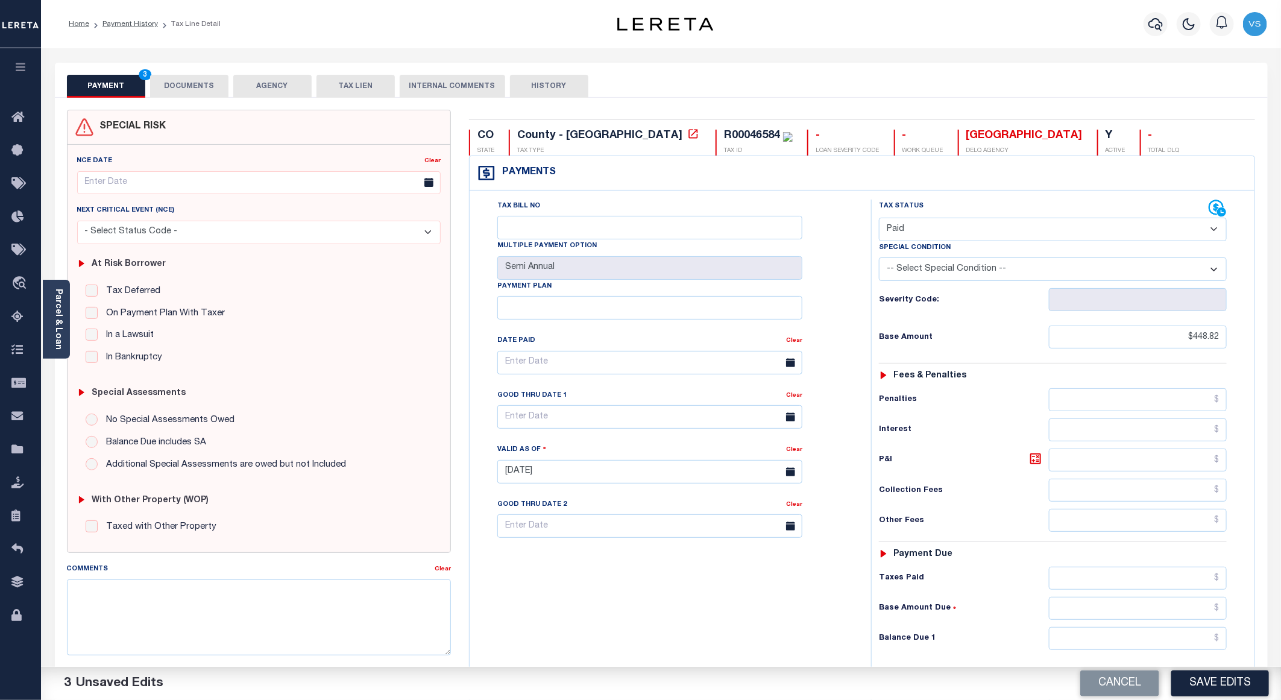
scroll to position [193, 0]
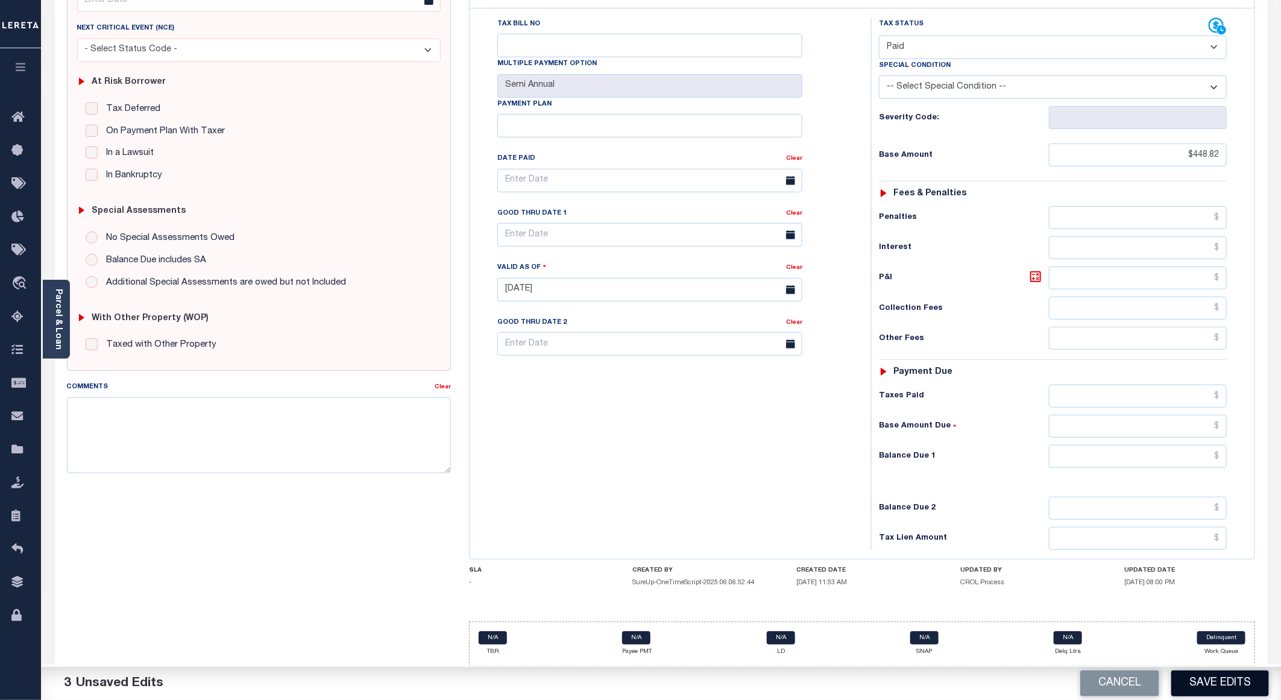
click at [1219, 684] on button "Save Edits" at bounding box center [1220, 683] width 98 height 26
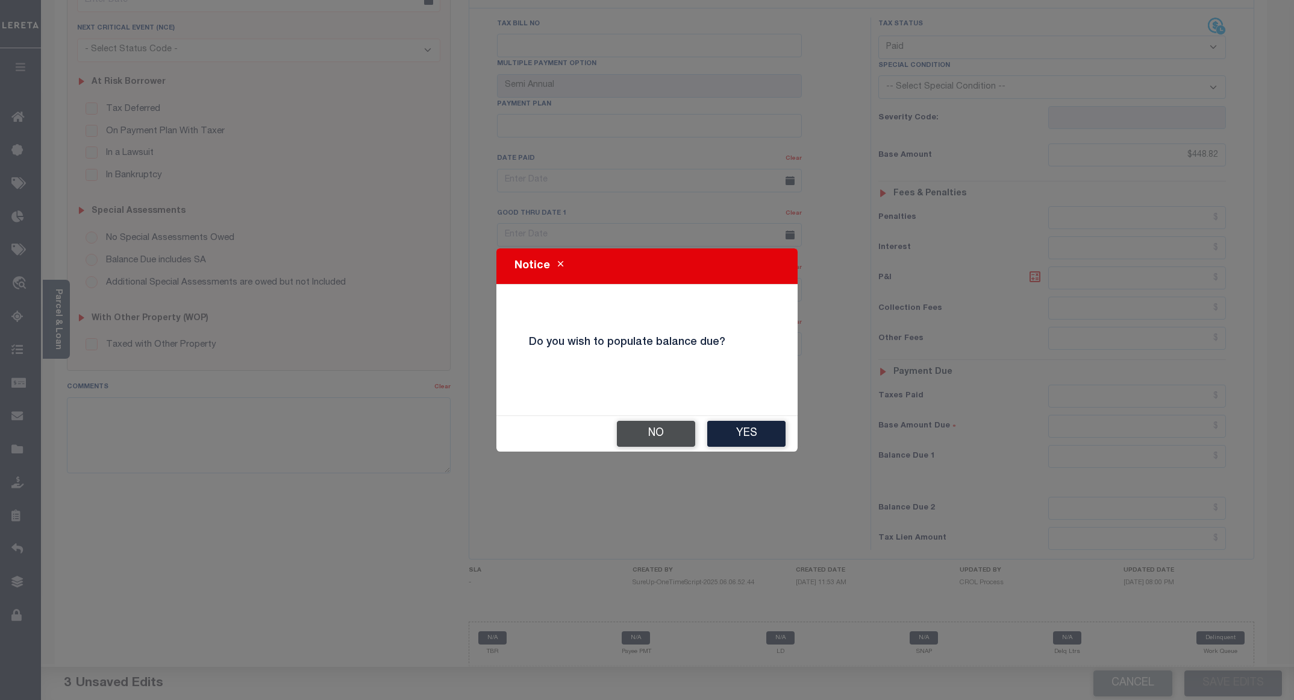
click at [653, 430] on button "No" at bounding box center [656, 434] width 78 height 26
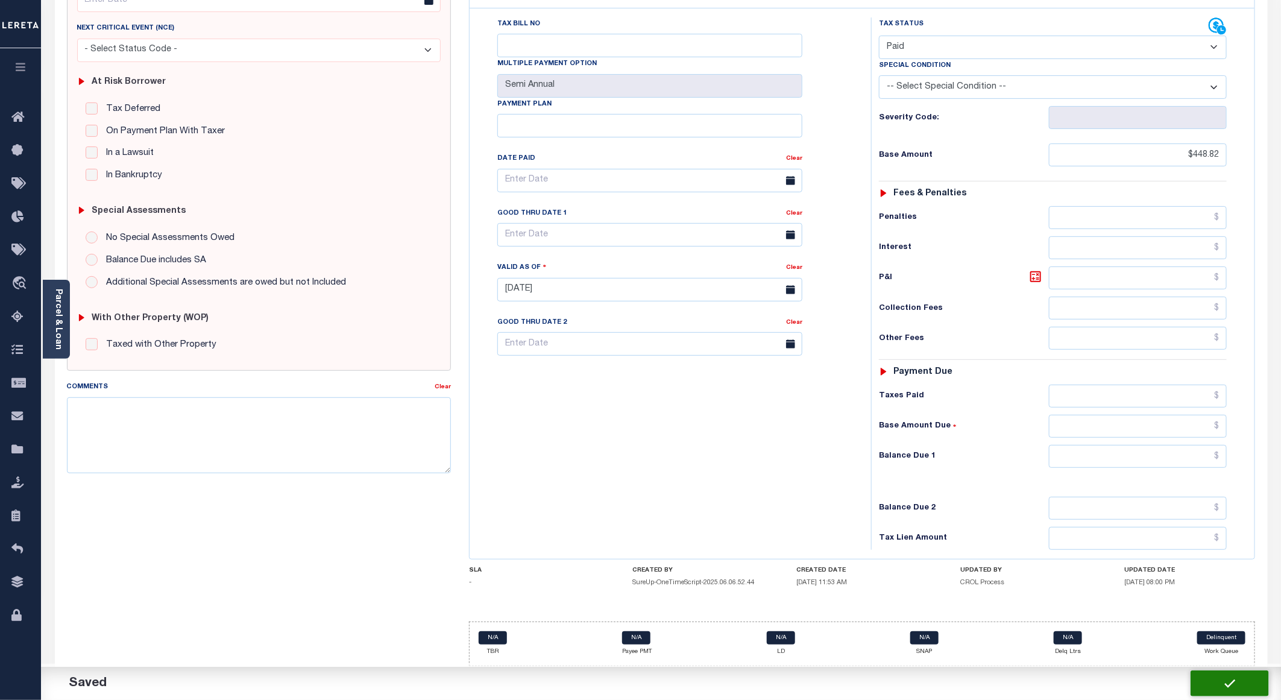
checkbox input "false"
type input "$448.82"
